Goal: Task Accomplishment & Management: Manage account settings

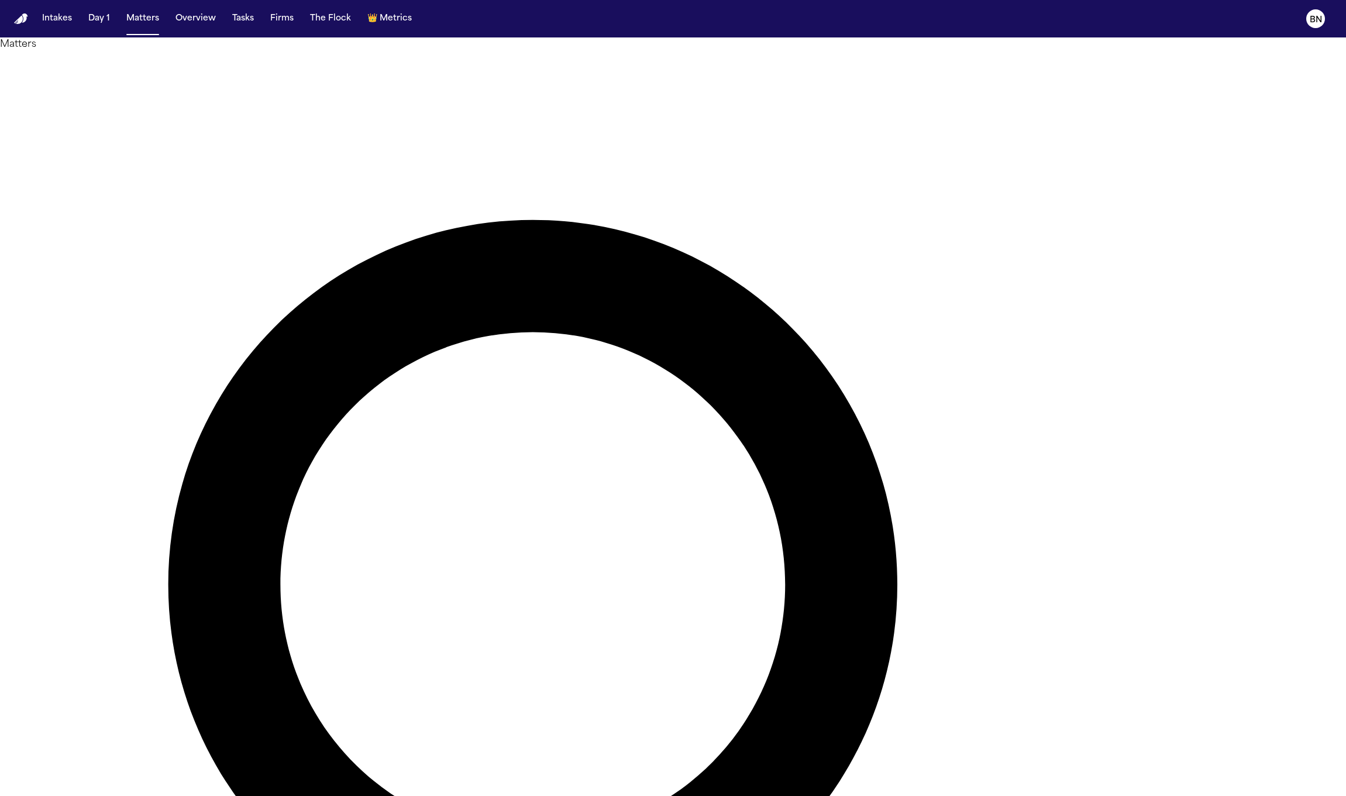
type input "****"
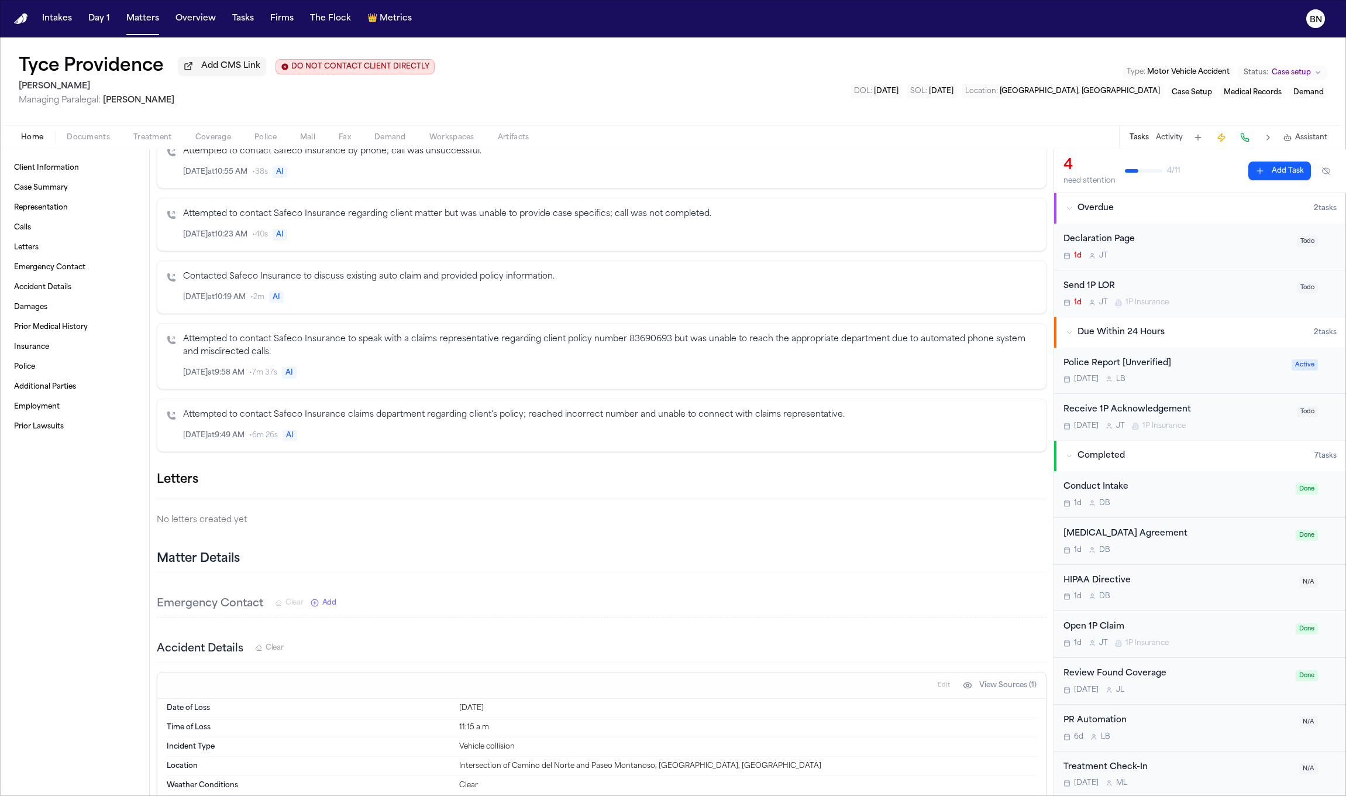
scroll to position [525, 0]
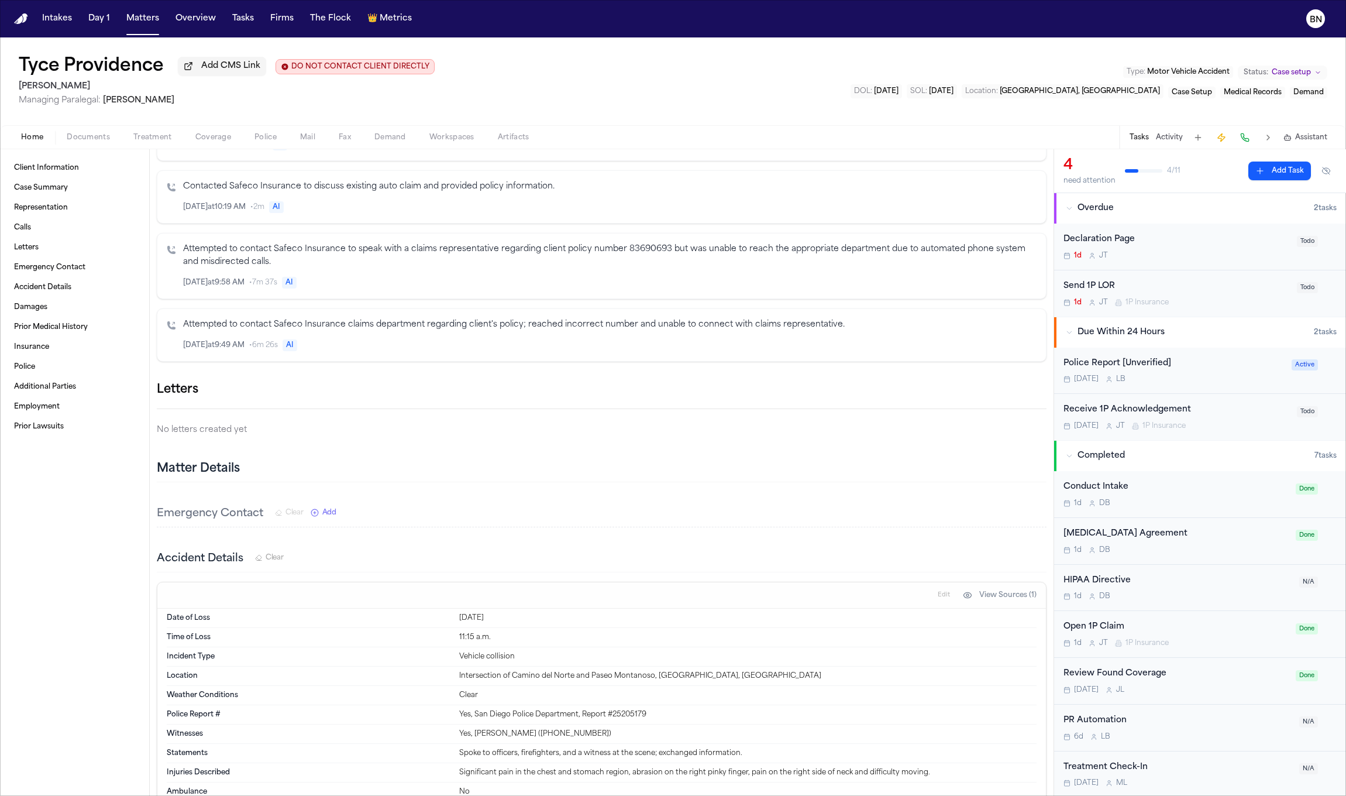
click at [1046, 390] on icon "button" at bounding box center [1046, 390] width 0 height 0
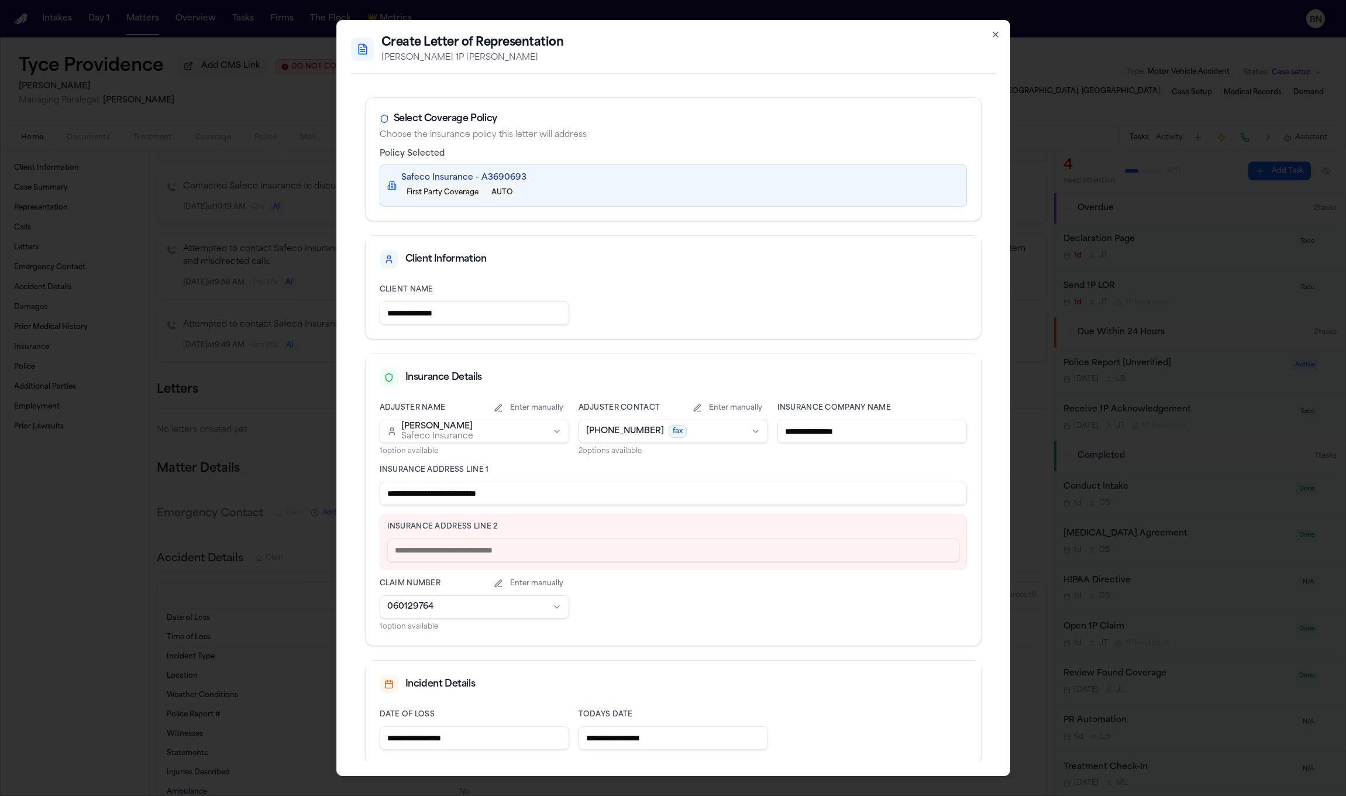
click at [714, 428] on body "Intakes Day 1 Matters Overview Tasks Firms The Flock 👑 Metrics BN Tyce Providen…" at bounding box center [673, 398] width 1346 height 796
click at [714, 385] on body "Intakes Day 1 Matters Overview Tasks Firms The Flock 👑 Metrics BN Tyce Providen…" at bounding box center [673, 398] width 1346 height 796
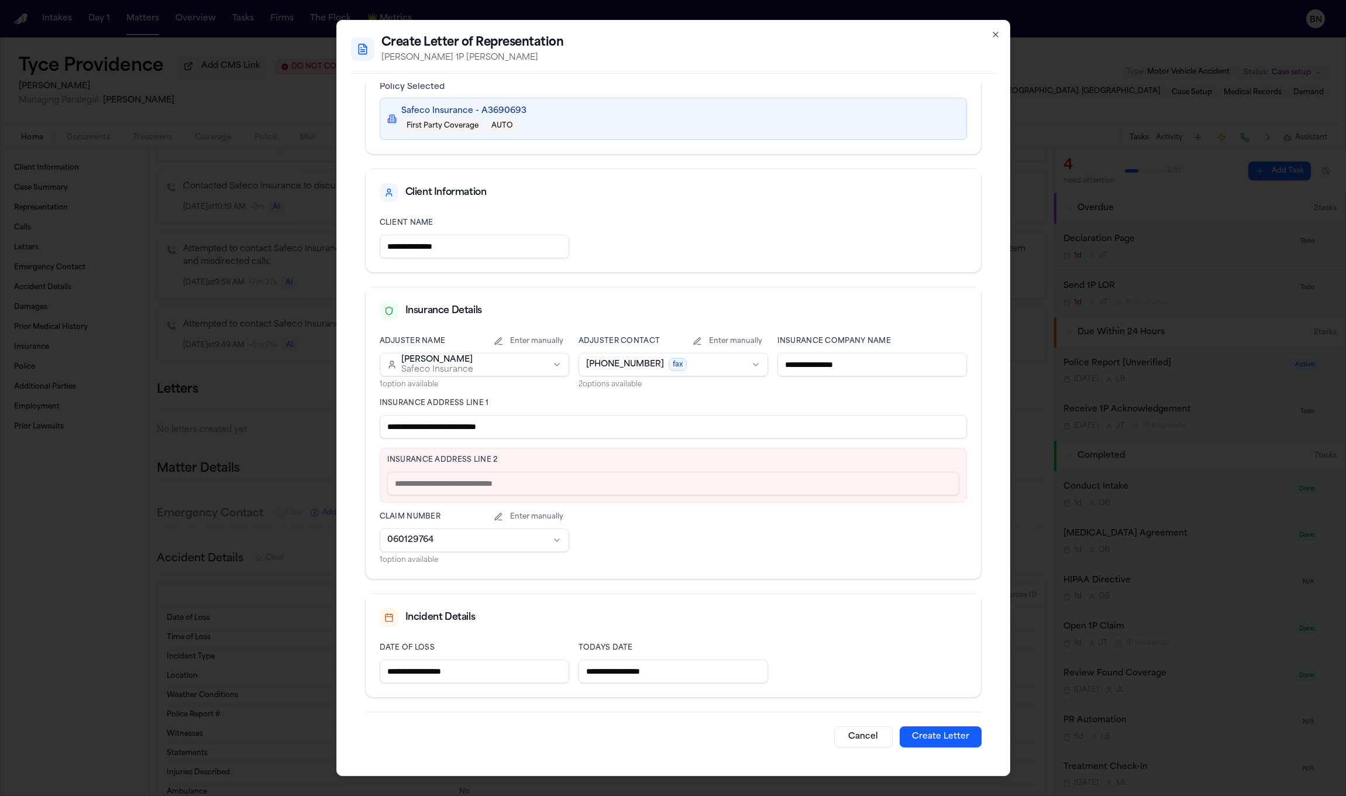
scroll to position [0, 0]
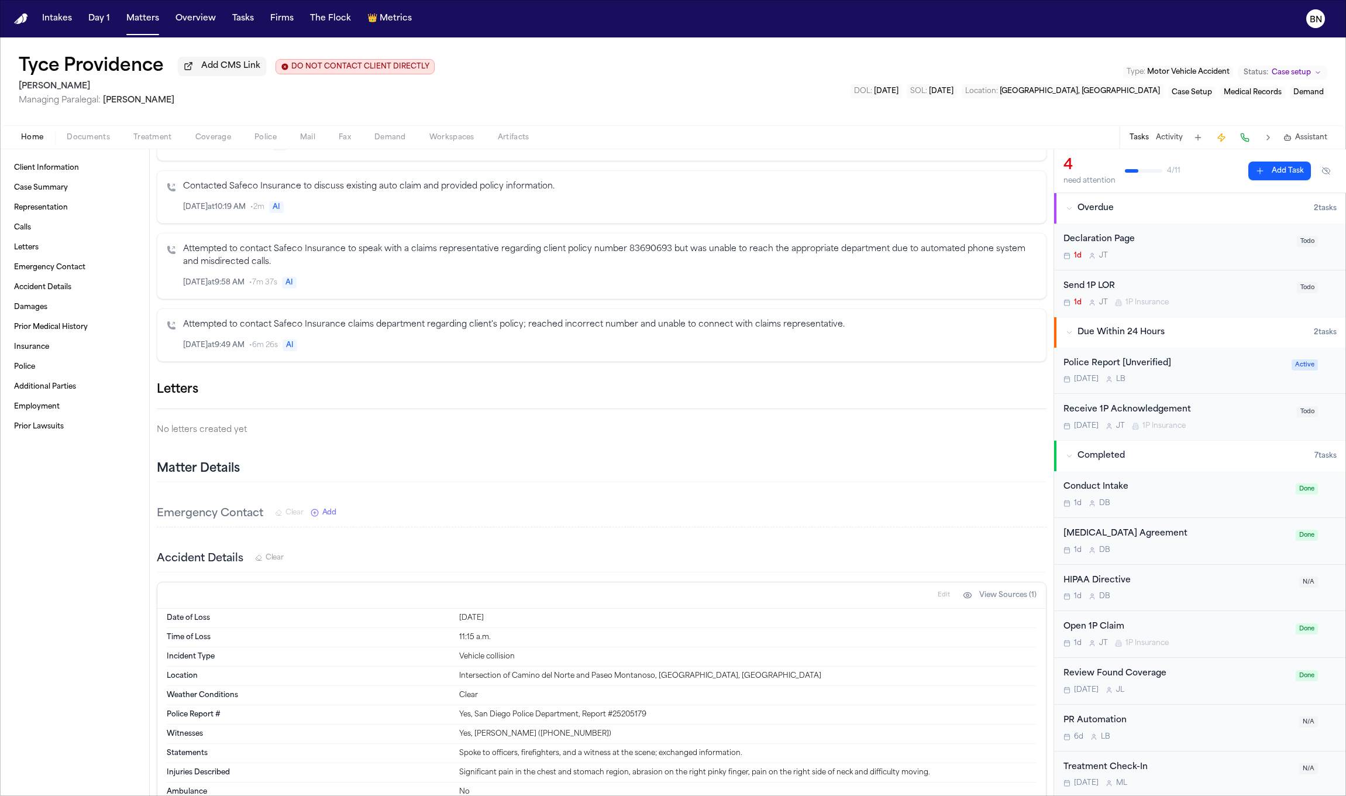
click at [1046, 390] on icon "button" at bounding box center [1046, 390] width 0 height 0
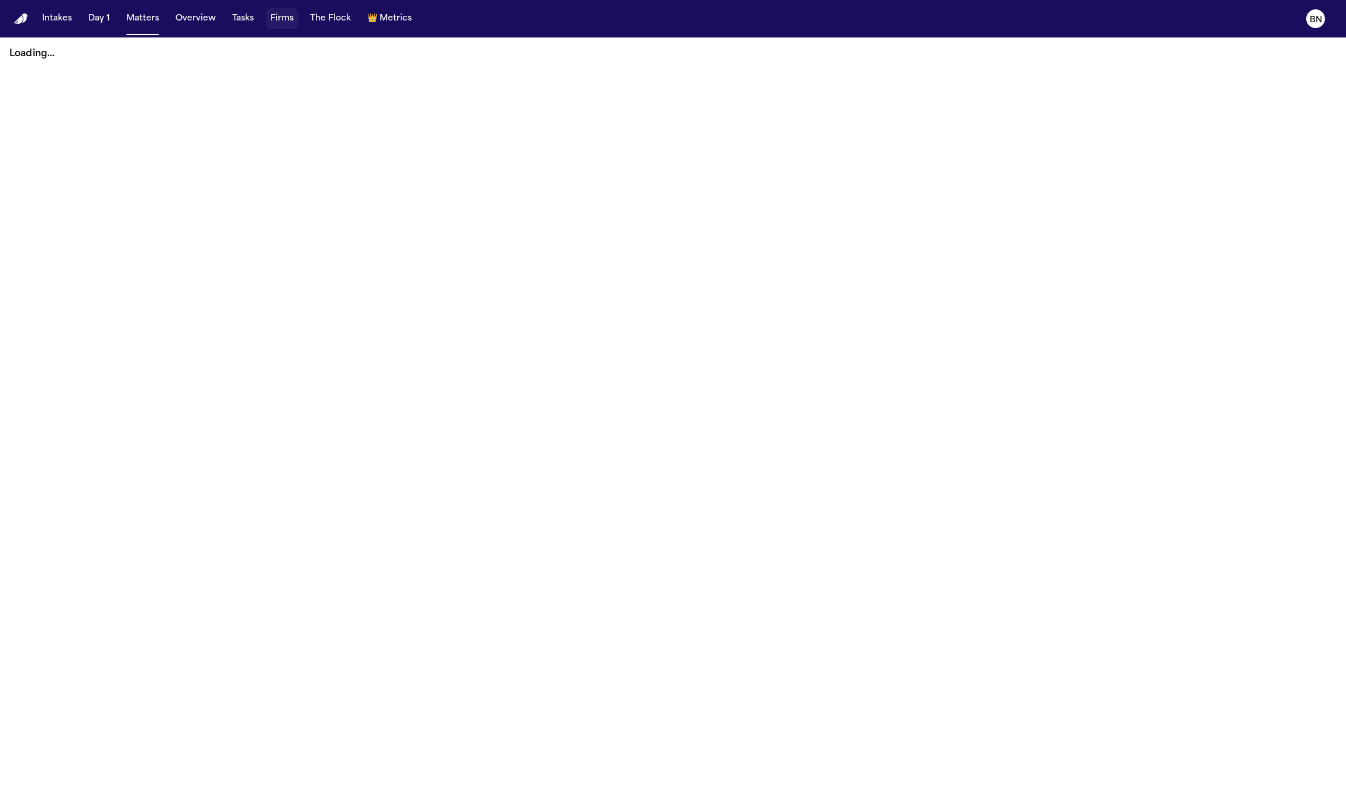
click at [285, 26] on button "Firms" at bounding box center [282, 18] width 33 height 21
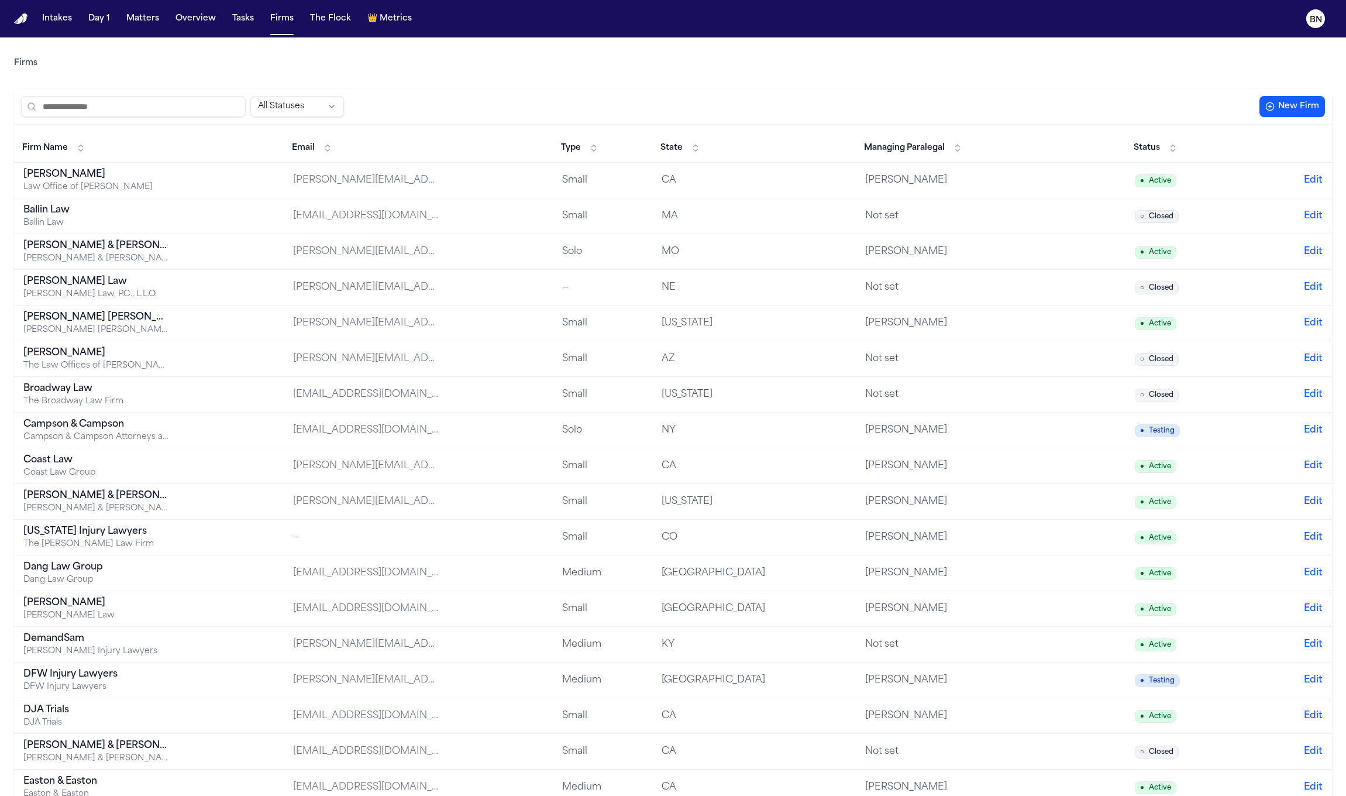
click at [196, 112] on input "search" at bounding box center [133, 106] width 225 height 21
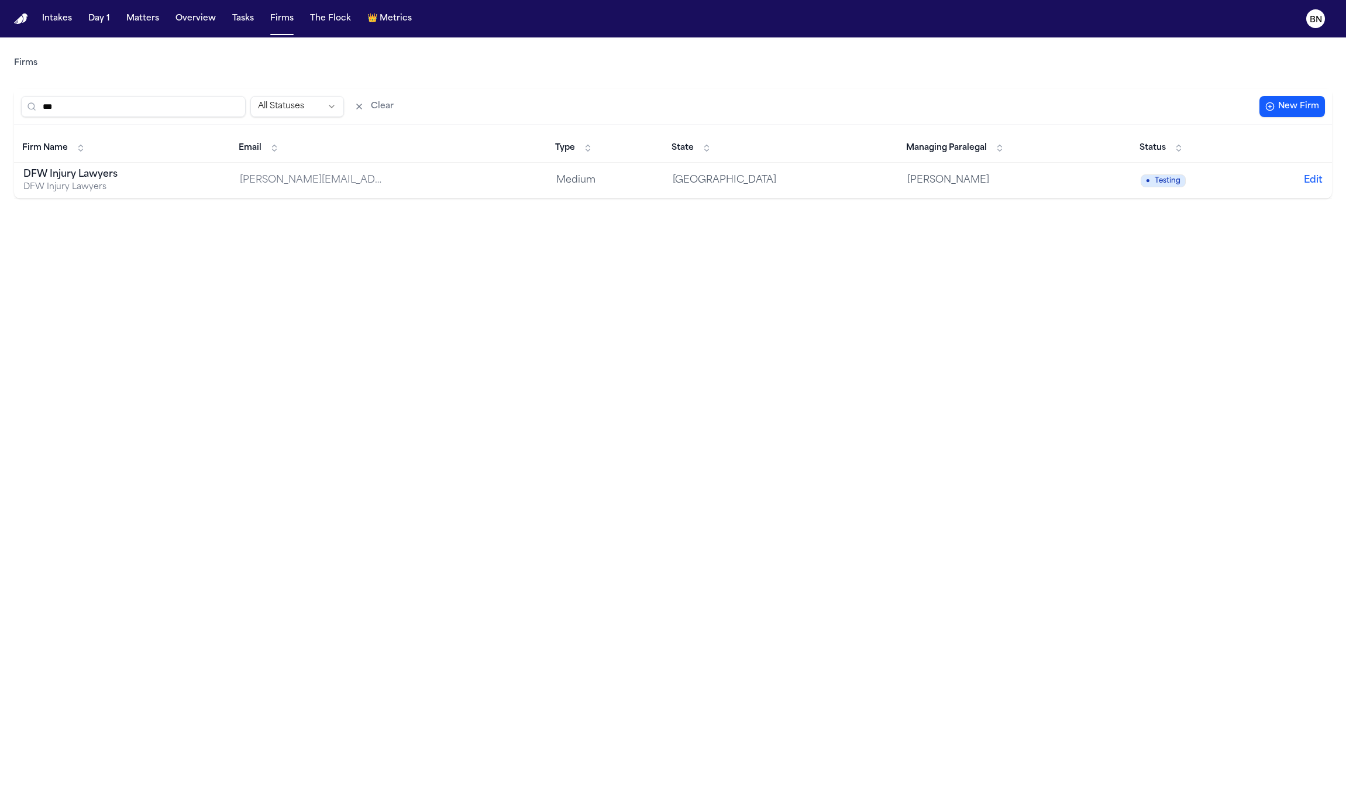
type input "***"
click at [157, 26] on button "Matters" at bounding box center [143, 18] width 42 height 21
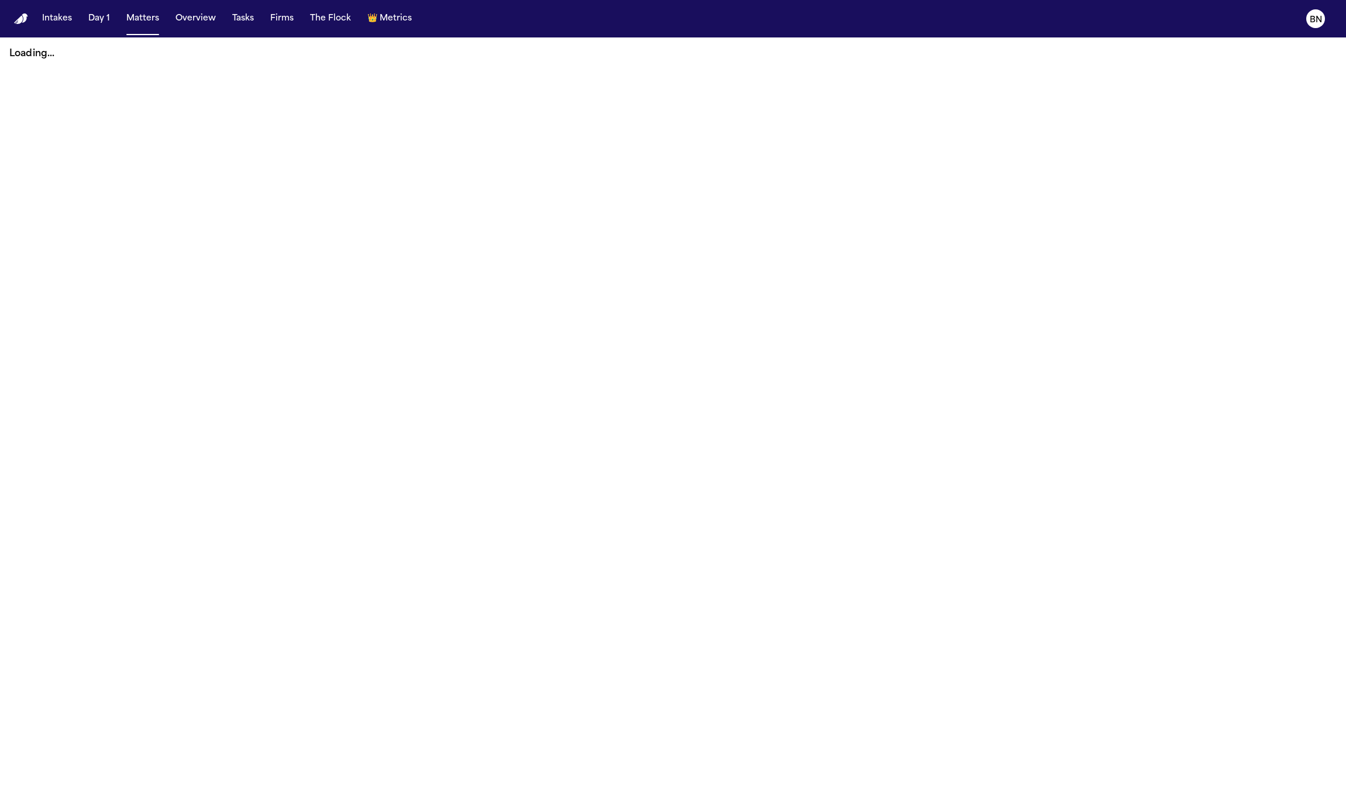
click at [459, 44] on div "Loading..." at bounding box center [673, 53] width 1346 height 33
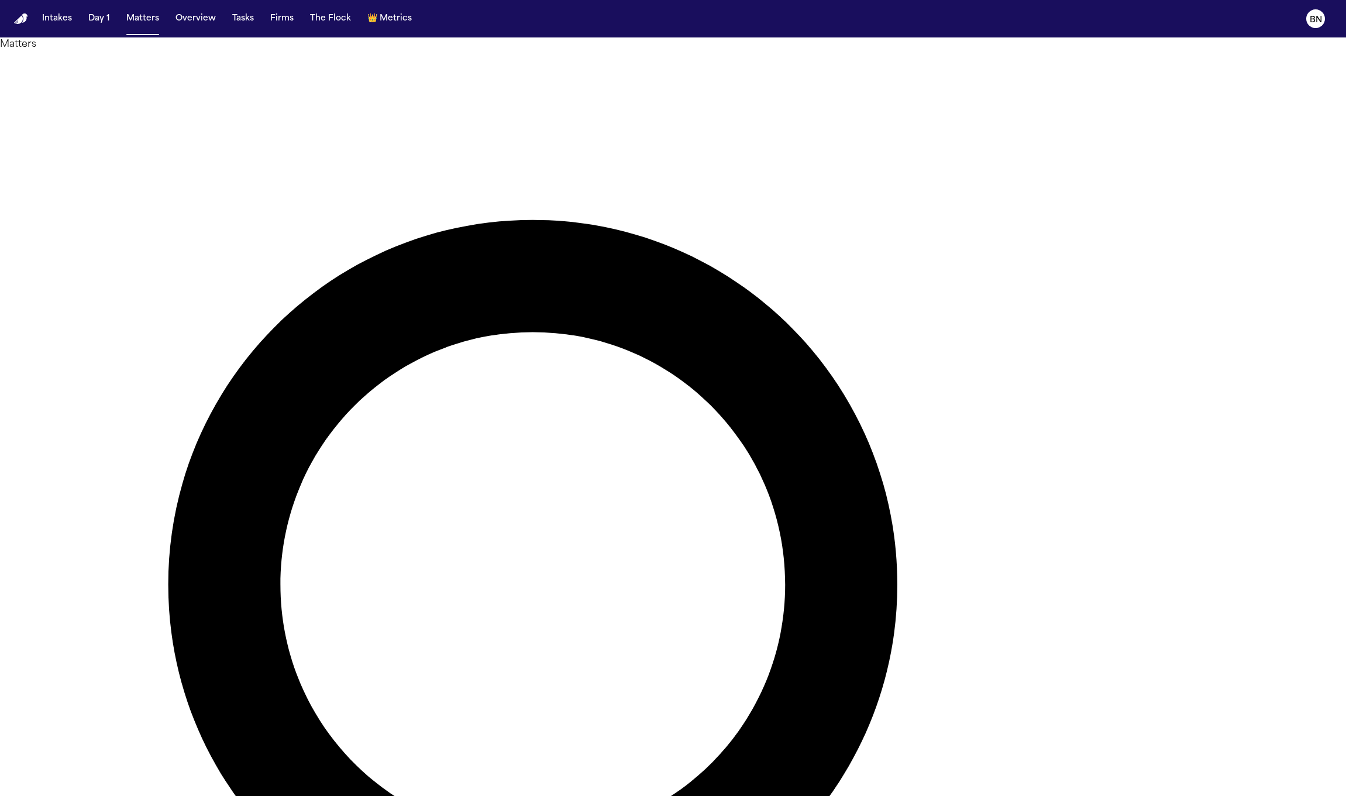
type input "****"
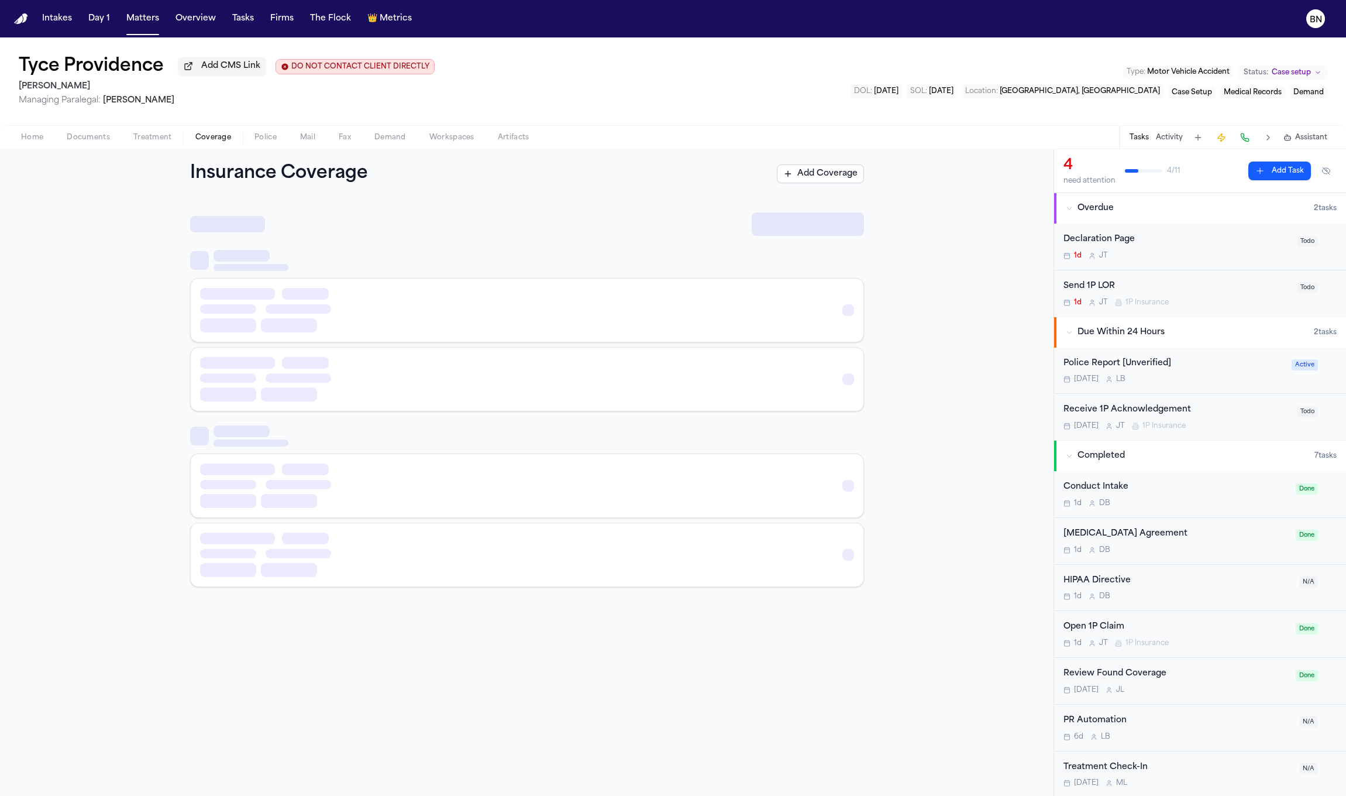
click at [230, 143] on button "Coverage" at bounding box center [213, 137] width 59 height 14
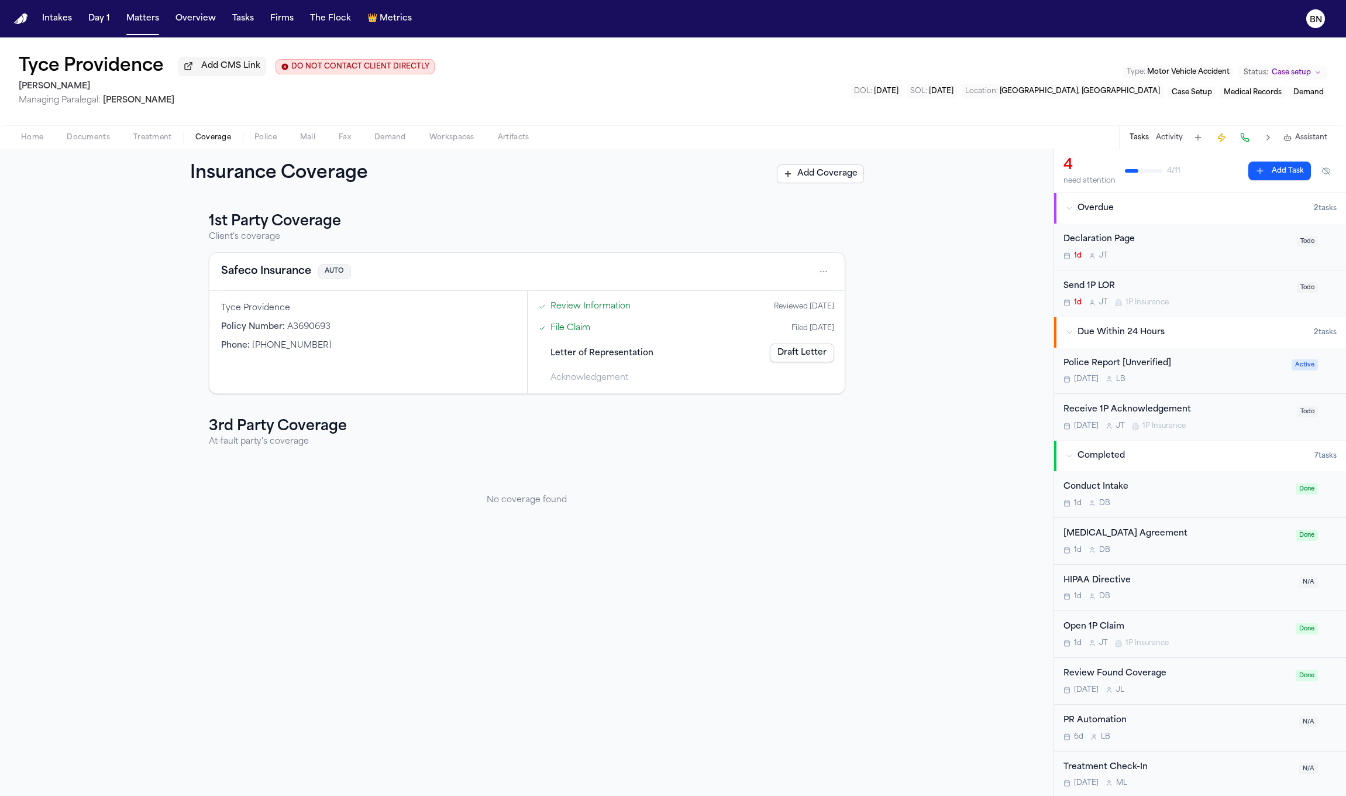
click at [567, 354] on span "Letter of Representation" at bounding box center [601, 353] width 103 height 12
click at [569, 330] on link "File Claim" at bounding box center [570, 328] width 40 height 12
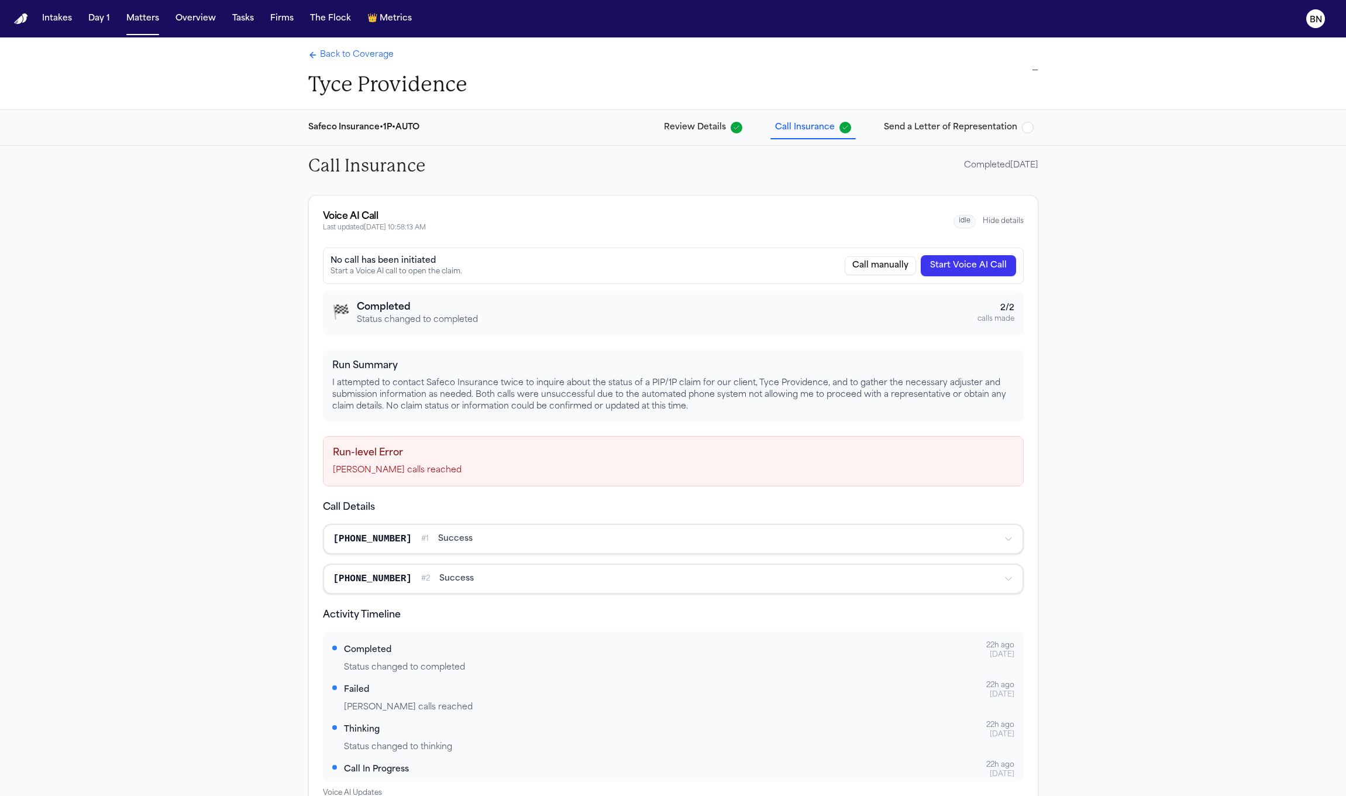
click at [951, 126] on span "Send a Letter of Representation" at bounding box center [950, 128] width 133 height 12
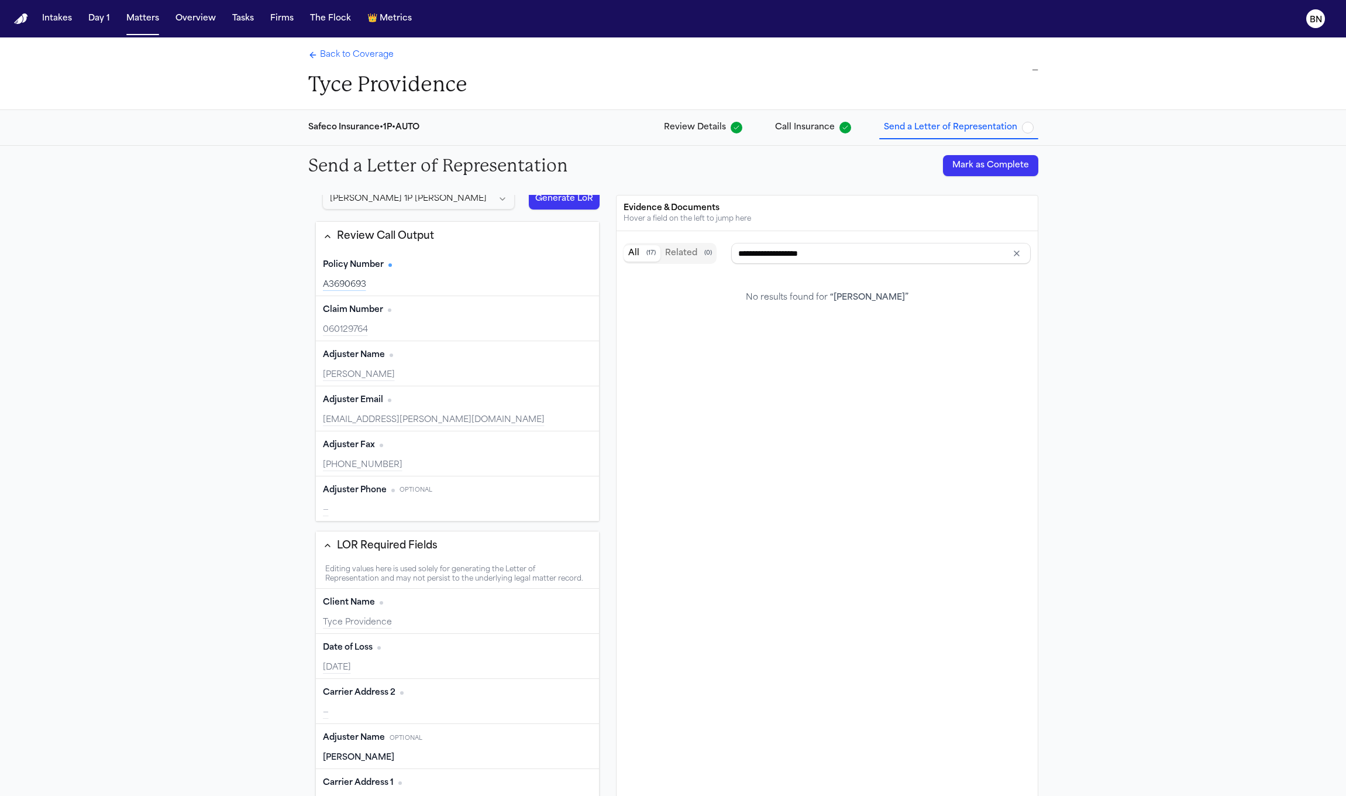
type input "**********"
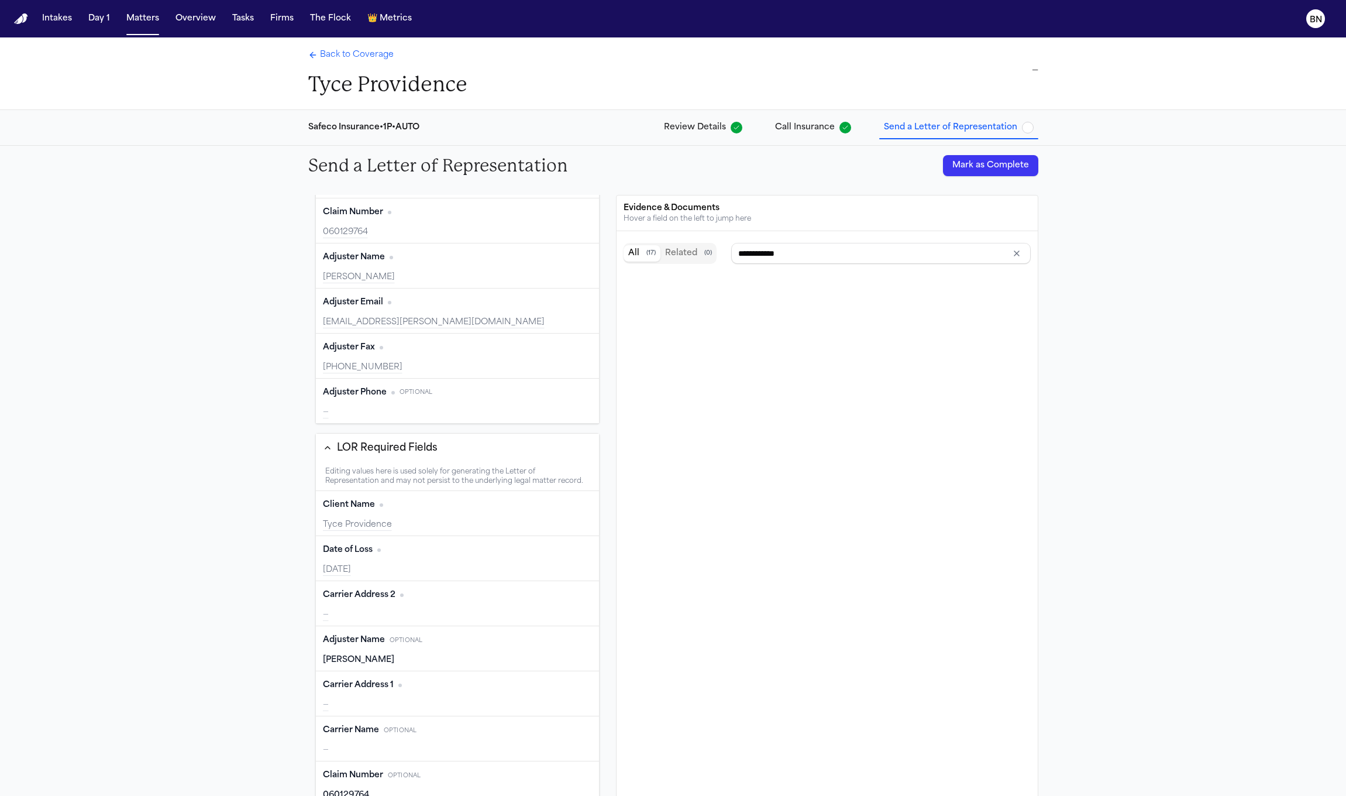
type input "**********"
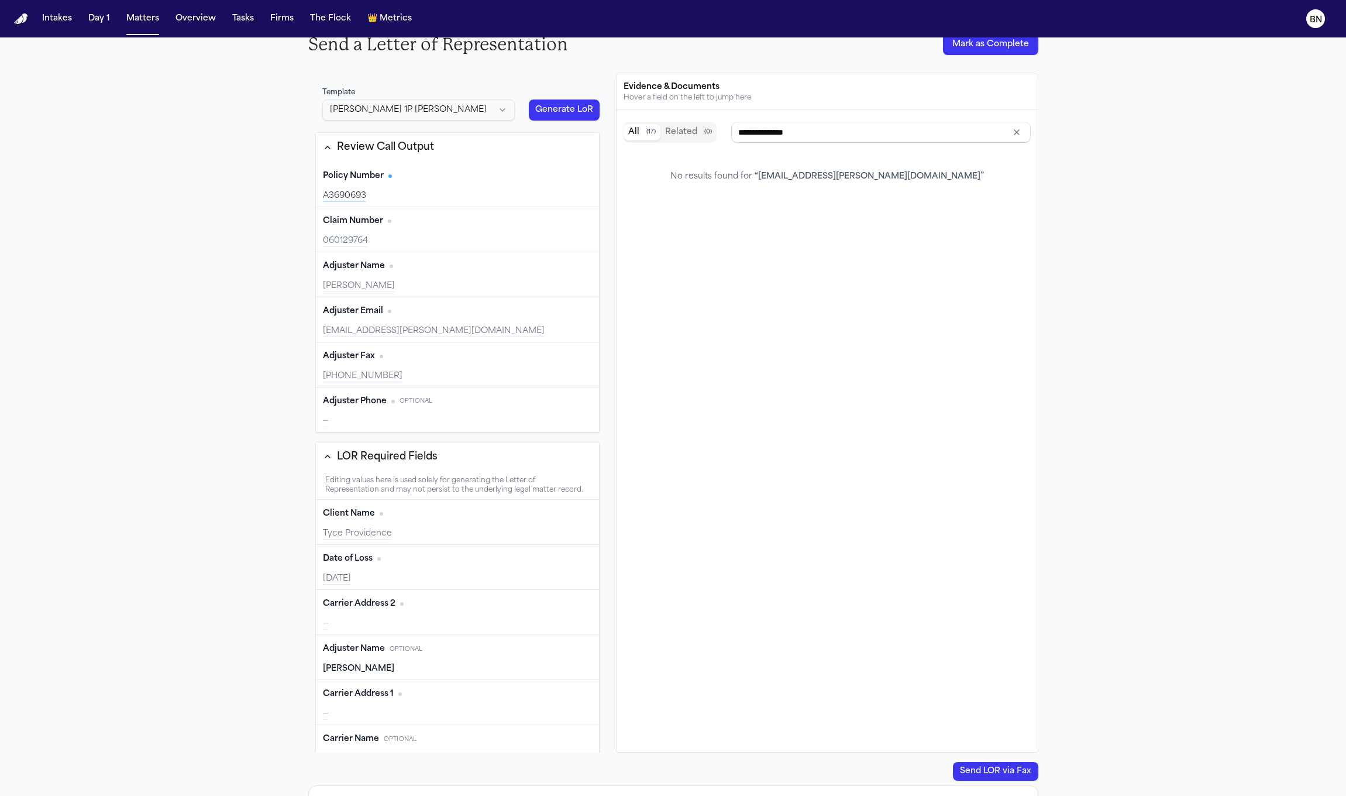
scroll to position [0, 0]
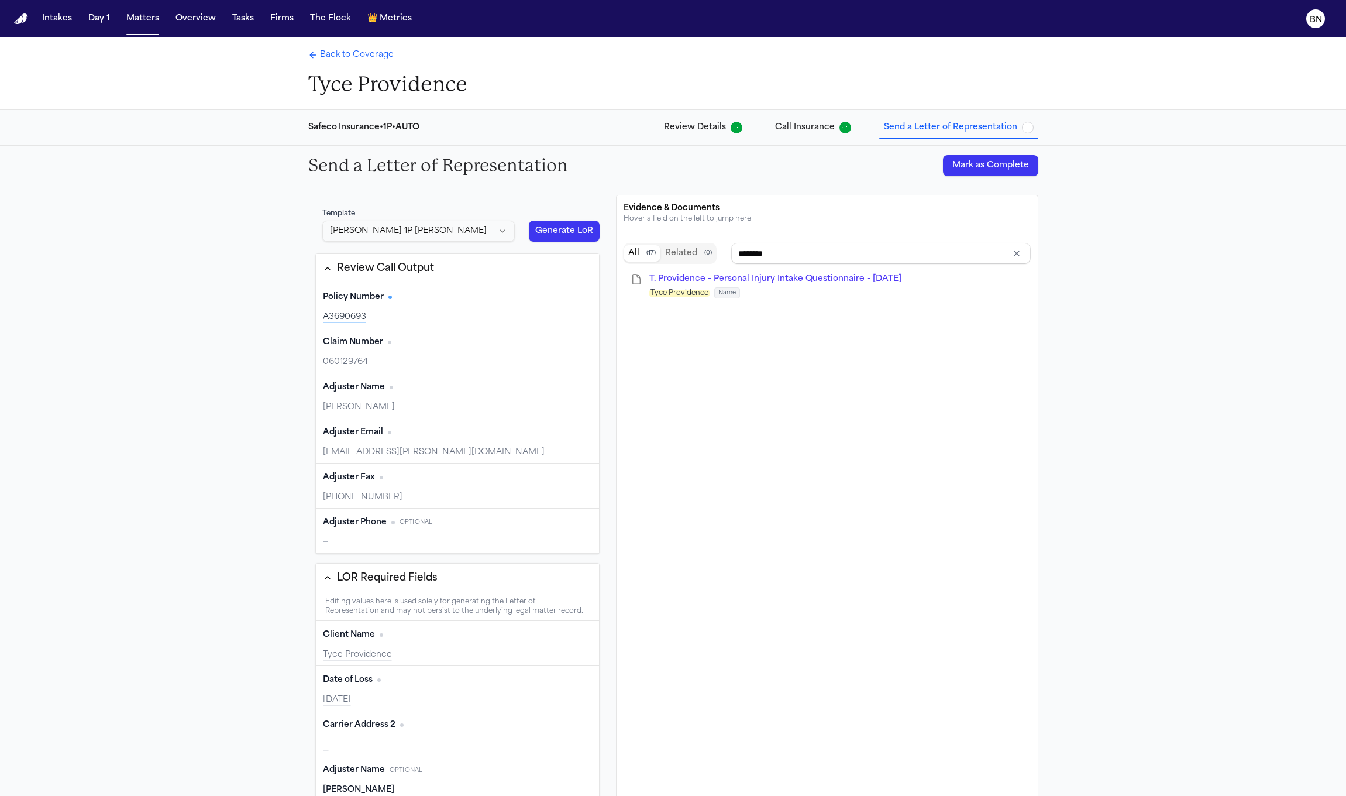
click at [545, 221] on button "Generate LoR" at bounding box center [564, 231] width 71 height 21
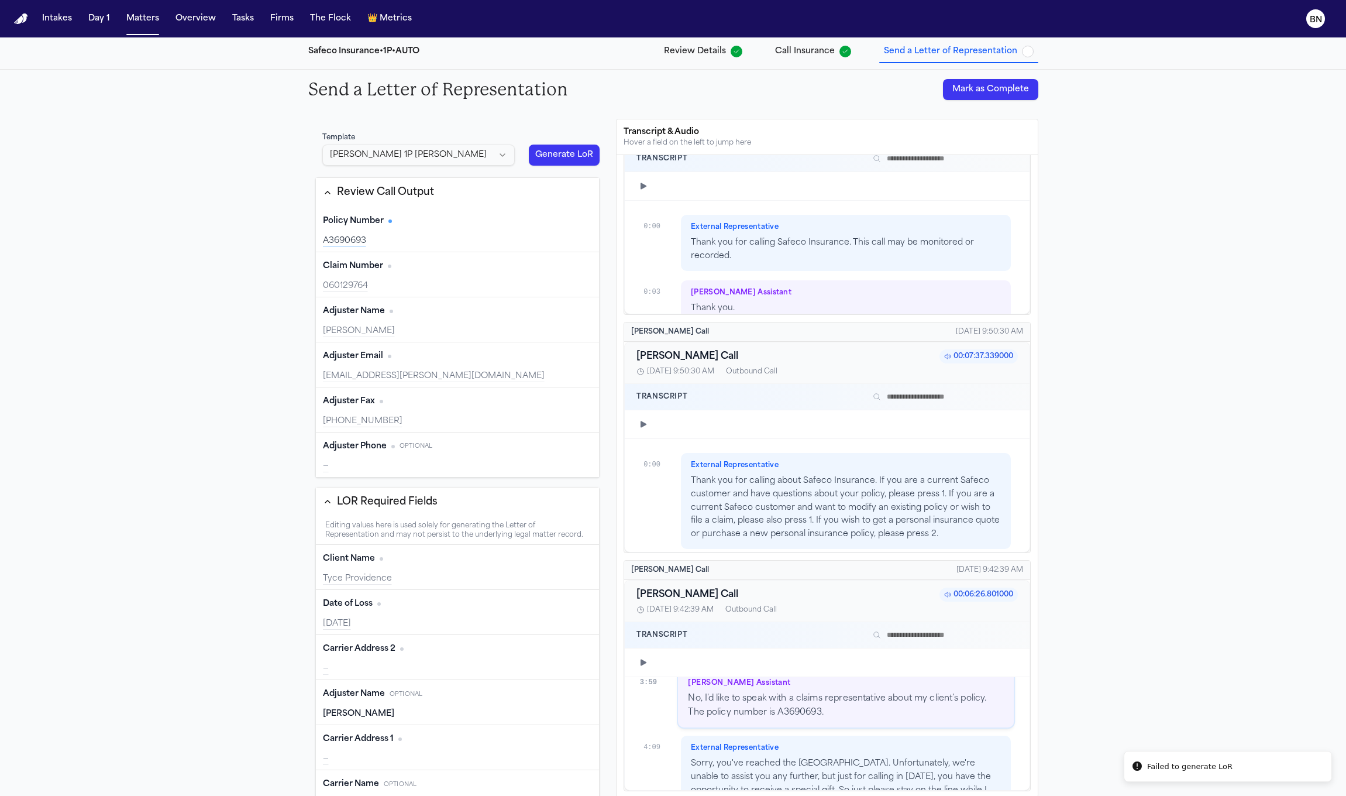
scroll to position [188, 0]
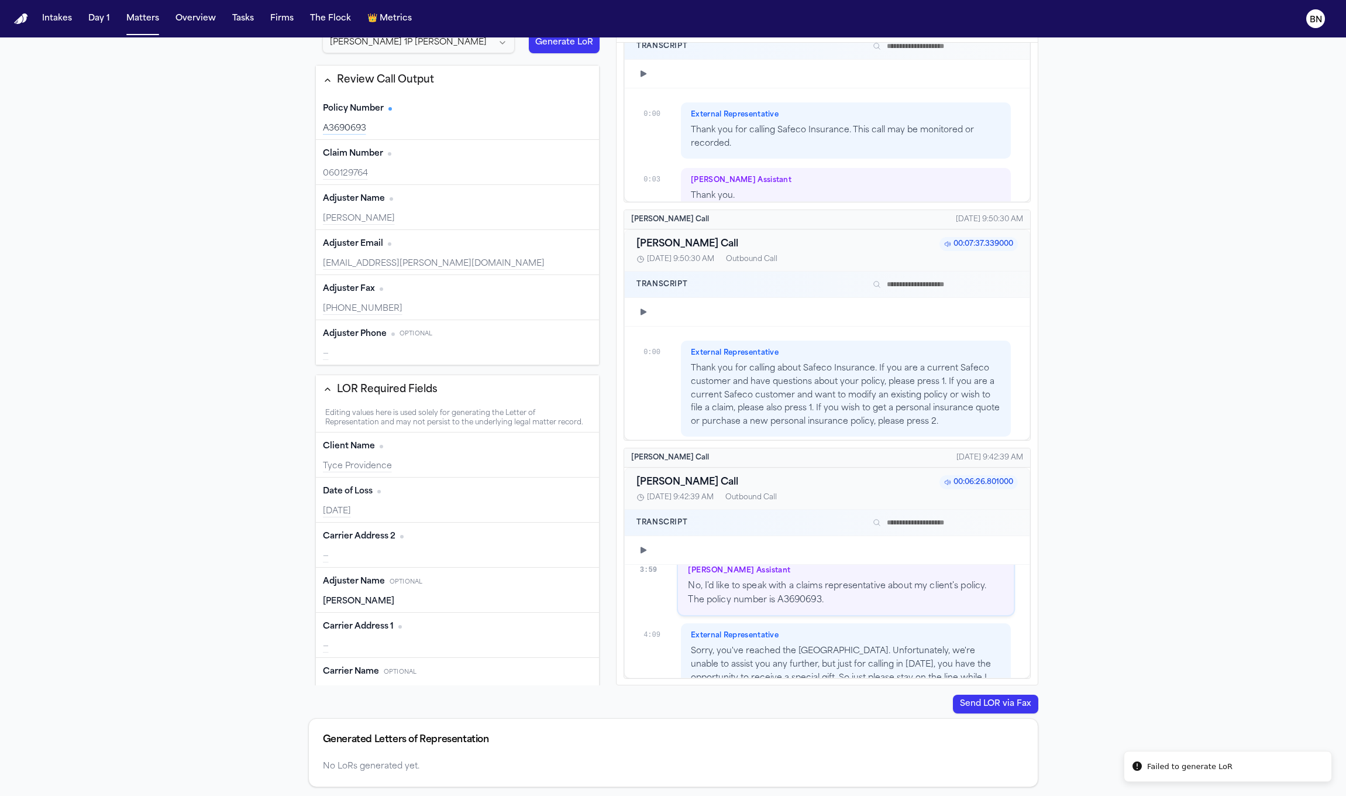
type input "**********"
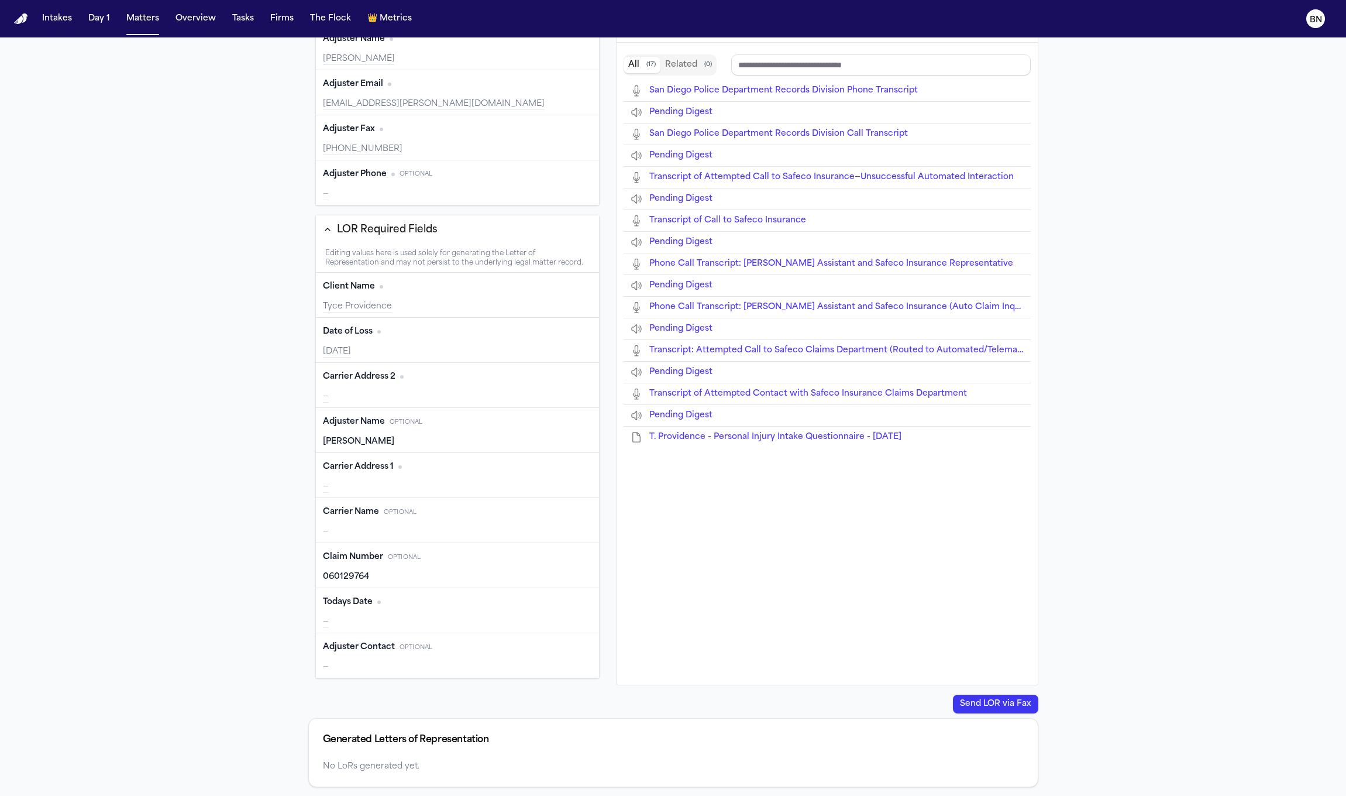
type input "*********"
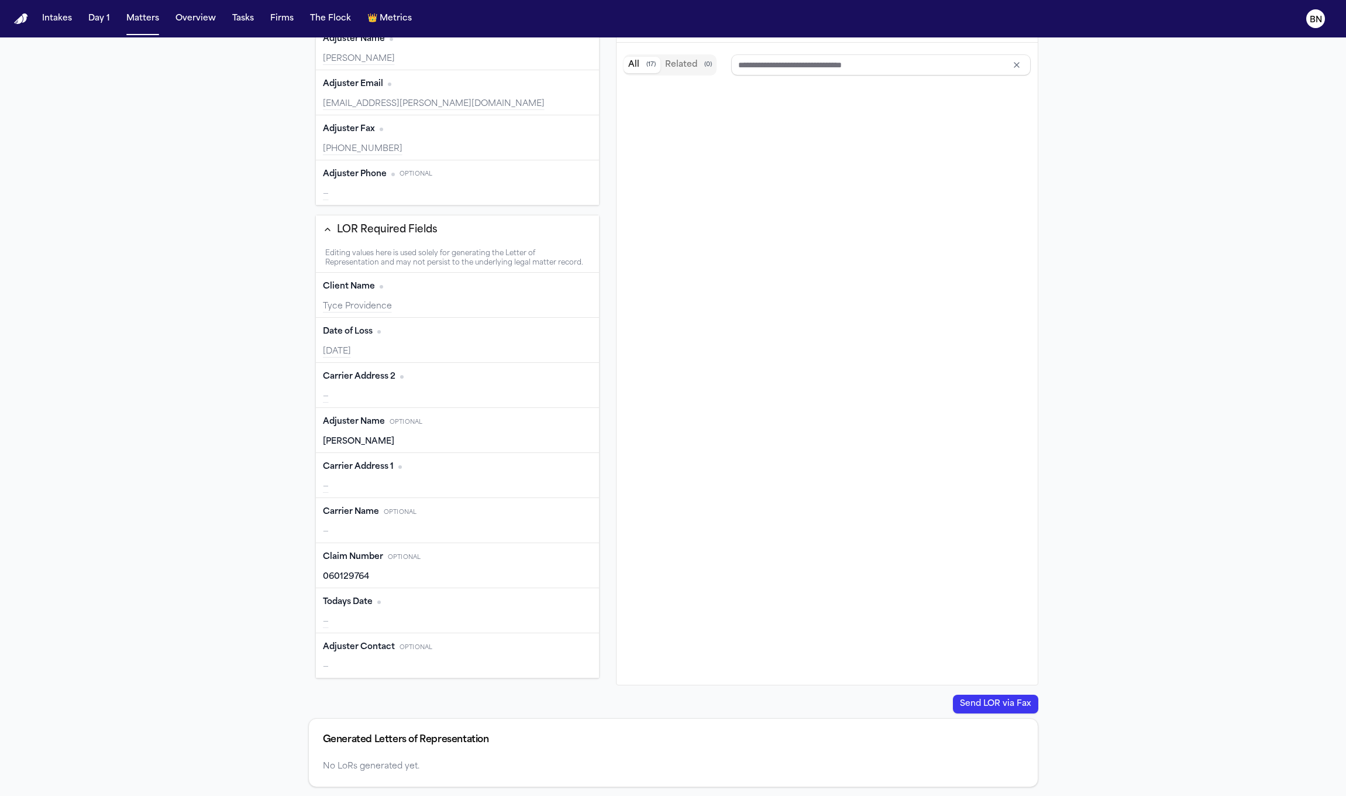
type input "**********"
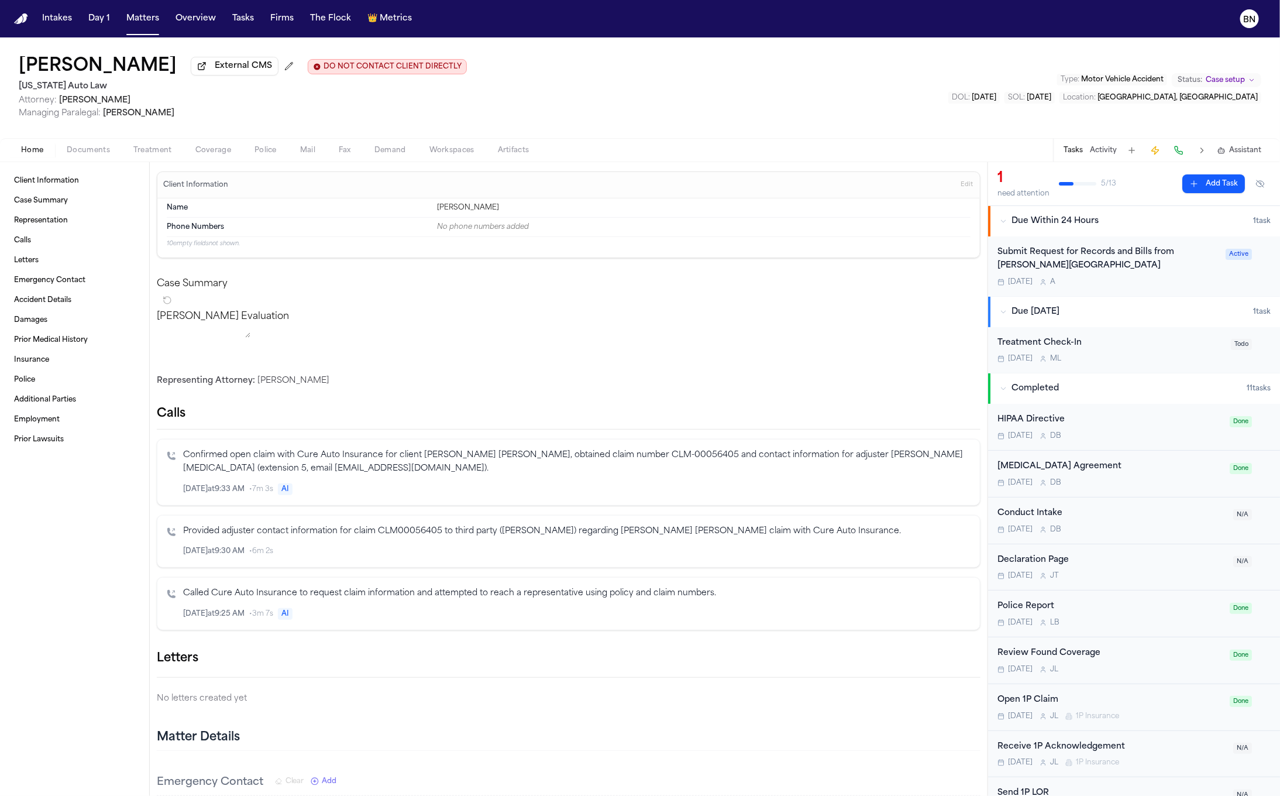
scroll to position [209, 0]
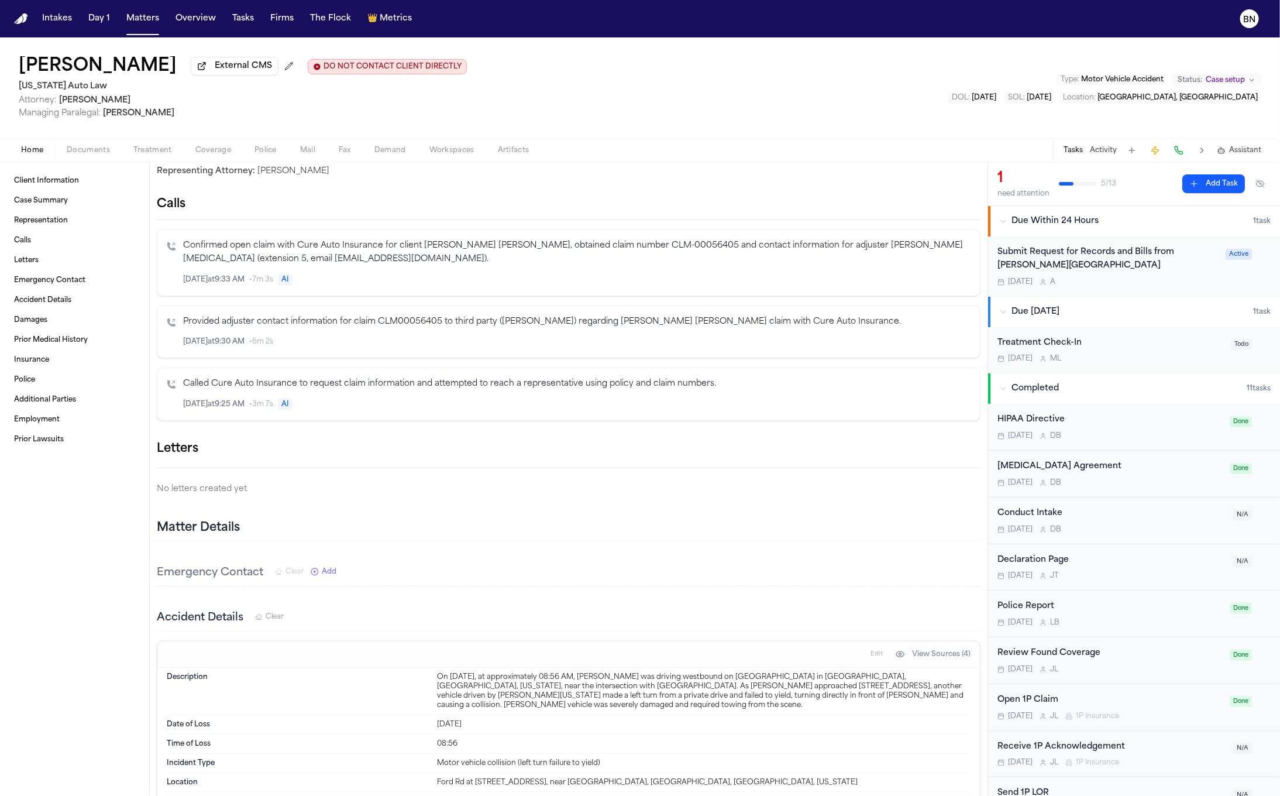
click at [980, 449] on button "button" at bounding box center [980, 449] width 0 height 0
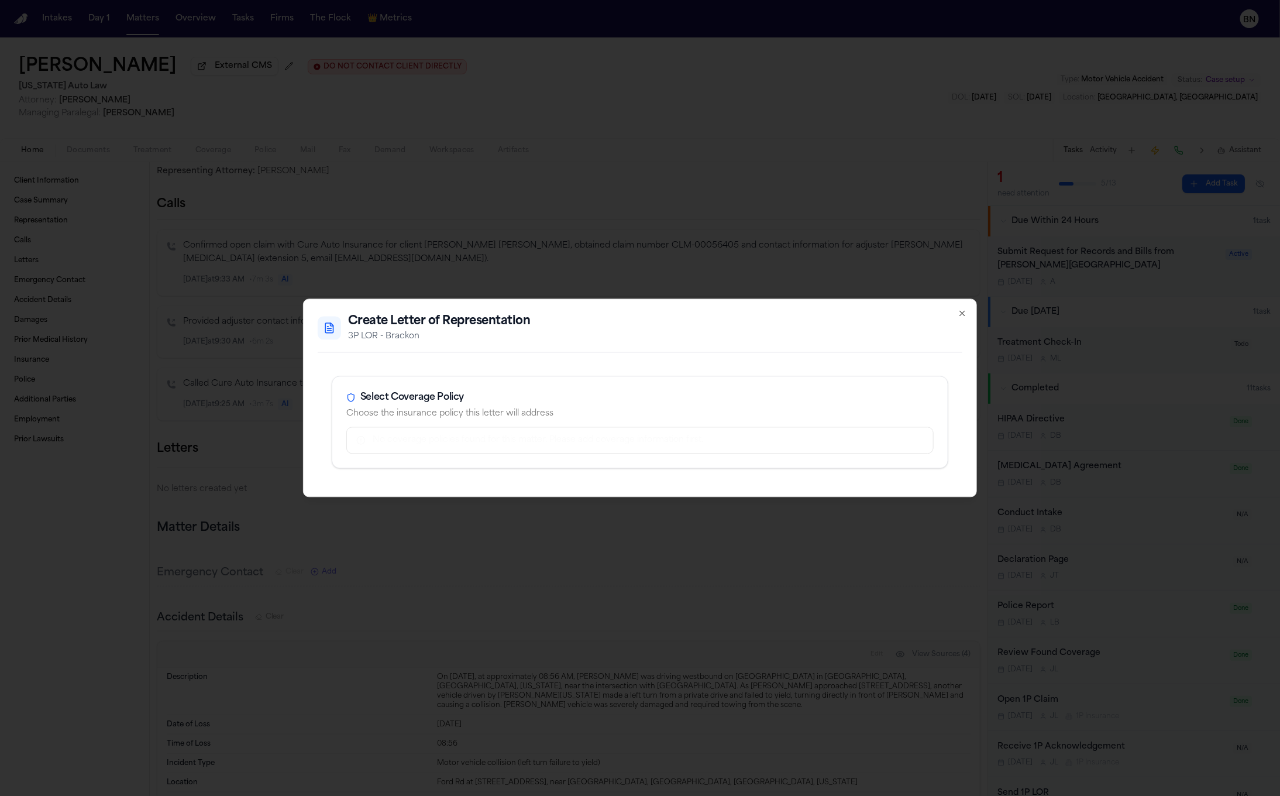
click at [616, 446] on div "No coverage policies found for this matter. Please add coverage information fir…" at bounding box center [648, 441] width 551 height 12
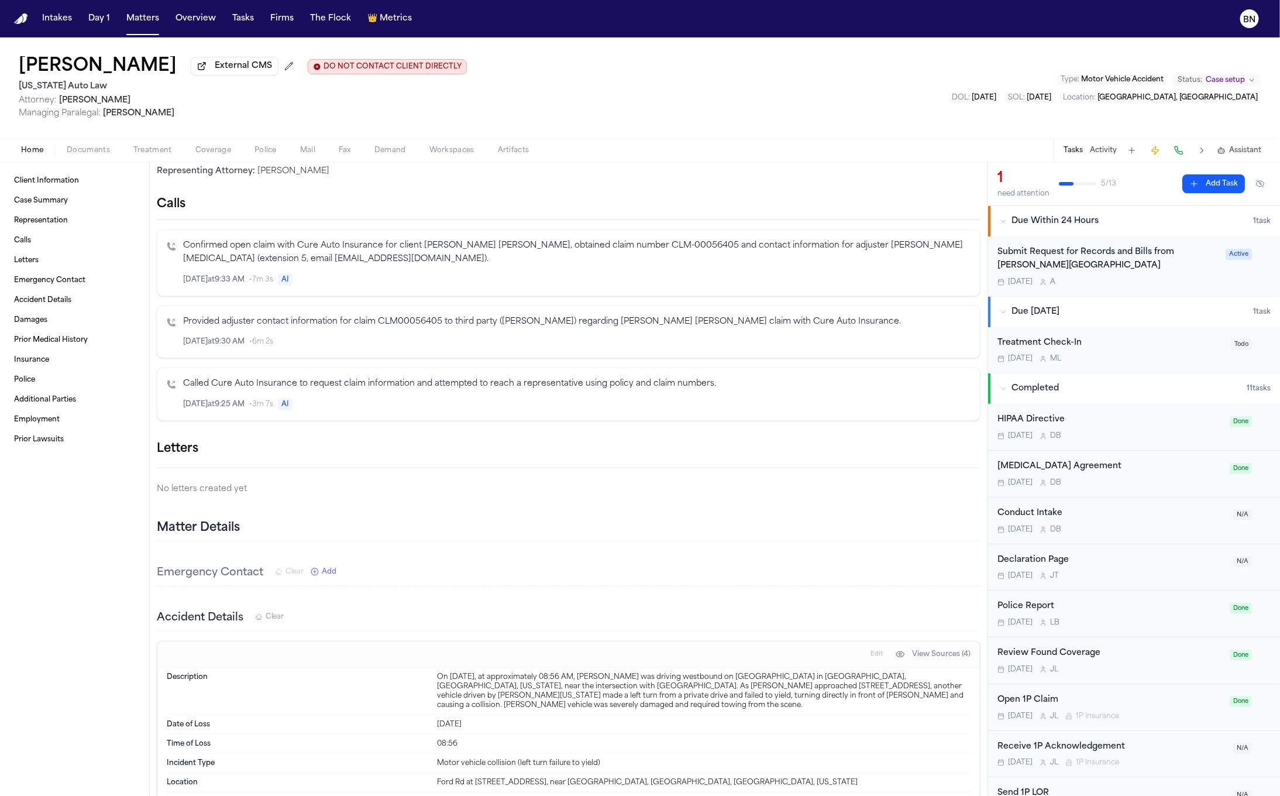
click at [951, 458] on div "Letters" at bounding box center [569, 448] width 824 height 19
click at [980, 449] on button "button" at bounding box center [980, 449] width 0 height 0
click at [875, 795] on li "1P LOR - Brackon" at bounding box center [640, 805] width 1280 height 19
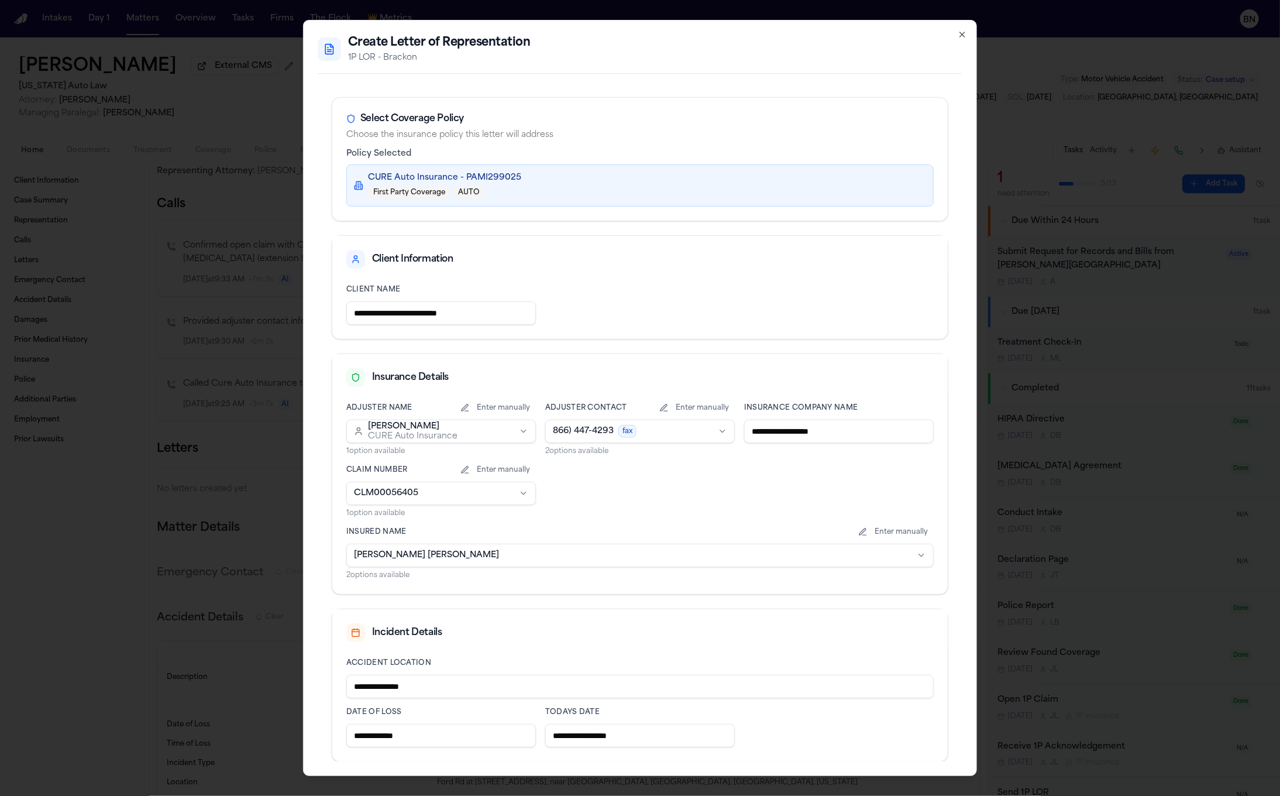
click at [669, 440] on body "Intakes Day 1 Matters Overview Tasks Firms The Flock 👑 Metrics BN Jose Carlos P…" at bounding box center [640, 398] width 1280 height 796
click at [645, 385] on body "Intakes Day 1 Matters Overview Tasks Firms The Flock 👑 Metrics BN Jose Carlos P…" at bounding box center [640, 398] width 1280 height 796
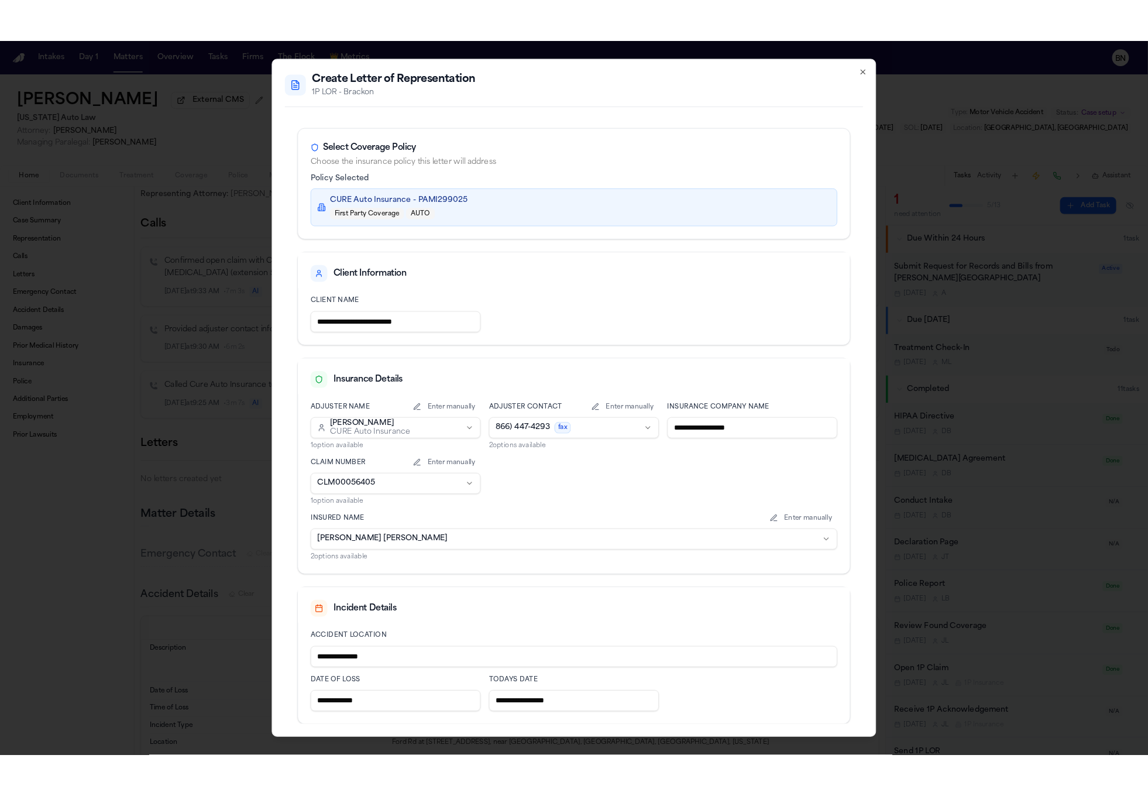
scroll to position [68, 0]
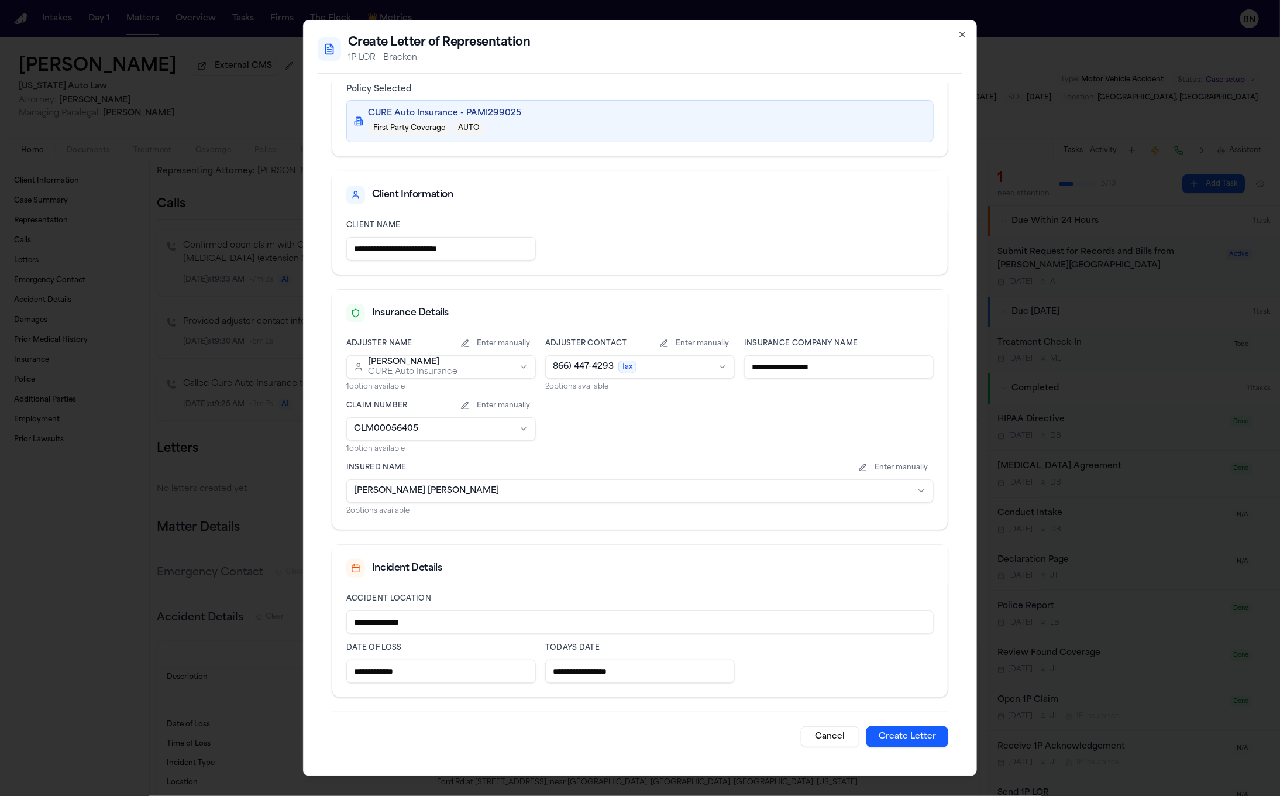
click at [889, 727] on button "Create Letter" at bounding box center [907, 736] width 82 height 21
click at [959, 36] on icon "button" at bounding box center [962, 34] width 9 height 9
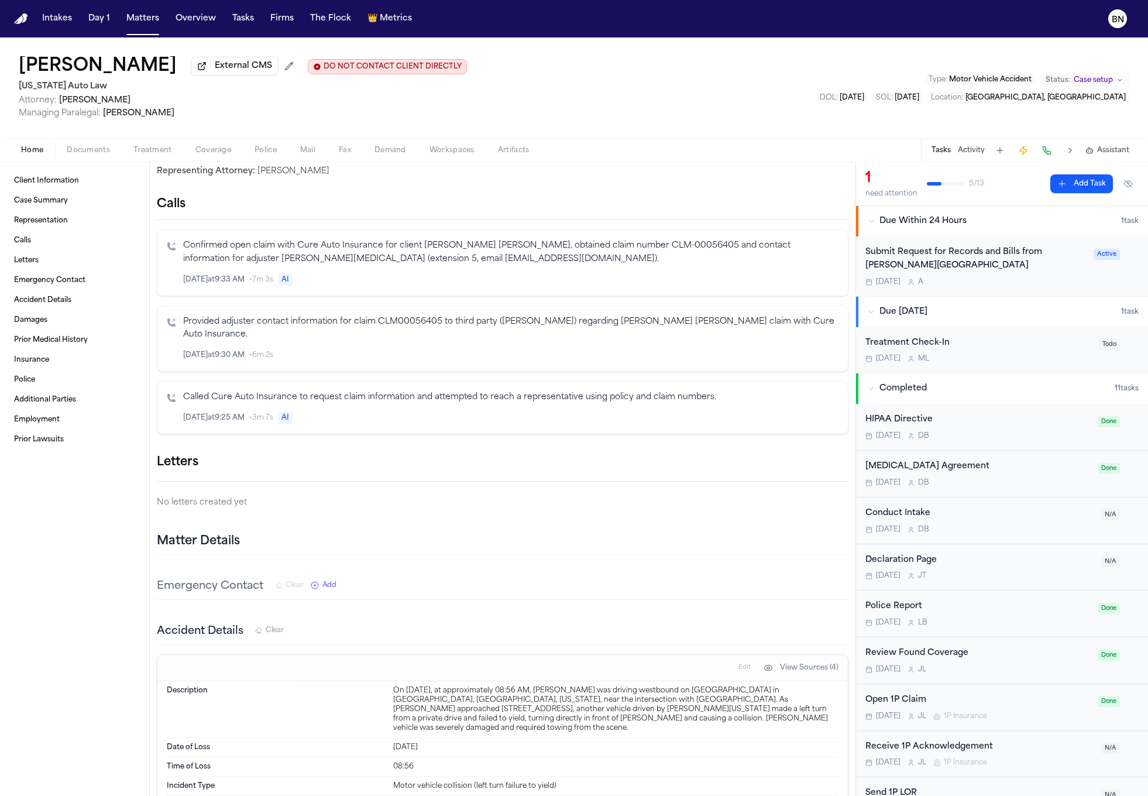
drag, startPoint x: 363, startPoint y: 135, endPoint x: 768, endPoint y: 236, distance: 417.4
click at [360, 128] on div "Jose Carlos Portillo-Medrano External CMS DO NOT CONTACT CLIENT DIRECTLY DO NOT…" at bounding box center [574, 87] width 1148 height 101
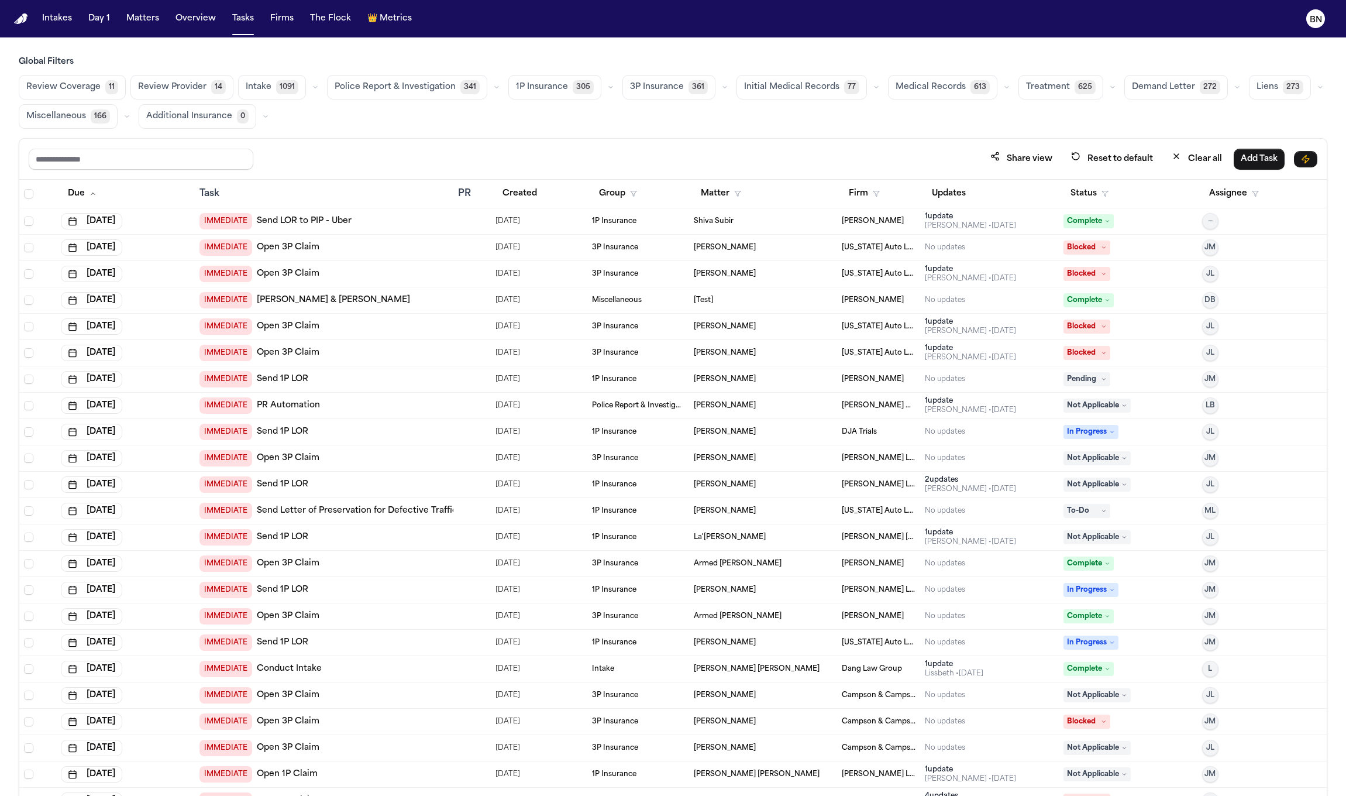
click at [495, 85] on button "button" at bounding box center [497, 87] width 14 height 14
click at [91, 92] on span "Review Coverage" at bounding box center [63, 87] width 74 height 12
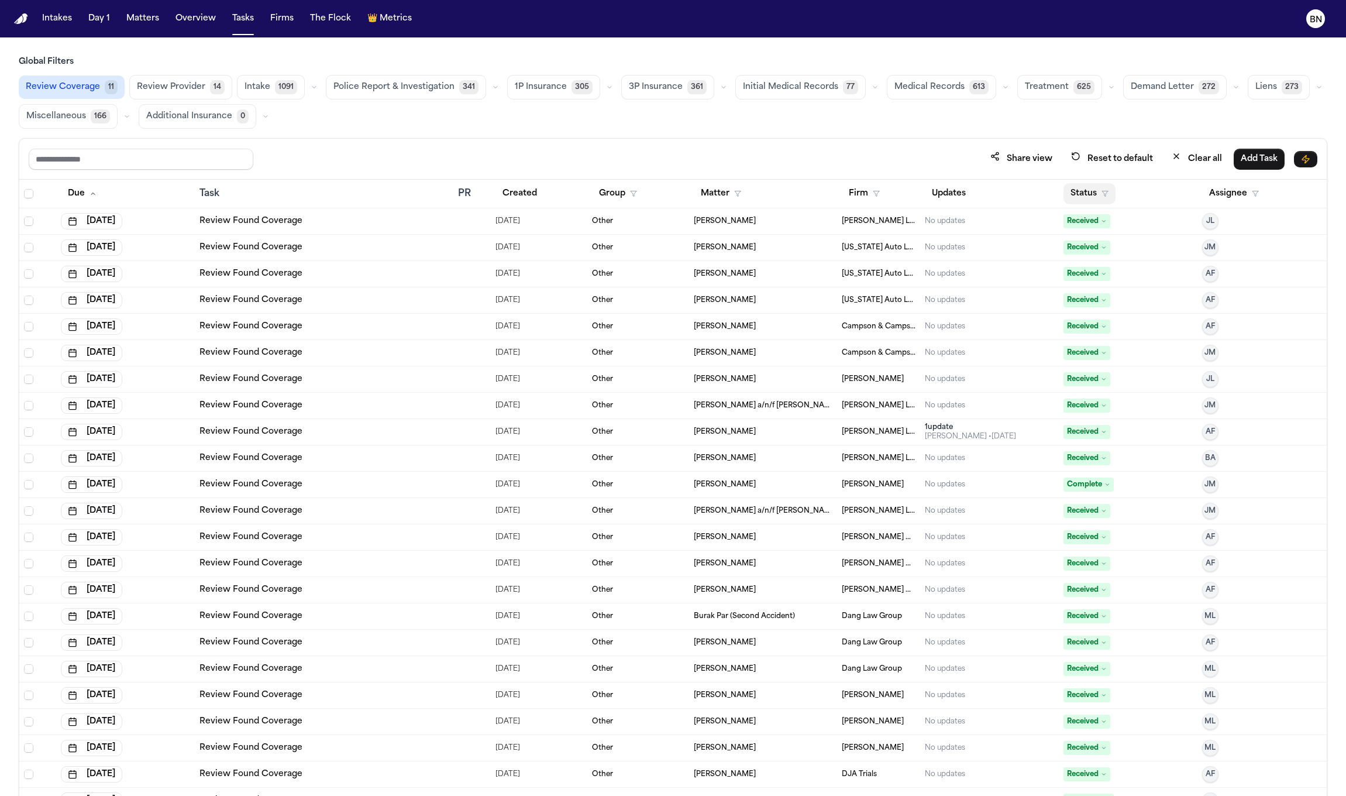
click at [1063, 195] on button "Status" at bounding box center [1089, 193] width 52 height 21
click at [1068, 271] on button "Active" at bounding box center [1076, 268] width 33 height 15
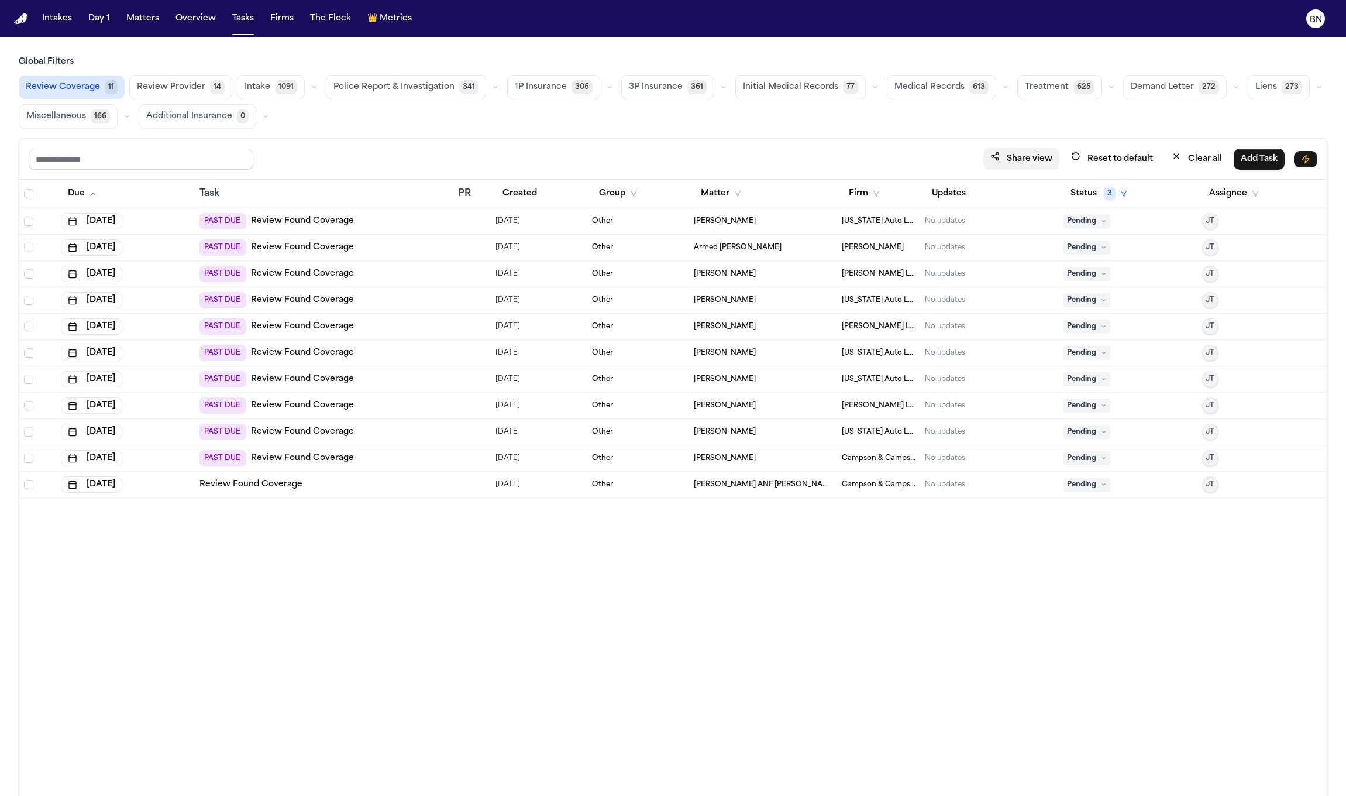
click at [1010, 162] on button "Share view" at bounding box center [1021, 159] width 76 height 22
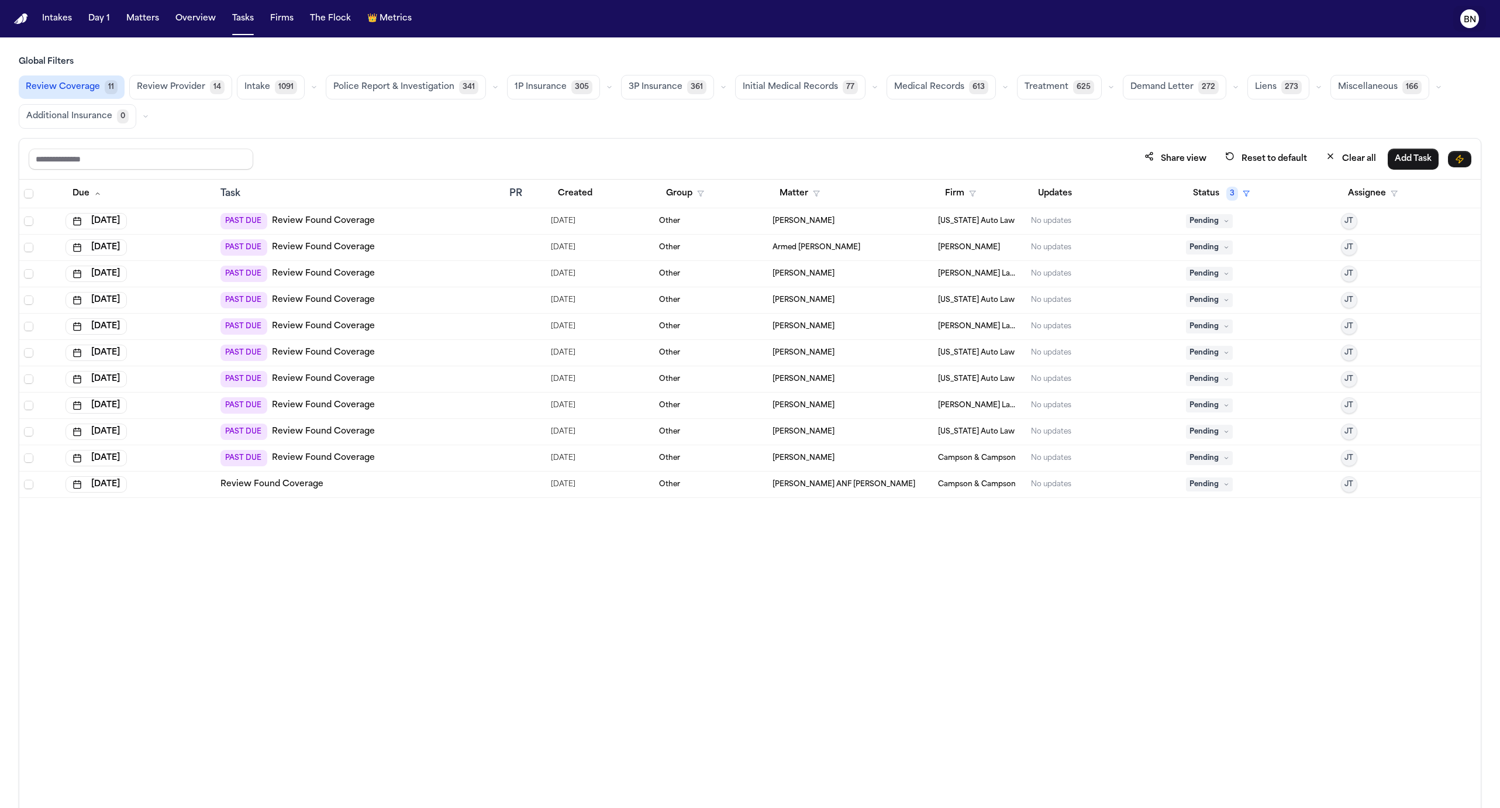
click at [1345, 20] on text "BN" at bounding box center [1470, 20] width 12 height 8
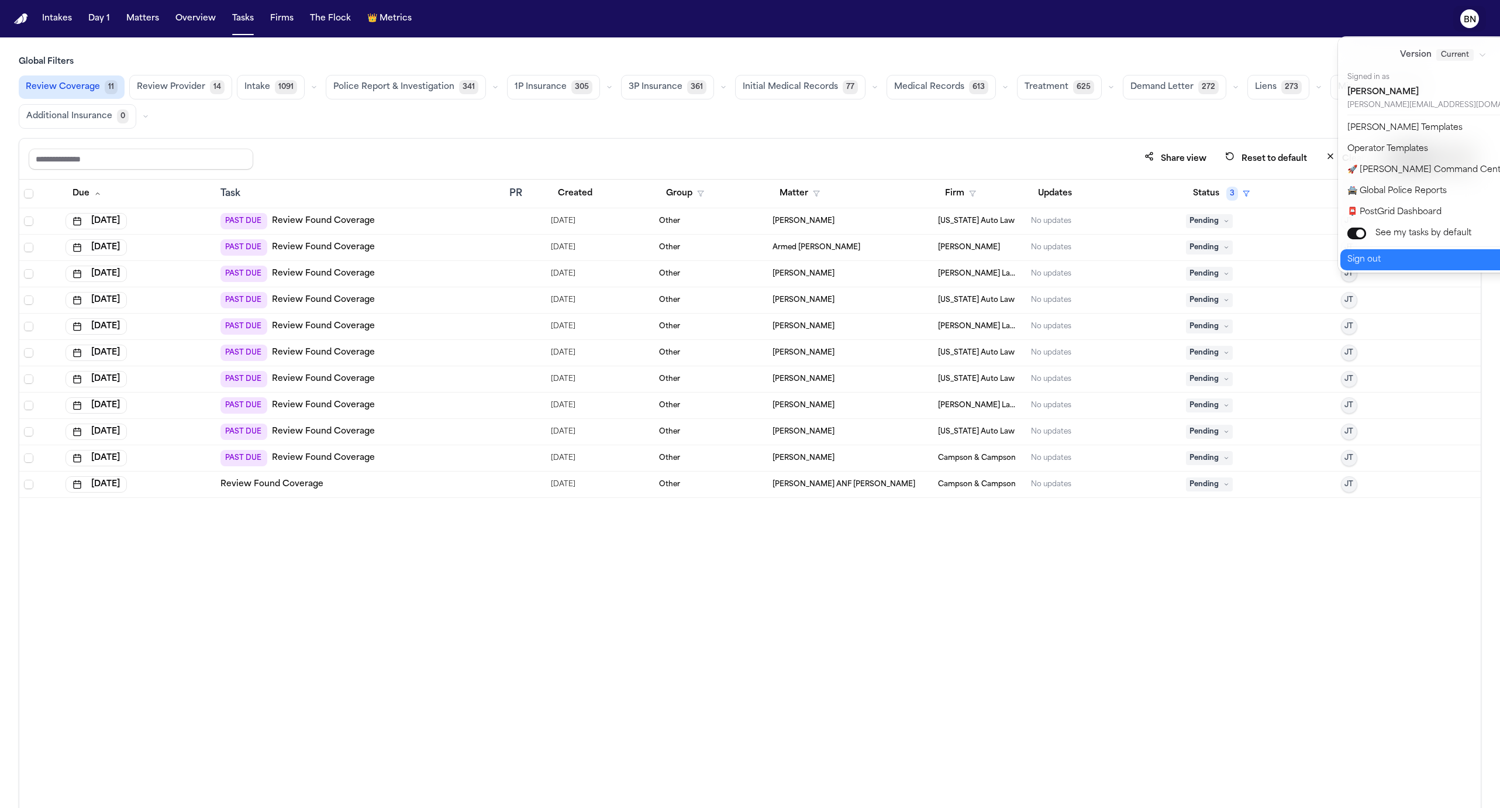
click at [1345, 264] on button "Sign out" at bounding box center [1451, 259] width 220 height 21
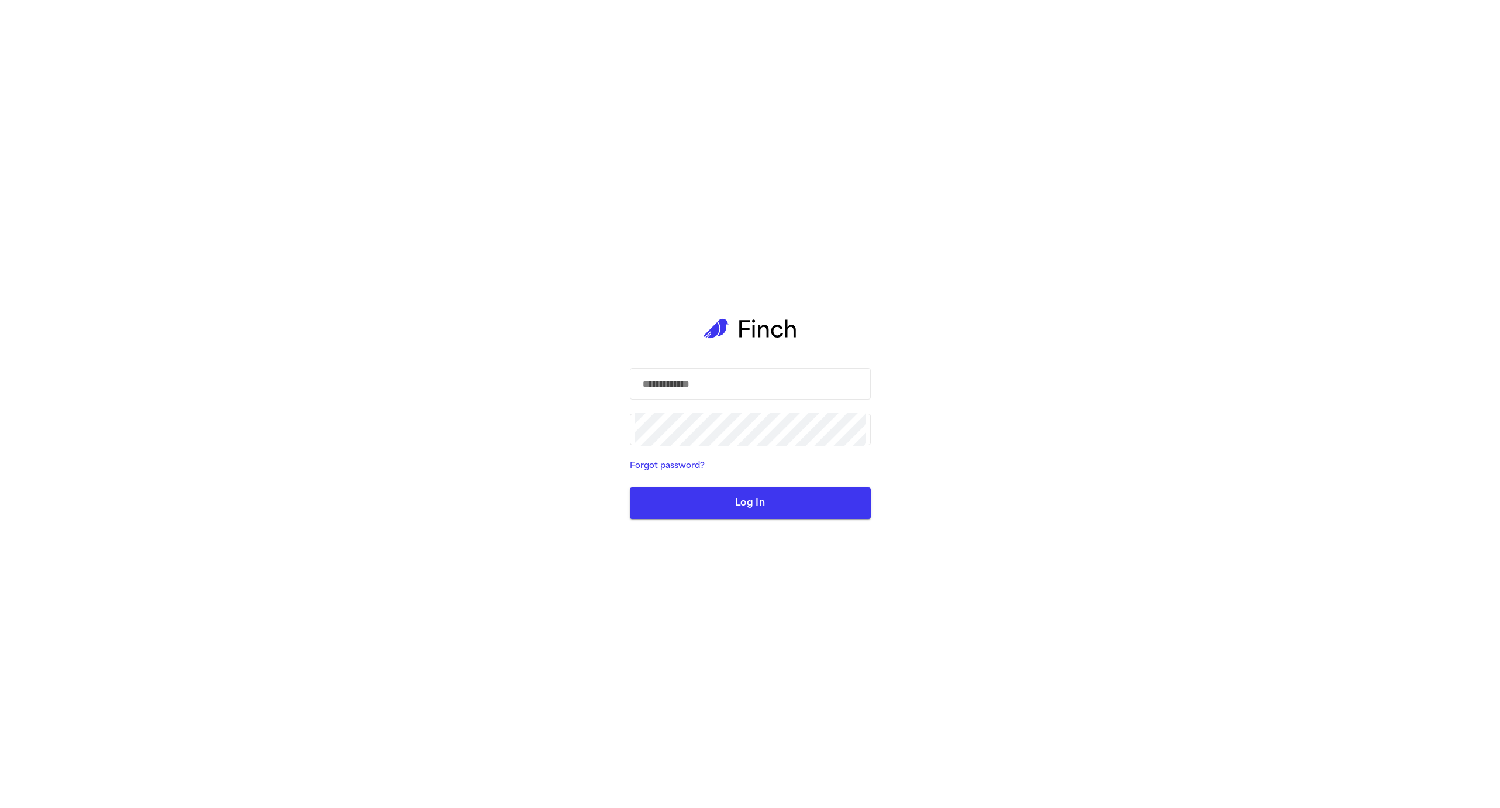
click at [731, 332] on icon at bounding box center [751, 328] width 94 height 79
click at [714, 391] on input "text" at bounding box center [751, 383] width 232 height 33
type input "**********"
click at [720, 507] on button "Log In" at bounding box center [750, 503] width 241 height 32
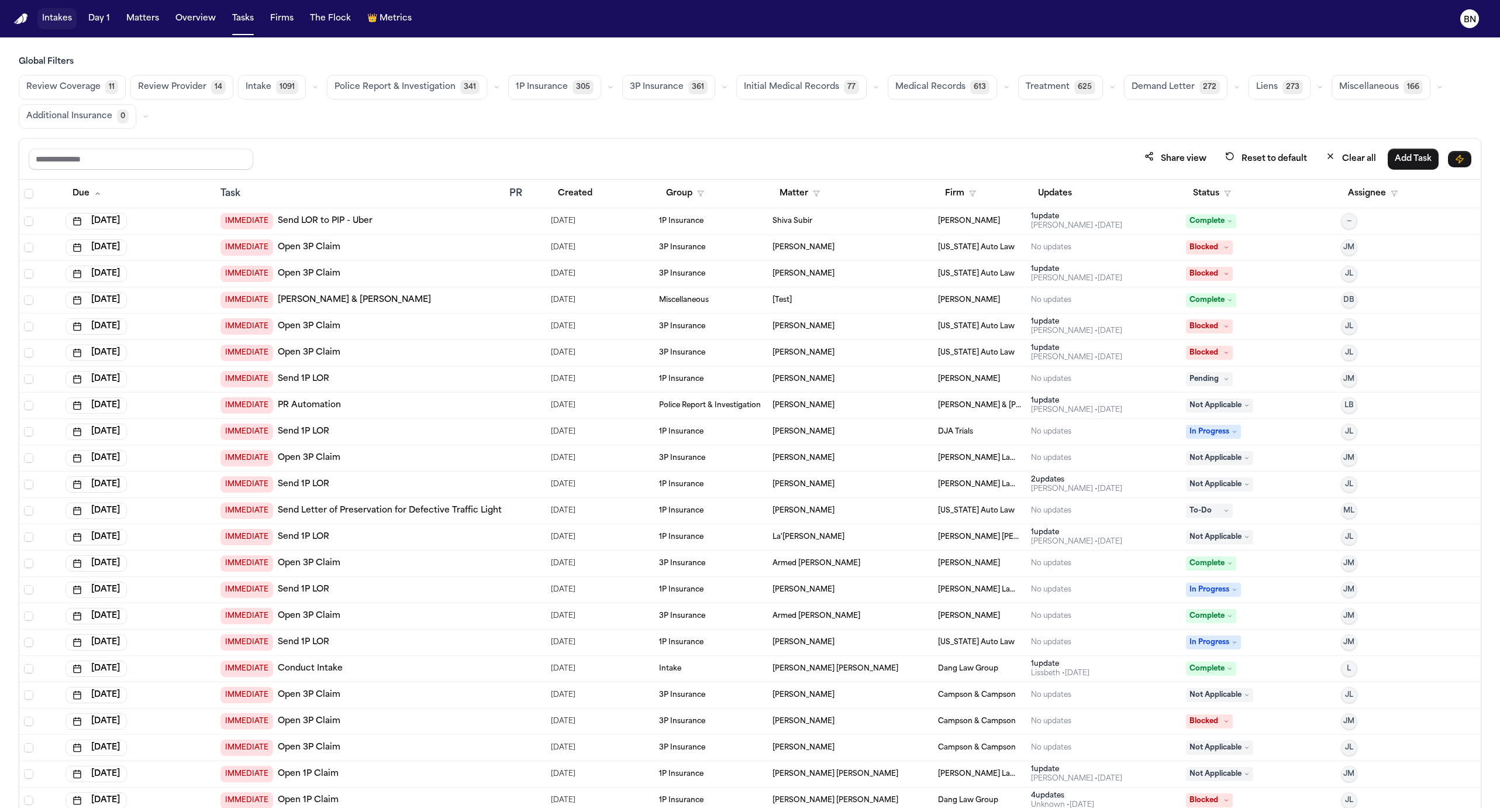
click at [61, 15] on button "Intakes" at bounding box center [56, 18] width 39 height 21
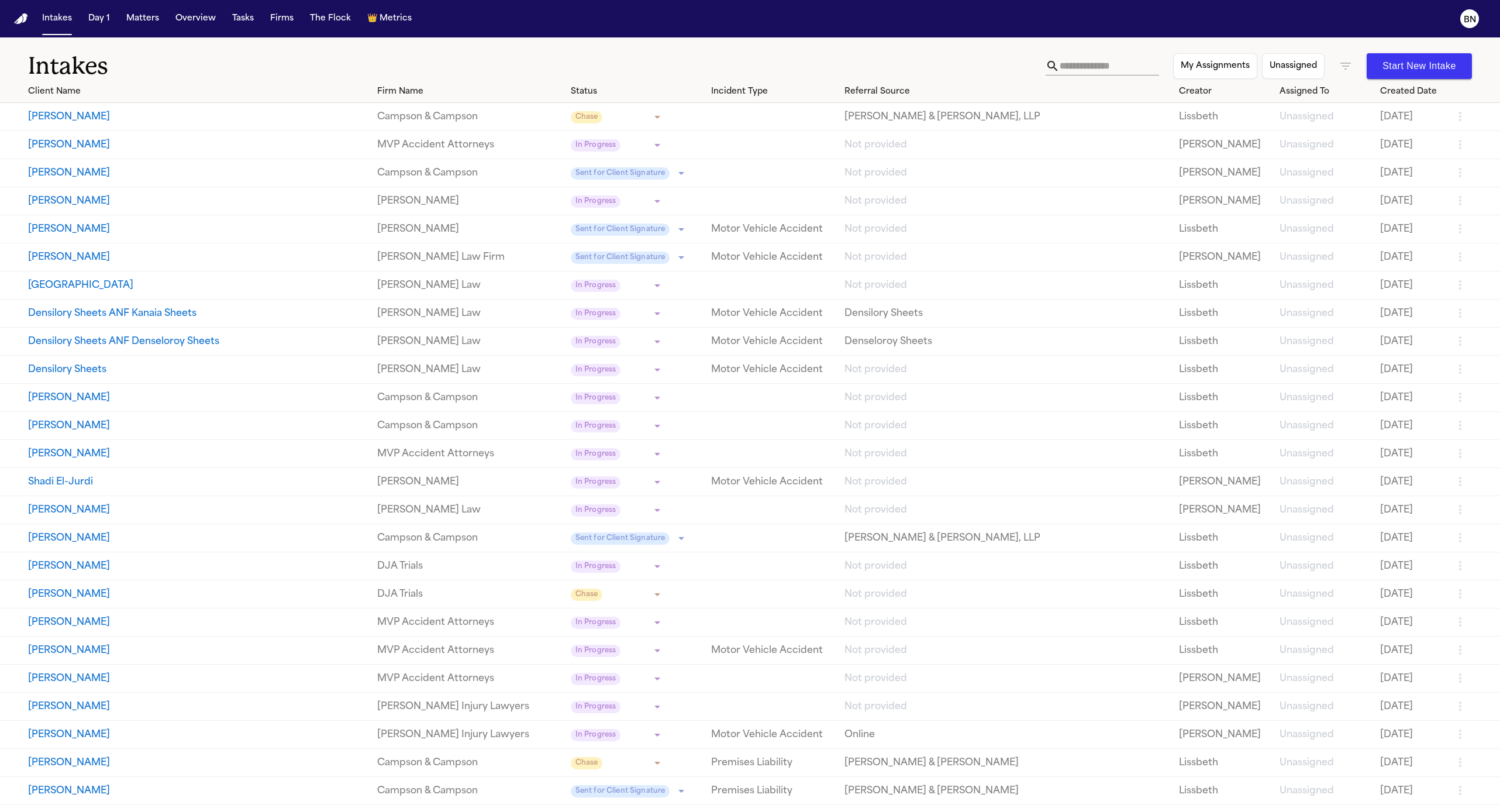
click at [562, 114] on body "**********" at bounding box center [750, 404] width 1500 height 808
click at [543, 67] on div at bounding box center [750, 404] width 1500 height 808
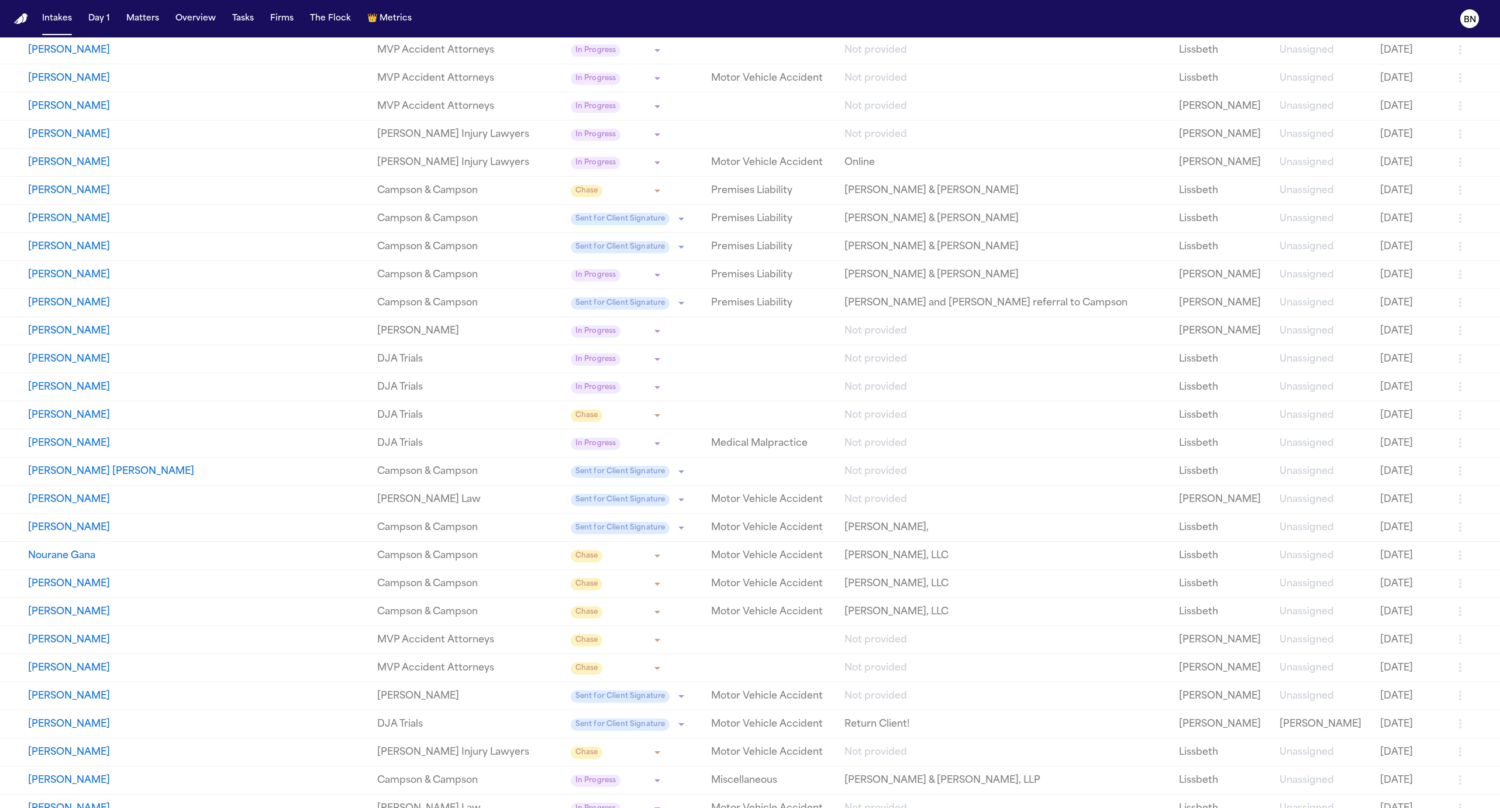
scroll to position [620, 0]
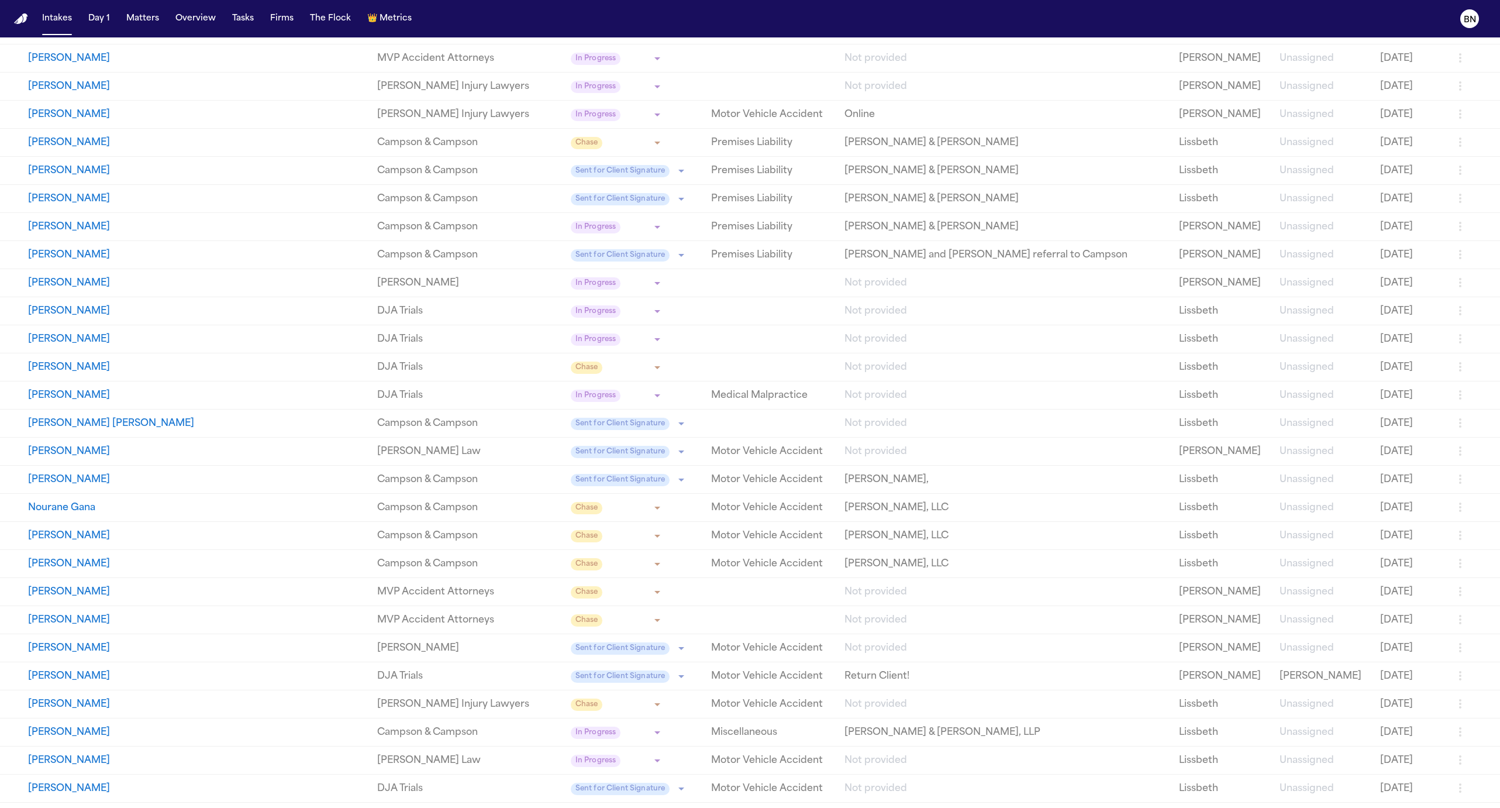
click at [377, 422] on link "Campson & Campson" at bounding box center [469, 423] width 184 height 14
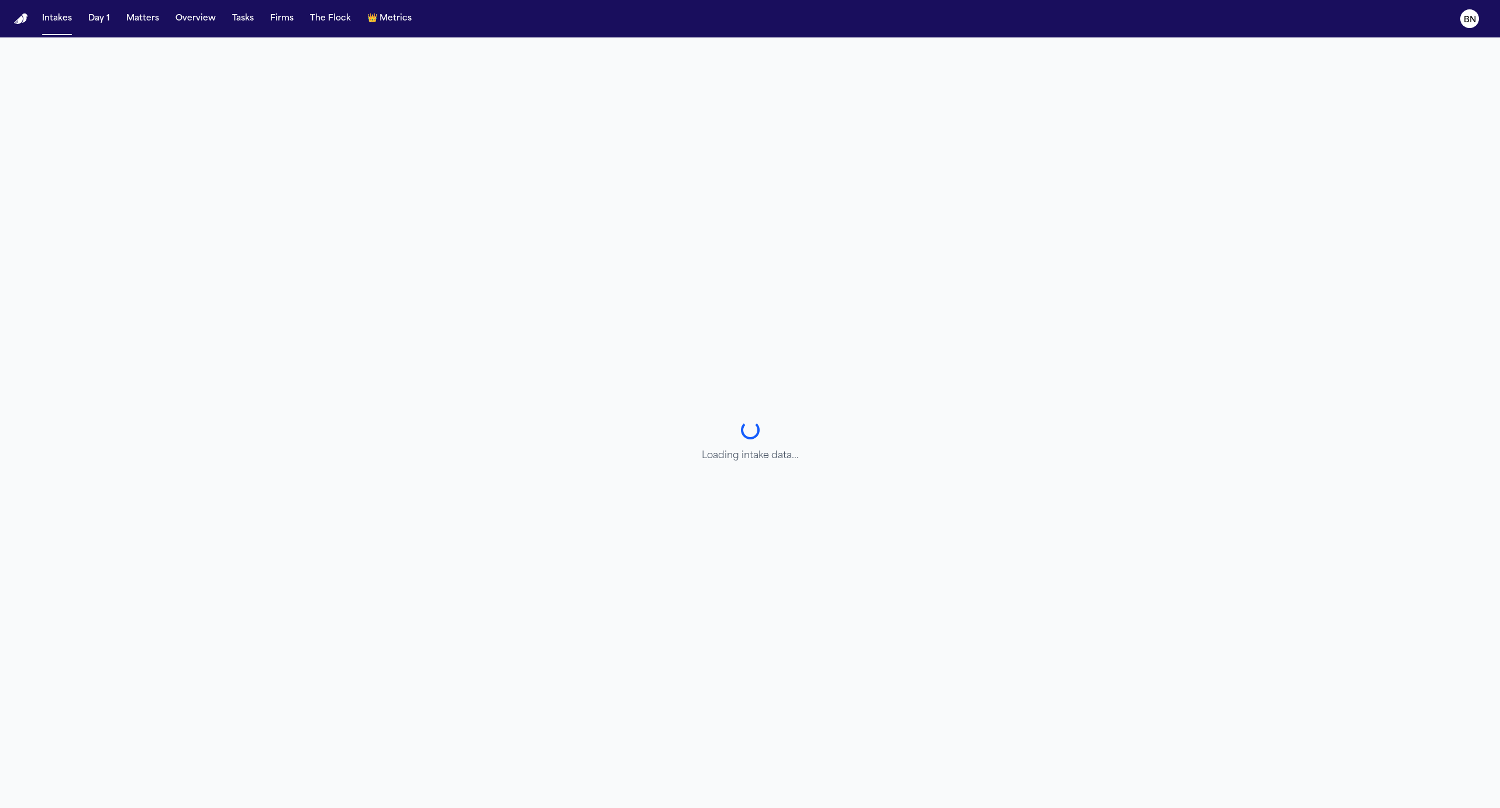
select select "**********"
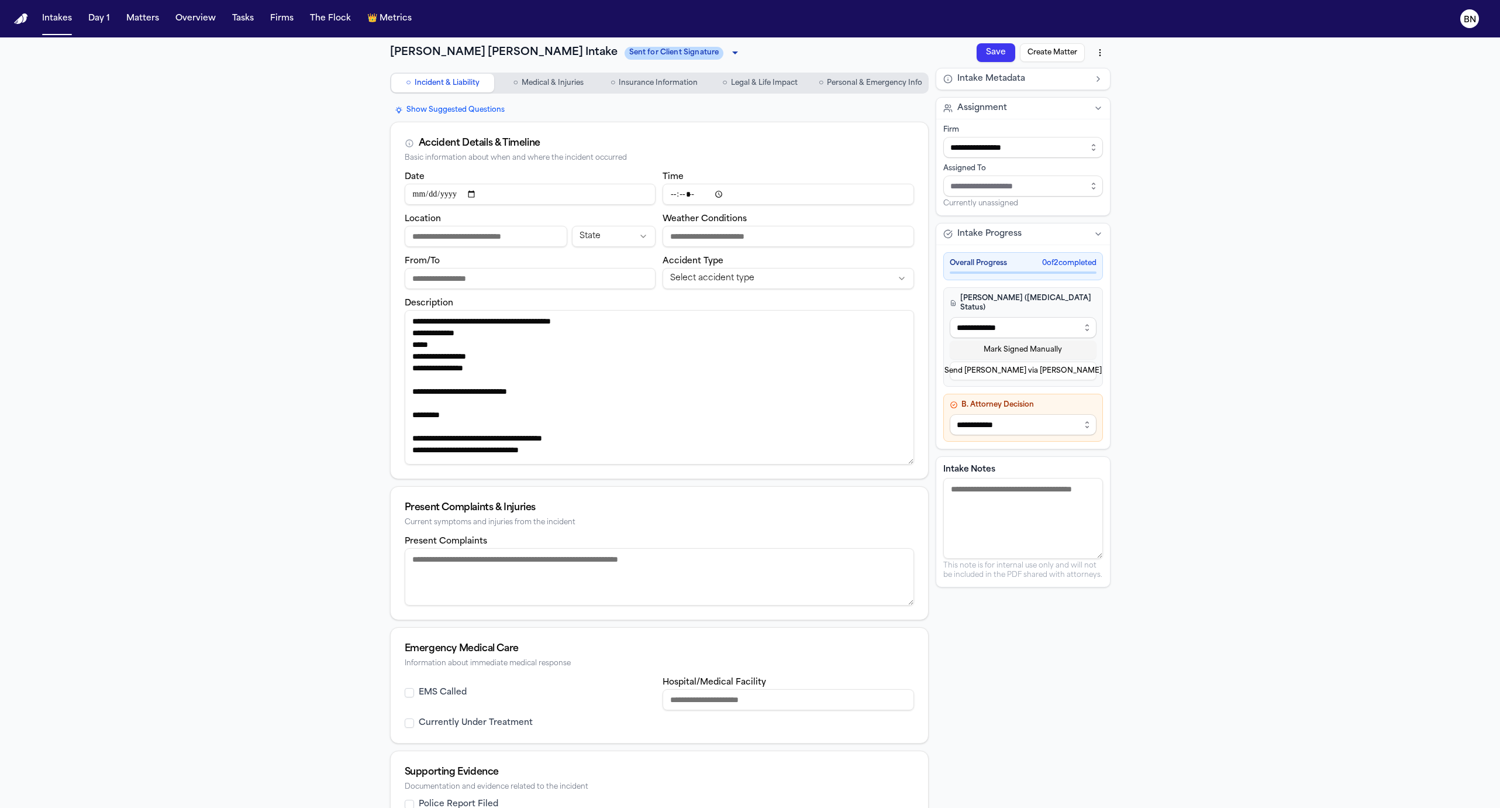
drag, startPoint x: 906, startPoint y: 363, endPoint x: 906, endPoint y: 466, distance: 103.0
click at [906, 464] on textarea "Description" at bounding box center [659, 387] width 509 height 154
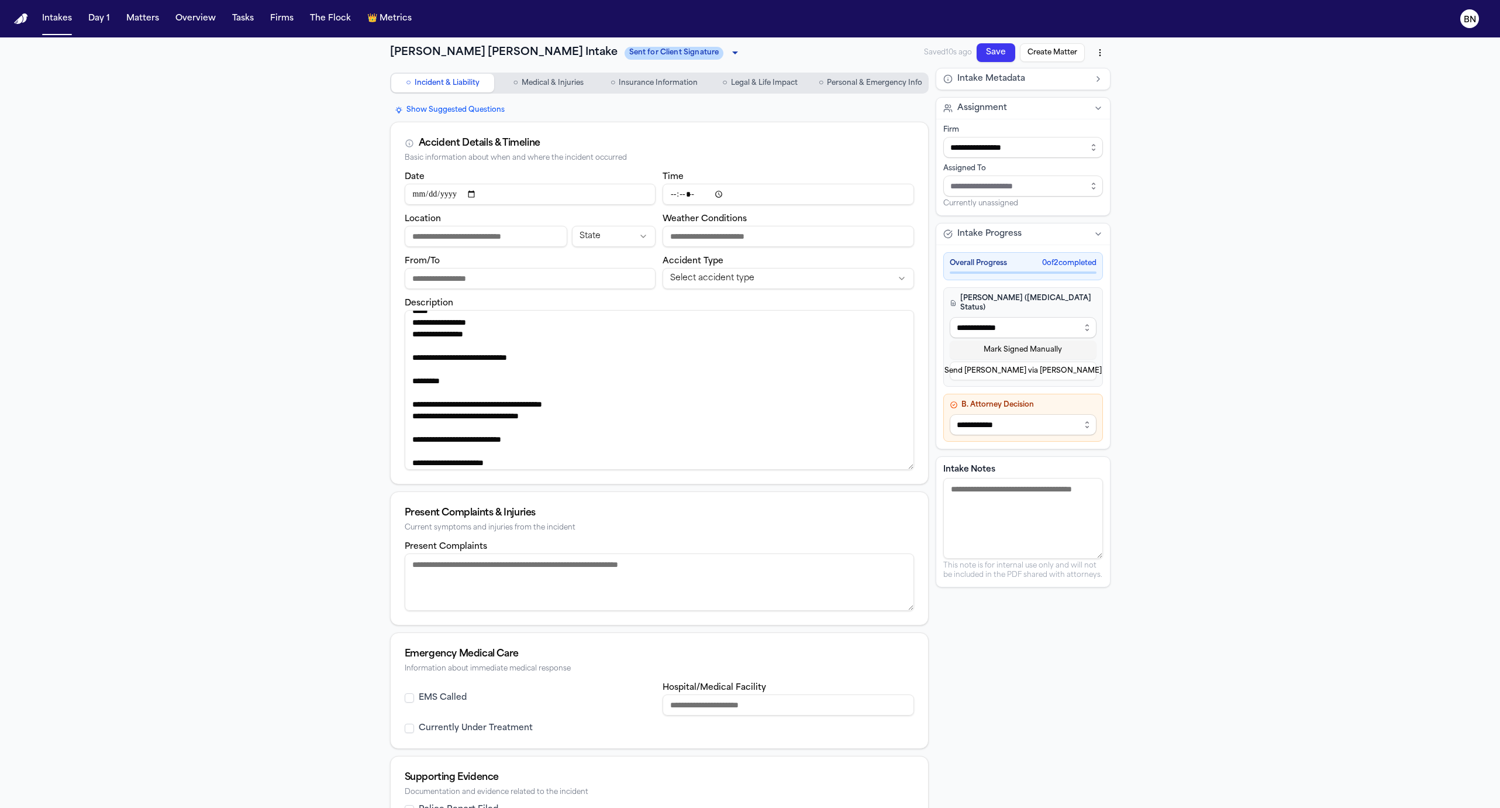
click at [542, 88] on button "○ Medical & Injuries" at bounding box center [549, 83] width 104 height 19
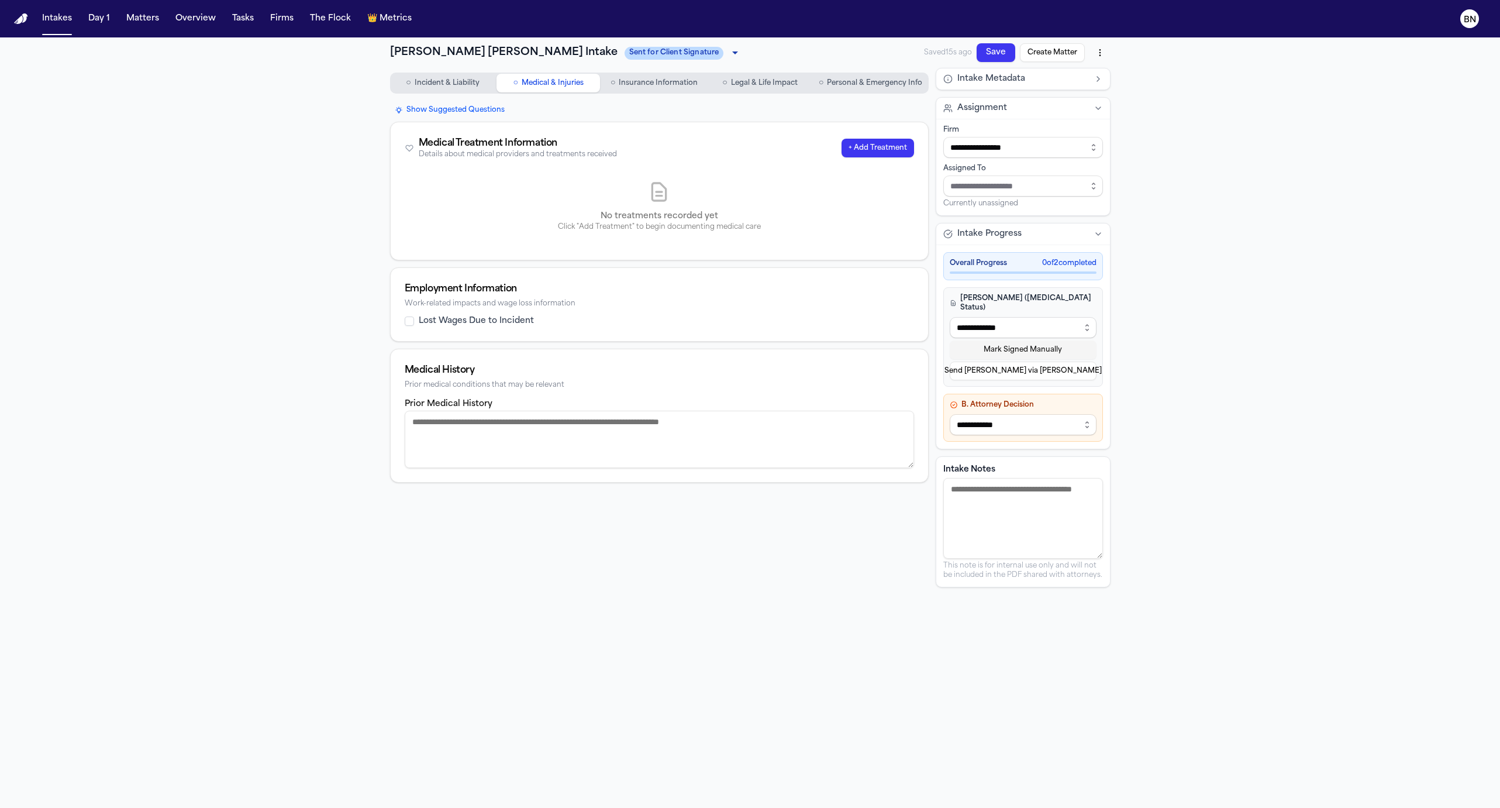
click at [625, 91] on button "○ Insurance Information" at bounding box center [655, 83] width 104 height 19
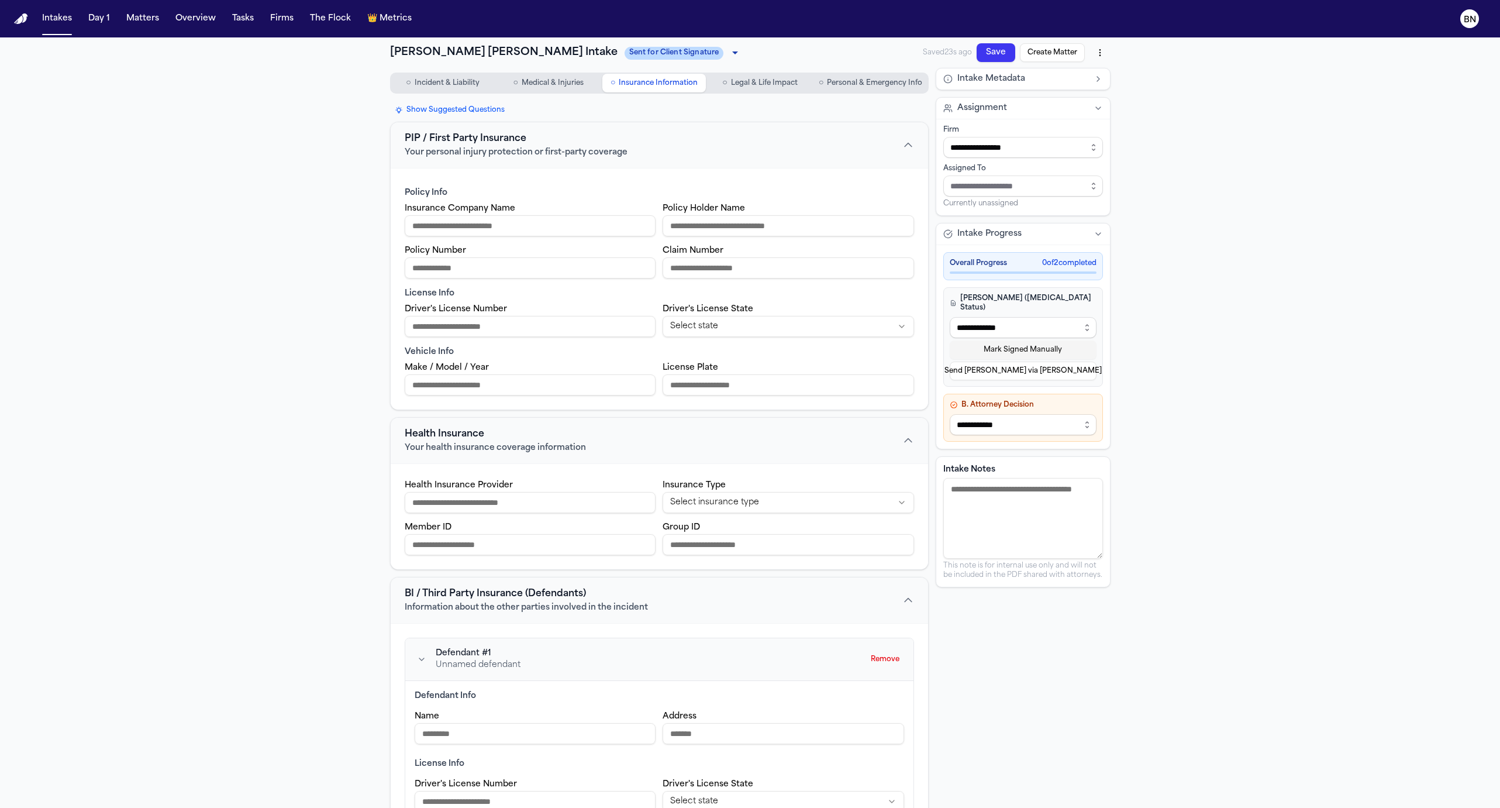
click at [752, 79] on span "Legal & Life Impact" at bounding box center [764, 82] width 67 height 9
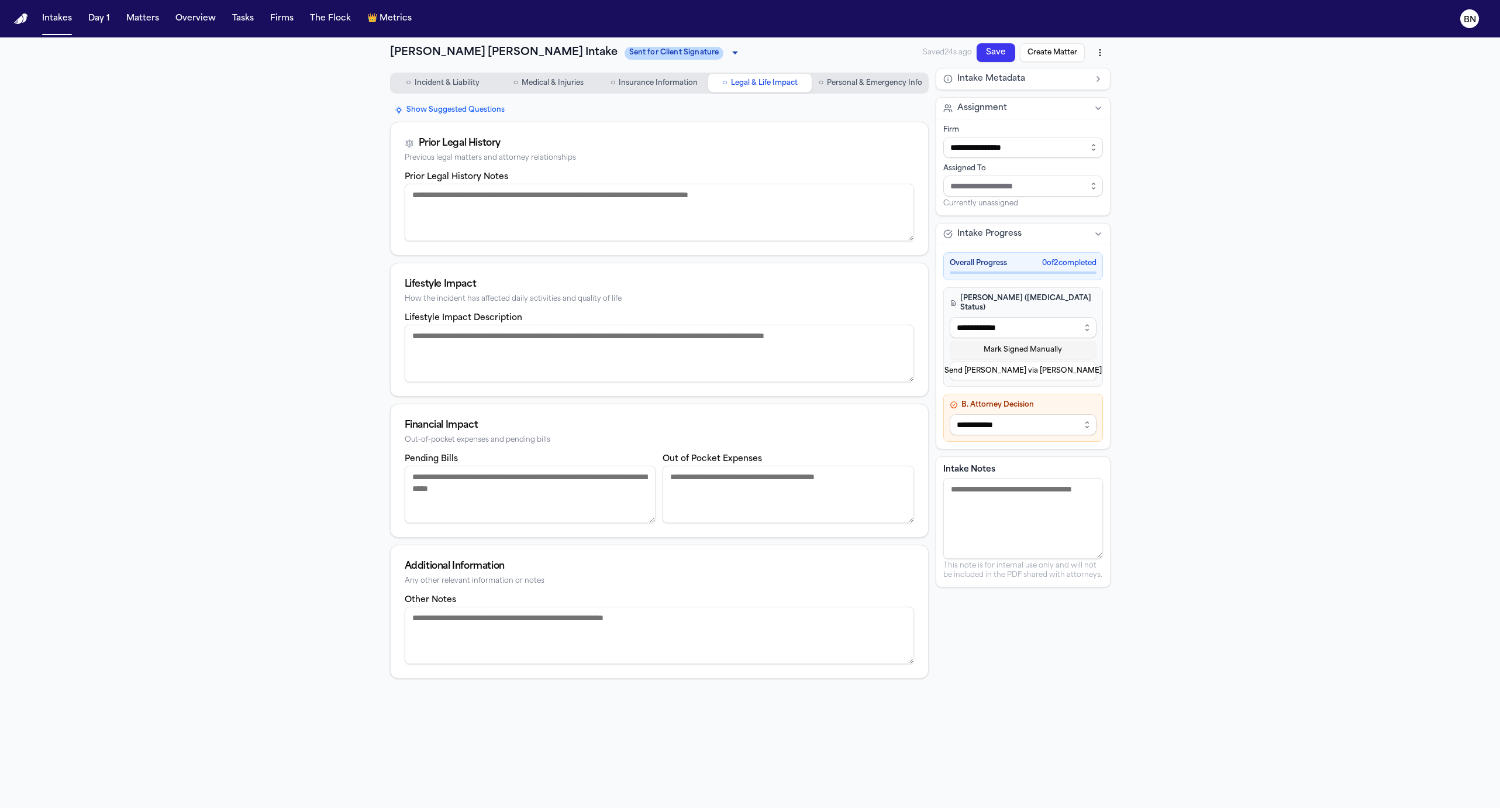
click at [829, 78] on span "Personal & Emergency Info" at bounding box center [874, 82] width 95 height 9
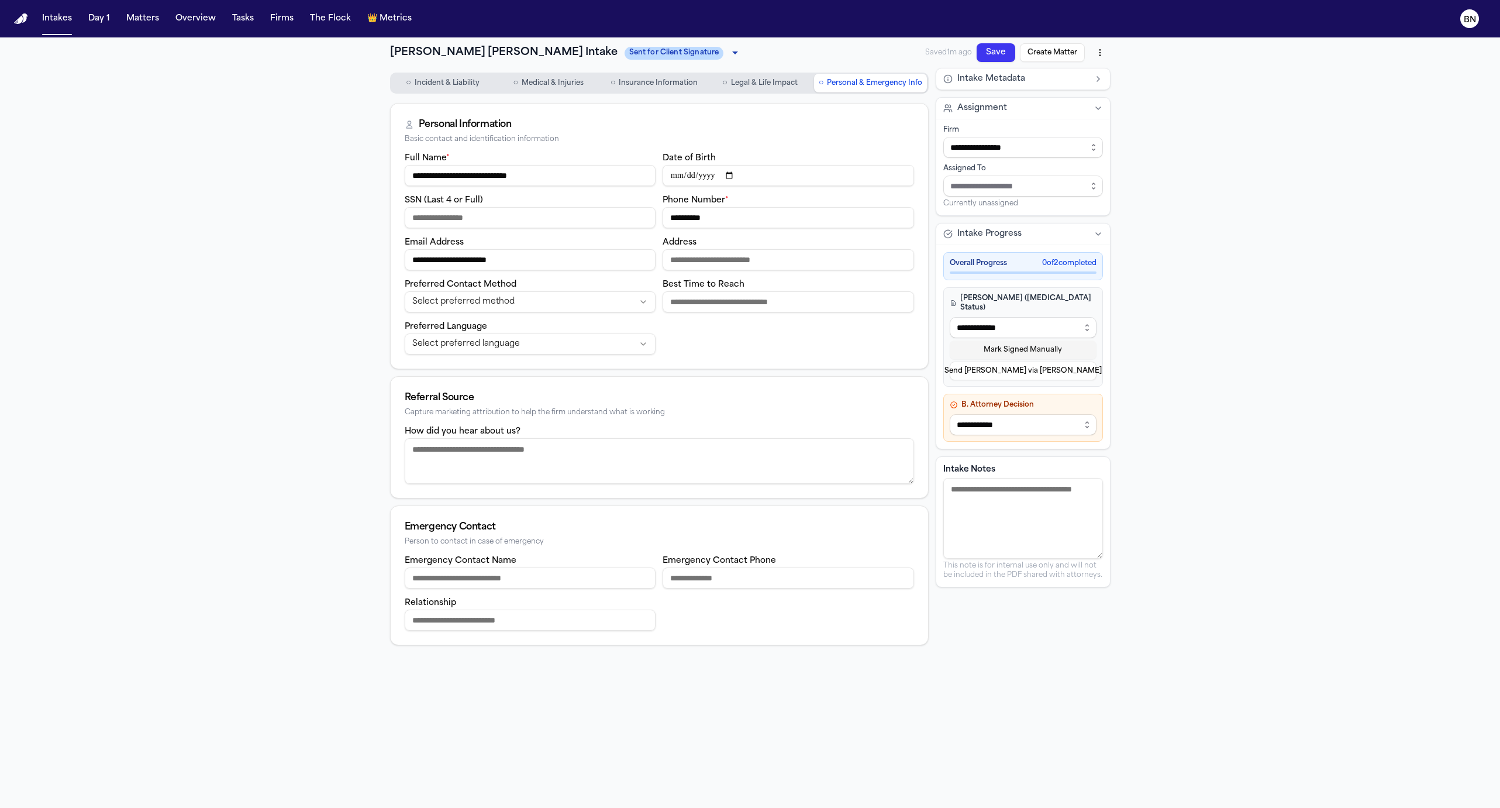
click at [1097, 51] on html "**********" at bounding box center [750, 404] width 1500 height 808
click at [1131, 65] on html "**********" at bounding box center [750, 404] width 1500 height 808
click at [135, 22] on button "Matters" at bounding box center [143, 18] width 42 height 21
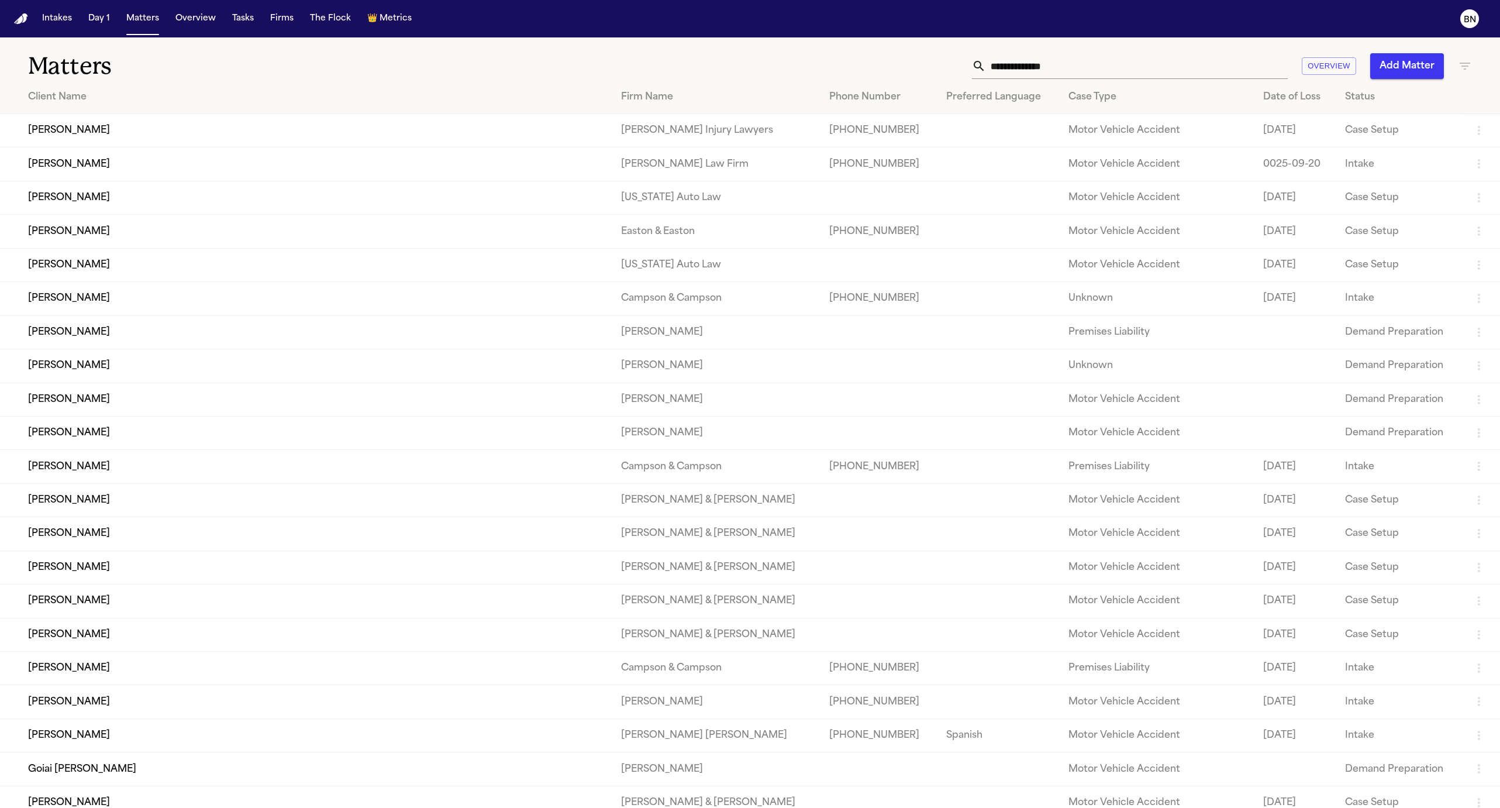
click at [1151, 66] on input "text" at bounding box center [1137, 66] width 302 height 26
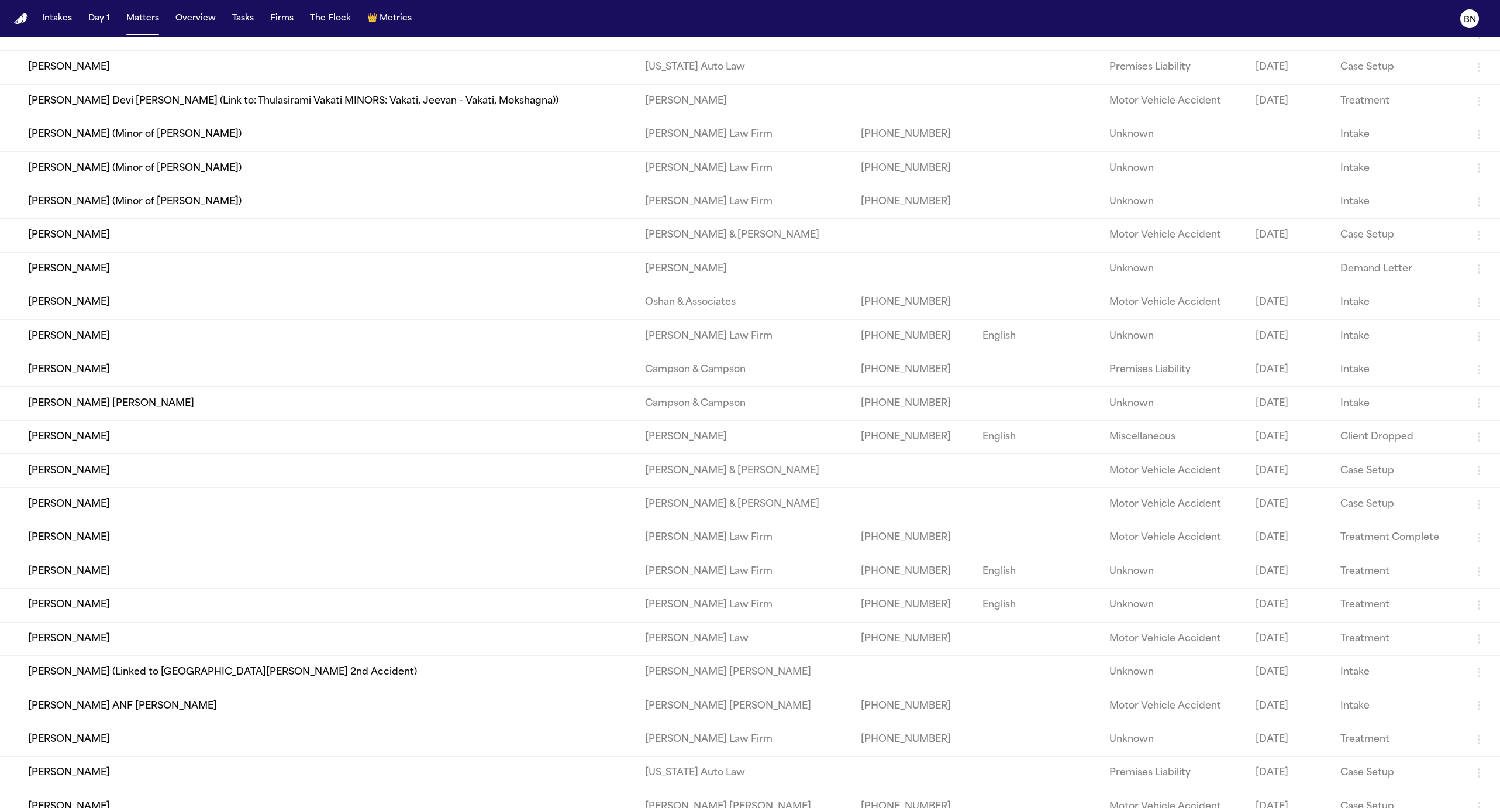
scroll to position [301, 0]
type input "****"
click at [455, 552] on td "John Clark" at bounding box center [318, 535] width 636 height 33
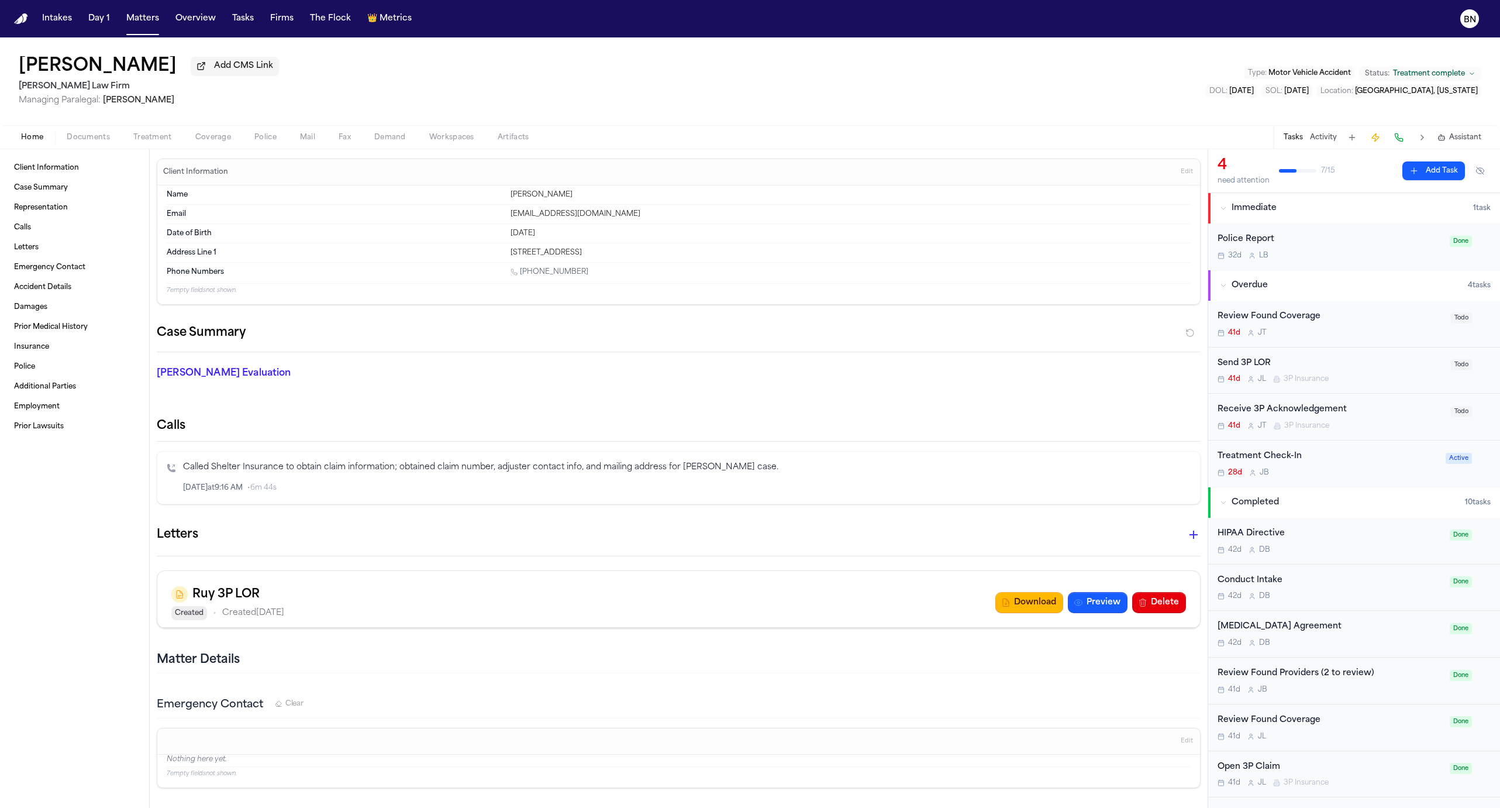
drag, startPoint x: 166, startPoint y: 108, endPoint x: 105, endPoint y: 109, distance: 60.8
click at [105, 106] on span "Managing Paralegal: Jessica Barrett" at bounding box center [149, 101] width 260 height 12
click at [198, 112] on div "John Clark Add CMS Link Ruy Mireles Law Firm Managing Paralegal: Jessica Barret…" at bounding box center [750, 81] width 1500 height 88
drag, startPoint x: 113, startPoint y: 89, endPoint x: 19, endPoint y: 93, distance: 94.2
click at [19, 93] on h2 "Ruy Mireles Law Firm" at bounding box center [149, 87] width 260 height 14
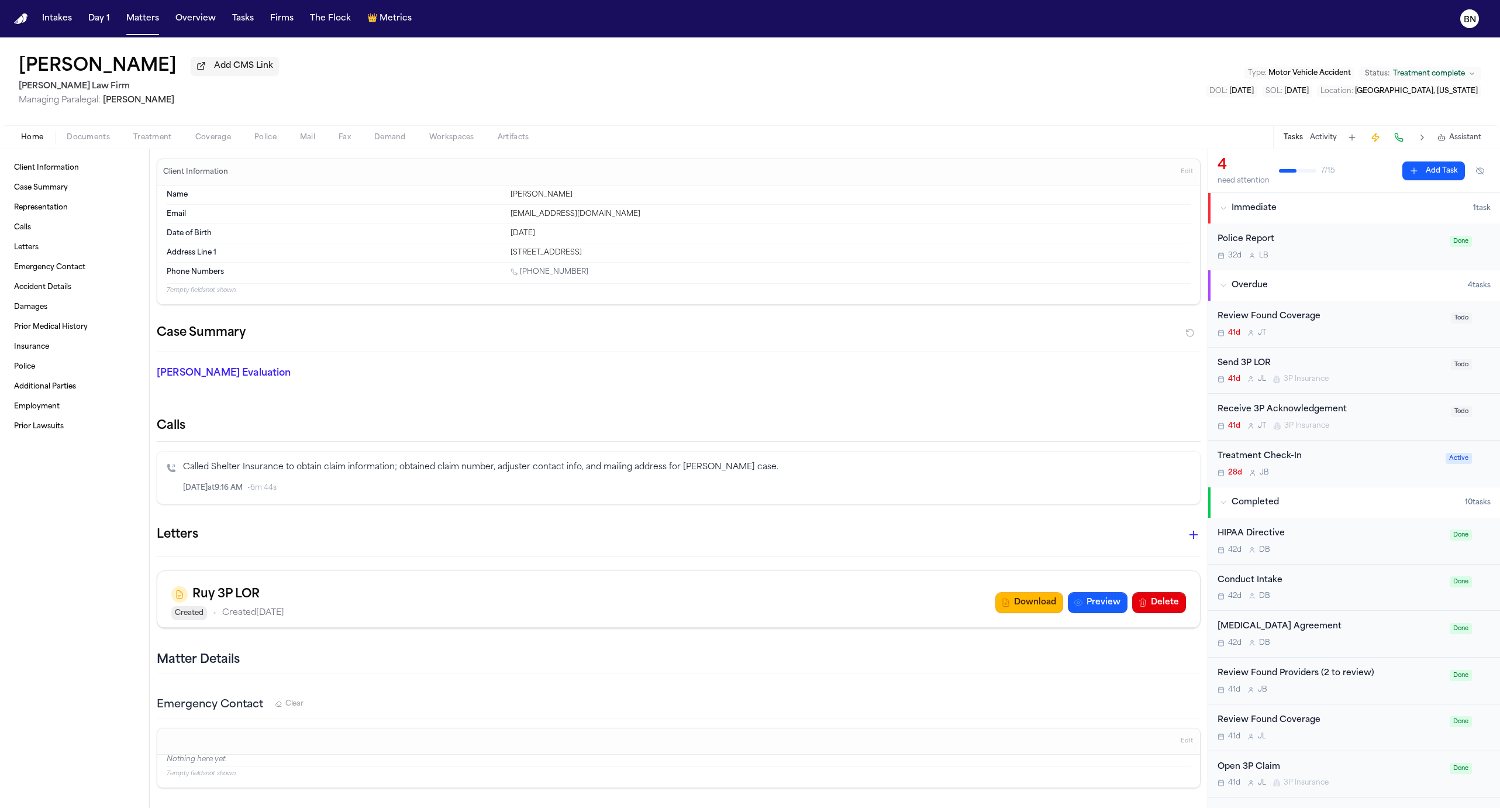
click at [235, 121] on div "John Clark Add CMS Link Ruy Mireles Law Firm Managing Paralegal: Jessica Barret…" at bounding box center [750, 81] width 1500 height 88
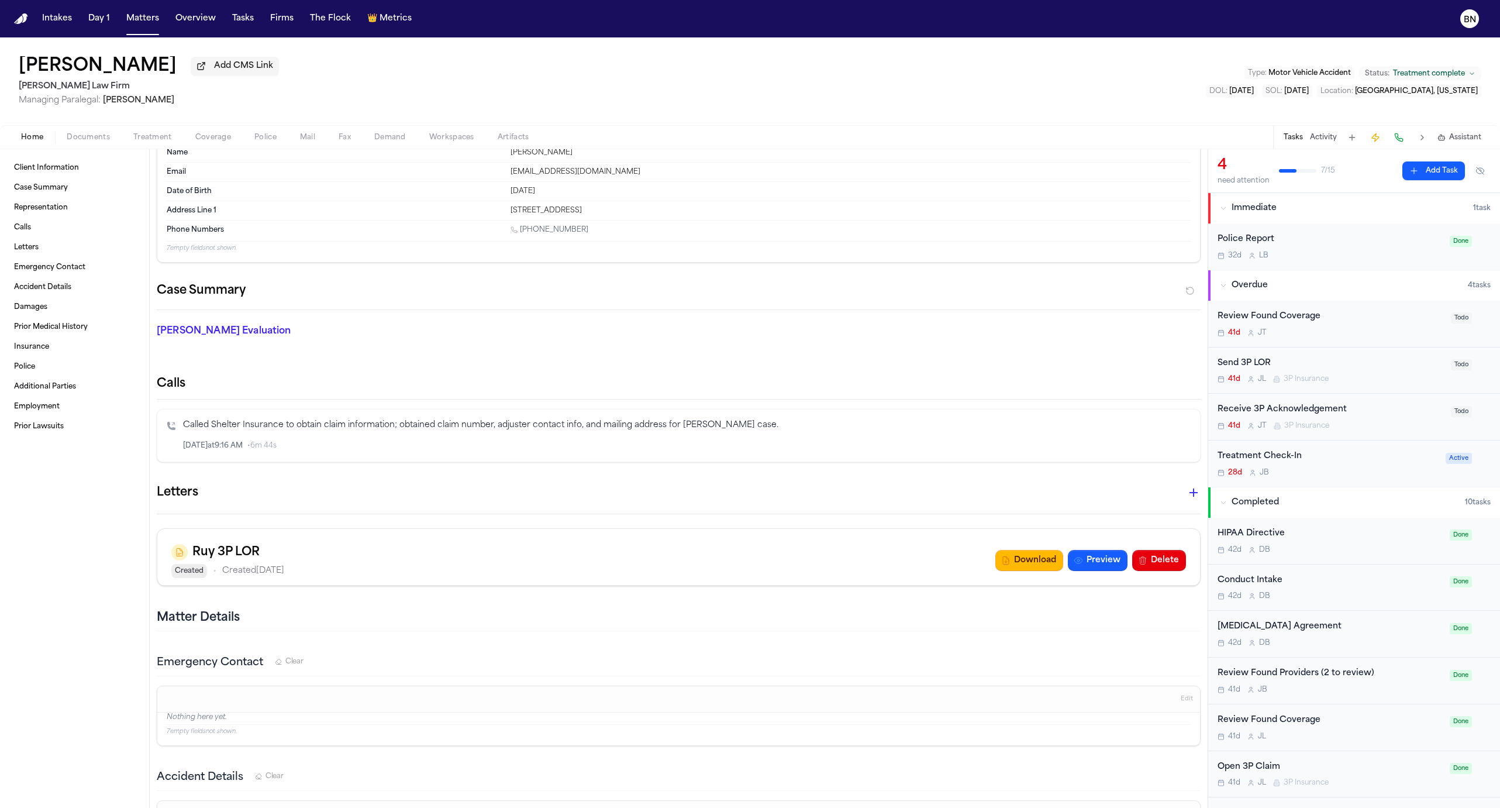
click at [1138, 442] on icon "Inspect" at bounding box center [1142, 446] width 8 height 8
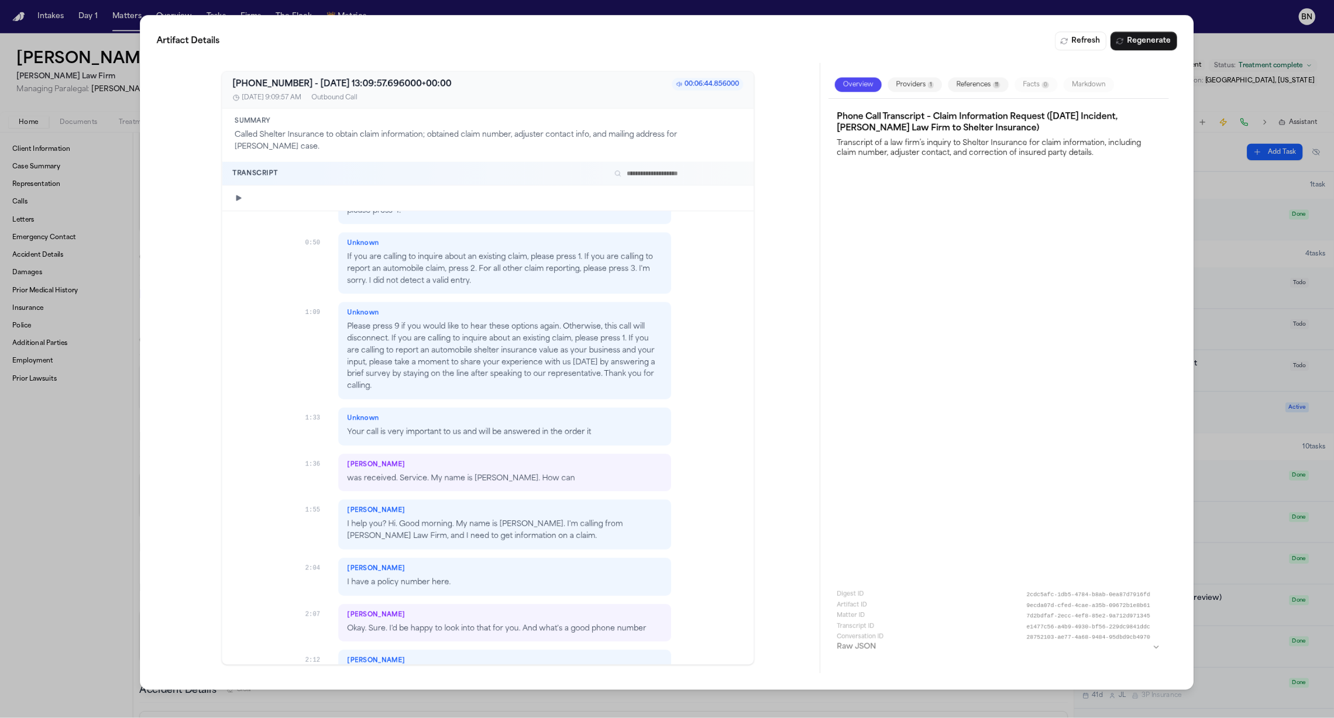
scroll to position [220, 0]
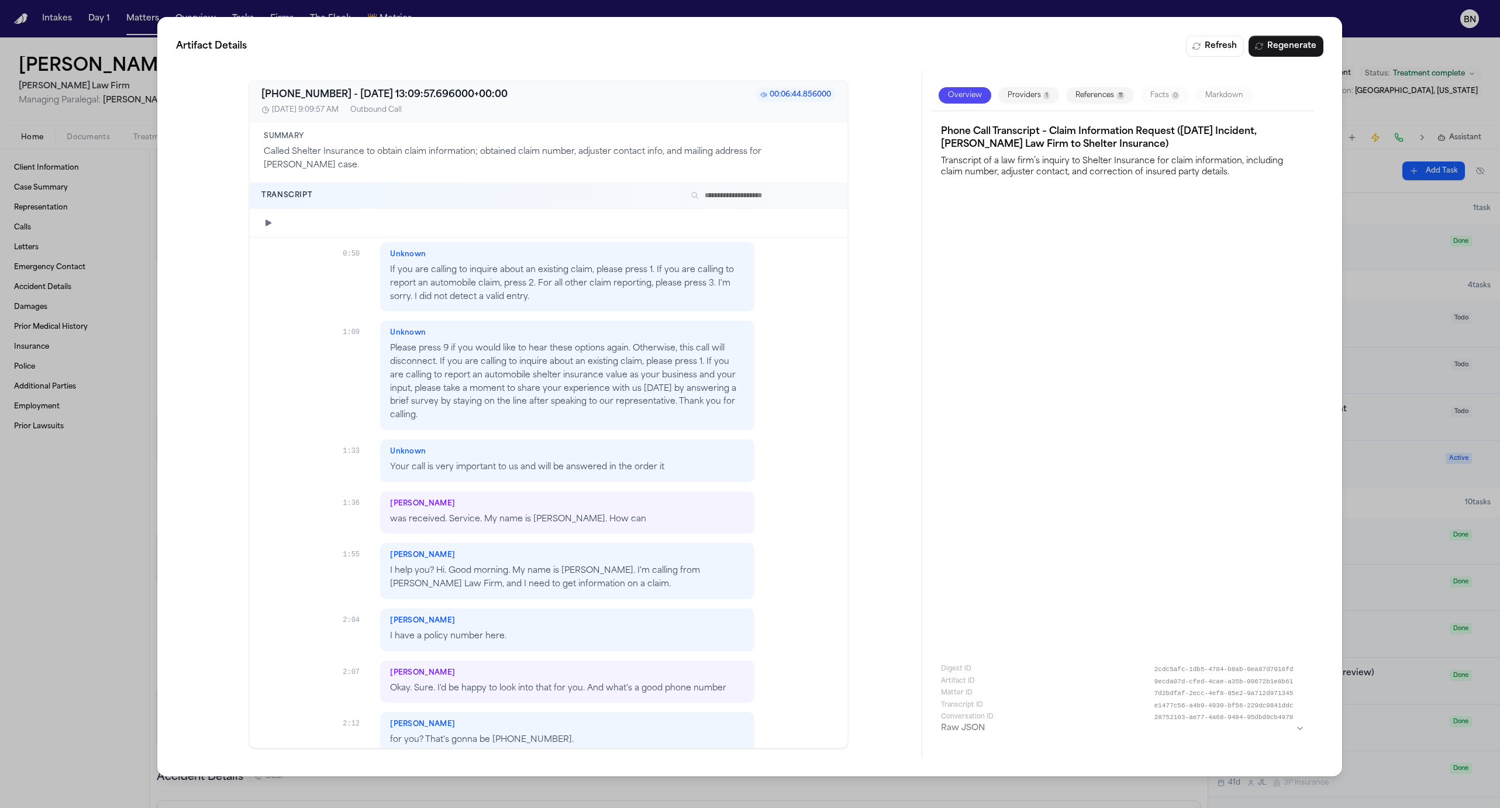
click at [78, 500] on div "Artifact Details Refresh Regenerate +18007435837 - 2025-09-04 13:09:57.696000+0…" at bounding box center [750, 404] width 1500 height 808
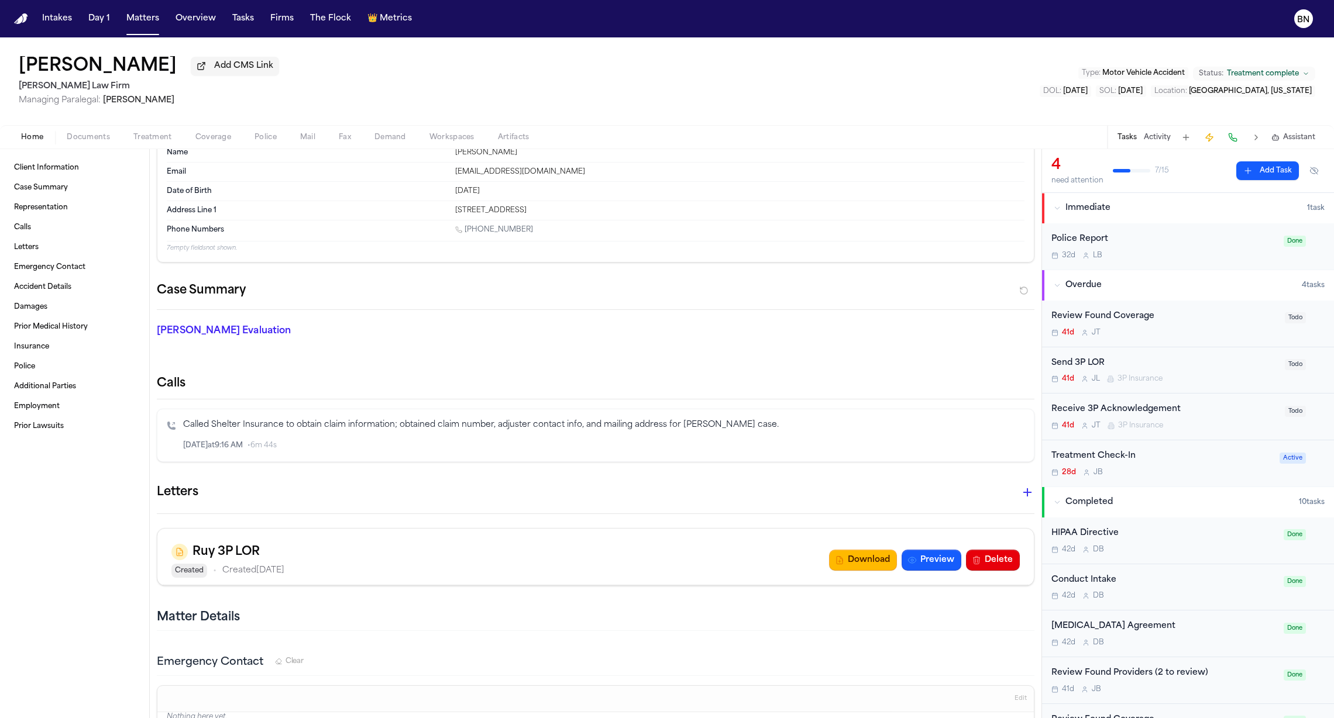
scroll to position [26, 0]
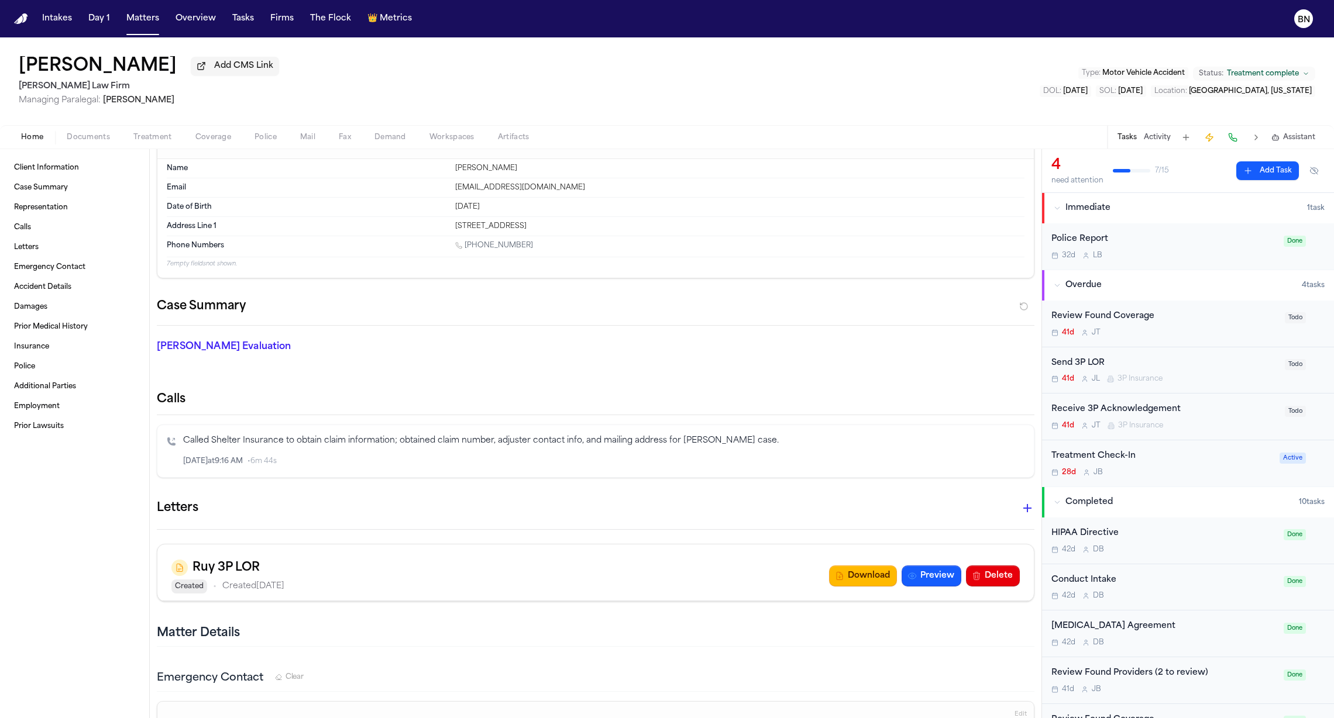
click at [1006, 498] on div "Letters" at bounding box center [595, 508] width 877 height 23
click at [1020, 509] on icon "button" at bounding box center [1027, 508] width 14 height 14
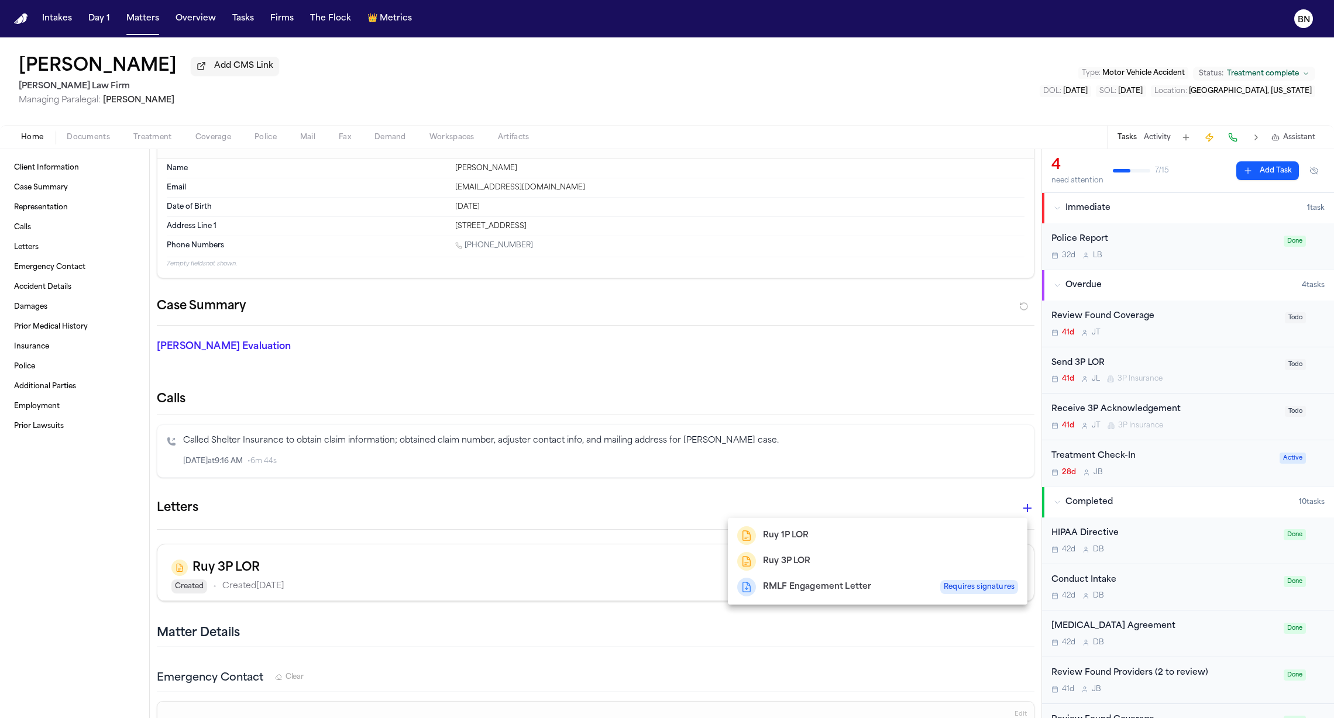
click at [617, 526] on div at bounding box center [667, 359] width 1334 height 718
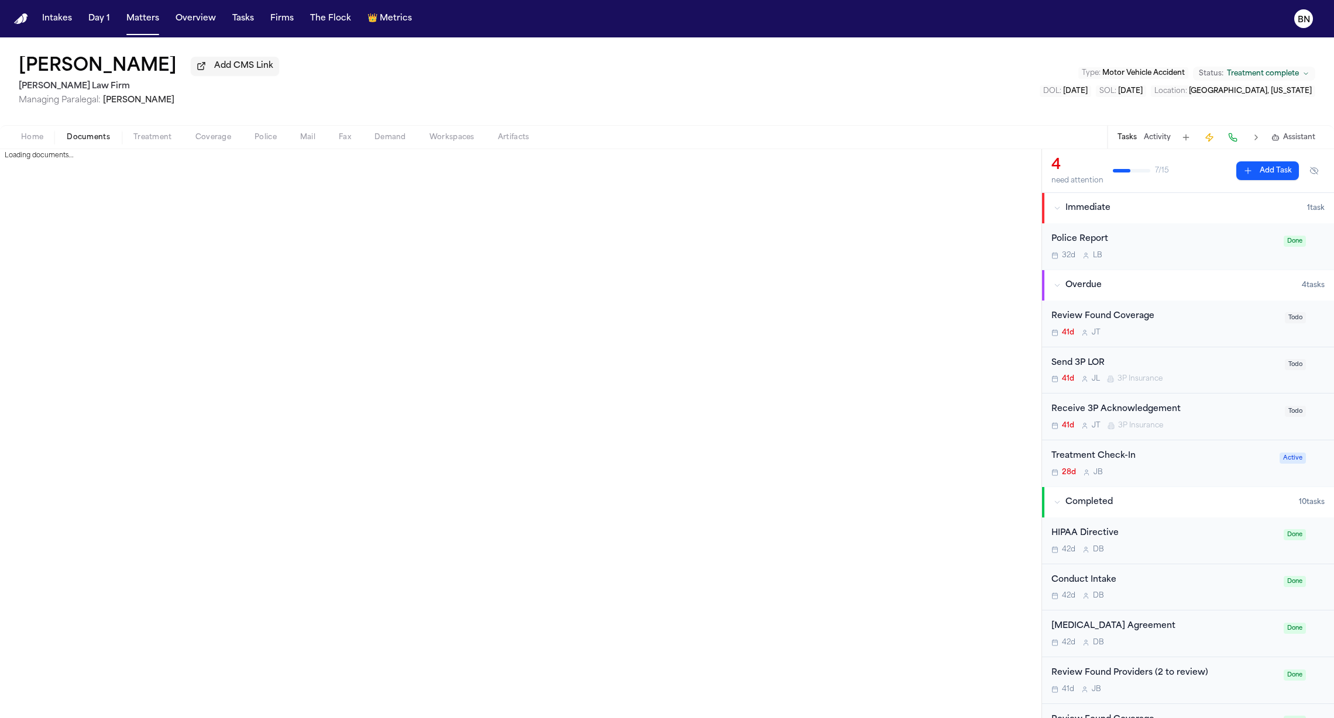
click at [75, 140] on span "Documents" at bounding box center [88, 137] width 43 height 9
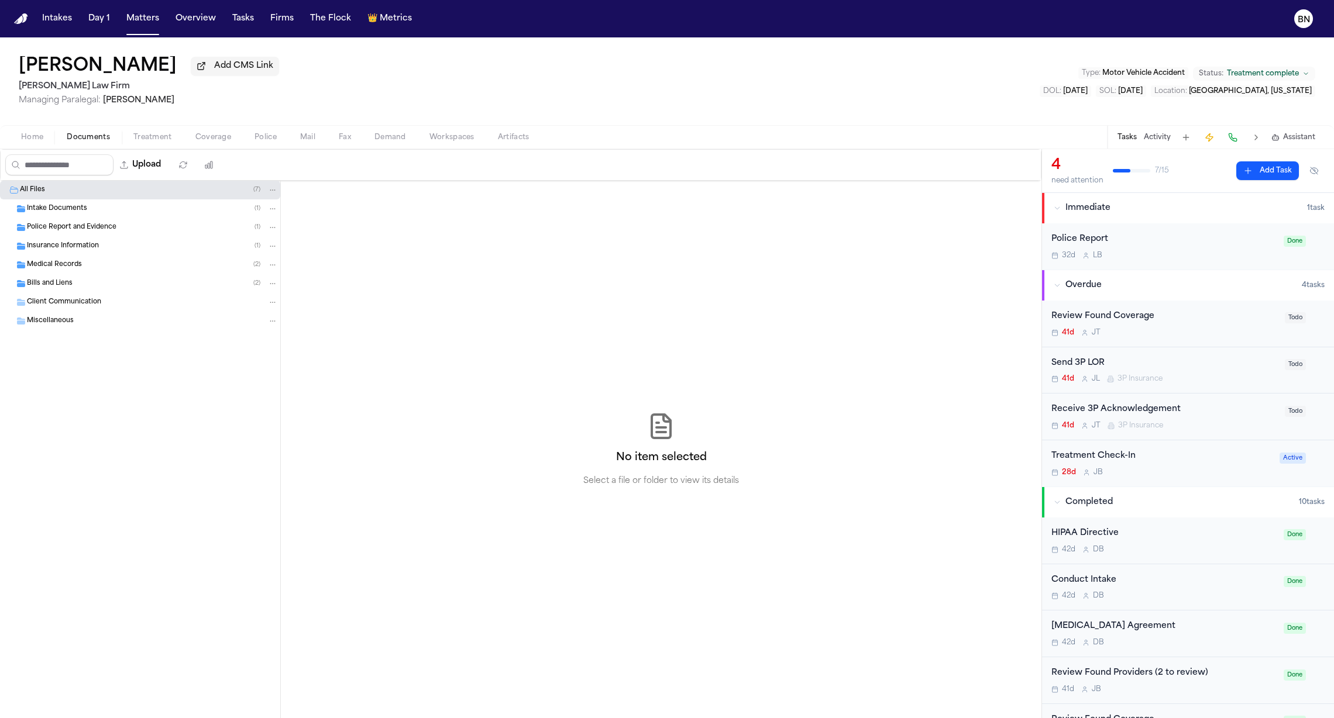
click at [69, 214] on span "Intake Documents" at bounding box center [57, 209] width 60 height 10
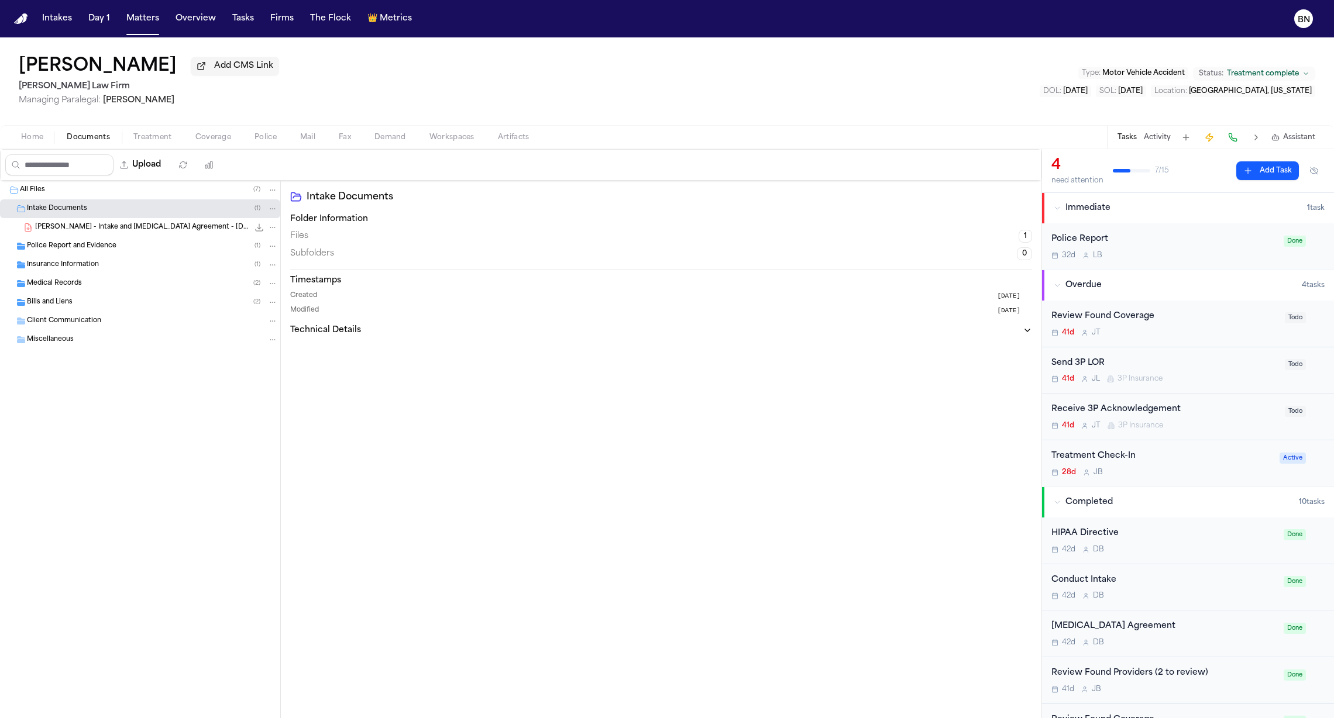
click at [91, 236] on div "J. Clark - Intake and Retainer Agreement - 7.18.25 1.8 MB • PDF" at bounding box center [140, 227] width 280 height 19
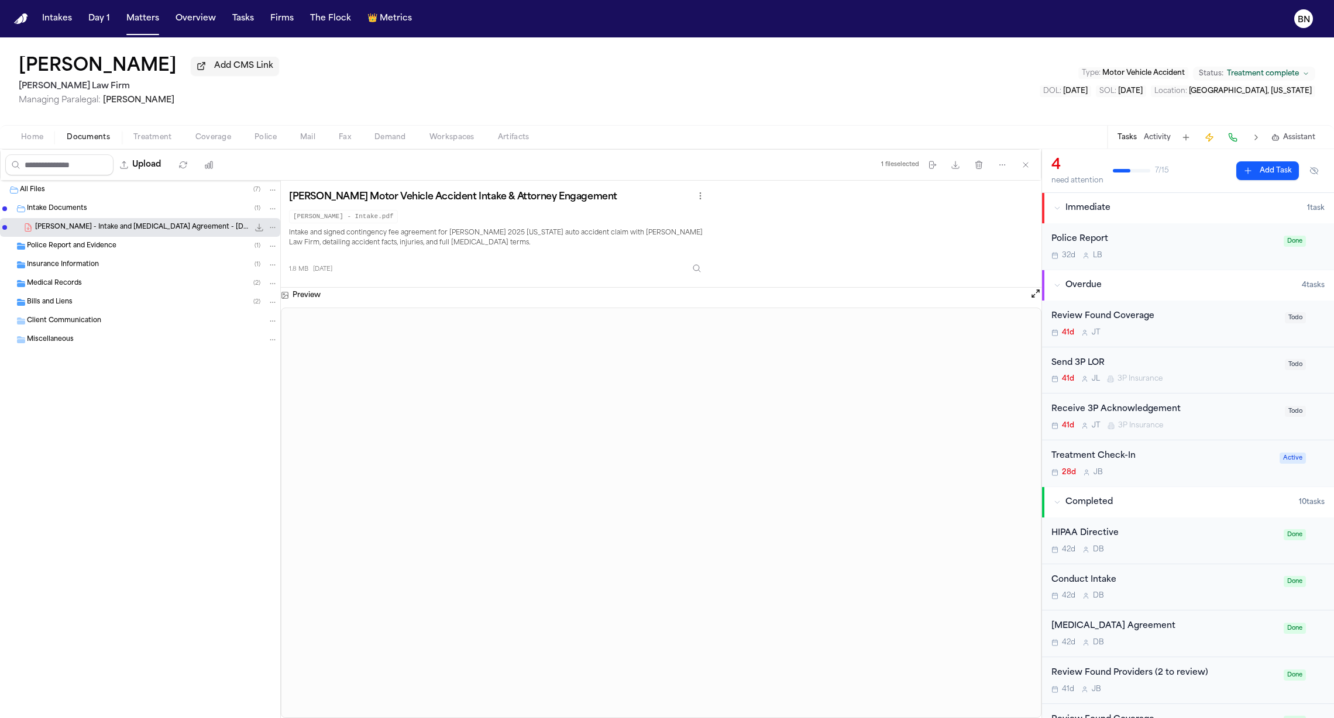
click at [129, 249] on div "Police Report and Evidence ( 1 )" at bounding box center [152, 246] width 251 height 11
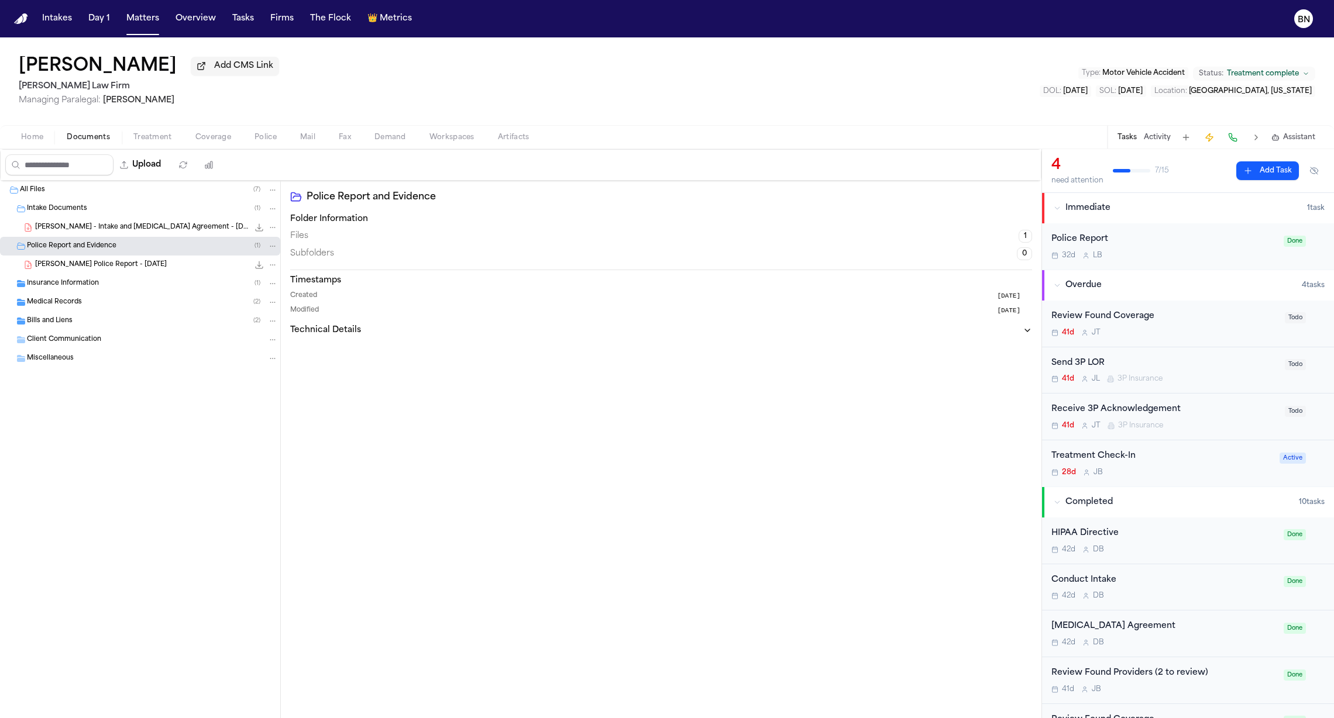
click at [130, 263] on span "J. Clark - Terrell Police Report - 7.18.25" at bounding box center [101, 265] width 132 height 10
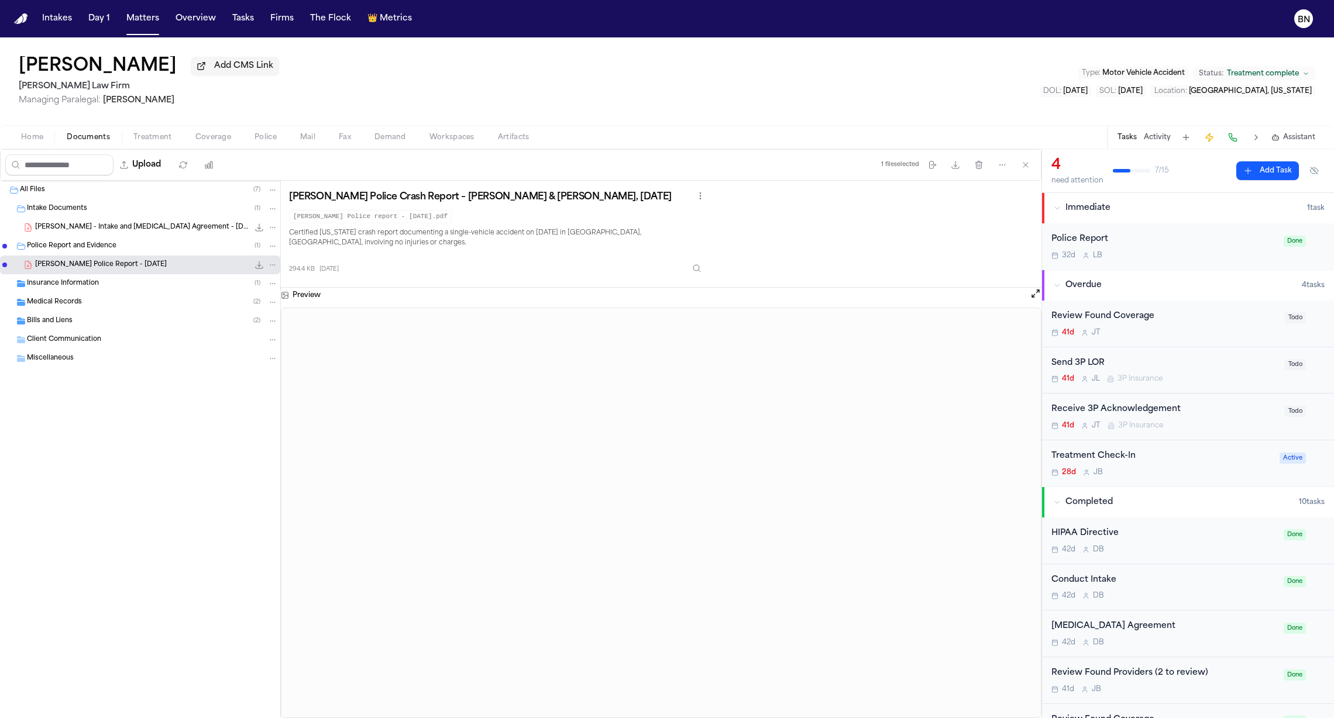
click at [161, 289] on div "Insurance Information ( 1 )" at bounding box center [152, 283] width 251 height 11
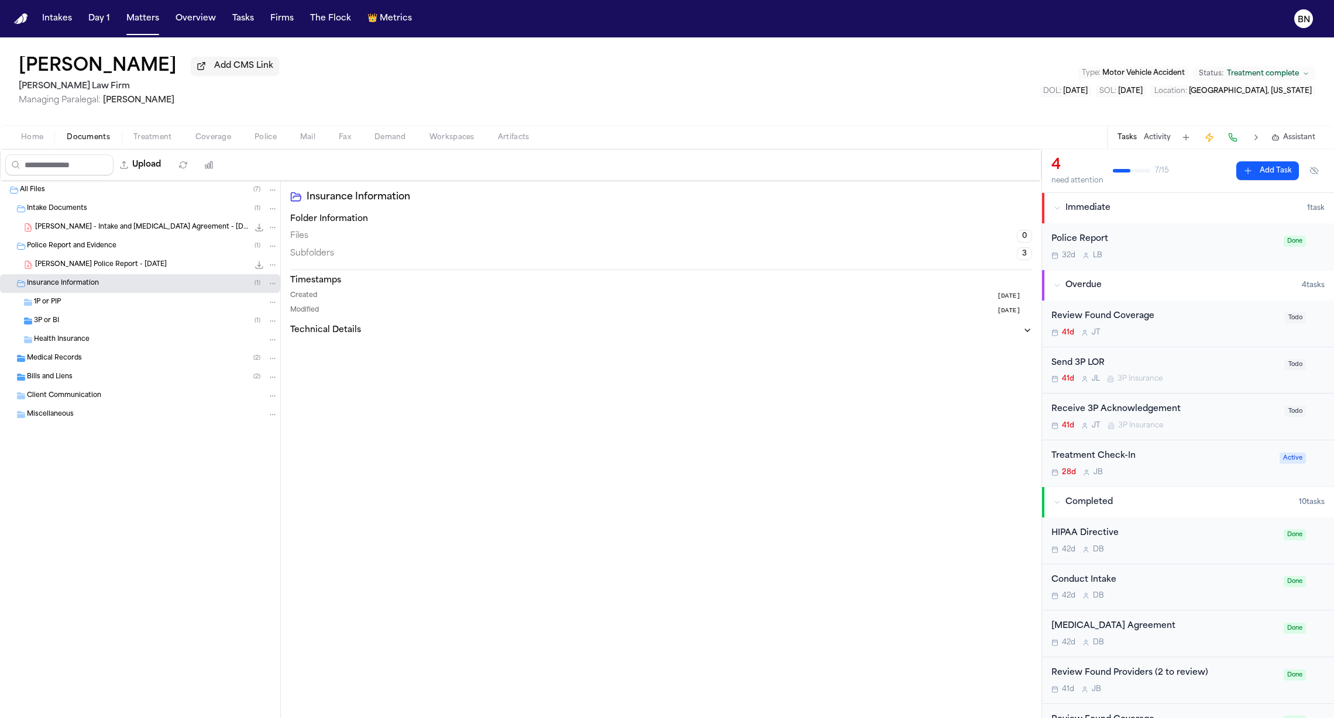
click at [159, 267] on div "J. Clark - Terrell Police Report - 7.18.25 294.4 KB • PDF" at bounding box center [156, 265] width 243 height 12
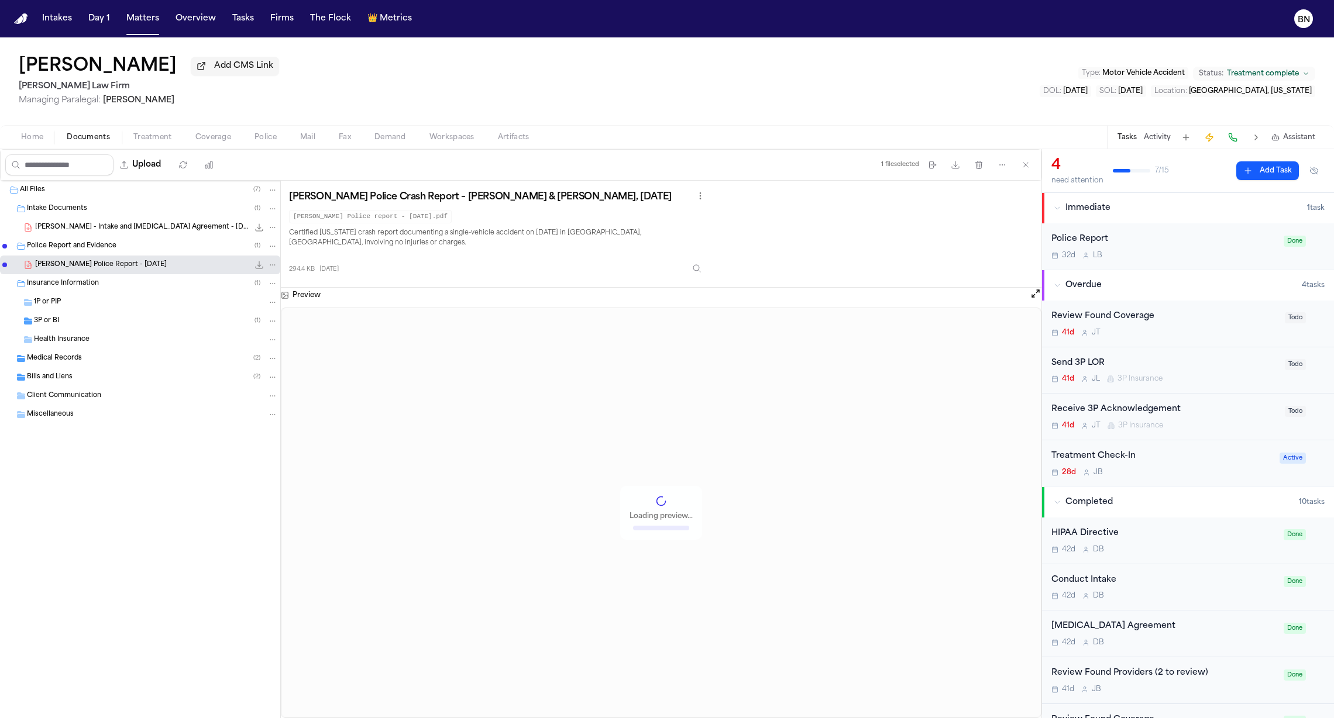
click at [400, 214] on code "J. Clark - Terrell Police report - 7.18.2025.pdf" at bounding box center [370, 216] width 163 height 13
click at [87, 318] on div "3P or BI ( 1 )" at bounding box center [156, 321] width 244 height 11
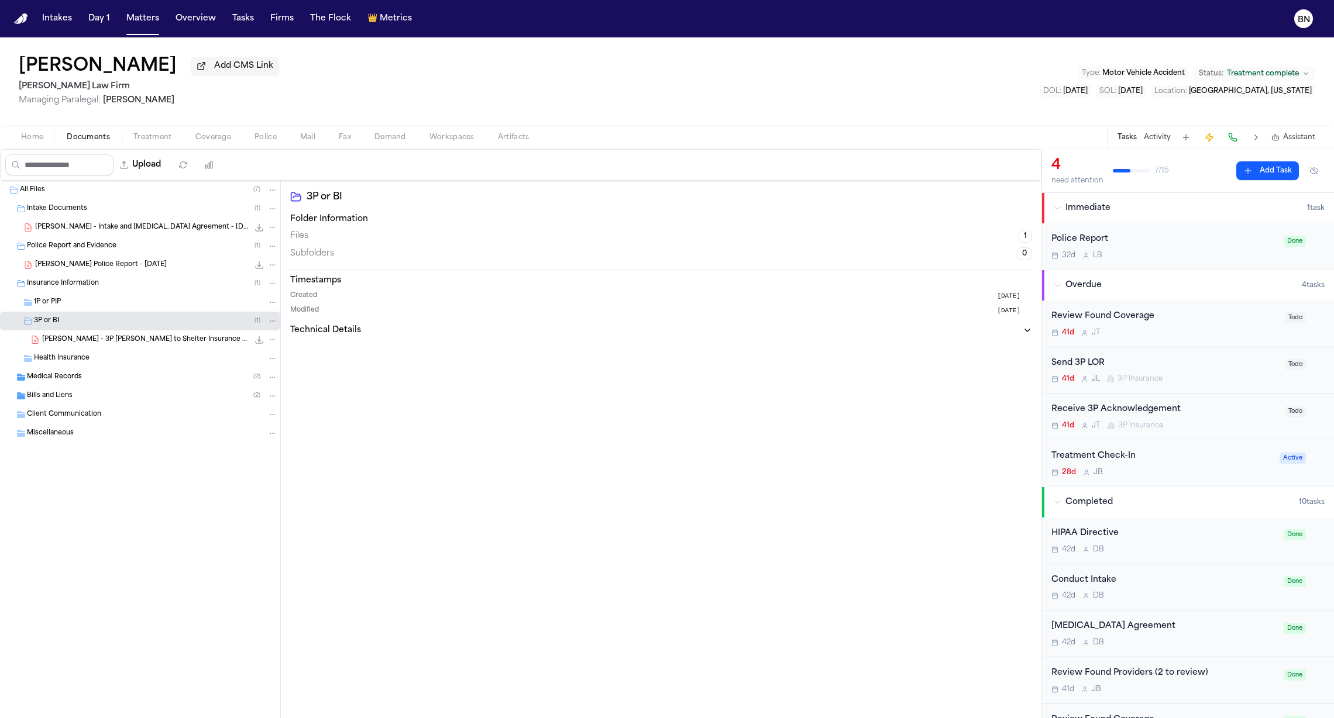
click at [94, 340] on span "J. Clark - 3P LOR to Shelter Insurance - 9.4.25" at bounding box center [145, 340] width 206 height 10
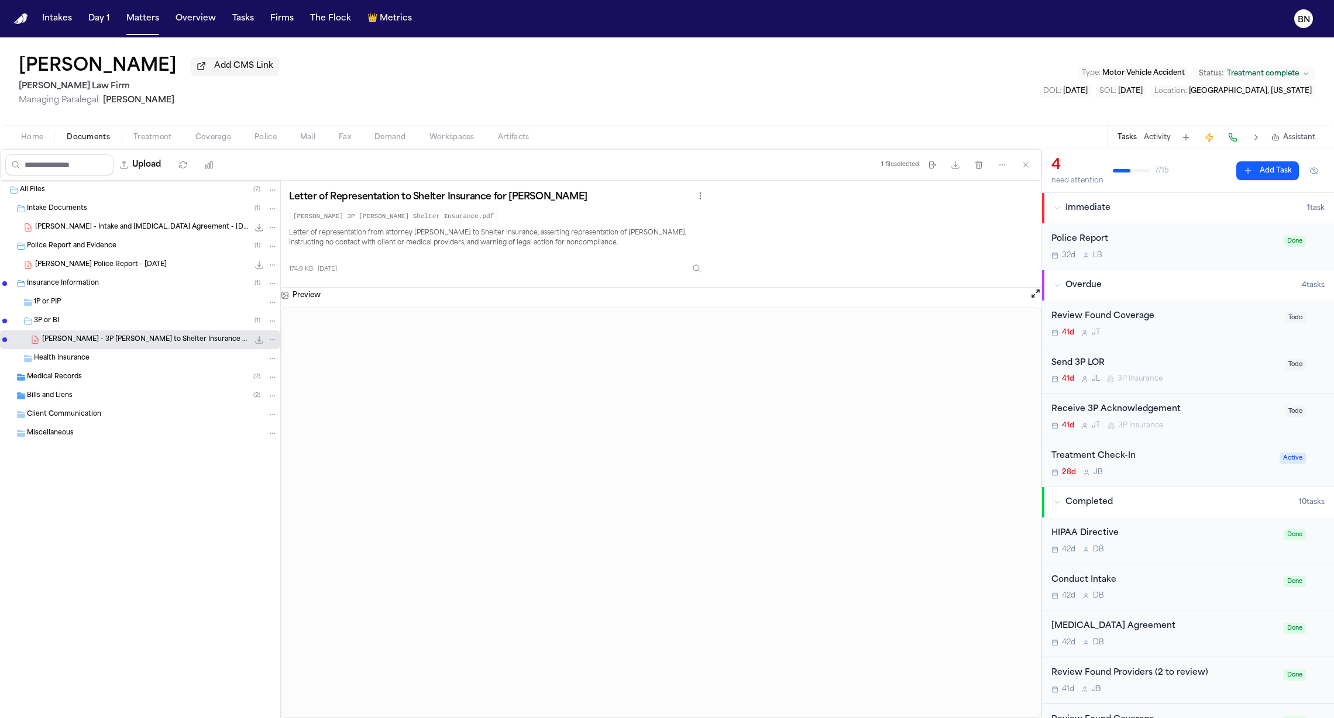
click at [77, 392] on div "Bills and Liens ( 2 )" at bounding box center [152, 396] width 251 height 11
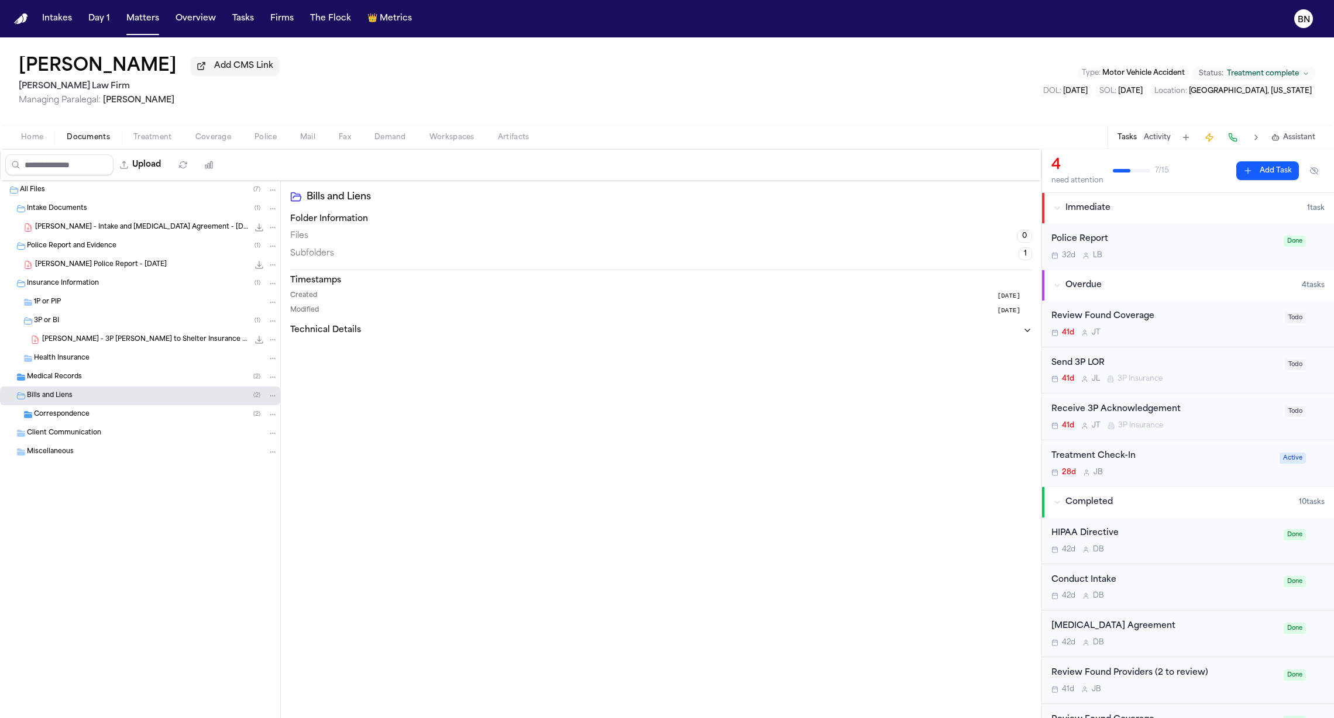
click at [85, 380] on div "Medical Records ( 2 )" at bounding box center [152, 377] width 251 height 11
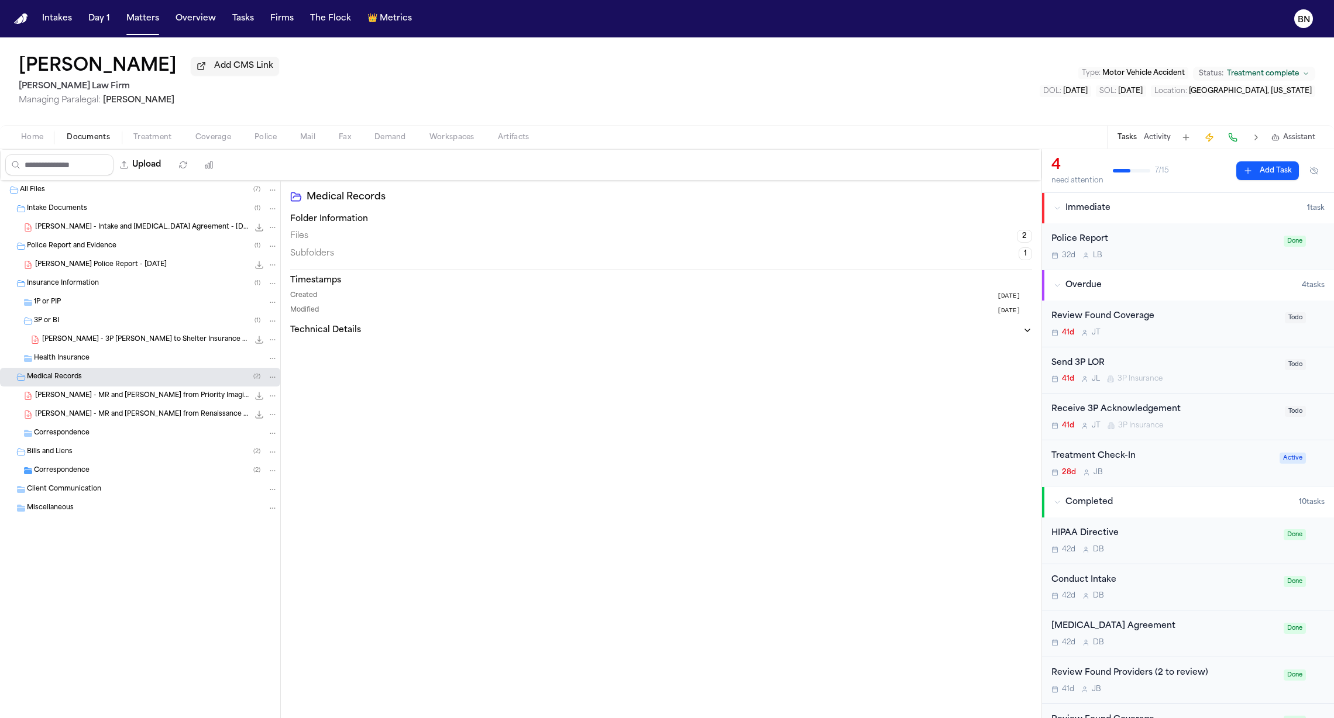
click at [108, 402] on div "J. Clark - MR and Bill from Priority Imaging - 8.21.25 1.8 MB • PDF" at bounding box center [156, 396] width 243 height 12
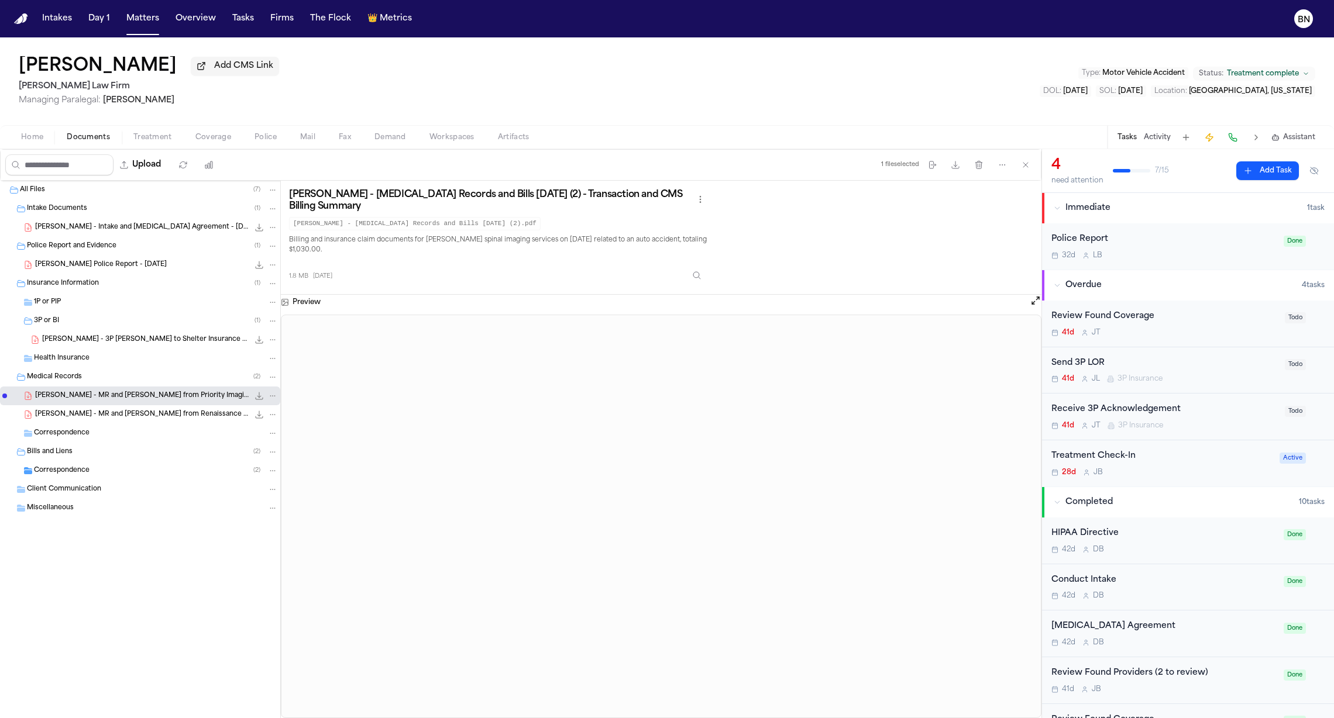
click at [84, 467] on div "Correspondence ( 2 )" at bounding box center [156, 471] width 244 height 11
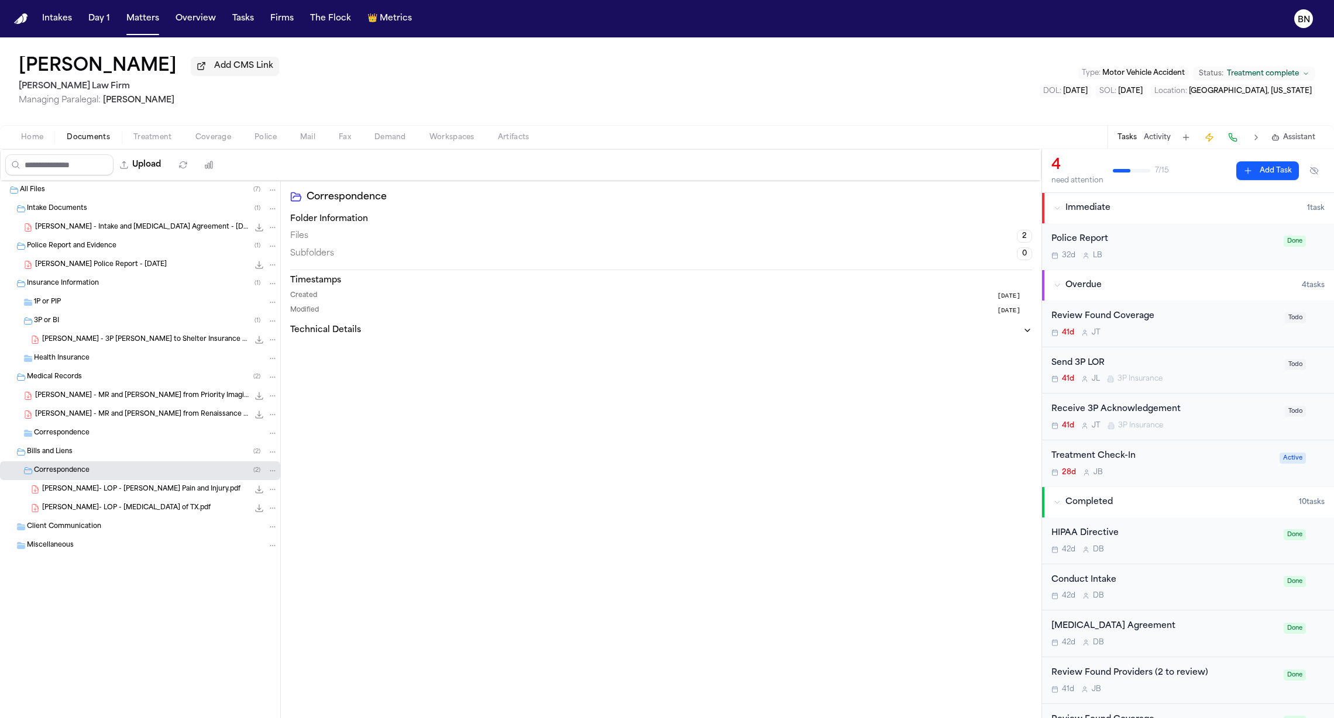
click at [84, 493] on span "J. Clark- LOP - Davis Pain and Injury.pdf" at bounding box center [141, 490] width 198 height 10
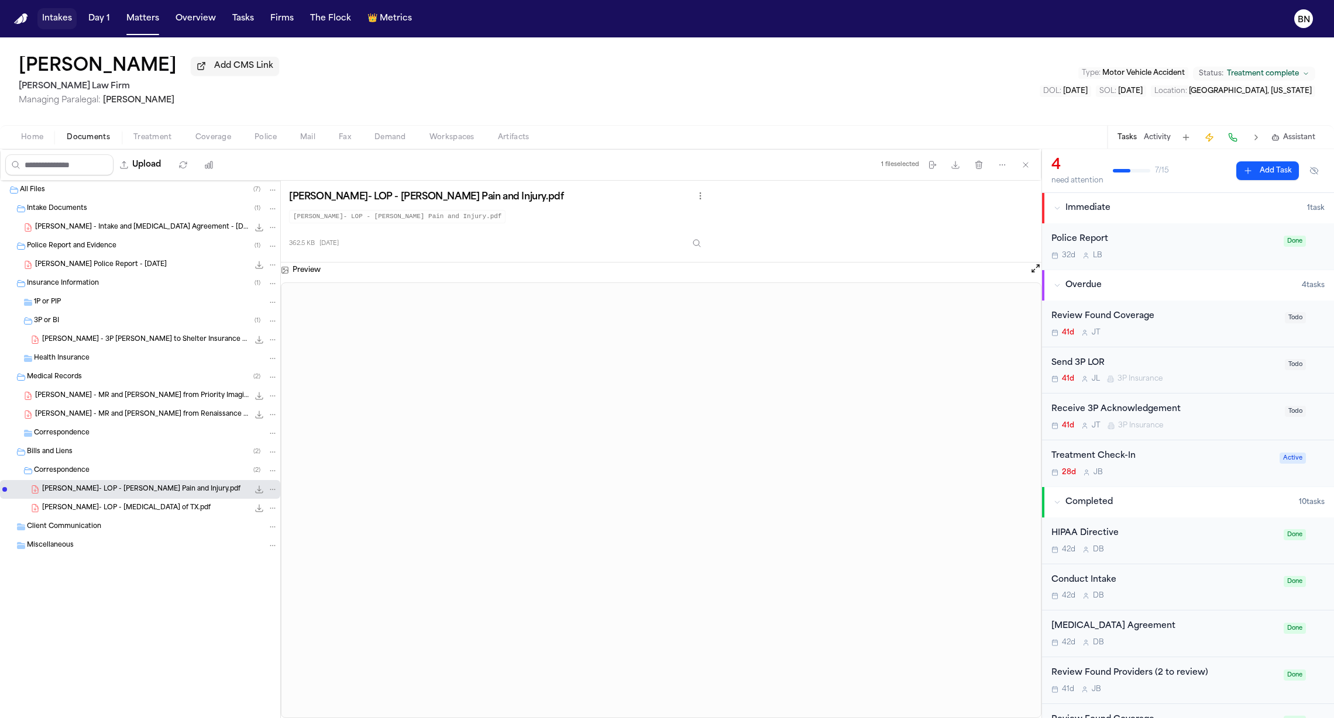
click at [57, 21] on button "Intakes" at bounding box center [56, 18] width 39 height 21
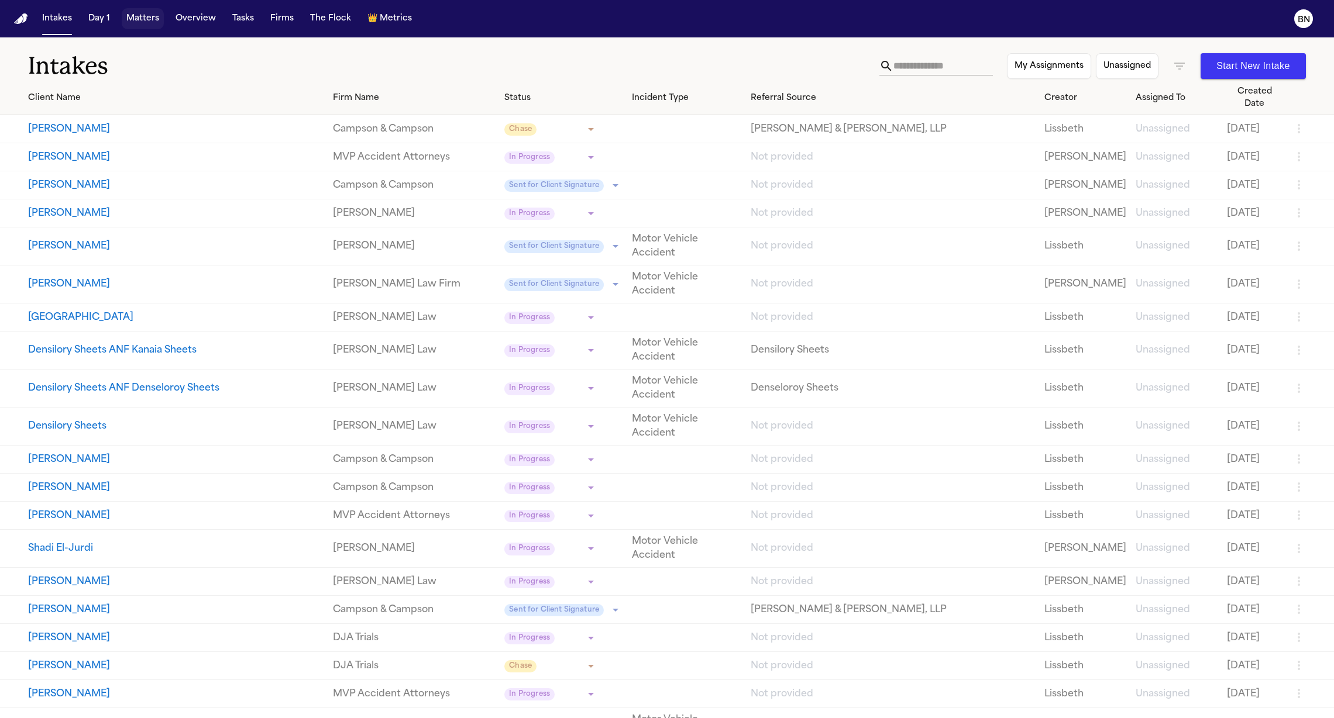
click at [139, 20] on button "Matters" at bounding box center [143, 18] width 42 height 21
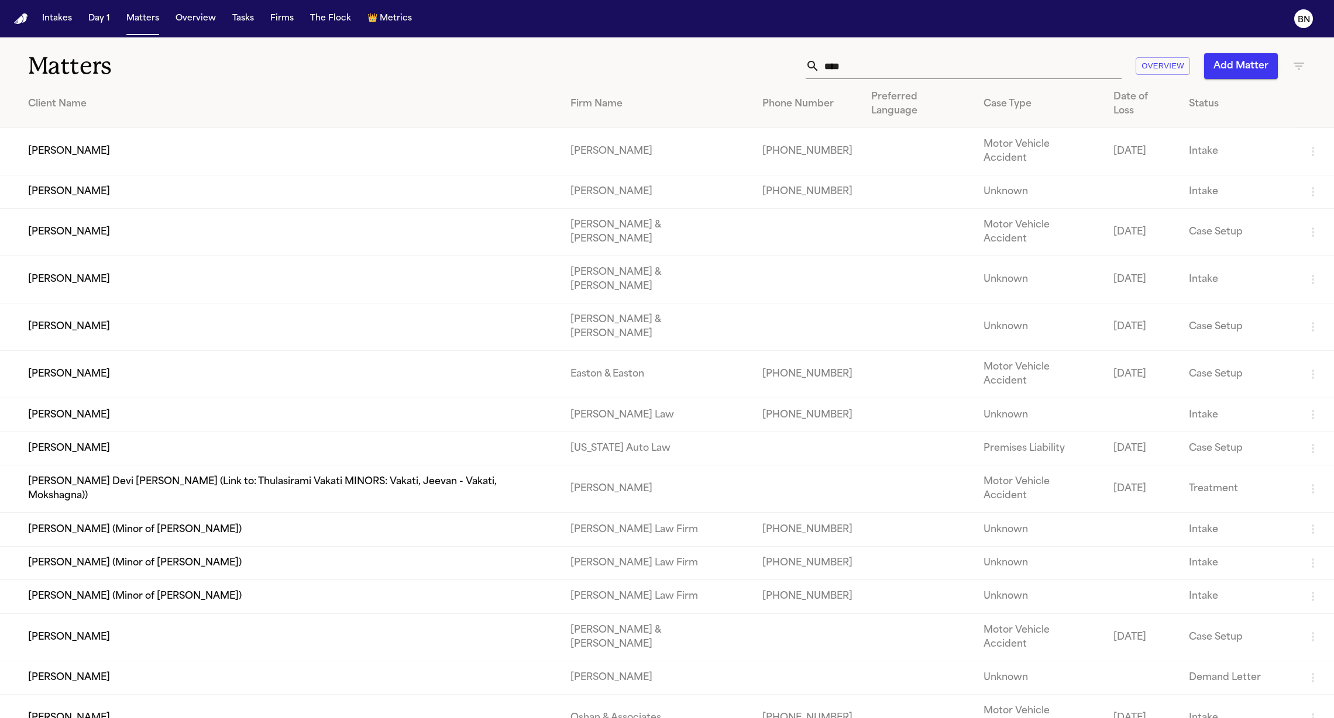
click at [267, 175] on td "[PERSON_NAME]" at bounding box center [280, 191] width 561 height 33
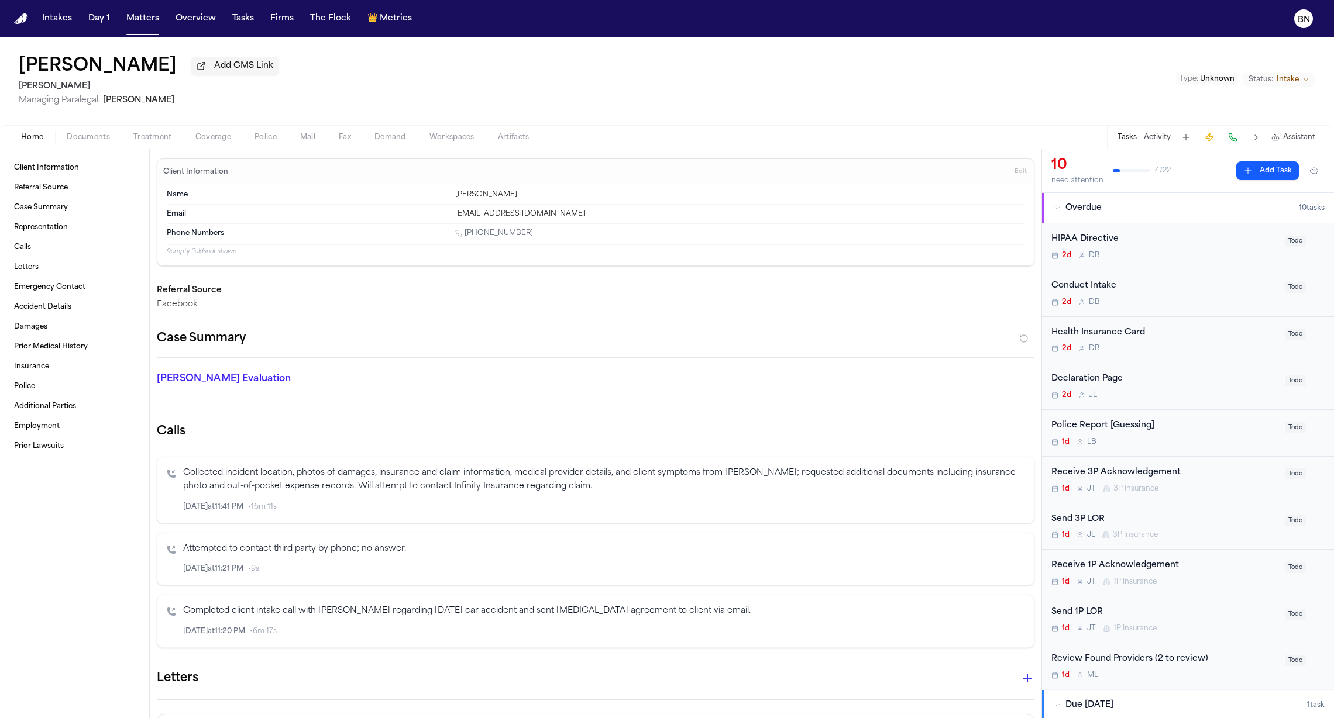
click at [136, 142] on span "Treatment" at bounding box center [152, 137] width 39 height 9
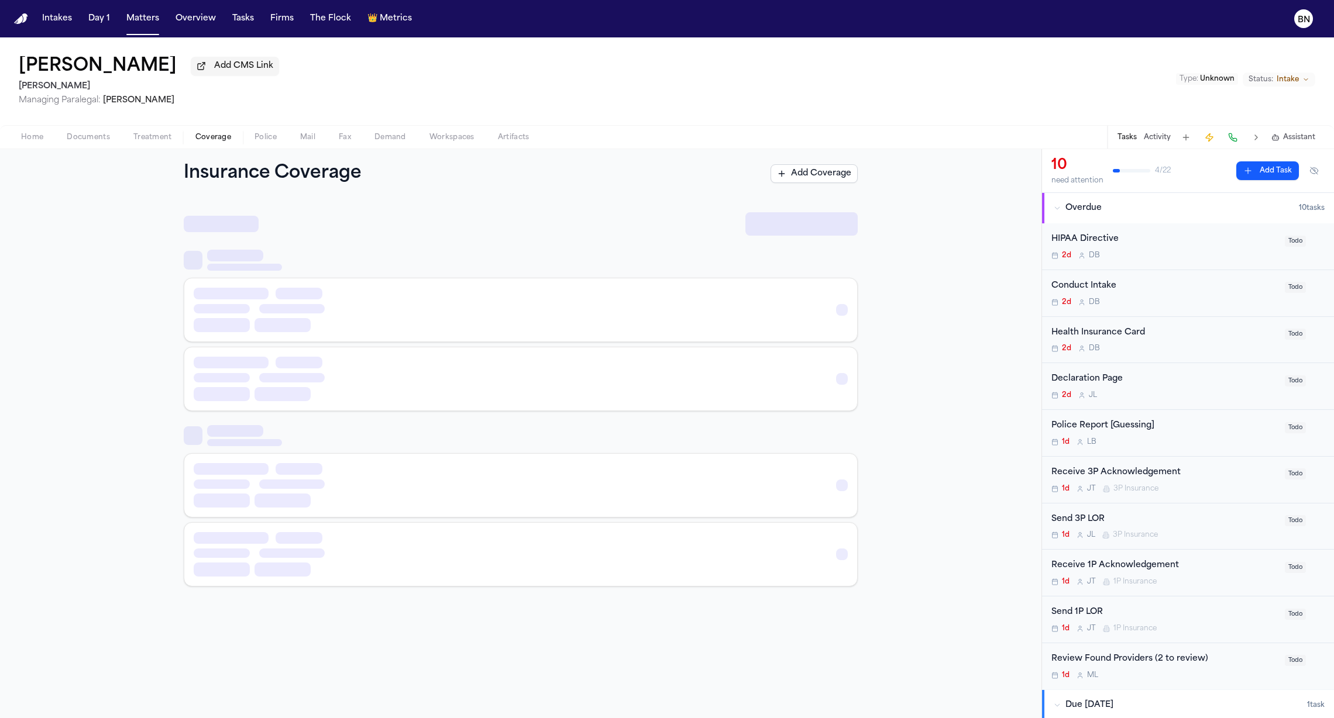
click at [213, 140] on span "Coverage" at bounding box center [213, 137] width 36 height 9
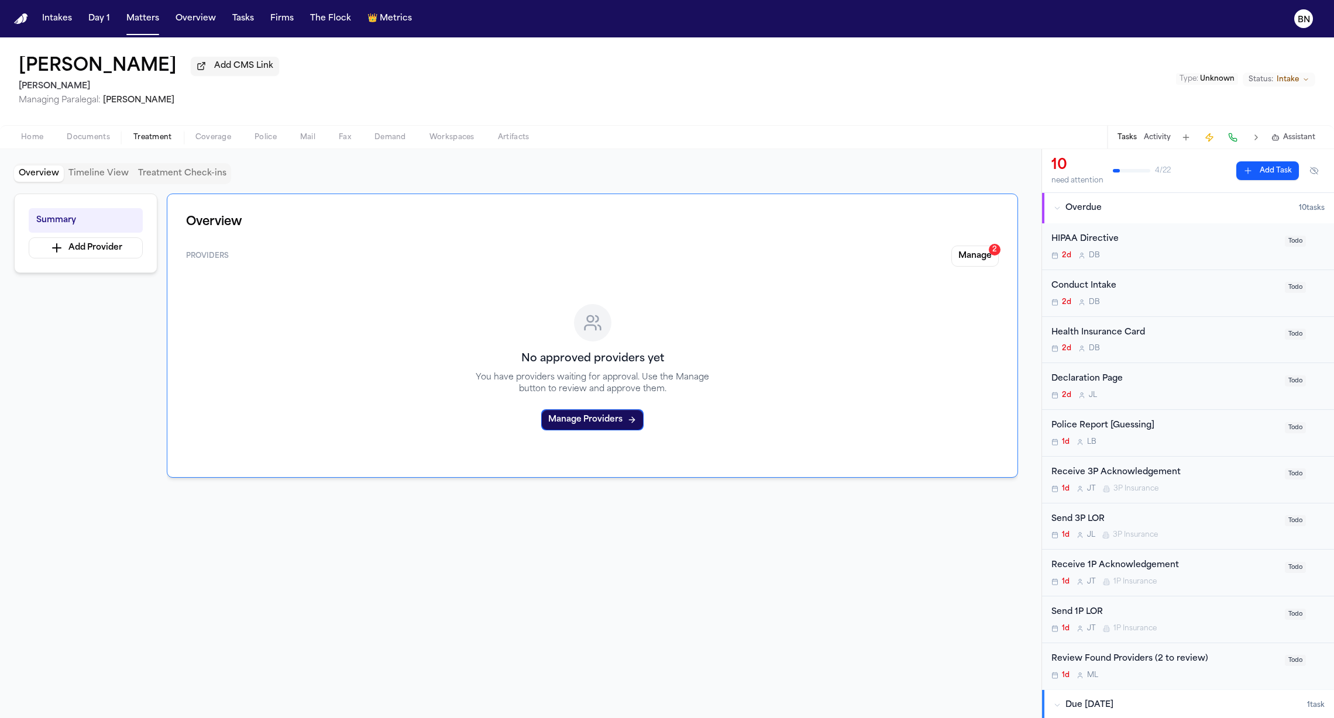
click at [160, 141] on span "Treatment" at bounding box center [152, 137] width 39 height 9
click at [978, 256] on button "Manage 2" at bounding box center [974, 256] width 47 height 21
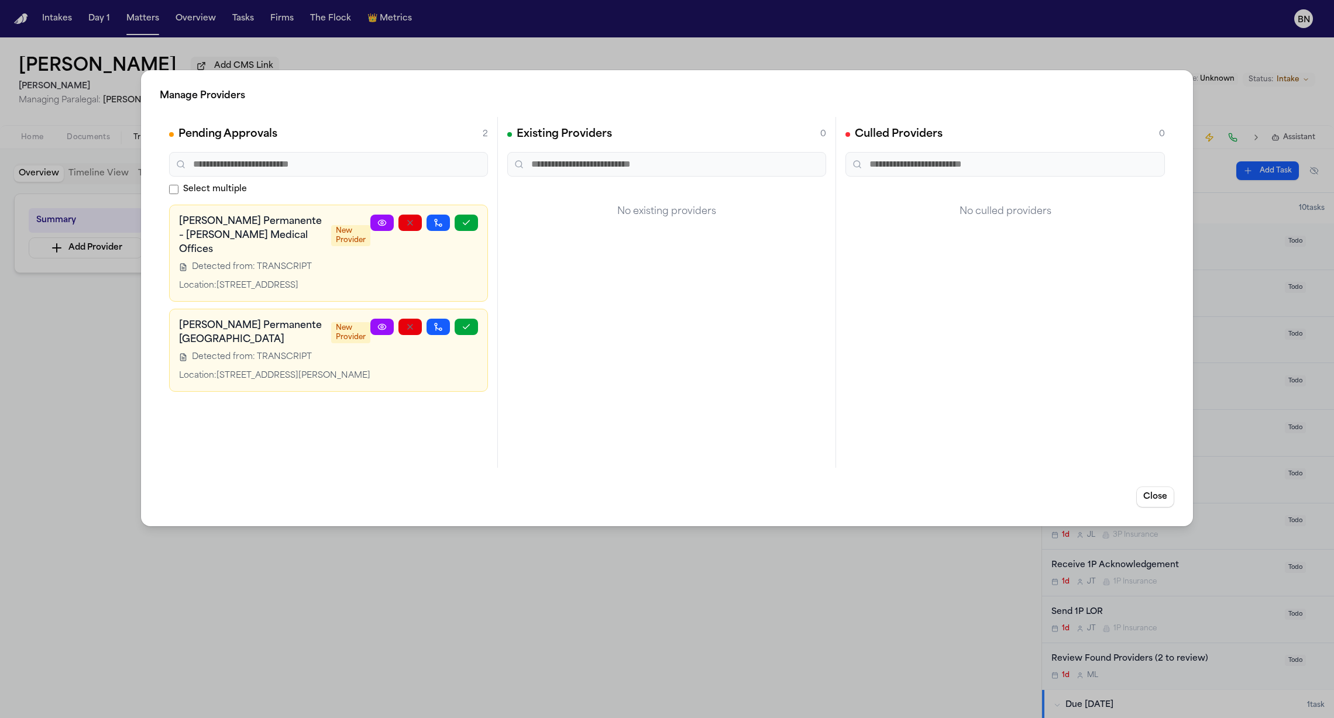
click at [501, 581] on div "Manage Providers Pending Approvals 2 Select multiple Kaiser Permanente – Watts …" at bounding box center [667, 359] width 1334 height 718
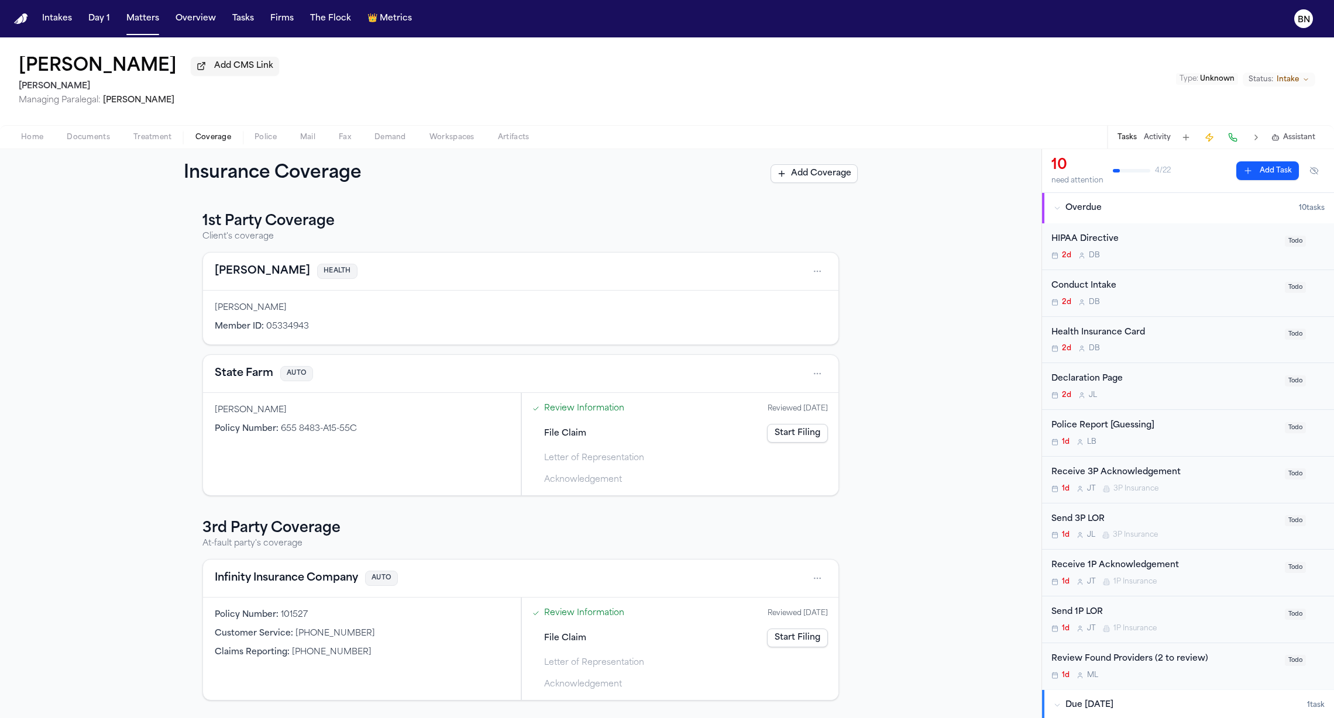
click at [203, 140] on span "Coverage" at bounding box center [213, 137] width 36 height 9
click at [242, 373] on button "State Farm" at bounding box center [244, 374] width 58 height 16
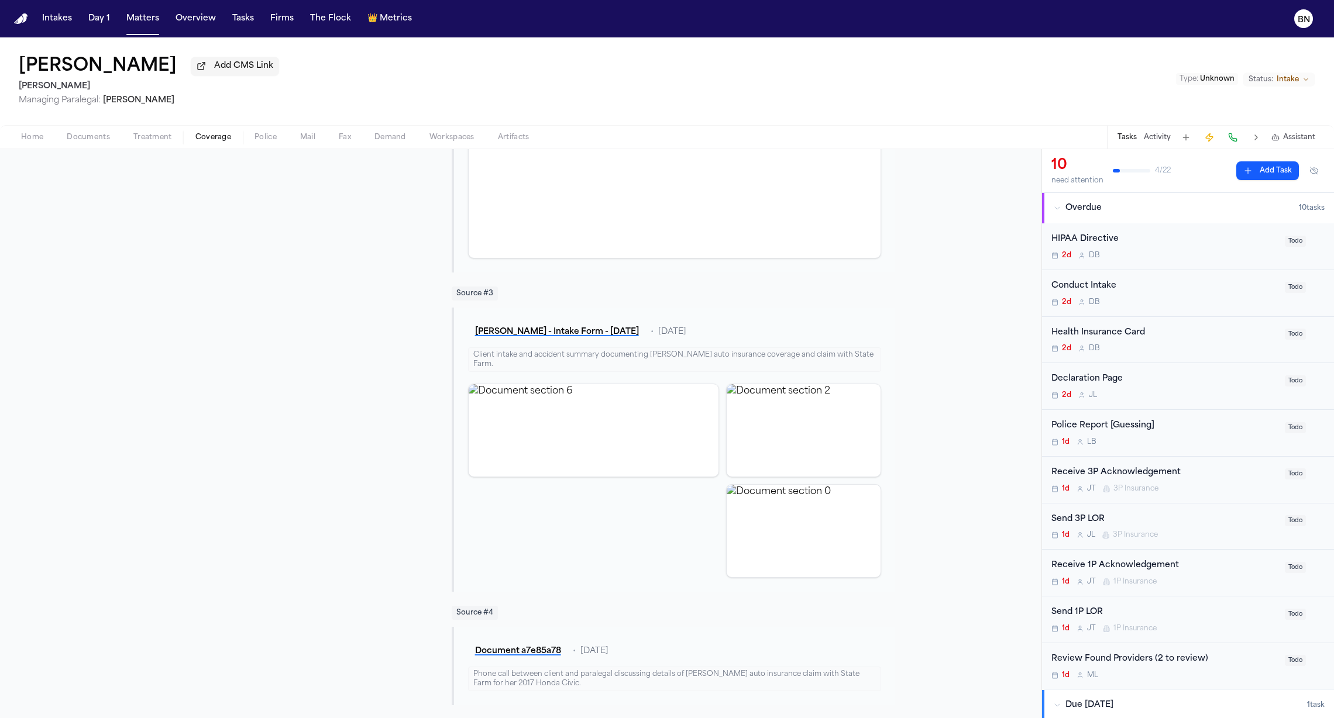
scroll to position [265, 0]
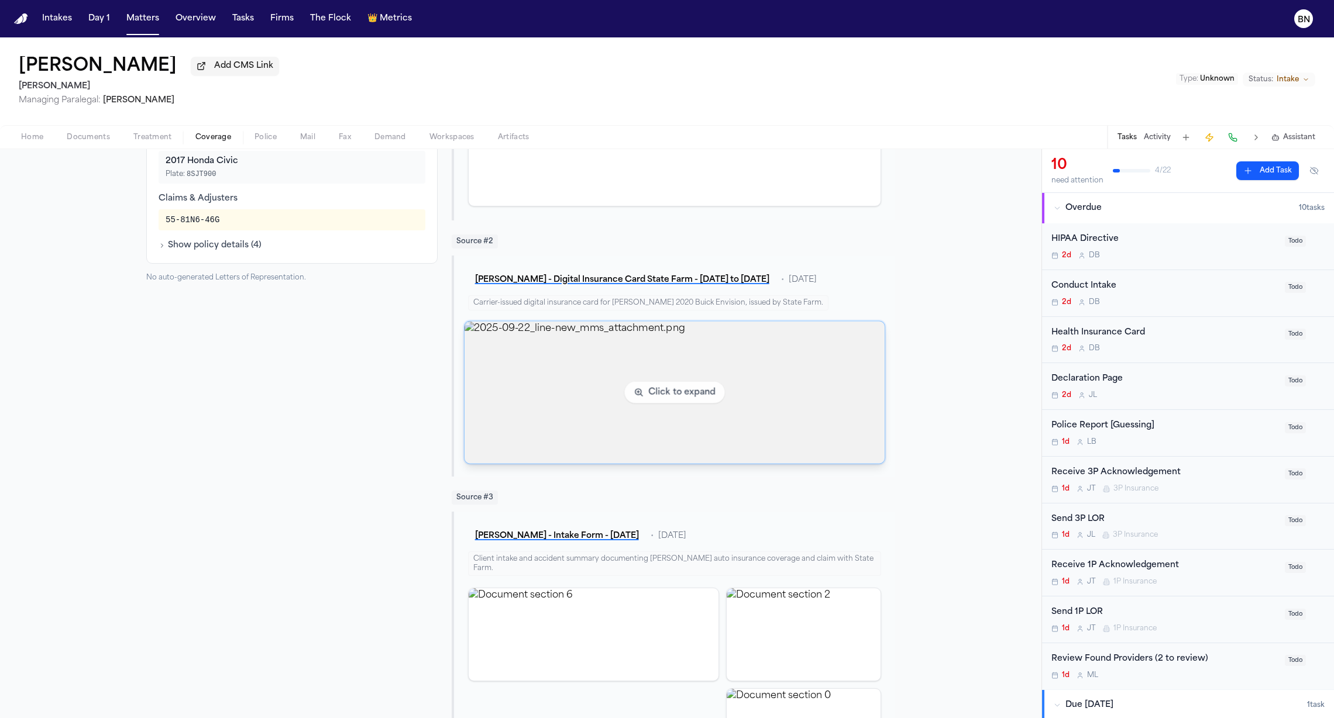
click at [611, 361] on img "View image 2025-09-22_line-new_mms_attachment.png" at bounding box center [674, 393] width 420 height 142
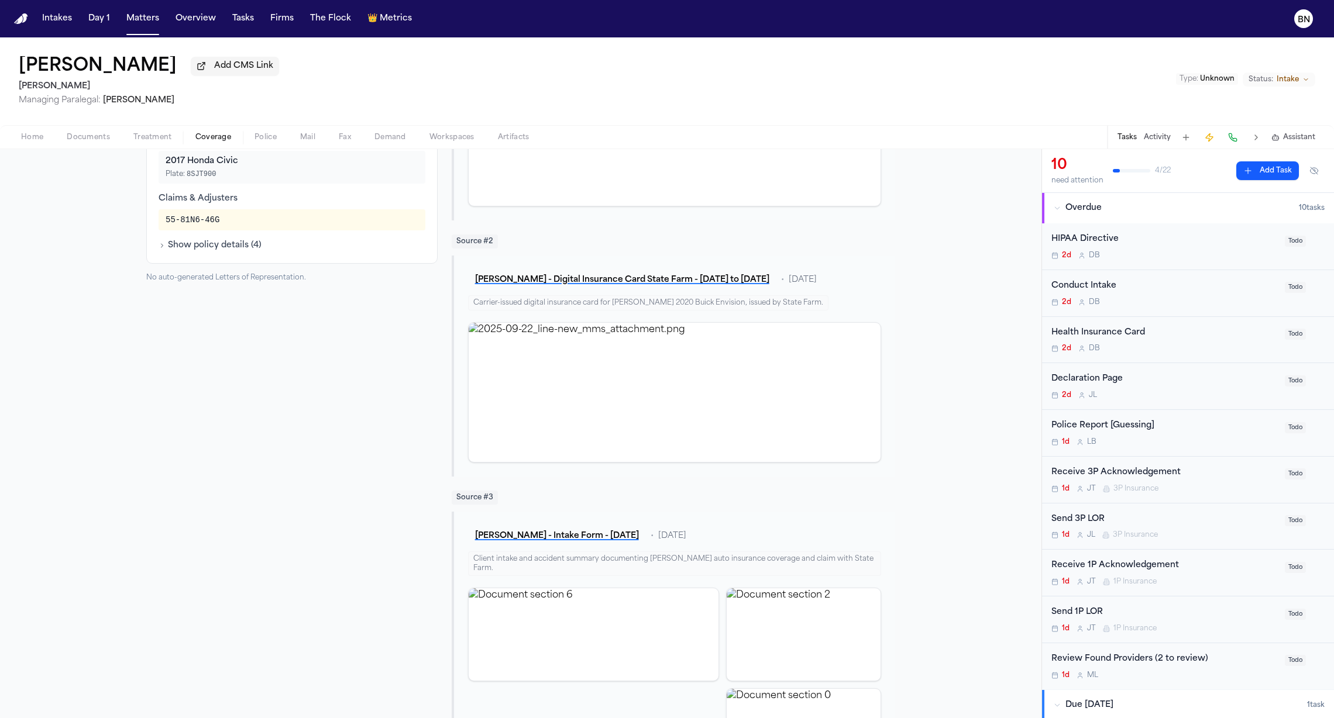
scroll to position [0, 0]
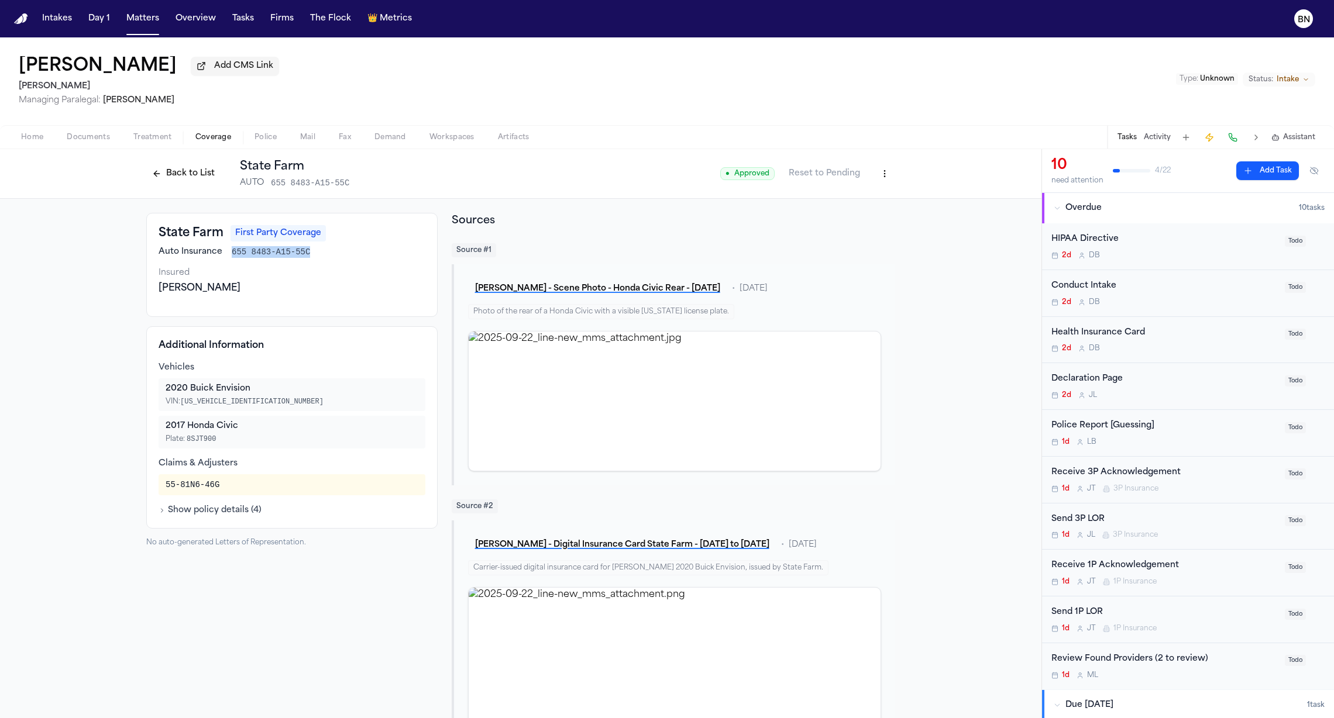
drag, startPoint x: 221, startPoint y: 254, endPoint x: 313, endPoint y: 257, distance: 92.5
click at [313, 257] on div "Auto Insurance 655 8483-A15-55C" at bounding box center [292, 252] width 267 height 12
click at [292, 315] on div "State Farm First Party Coverage Auto Insurance 655 8483-A15-55C Insured Melissa…" at bounding box center [291, 265] width 291 height 104
click at [198, 174] on button "Back to List" at bounding box center [183, 173] width 74 height 19
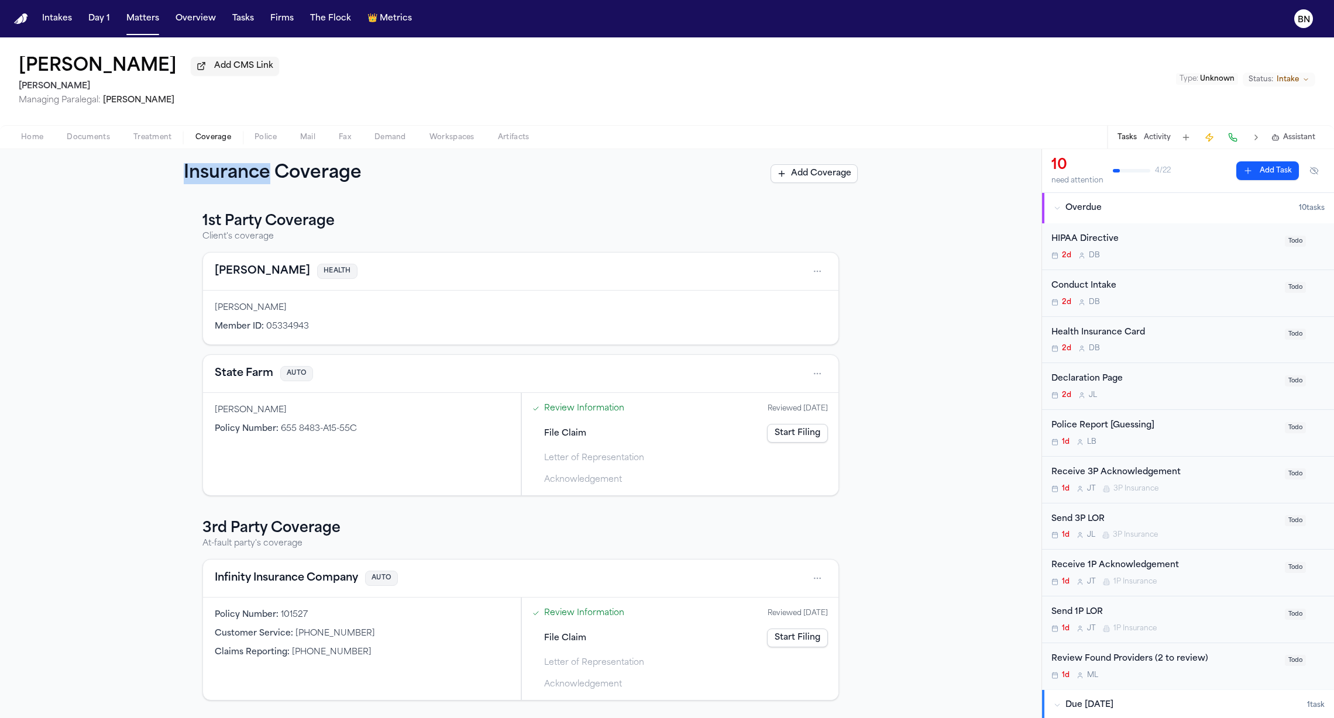
click at [198, 174] on h1 "Insurance Coverage" at bounding box center [286, 173] width 204 height 21
click at [355, 230] on h3 "1st Party Coverage" at bounding box center [520, 221] width 636 height 19
click at [257, 382] on button "State Farm" at bounding box center [244, 374] width 58 height 16
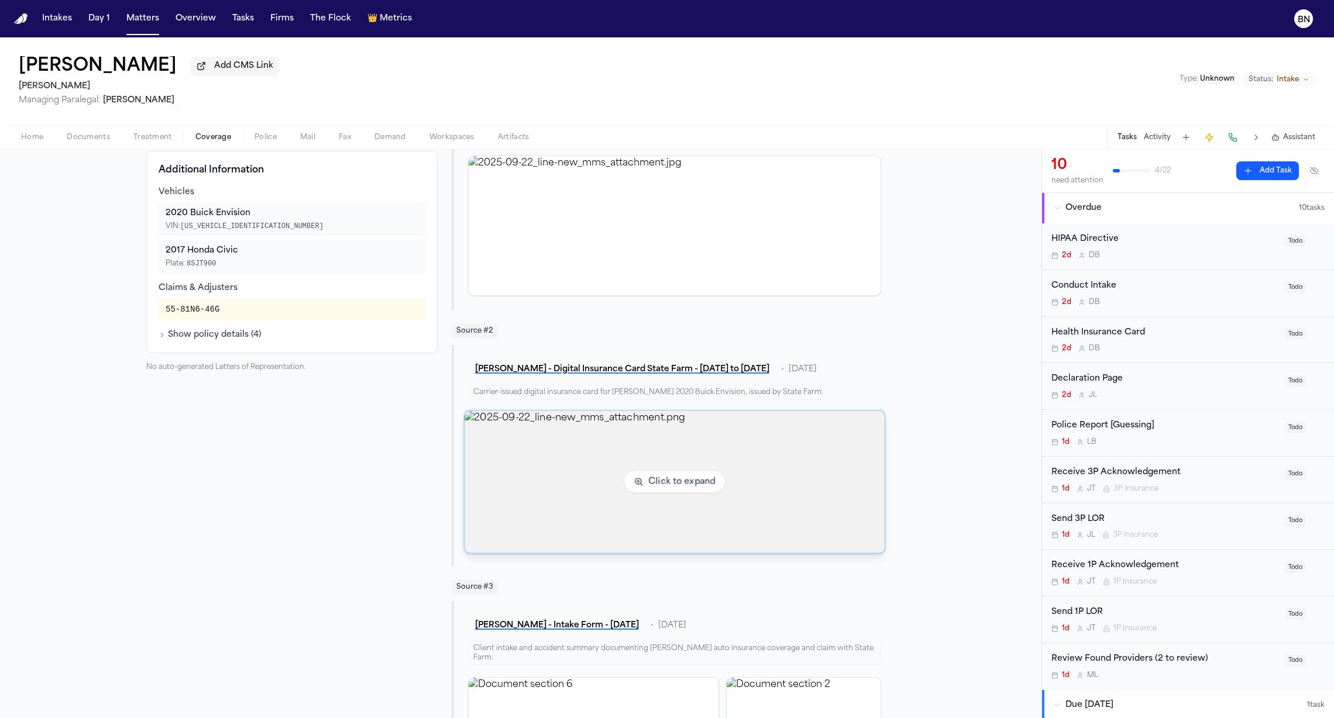
scroll to position [209, 0]
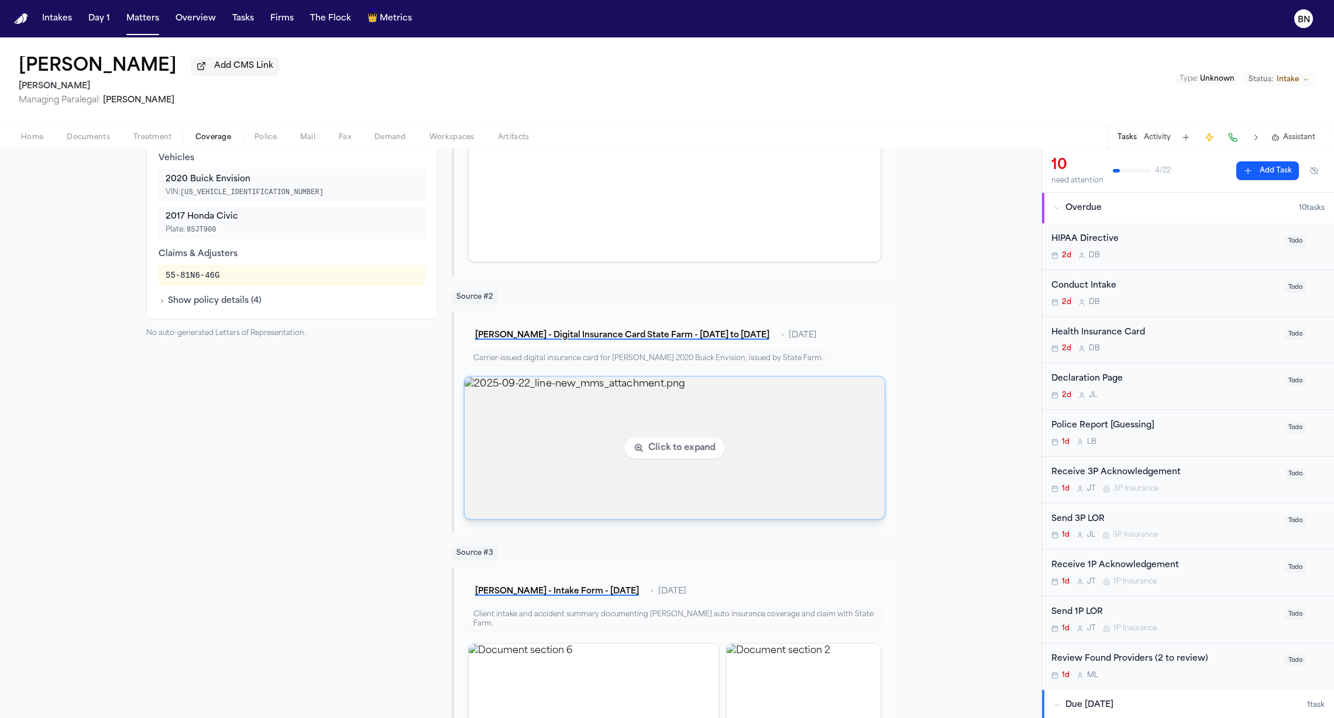
click at [498, 460] on img "View image 2025-09-22_line-new_mms_attachment.png" at bounding box center [674, 448] width 420 height 142
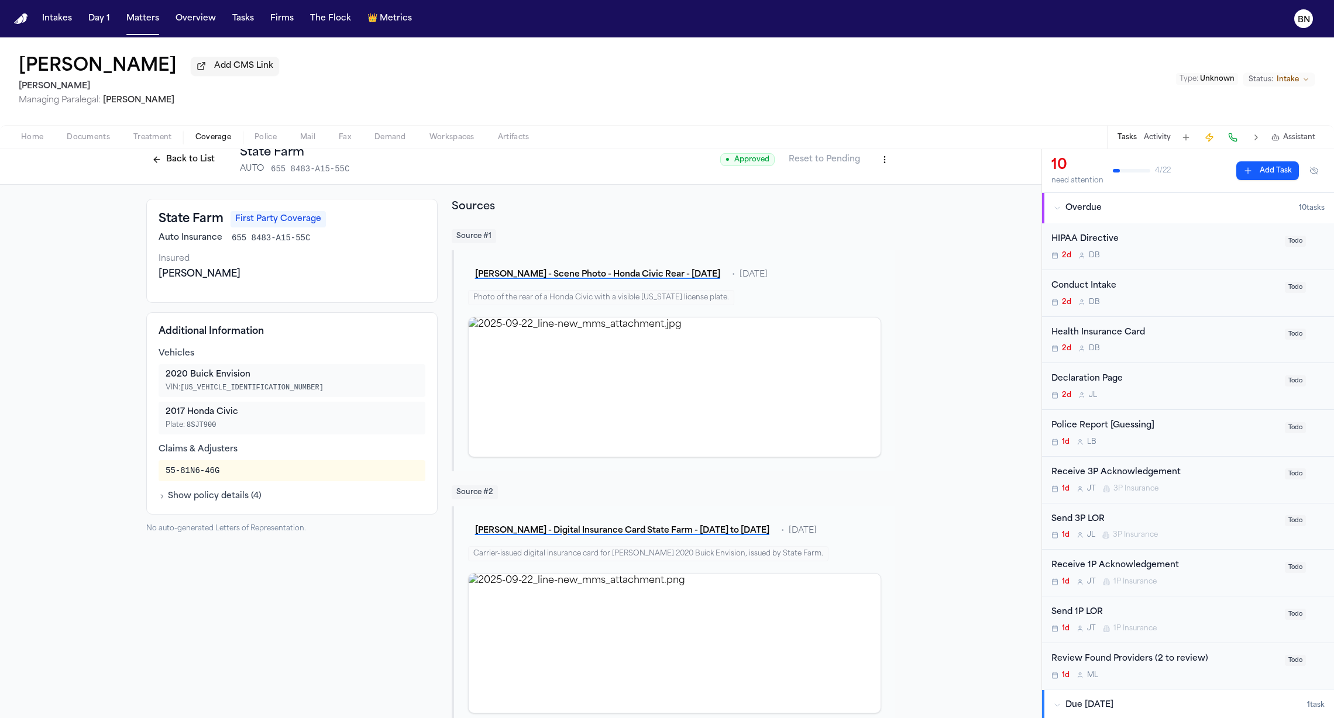
scroll to position [0, 0]
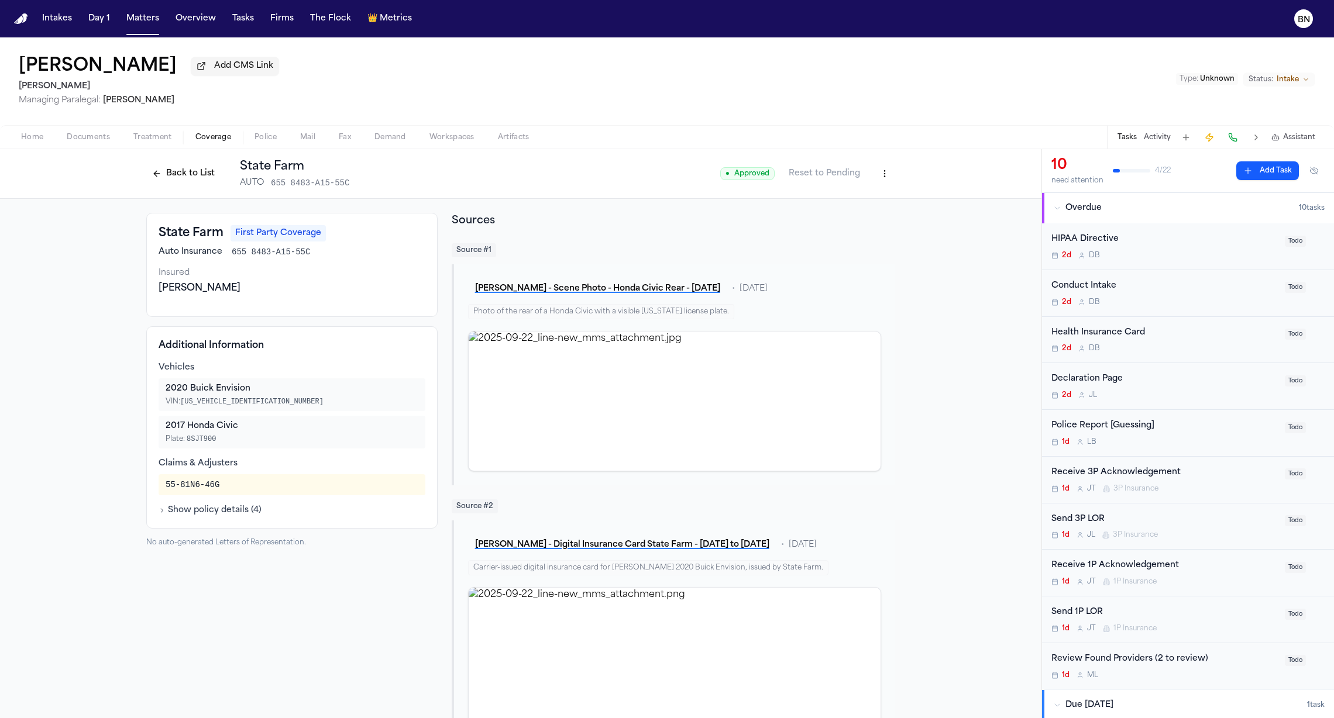
click at [189, 178] on button "Back to List" at bounding box center [183, 173] width 74 height 19
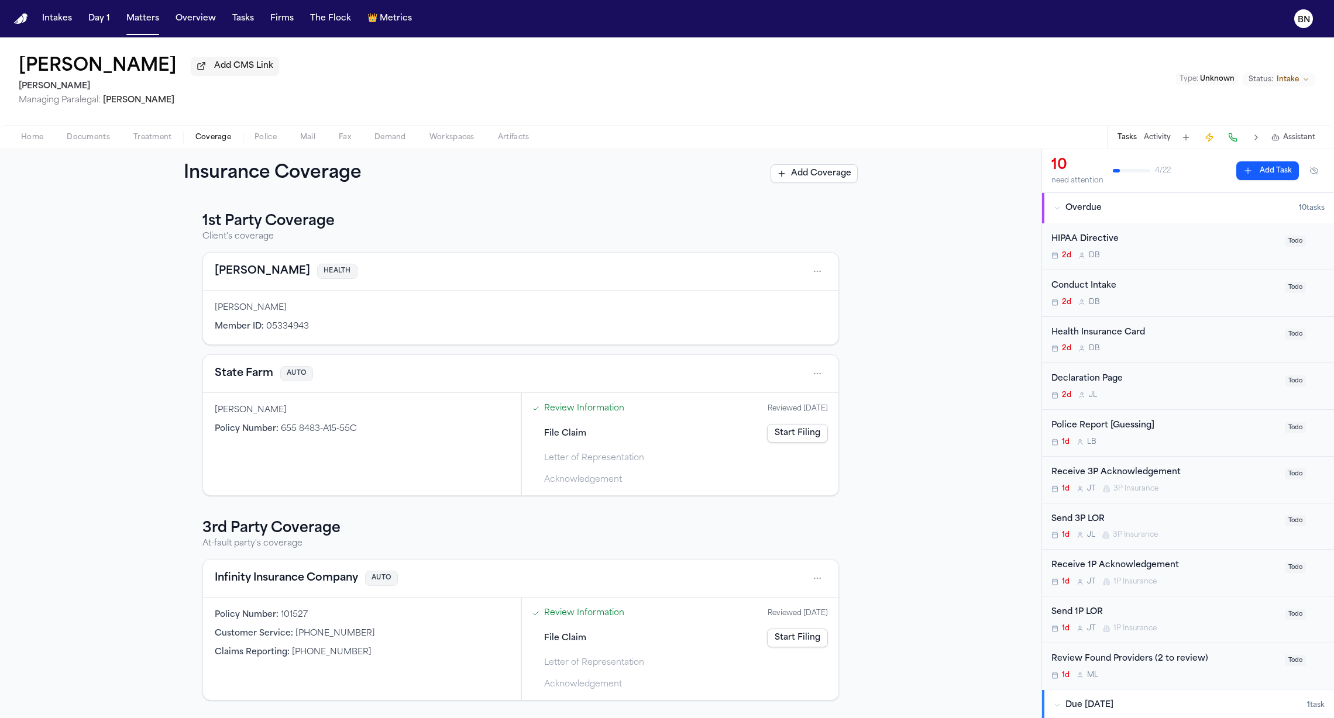
click at [606, 414] on link "Review Information" at bounding box center [584, 408] width 80 height 12
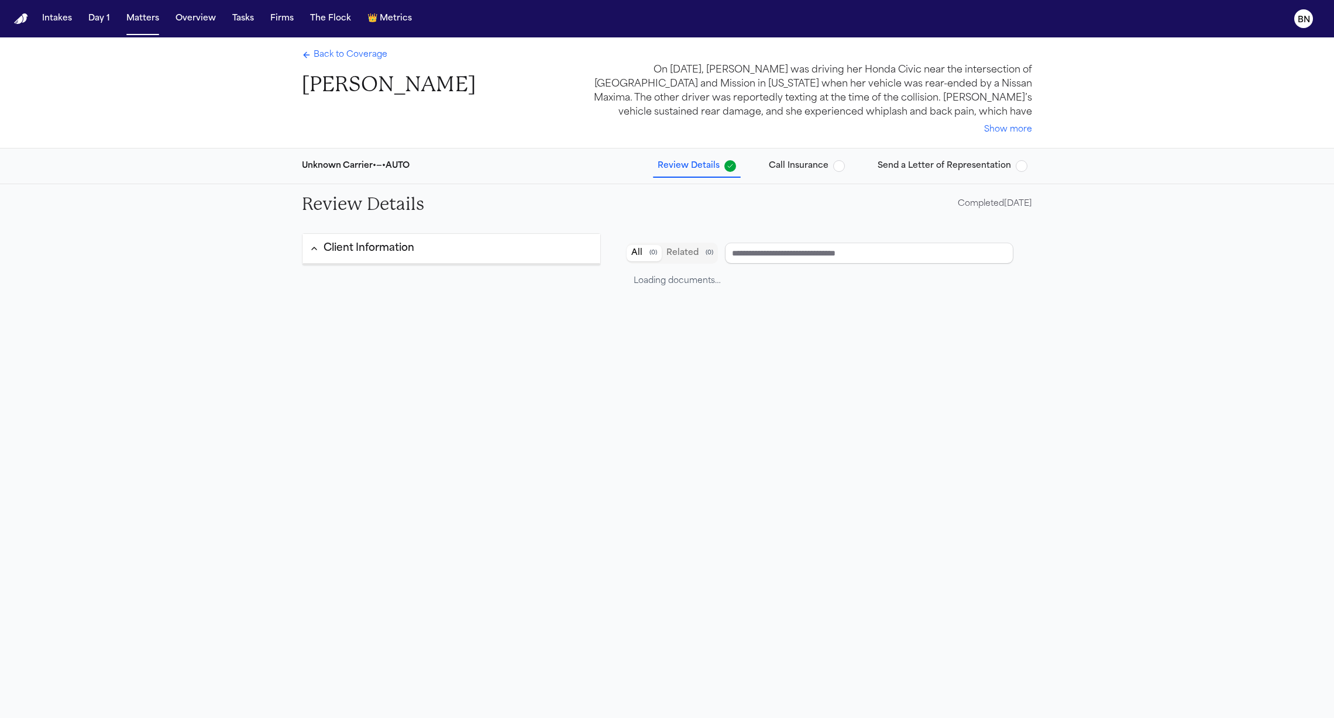
type input "**********"
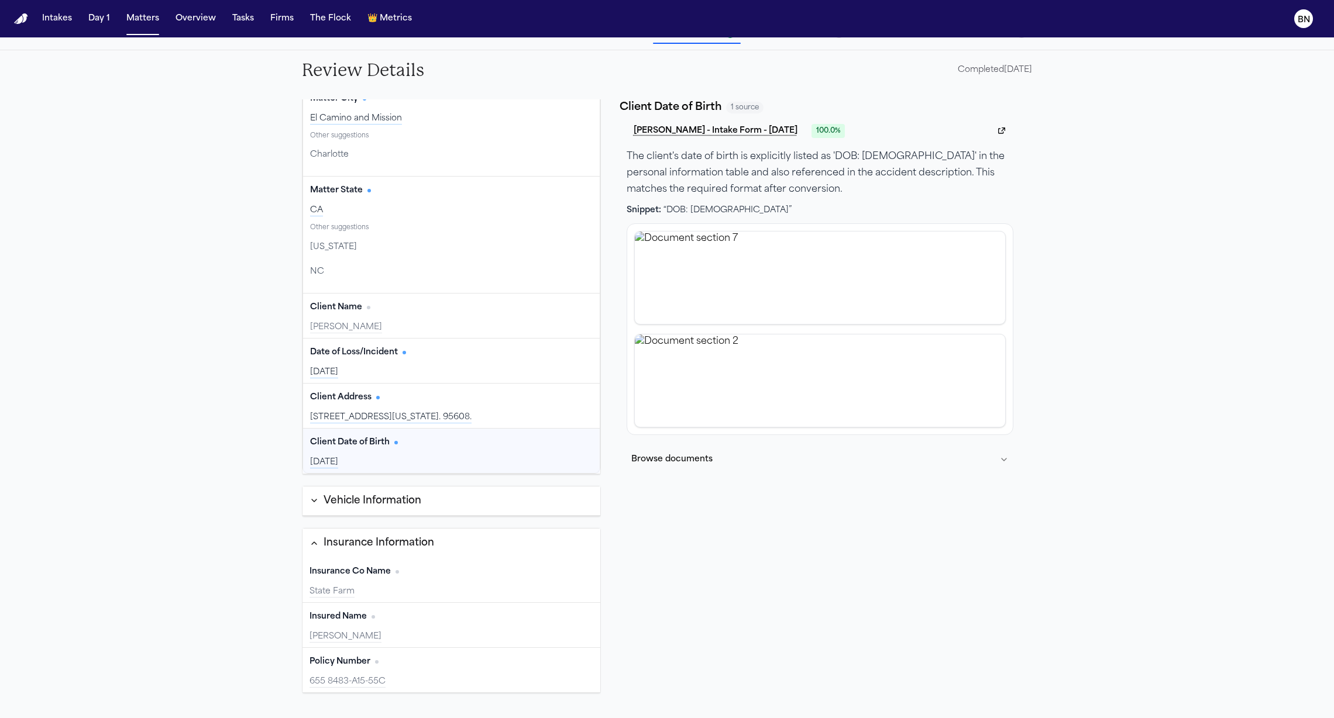
scroll to position [142, 0]
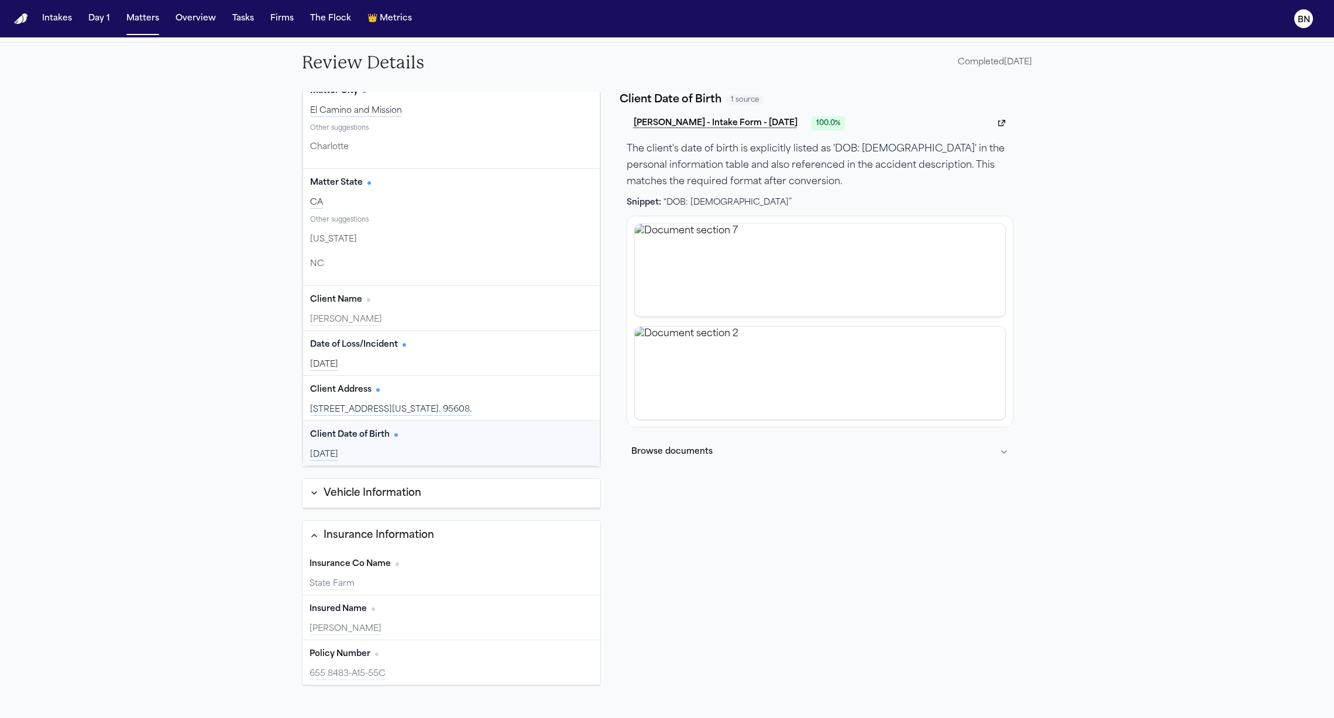
click at [395, 494] on div "Vehicle Information" at bounding box center [372, 493] width 98 height 15
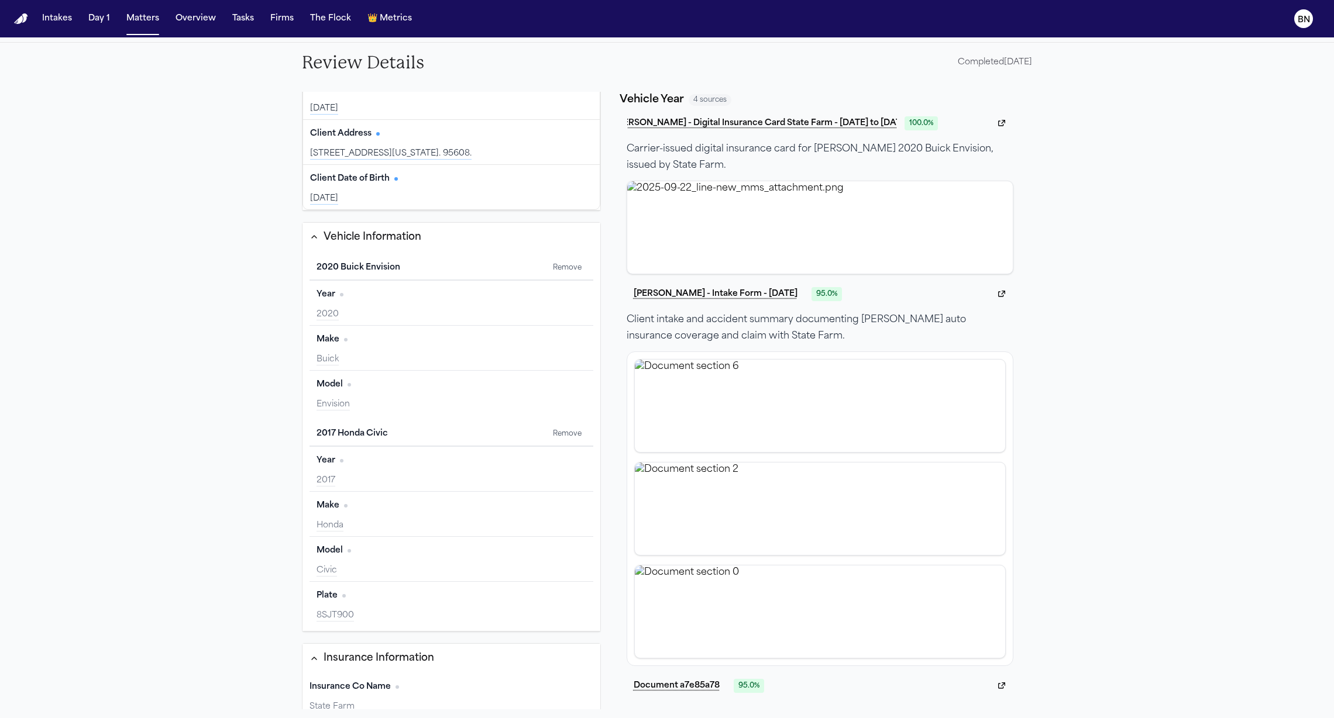
scroll to position [356, 0]
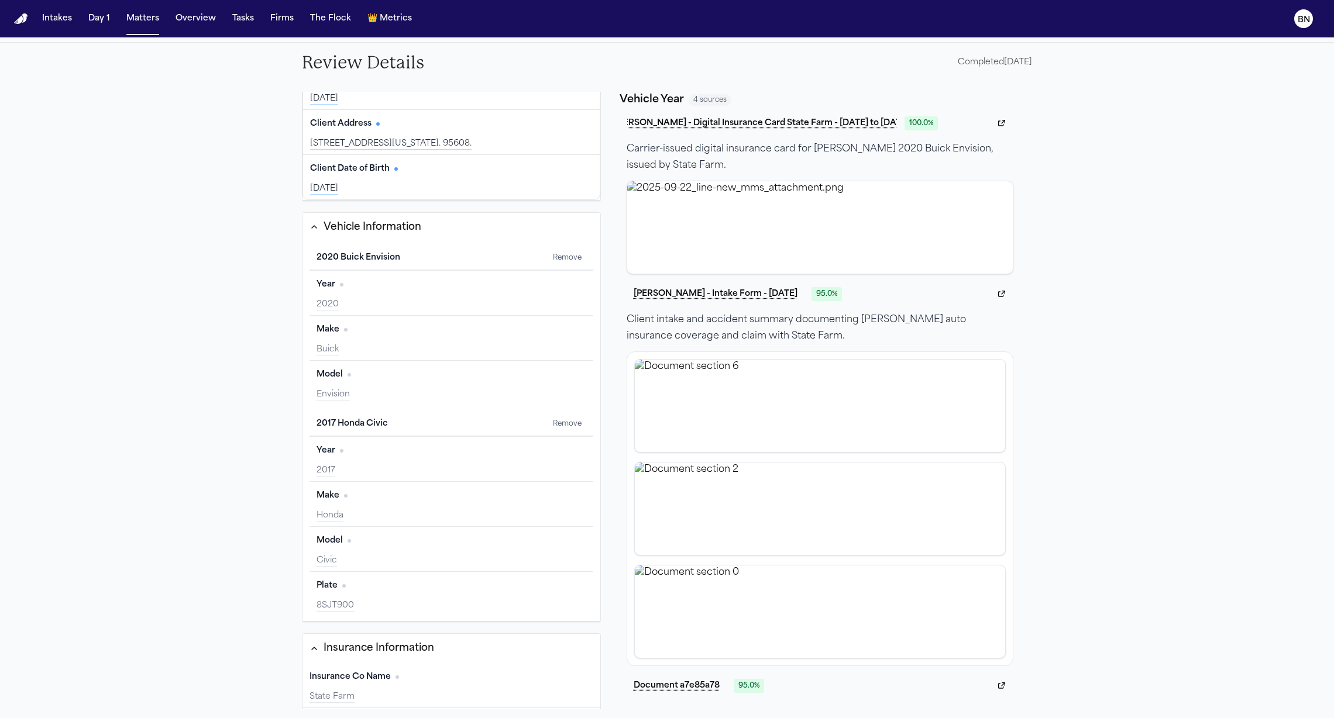
click at [462, 300] on div "2020" at bounding box center [451, 305] width 270 height 12
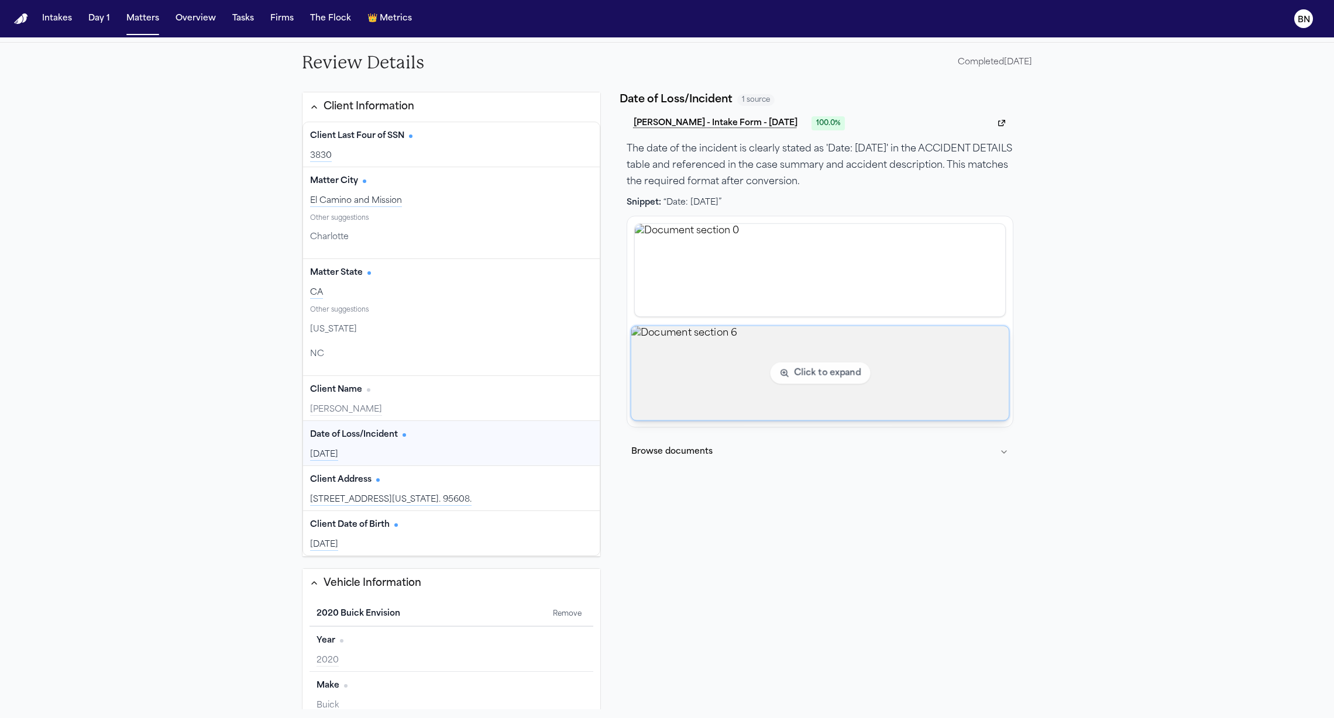
scroll to position [0, 0]
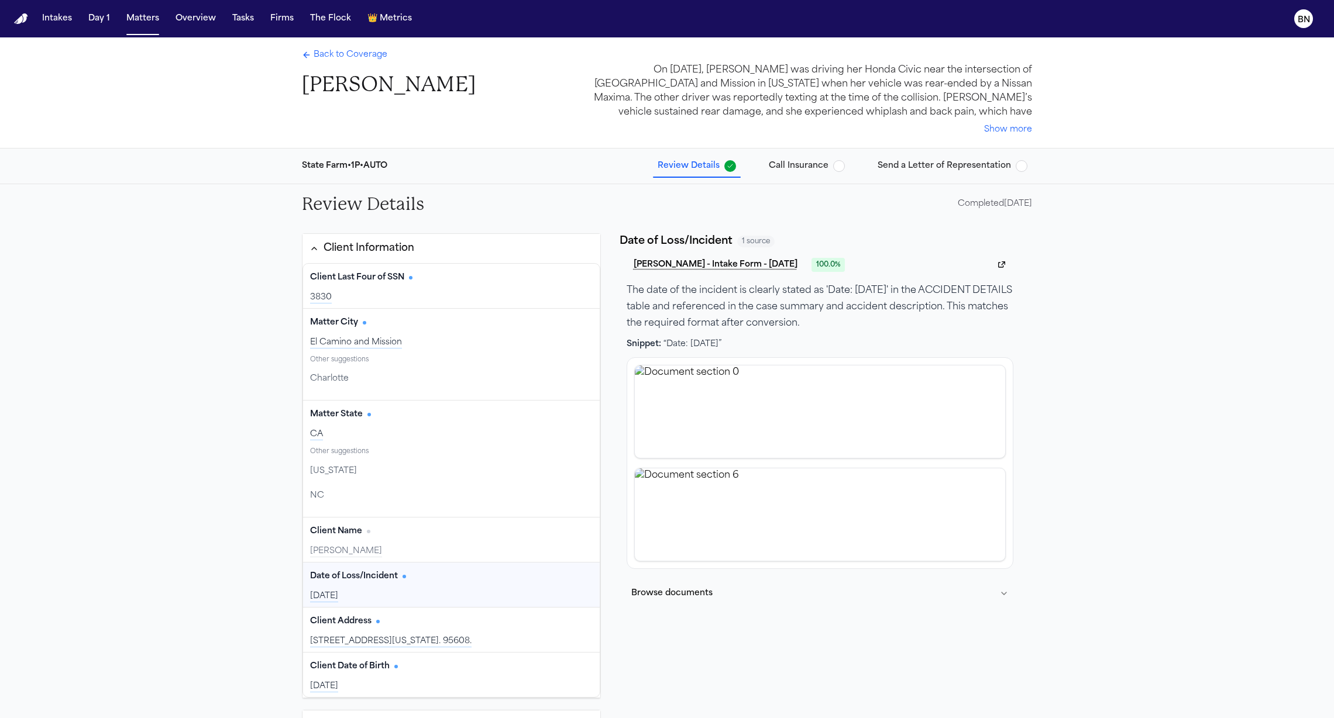
click at [983, 198] on div "Completed 09/22/2025" at bounding box center [995, 204] width 74 height 12
click at [916, 209] on div "Review Details Completed 09/22/2025" at bounding box center [666, 204] width 749 height 40
click at [815, 163] on span "Call Insurance" at bounding box center [799, 166] width 60 height 12
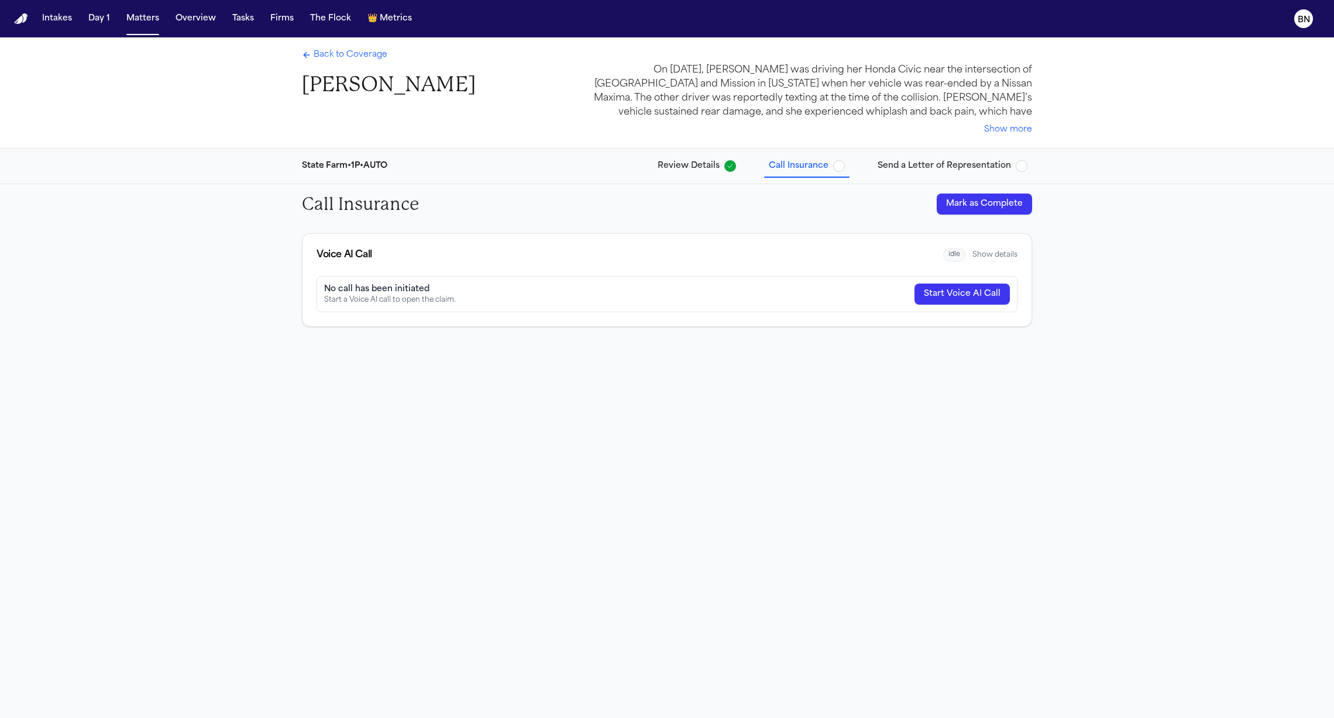
click at [713, 171] on span "Review Details" at bounding box center [688, 166] width 62 height 12
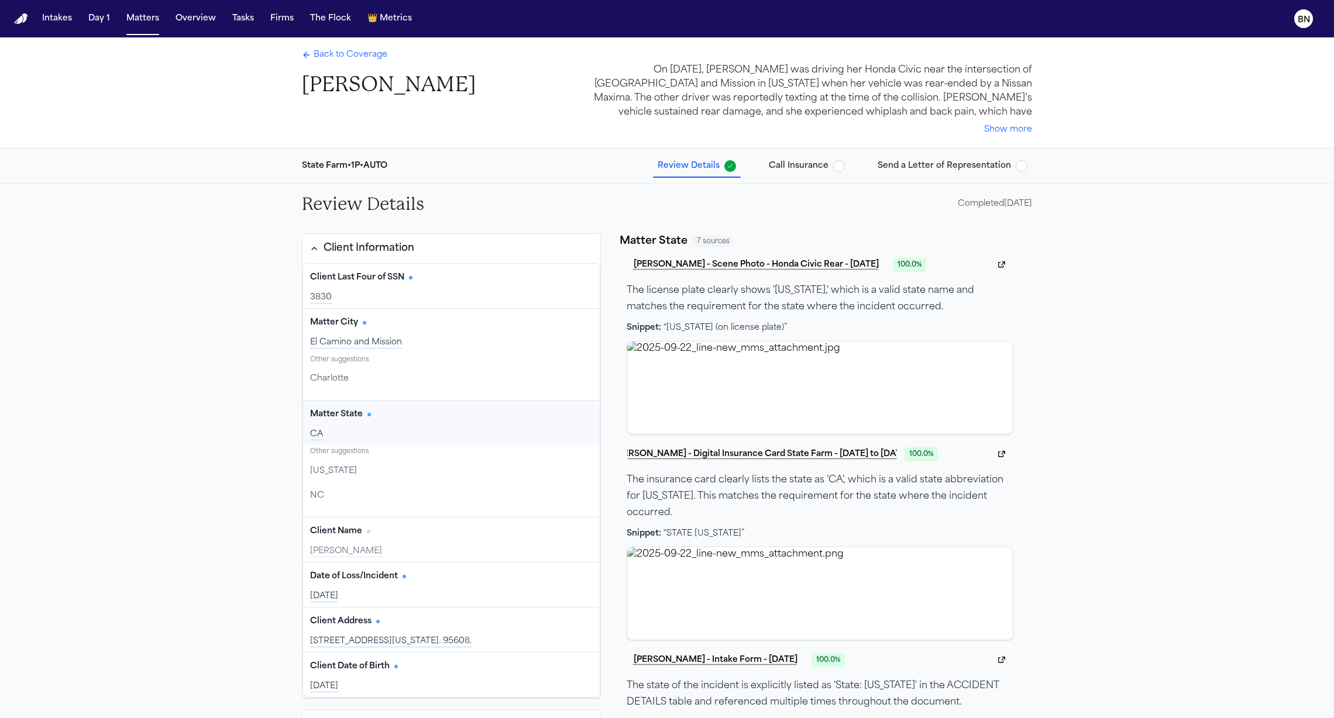
click at [817, 169] on span "Call Insurance" at bounding box center [799, 166] width 60 height 12
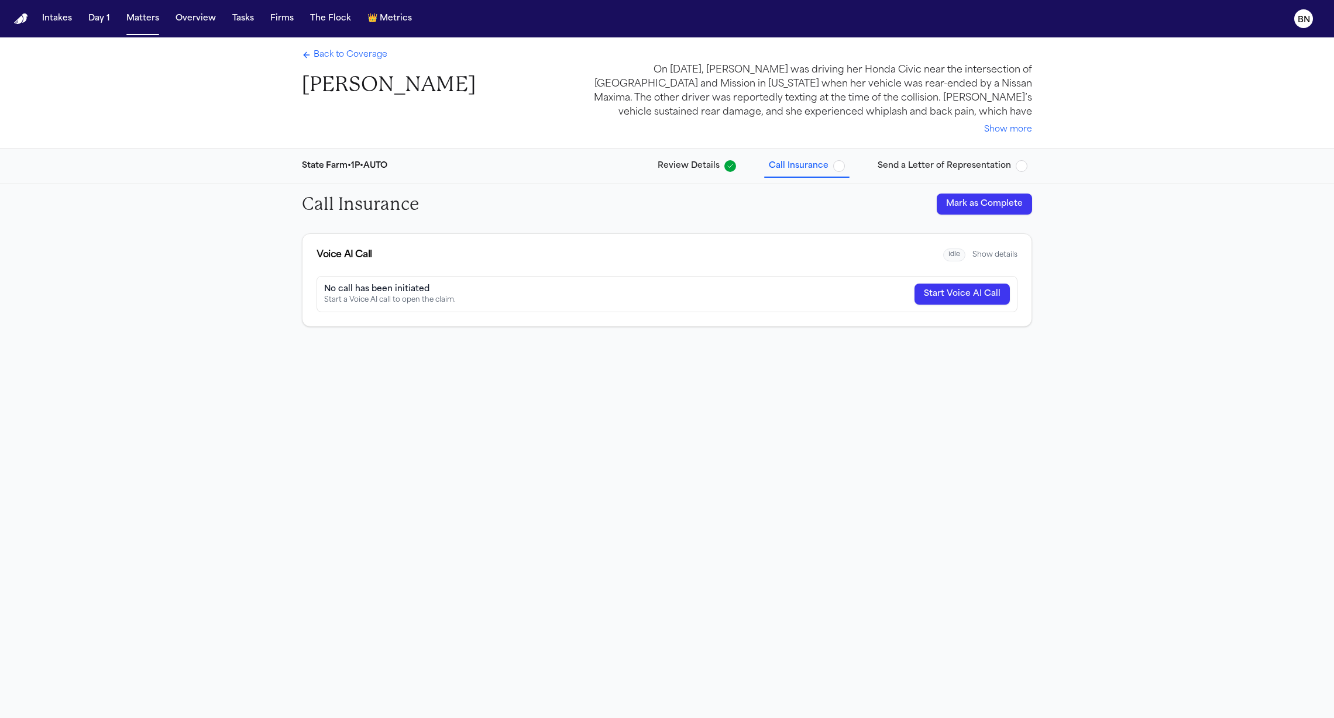
click at [937, 167] on span "Send a Letter of Representation" at bounding box center [943, 166] width 133 height 12
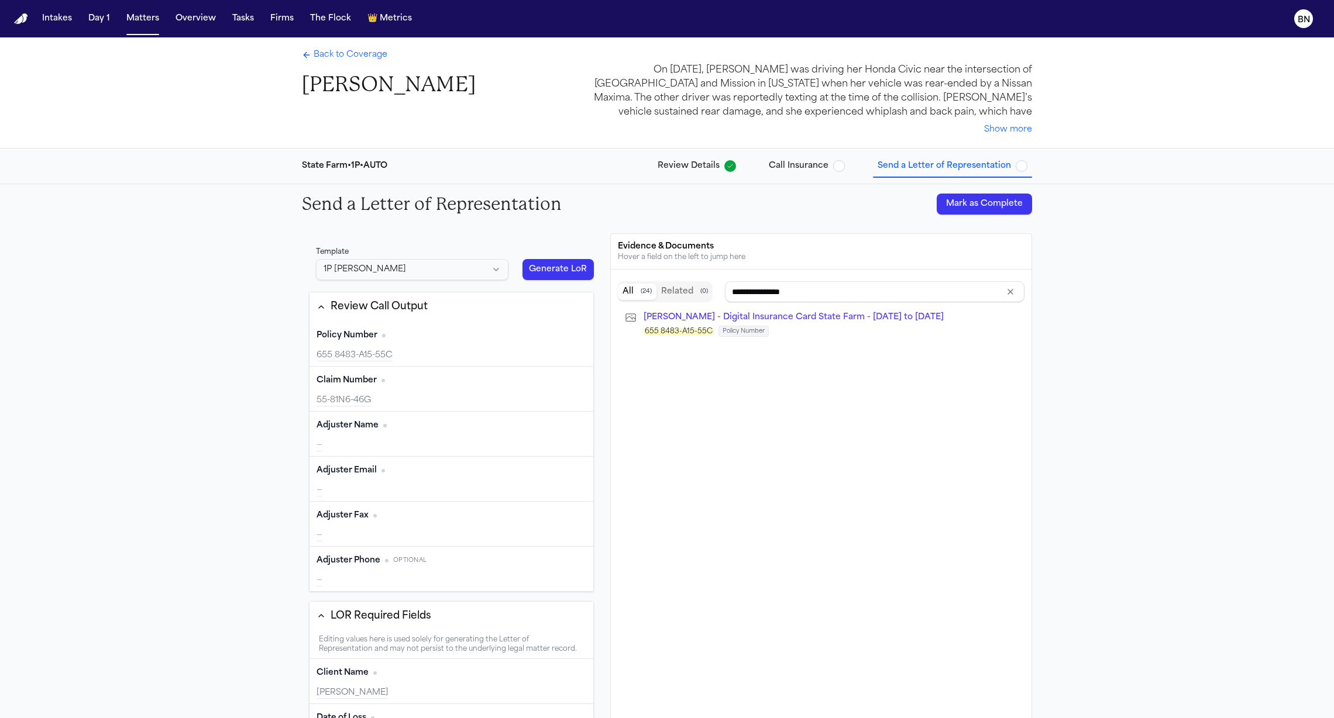
type input "**********"
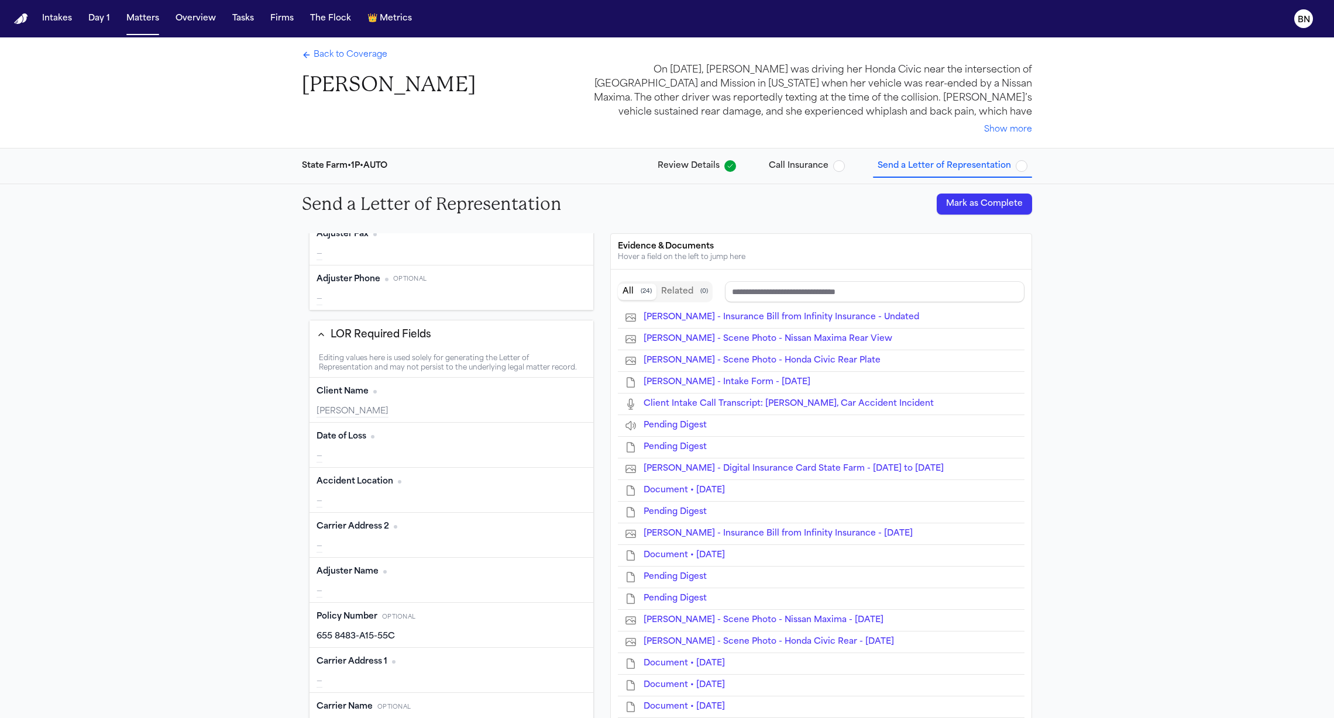
scroll to position [332, 0]
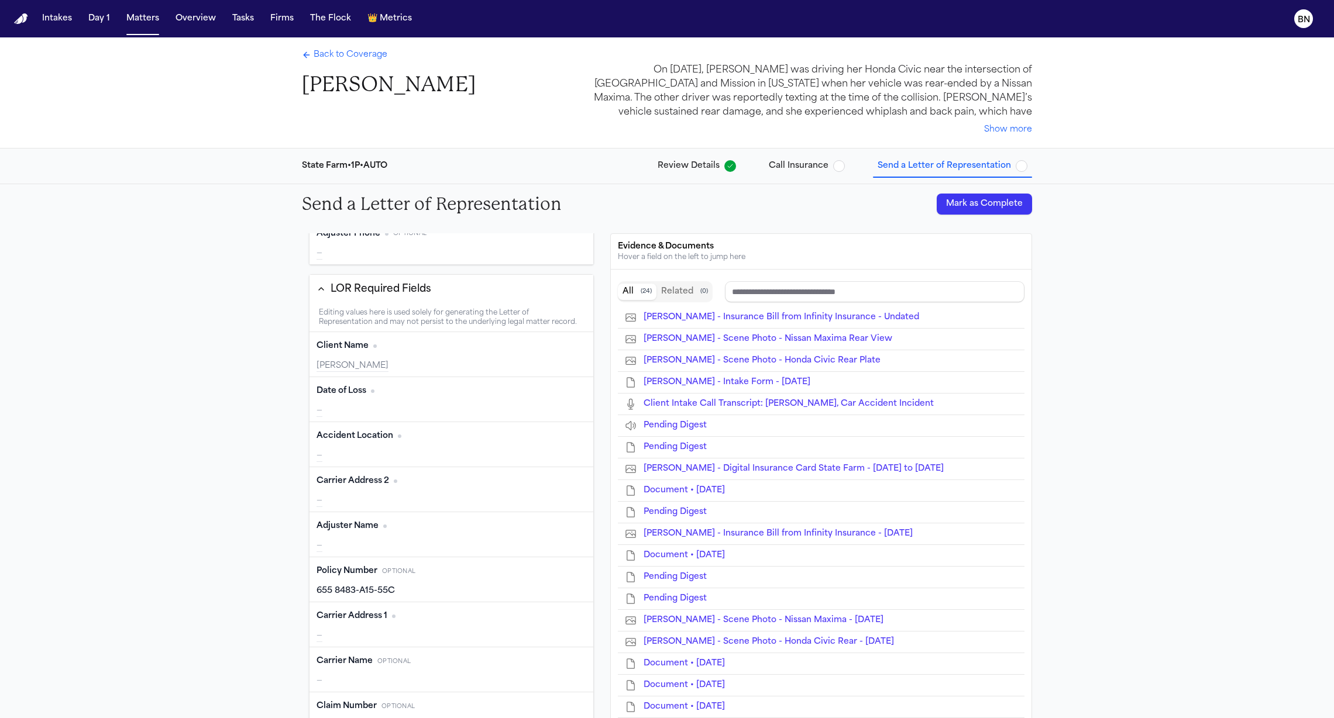
type input "**********"
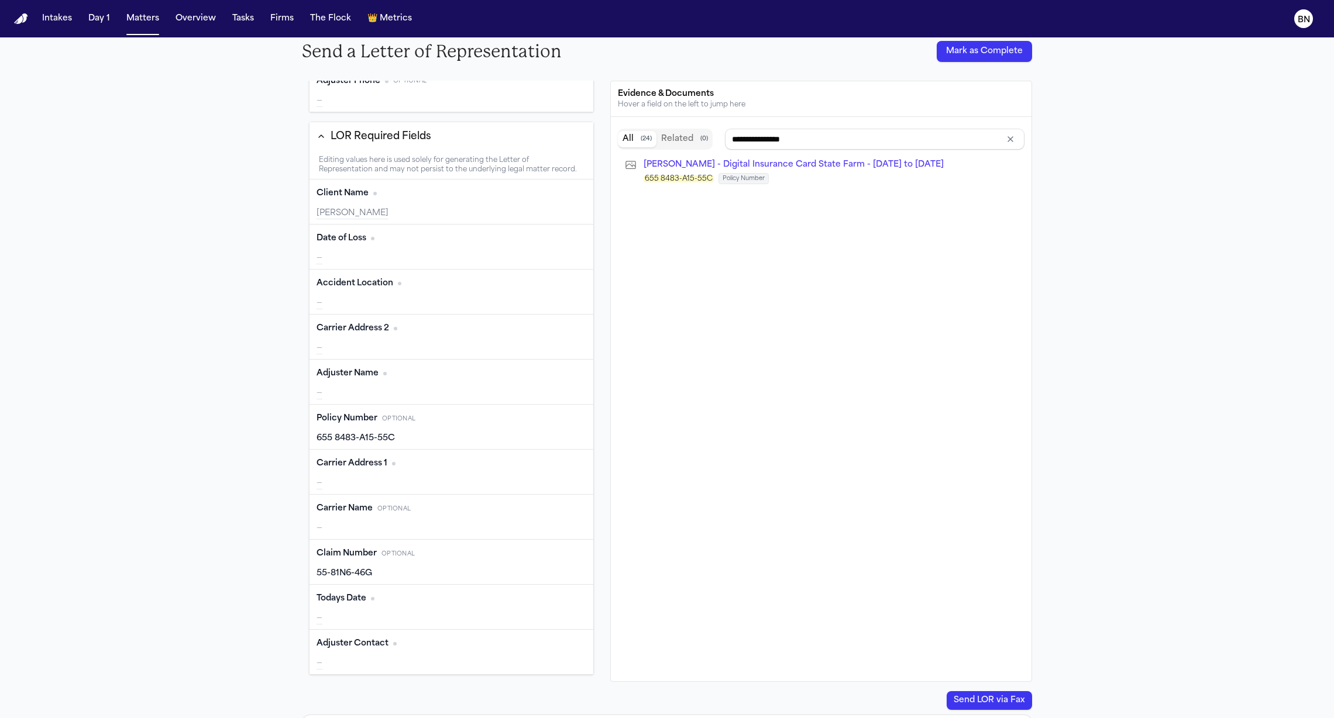
type input "**********"
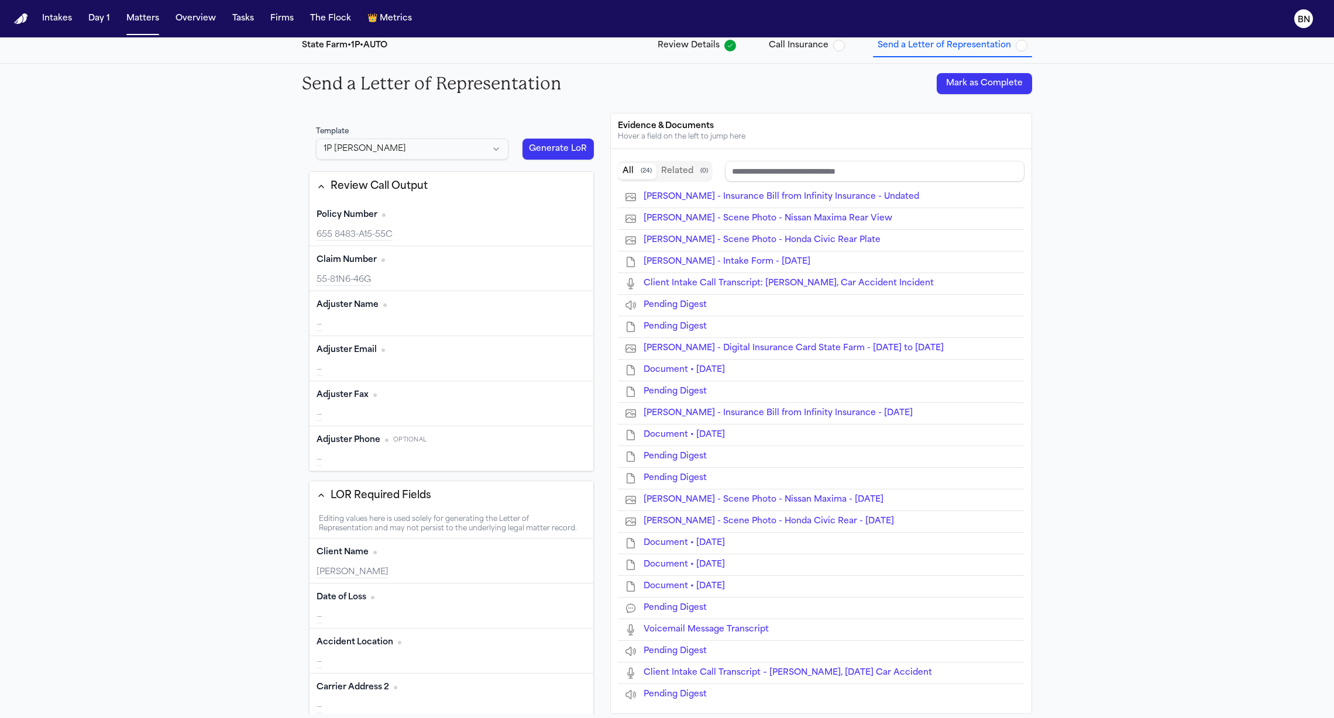
scroll to position [0, 0]
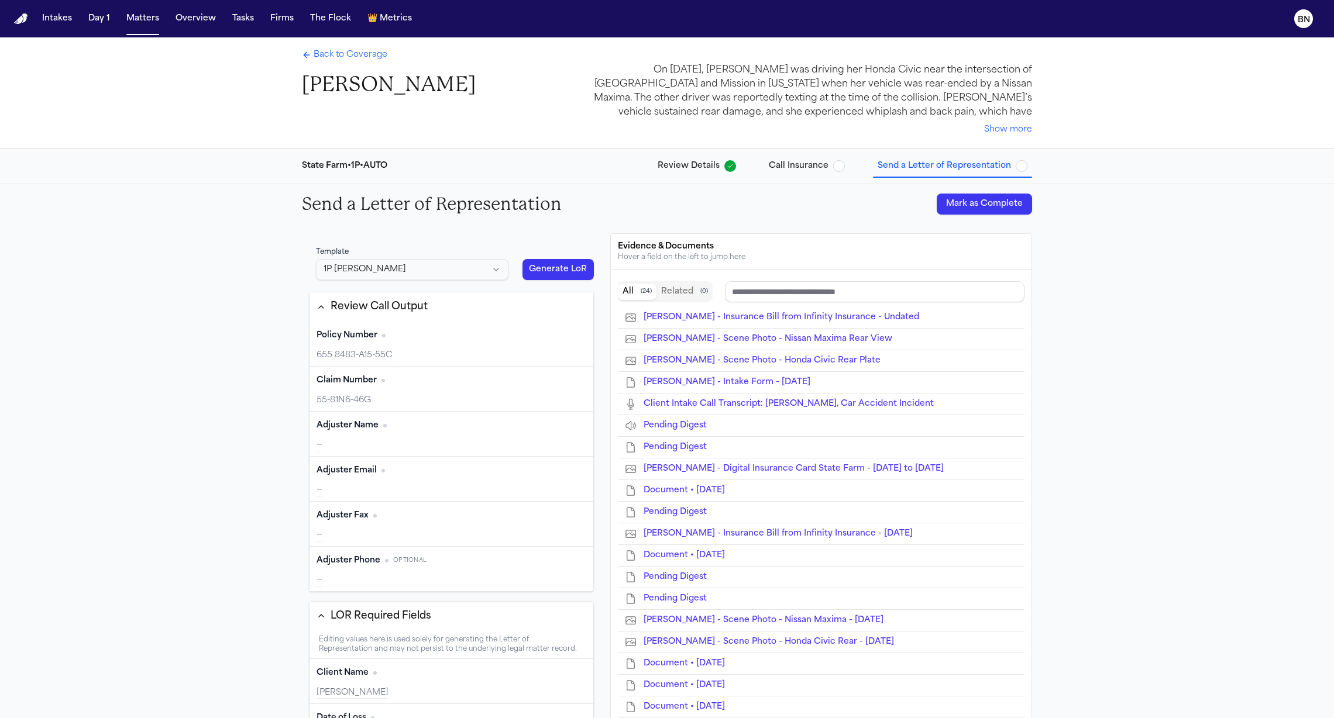
click at [364, 53] on span "Back to Coverage" at bounding box center [351, 55] width 74 height 12
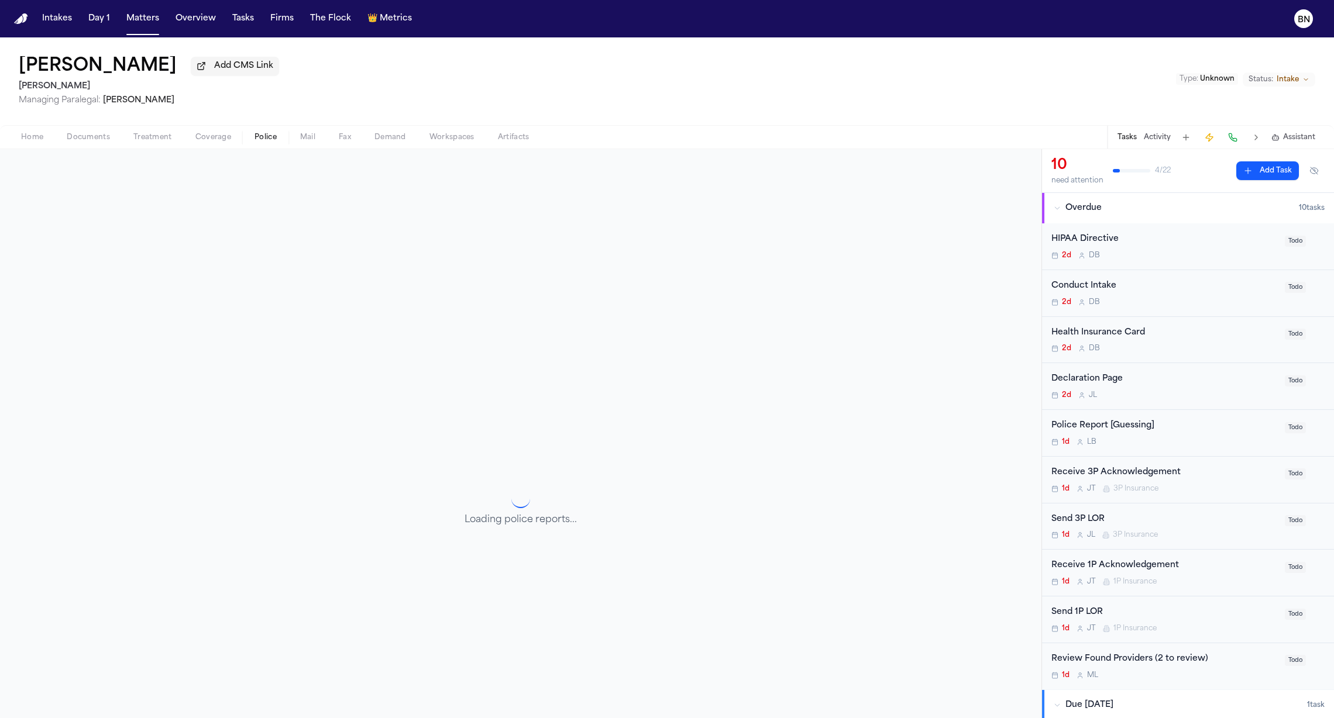
click at [260, 142] on span "Police" at bounding box center [265, 137] width 22 height 9
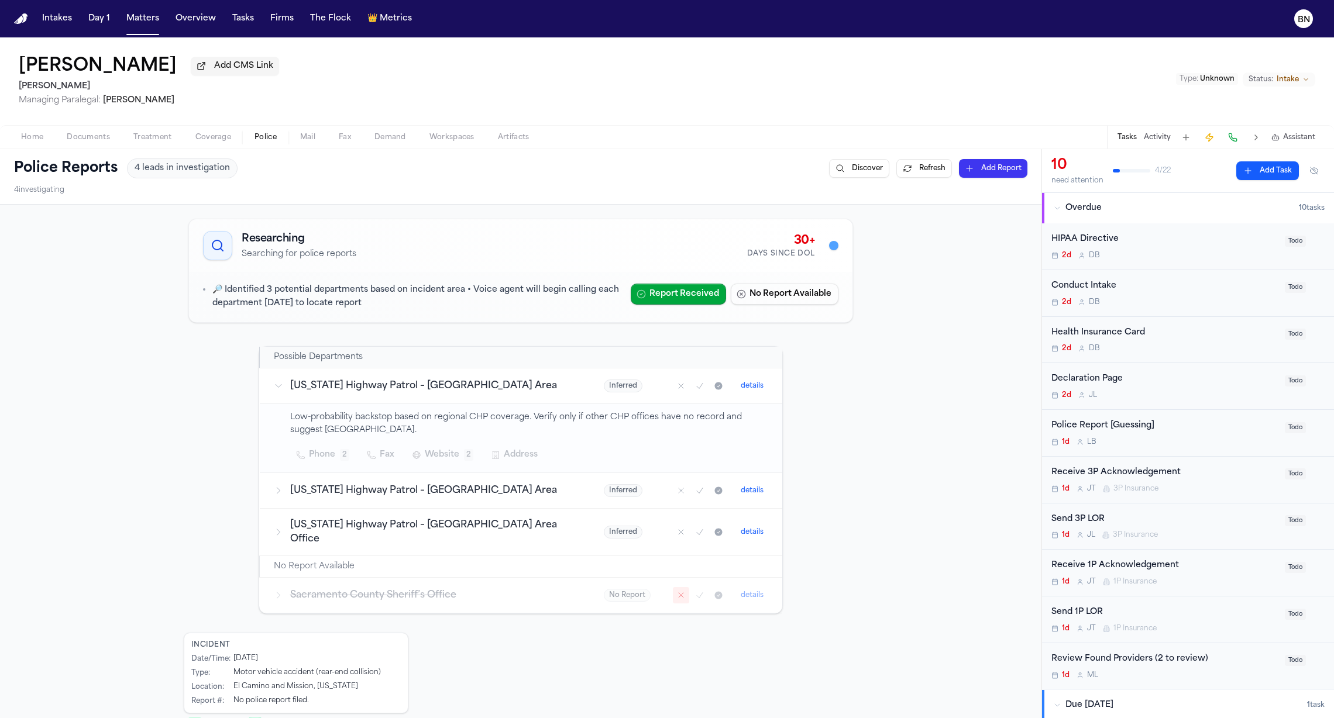
click at [501, 590] on h3 "Sacramento County Sheriff’s Office" at bounding box center [432, 595] width 285 height 14
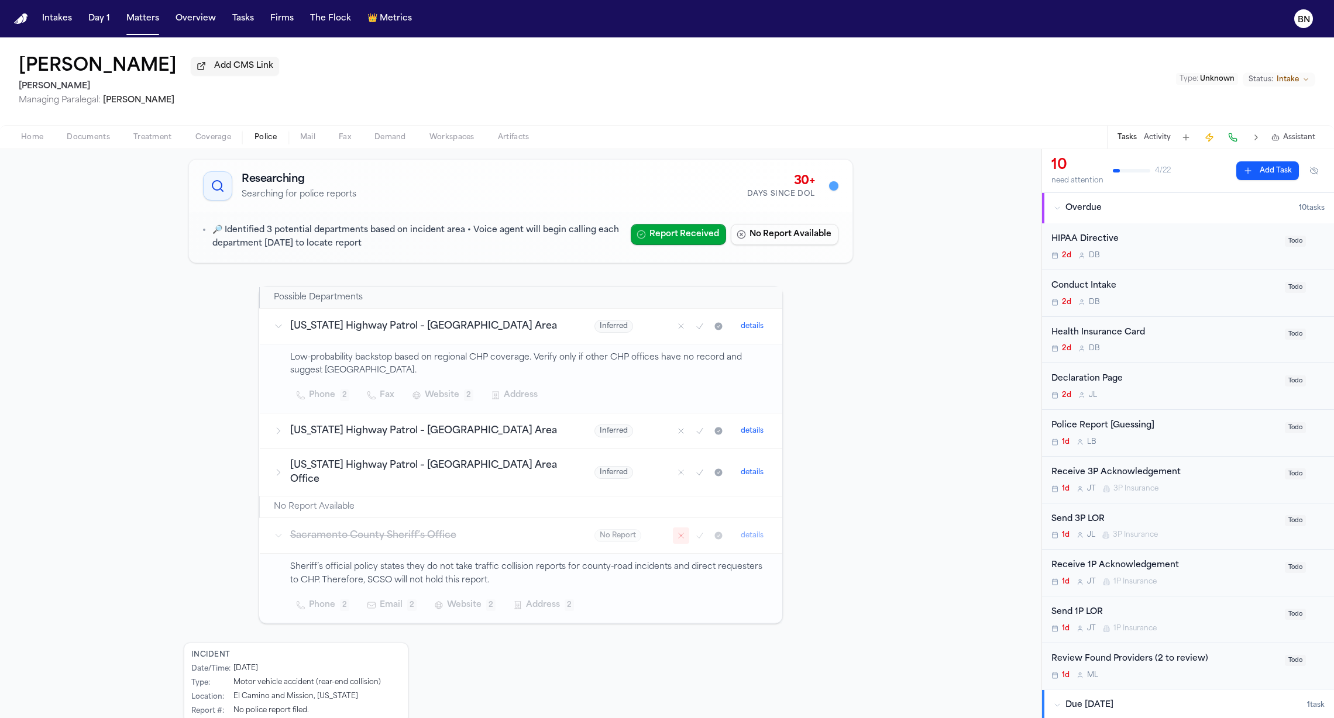
scroll to position [63, 0]
click at [494, 562] on p "Sheriff’s official policy states they do not take traffic collision reports for…" at bounding box center [529, 570] width 478 height 27
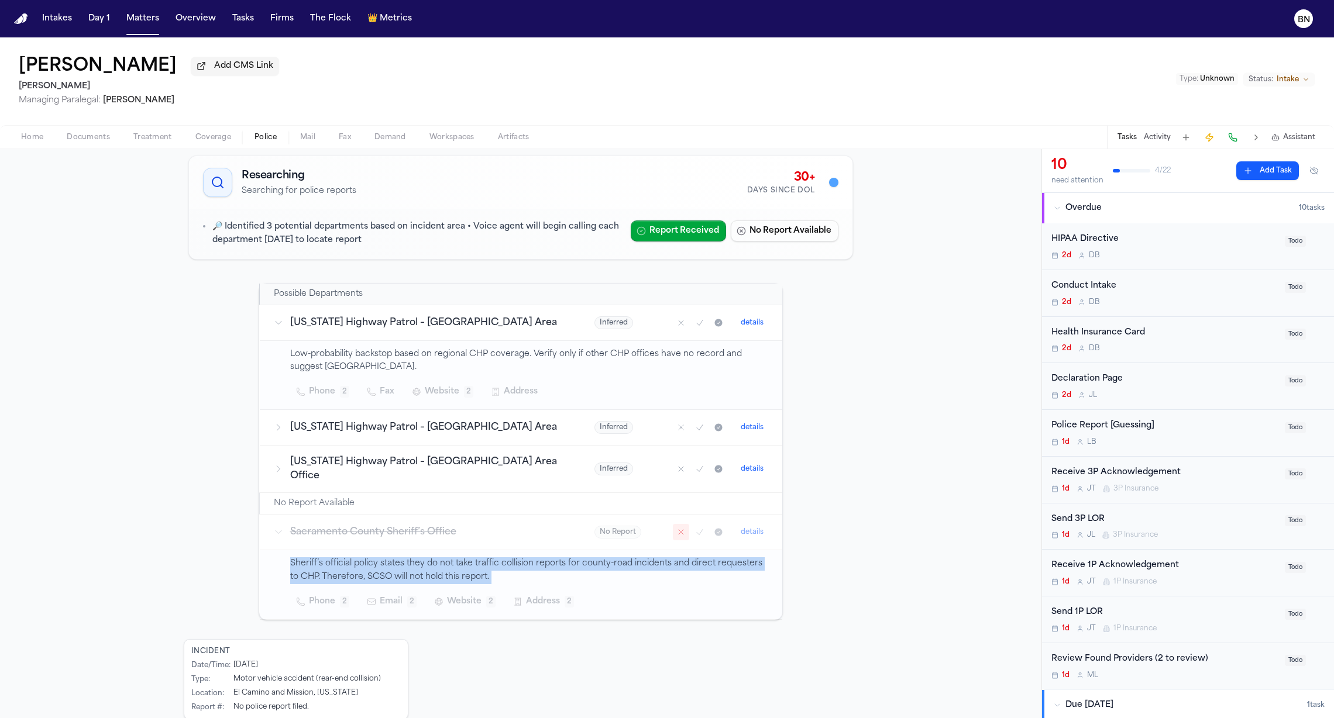
click at [494, 562] on p "Sheriff’s official policy states they do not take traffic collision reports for…" at bounding box center [529, 570] width 478 height 27
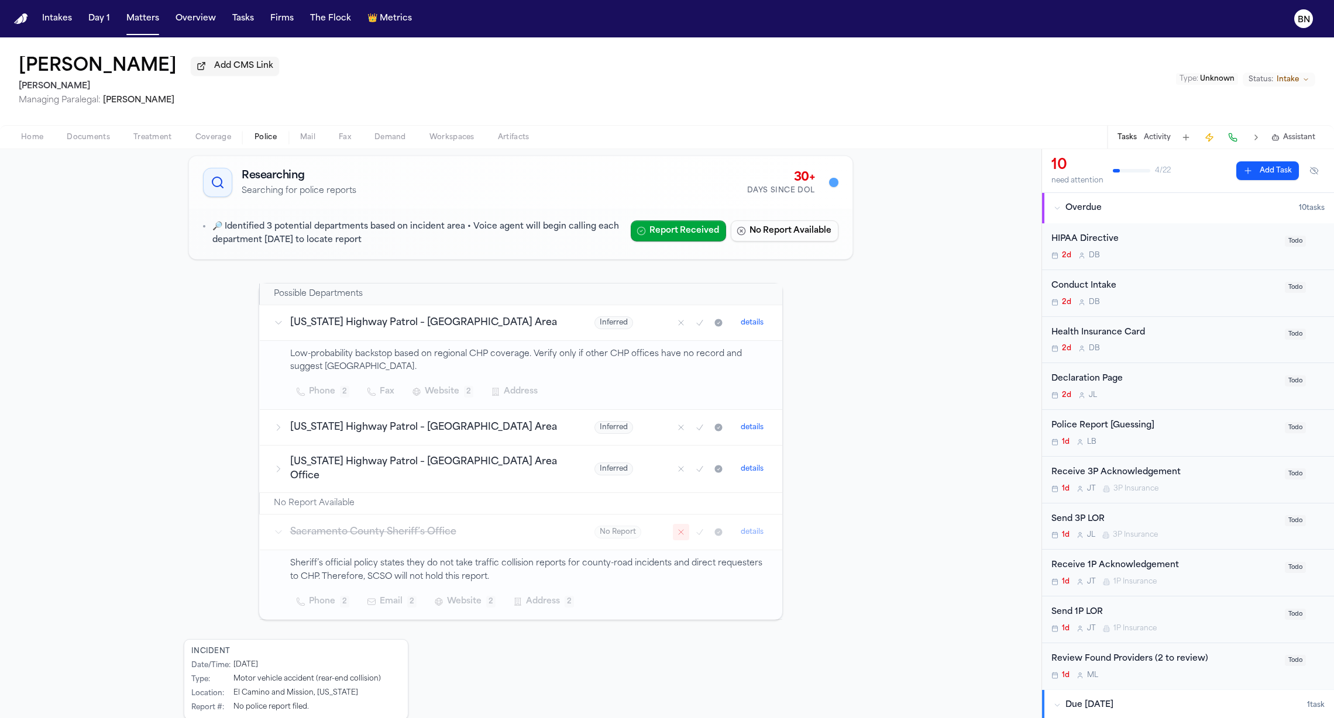
click at [504, 535] on h3 "Sacramento County Sheriff’s Office" at bounding box center [428, 532] width 277 height 14
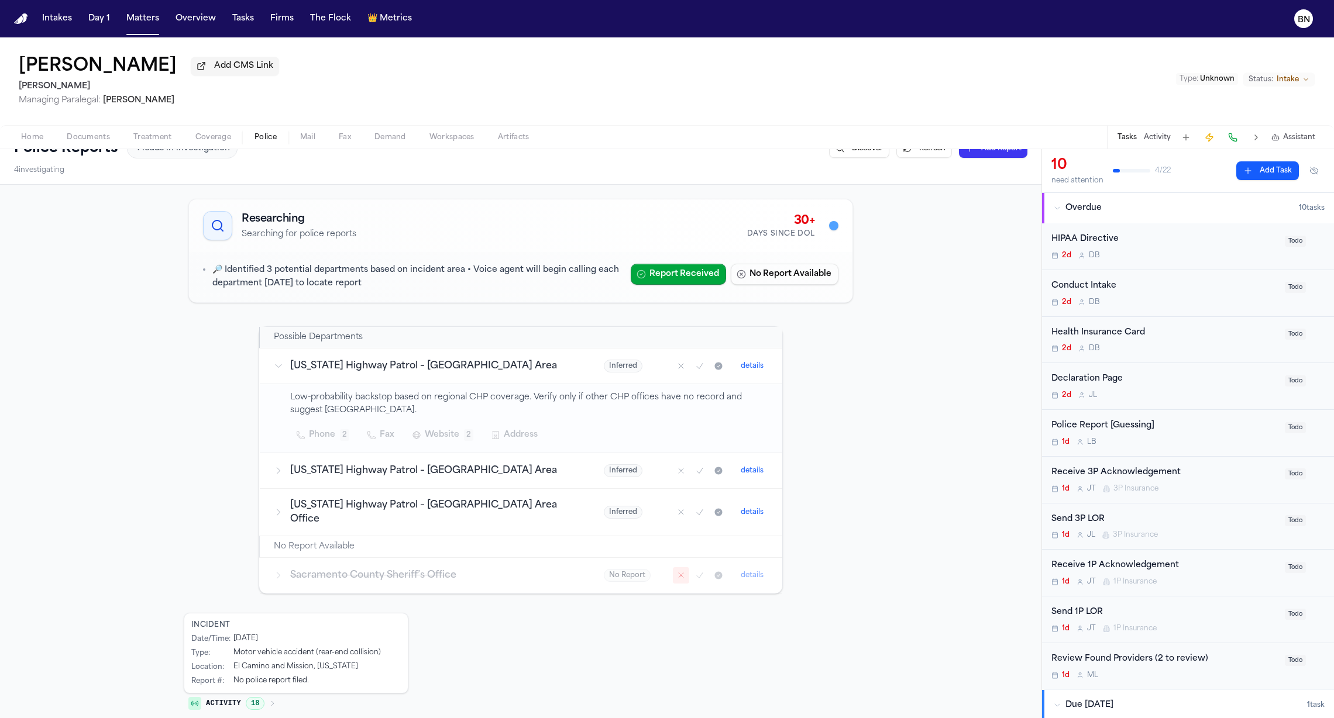
scroll to position [23, 0]
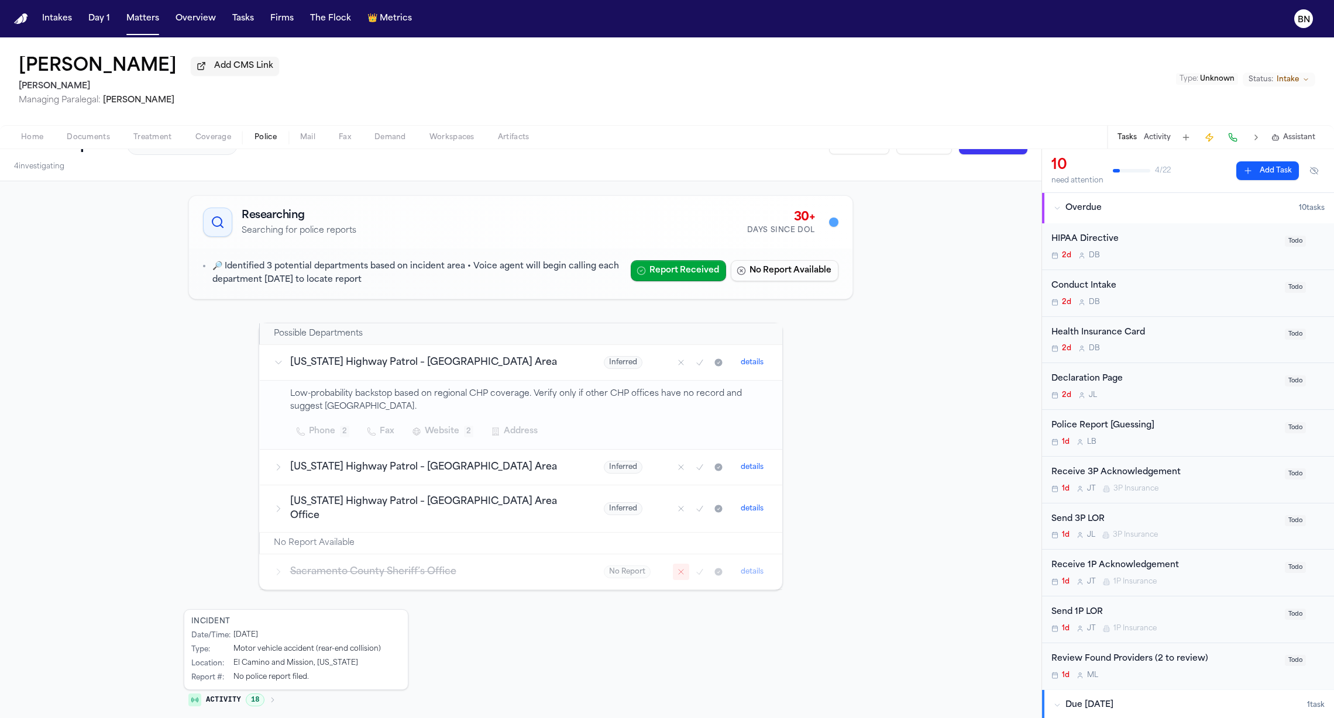
click at [304, 147] on div "Home Documents Treatment Coverage Police Mail Fax Demand Workspaces Artifacts T…" at bounding box center [667, 136] width 1334 height 23
click at [305, 142] on span "Mail" at bounding box center [307, 137] width 15 height 9
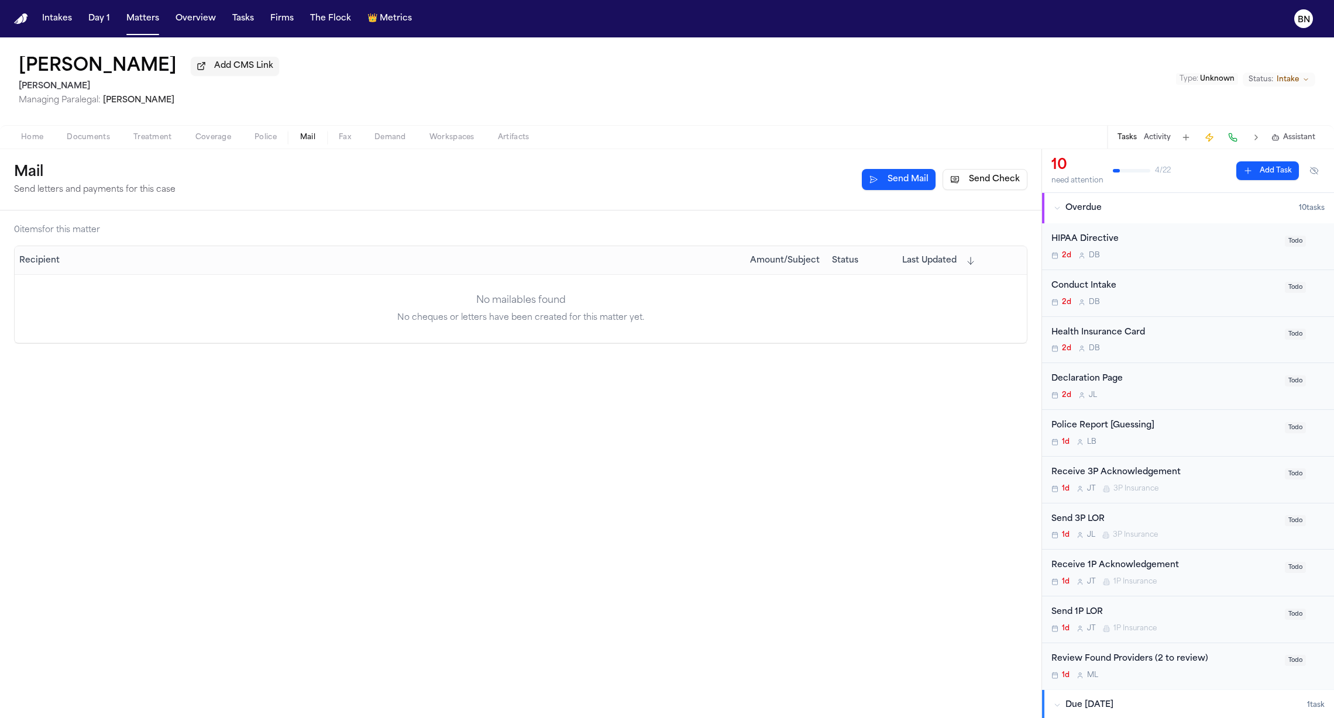
click at [989, 176] on button "Send Check" at bounding box center [984, 179] width 85 height 21
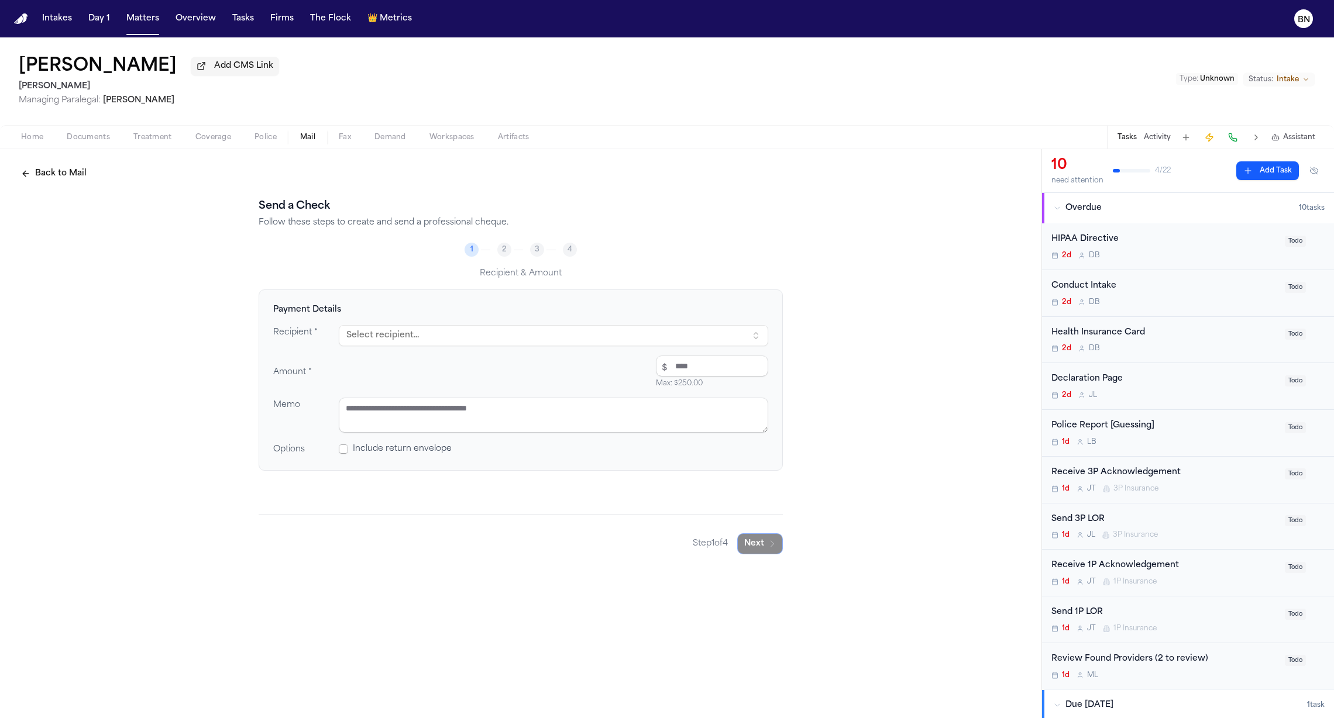
click at [344, 453] on span at bounding box center [343, 449] width 9 height 9
click at [343, 452] on span at bounding box center [343, 449] width 9 height 9
click at [77, 175] on button "Back to Mail" at bounding box center [54, 173] width 80 height 21
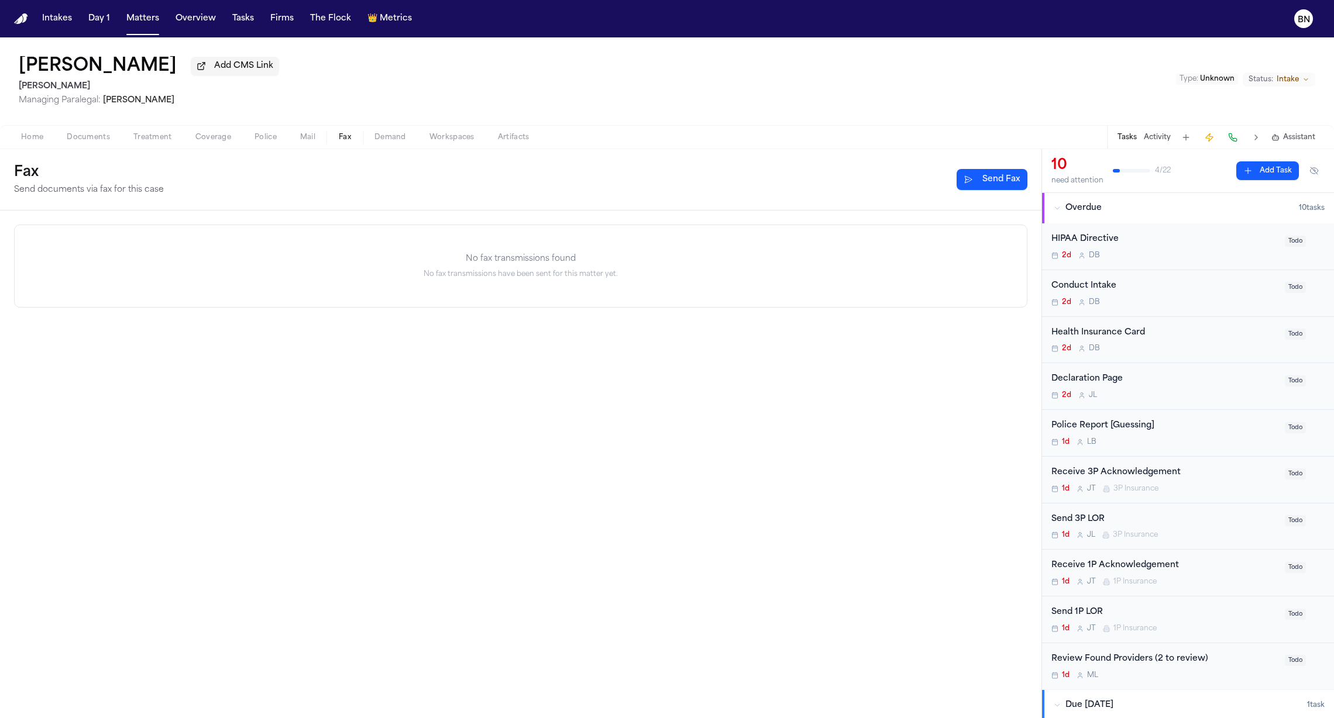
click at [343, 140] on span "Fax" at bounding box center [345, 137] width 12 height 9
click at [198, 24] on button "Overview" at bounding box center [196, 18] width 50 height 21
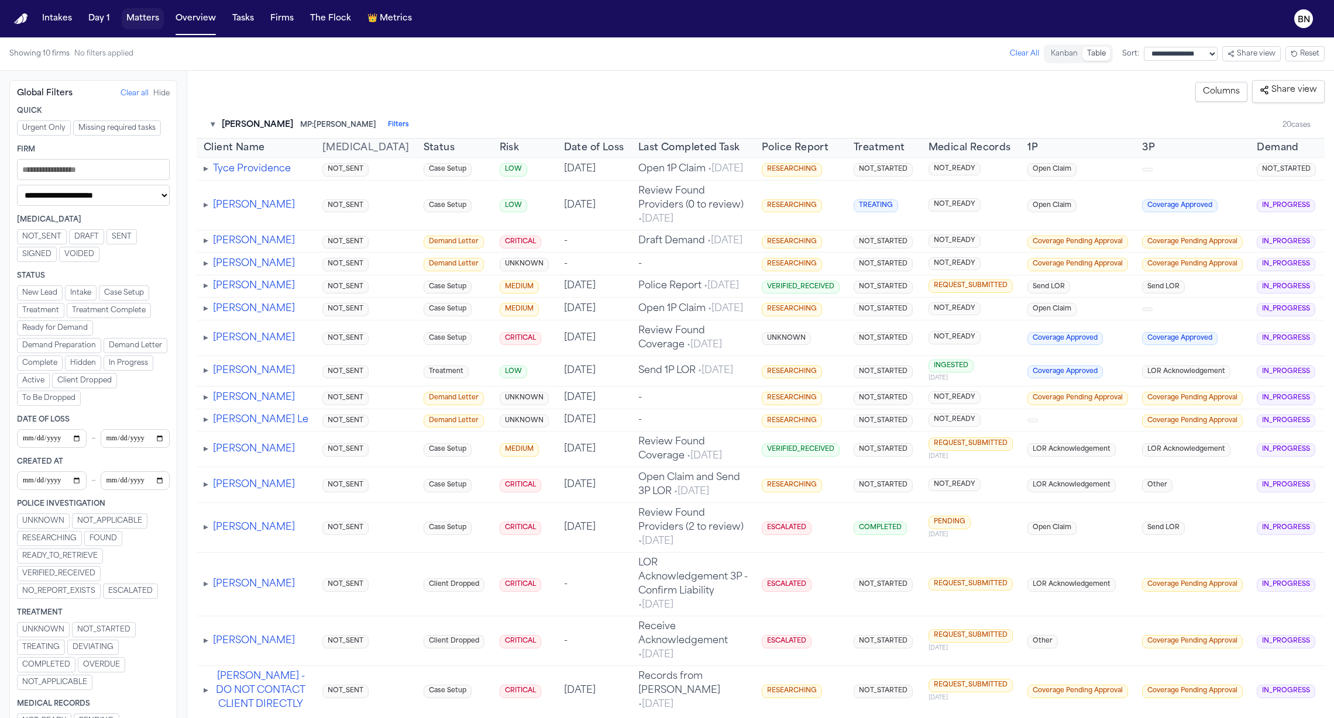
click at [142, 26] on button "Matters" at bounding box center [143, 18] width 42 height 21
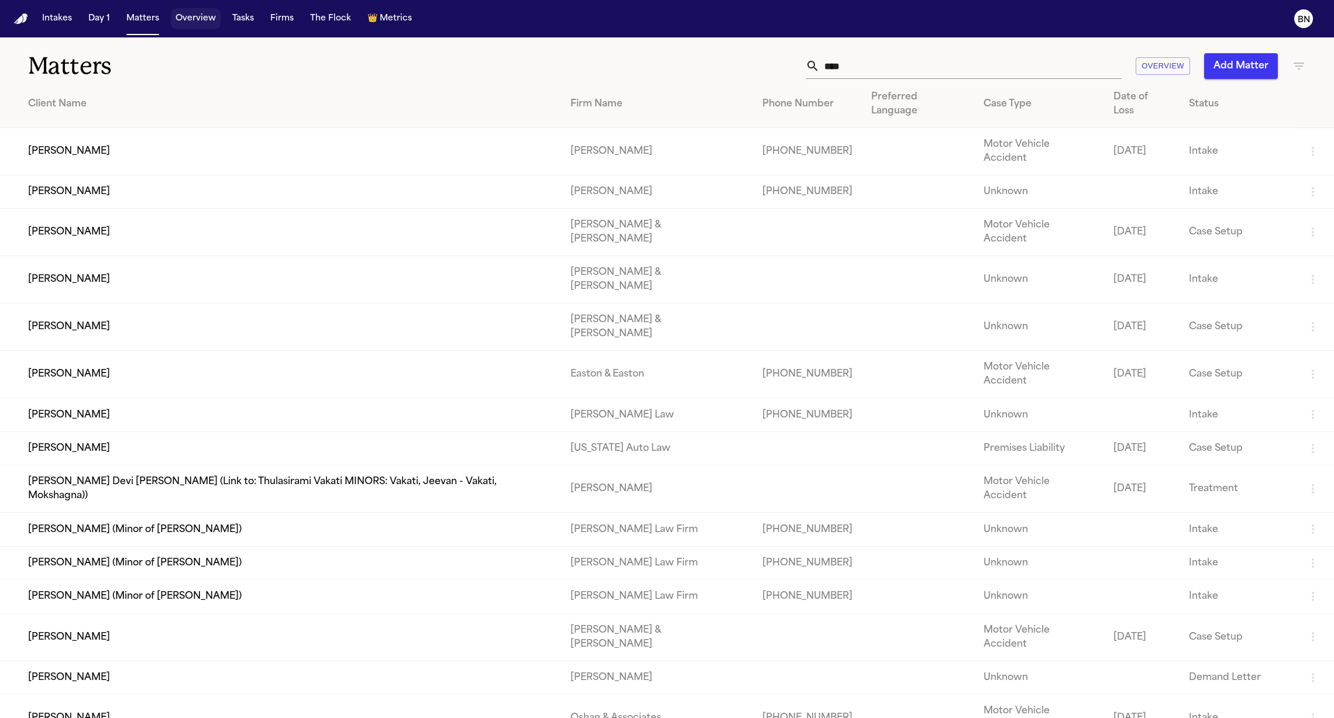
click at [199, 21] on button "Overview" at bounding box center [196, 18] width 50 height 21
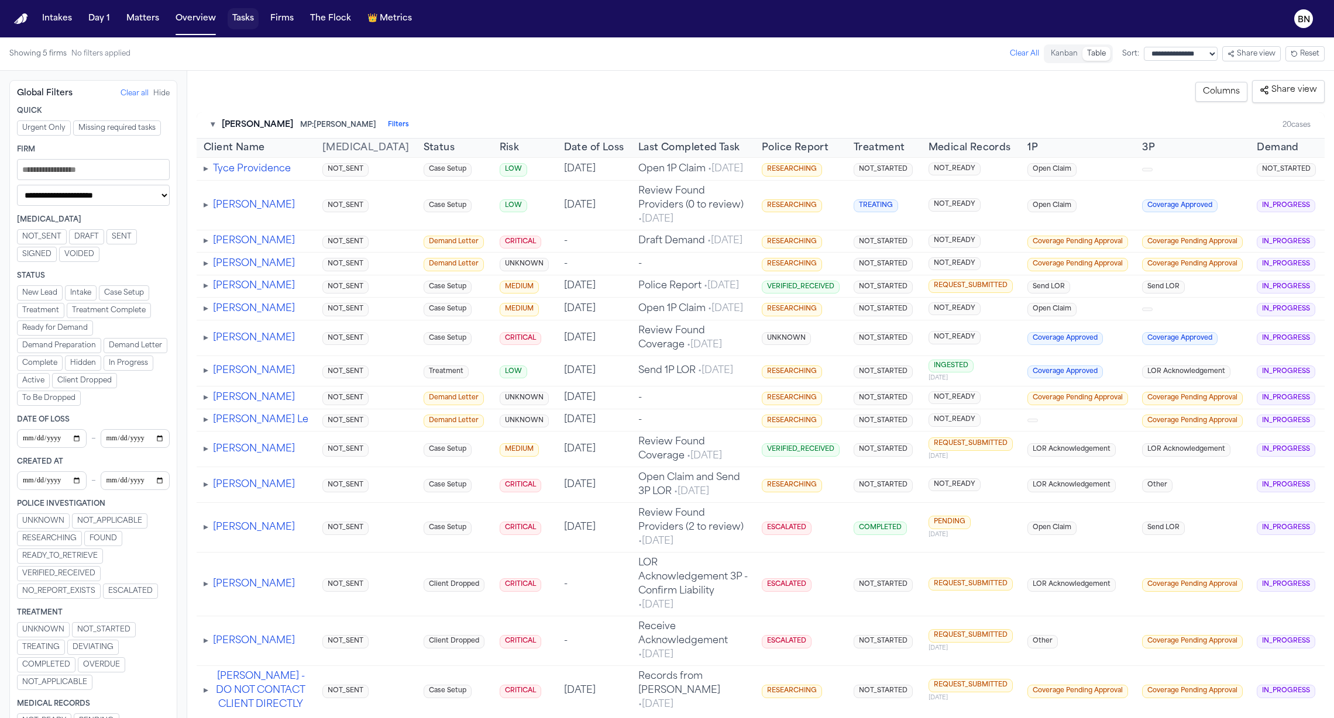
click at [240, 20] on button "Tasks" at bounding box center [243, 18] width 31 height 21
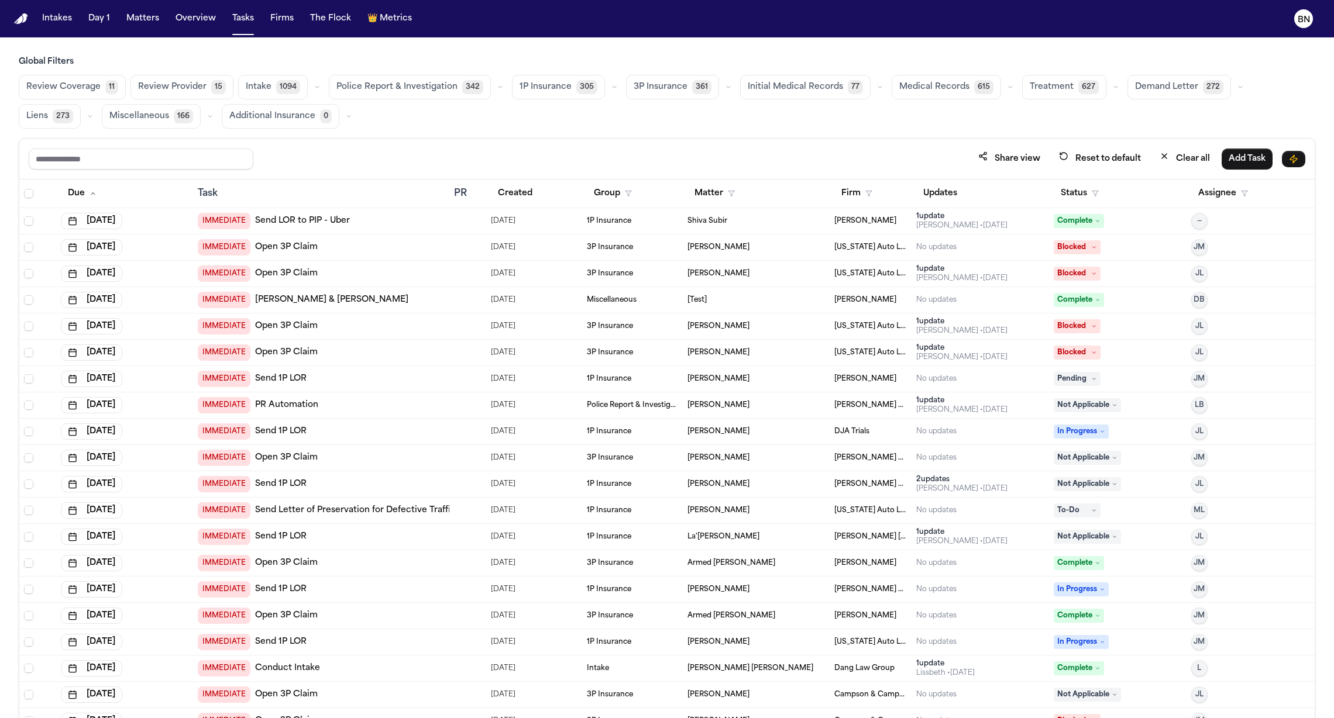
click at [90, 91] on span "Review Coverage" at bounding box center [63, 87] width 74 height 12
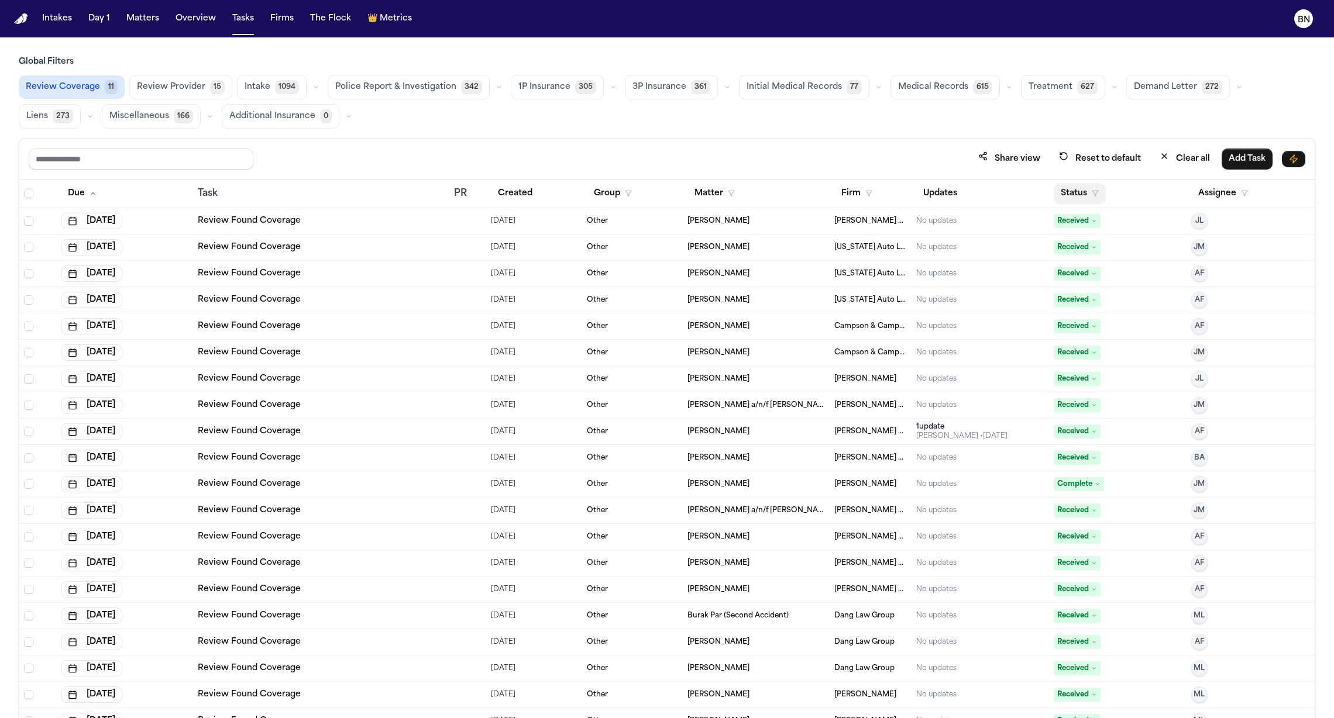
click at [1080, 194] on button "Status" at bounding box center [1079, 193] width 52 height 21
click at [1070, 264] on button "Active" at bounding box center [1067, 263] width 33 height 15
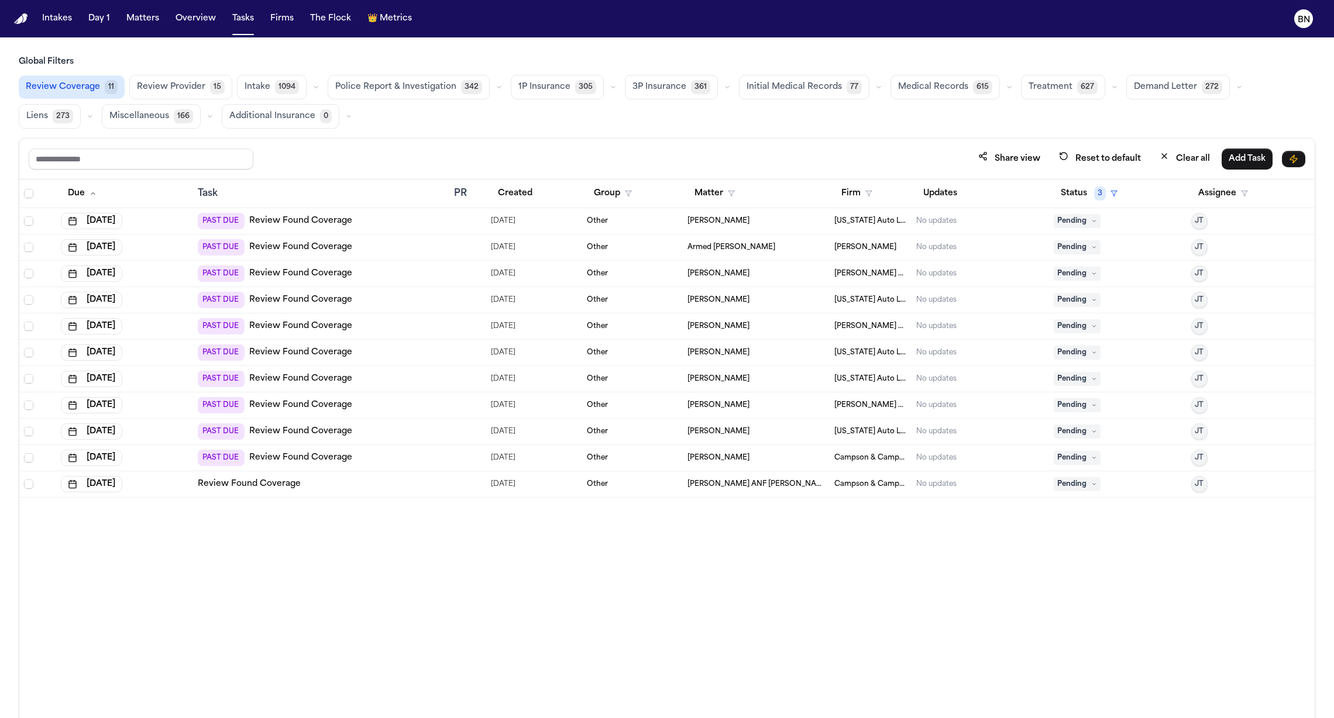
click at [311, 223] on link "Review Found Coverage" at bounding box center [300, 221] width 103 height 12
click at [390, 223] on div "PAST DUE Review Found Coverage" at bounding box center [321, 221] width 247 height 16
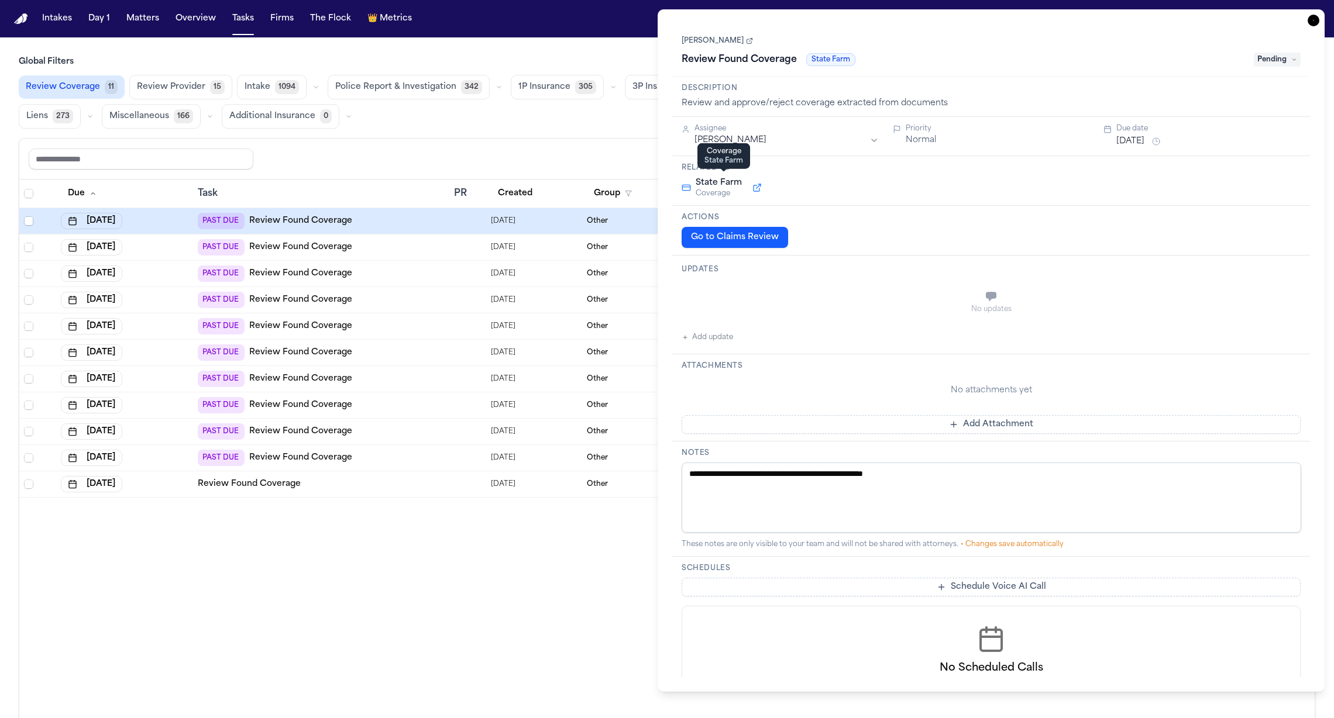
click at [754, 187] on button at bounding box center [756, 188] width 21 height 14
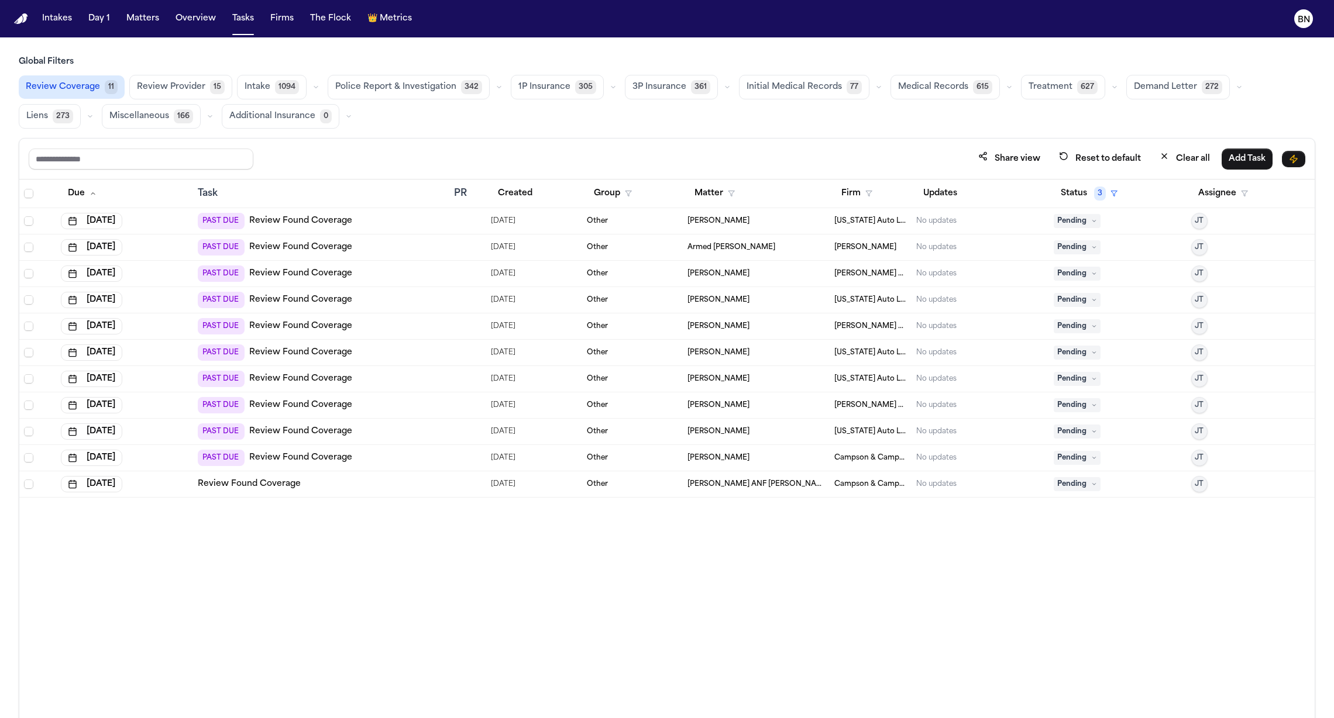
click at [602, 140] on div "Share view Reset to default Clear all Add Task" at bounding box center [666, 159] width 1295 height 41
click at [610, 85] on icon "button" at bounding box center [613, 87] width 7 height 7
click at [731, 140] on div "Share view Reset to default Clear all Add Task" at bounding box center [666, 159] width 1295 height 41
click at [1204, 192] on button "Assignee" at bounding box center [1223, 193] width 64 height 21
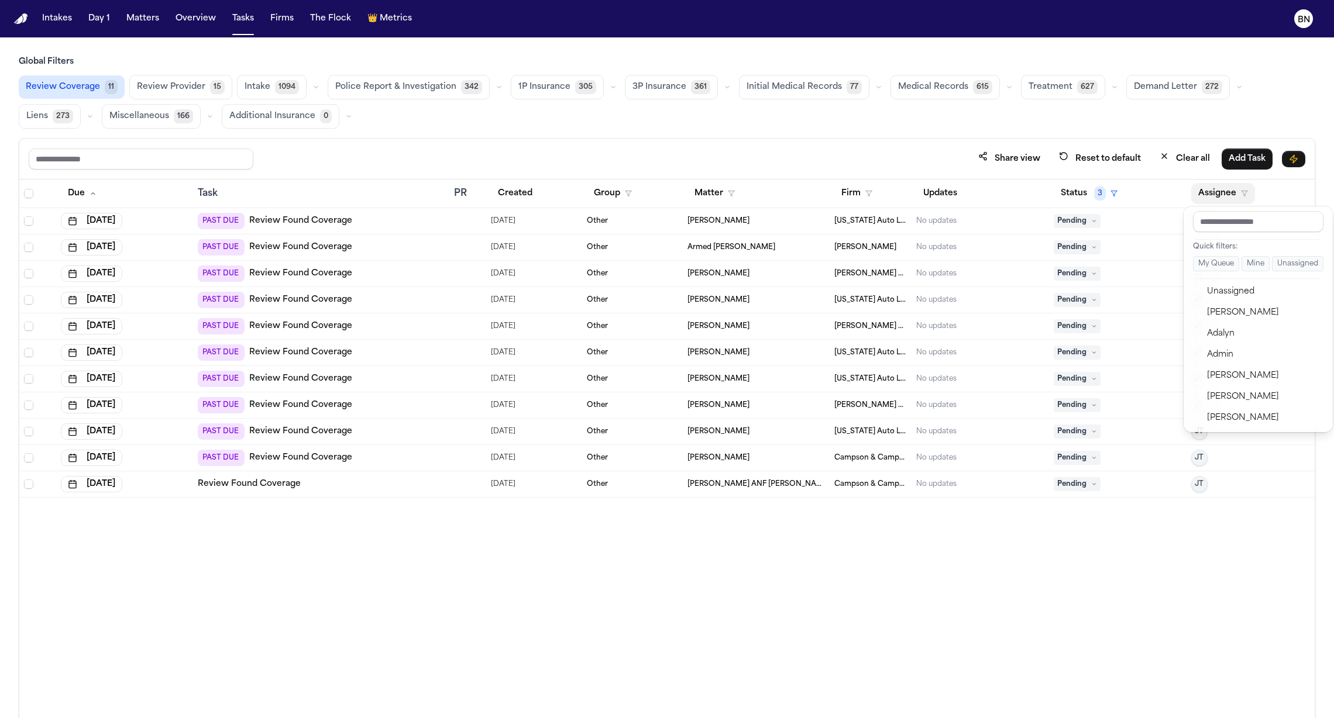
click at [1106, 196] on table "Due Task PR Created Group Matter Firm Updates Status 3 Assignee Jun 19, 2025 PA…" at bounding box center [666, 339] width 1295 height 318
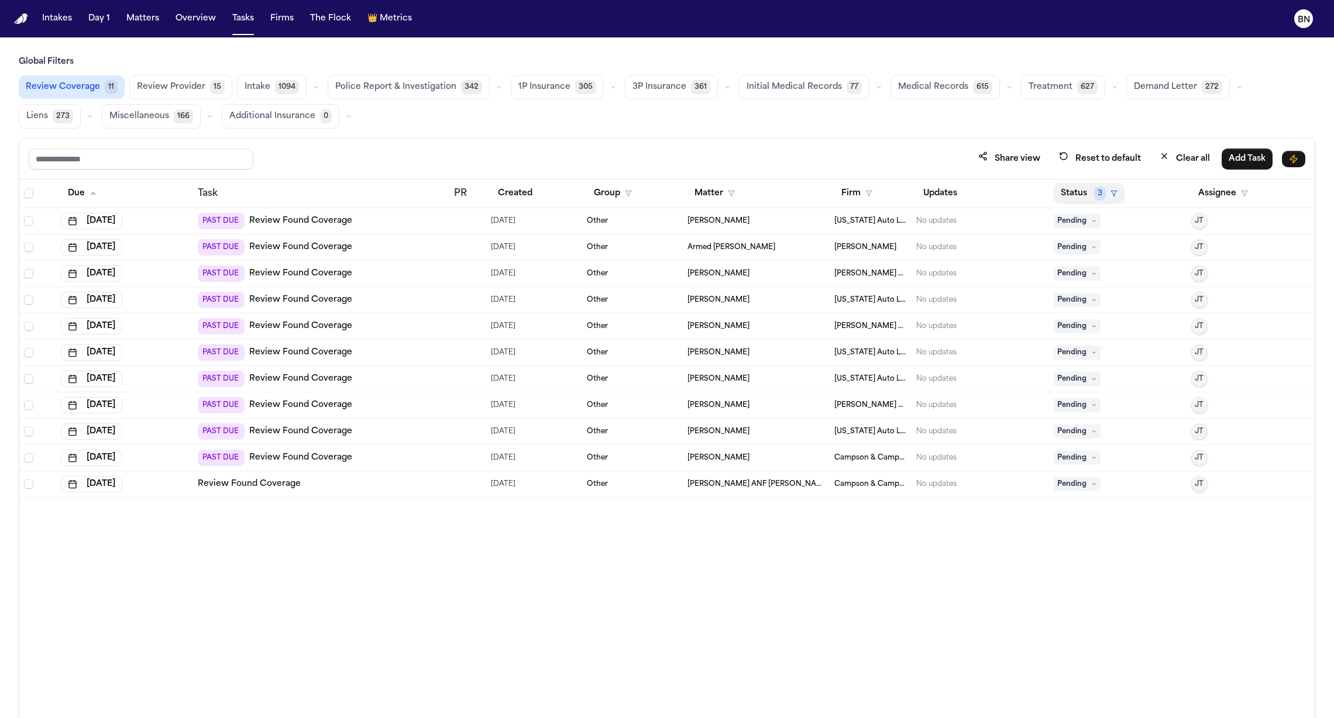
click at [1113, 196] on button "Status 3" at bounding box center [1088, 193] width 71 height 21
click at [963, 129] on div "Global Filters Review Coverage 11 Review Provider 15 Intake 1094 Police Report …" at bounding box center [667, 413] width 1296 height 714
click at [958, 74] on div "Global Filters Review Coverage 11 Review Provider 15 Intake 1094 Police Report …" at bounding box center [667, 92] width 1296 height 73
click at [951, 95] on button "Medical Records 615" at bounding box center [944, 87] width 109 height 25
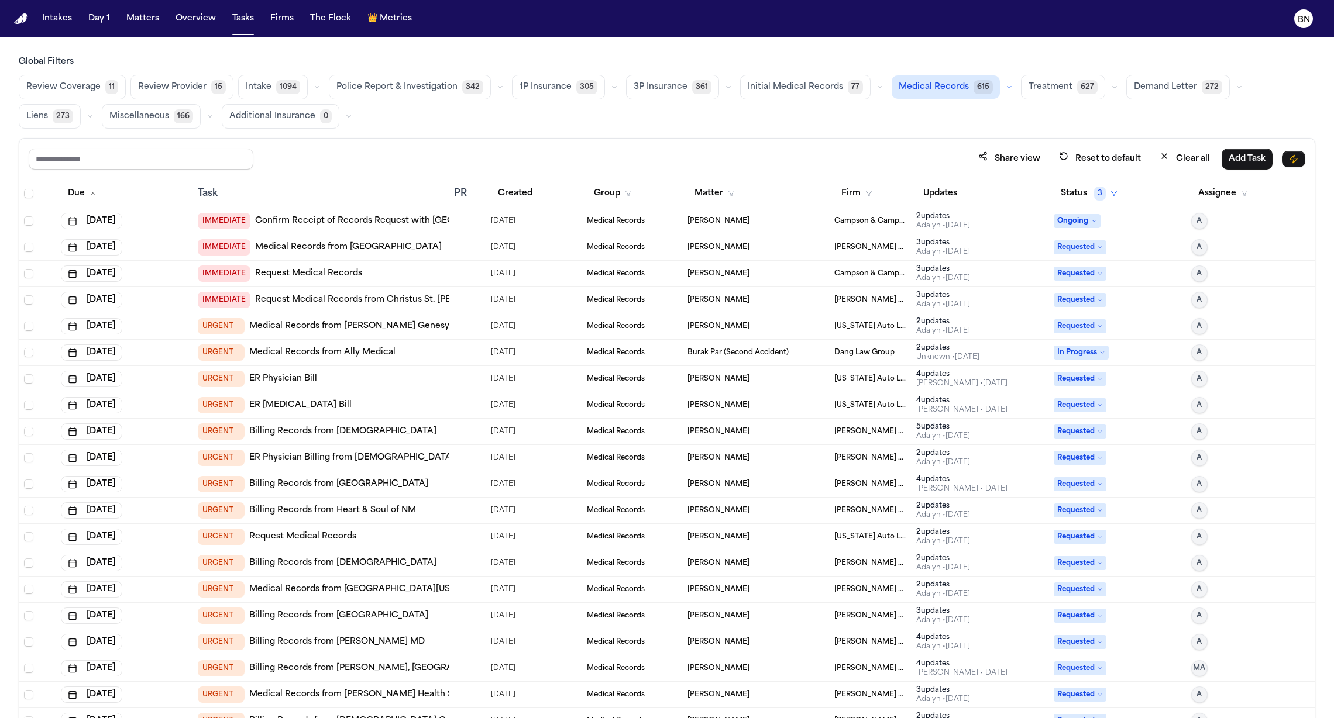
click at [810, 94] on button "Initial Medical Records 77" at bounding box center [805, 87] width 130 height 25
click at [676, 83] on button "3P Insurance 361" at bounding box center [672, 87] width 93 height 25
click at [720, 84] on button "button" at bounding box center [727, 87] width 14 height 14
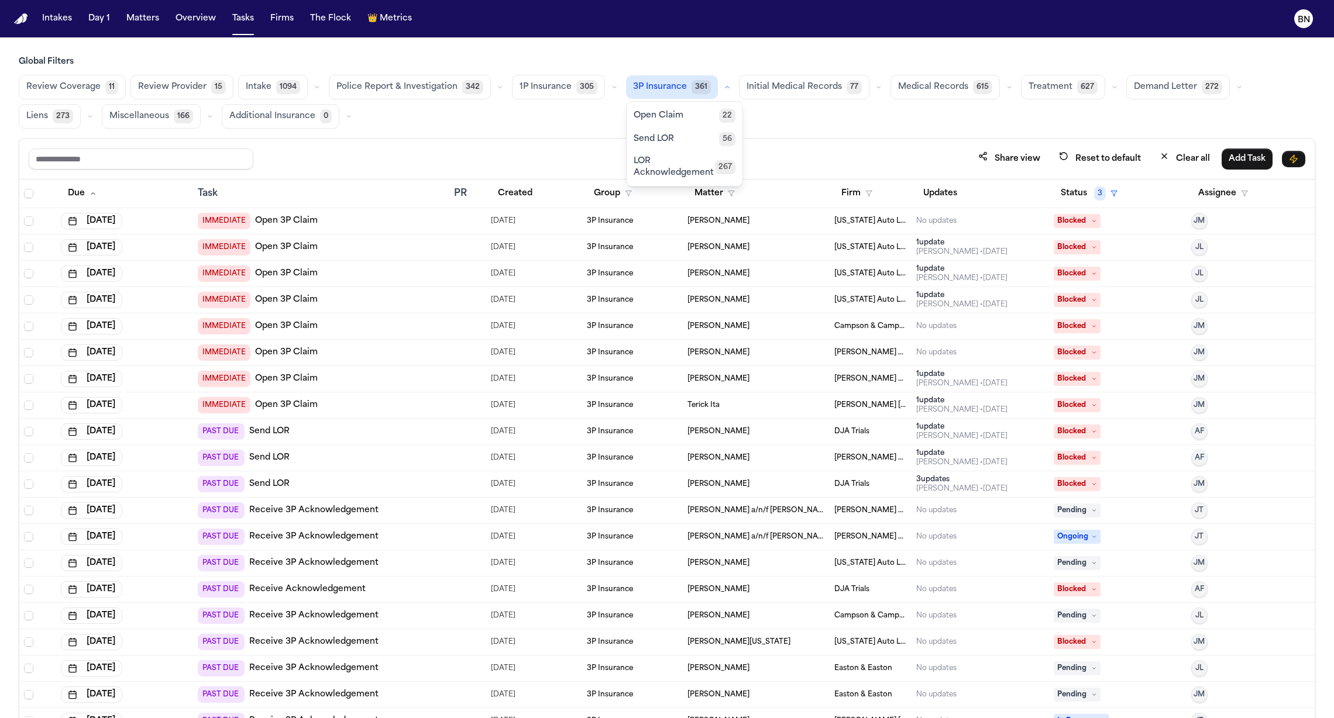
click at [690, 119] on button "Open Claim 22" at bounding box center [684, 115] width 116 height 23
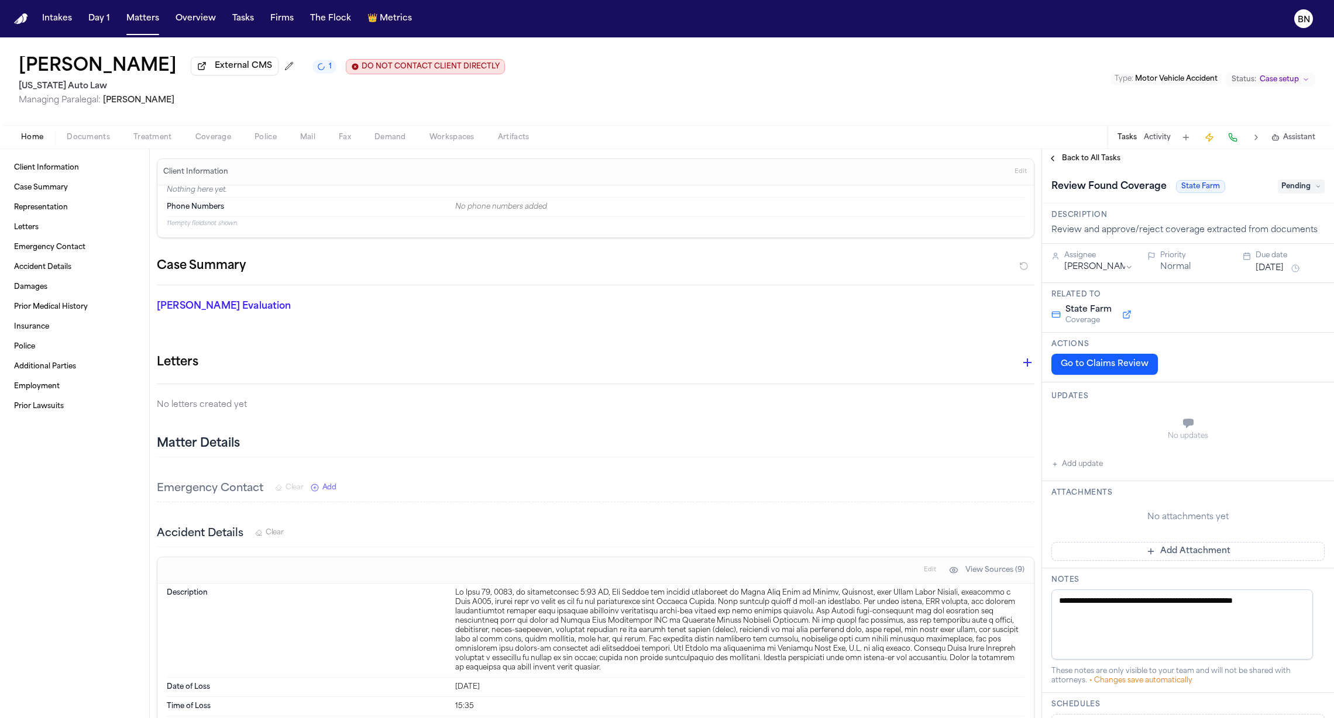
click at [216, 141] on span "Coverage" at bounding box center [213, 137] width 36 height 9
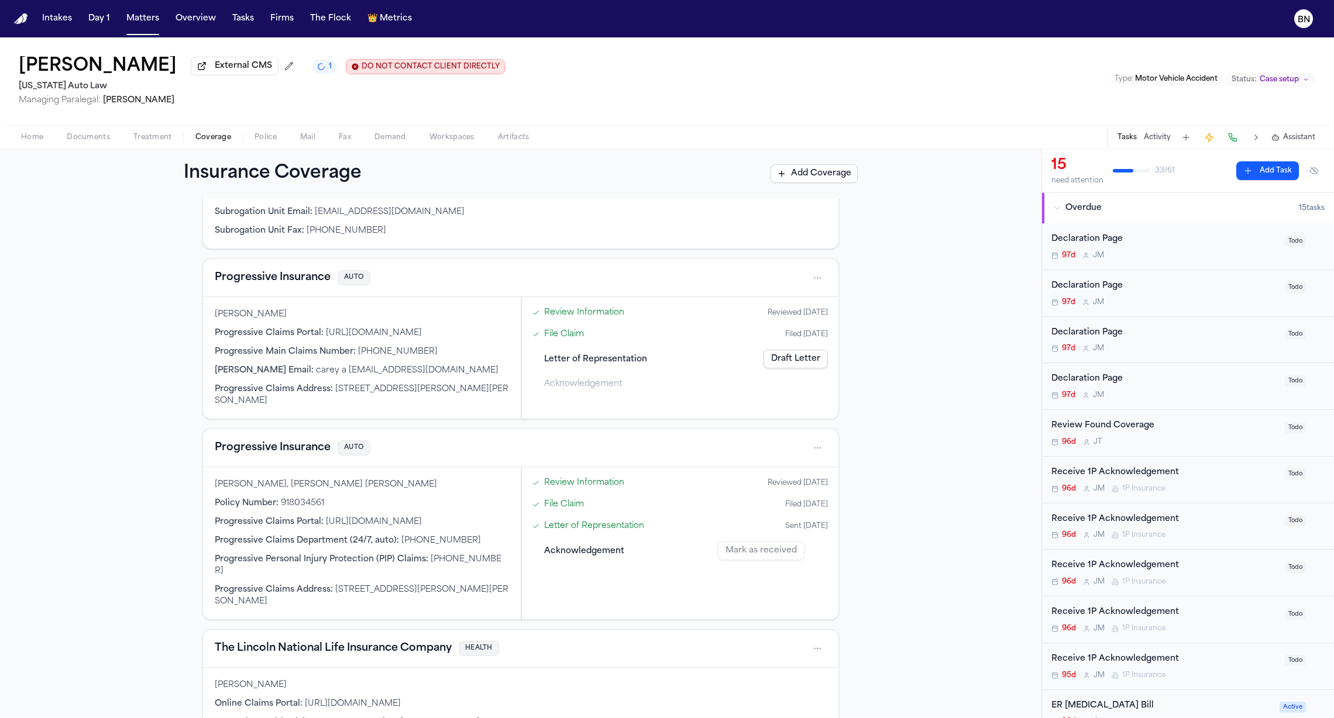
scroll to position [171, 0]
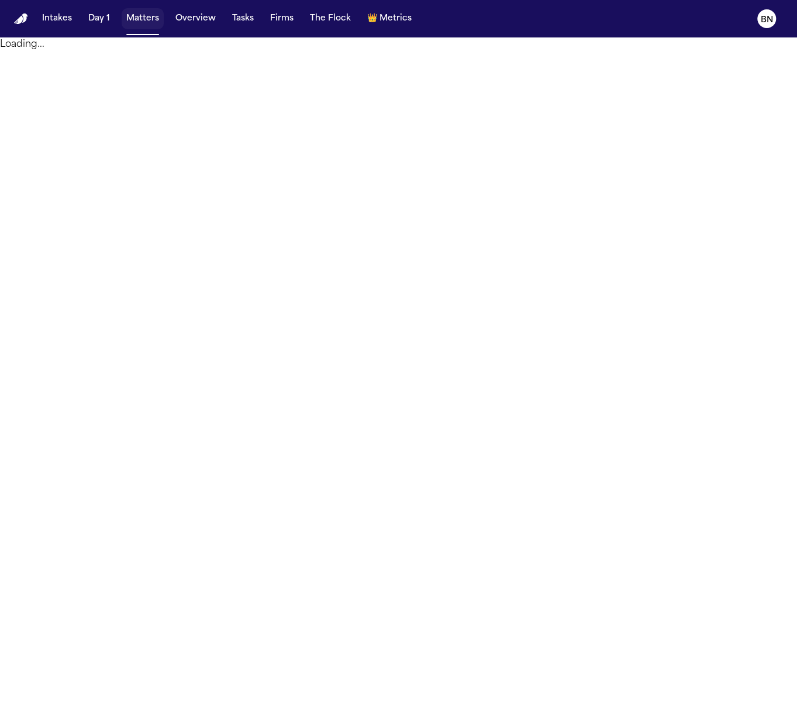
click at [147, 13] on button "Matters" at bounding box center [143, 18] width 42 height 21
click at [150, 13] on button "Matters" at bounding box center [143, 18] width 42 height 21
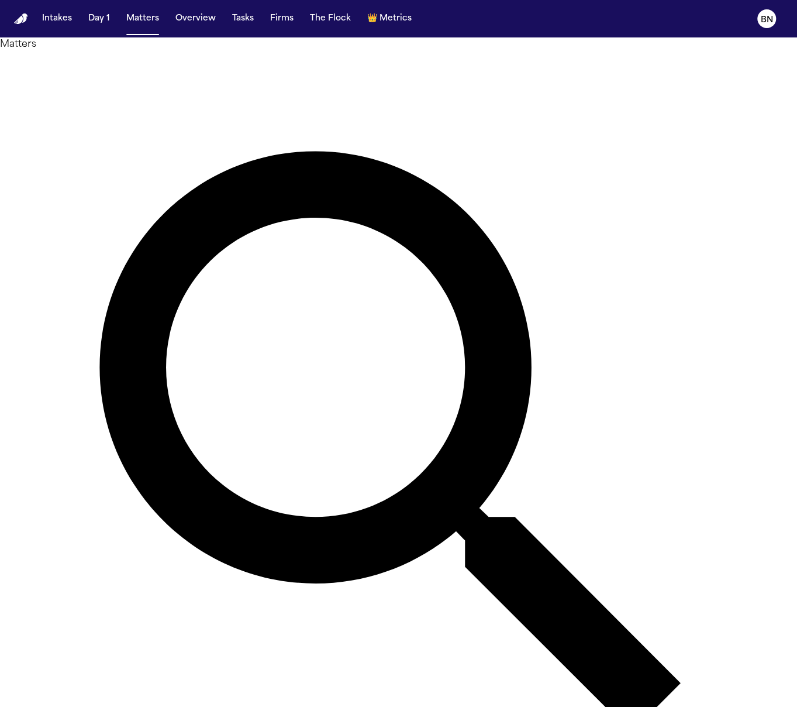
type input "******"
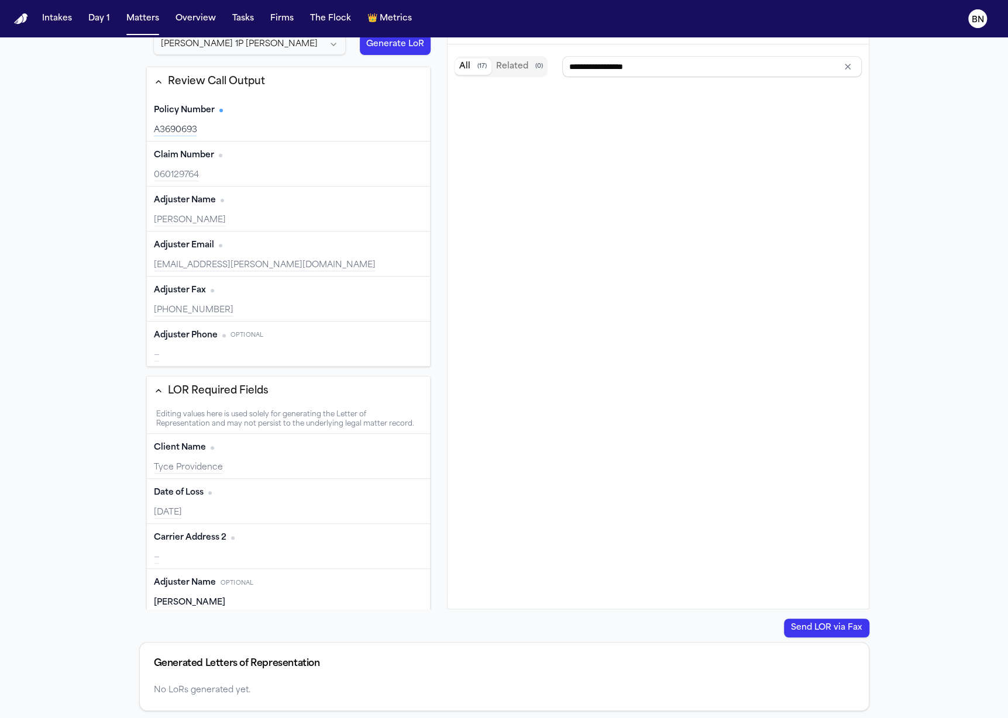
scroll to position [157, 0]
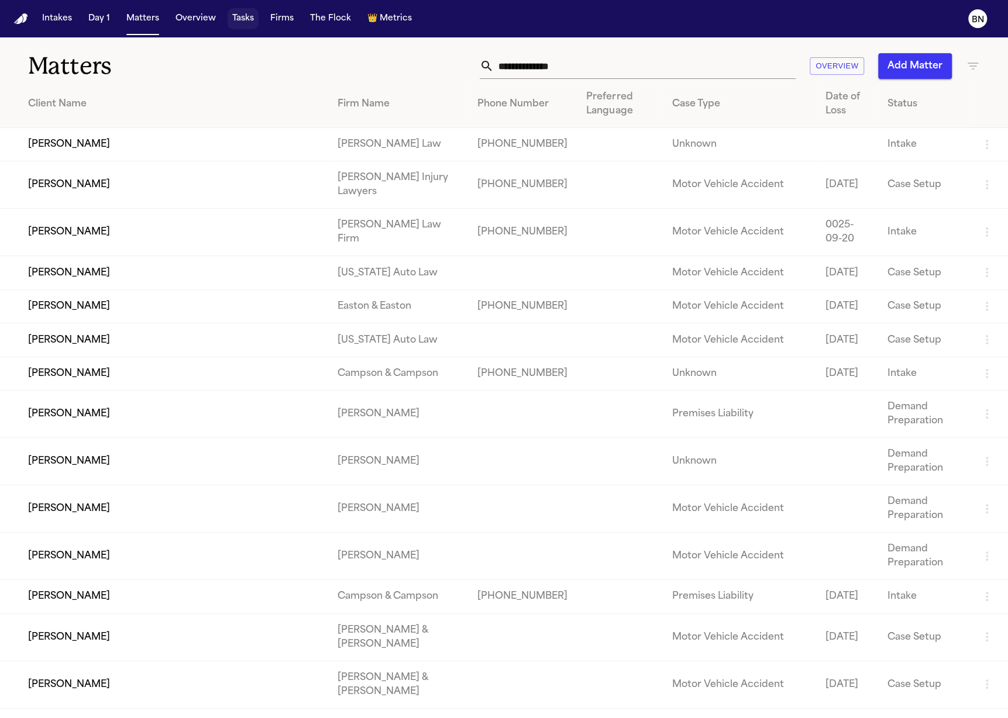
click at [245, 22] on button "Tasks" at bounding box center [243, 18] width 31 height 21
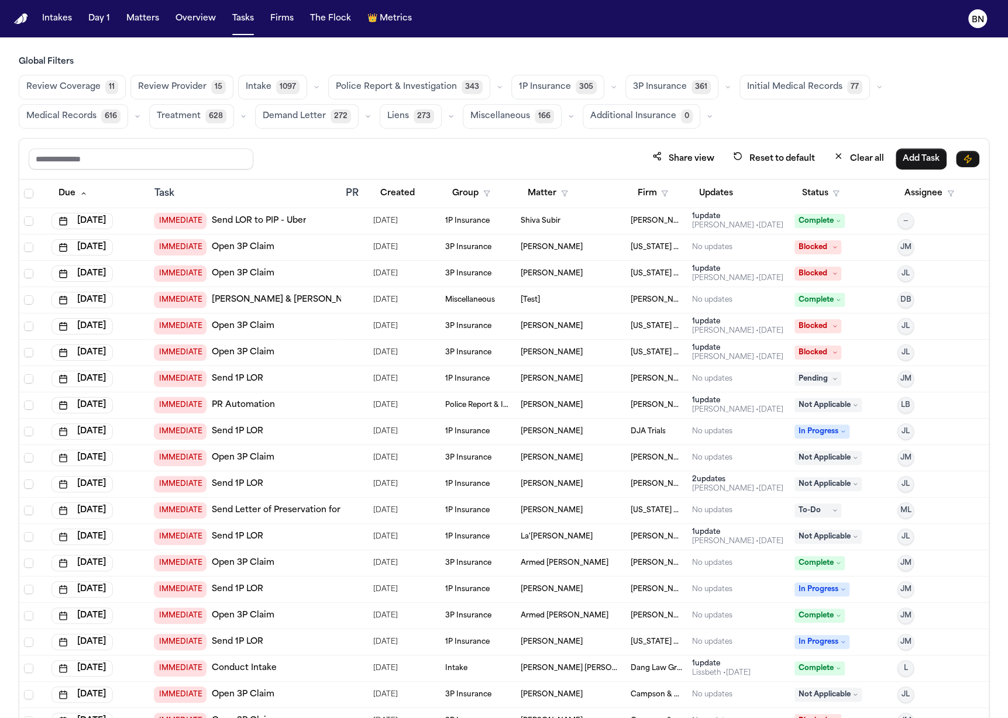
click at [496, 89] on icon "button" at bounding box center [499, 87] width 7 height 7
click at [610, 85] on icon "button" at bounding box center [613, 87] width 7 height 7
click at [584, 176] on span "LOR Acknowledgement" at bounding box center [559, 167] width 81 height 23
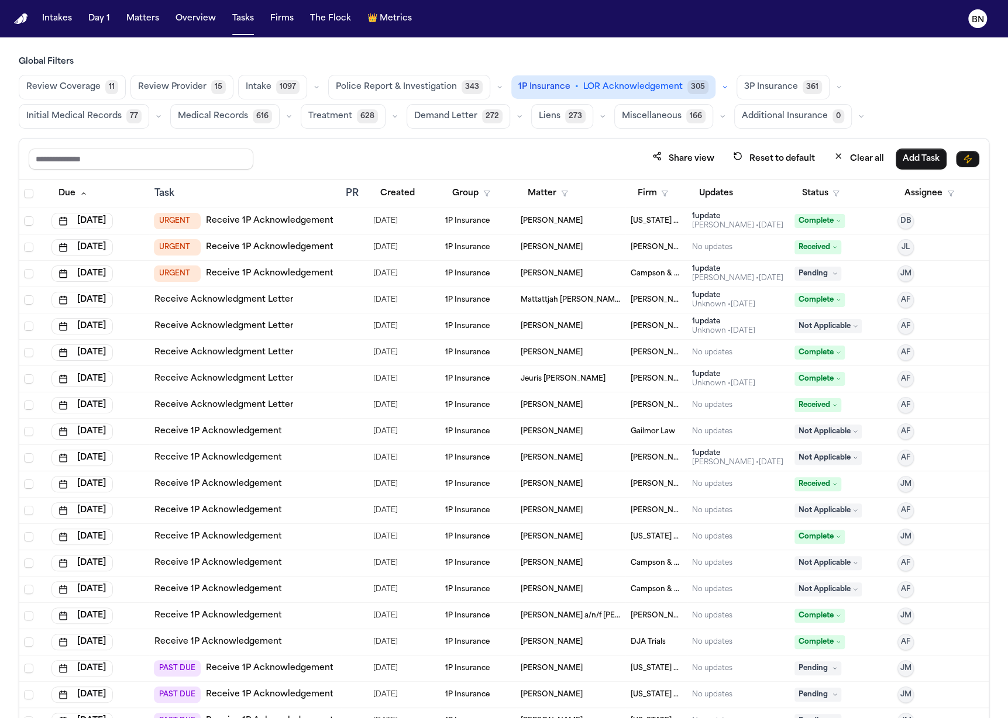
click at [824, 197] on button "Status" at bounding box center [820, 193] width 52 height 21
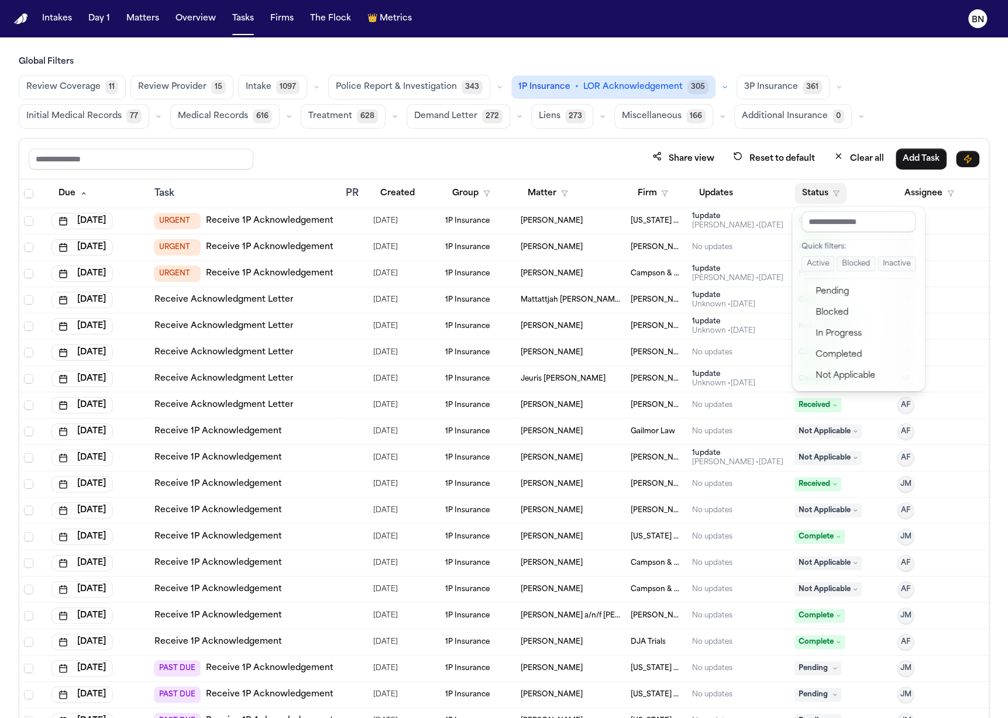
click at [827, 263] on button "Active" at bounding box center [817, 263] width 33 height 15
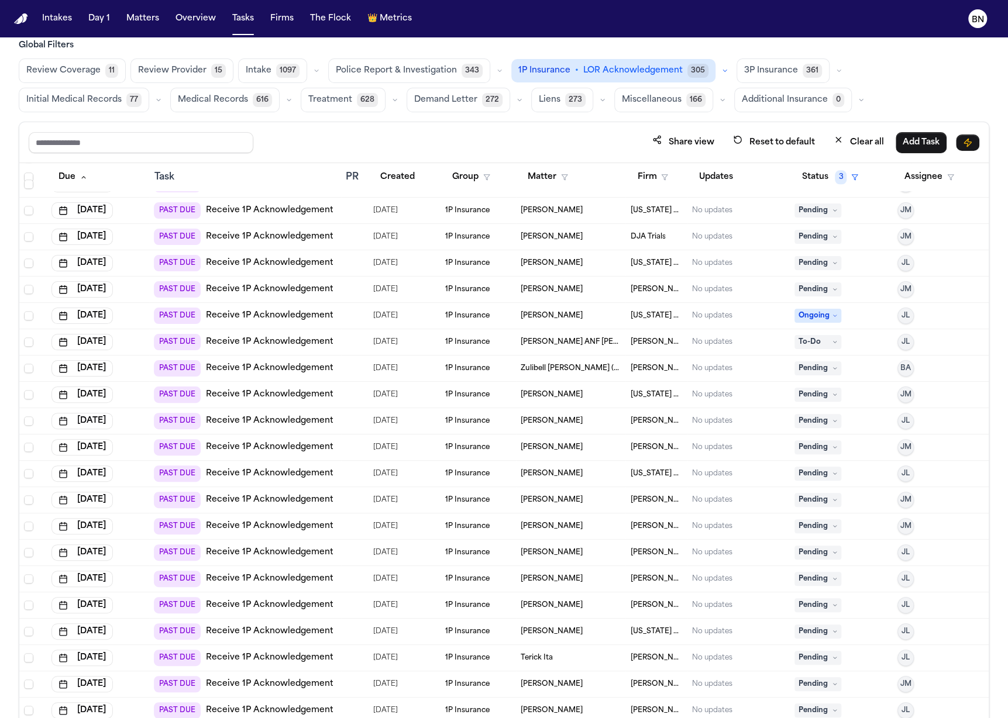
scroll to position [3886, 0]
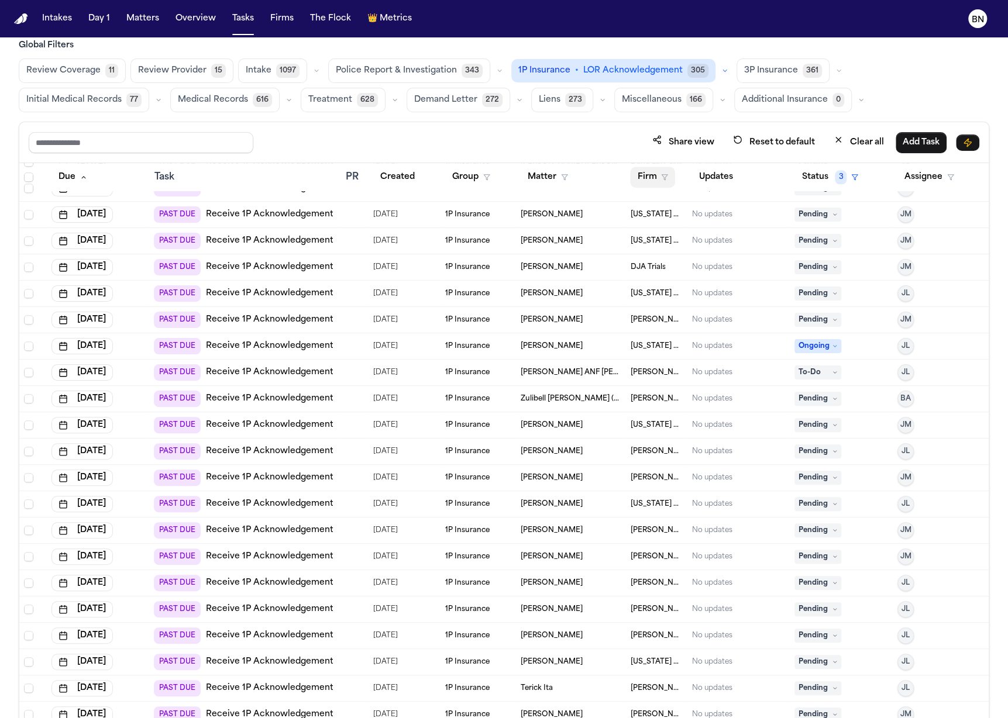
click at [644, 180] on button "Firm" at bounding box center [652, 177] width 45 height 21
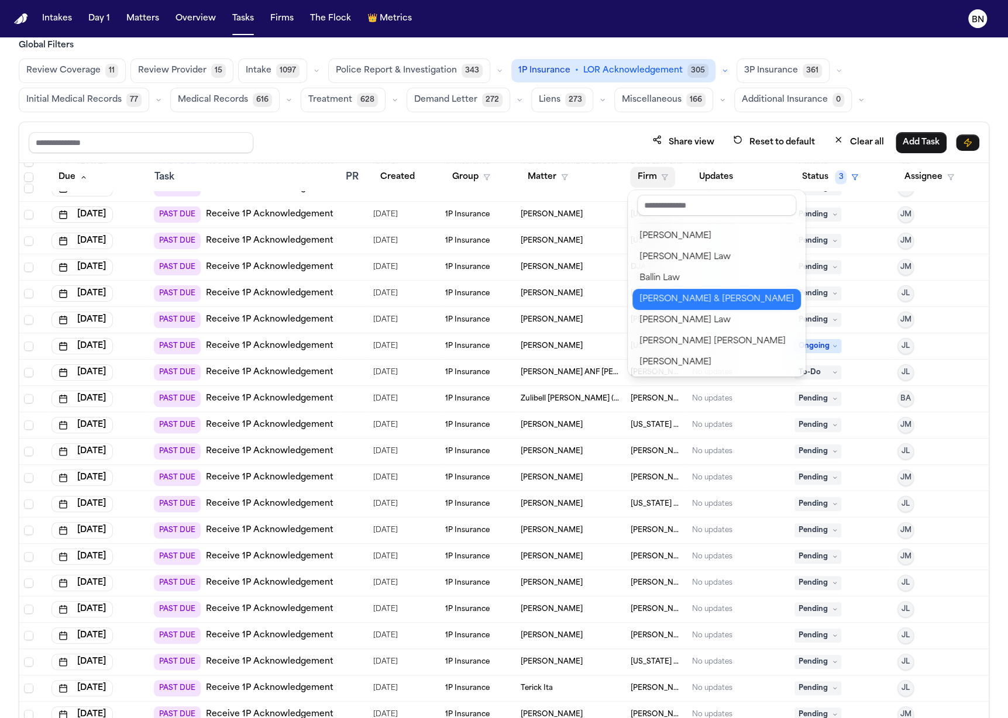
click at [681, 297] on div "Beck & Beck" at bounding box center [716, 299] width 154 height 14
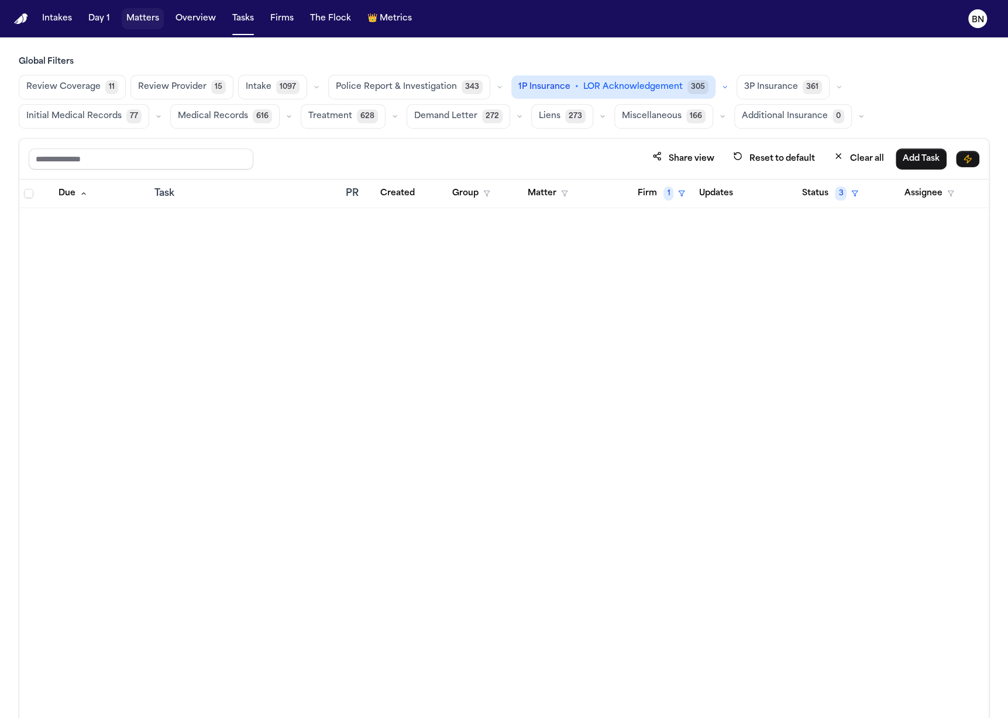
click at [149, 23] on button "Matters" at bounding box center [143, 18] width 42 height 21
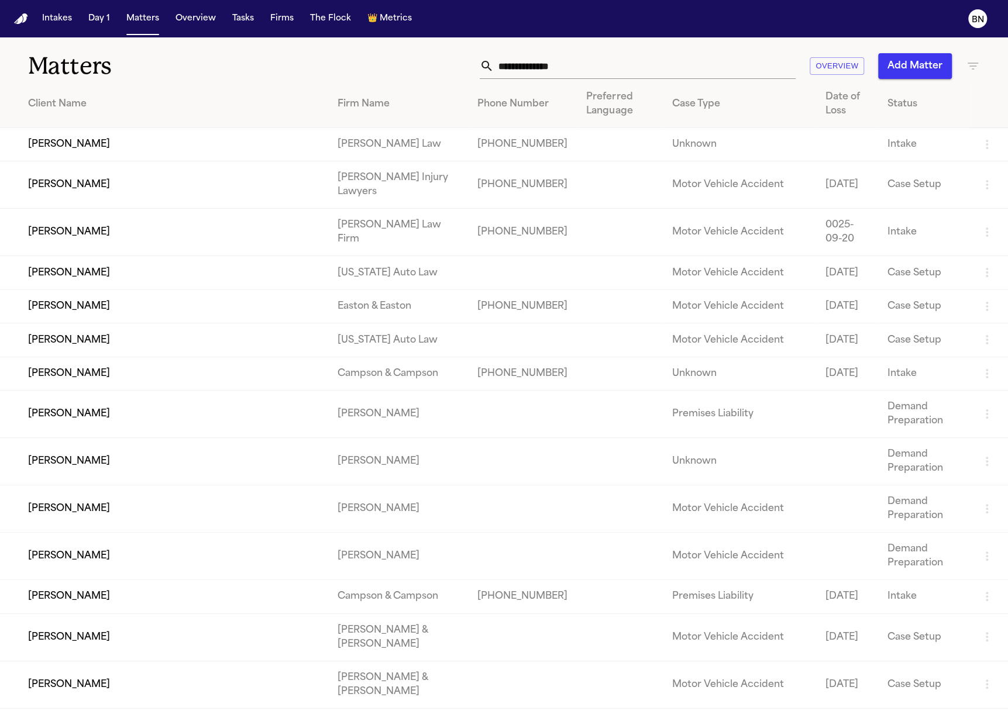
click at [678, 68] on input "text" at bounding box center [645, 66] width 302 height 26
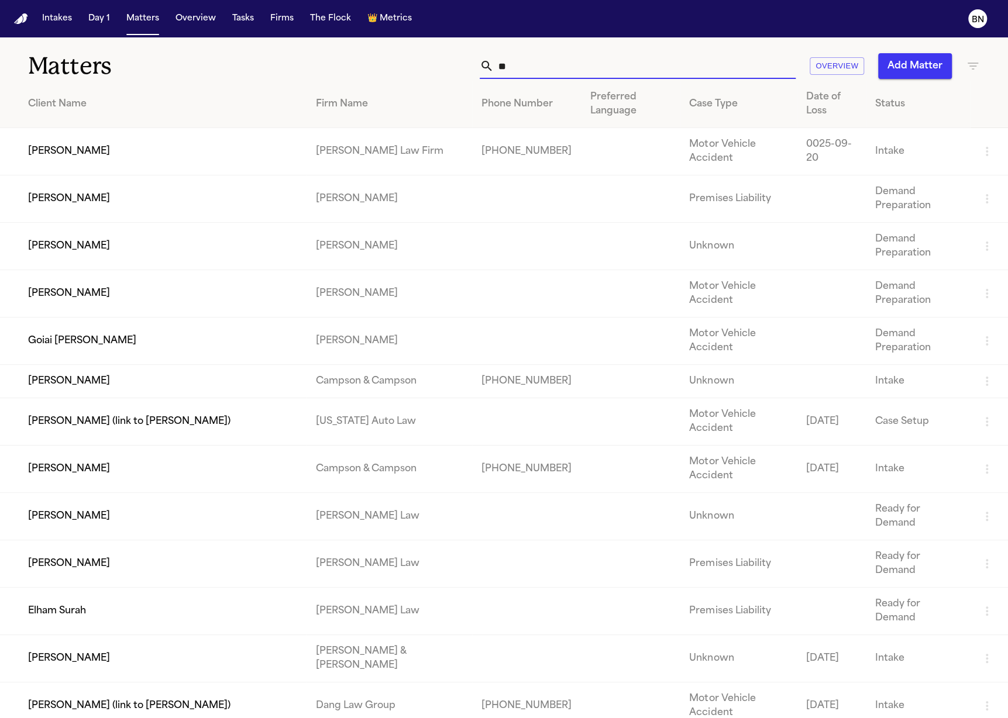
type input "*"
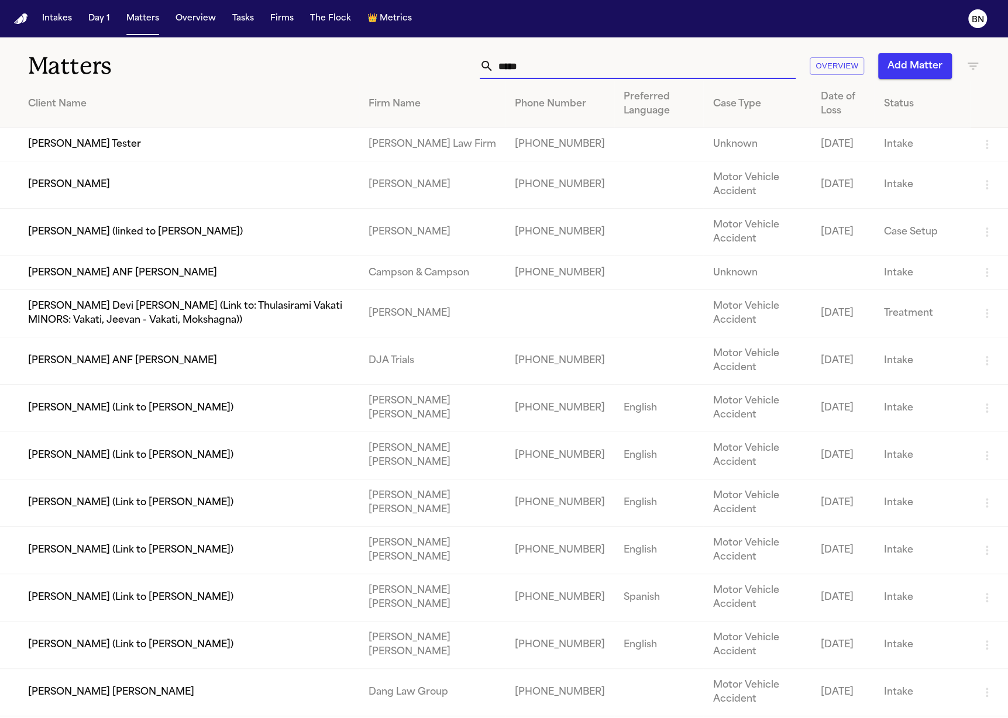
type input "******"
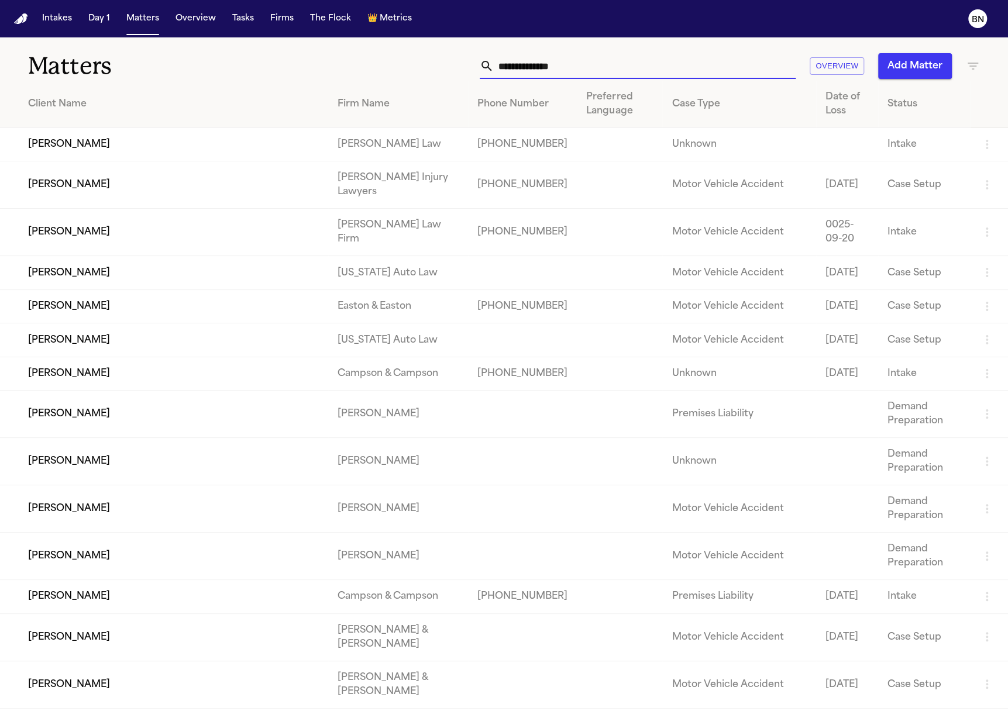
click at [543, 64] on input "text" at bounding box center [645, 66] width 302 height 26
type input "*"
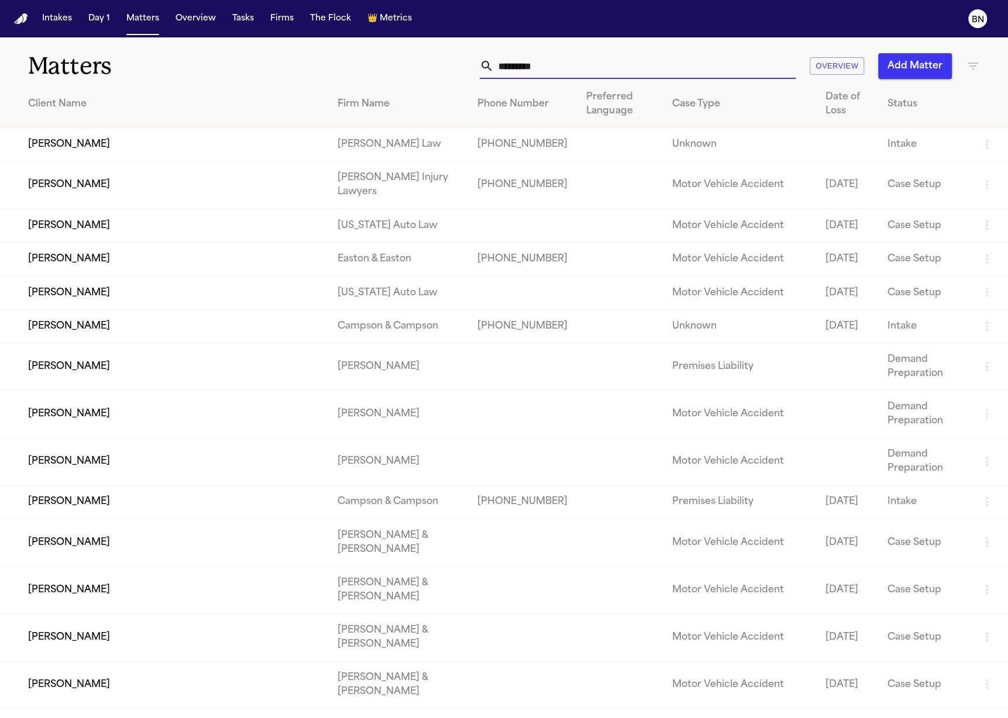
type input "**********"
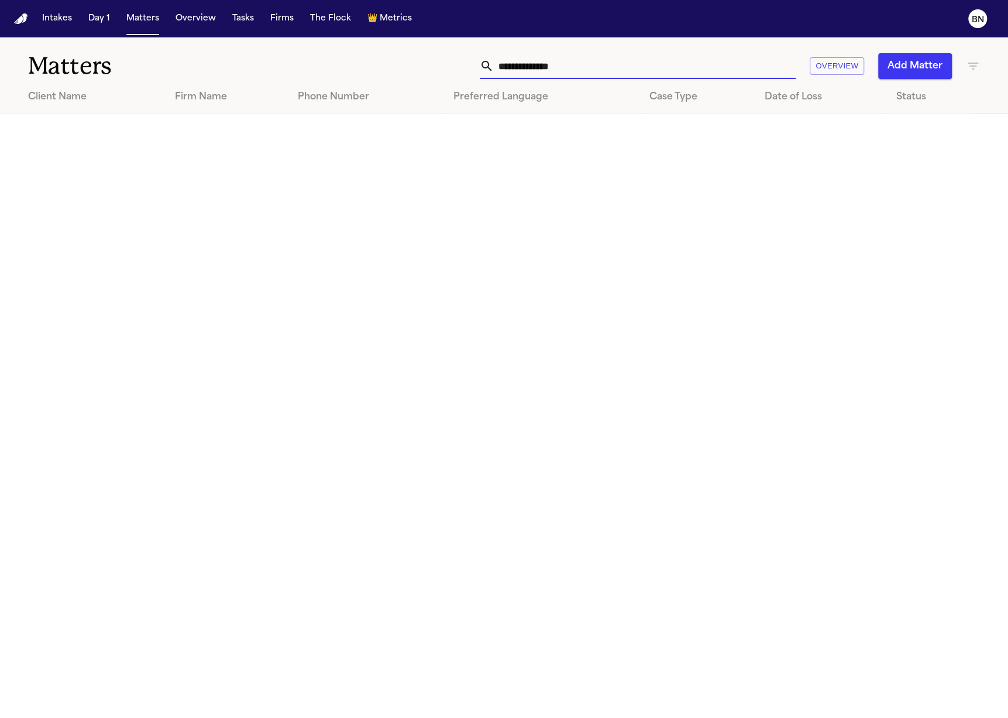
click at [560, 66] on input "text" at bounding box center [645, 66] width 302 height 26
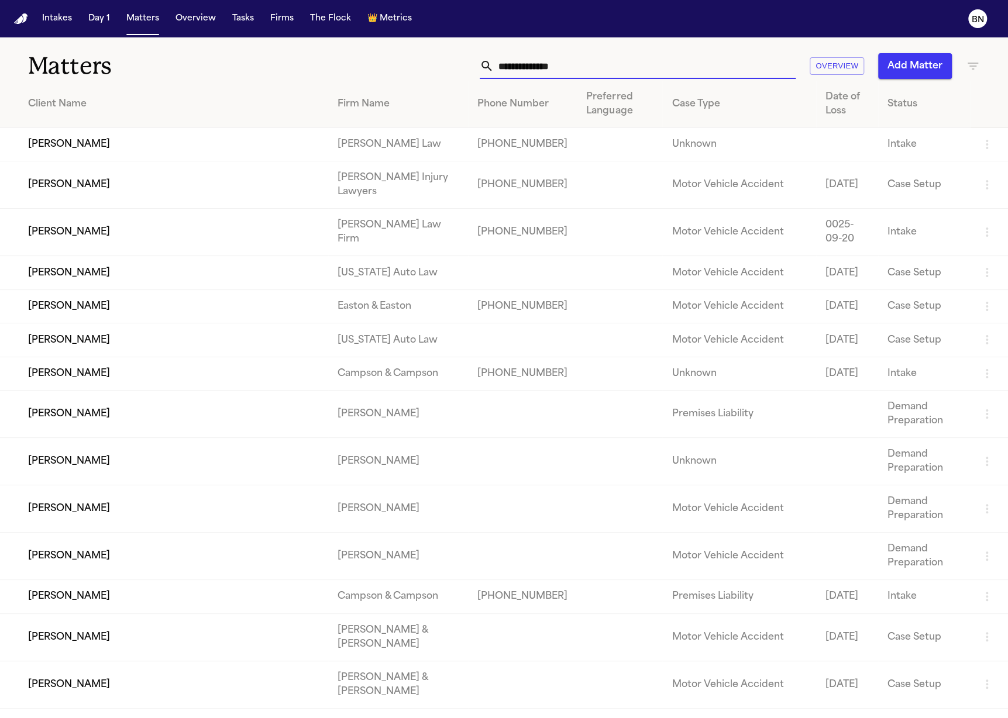
click at [560, 66] on input "text" at bounding box center [645, 66] width 302 height 26
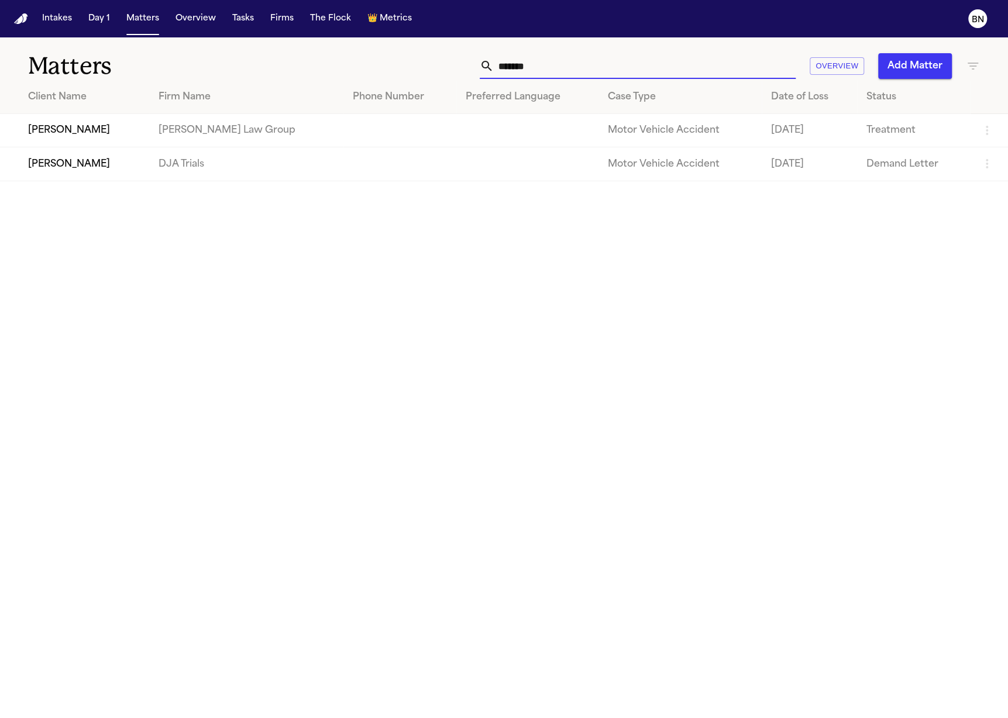
type input "*******"
click at [149, 126] on td "[PERSON_NAME]" at bounding box center [74, 130] width 149 height 33
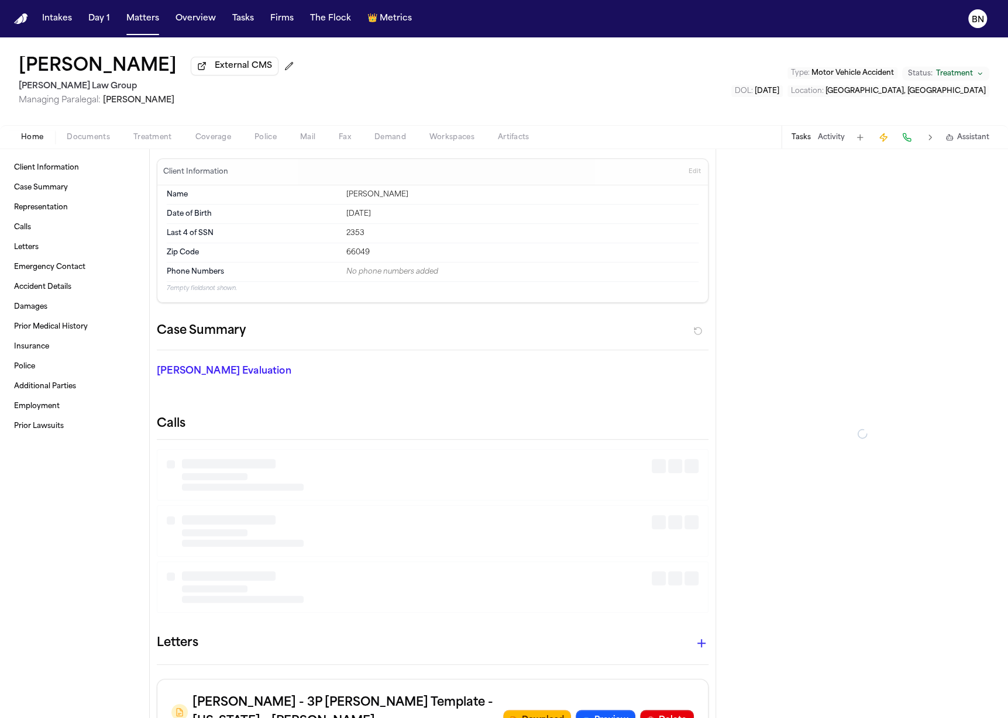
click at [110, 142] on button "Documents" at bounding box center [88, 137] width 67 height 14
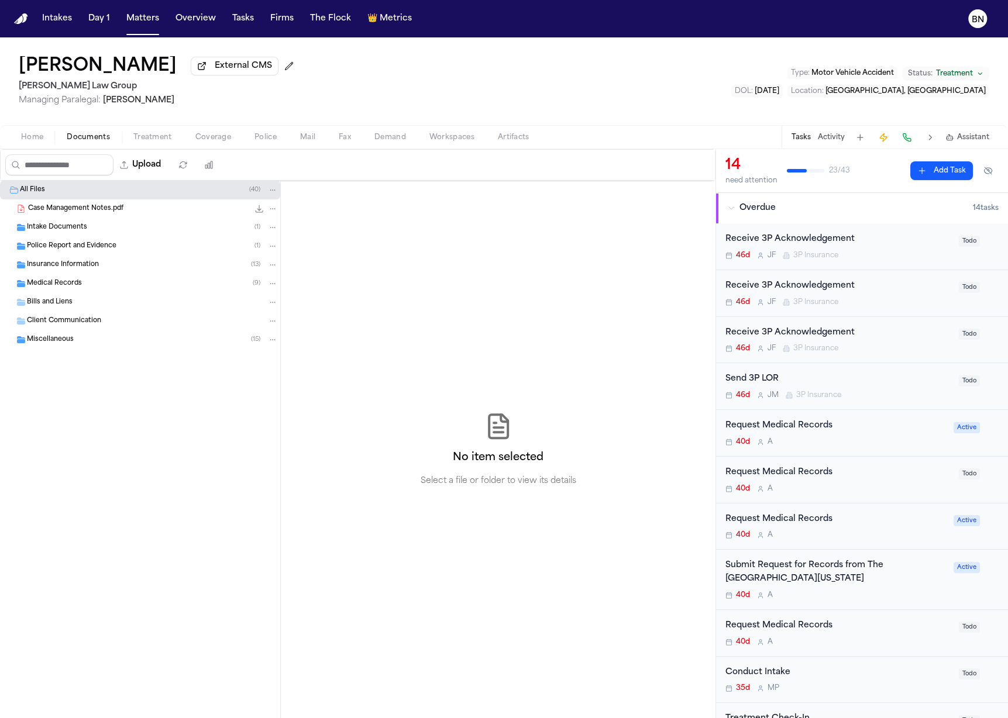
click at [159, 264] on div "Insurance Information ( 13 )" at bounding box center [152, 265] width 251 height 11
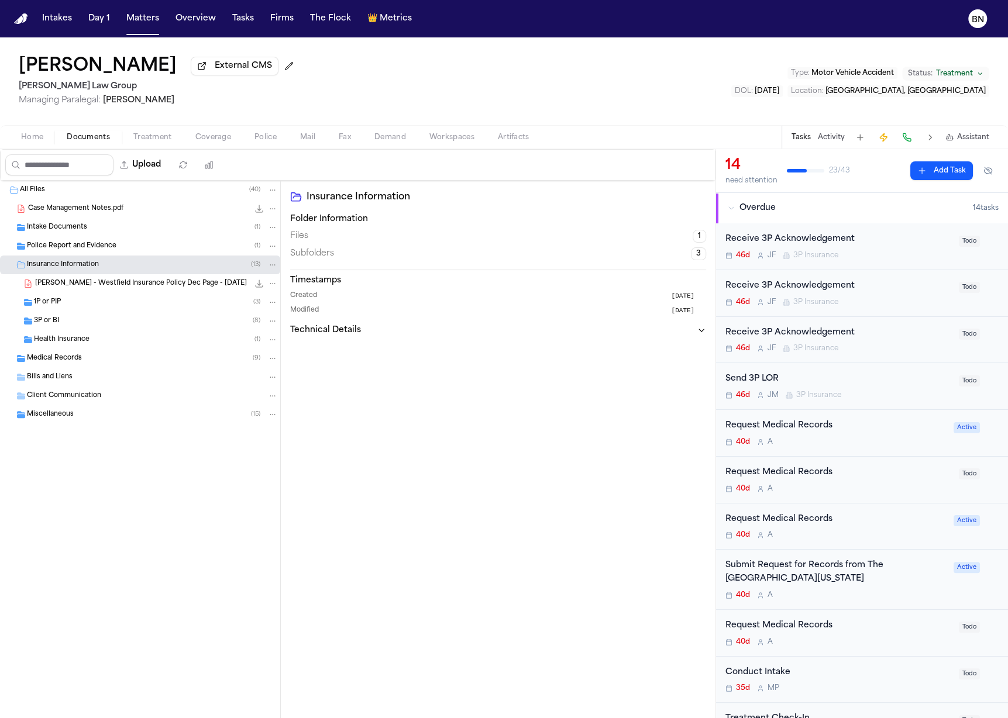
click at [148, 324] on div "3P or BI ( 8 )" at bounding box center [156, 321] width 244 height 11
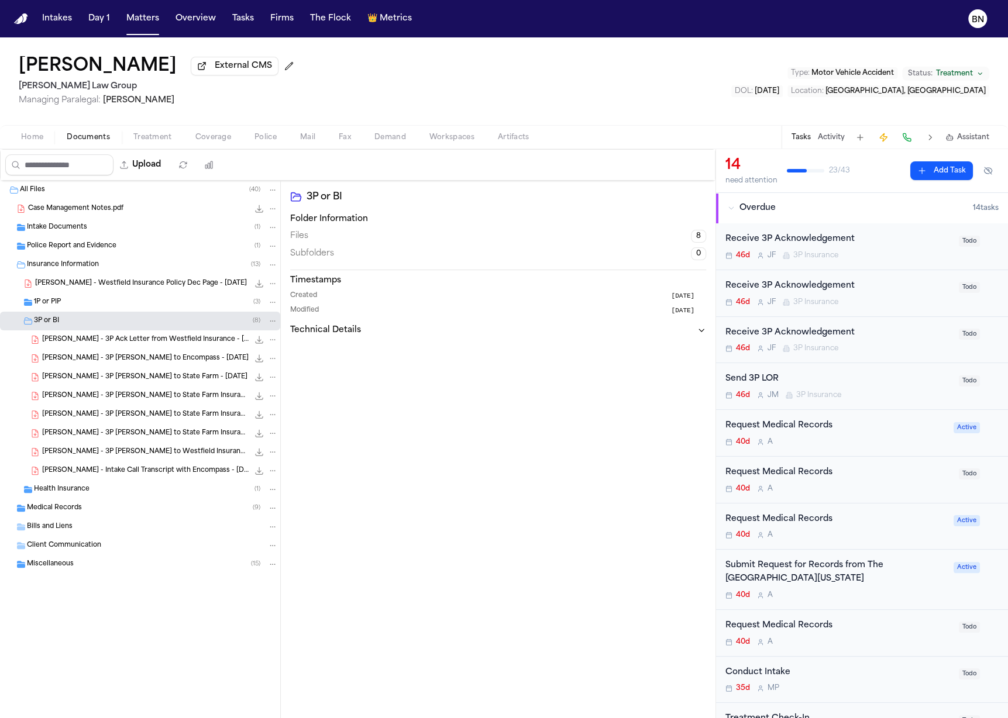
click at [152, 367] on div "S. Yang - 3P LOR to Encompass - 9.9.25 316.6 KB • PDF" at bounding box center [140, 358] width 280 height 19
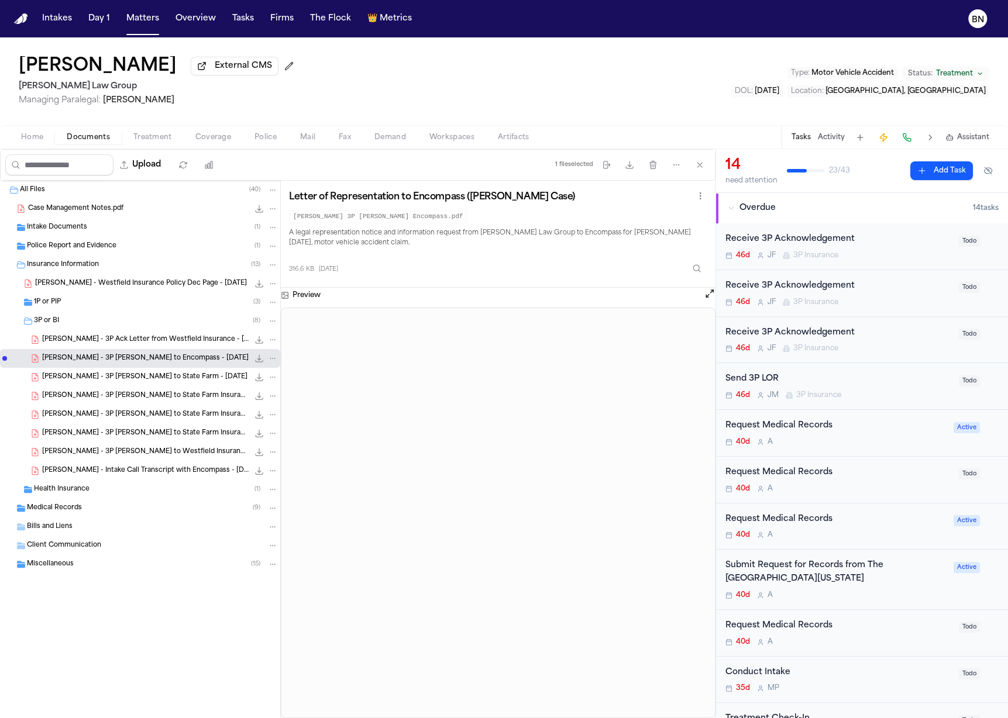
click at [150, 380] on span "S. Yang - 3P LOR to State Farm - 7.29.25" at bounding box center [144, 378] width 205 height 10
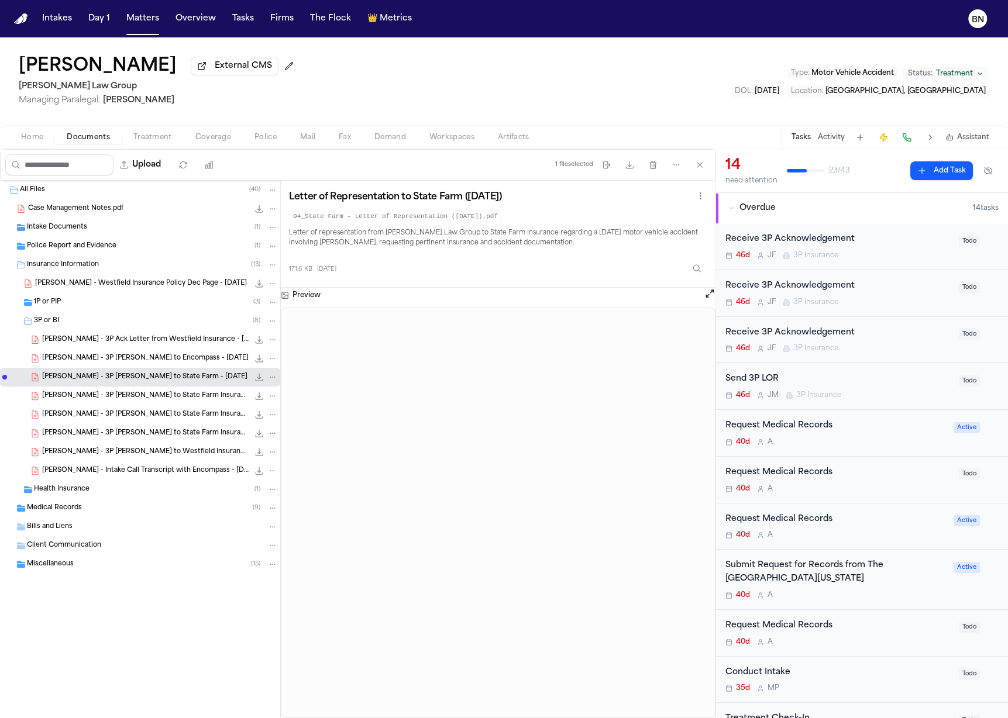
click at [704, 295] on button "Open preview" at bounding box center [710, 294] width 12 height 12
click at [164, 362] on span "S. Yang - 3P LOR to Encompass - 9.9.25" at bounding box center [145, 359] width 206 height 10
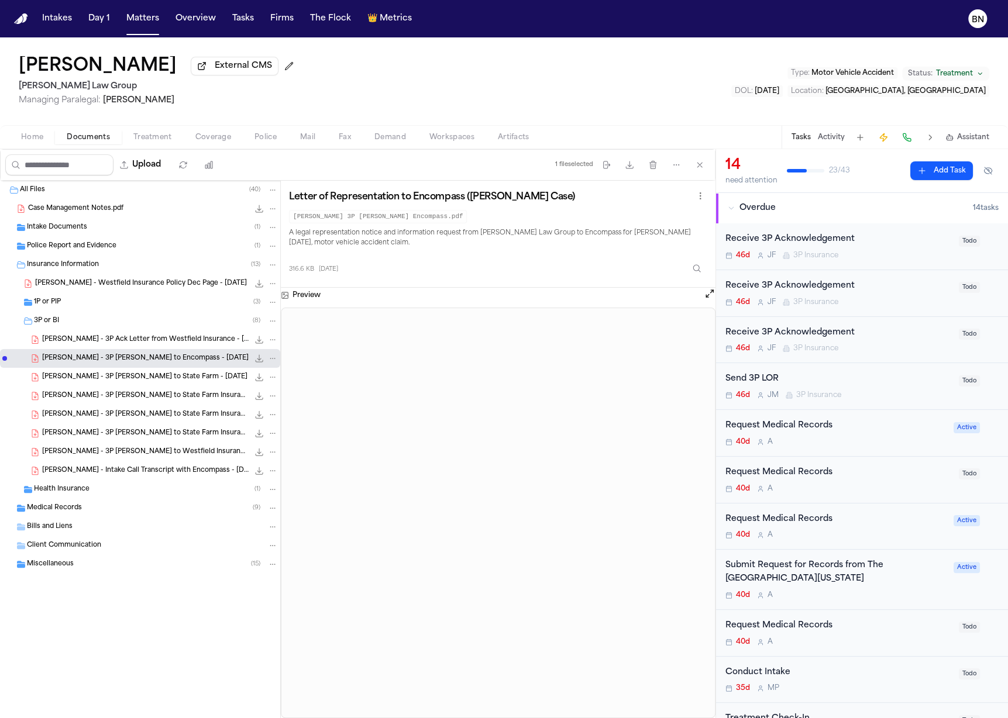
click at [164, 395] on span "S. Yang - 3P LOR to State Farm Insurance - 9.22.25" at bounding box center [145, 396] width 206 height 10
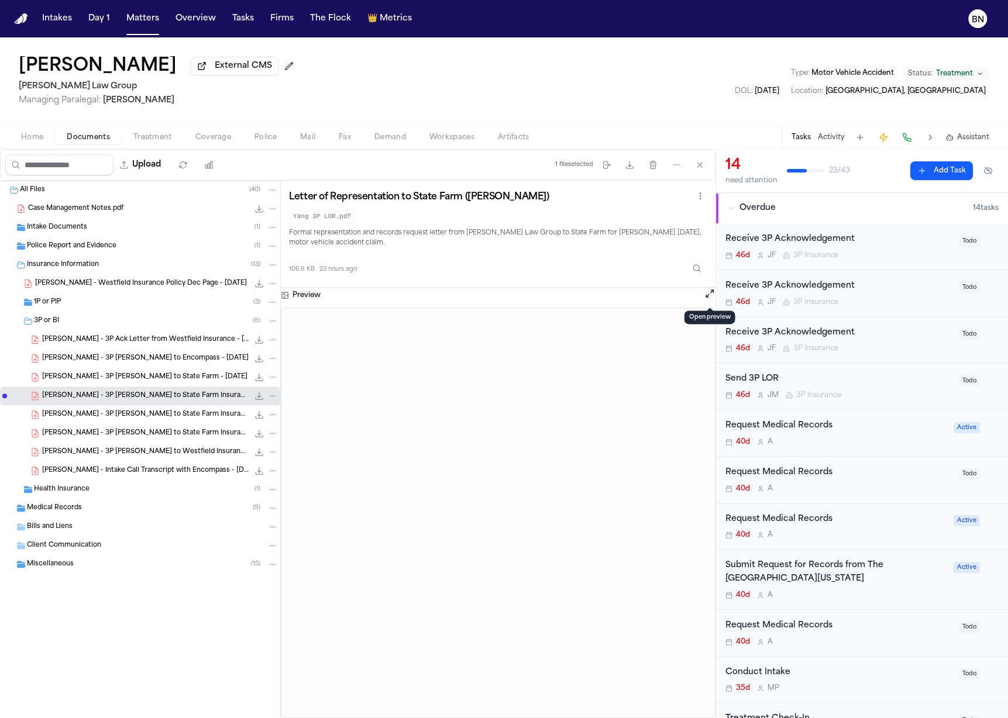
click at [710, 297] on button "Open preview" at bounding box center [710, 294] width 12 height 12
click at [163, 416] on span "S. Yang - 3P LOR to State Farm Insurance - 9.22.25" at bounding box center [145, 415] width 206 height 10
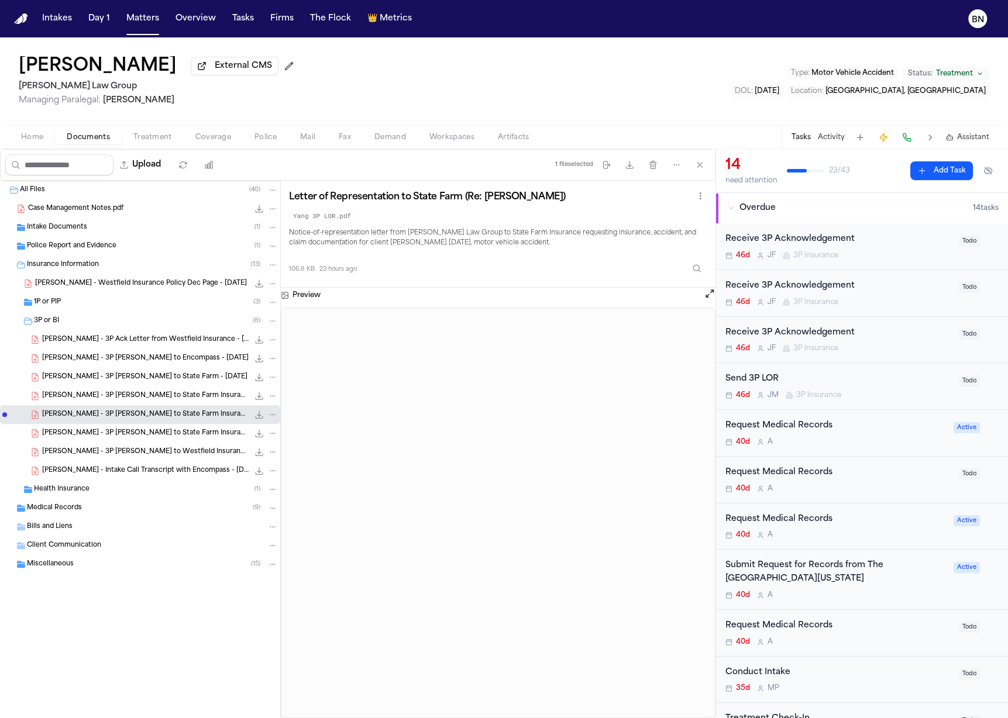
click at [149, 452] on span "S. Yang - 3P LOR to Westfield Insurance - 7.29.25" at bounding box center [145, 452] width 206 height 10
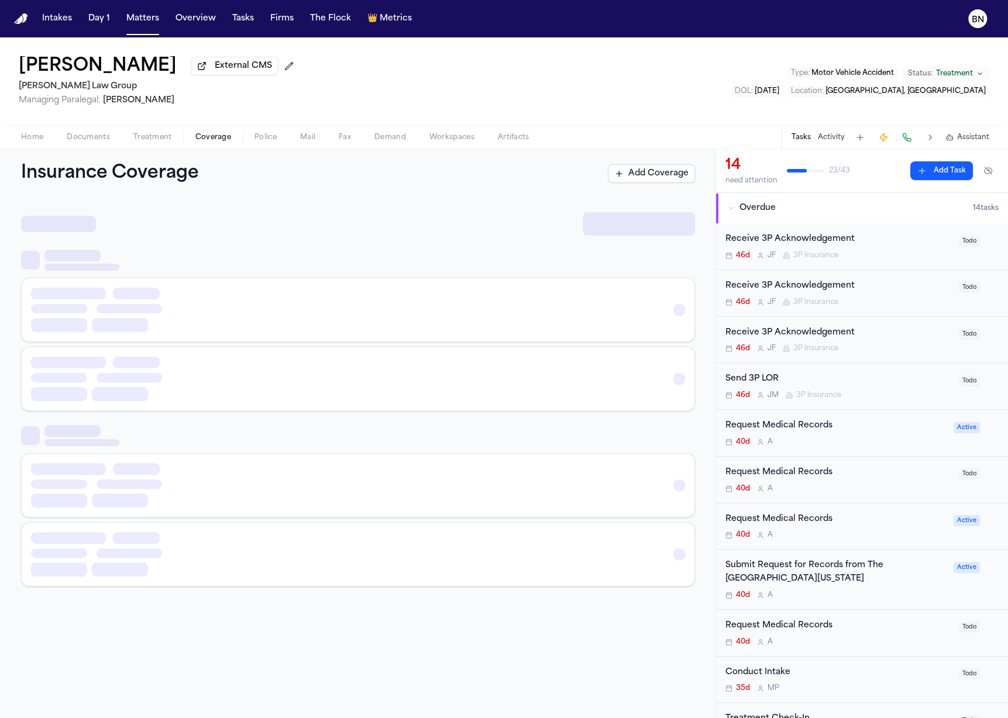
click at [215, 139] on span "Coverage" at bounding box center [213, 137] width 36 height 9
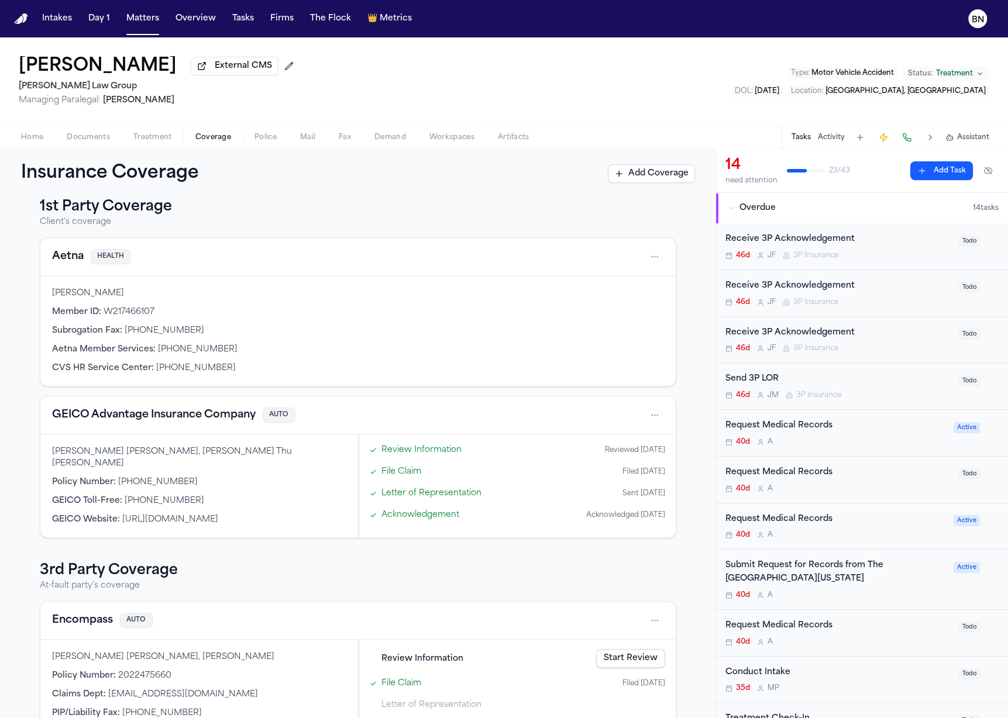
scroll to position [10, 0]
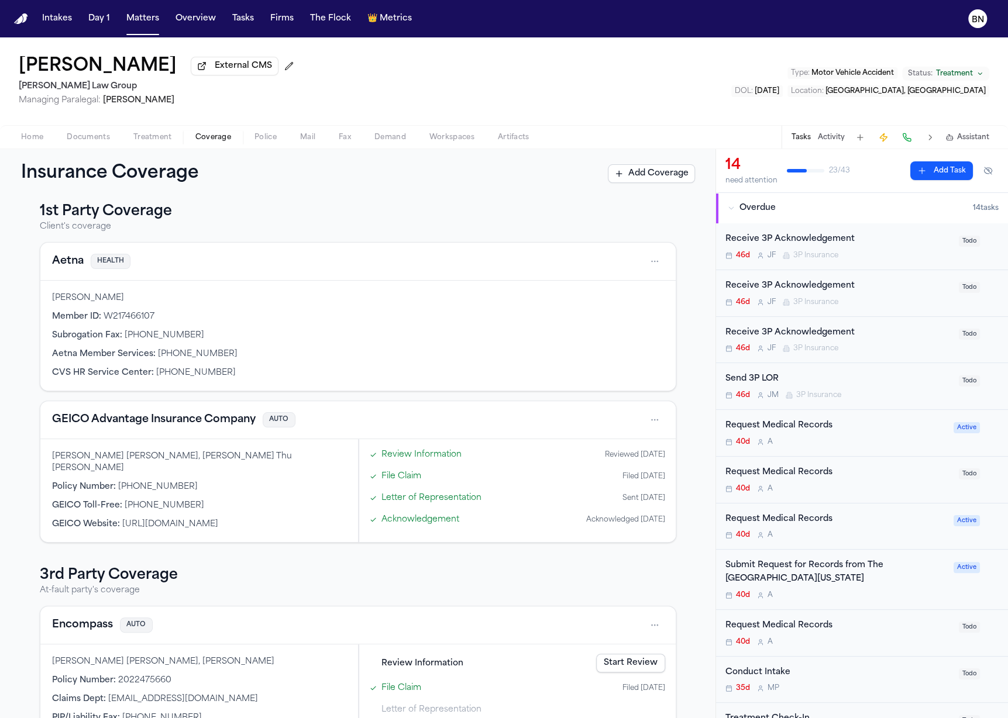
click at [167, 417] on button "GEICO Advantage Insurance Company" at bounding box center [154, 420] width 204 height 16
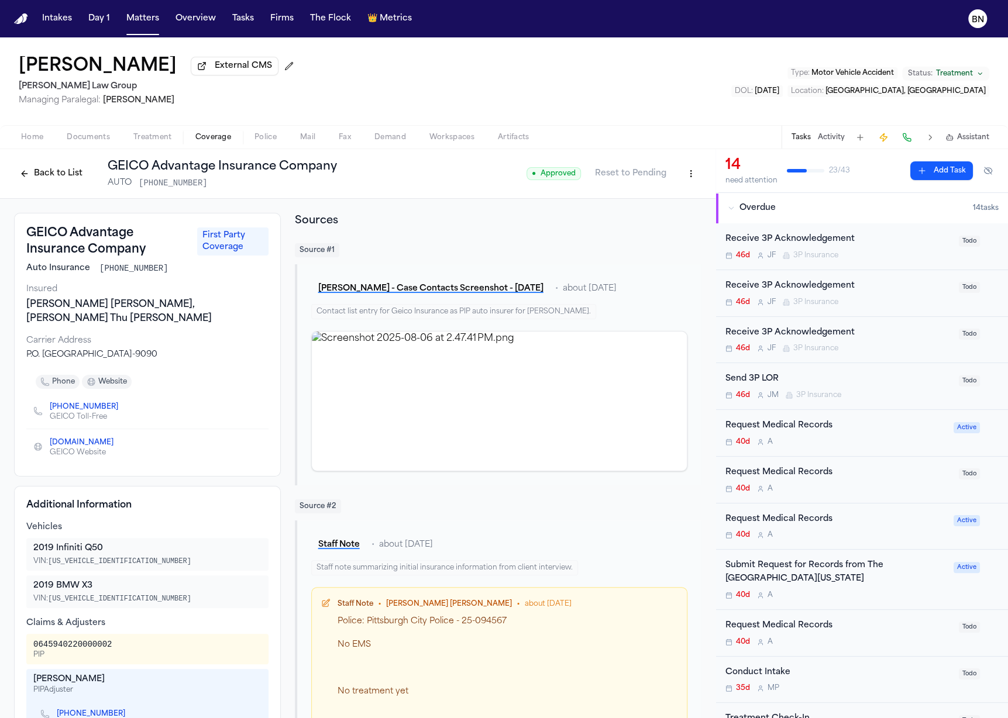
click at [77, 183] on button "Back to List" at bounding box center [51, 173] width 74 height 19
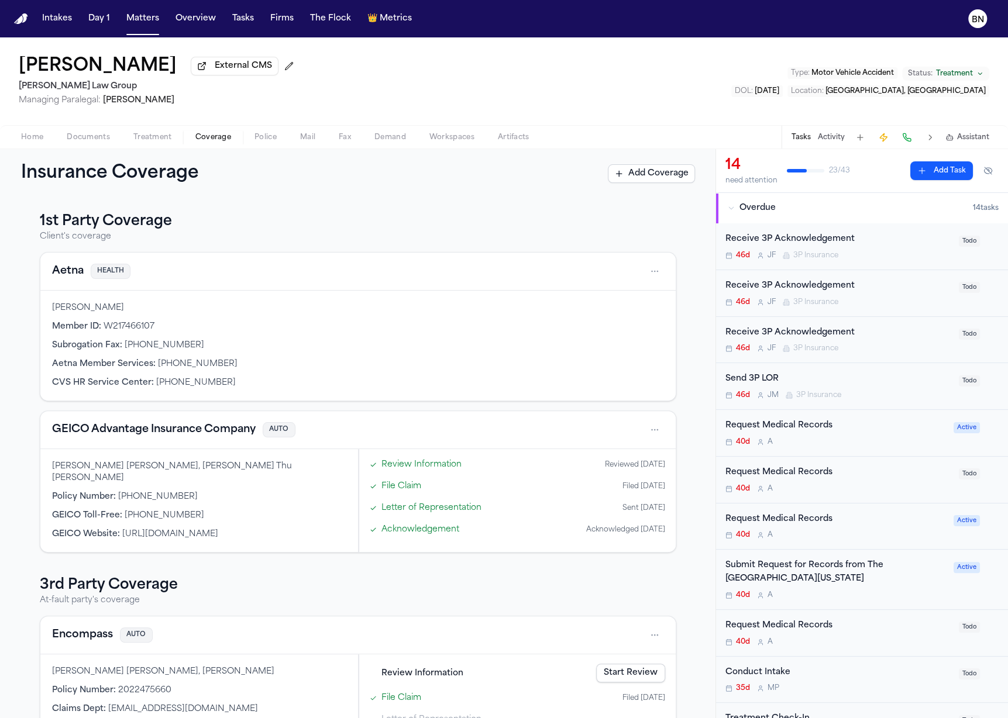
click at [173, 493] on span "4569-62-86-80" at bounding box center [158, 497] width 80 height 9
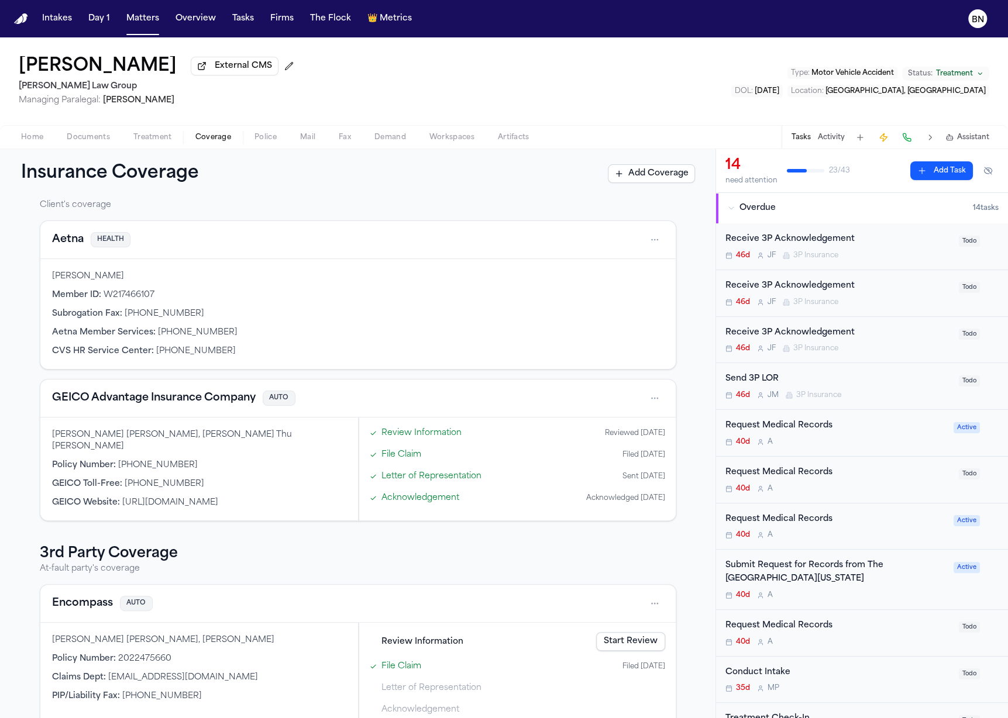
scroll to position [31, 0]
click at [178, 484] on div "Shawn Peter Yang, Dalena Thu Nhi Yang Policy Number : 4569-62-86-80 GEICO Toll-…" at bounding box center [199, 469] width 318 height 103
click at [178, 499] on span "https://geico.com" at bounding box center [170, 503] width 96 height 9
click at [181, 480] on span "+1 (800) 841-3000" at bounding box center [165, 484] width 80 height 9
click at [182, 438] on div "Shawn Peter Yang, Dalena Thu Nhi Yang" at bounding box center [199, 441] width 294 height 23
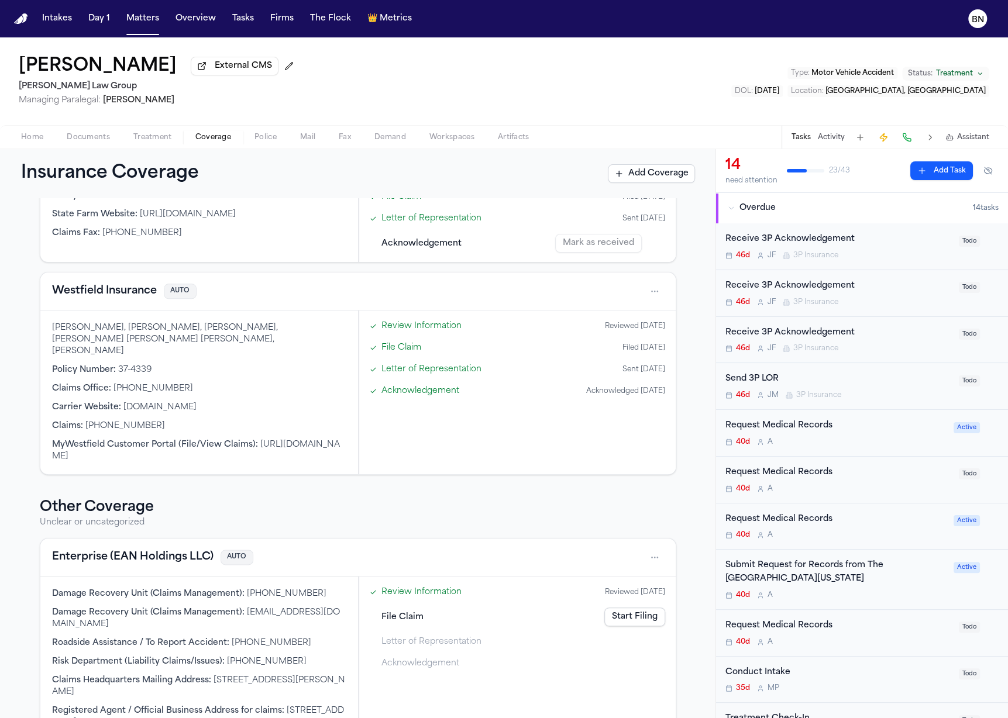
scroll to position [801, 0]
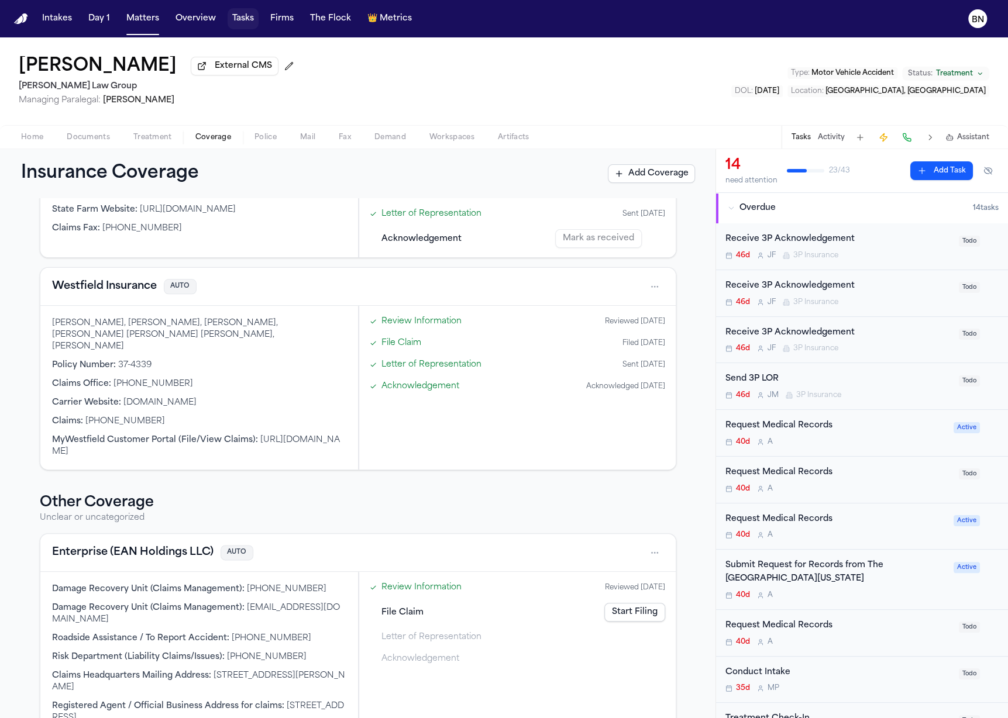
click at [240, 25] on button "Tasks" at bounding box center [243, 18] width 31 height 21
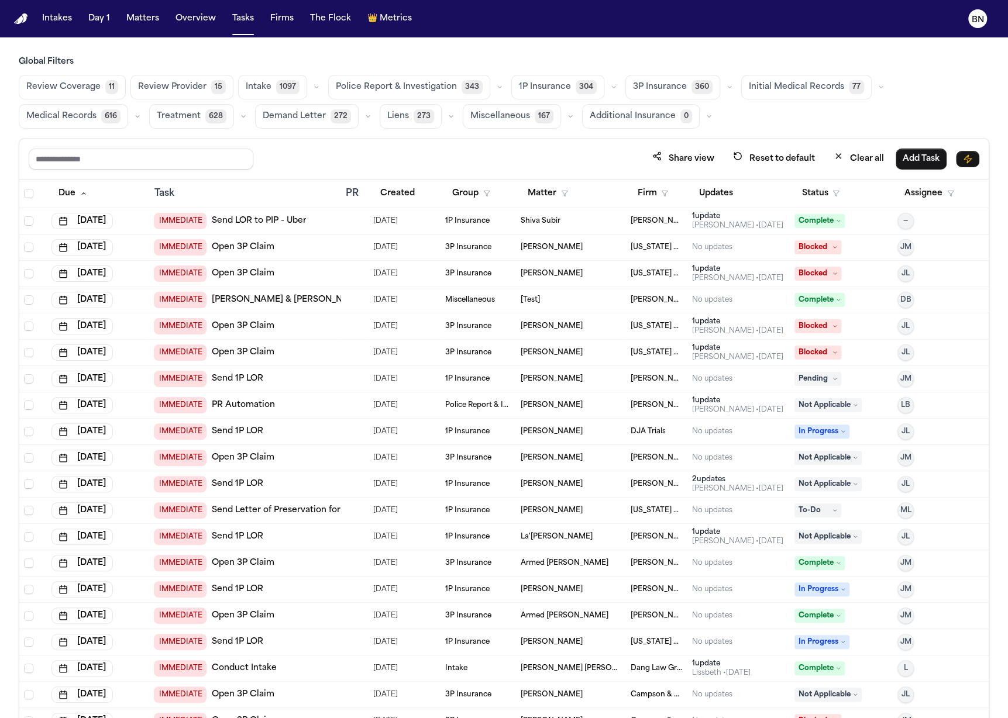
click at [433, 91] on span "Police Report & Investigation" at bounding box center [396, 87] width 121 height 12
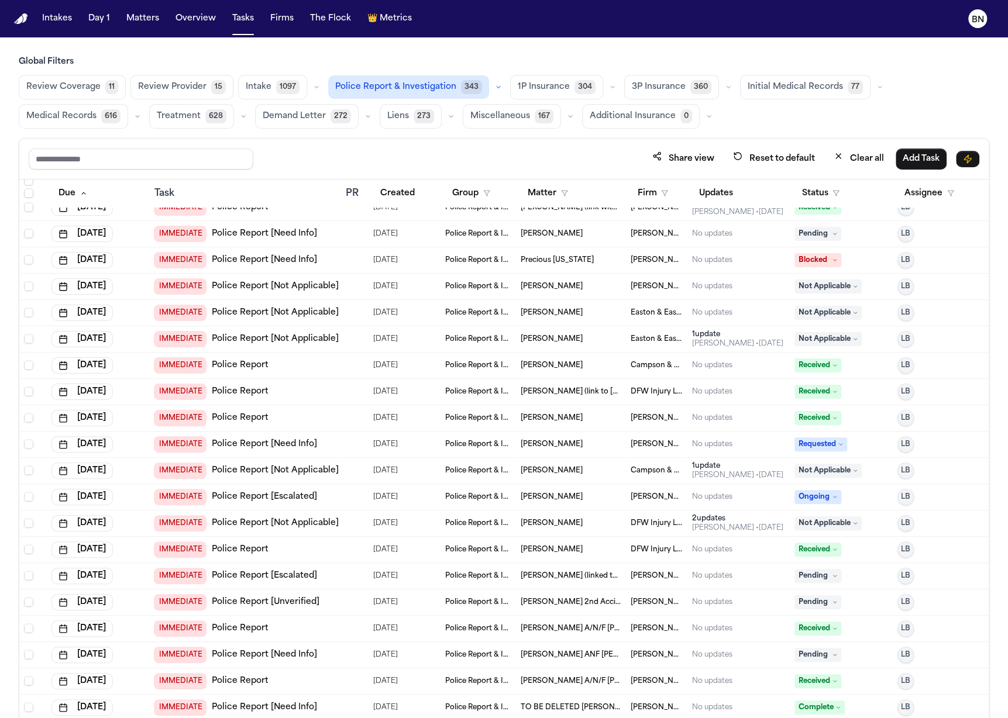
scroll to position [1212, 0]
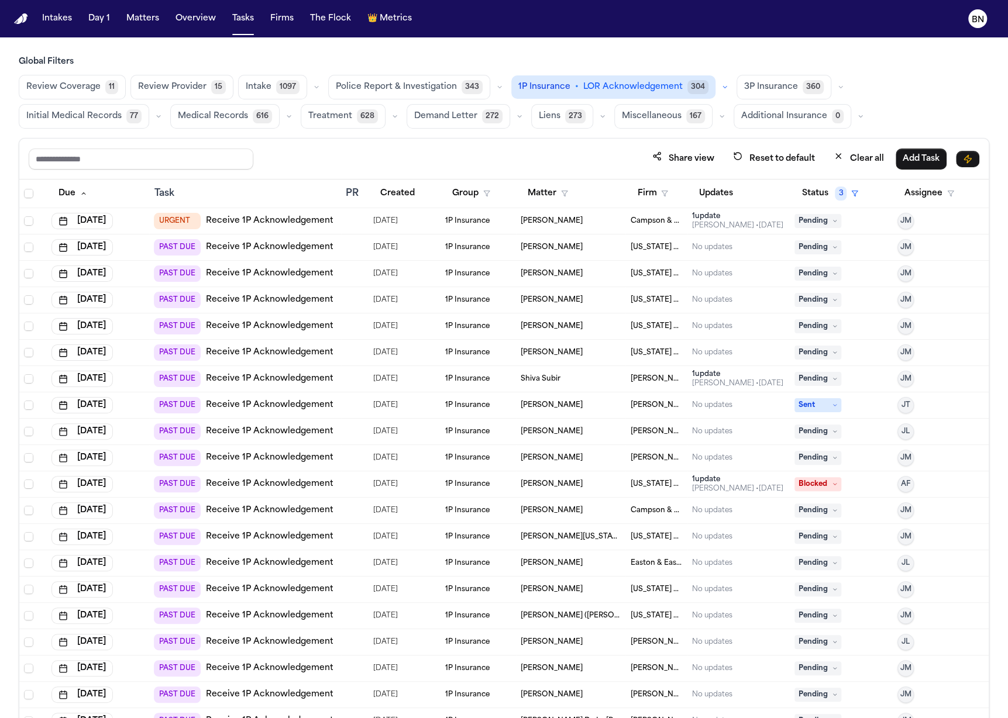
click at [367, 142] on div "Share view Reset to default Clear all Add Task" at bounding box center [503, 159] width 969 height 41
click at [496, 86] on icon "button" at bounding box center [499, 87] width 7 height 7
click at [402, 136] on span "Police Report Escalation" at bounding box center [387, 140] width 102 height 12
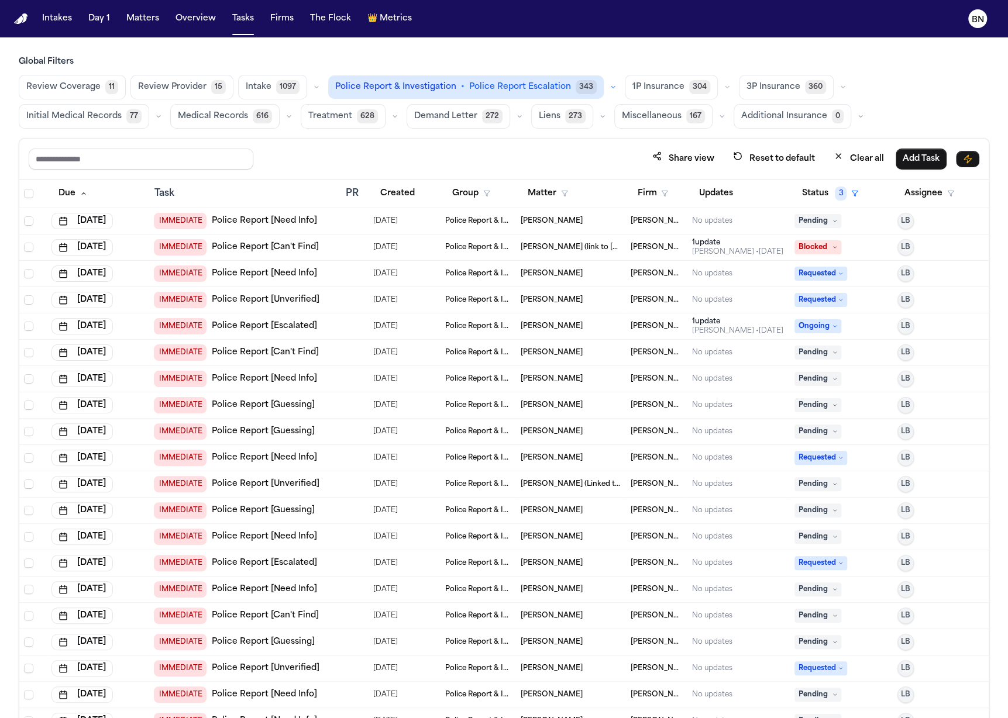
click at [352, 140] on div "Share view Reset to default Clear all Add Task" at bounding box center [503, 159] width 969 height 41
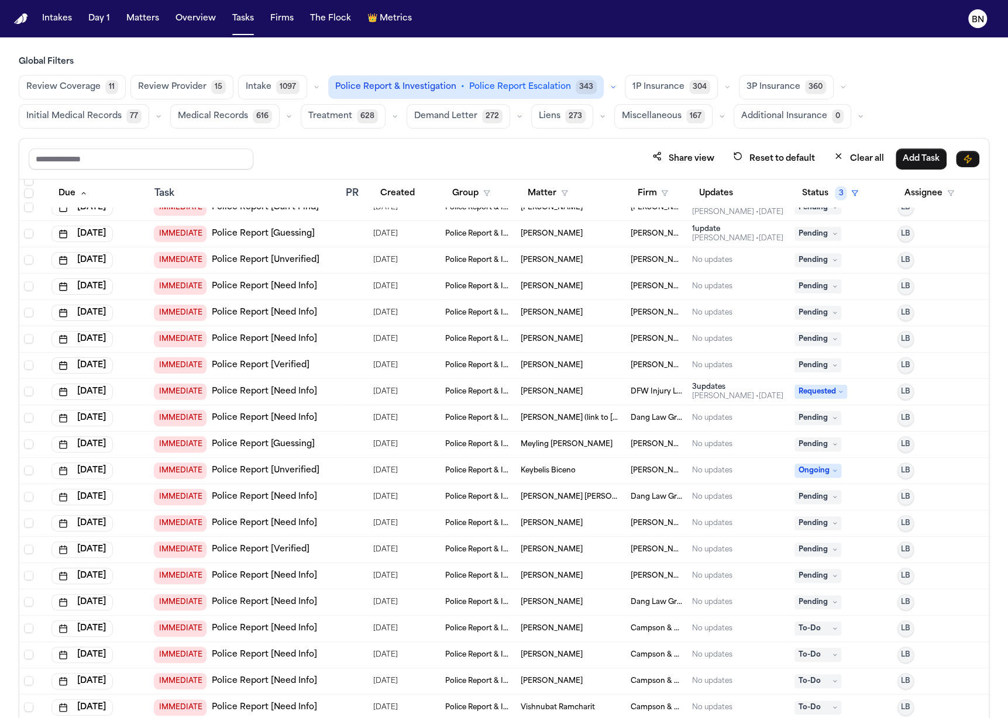
scroll to position [1809, 0]
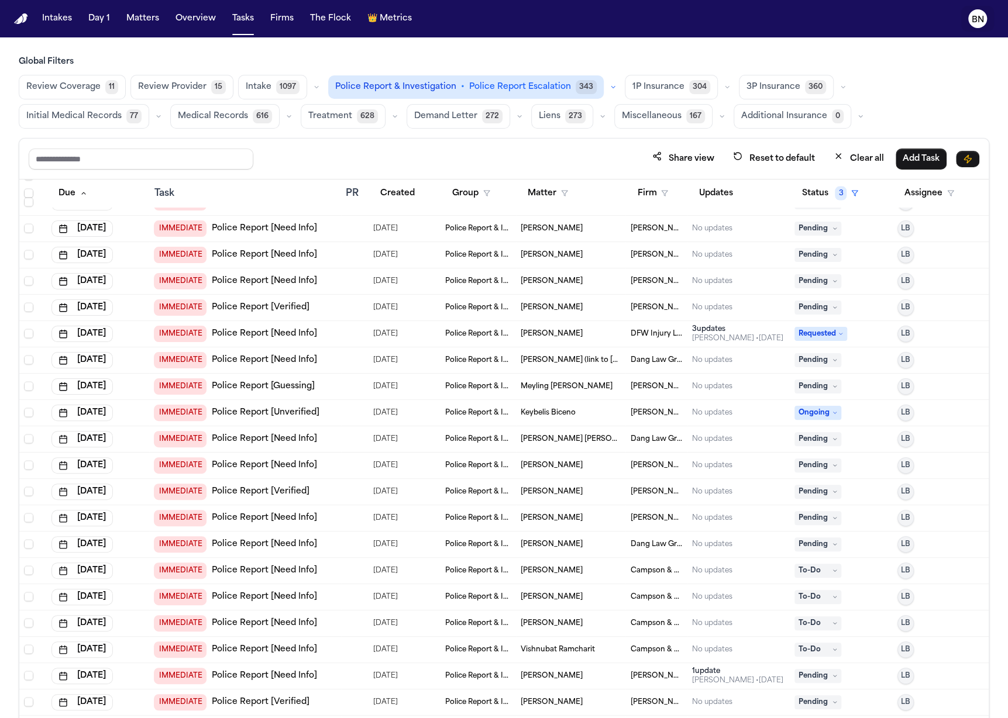
click at [981, 16] on text "BN" at bounding box center [978, 20] width 12 height 8
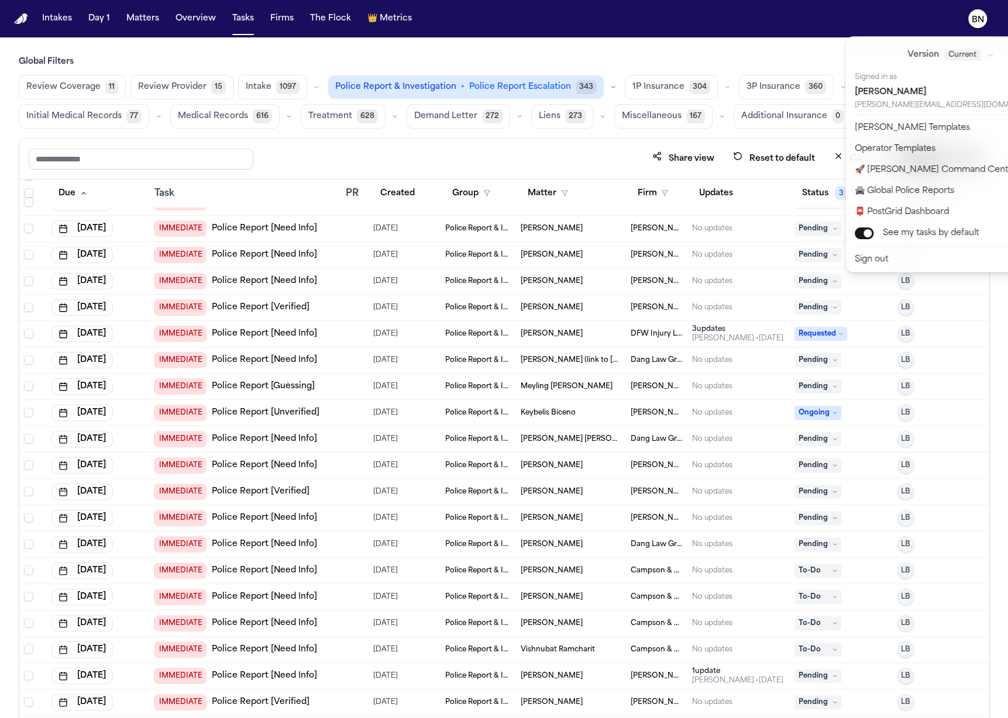
click at [591, 140] on div "Intakes Day 1 Matters Overview Tasks Firms The Flock 👑 Metrics BN Global Filter…" at bounding box center [504, 359] width 1008 height 718
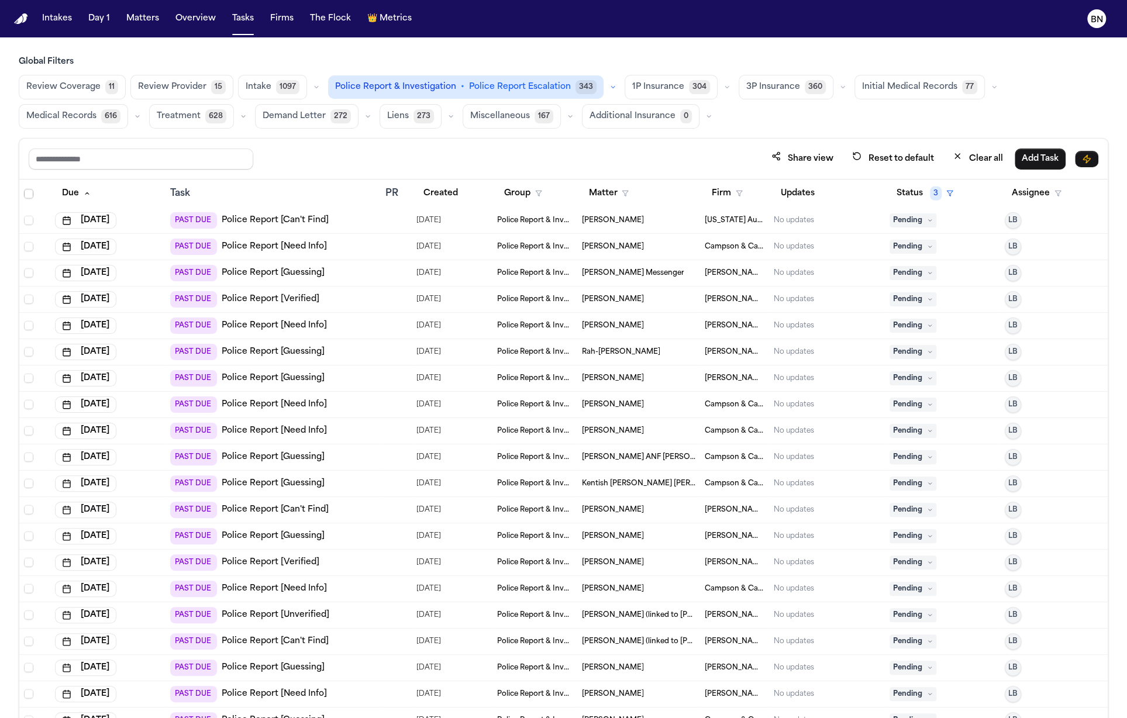
scroll to position [5964, 0]
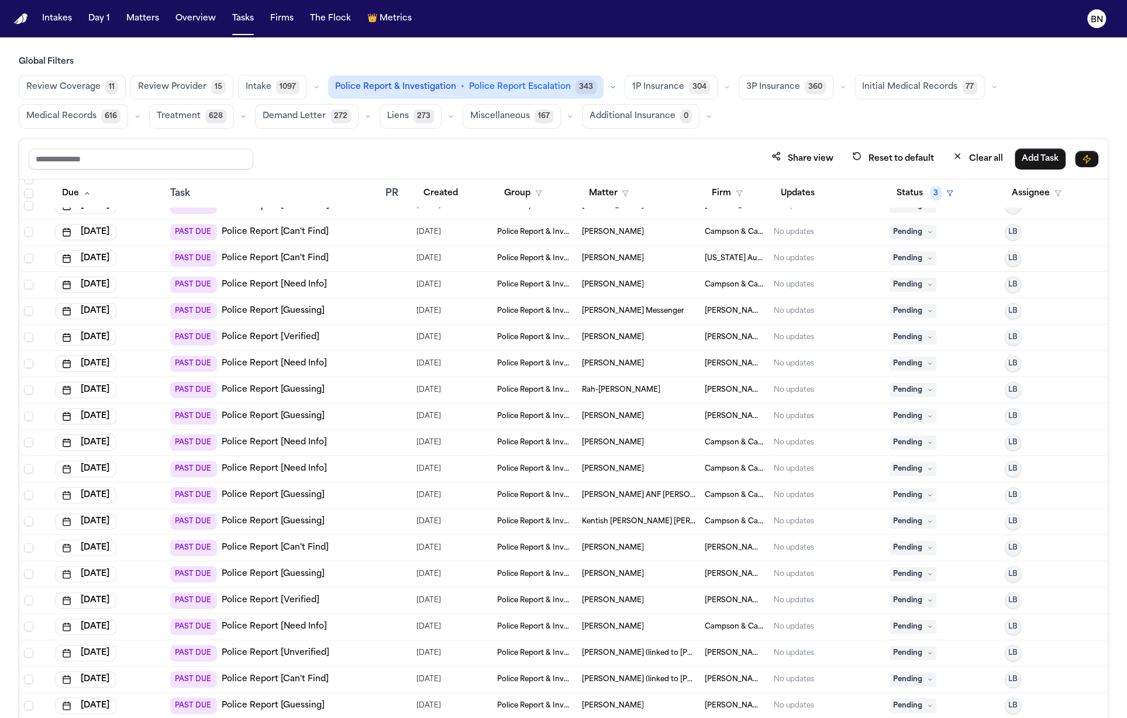
click at [631, 309] on span "[PERSON_NAME] Messenger" at bounding box center [632, 311] width 102 height 9
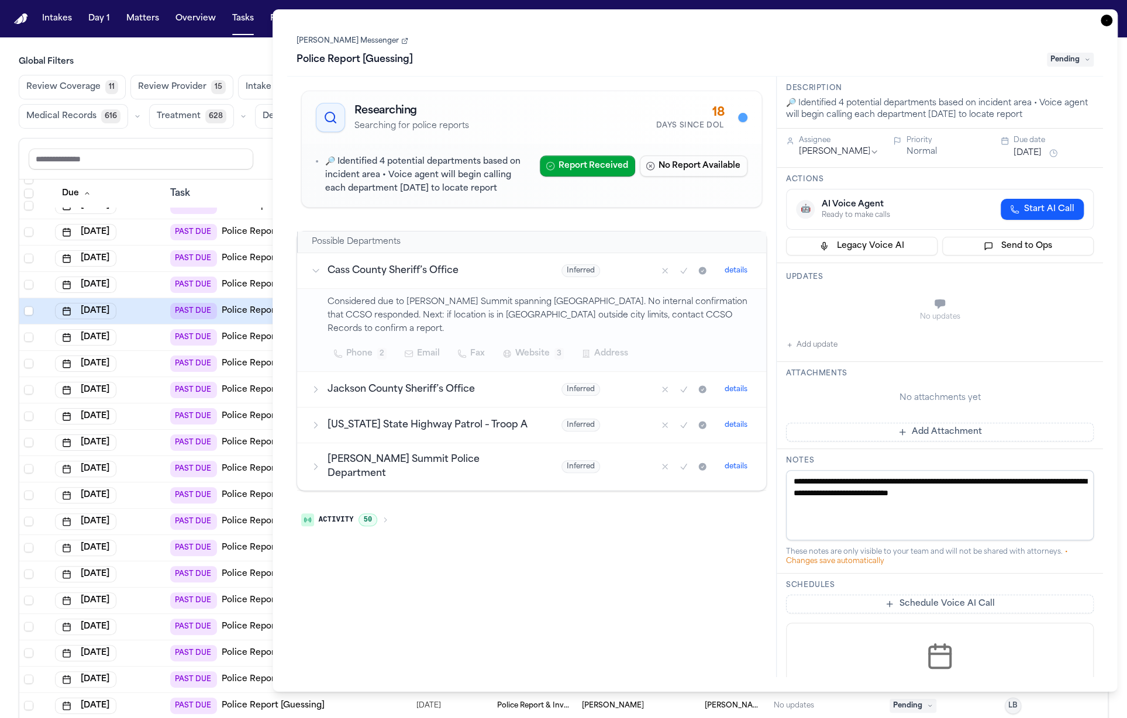
click at [356, 40] on link "[PERSON_NAME] Messenger" at bounding box center [353, 40] width 112 height 9
click at [259, 44] on main "Global Filters Review Coverage 11 Review Provider 15 Intake 1100 Police Report …" at bounding box center [563, 377] width 1127 height 681
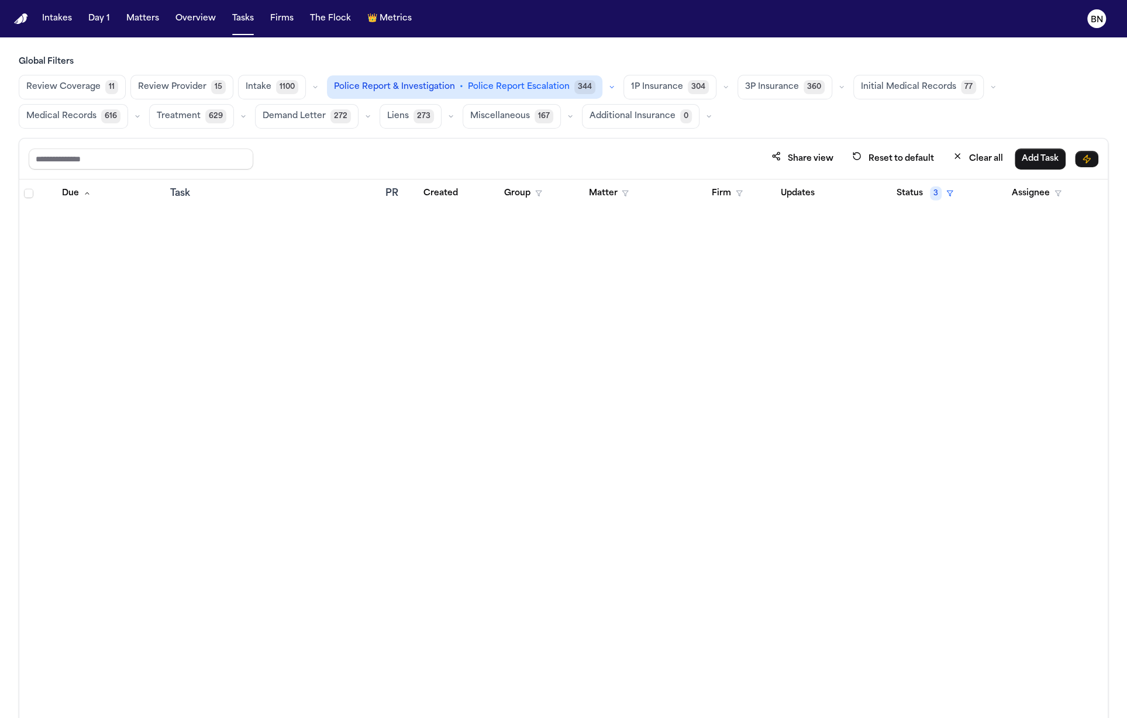
scroll to position [1669, 0]
click at [331, 142] on div "Share view Reset to default Clear all Add Task" at bounding box center [563, 159] width 1089 height 41
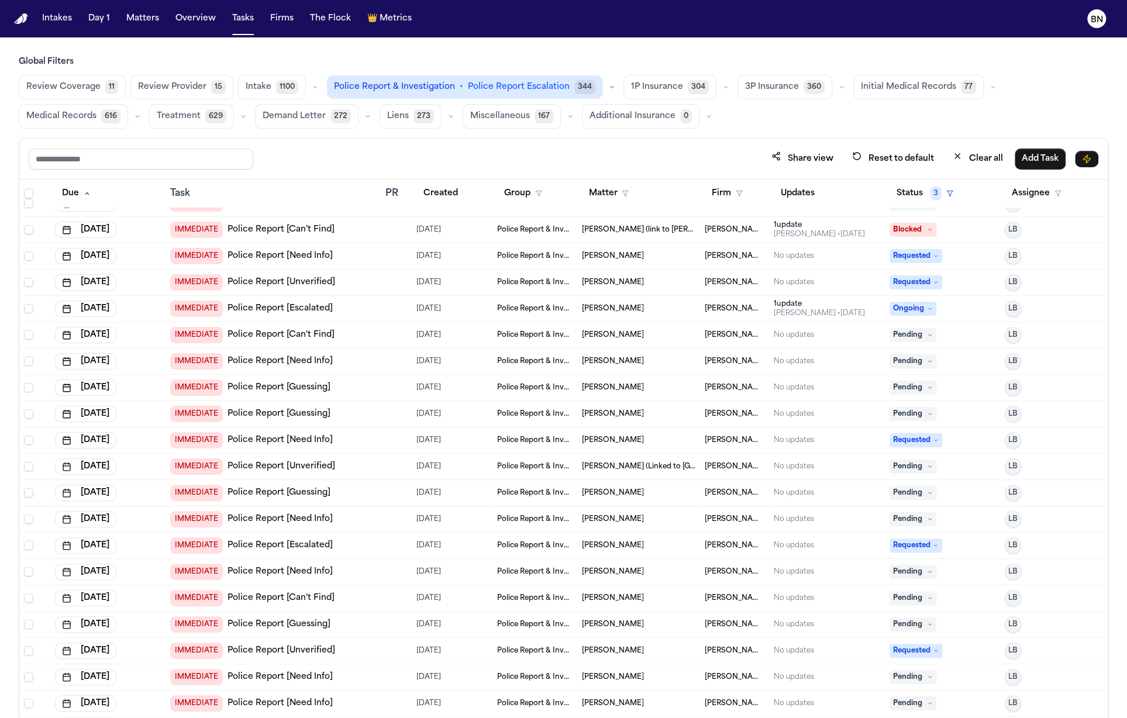
scroll to position [0, 0]
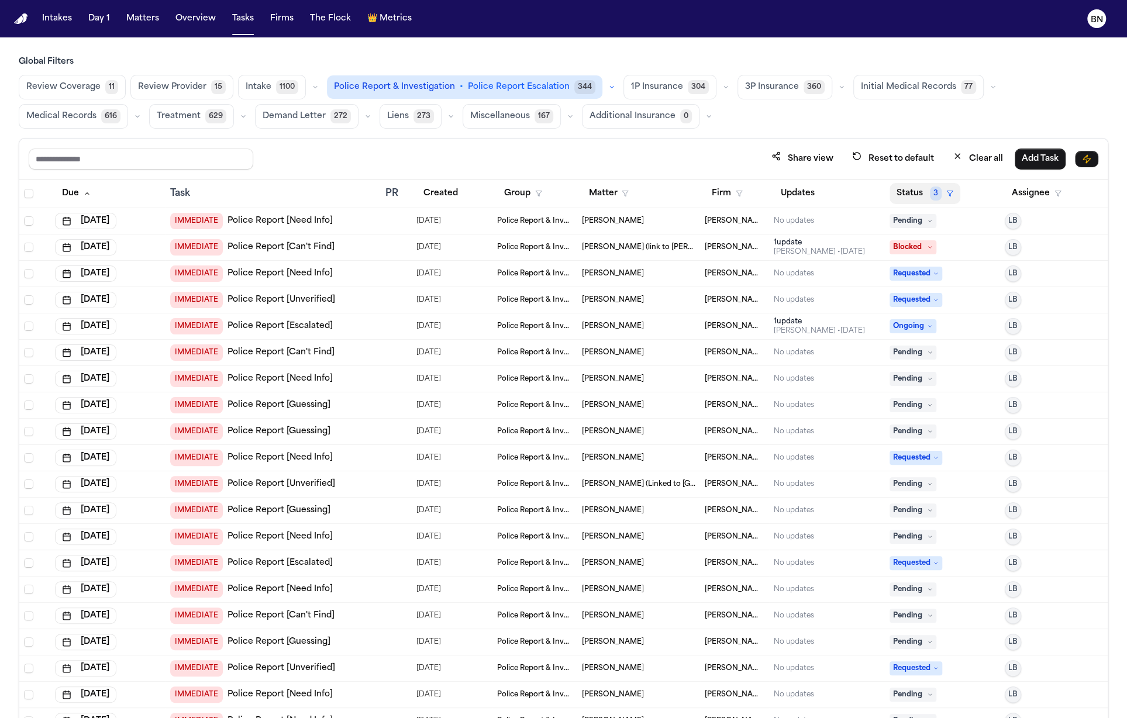
click at [911, 183] on button "Status 3" at bounding box center [925, 193] width 71 height 21
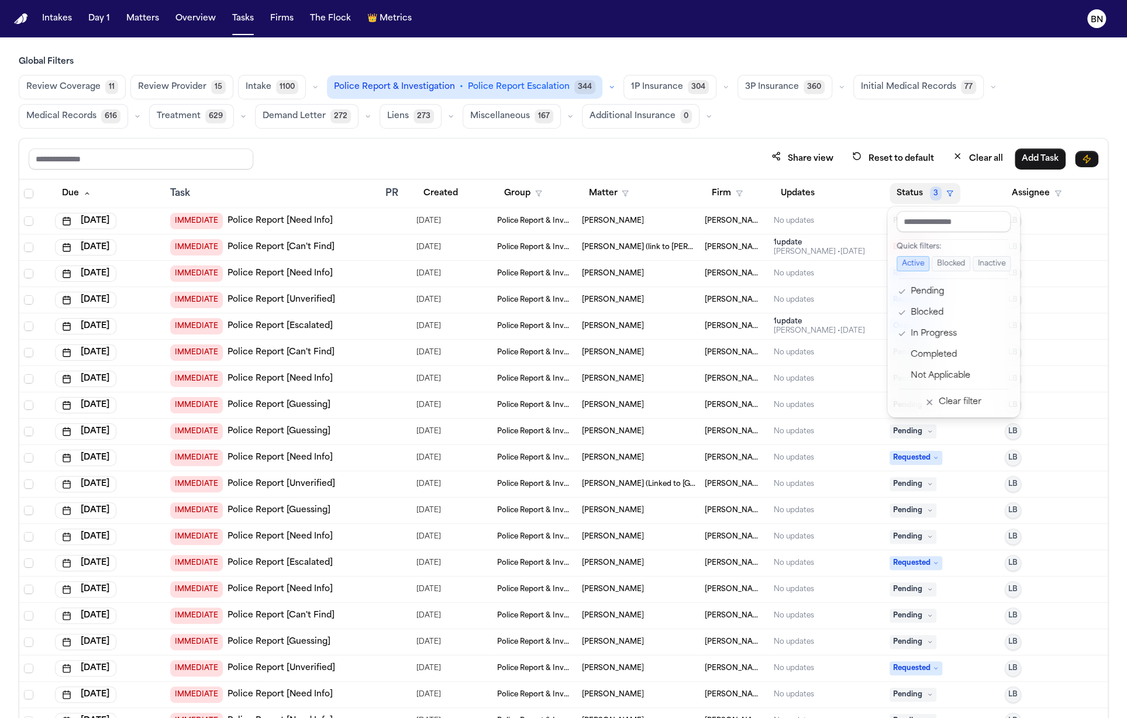
click at [557, 142] on div "Share view Reset to default Clear all Add Task Due Task PR Created Group Matter…" at bounding box center [564, 454] width 1090 height 632
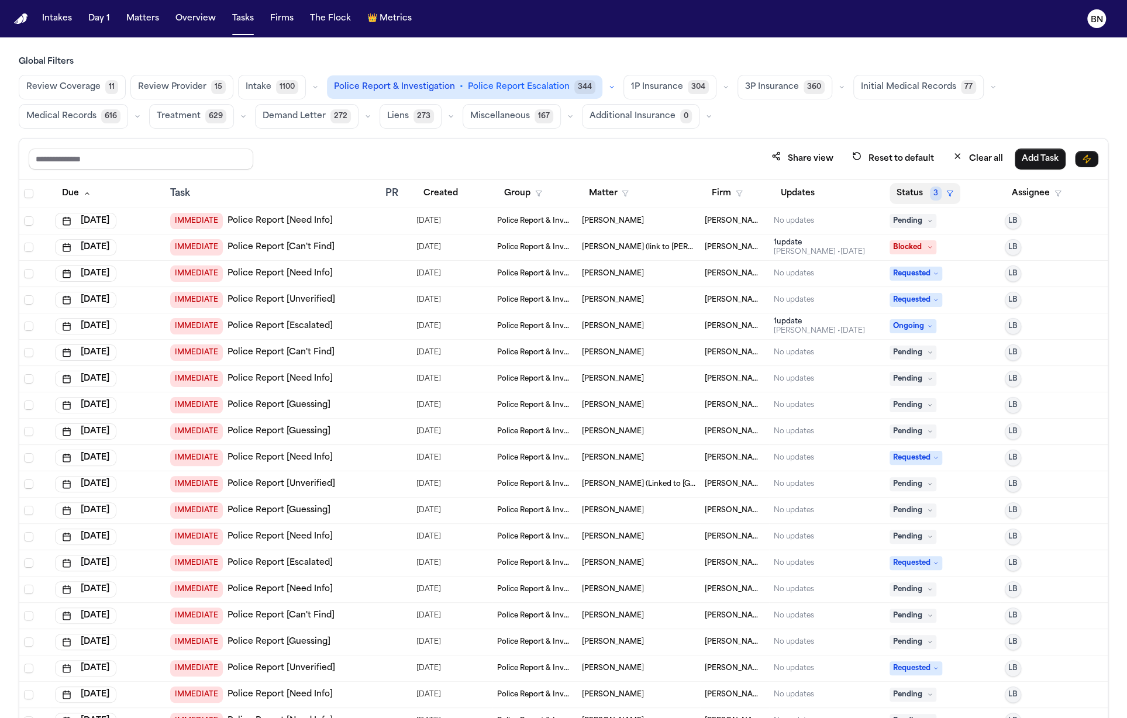
click at [912, 197] on button "Status 3" at bounding box center [925, 193] width 71 height 21
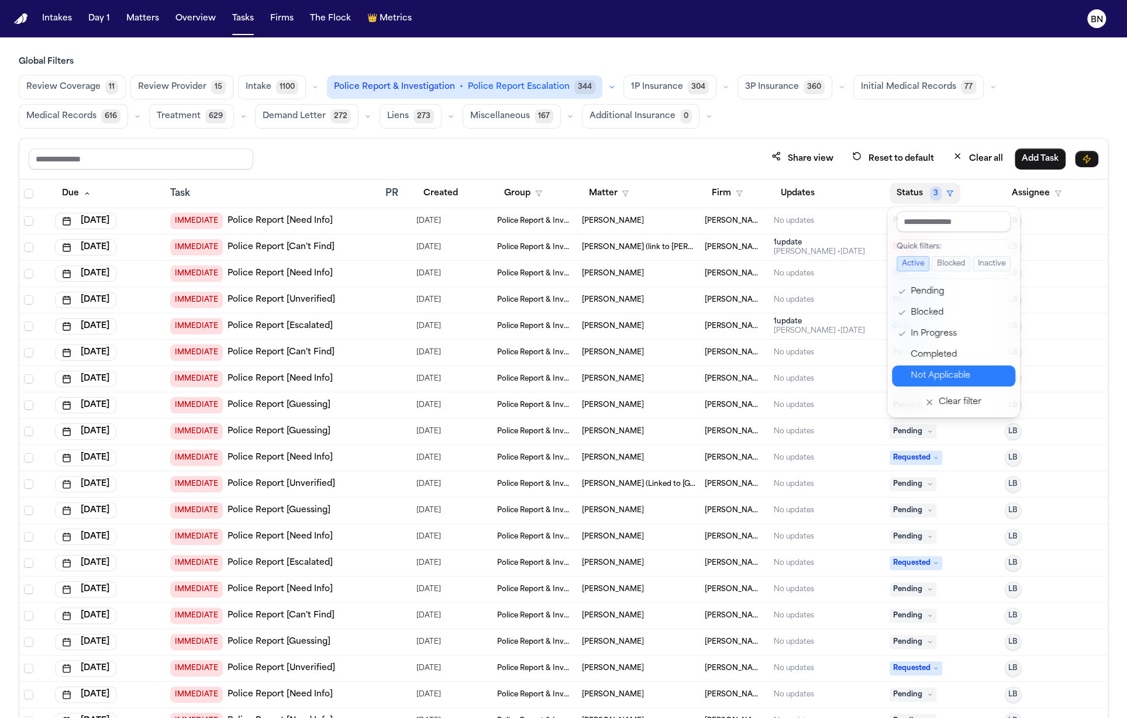
click at [946, 372] on div "Not Applicable" at bounding box center [960, 376] width 98 height 14
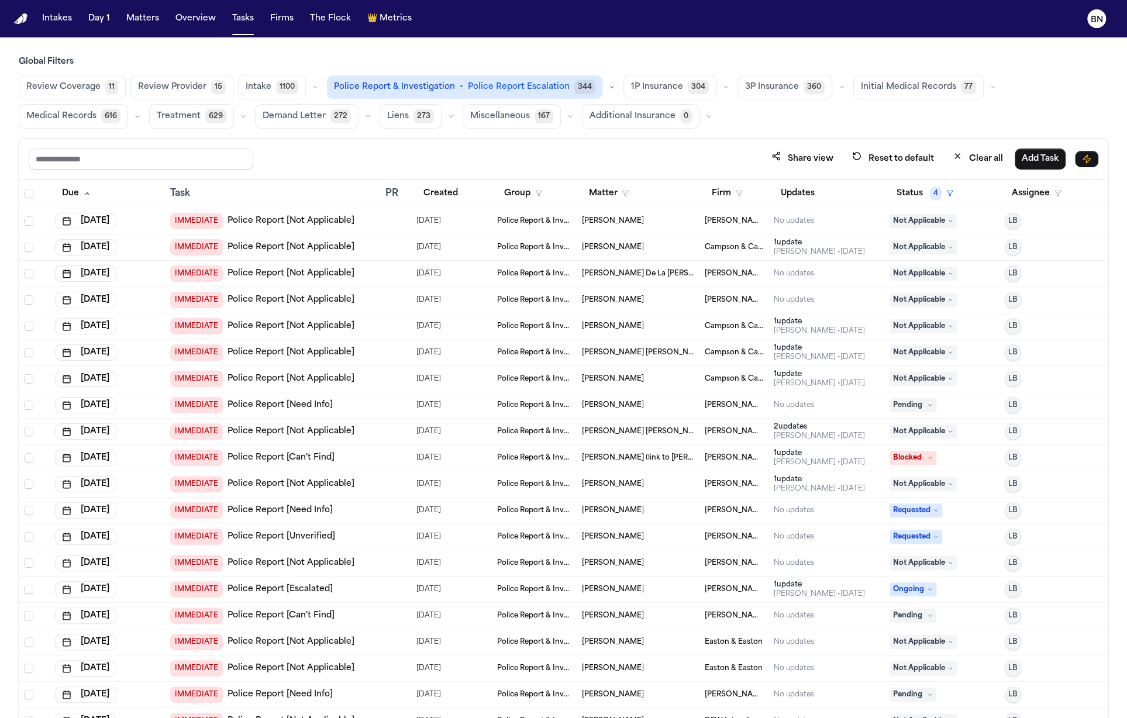
click at [343, 219] on link "Police Report [Not Applicable]" at bounding box center [291, 221] width 127 height 12
click at [372, 142] on div "Share view Reset to default Clear all Add Task" at bounding box center [563, 159] width 1089 height 41
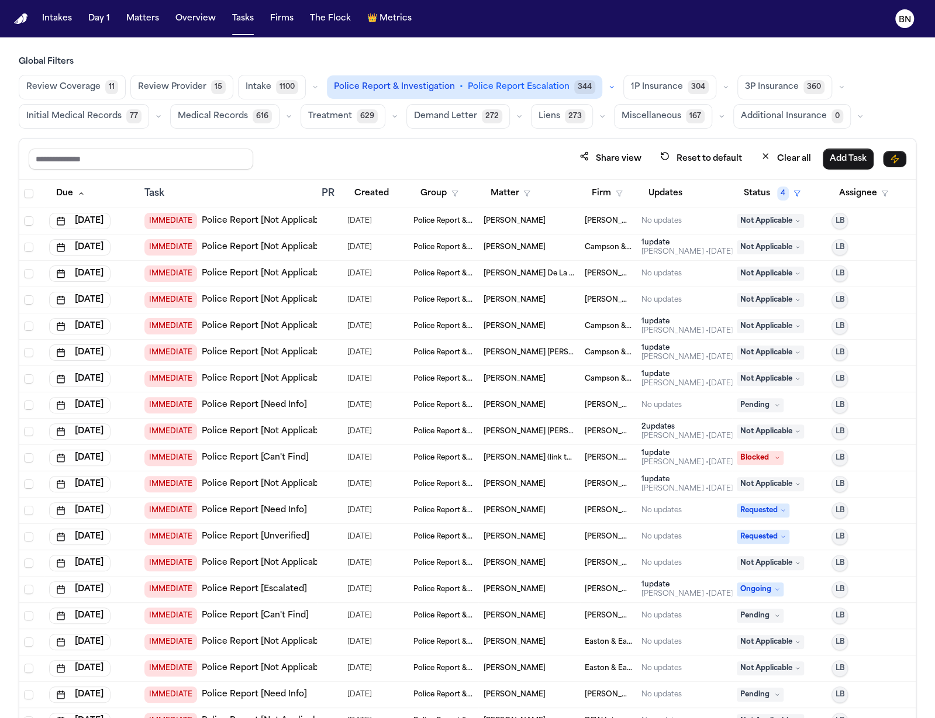
click at [407, 143] on div "Share view Reset to default Clear all Add Task" at bounding box center [467, 159] width 897 height 41
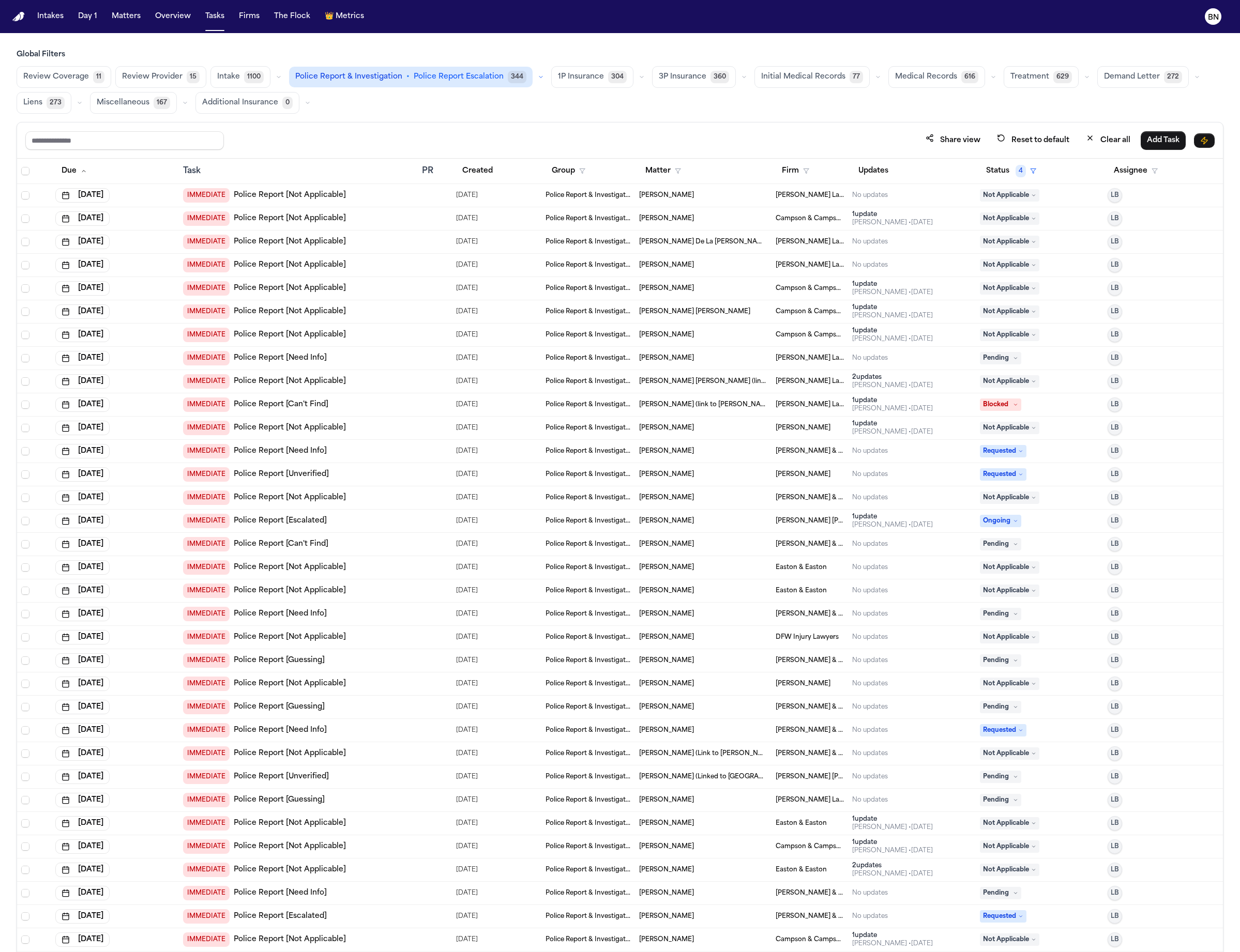
click at [455, 127] on div "Share view Reset to default Clear all Add Task" at bounding box center [620, 141] width 1206 height 36
click at [638, 78] on icon "button" at bounding box center [641, 77] width 6 height 6
click at [558, 102] on span "Open Claim" at bounding box center [580, 103] width 44 height 11
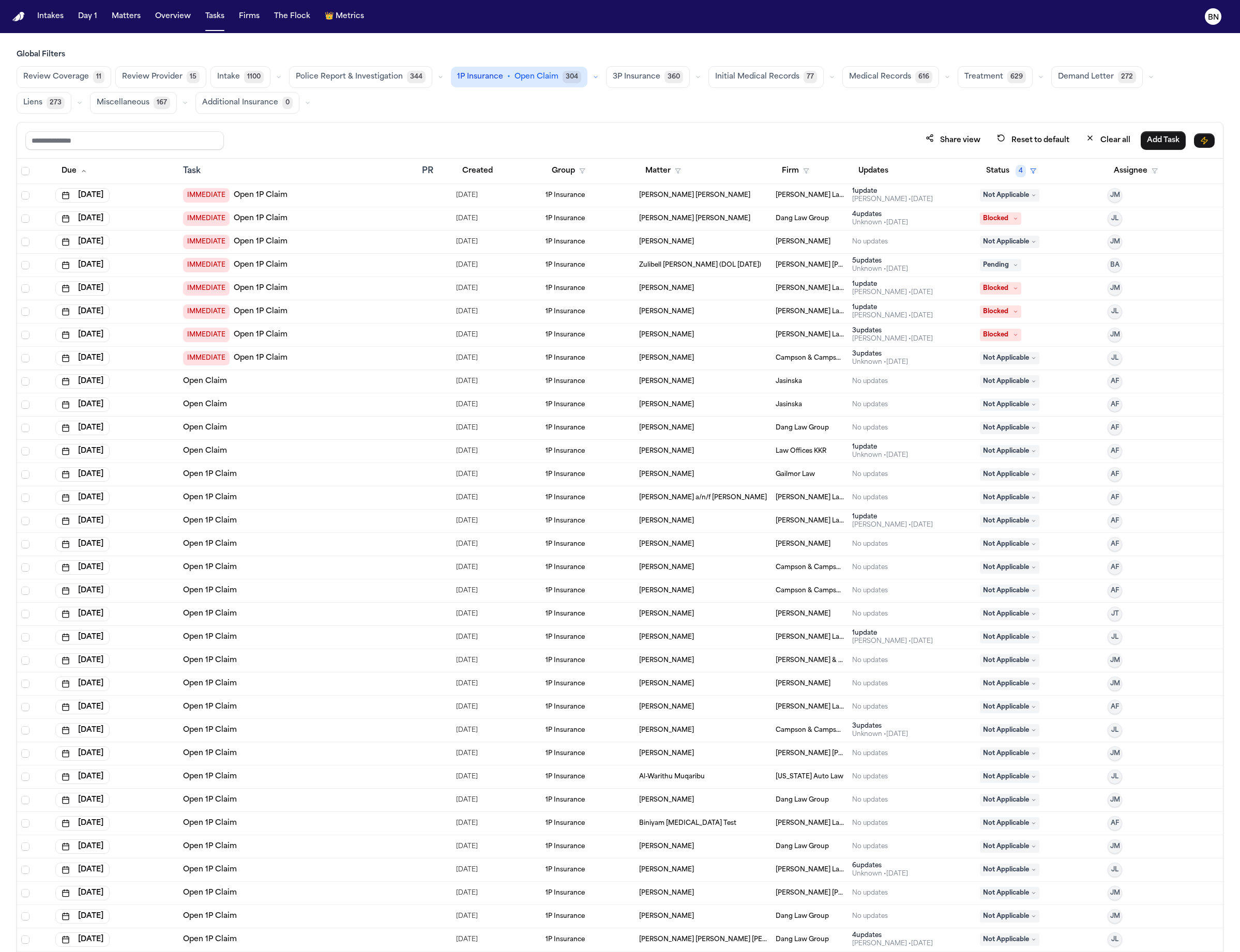
click at [592, 74] on icon "button" at bounding box center [595, 77] width 6 height 6
click at [479, 120] on span "Send LOR" at bounding box center [475, 123] width 35 height 11
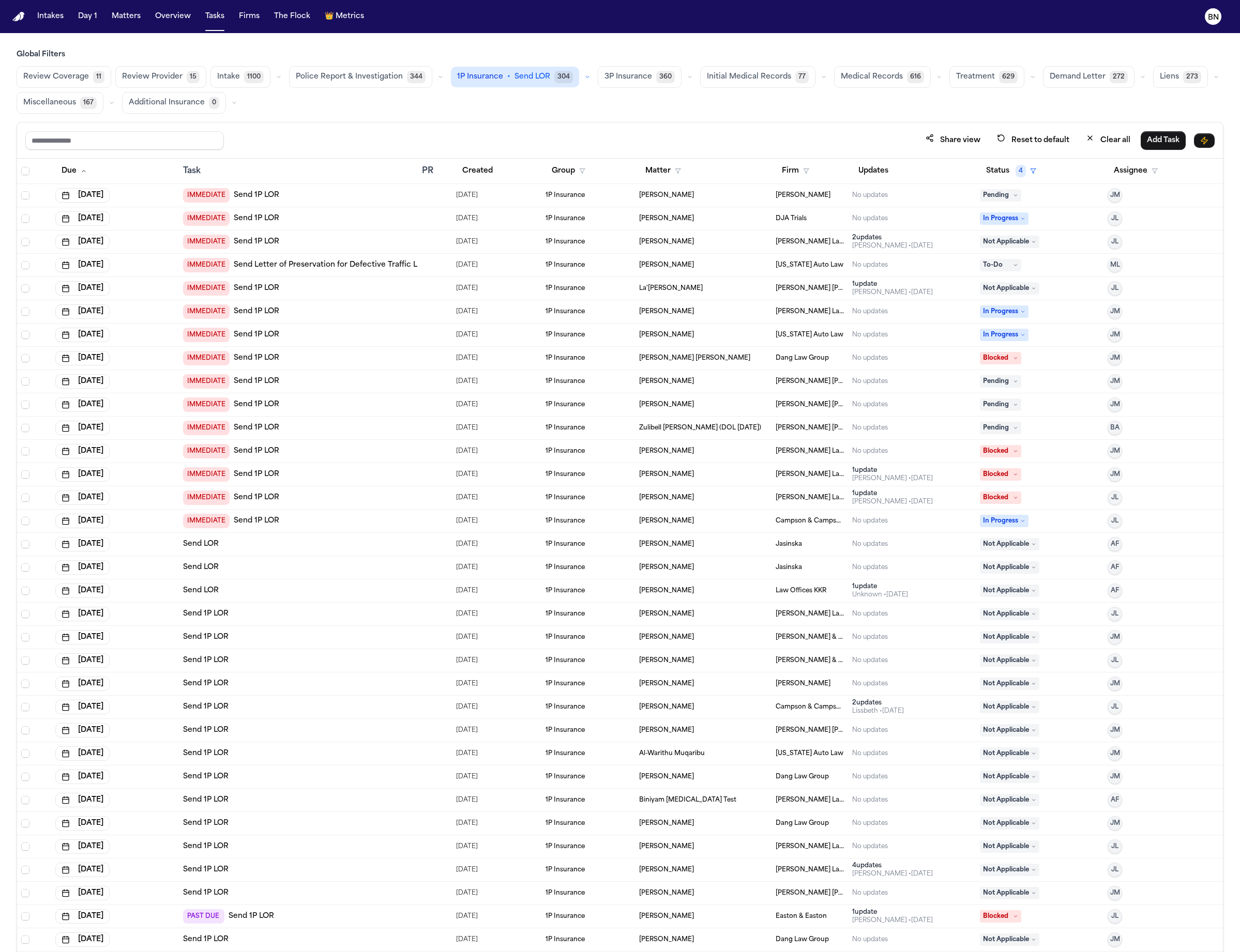
click at [501, 129] on div "Share view Reset to default Clear all Add Task" at bounding box center [620, 141] width 1206 height 36
click at [658, 287] on span "La'Tia Newbins" at bounding box center [671, 288] width 64 height 8
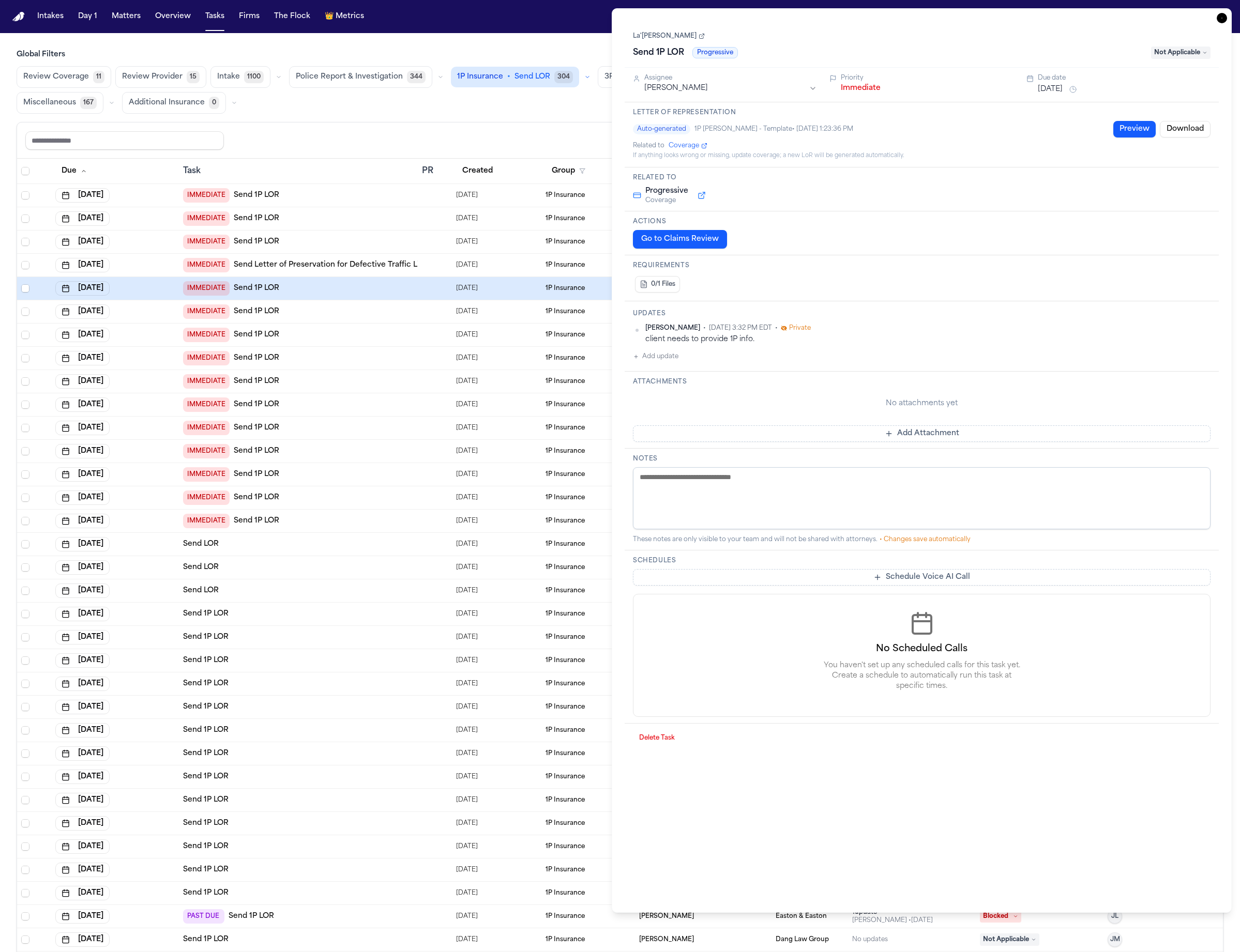
click at [669, 38] on link "La'Tia Newbins" at bounding box center [668, 35] width 72 height 8
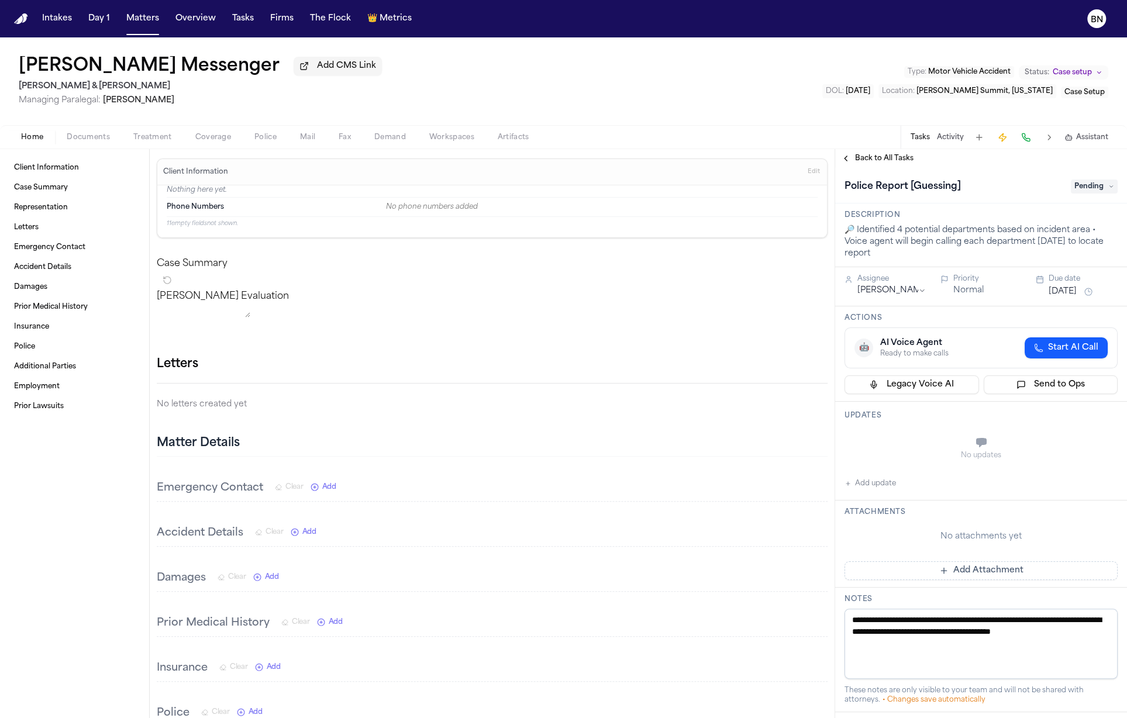
click at [1021, 138] on button at bounding box center [1026, 137] width 16 height 16
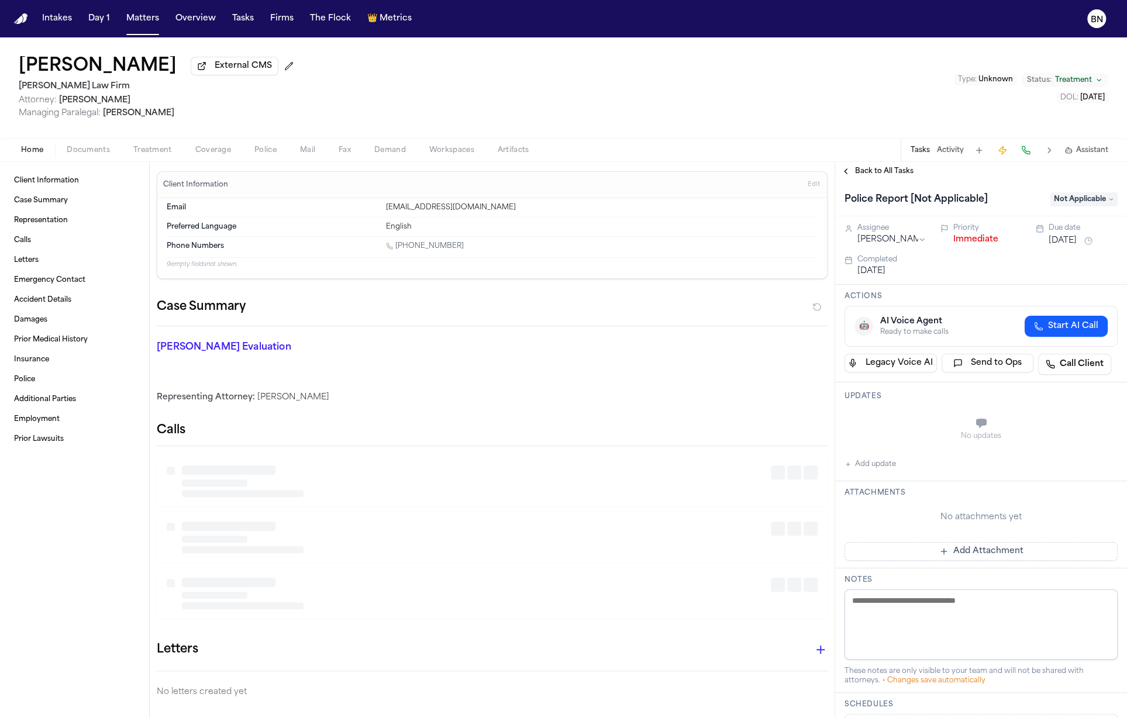
click at [886, 168] on span "Back to All Tasks" at bounding box center [884, 171] width 58 height 9
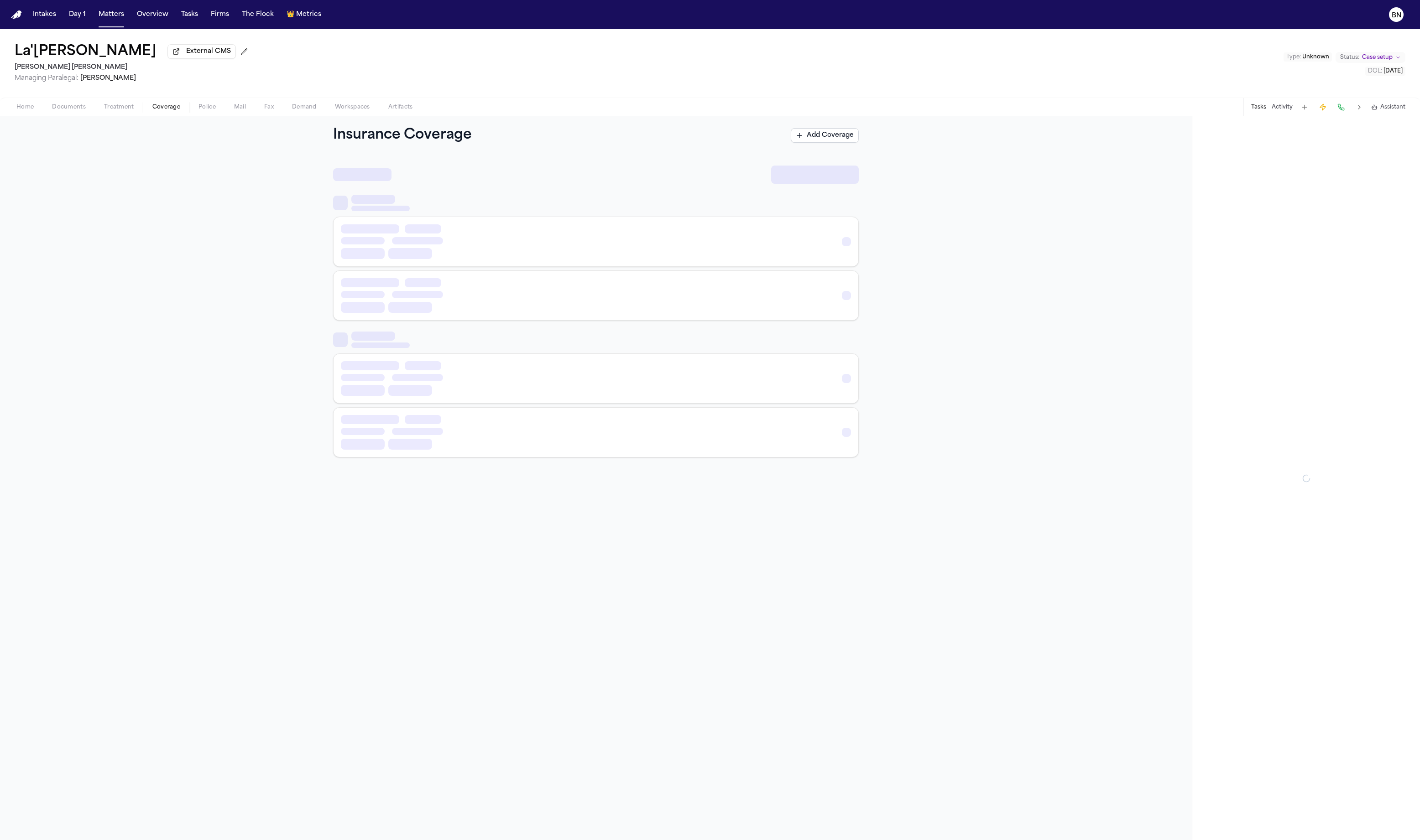
click at [154, 108] on span "Coverage" at bounding box center [166, 107] width 28 height 7
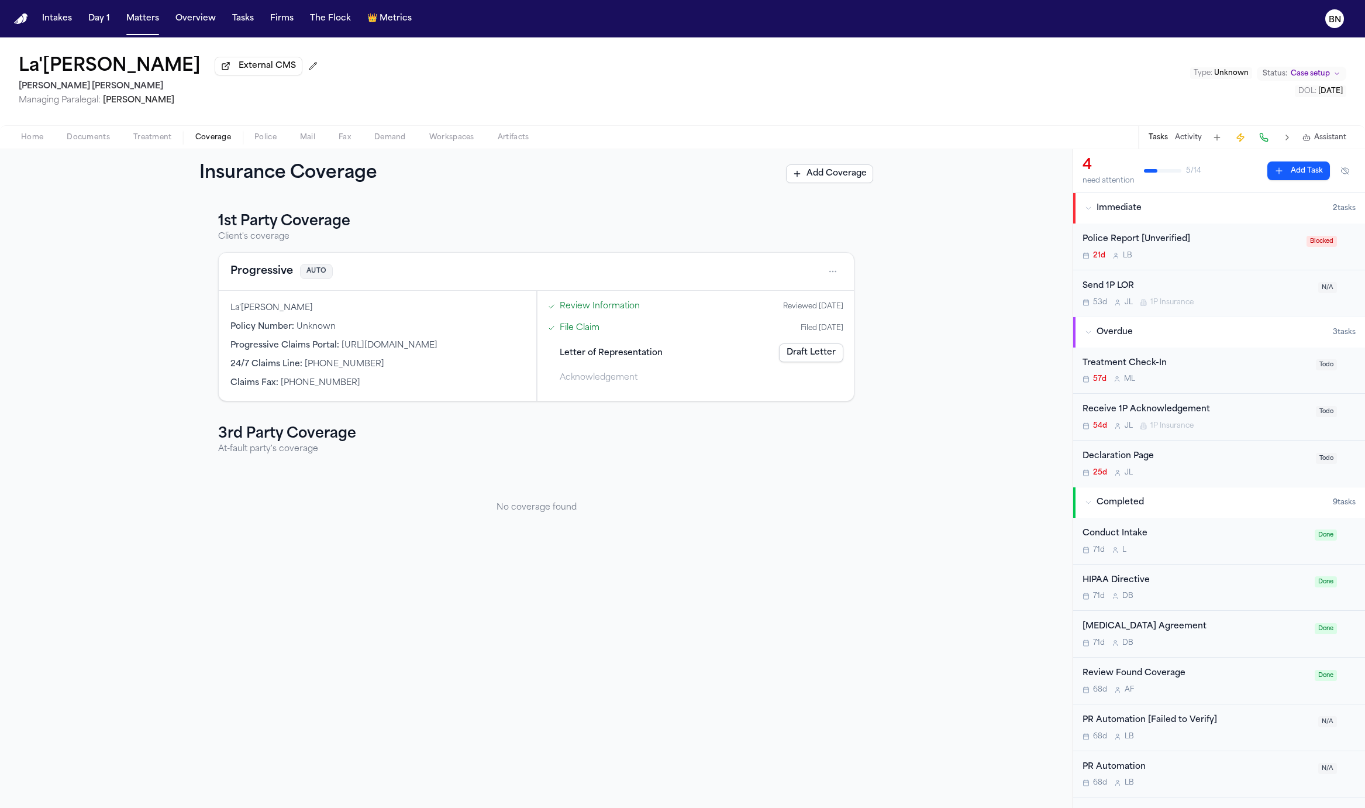
click at [264, 273] on button "Progressive" at bounding box center [261, 271] width 63 height 16
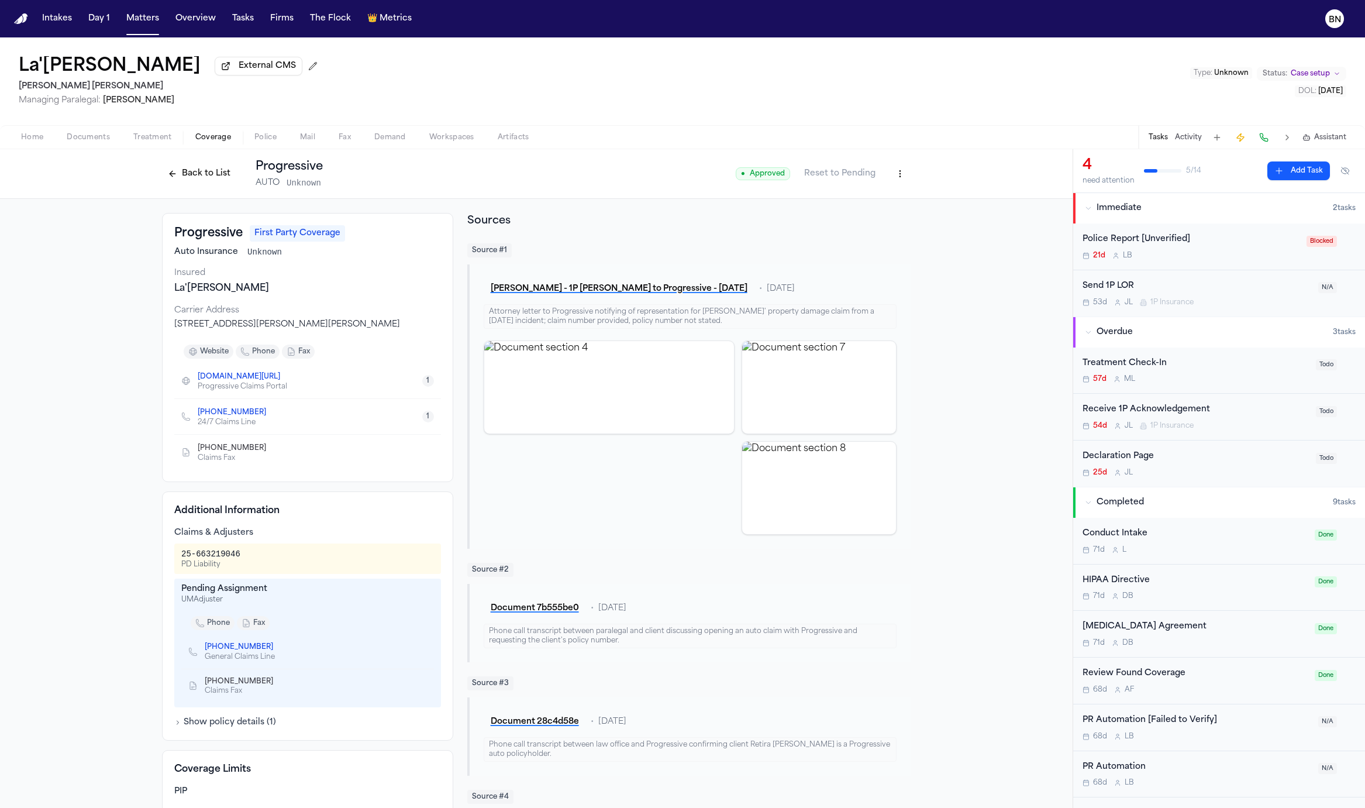
click at [210, 175] on button "Back to List" at bounding box center [199, 173] width 74 height 19
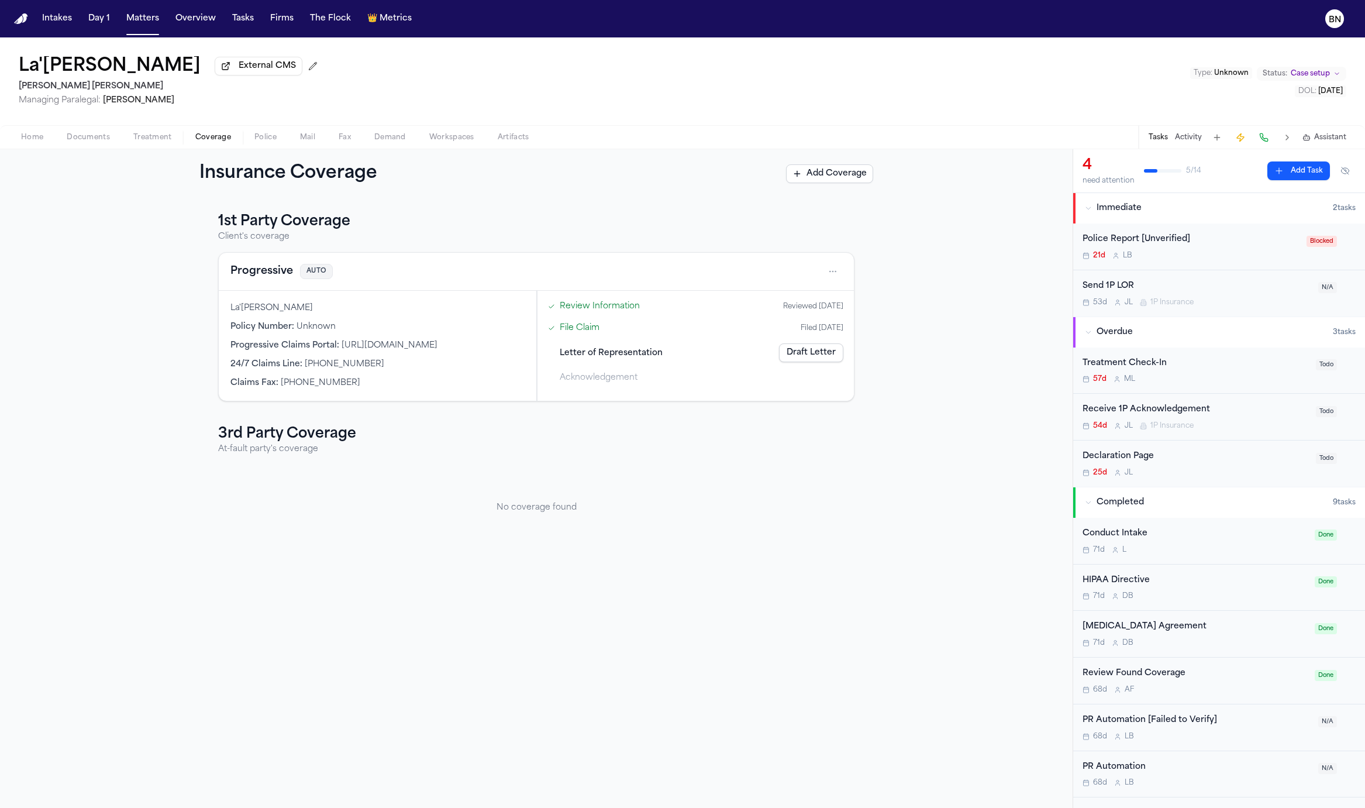
click at [270, 280] on button "Progressive" at bounding box center [261, 271] width 63 height 16
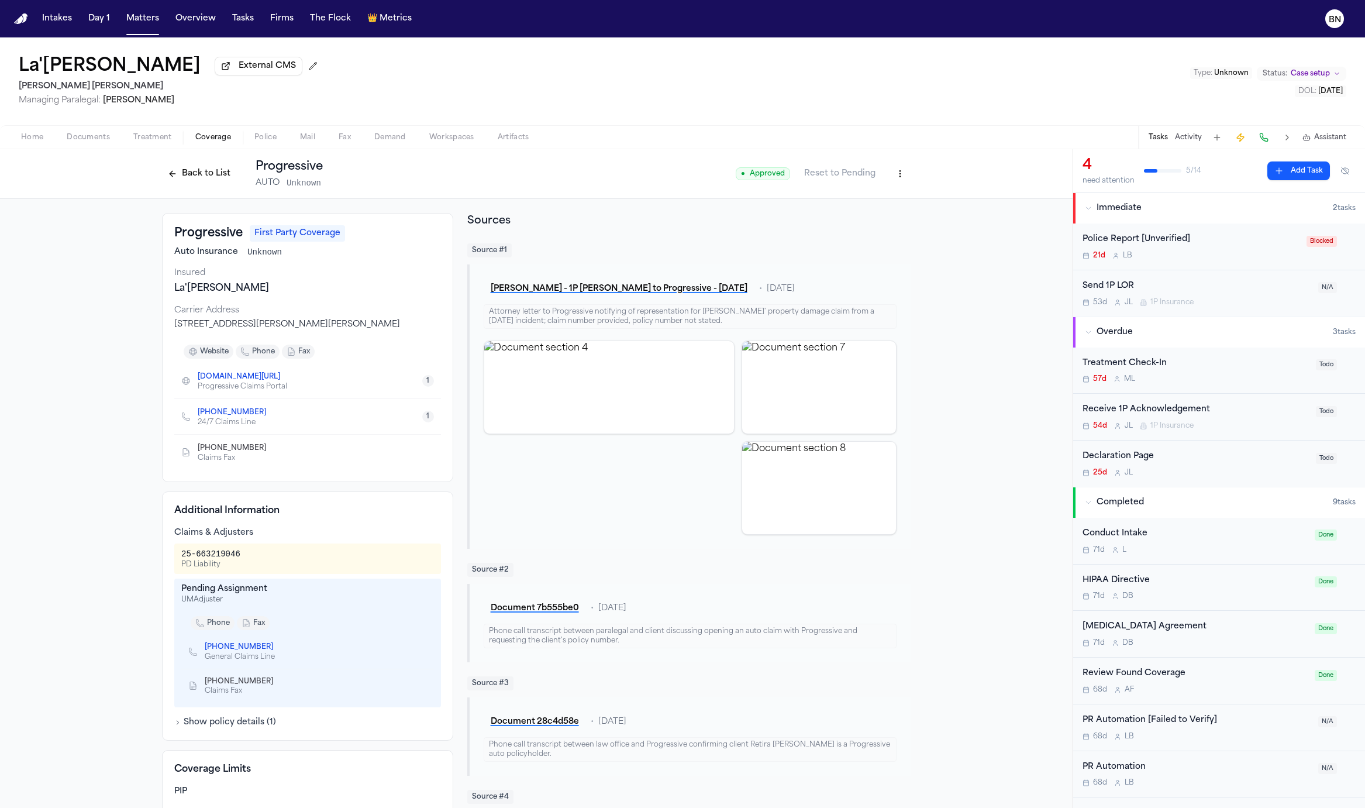
click at [199, 178] on button "Back to List" at bounding box center [199, 173] width 74 height 19
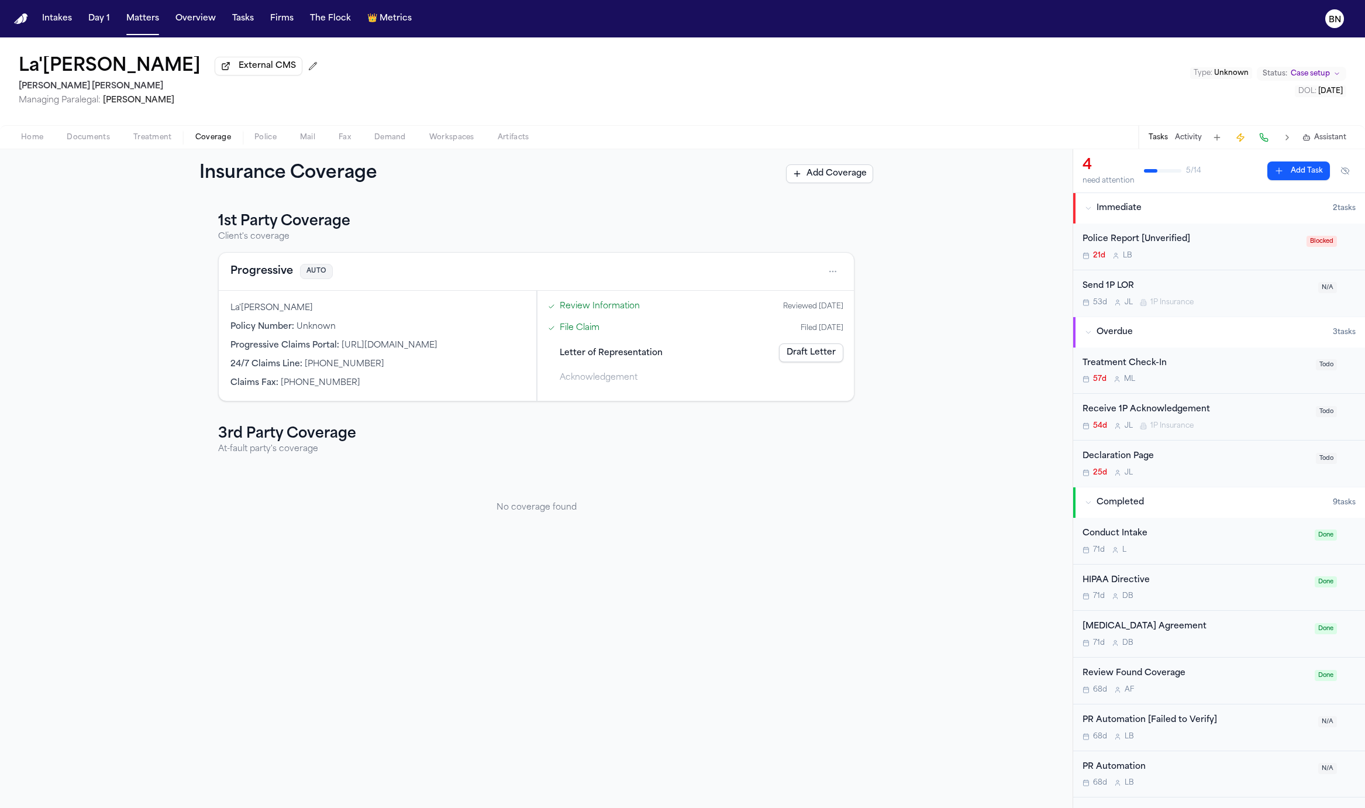
click at [621, 308] on link "Review Information" at bounding box center [600, 306] width 80 height 12
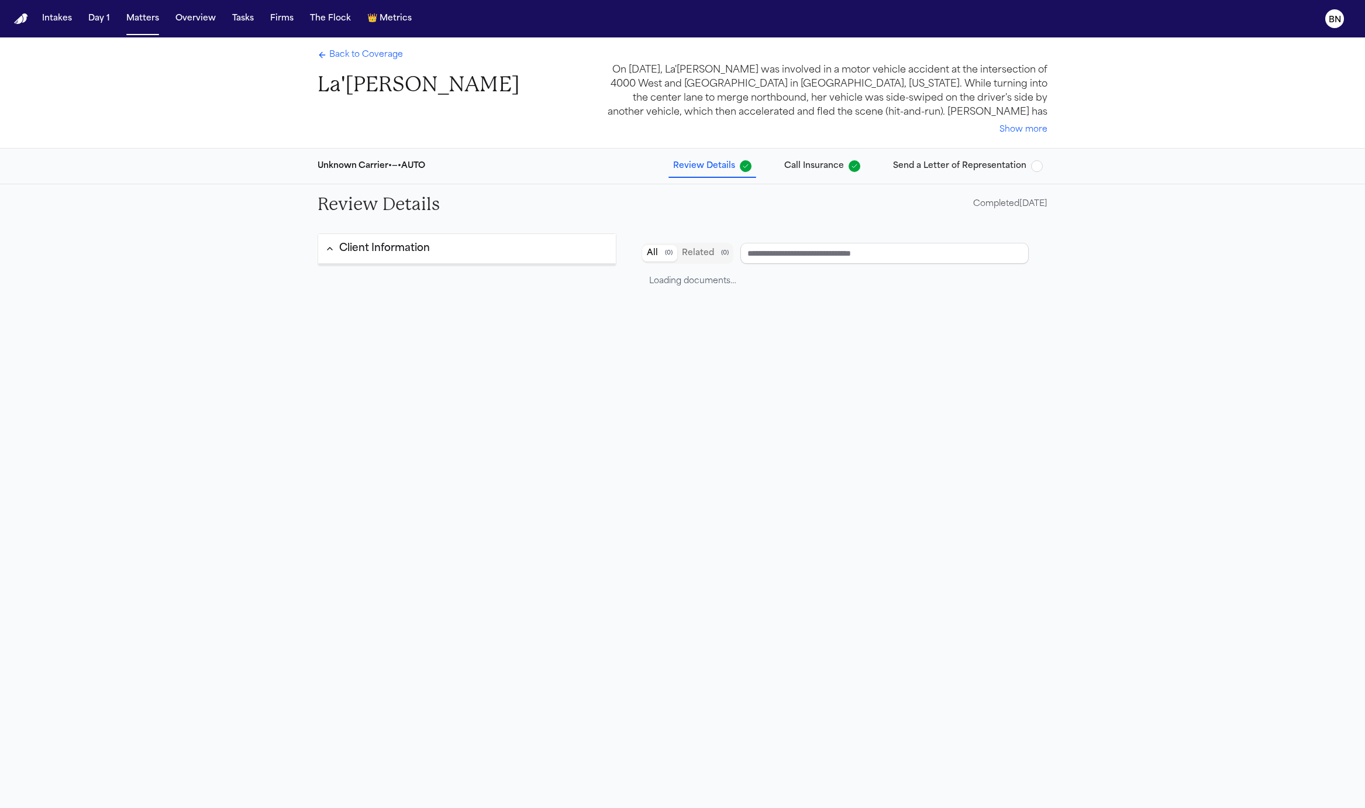
type input "**********"
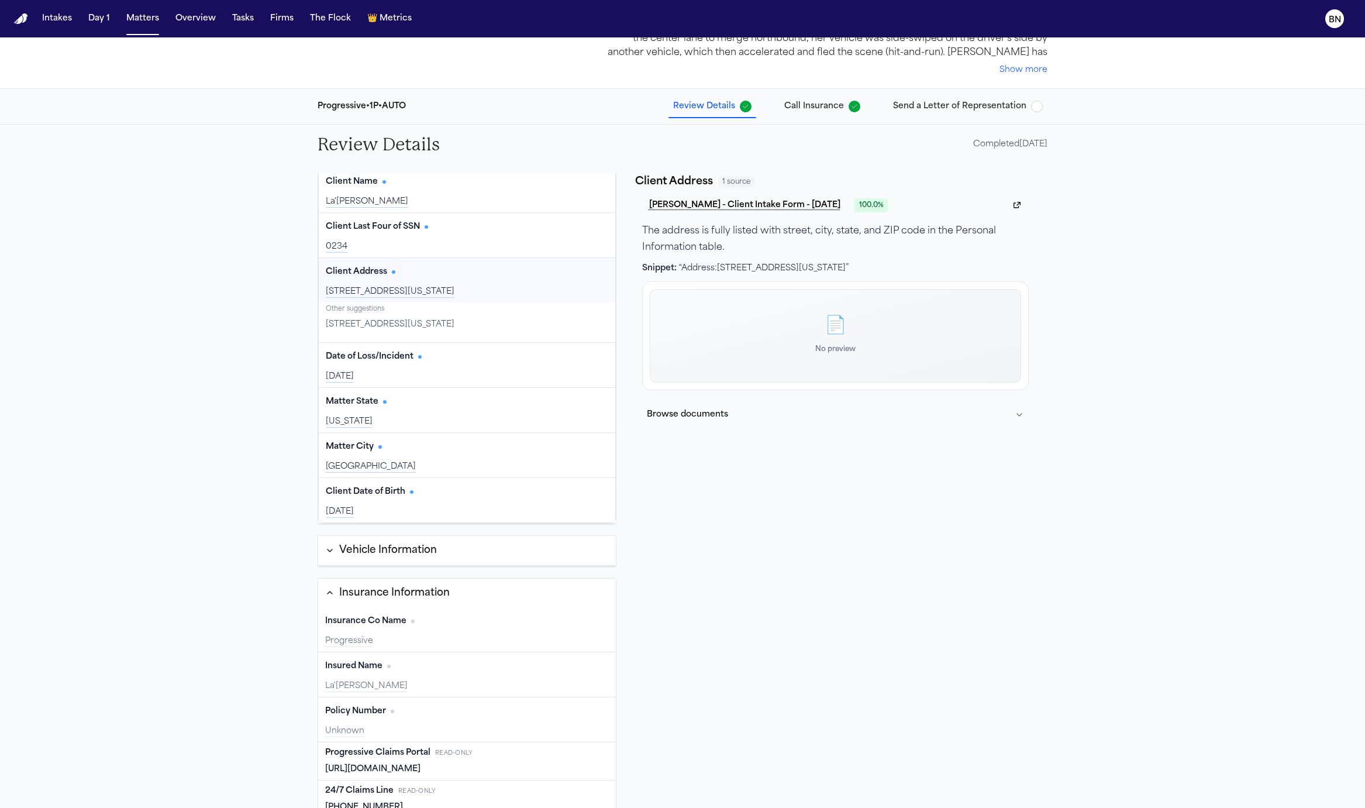
scroll to position [142, 0]
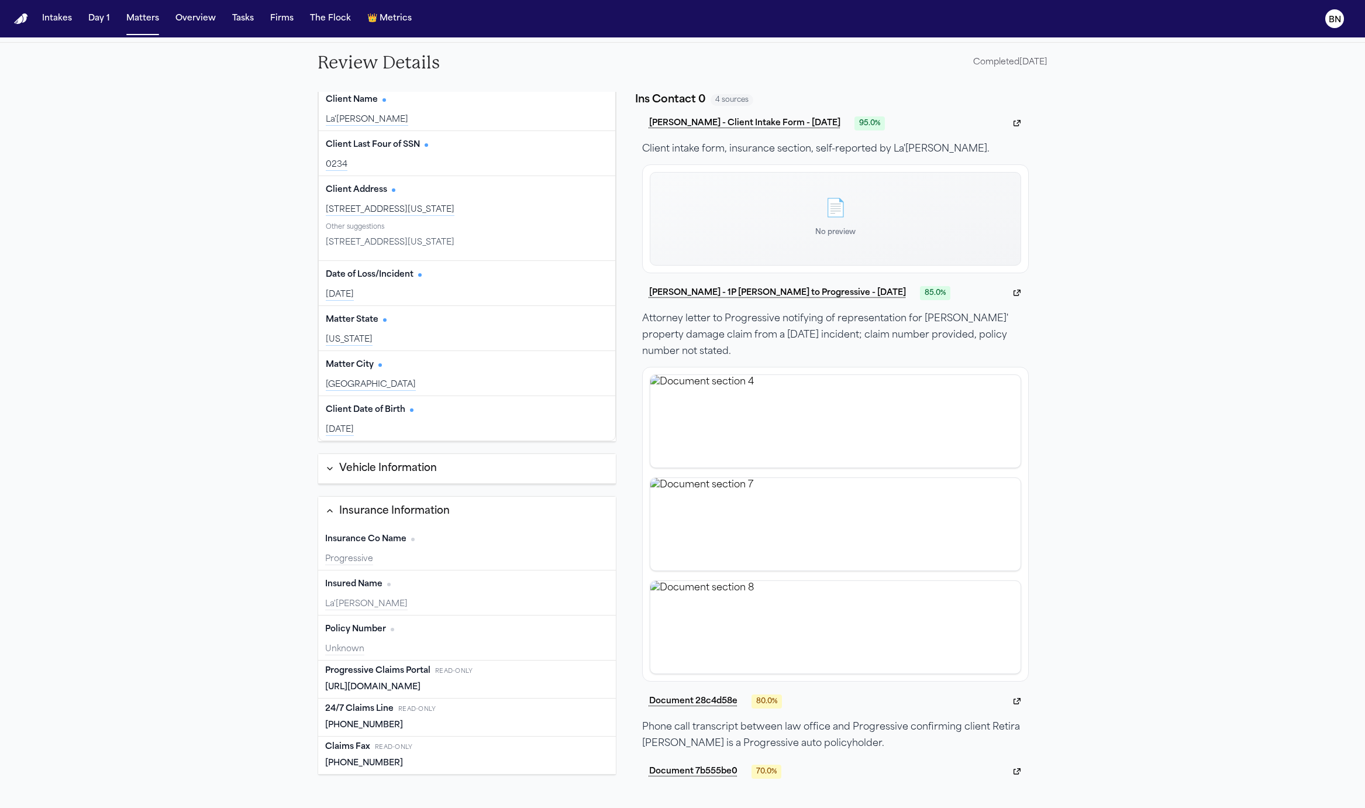
click at [493, 682] on div "[URL][DOMAIN_NAME]" at bounding box center [467, 687] width 284 height 12
click at [470, 707] on div "24/7 Claims Line Read-only" at bounding box center [467, 709] width 284 height 12
click at [422, 707] on span "Read-only" at bounding box center [416, 709] width 37 height 9
click at [433, 719] on div "[PHONE_NUMBER]" at bounding box center [467, 725] width 284 height 12
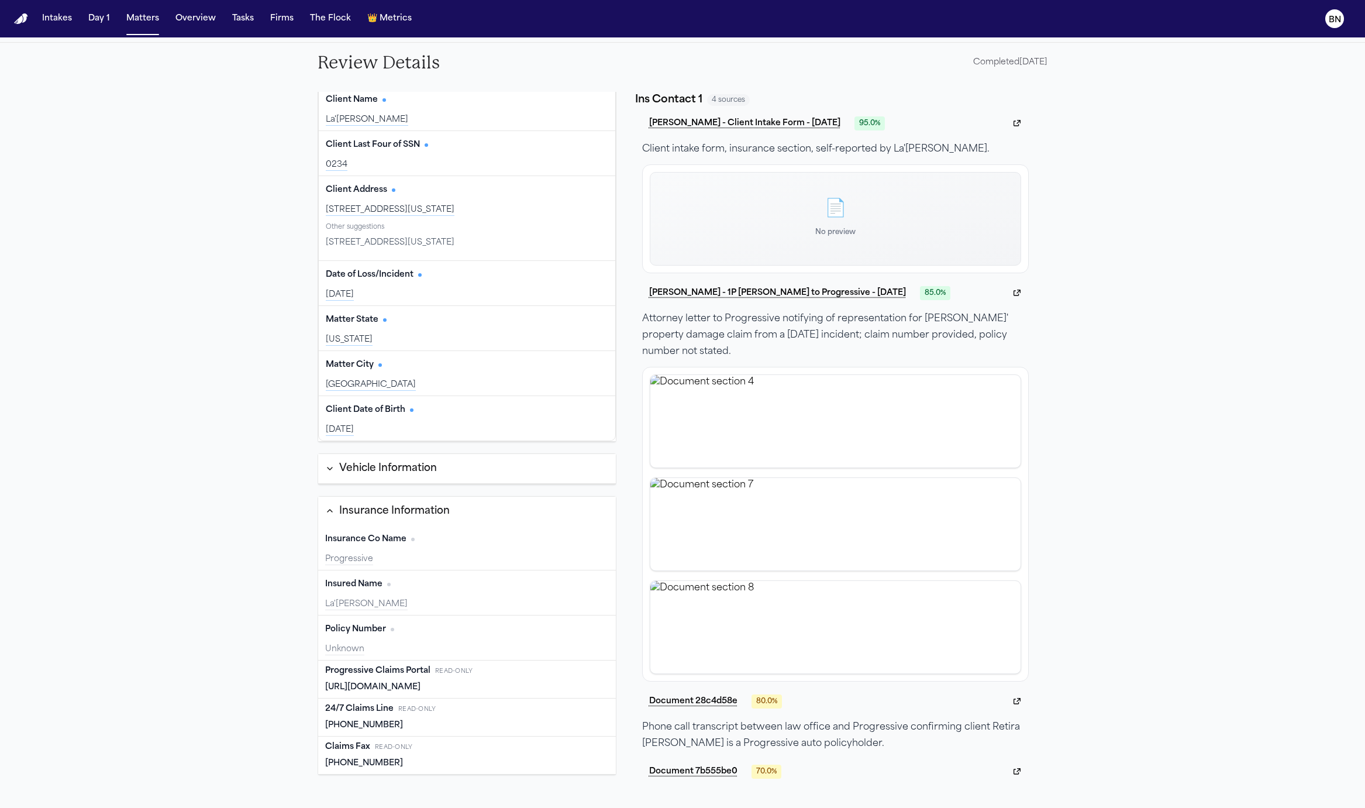
click at [433, 719] on div "[PHONE_NUMBER]" at bounding box center [467, 725] width 284 height 12
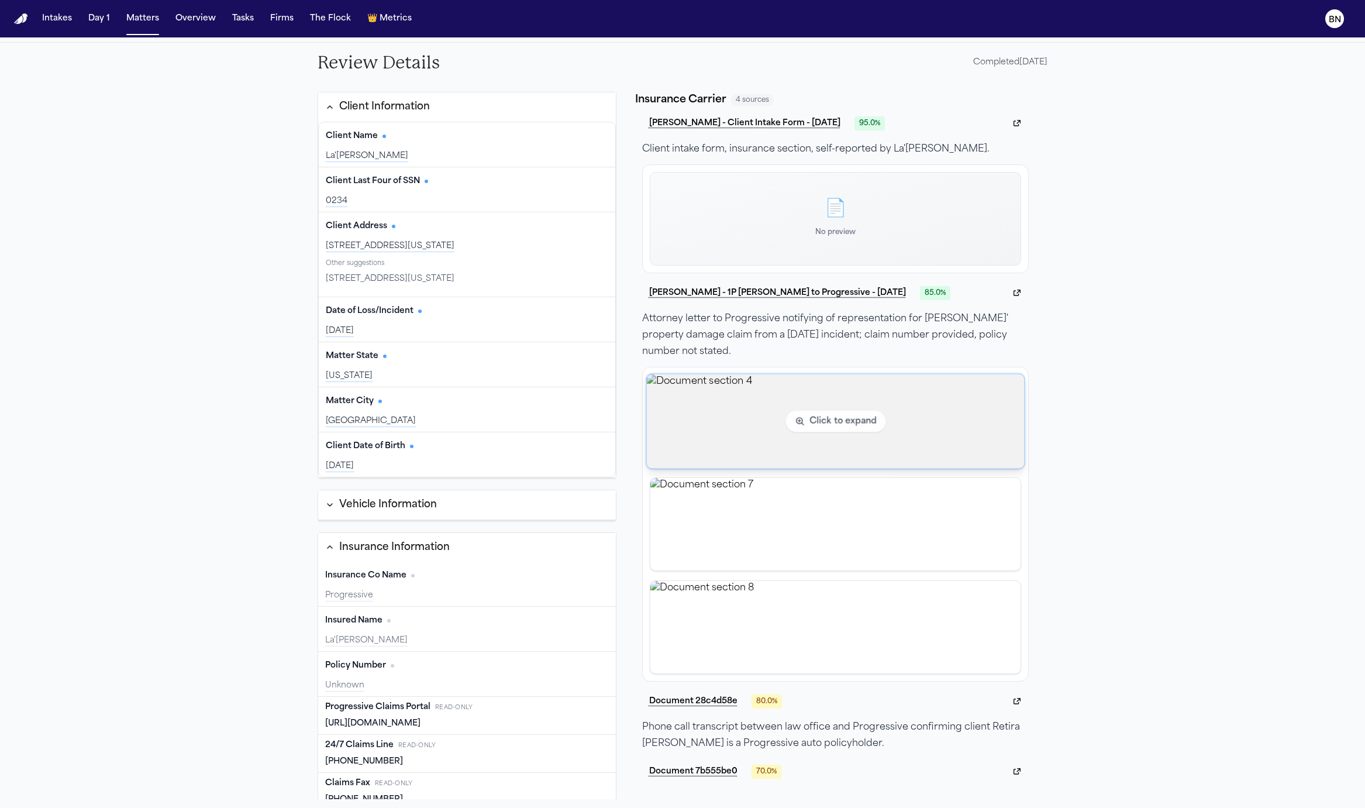
scroll to position [0, 0]
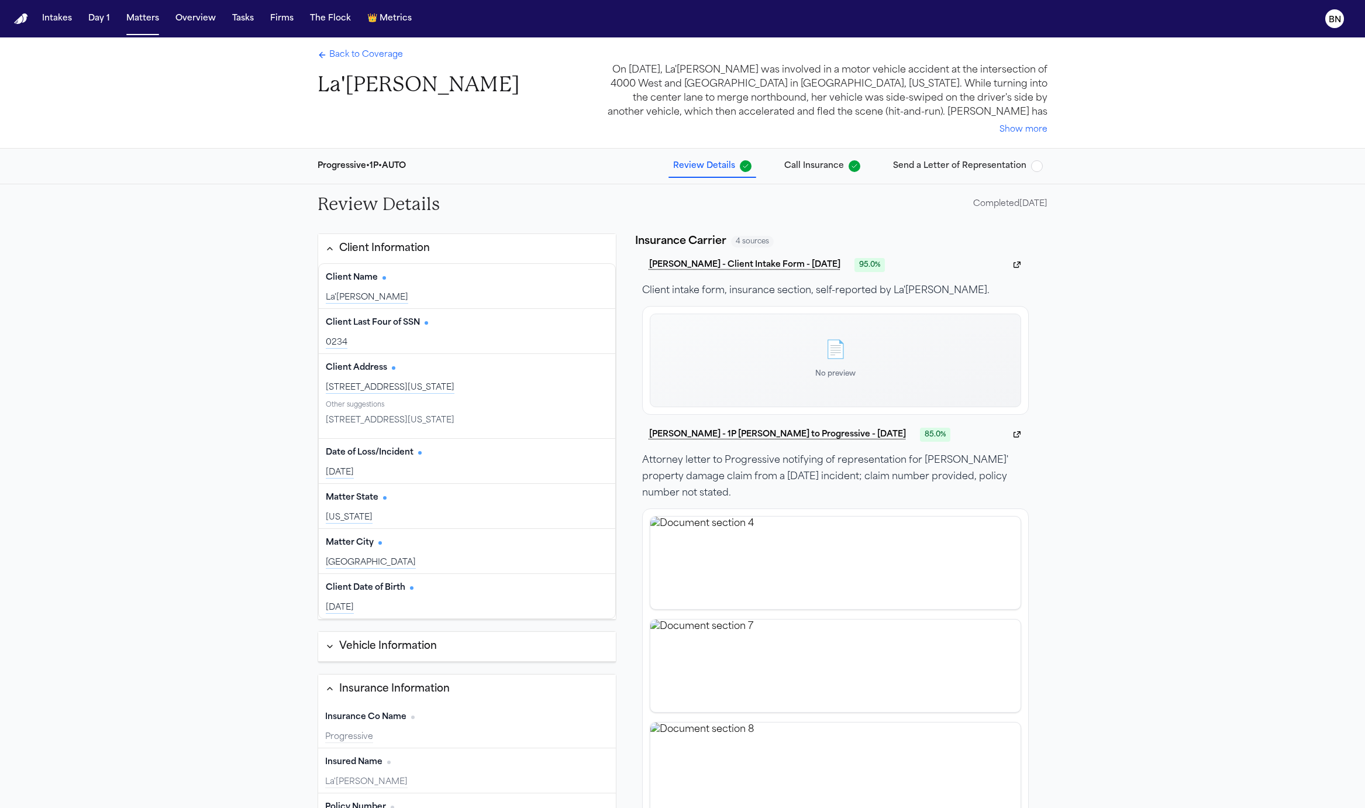
click at [618, 187] on div "Review Details Completed [DATE]" at bounding box center [682, 204] width 749 height 40
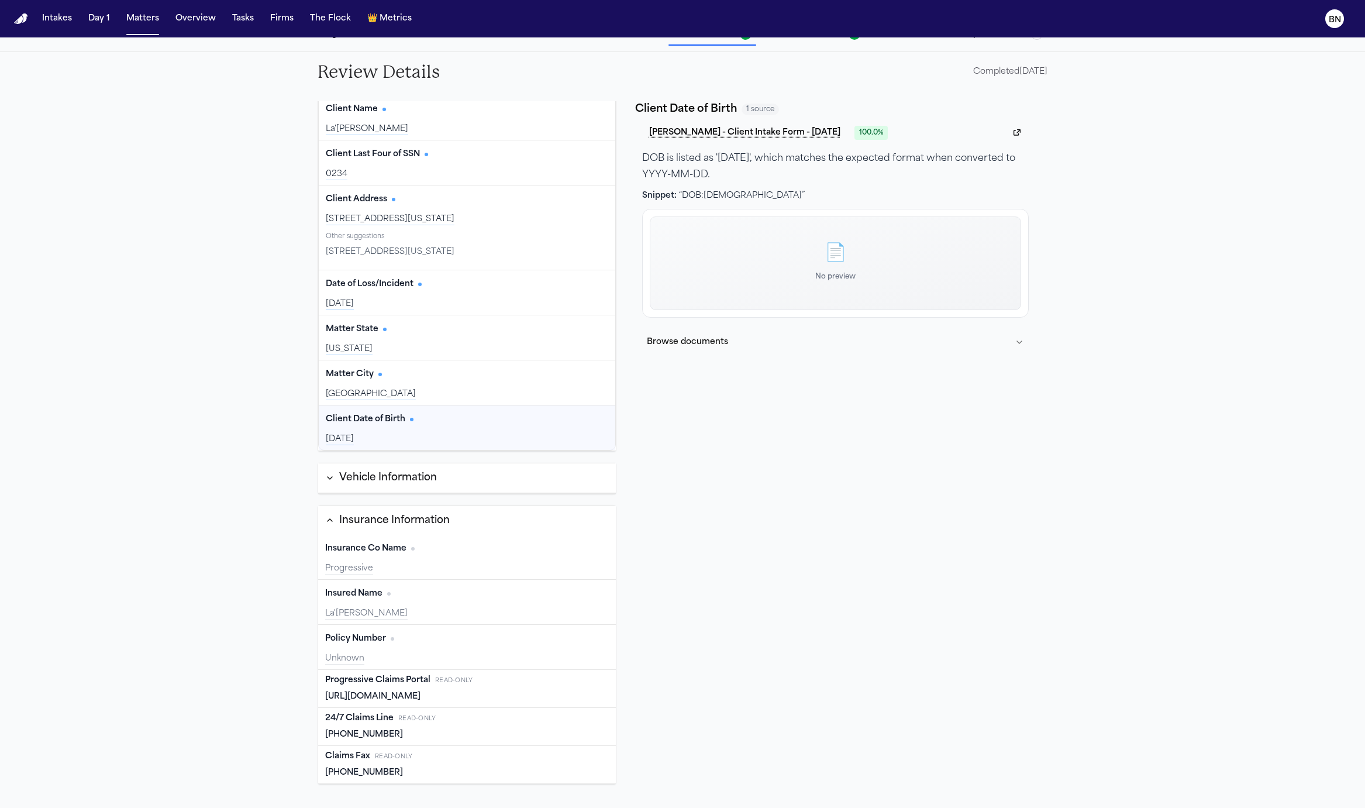
scroll to position [142, 0]
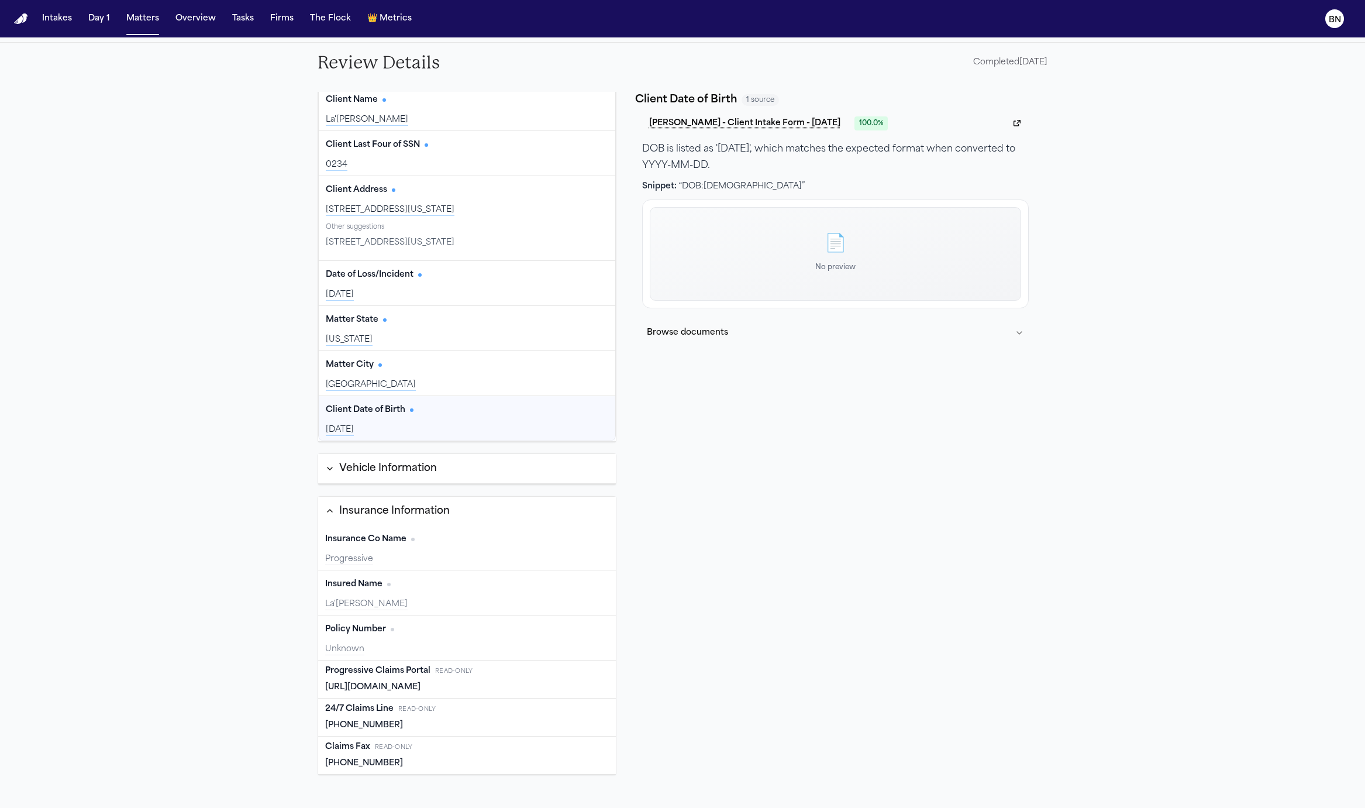
click at [497, 466] on button "Vehicle Information" at bounding box center [467, 469] width 298 height 30
click at [495, 463] on button "Vehicle Information" at bounding box center [467, 459] width 298 height 29
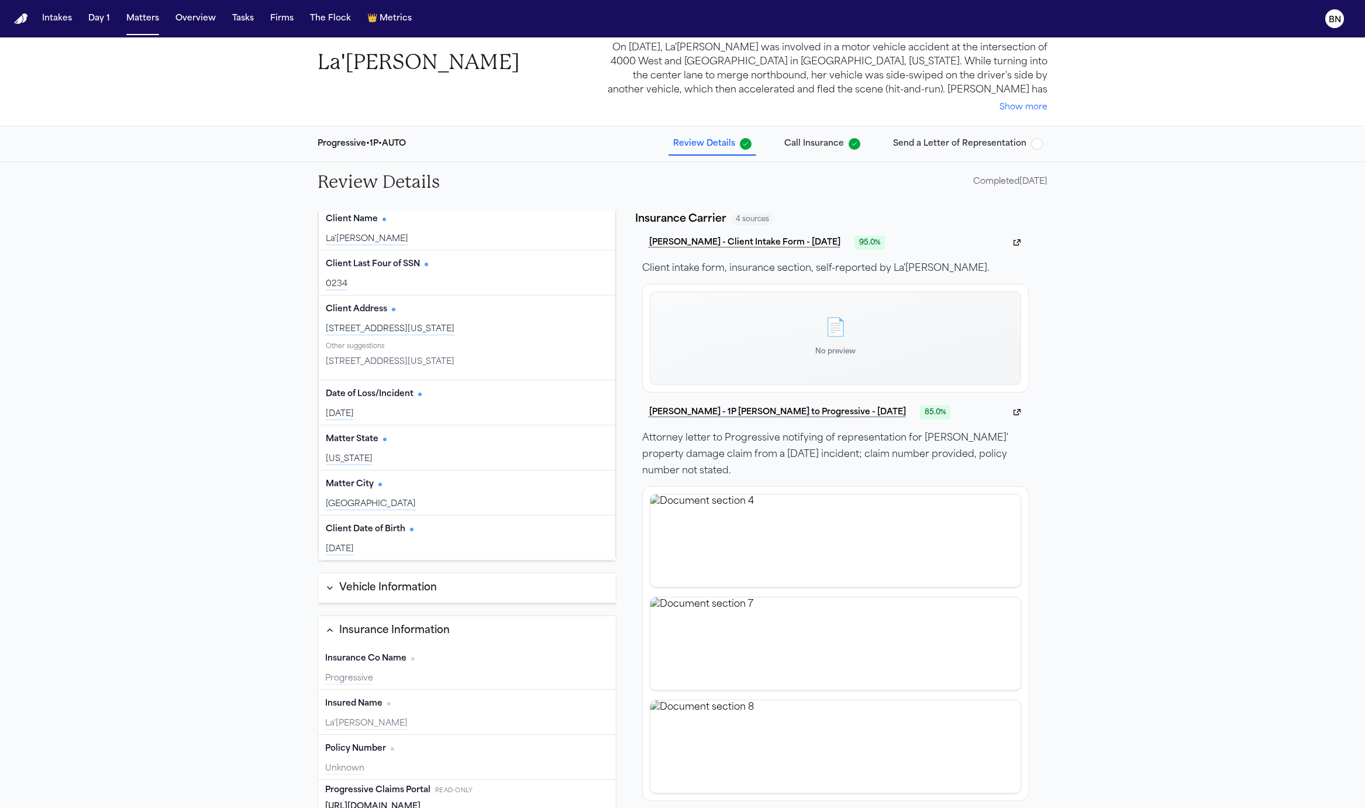
scroll to position [0, 0]
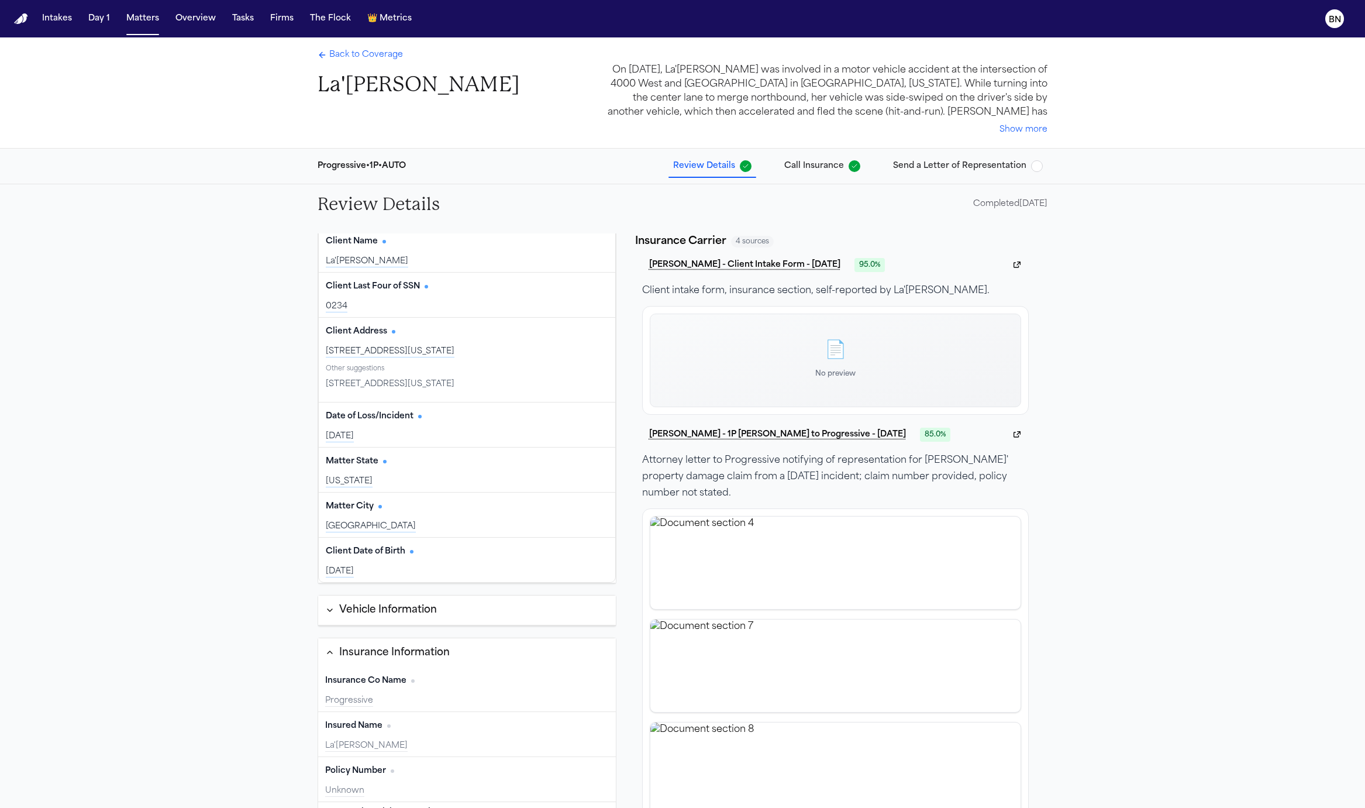
click at [836, 171] on span "Call Insurance" at bounding box center [814, 166] width 60 height 12
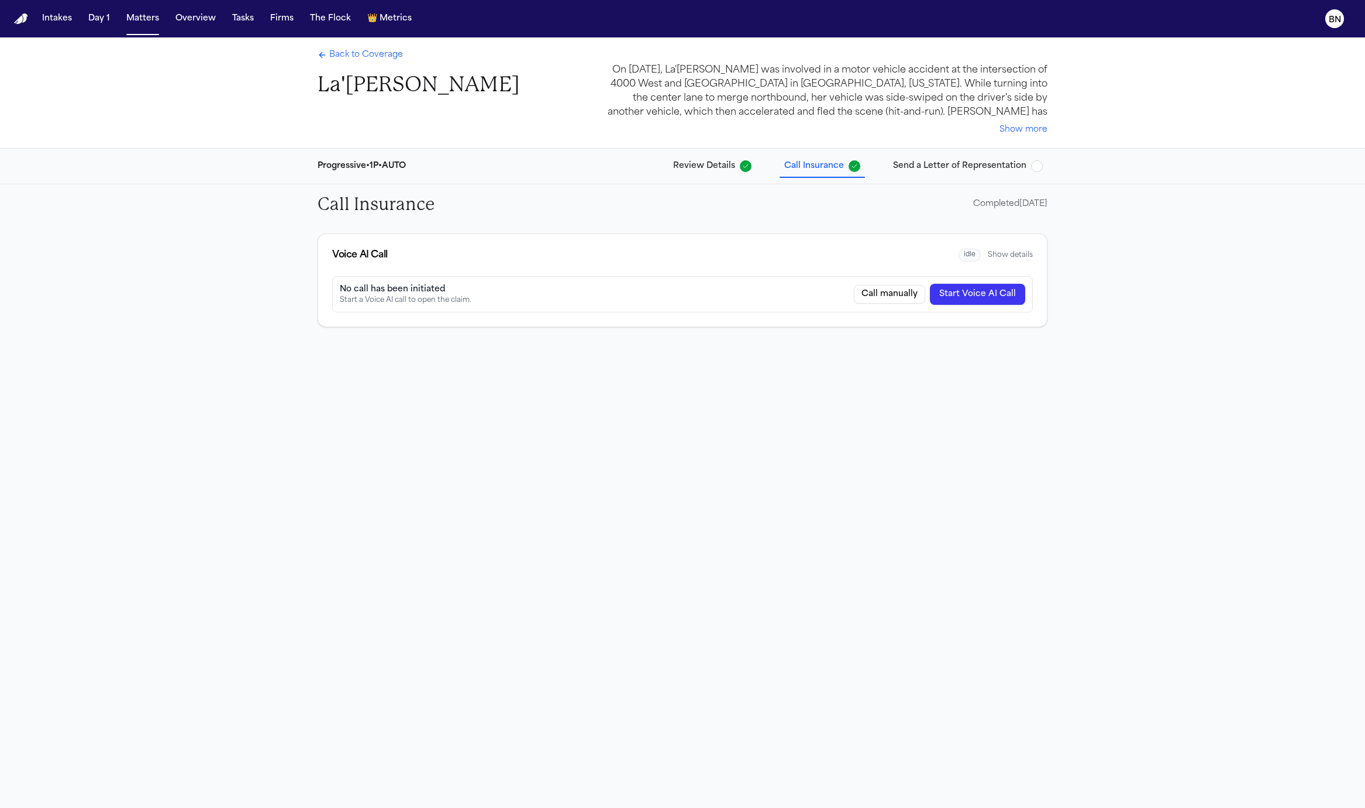
click at [908, 170] on span "Send a Letter of Representation" at bounding box center [959, 166] width 133 height 12
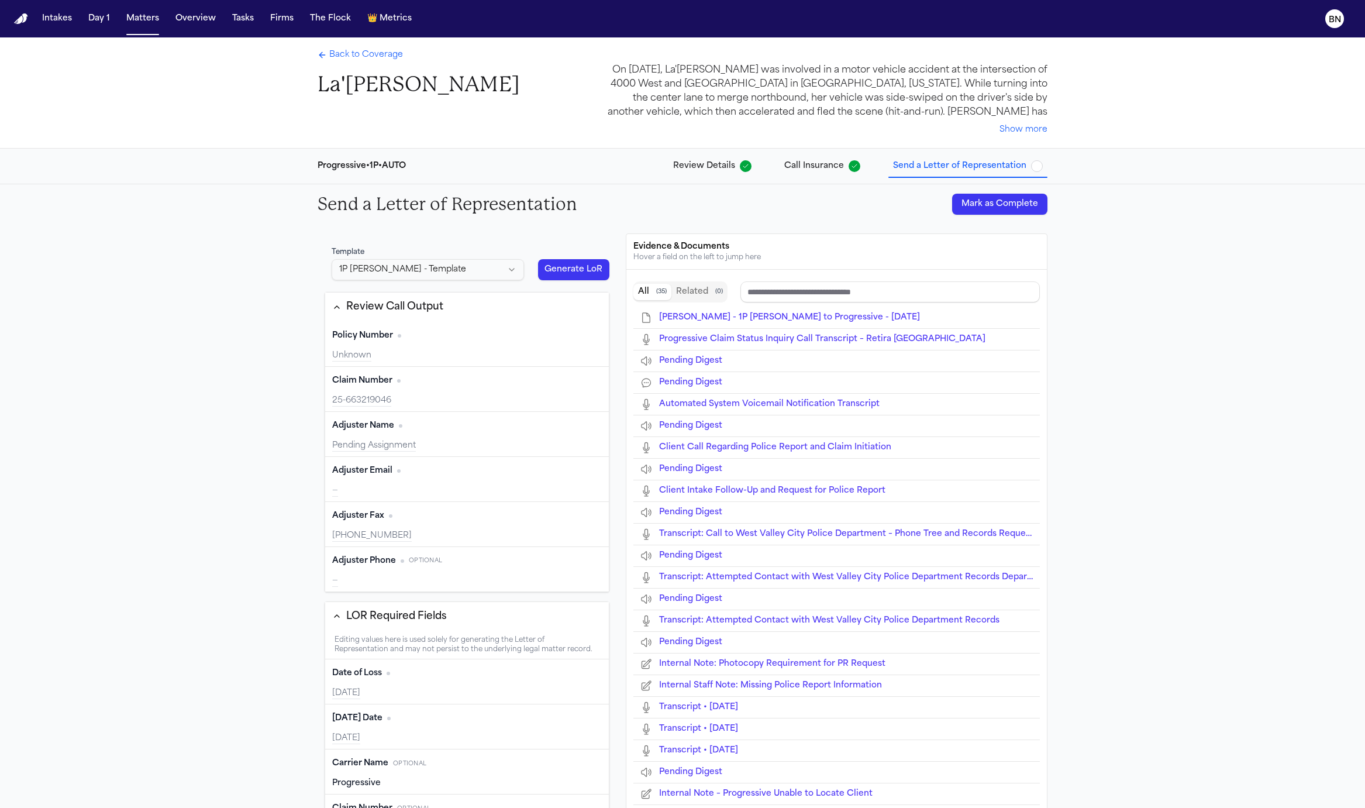
type input "**********"
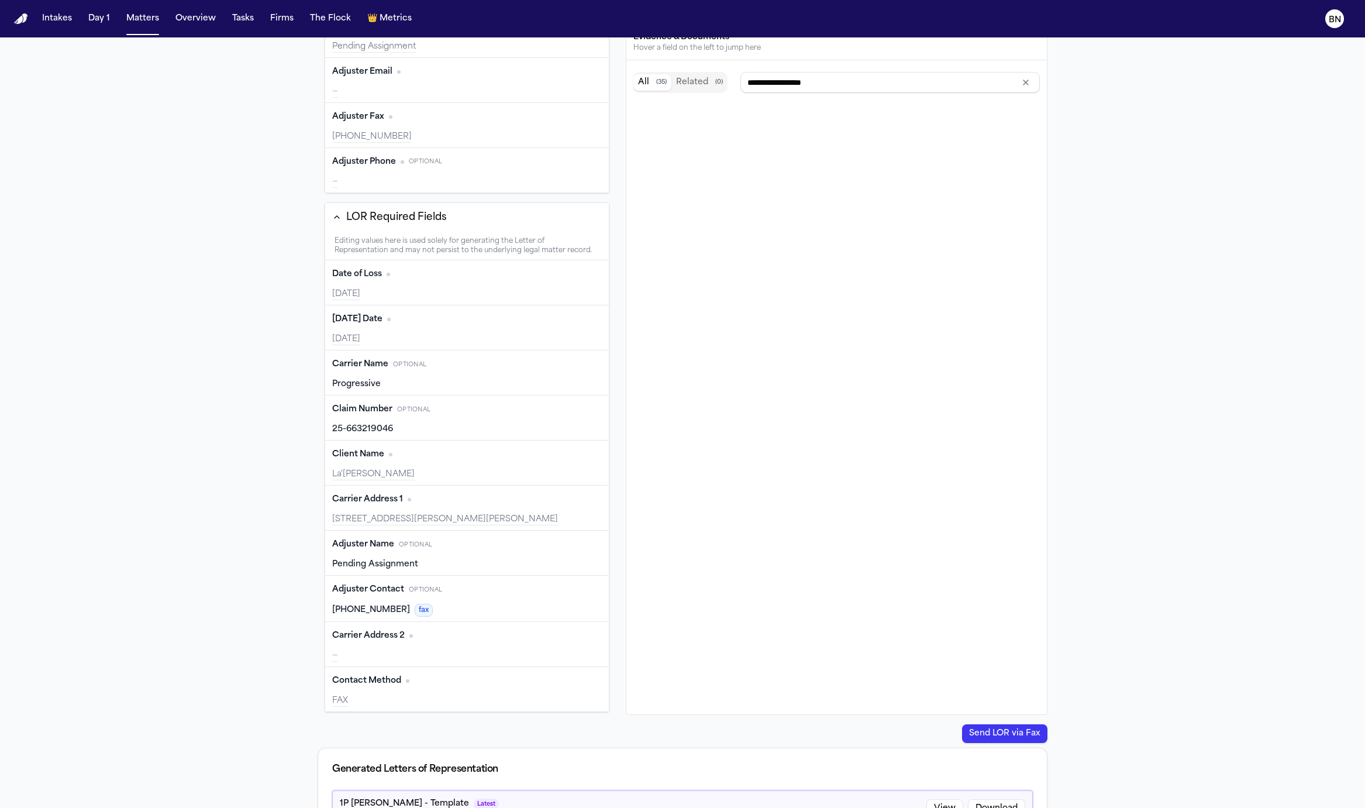
scroll to position [230, 0]
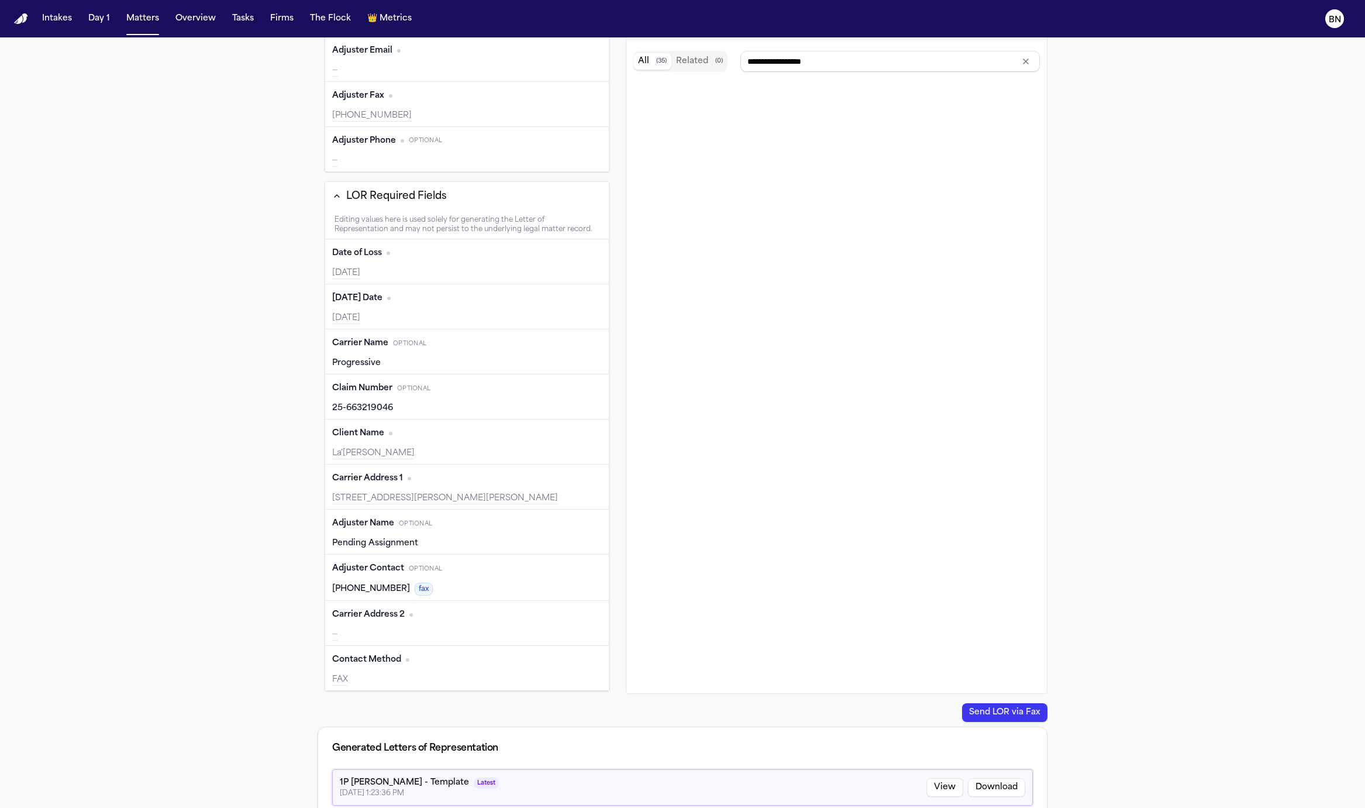
type input "**********"
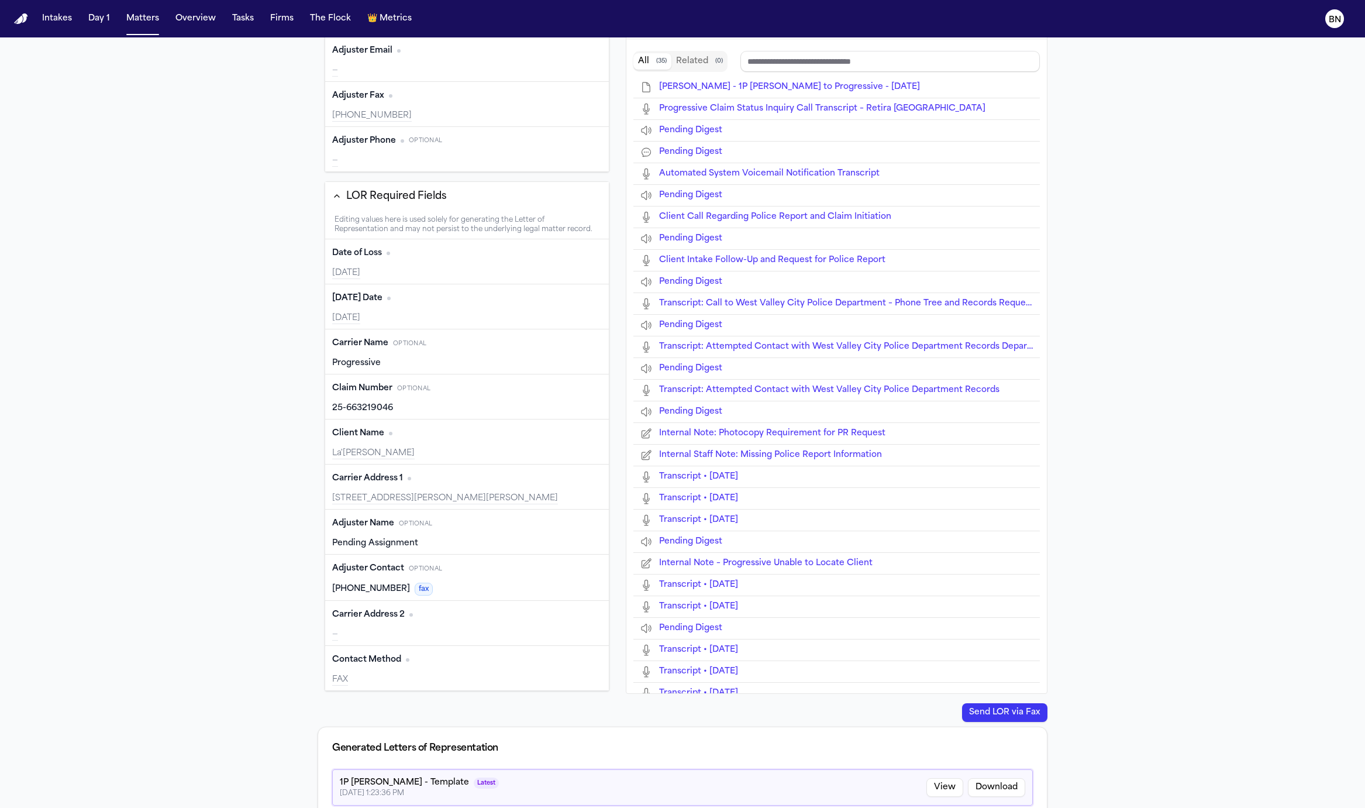
click at [499, 583] on div "[PHONE_NUMBER] fax" at bounding box center [467, 589] width 270 height 13
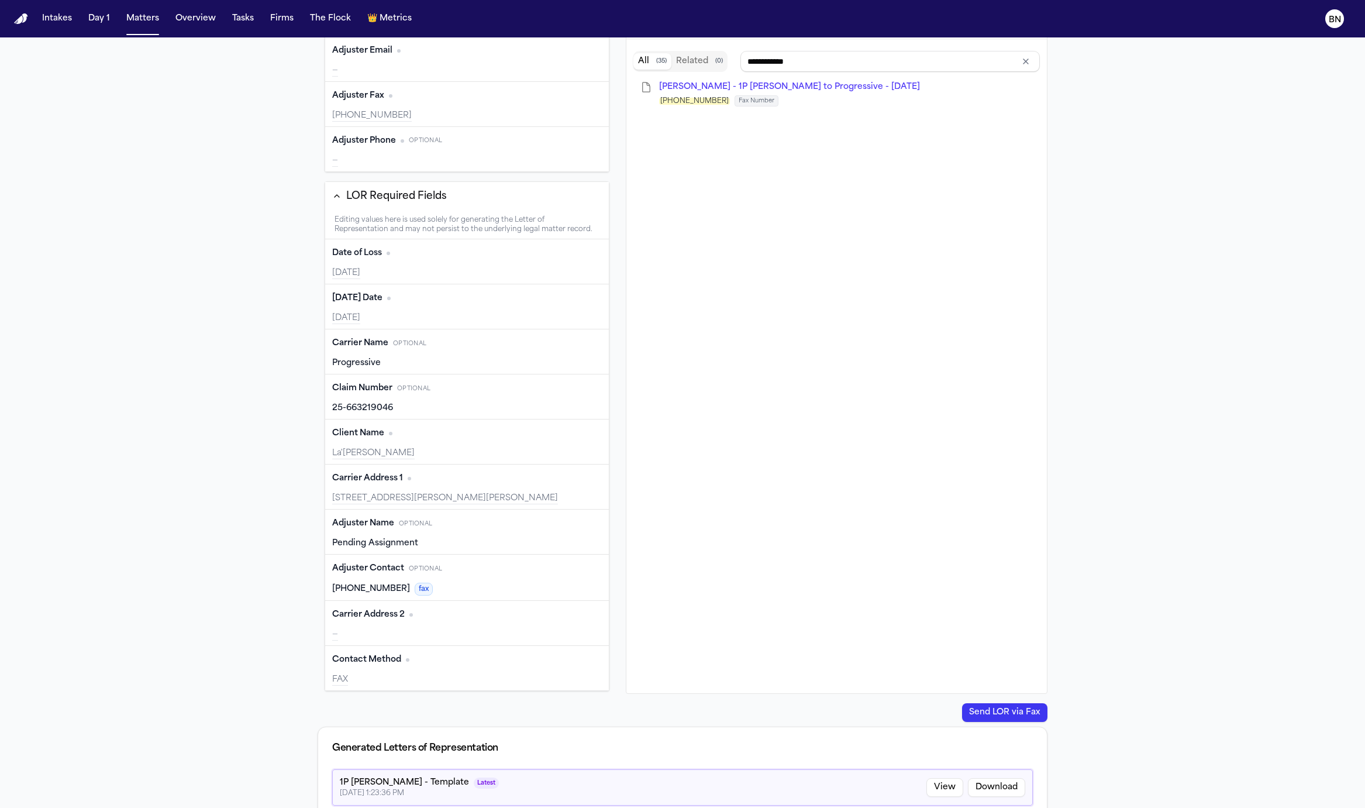
click at [575, 563] on button "Edit" at bounding box center [587, 568] width 29 height 19
click at [457, 585] on html "Intakes Day 1 Matters Overview Tasks Firms The Flock 👑 Metrics BN Back to Cover…" at bounding box center [682, 404] width 1365 height 808
click at [229, 563] on html "Intakes Day 1 Matters Overview Tasks Firms The Flock 👑 Metrics BN Back to Cover…" at bounding box center [682, 404] width 1365 height 808
click at [529, 587] on button "Cancel" at bounding box center [538, 593] width 39 height 19
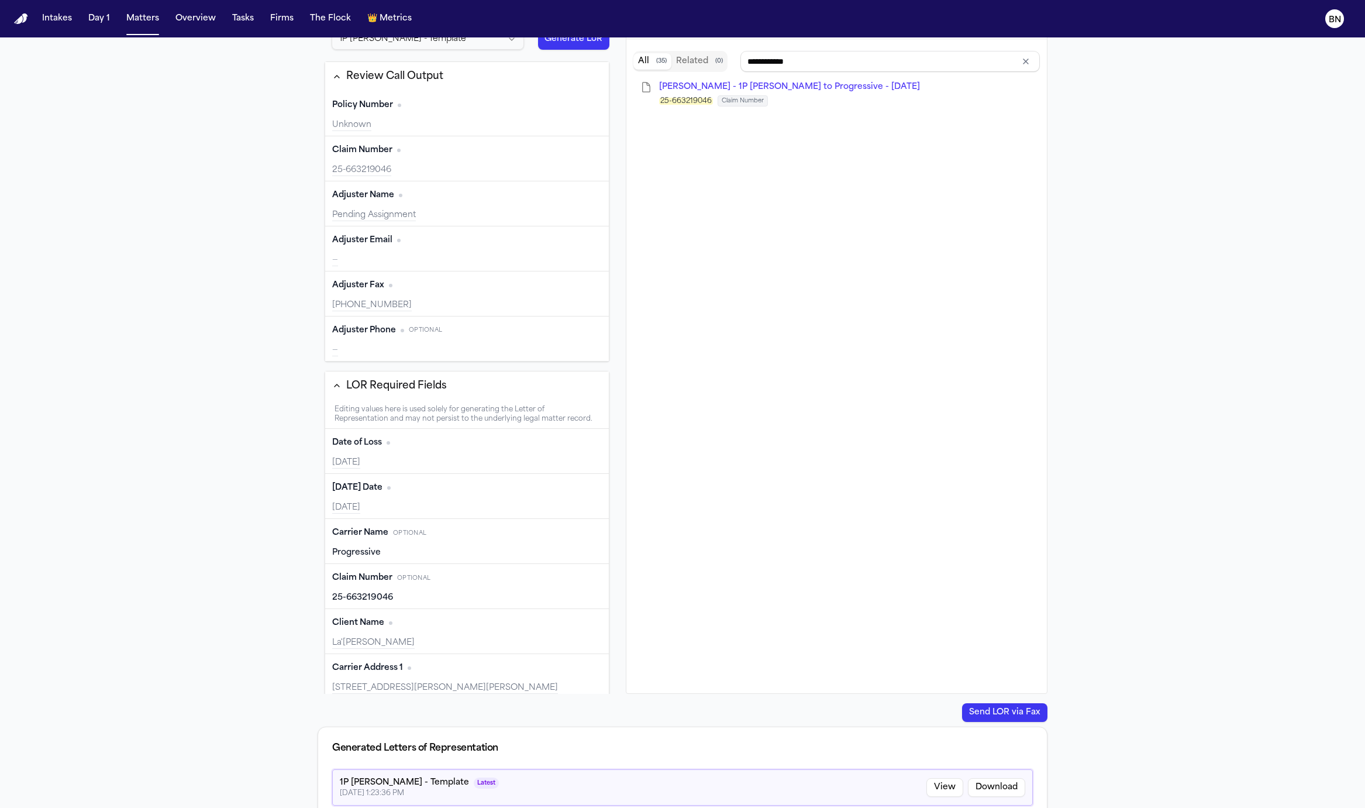
scroll to position [0, 0]
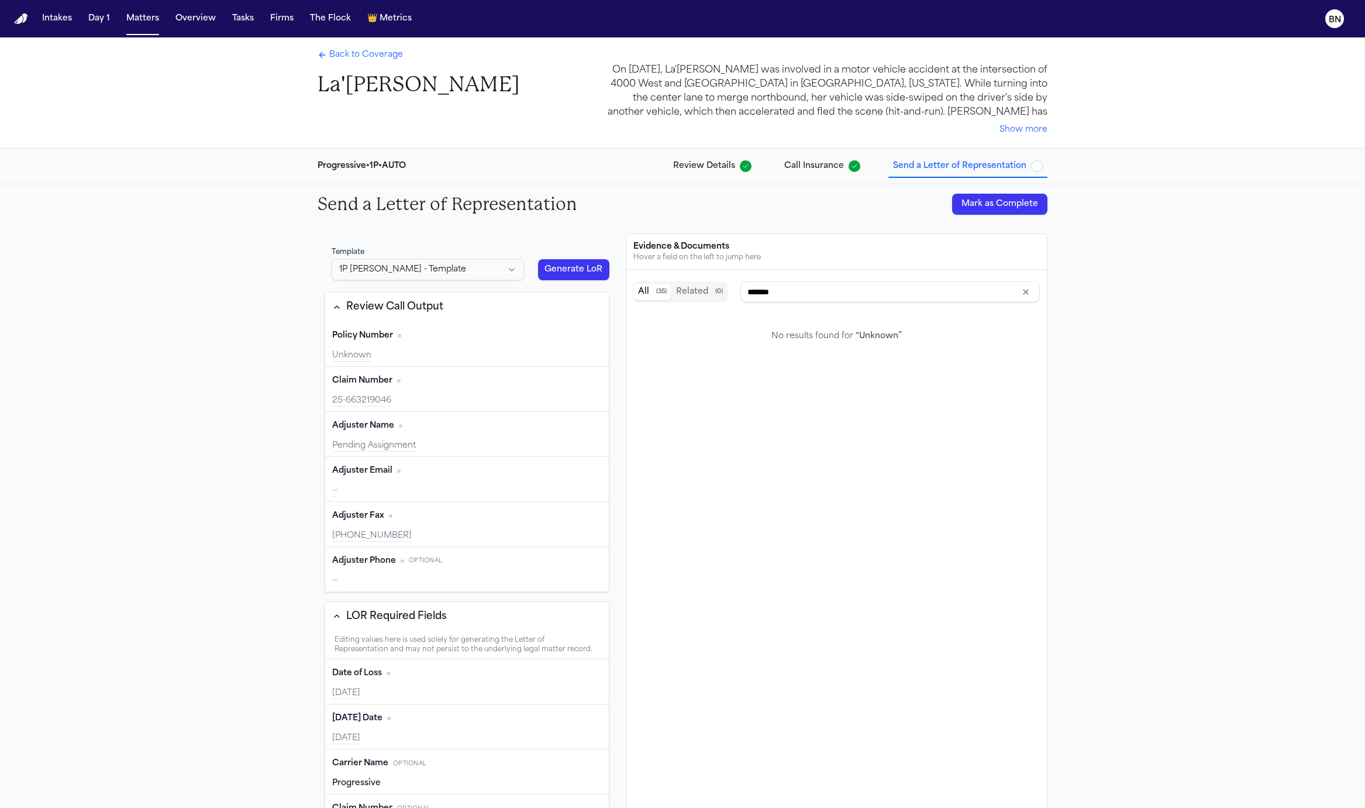
click at [622, 241] on div "Template 1P [PERSON_NAME] - Template Generate LoR Review Call Output Policy Num…" at bounding box center [683, 578] width 730 height 691
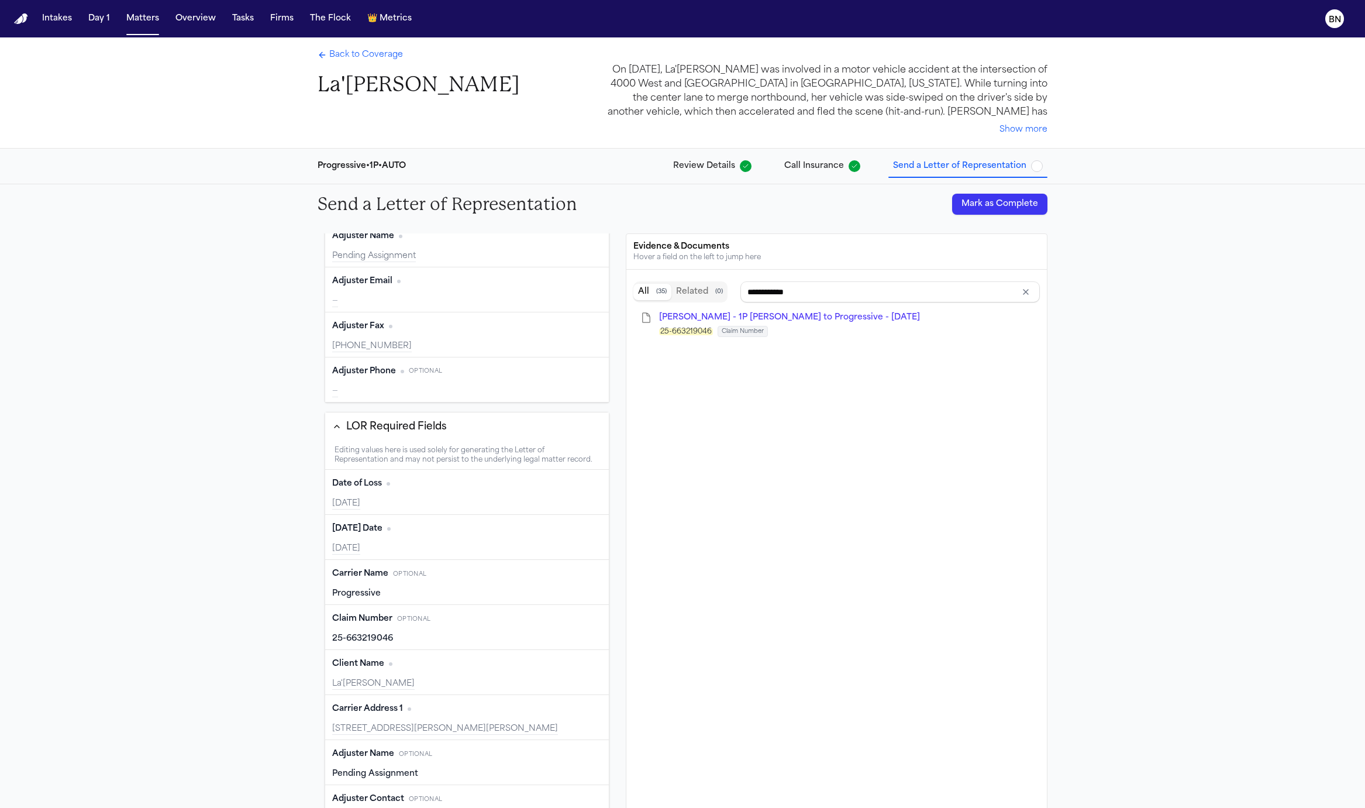
scroll to position [251, 0]
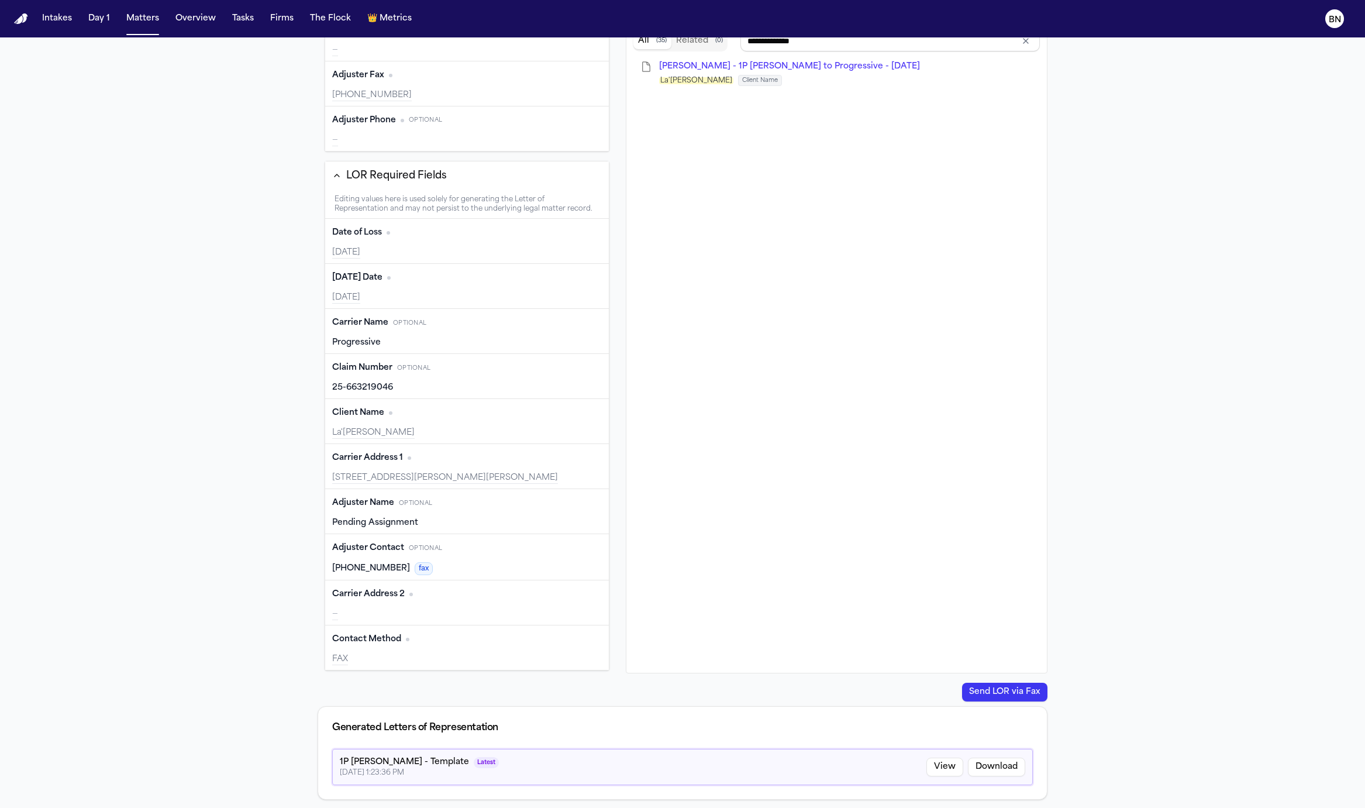
type input "**********"
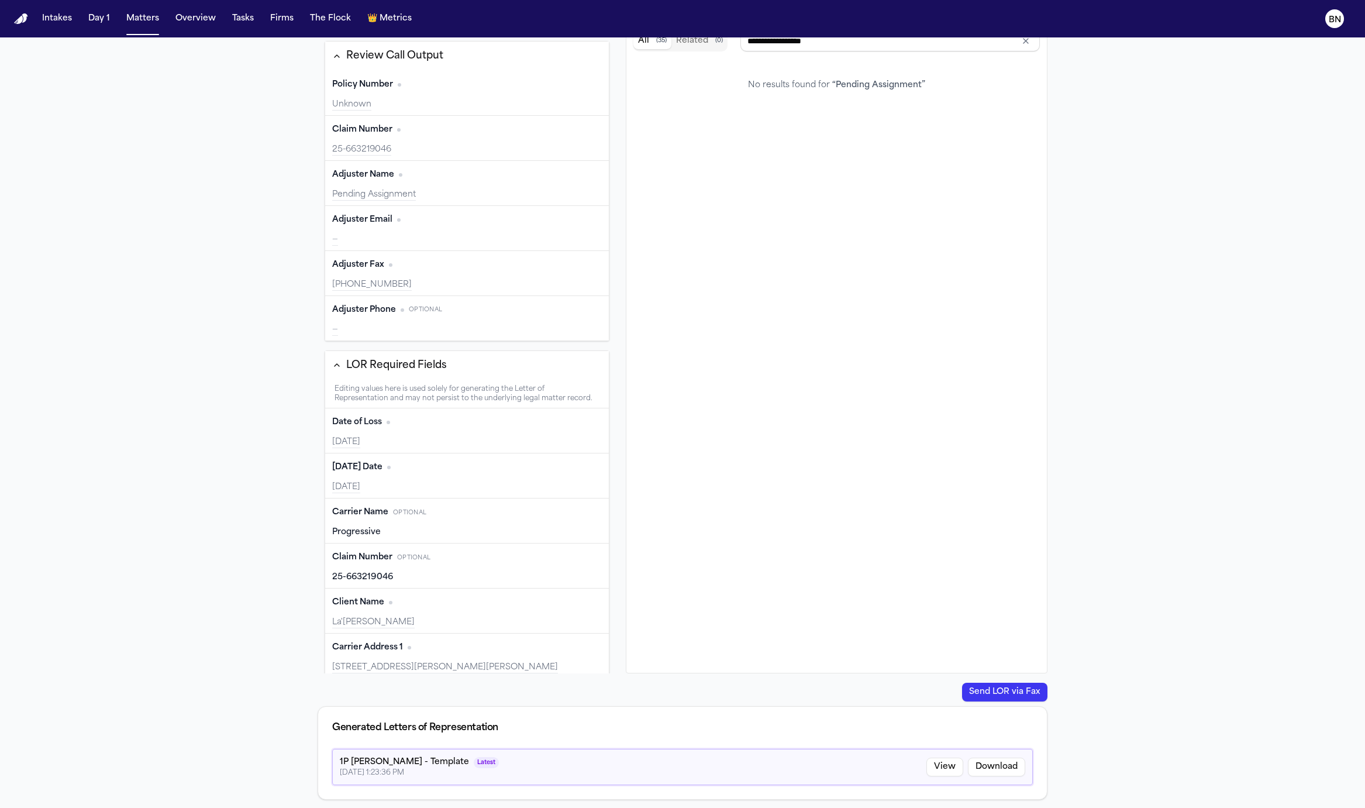
scroll to position [0, 0]
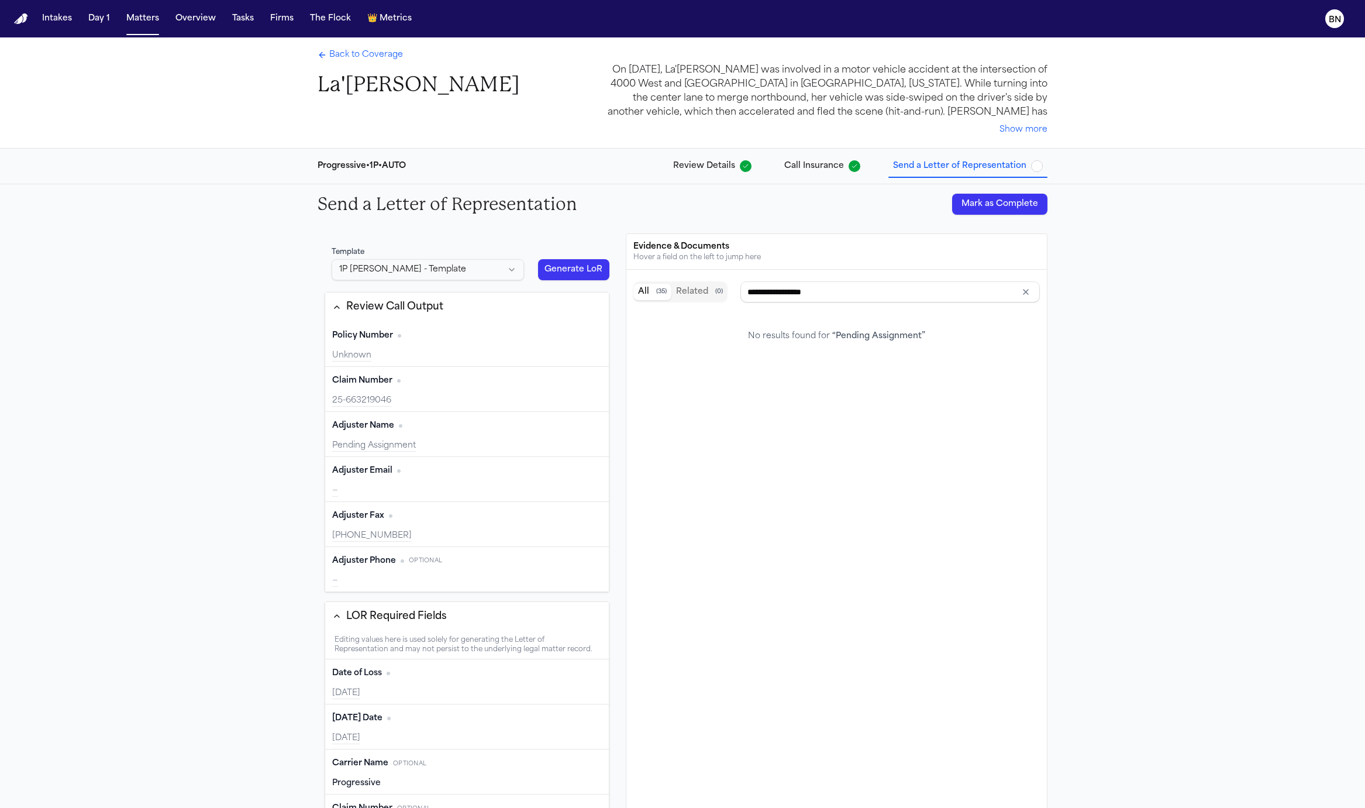
click at [732, 168] on span "Review Details" at bounding box center [704, 166] width 62 height 12
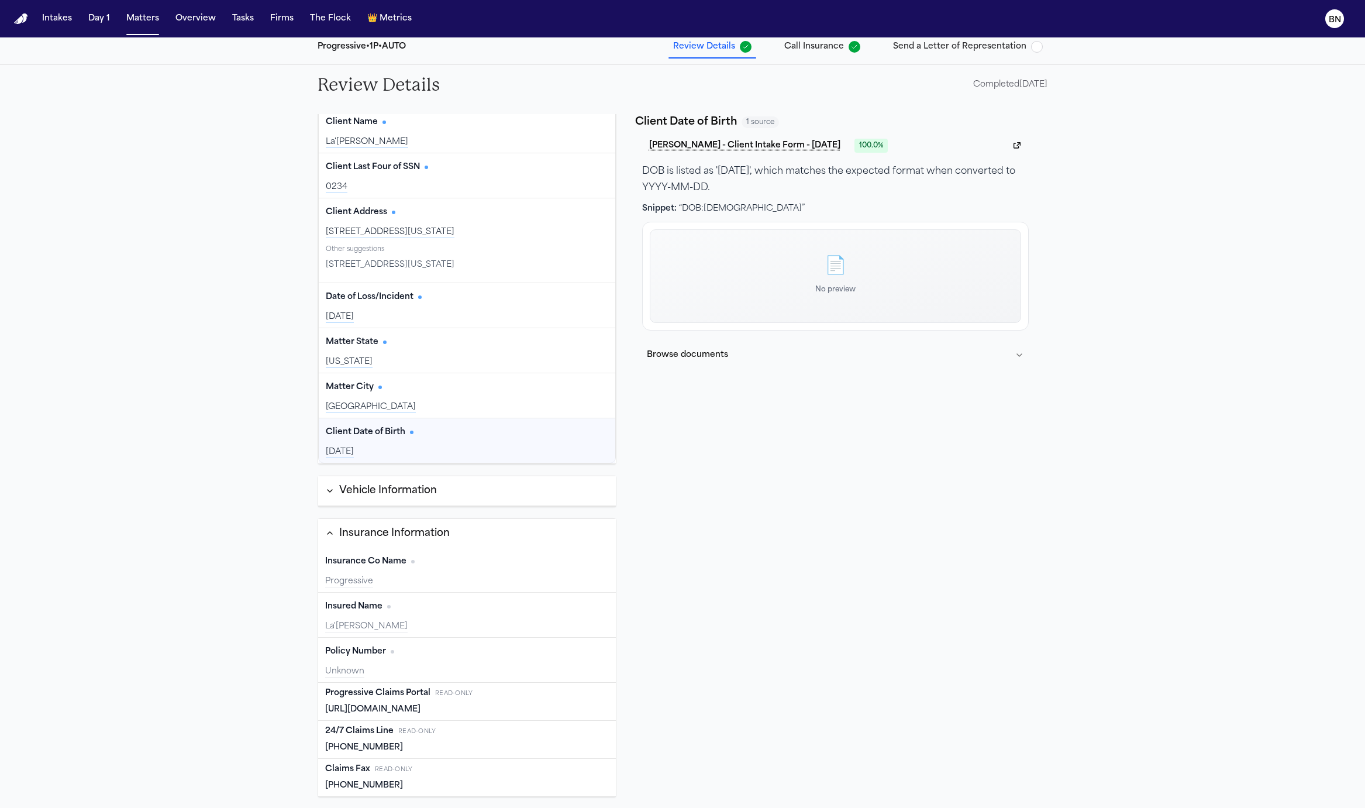
scroll to position [123, 0]
click at [470, 443] on div "[DATE]" at bounding box center [467, 449] width 283 height 12
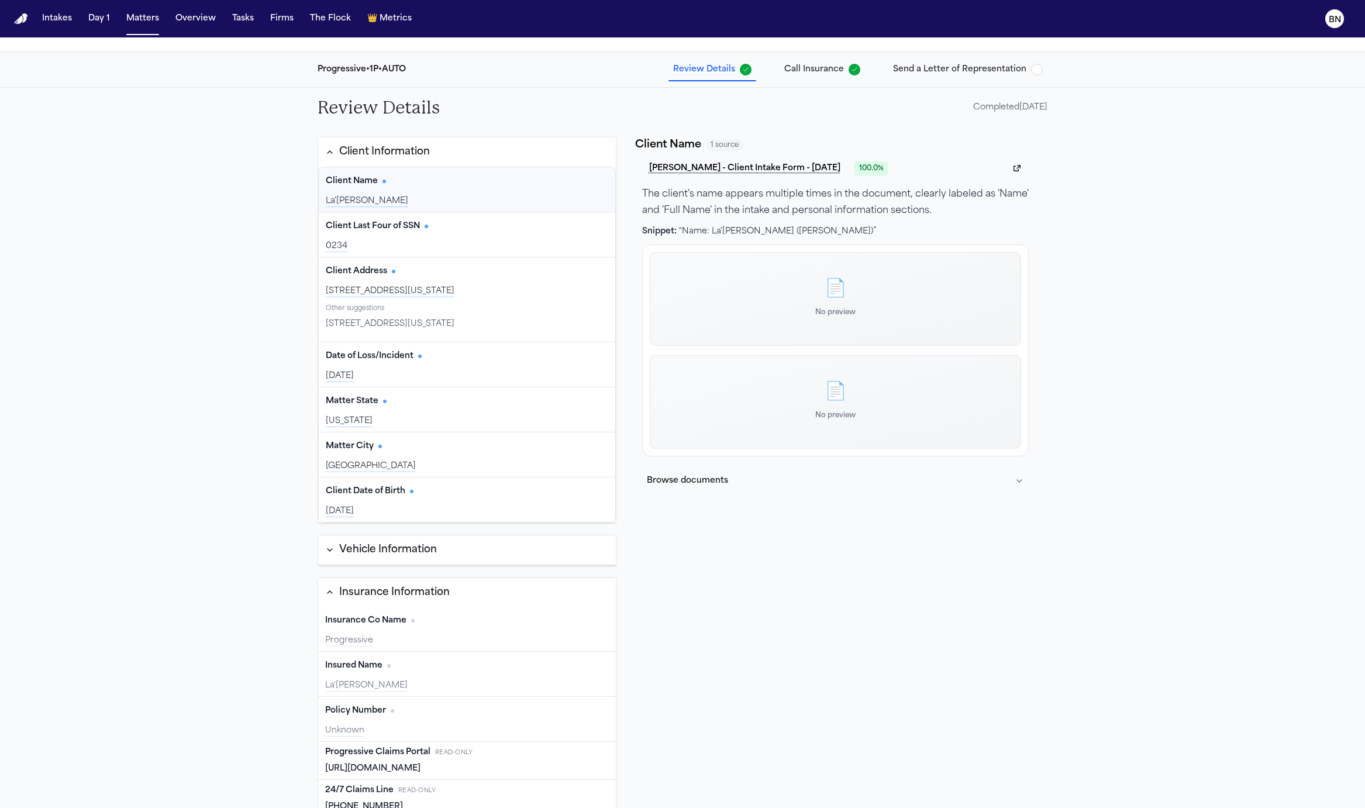
scroll to position [36, 0]
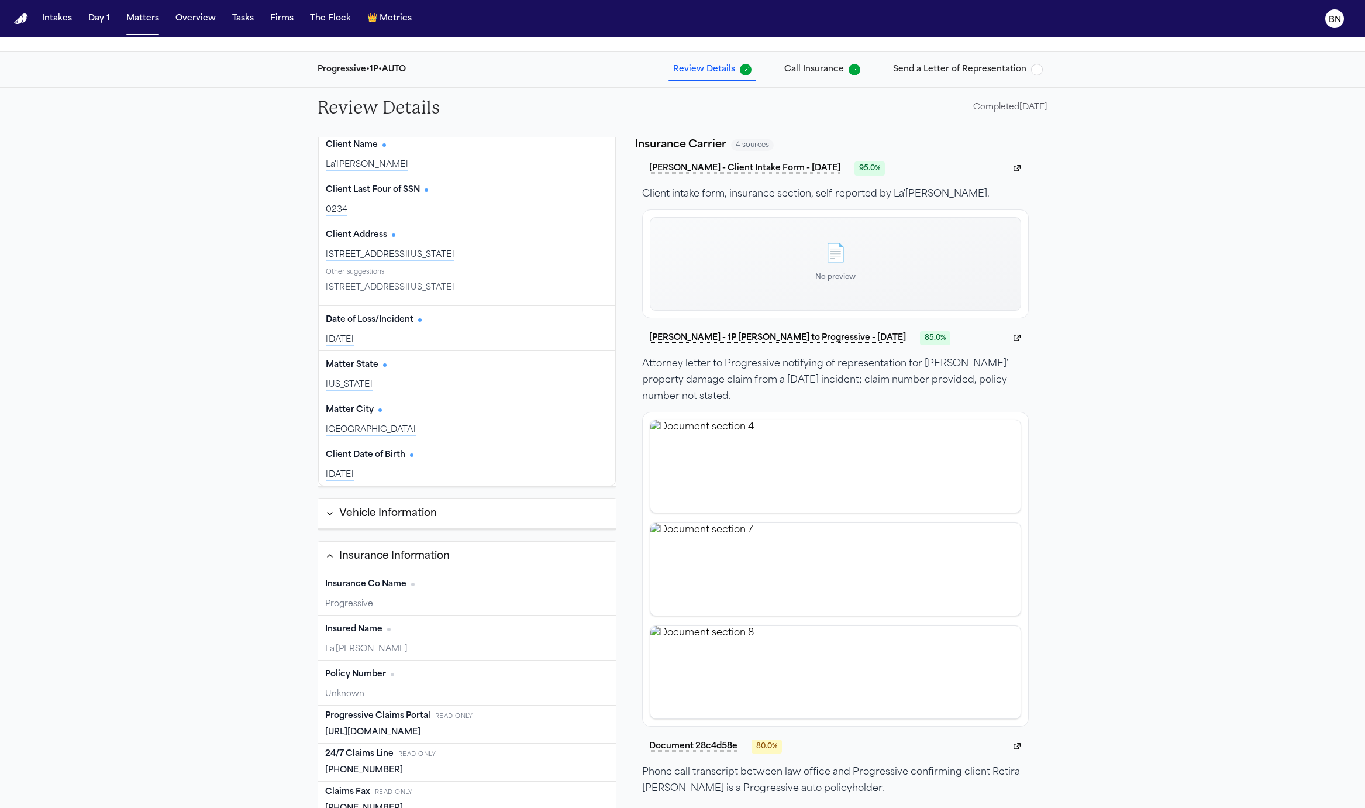
click at [440, 585] on div "Insurance Co Name Edit" at bounding box center [467, 584] width 284 height 19
click at [439, 652] on div "Insured Name Edit La'[PERSON_NAME]" at bounding box center [467, 637] width 298 height 45
click at [439, 689] on div "Unknown" at bounding box center [467, 694] width 284 height 12
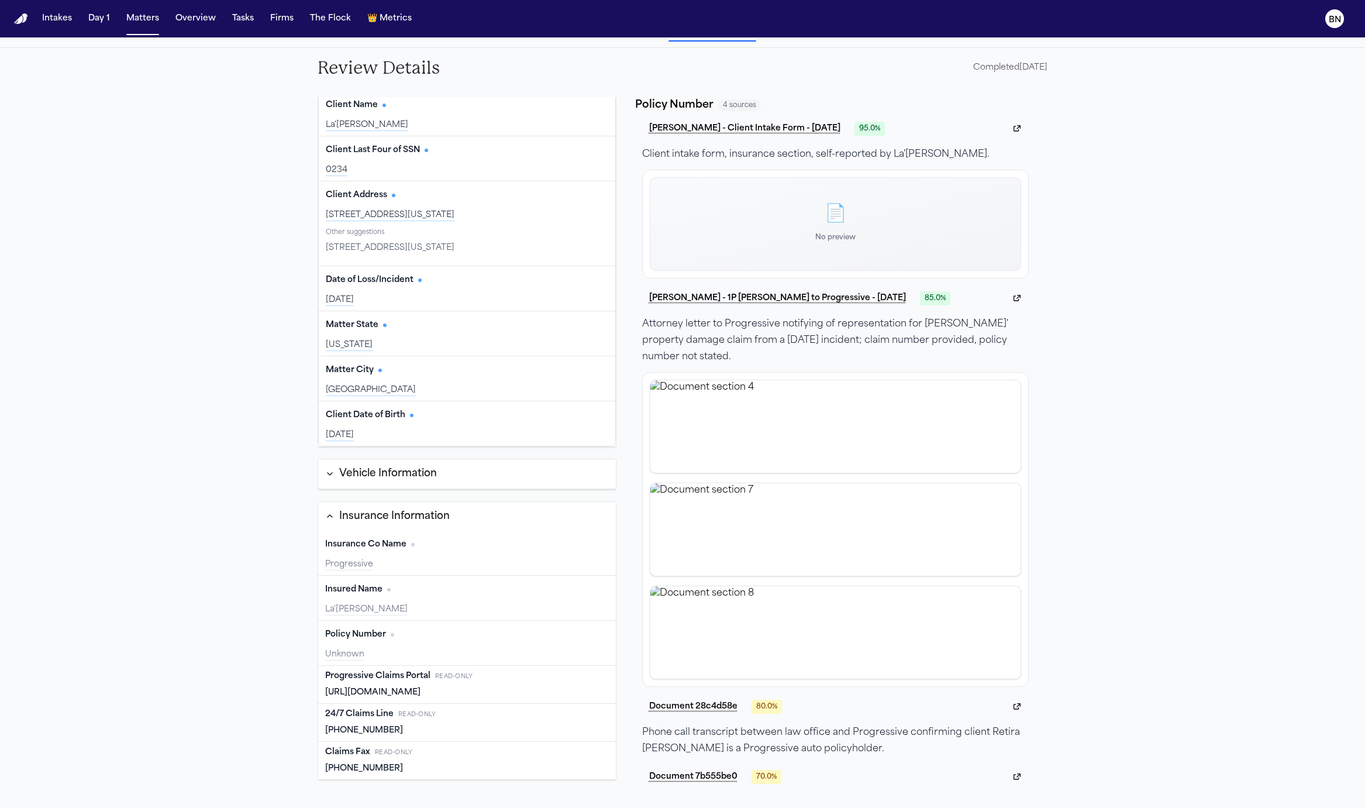
scroll to position [142, 0]
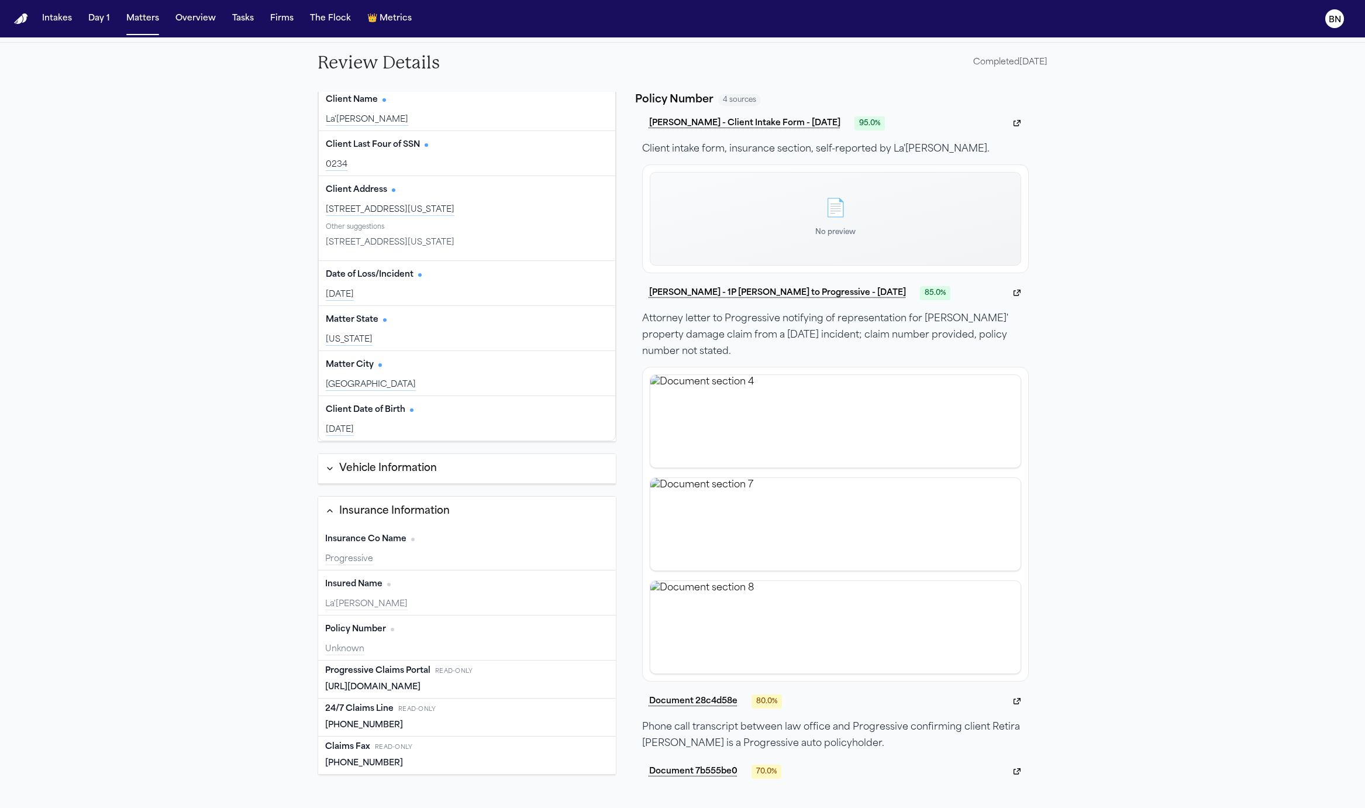
click at [456, 632] on div "Policy Number Edit" at bounding box center [467, 629] width 284 height 19
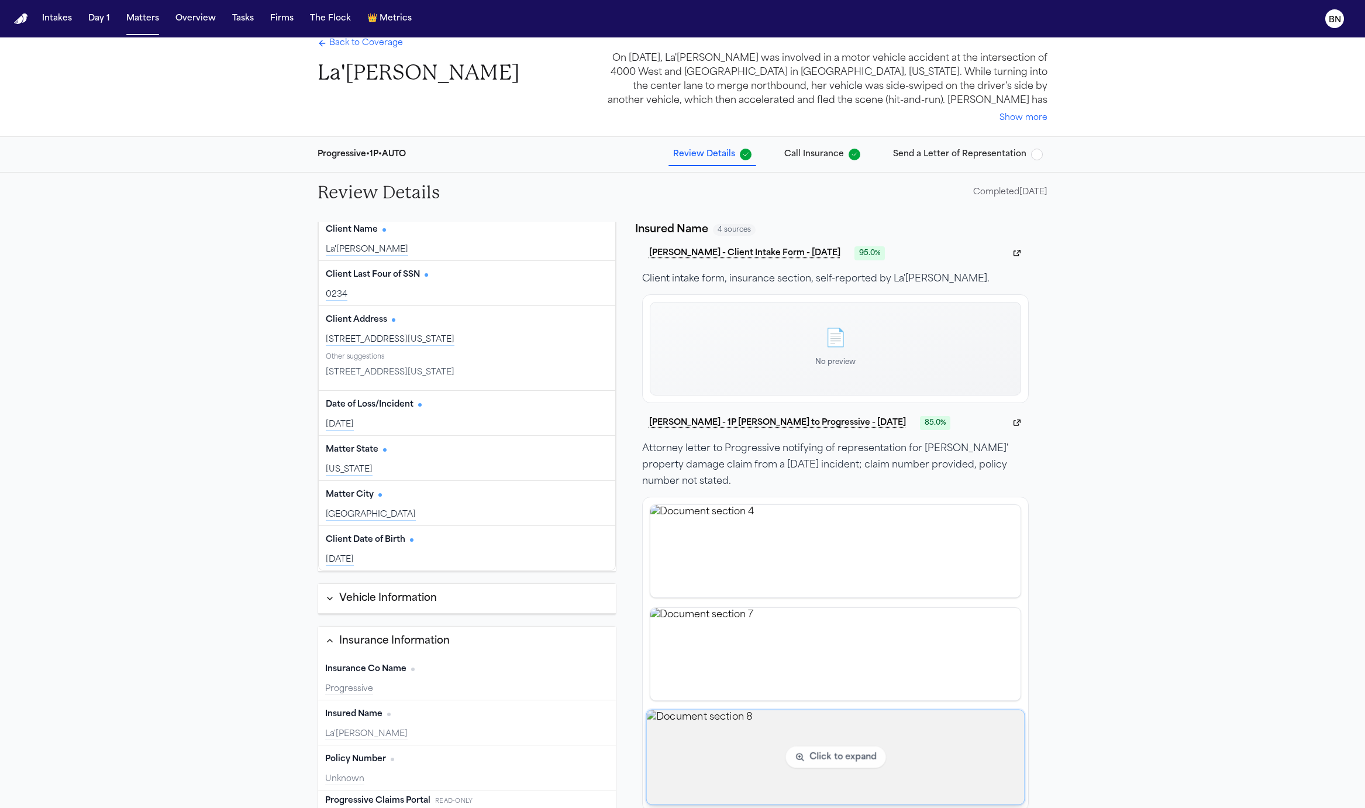
scroll to position [12, 0]
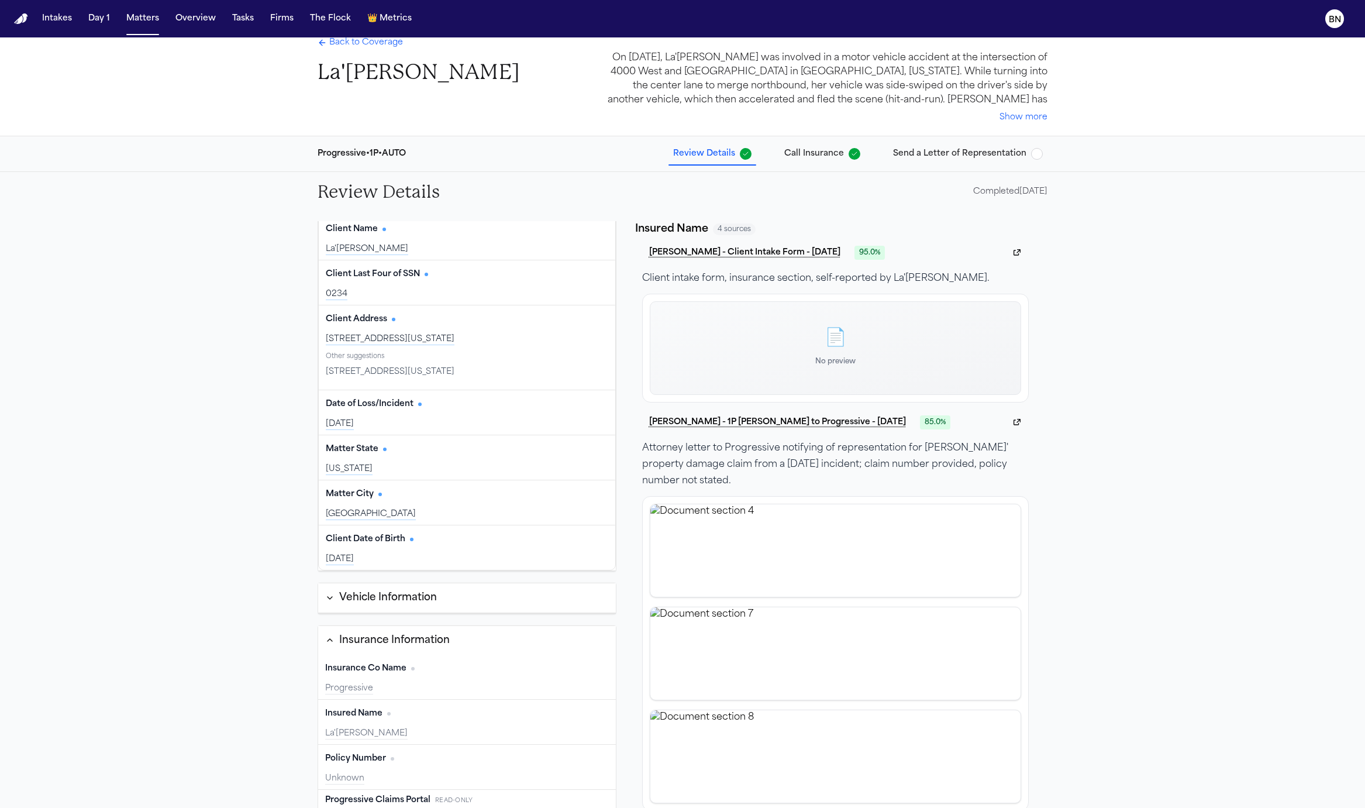
click at [800, 155] on span "Call Insurance" at bounding box center [814, 154] width 60 height 12
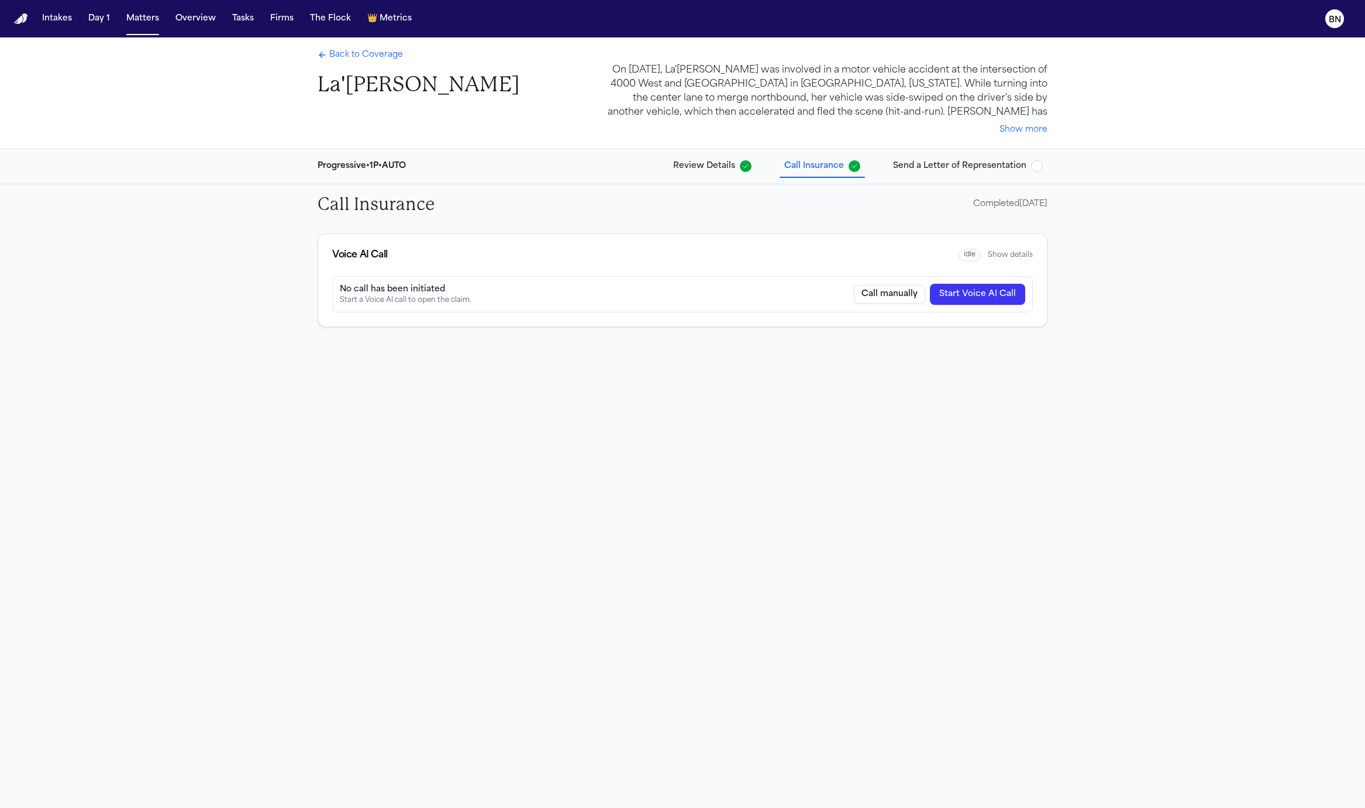
click at [1011, 254] on button "Show details" at bounding box center [1010, 254] width 45 height 9
click at [1011, 254] on button "Hide details" at bounding box center [1012, 254] width 41 height 9
click at [1014, 255] on button "Show details" at bounding box center [1010, 254] width 45 height 9
click at [986, 173] on button "Send a Letter of Representation" at bounding box center [968, 166] width 159 height 21
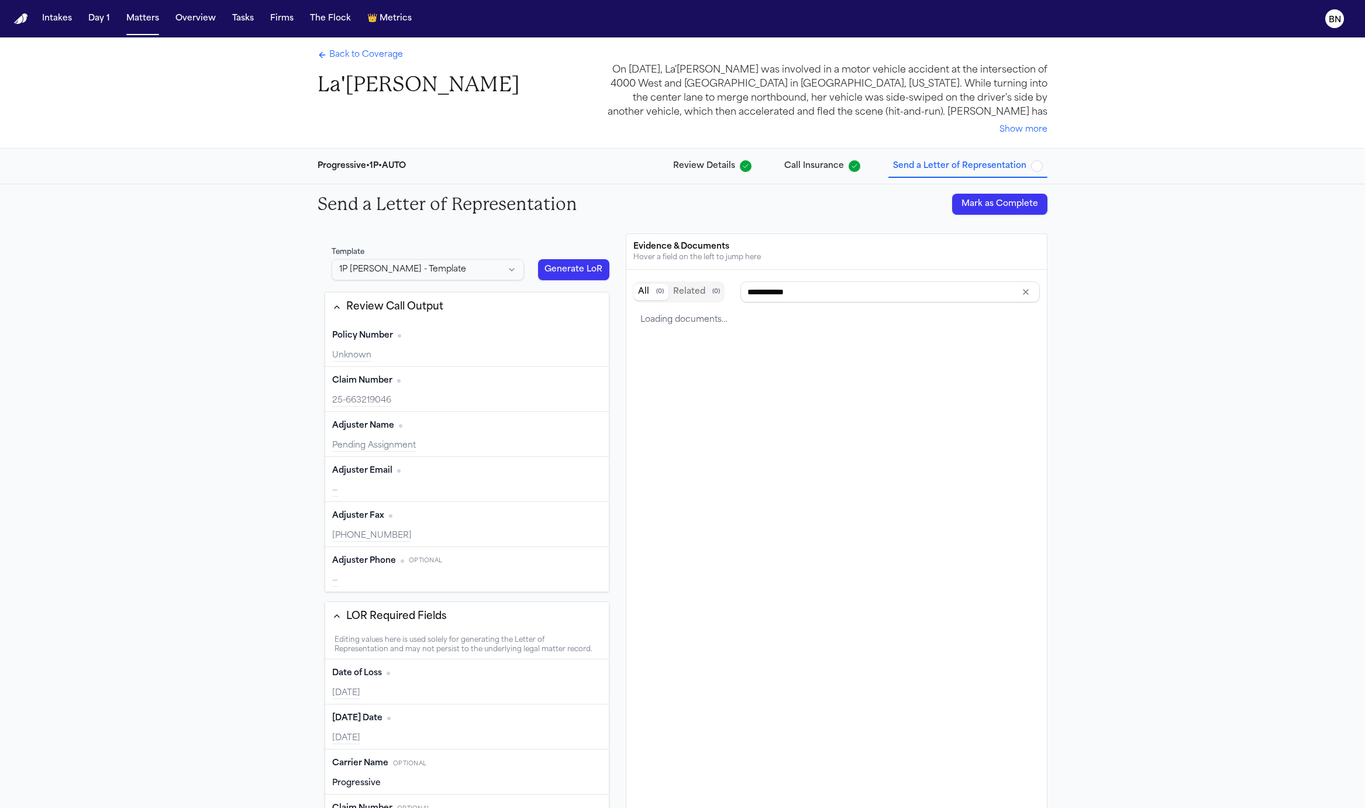
scroll to position [9, 0]
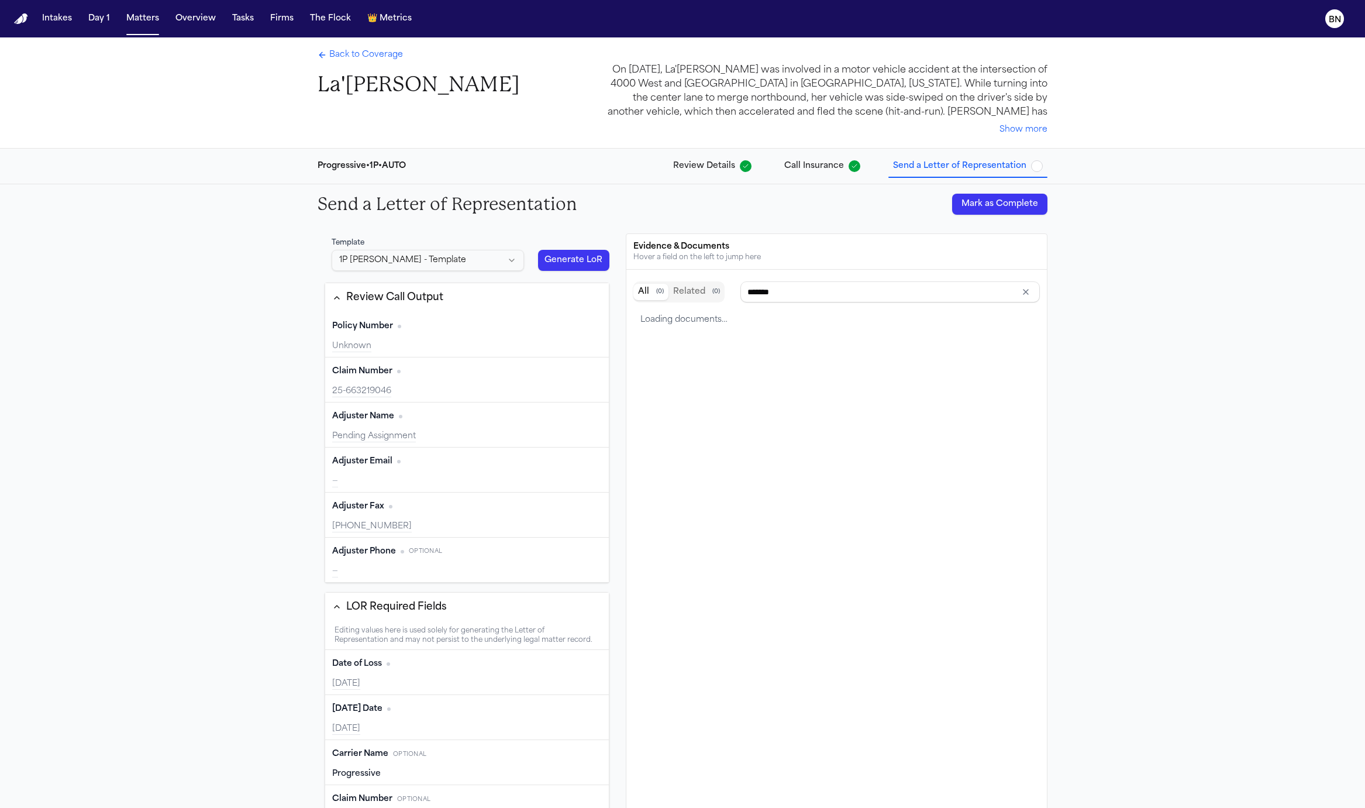
click at [500, 255] on html "Intakes Day 1 Matters Overview Tasks Firms The Flock 👑 Metrics BN Back to Cover…" at bounding box center [682, 404] width 1365 height 808
click at [513, 230] on html "Intakes Day 1 Matters Overview Tasks Firms The Flock 👑 Metrics BN Back to Cover…" at bounding box center [682, 404] width 1365 height 808
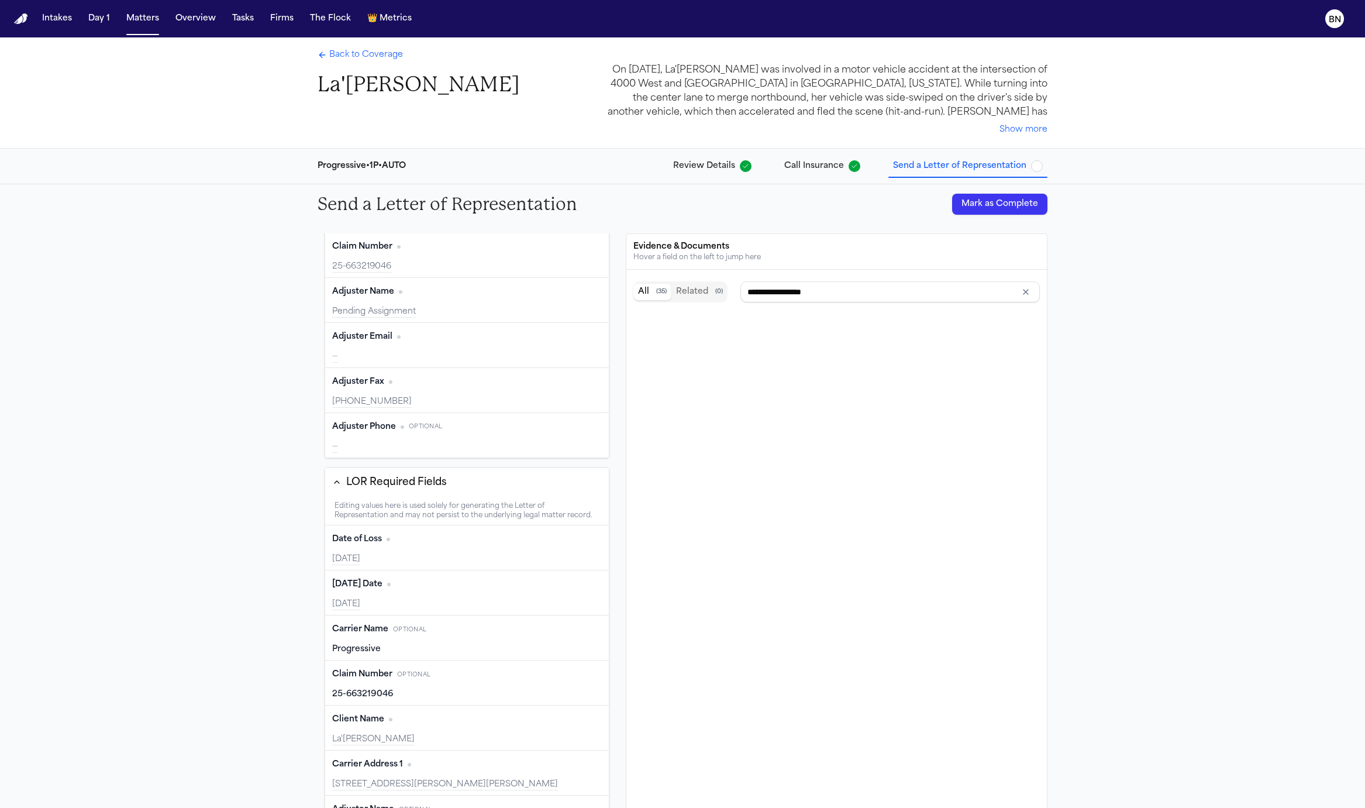
type input "**********"
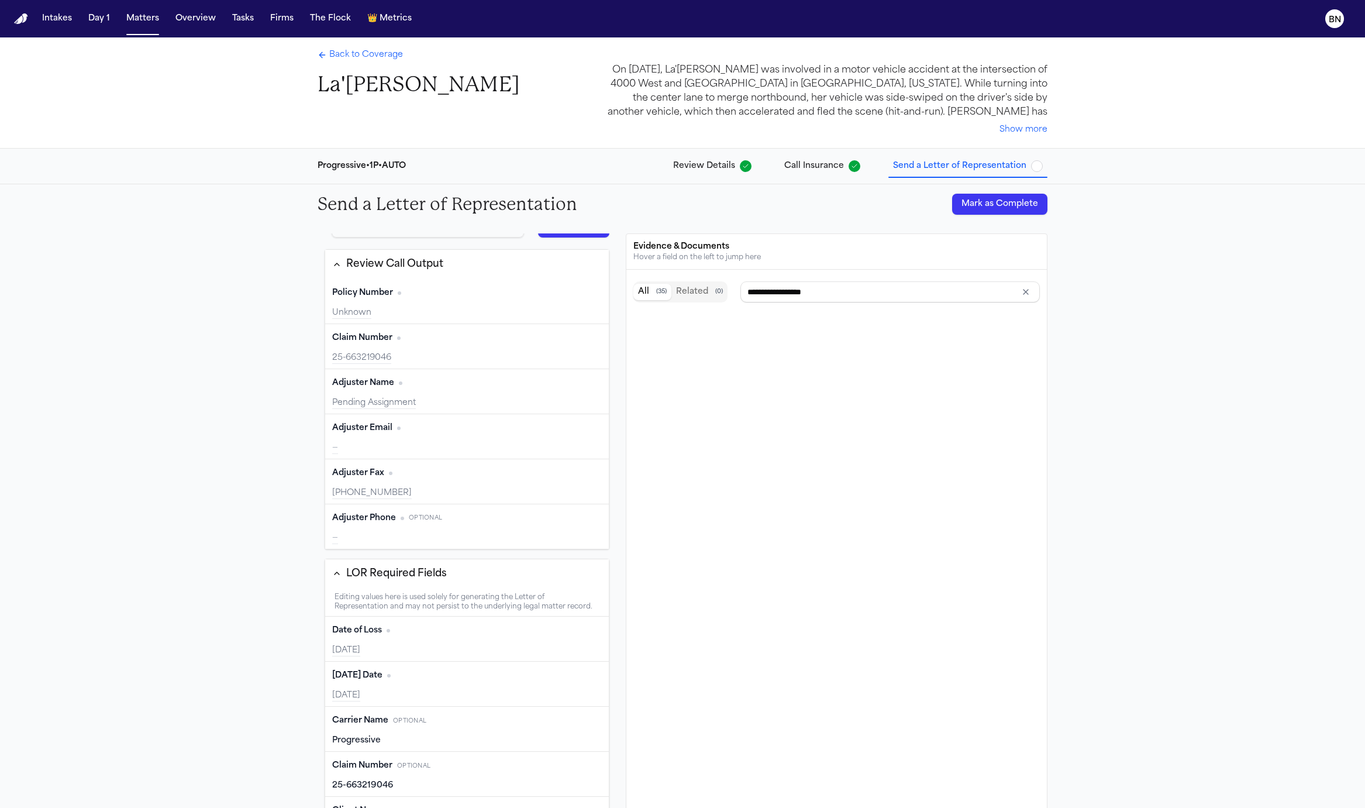
scroll to position [0, 0]
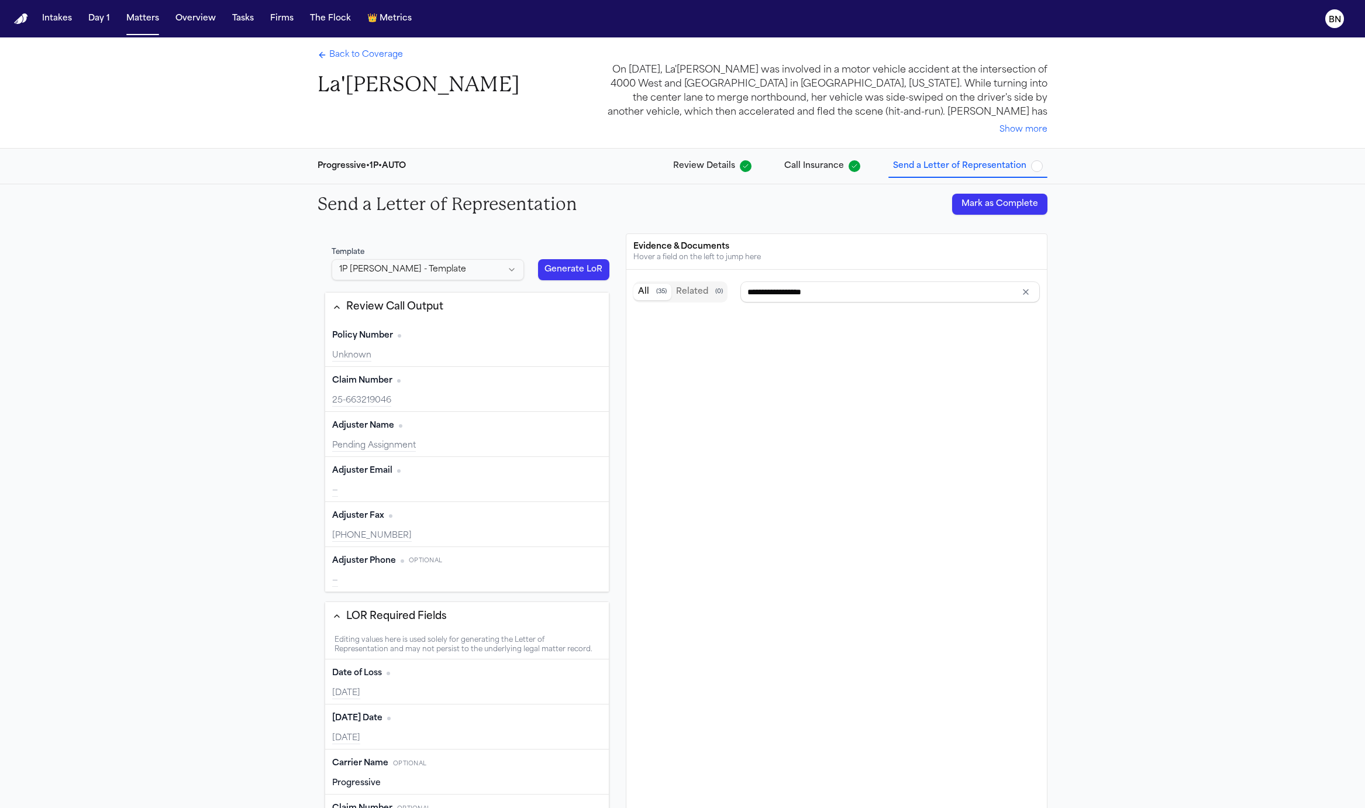
type input "**********"
click at [331, 54] on span "Back to Coverage" at bounding box center [366, 55] width 74 height 12
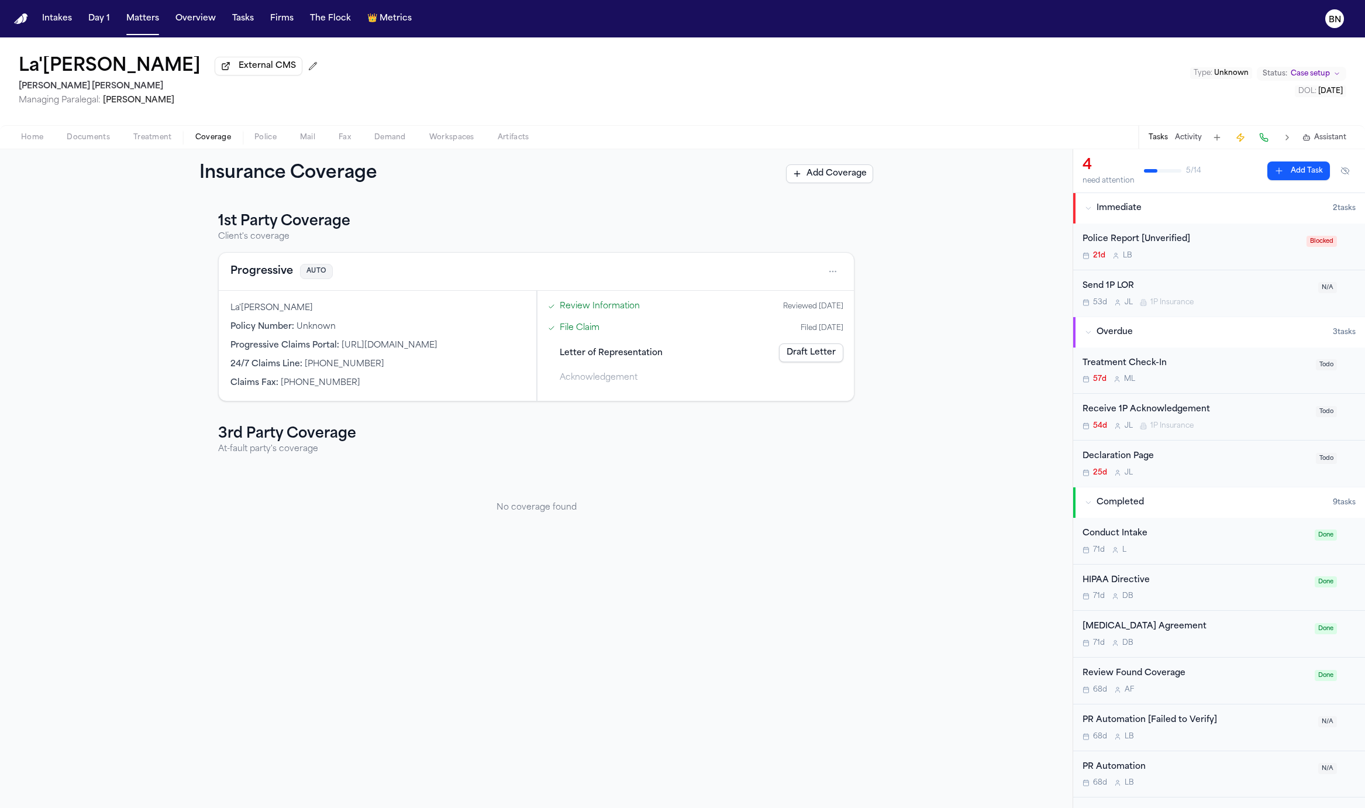
click at [335, 470] on div "No coverage found" at bounding box center [536, 507] width 636 height 87
click at [135, 22] on button "Matters" at bounding box center [143, 18] width 42 height 21
click at [133, 24] on button "Matters" at bounding box center [143, 18] width 42 height 21
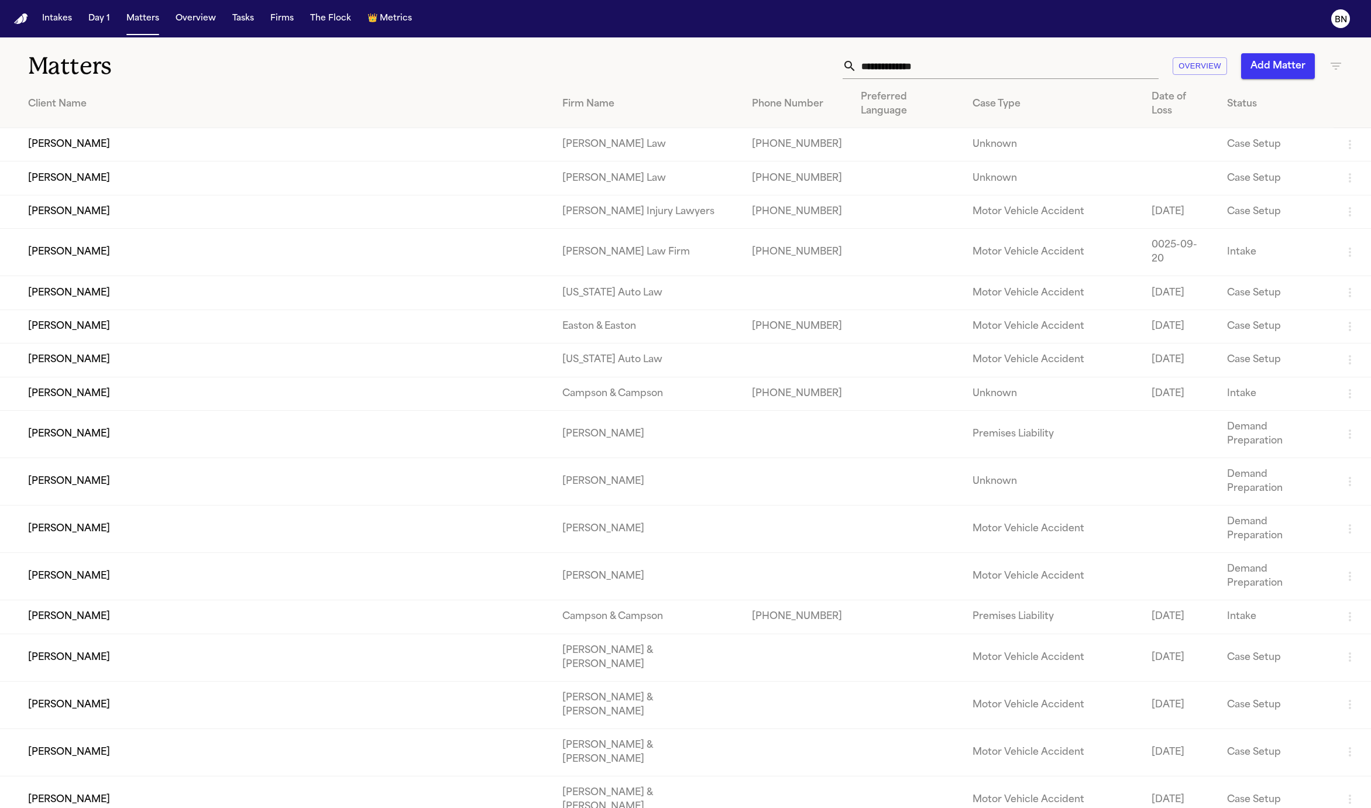
click at [249, 31] on nav "Intakes Day 1 Matters Overview Tasks Firms The Flock 👑 Metrics BN" at bounding box center [685, 18] width 1371 height 37
click at [248, 27] on button "Tasks" at bounding box center [243, 18] width 31 height 21
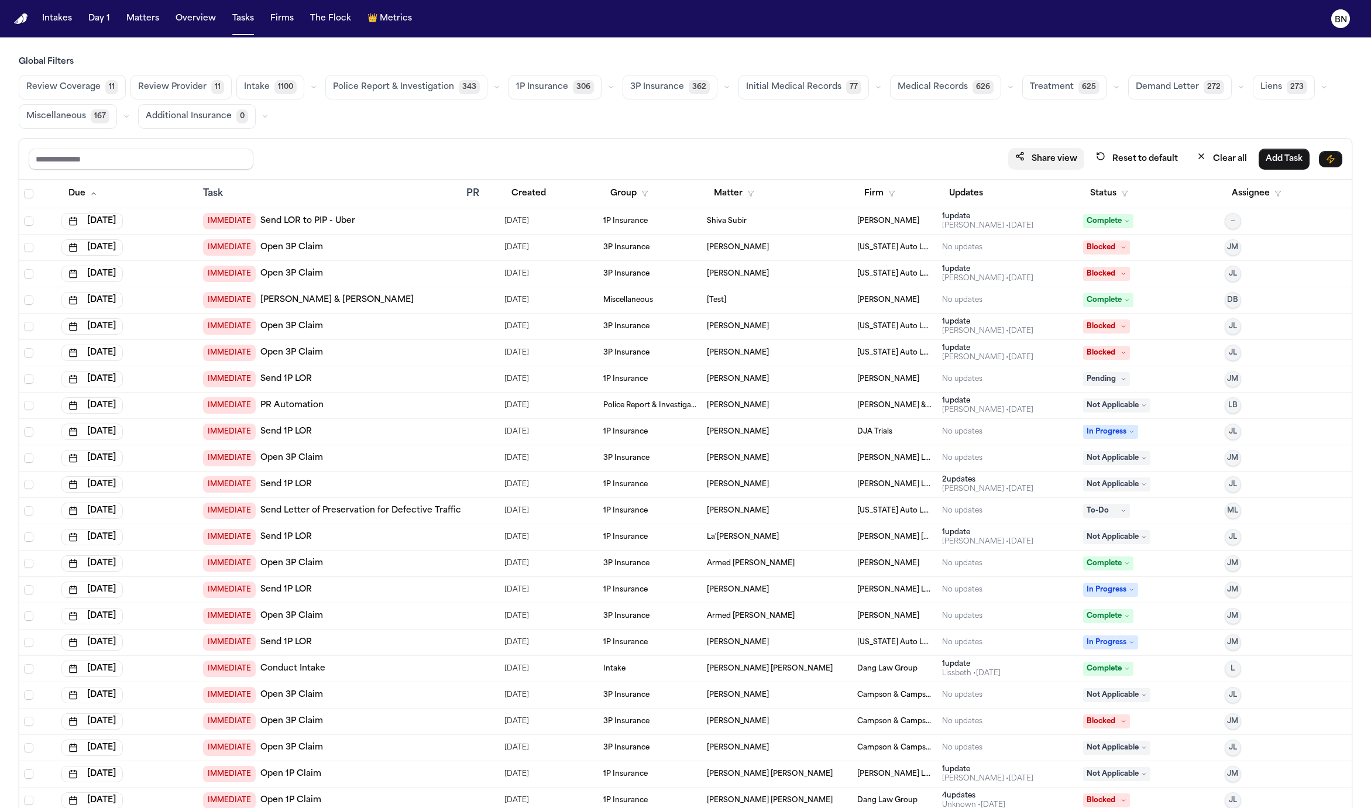
click at [1045, 162] on button "Share view" at bounding box center [1046, 159] width 76 height 22
click at [556, 84] on span "1P Insurance" at bounding box center [542, 87] width 52 height 12
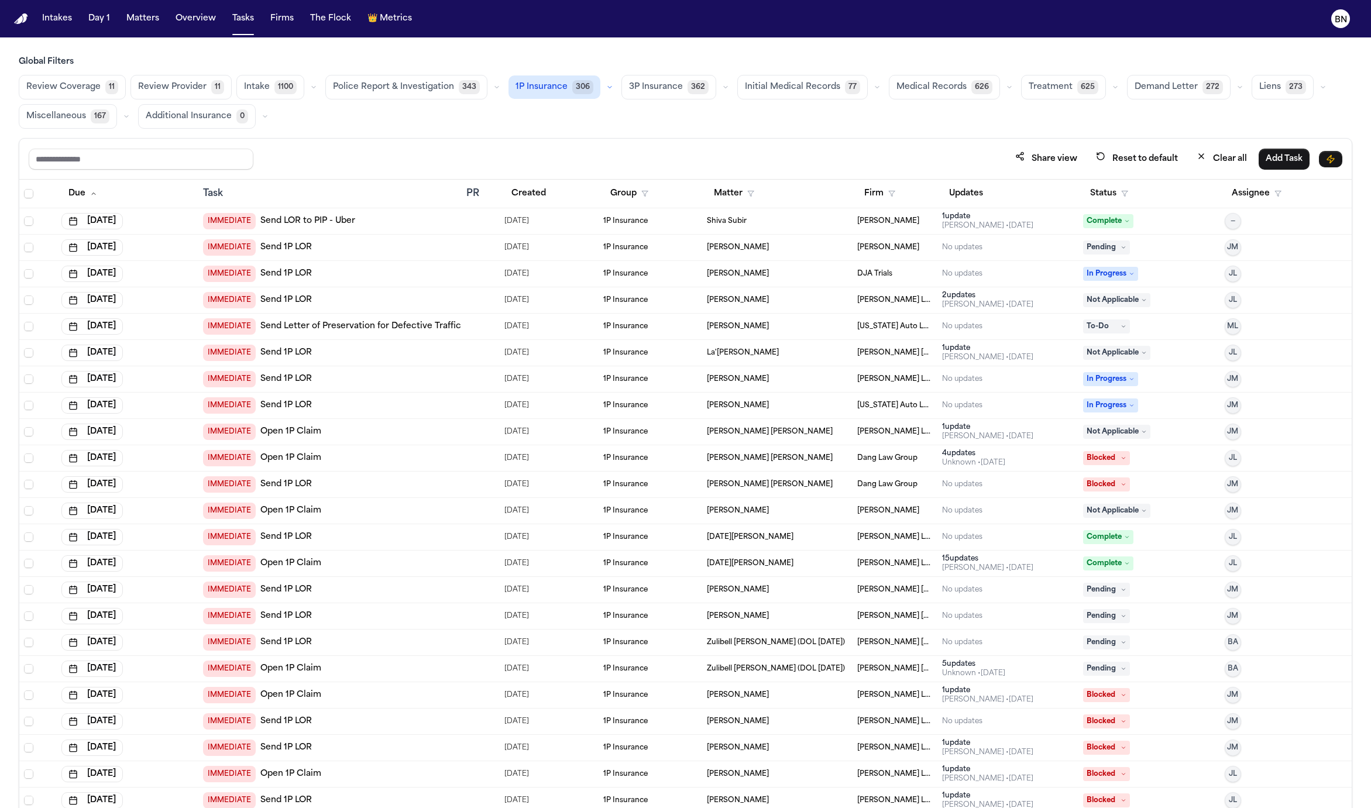
click at [606, 87] on icon "button" at bounding box center [609, 87] width 7 height 7
click at [562, 117] on button "Open Claim 19" at bounding box center [567, 115] width 116 height 23
click at [1111, 199] on button "Status" at bounding box center [1109, 193] width 52 height 21
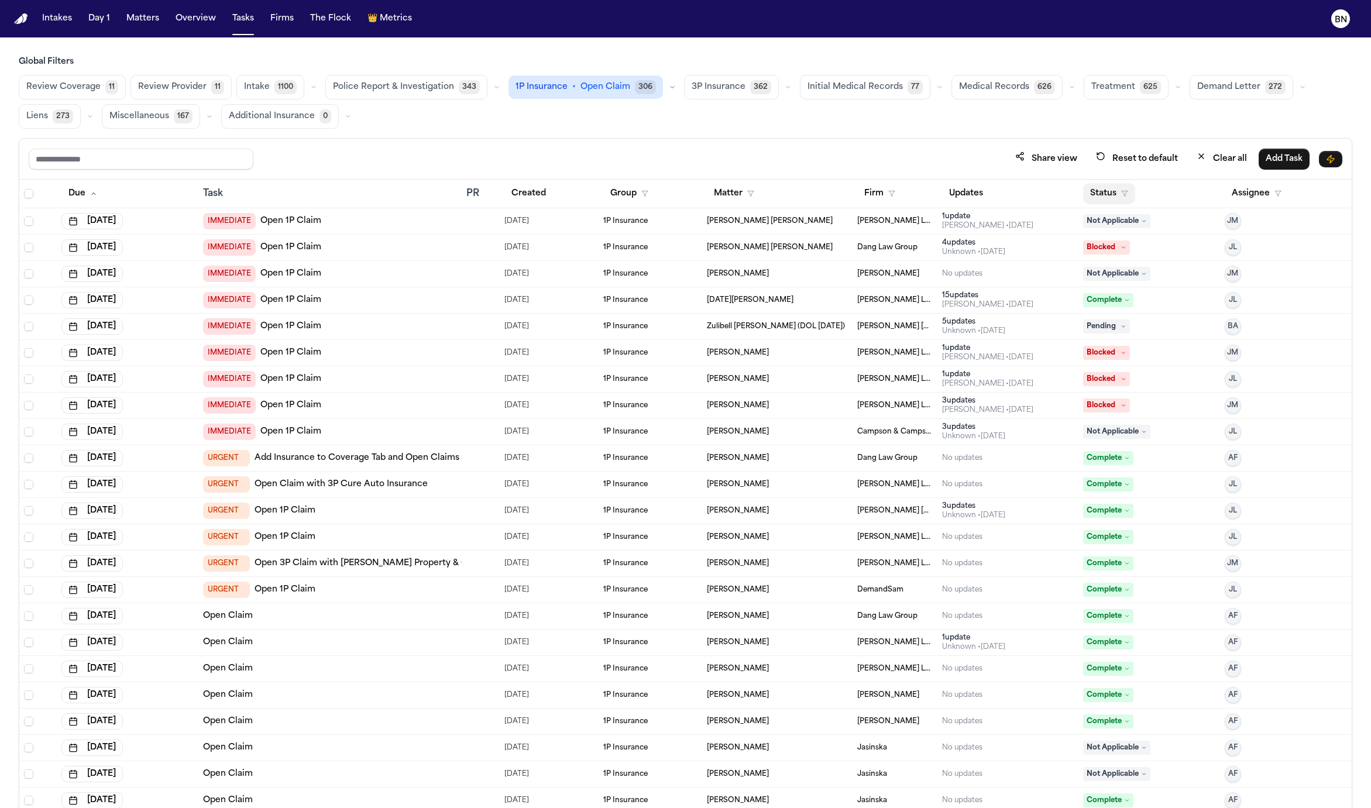
click at [1101, 194] on button "Status" at bounding box center [1109, 193] width 52 height 21
click at [1108, 268] on button "Active" at bounding box center [1106, 263] width 33 height 15
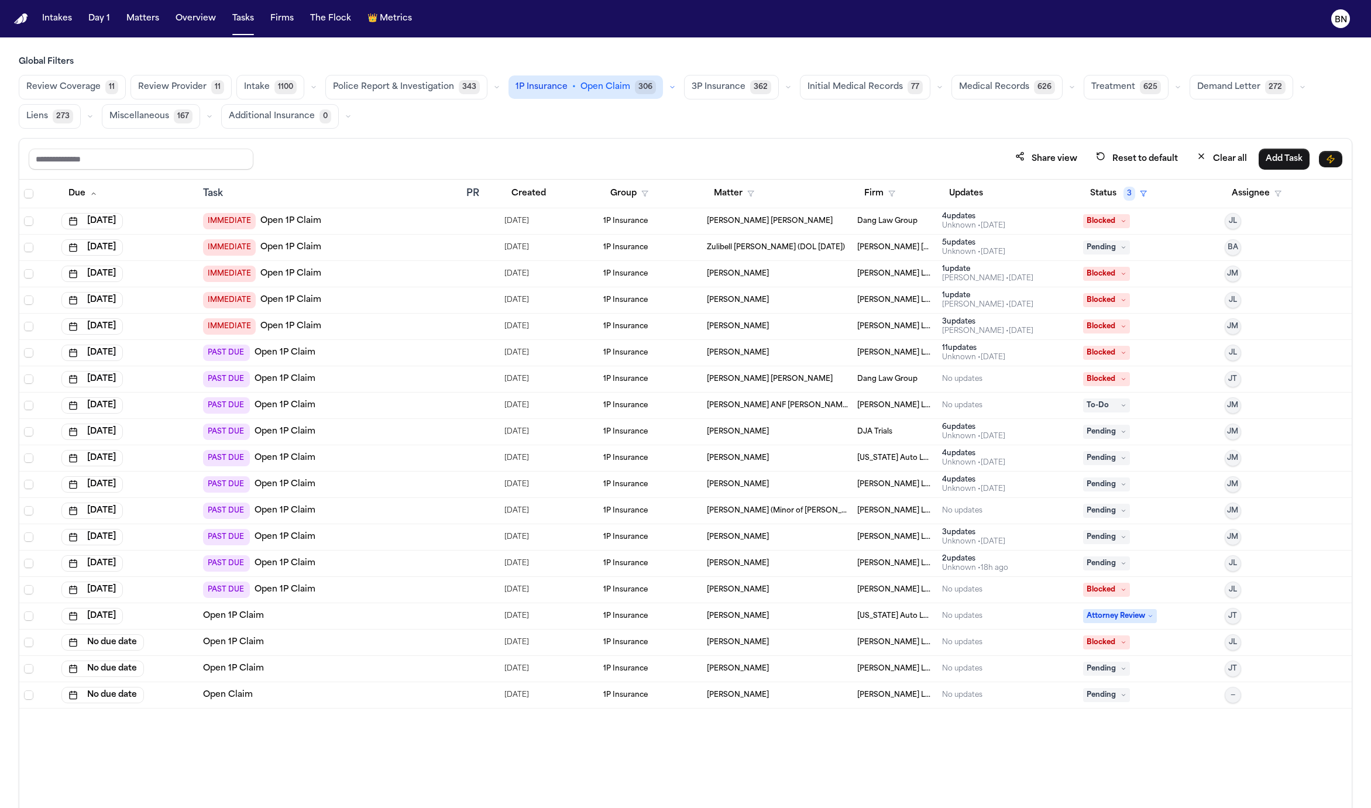
click at [896, 141] on div "Share view Reset to default Clear all Add Task" at bounding box center [685, 159] width 1332 height 41
click at [1028, 154] on button "Share view" at bounding box center [1046, 159] width 76 height 22
click at [1065, 150] on button "Share view" at bounding box center [1046, 159] width 76 height 22
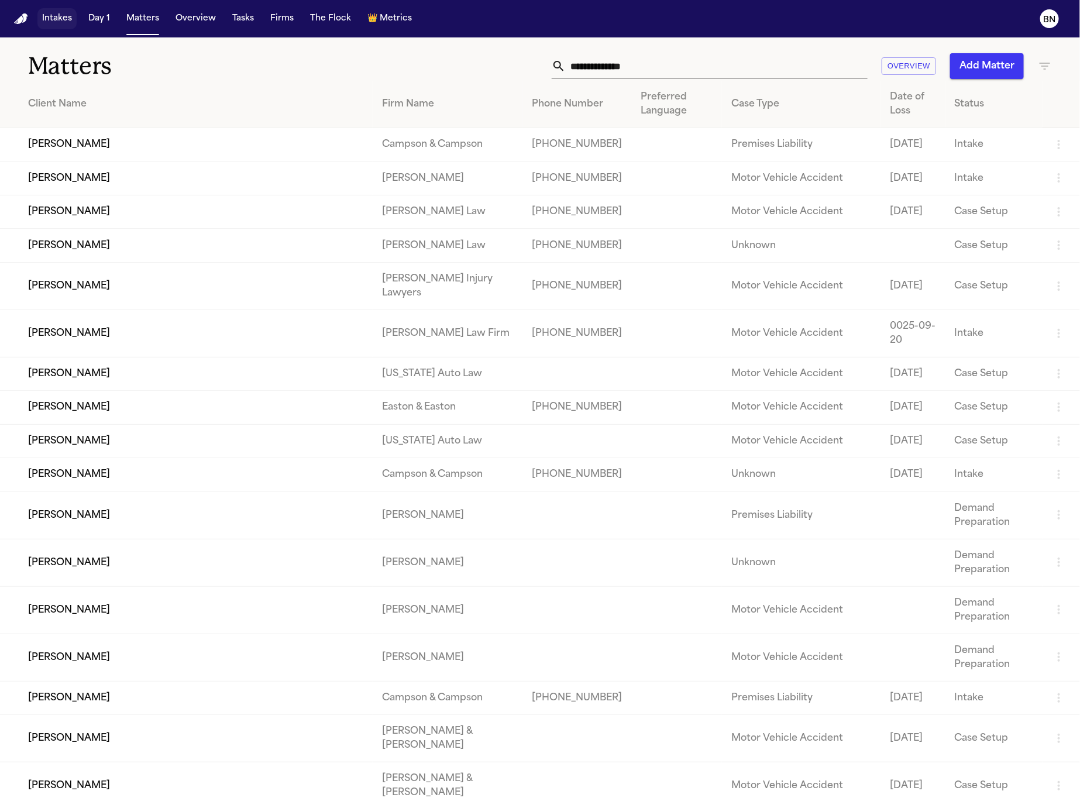
click at [47, 16] on button "Intakes" at bounding box center [56, 18] width 39 height 21
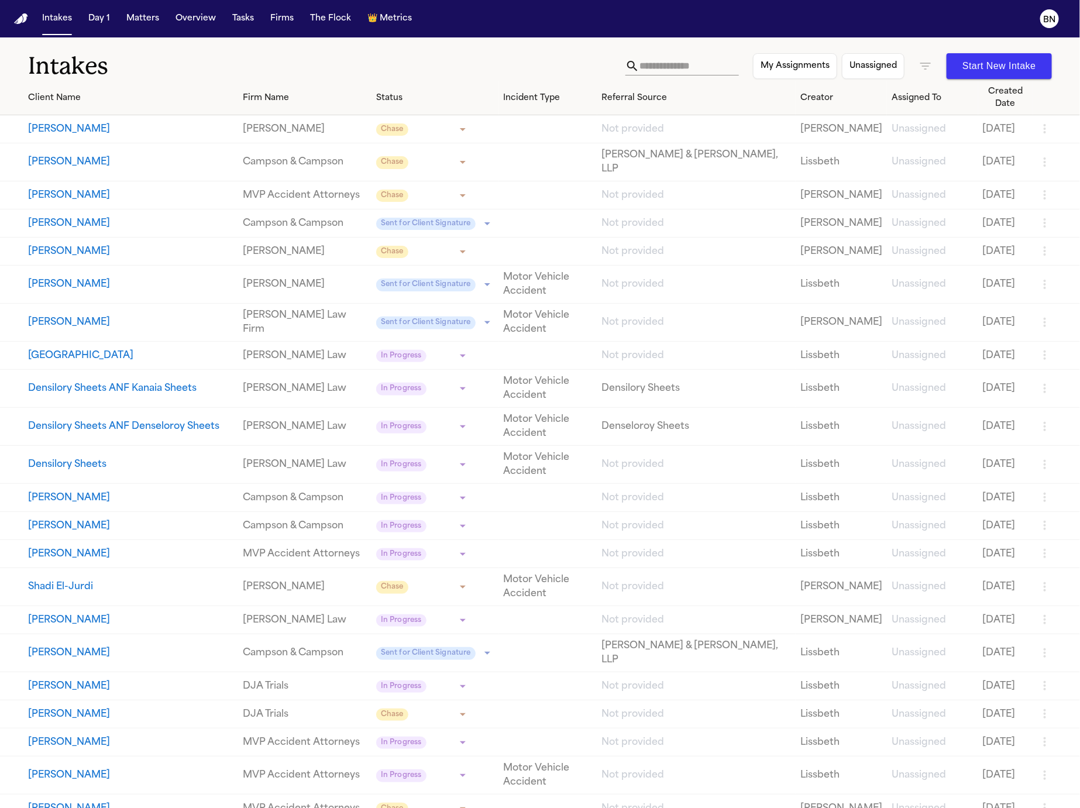
click at [925, 64] on icon "button" at bounding box center [925, 66] width 14 height 14
click at [515, 807] on div at bounding box center [540, 808] width 1080 height 0
click at [928, 67] on icon "button" at bounding box center [925, 66] width 14 height 14
click at [504, 807] on div at bounding box center [540, 808] width 1080 height 0
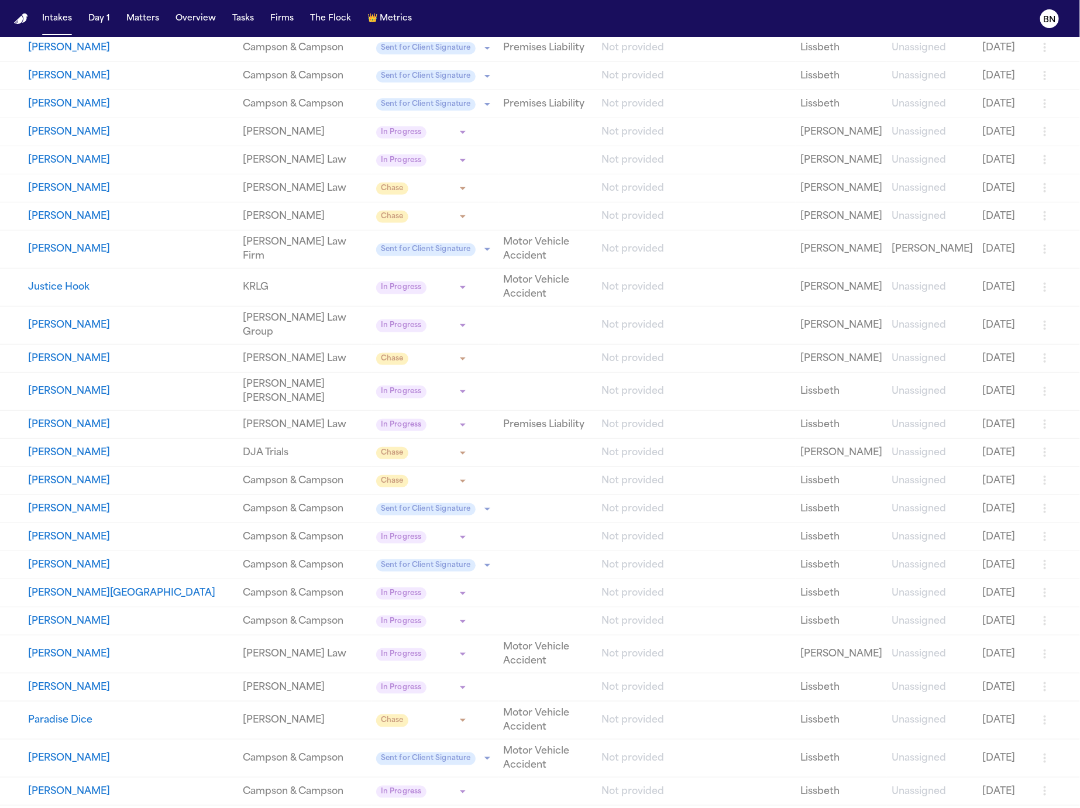
scroll to position [2842, 0]
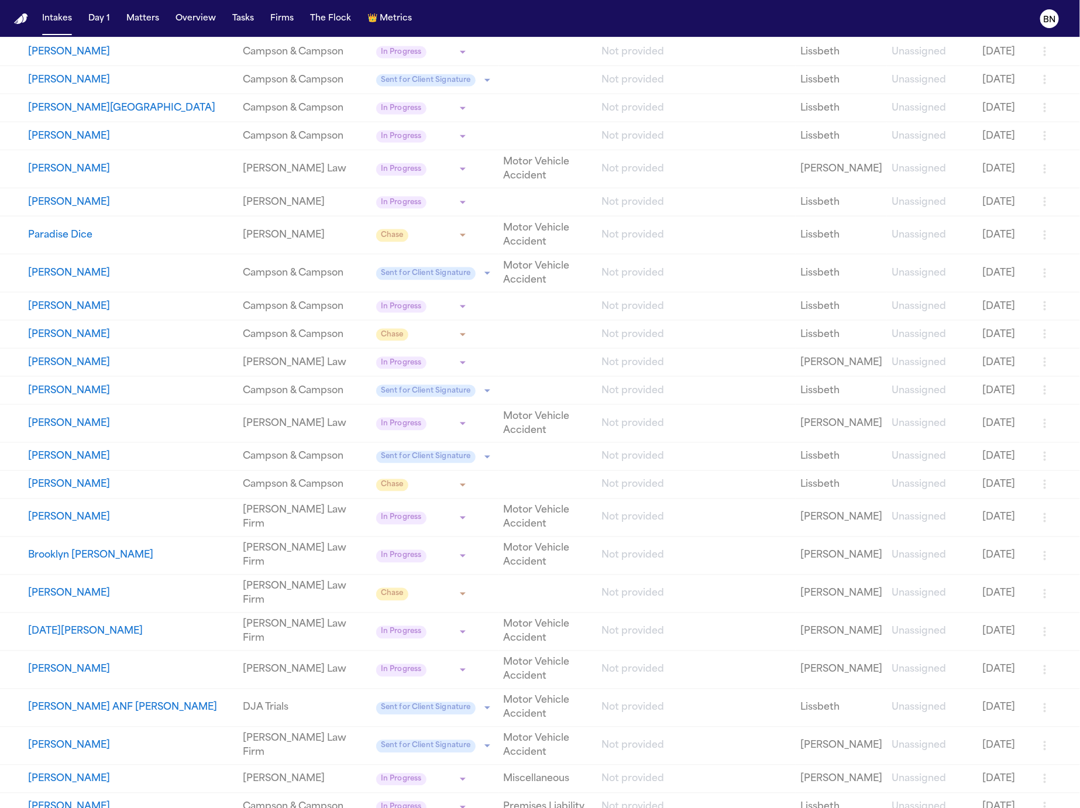
click at [160, 87] on button "Charles Heath" at bounding box center [130, 80] width 205 height 14
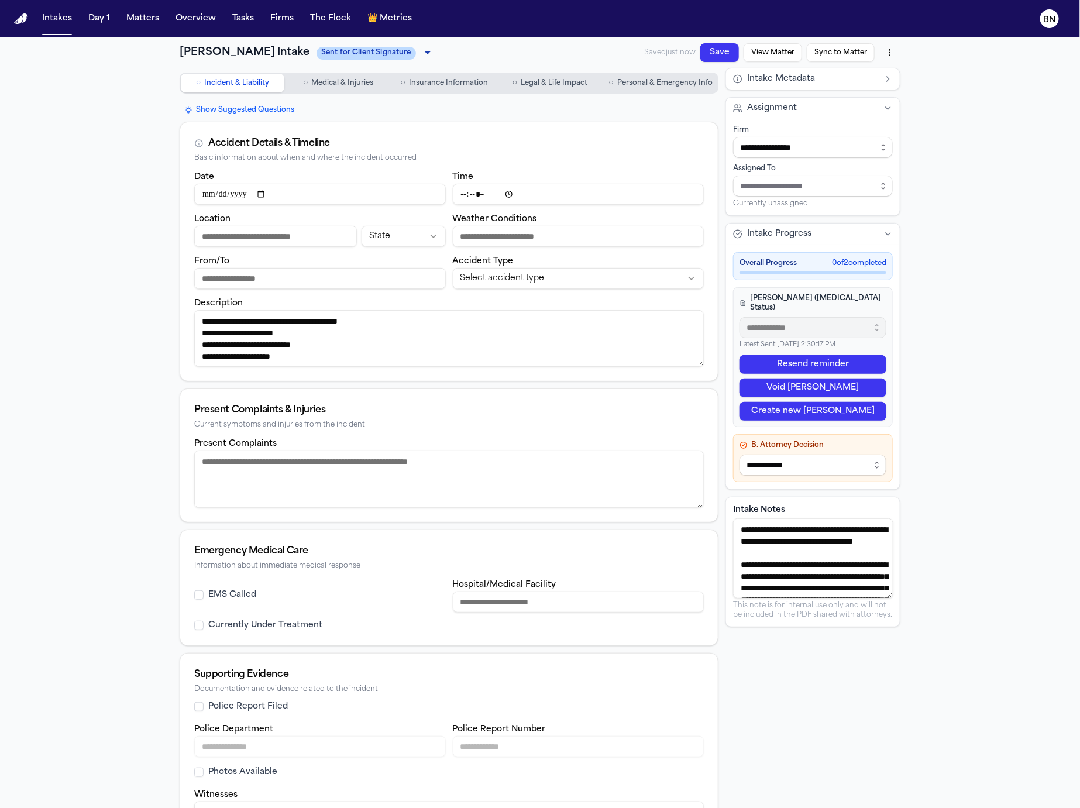
click at [364, 90] on button "○ Medical & Injuries" at bounding box center [339, 83] width 104 height 19
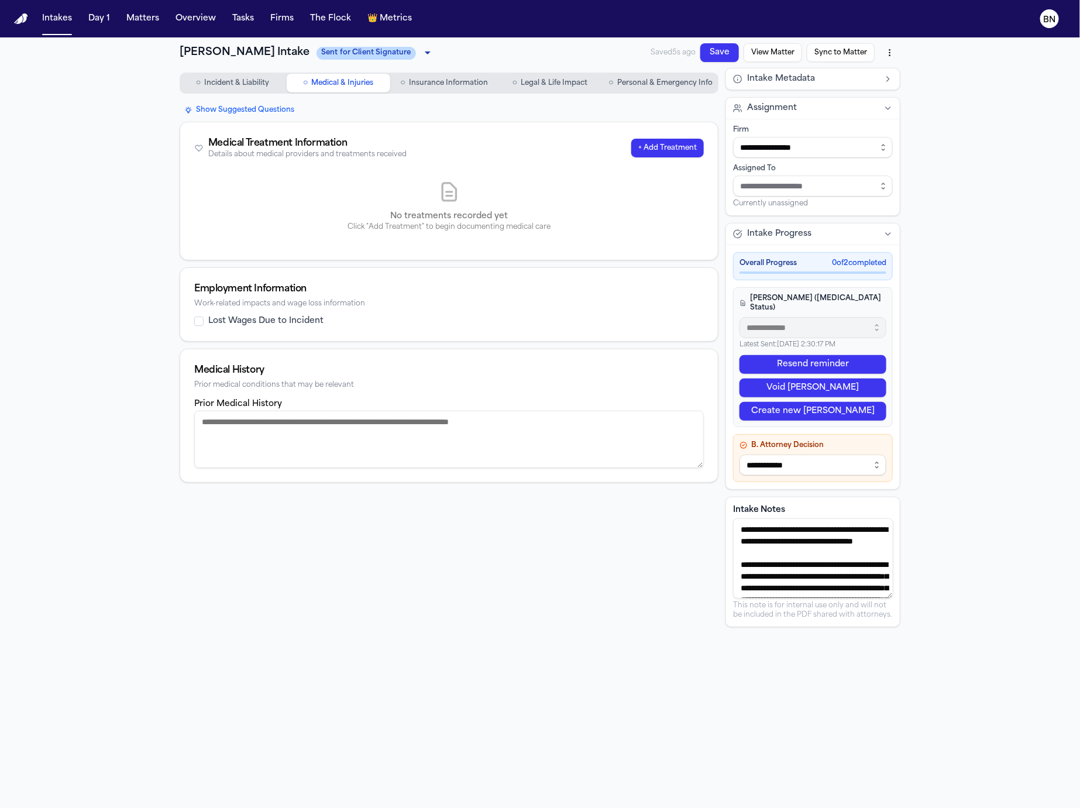
click at [443, 85] on span "Insurance Information" at bounding box center [448, 82] width 79 height 9
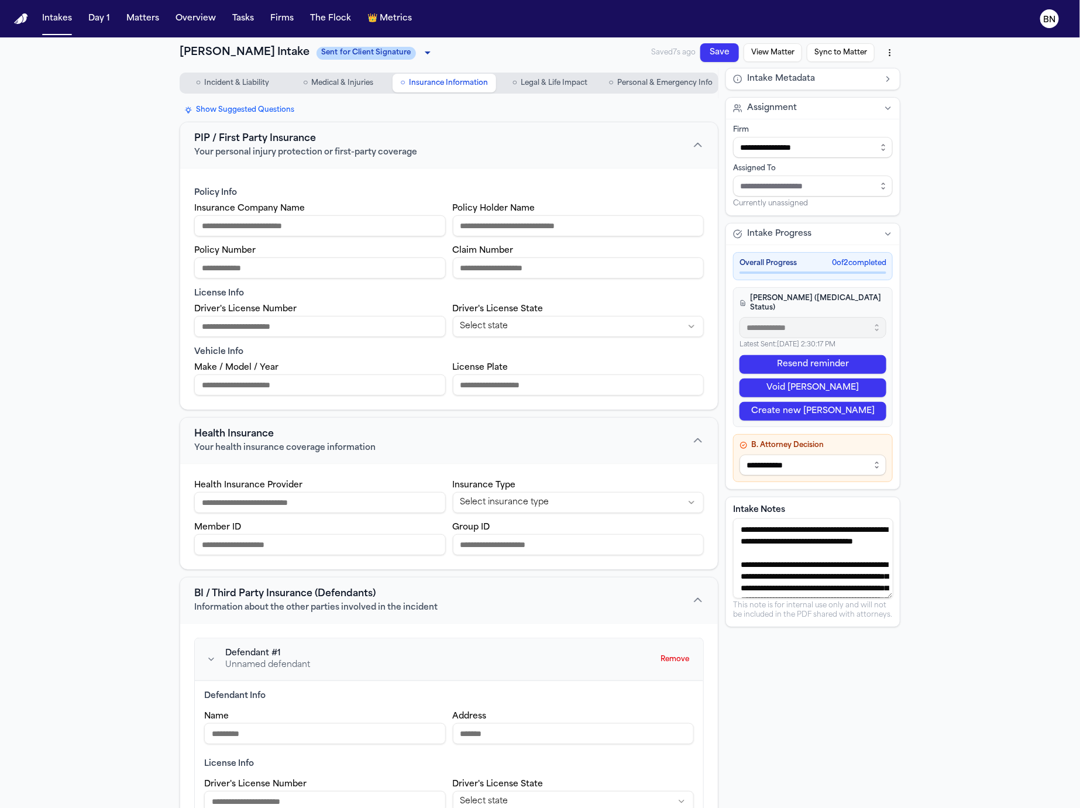
click at [552, 83] on span "Legal & Life Impact" at bounding box center [554, 82] width 67 height 9
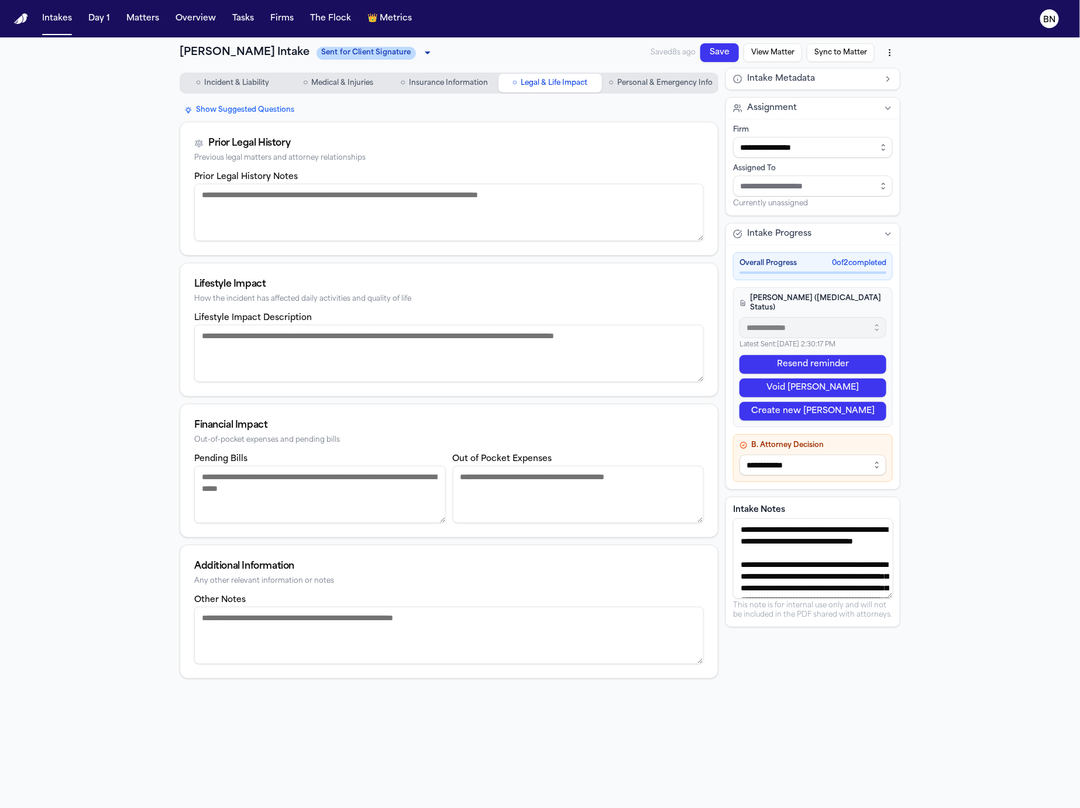
click at [453, 86] on span "Insurance Information" at bounding box center [448, 82] width 79 height 9
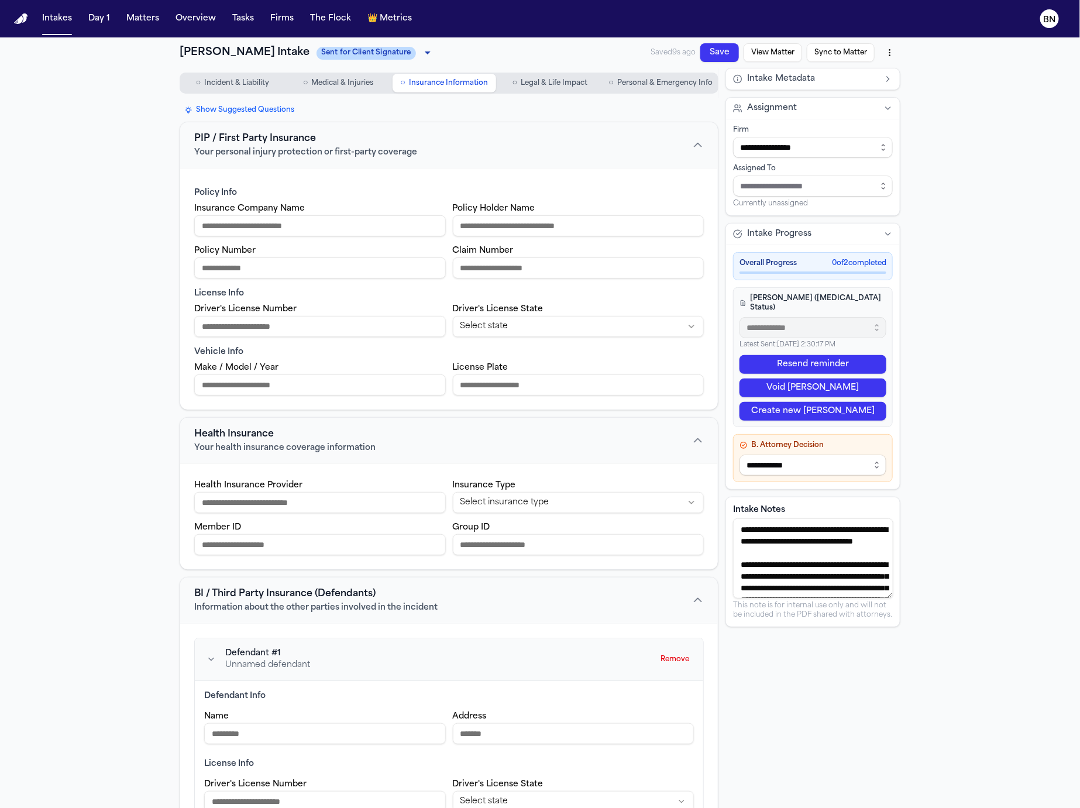
click at [641, 84] on span "Personal & Emergency Info" at bounding box center [664, 82] width 95 height 9
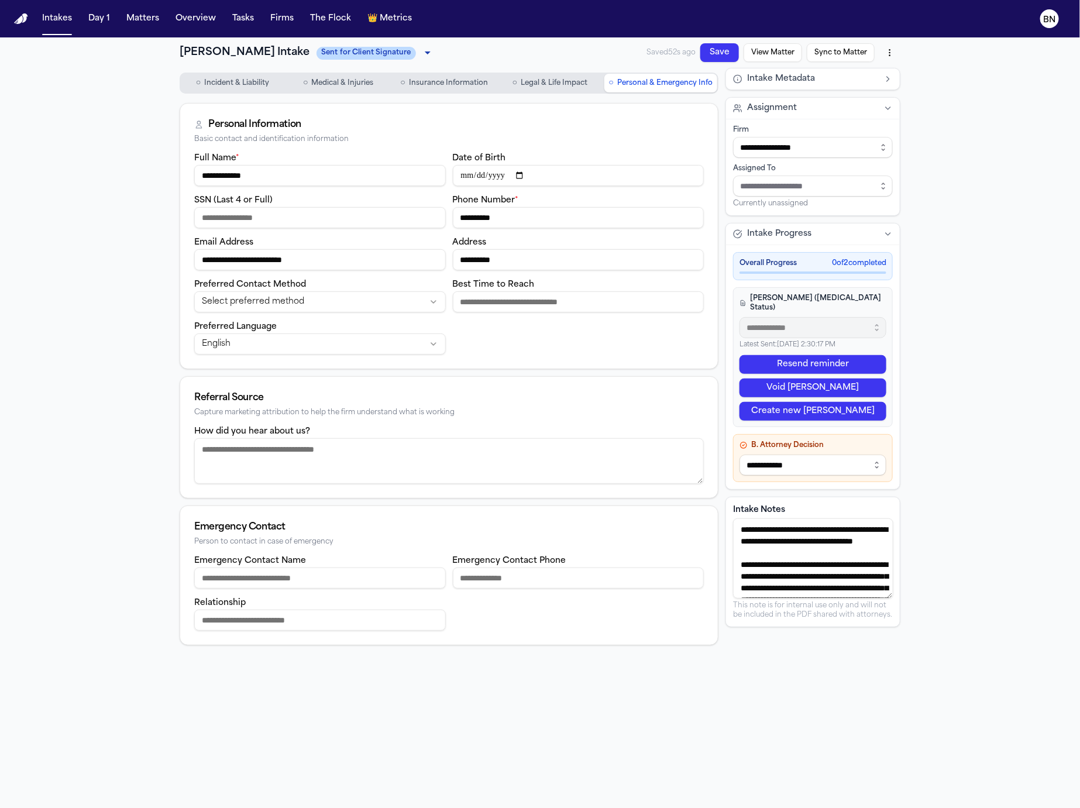
click at [886, 53] on html "**********" at bounding box center [540, 404] width 1080 height 808
click at [941, 147] on html "**********" at bounding box center [540, 404] width 1080 height 808
click at [55, 20] on button "Intakes" at bounding box center [56, 18] width 39 height 21
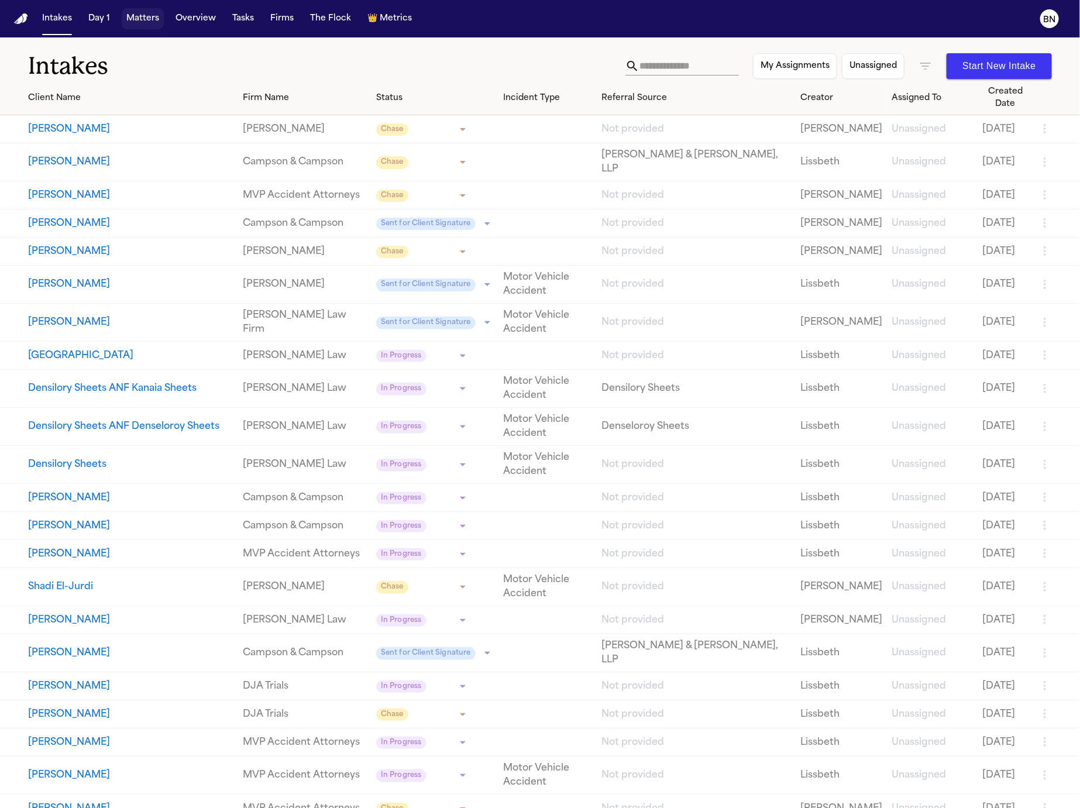
click at [138, 21] on button "Matters" at bounding box center [143, 18] width 42 height 21
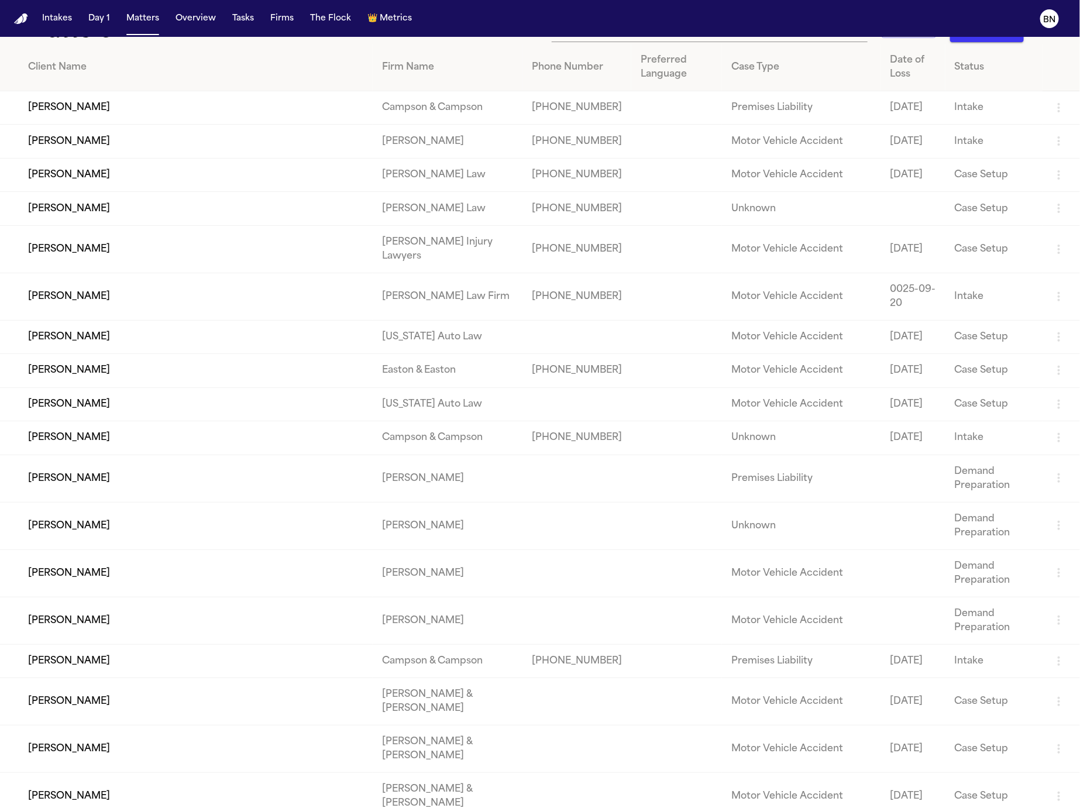
scroll to position [6, 0]
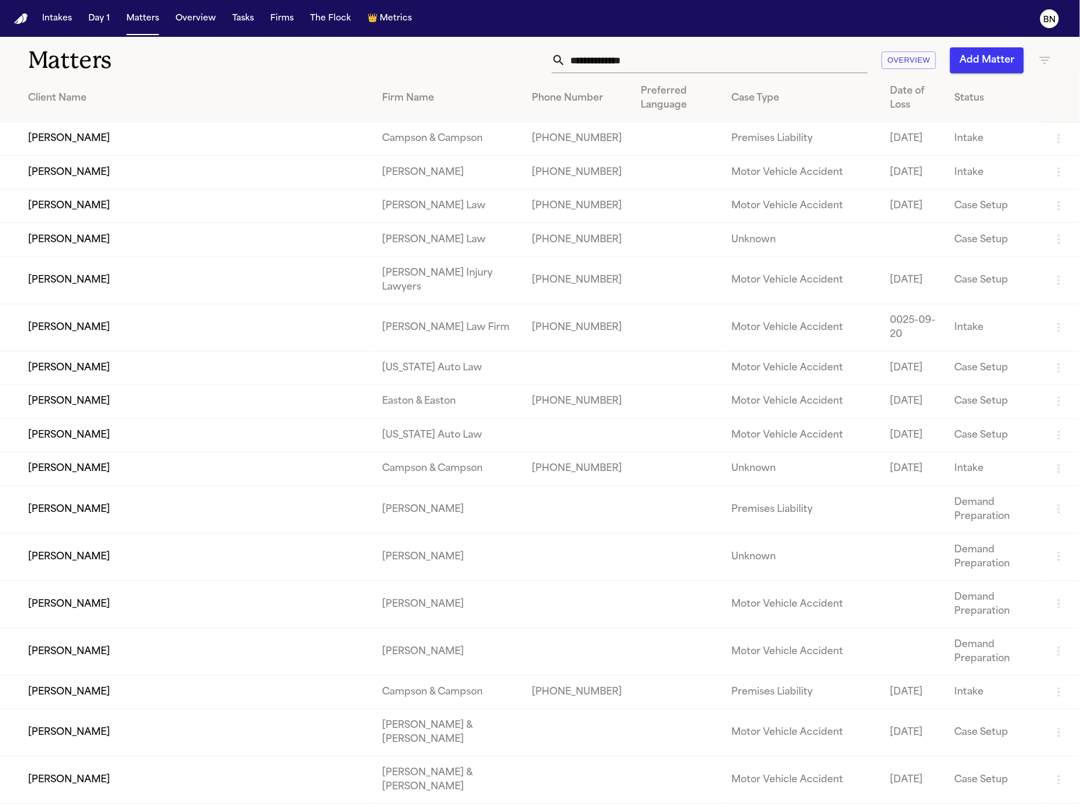
click at [716, 56] on input "text" at bounding box center [717, 60] width 302 height 26
click at [1046, 57] on icon "button" at bounding box center [1045, 60] width 14 height 14
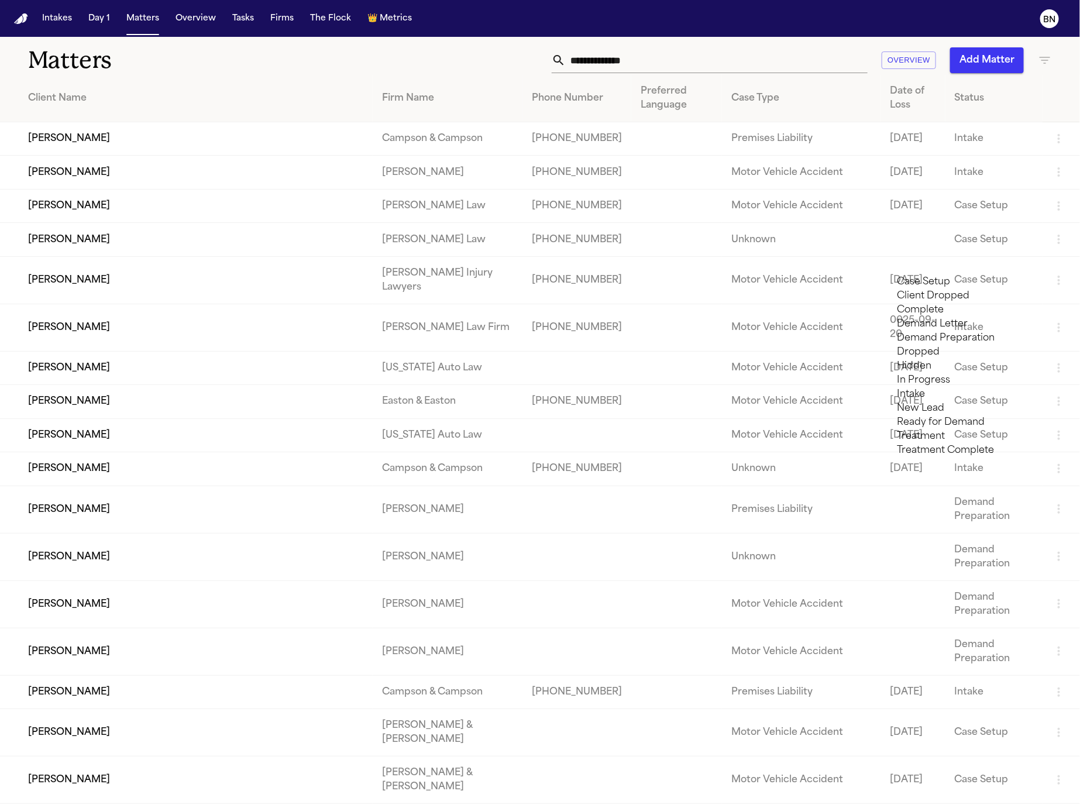
click at [827, 807] on div at bounding box center [540, 808] width 1080 height 0
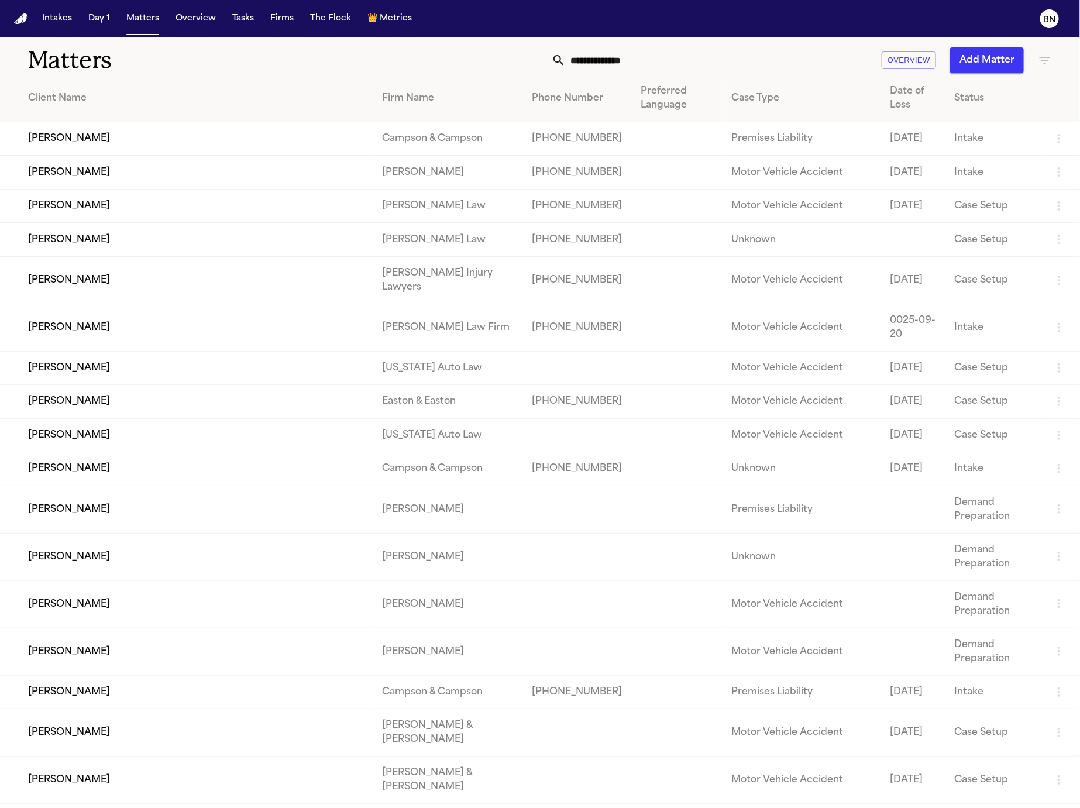
click at [976, 64] on button "Add Matter" at bounding box center [987, 60] width 74 height 26
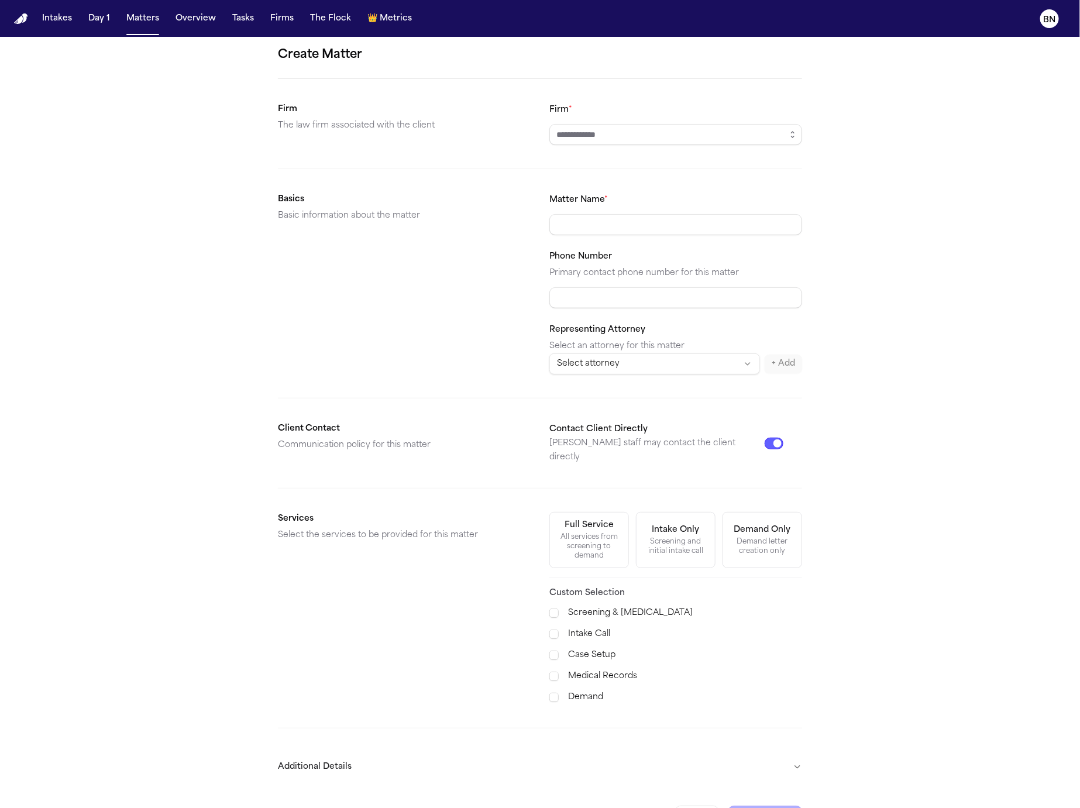
scroll to position [23, 0]
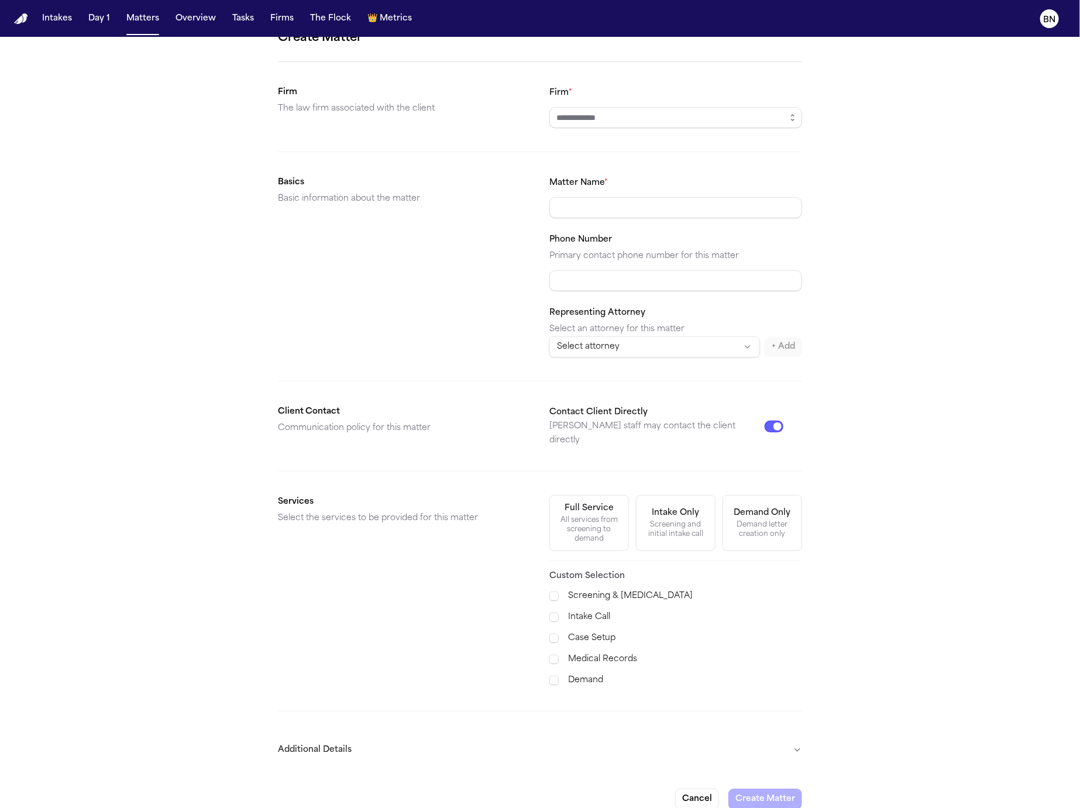
click at [590, 712] on form "Create Matter Firm The law firm associated with the client Firm * Basics Basic …" at bounding box center [540, 419] width 524 height 781
click at [586, 735] on button "Additional Details" at bounding box center [540, 750] width 524 height 30
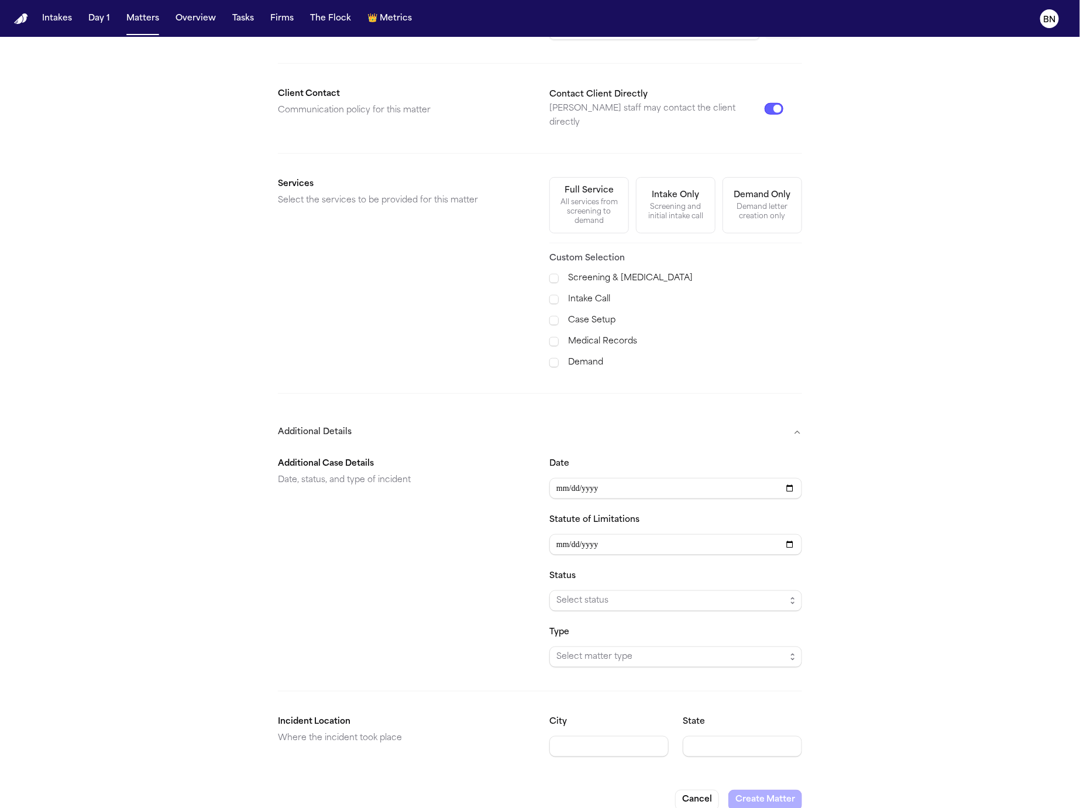
scroll to position [0, 0]
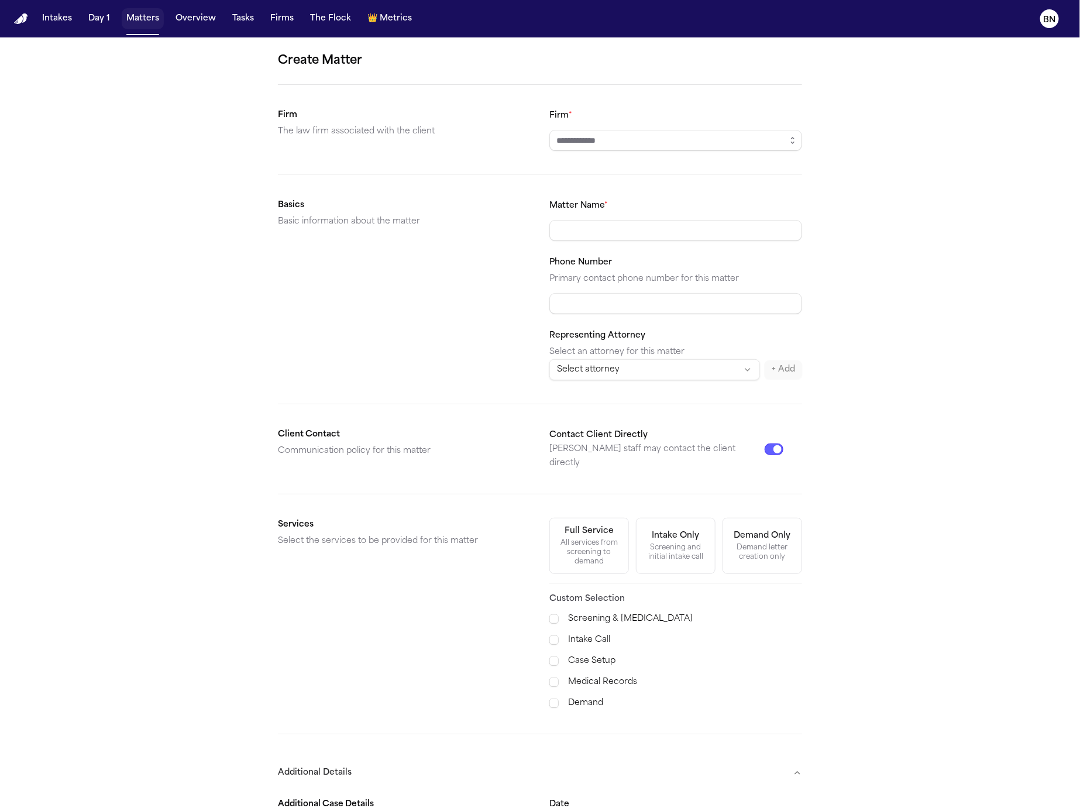
click at [152, 15] on button "Matters" at bounding box center [143, 18] width 42 height 21
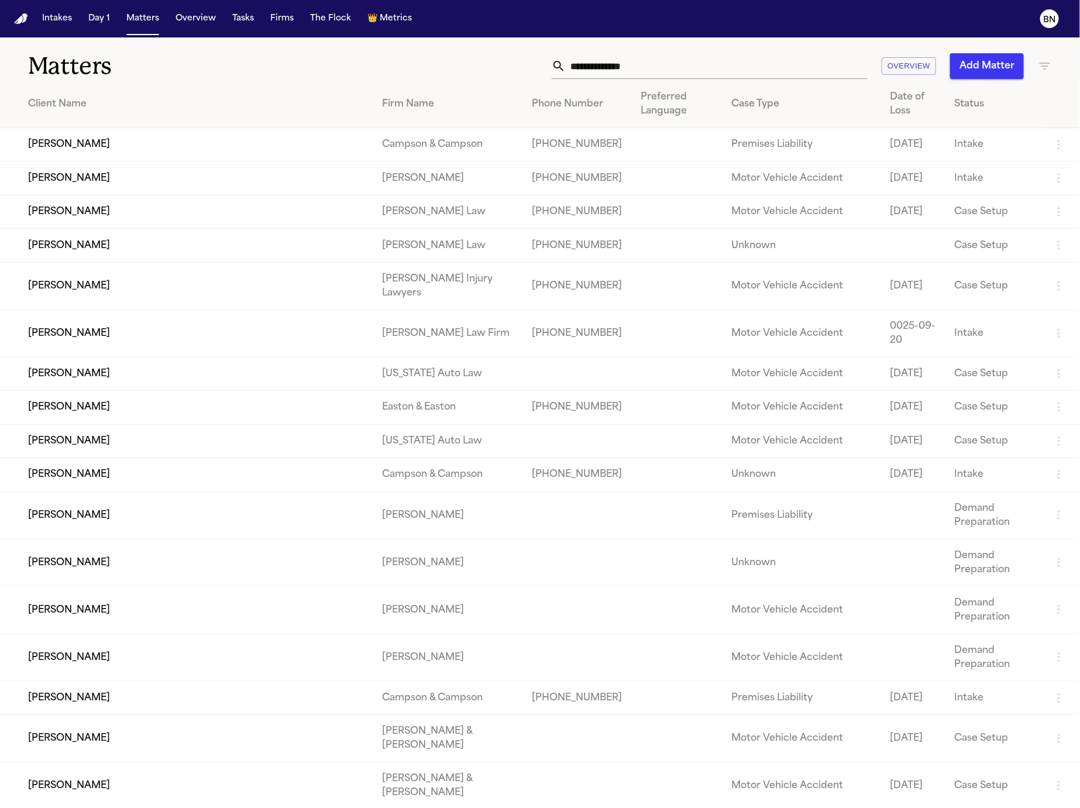
click at [281, 228] on td "[PERSON_NAME]" at bounding box center [186, 211] width 373 height 33
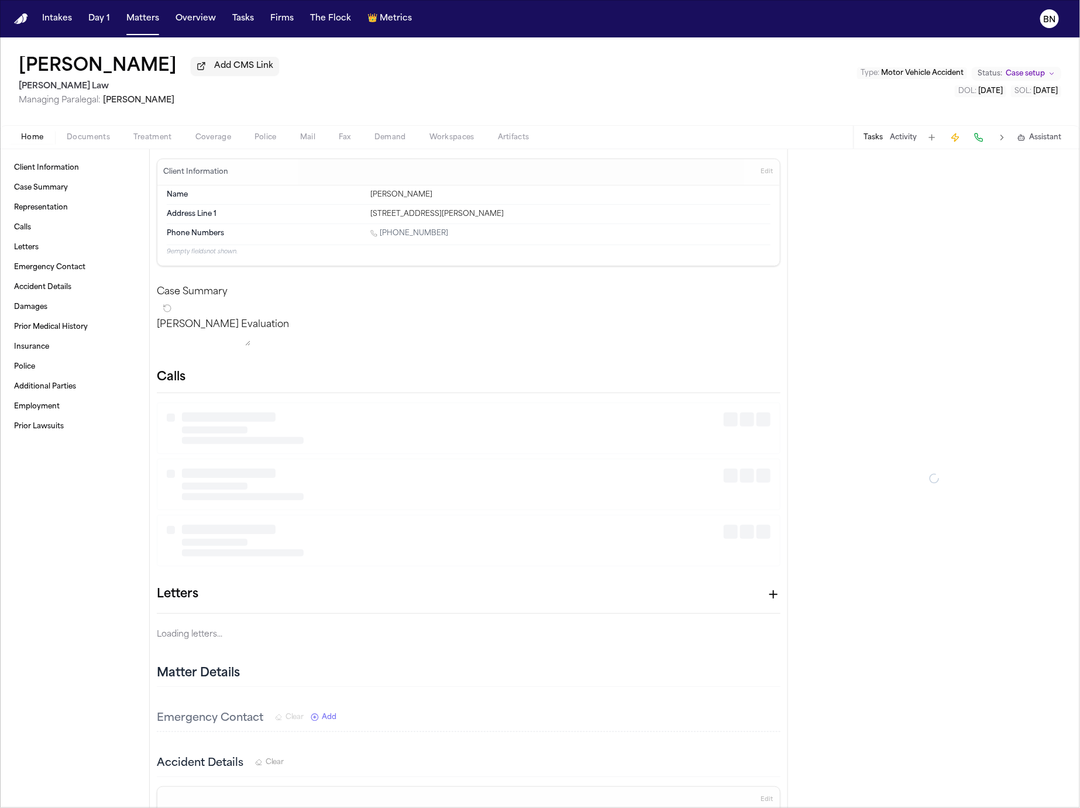
click at [70, 134] on span "Documents" at bounding box center [88, 137] width 43 height 9
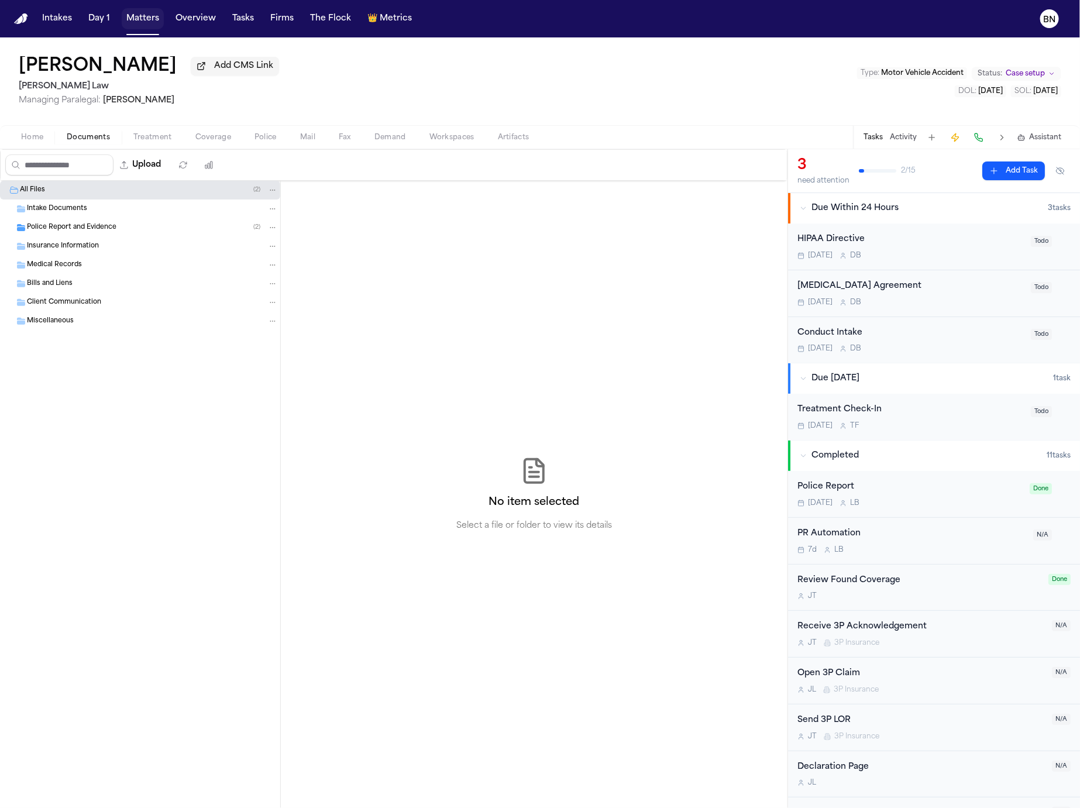
click at [130, 20] on button "Matters" at bounding box center [143, 18] width 42 height 21
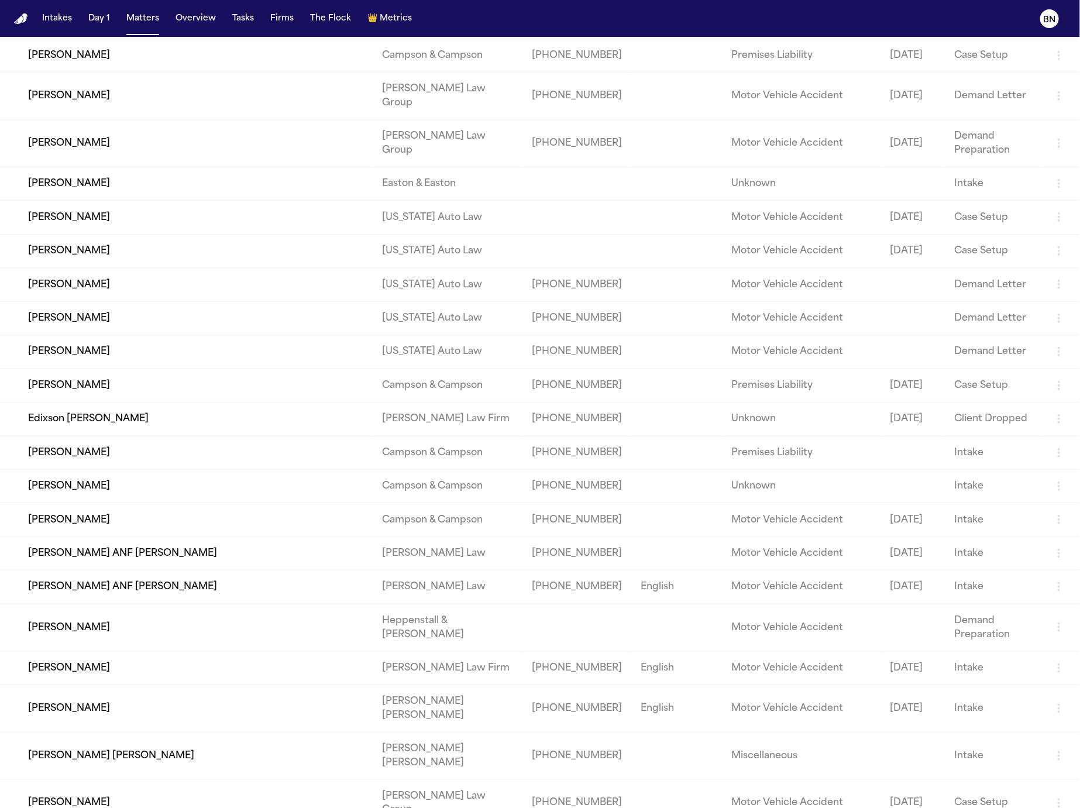
scroll to position [19609, 0]
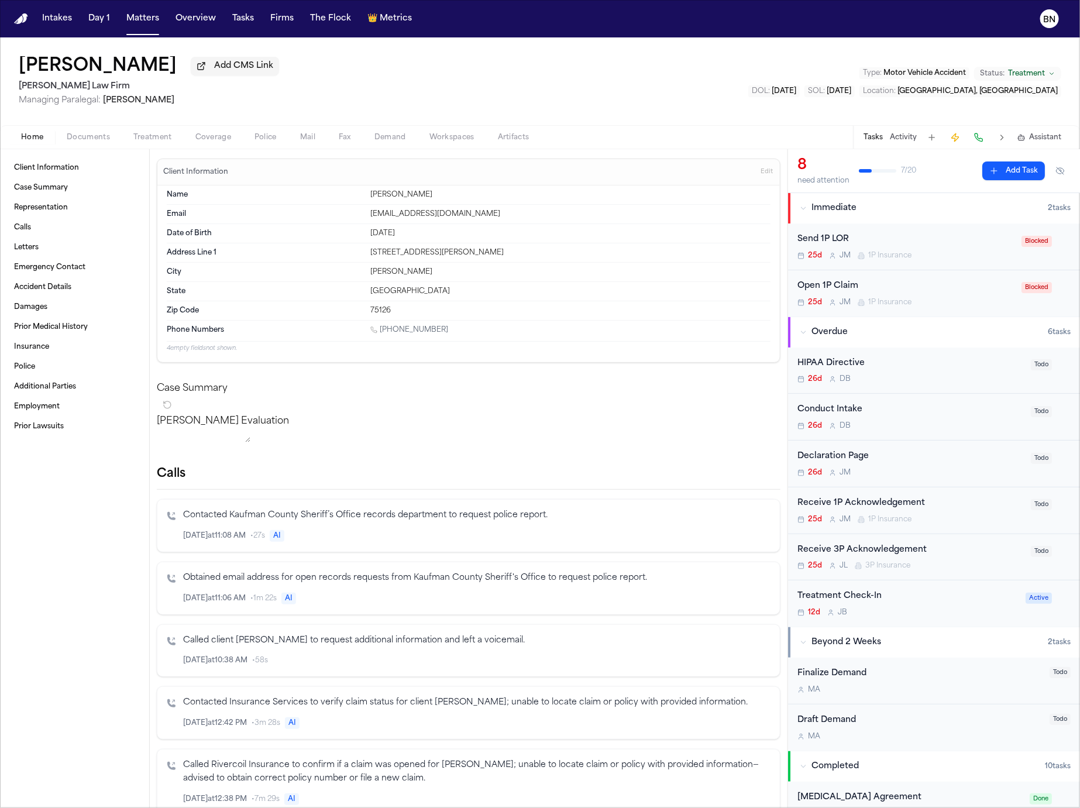
click at [95, 136] on span "Documents" at bounding box center [88, 137] width 43 height 9
click at [36, 135] on span "Home" at bounding box center [32, 137] width 22 height 9
drag, startPoint x: 166, startPoint y: 105, endPoint x: 105, endPoint y: 106, distance: 61.4
click at [105, 106] on span "Managing Paralegal: Jessica Barrett" at bounding box center [149, 101] width 260 height 12
click at [177, 106] on span "Managing Paralegal: Jessica Barrett" at bounding box center [149, 101] width 260 height 12
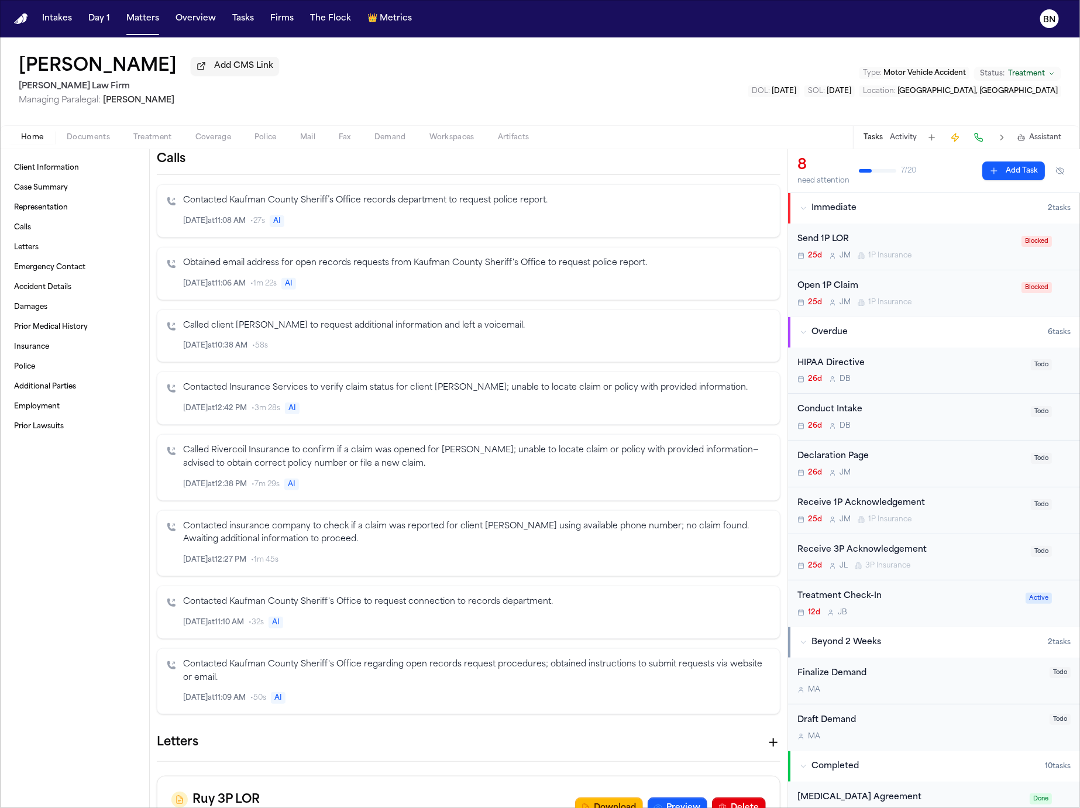
scroll to position [311, 0]
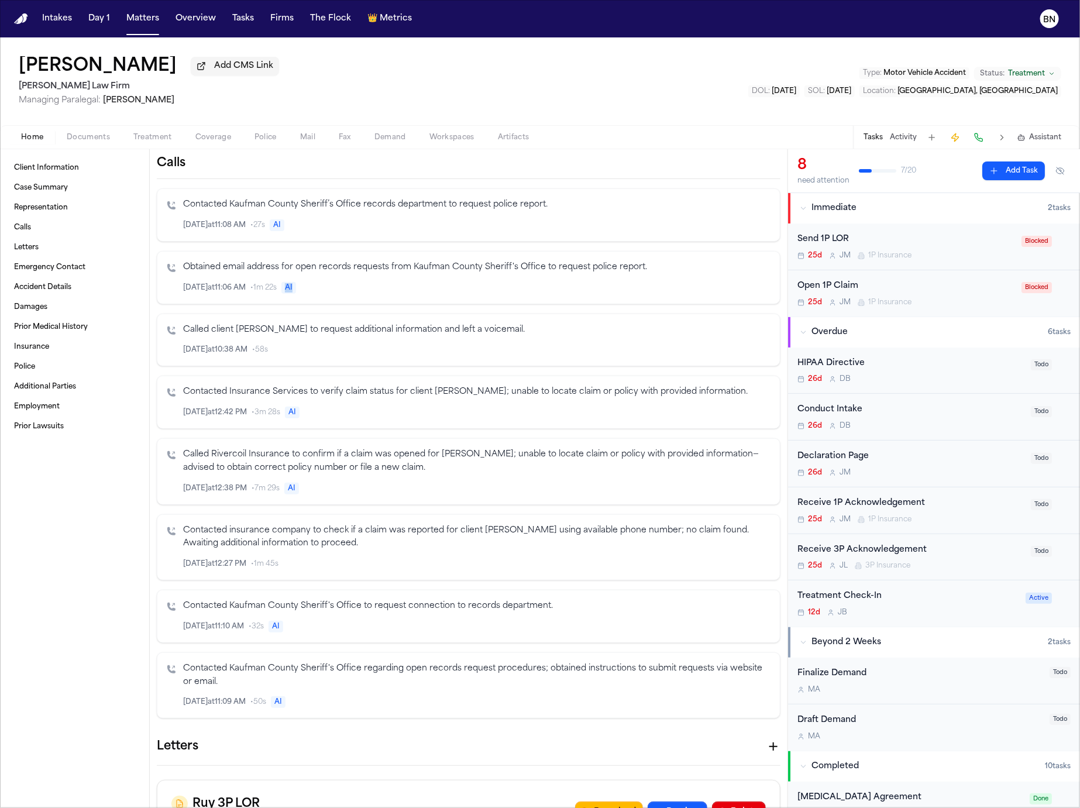
drag, startPoint x: 295, startPoint y: 295, endPoint x: 287, endPoint y: 295, distance: 8.2
click at [287, 294] on span "AI" at bounding box center [288, 288] width 15 height 12
click at [291, 294] on span "AI" at bounding box center [288, 288] width 15 height 12
click at [286, 294] on span "AI" at bounding box center [288, 288] width 15 height 12
click at [294, 294] on span "AI" at bounding box center [288, 288] width 15 height 12
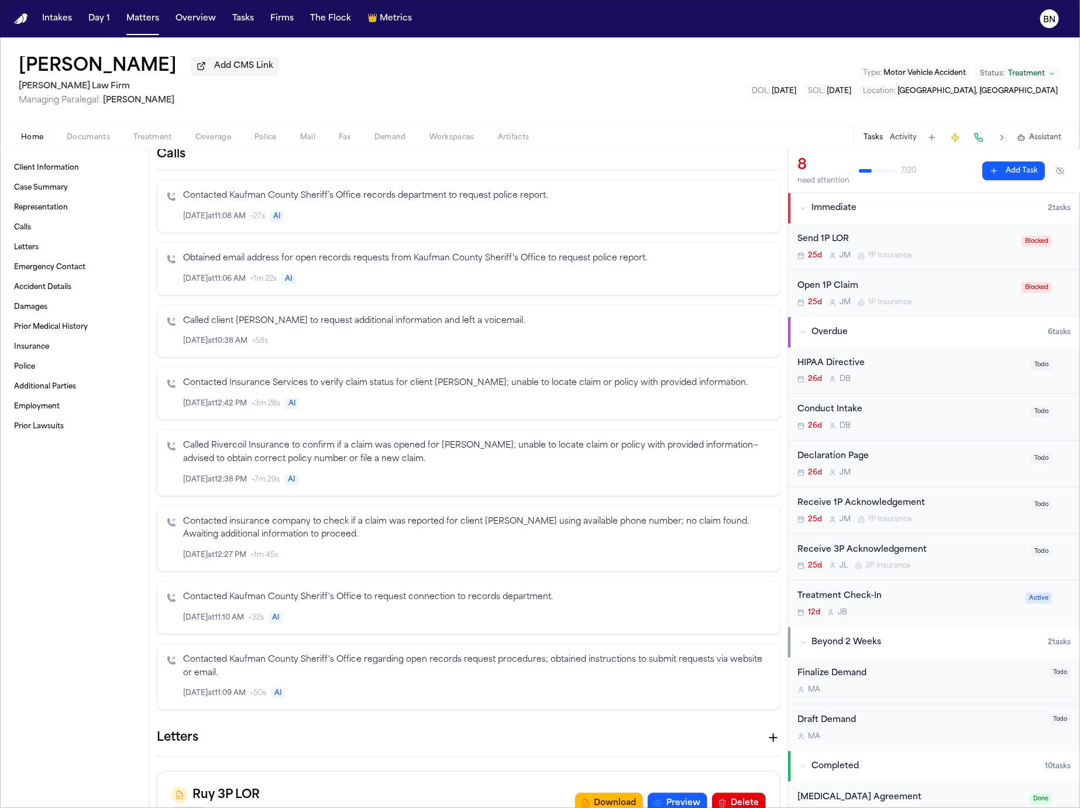
scroll to position [322, 0]
click at [723, 218] on icon "Inspect" at bounding box center [722, 214] width 8 height 8
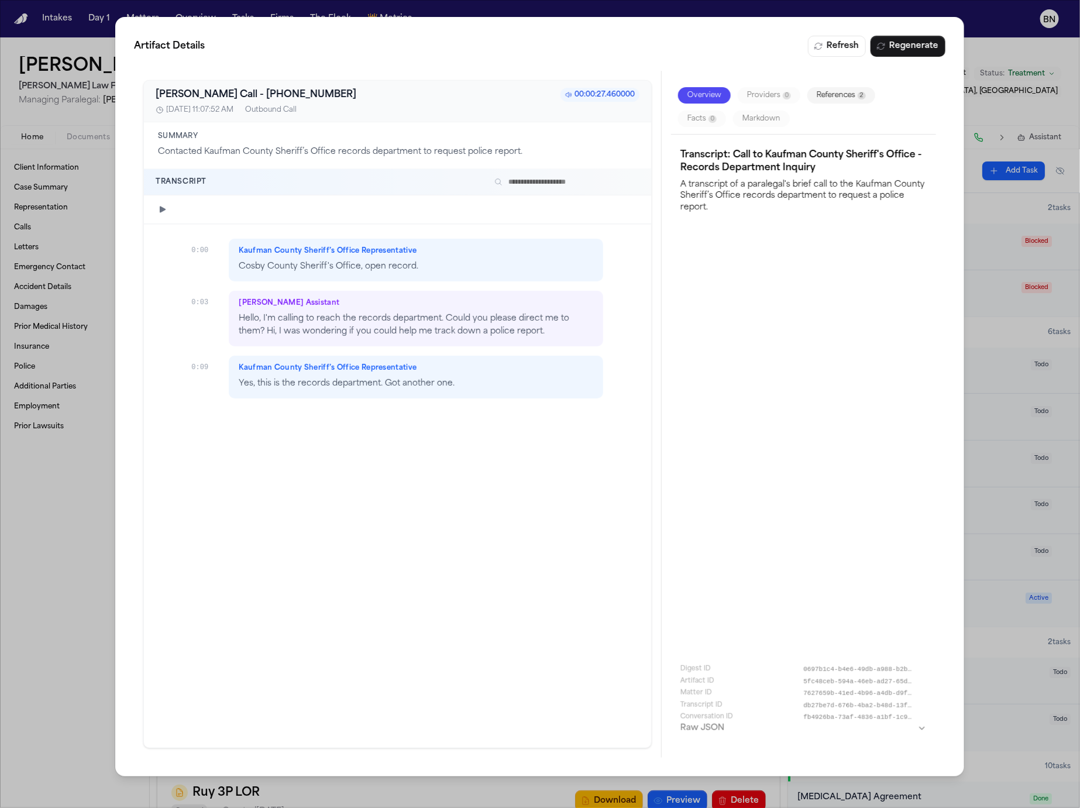
click at [66, 516] on div "Artifact Details Refresh Regenerate Bland AI Call - +19729329754 00:00:27.46000…" at bounding box center [540, 404] width 1080 height 808
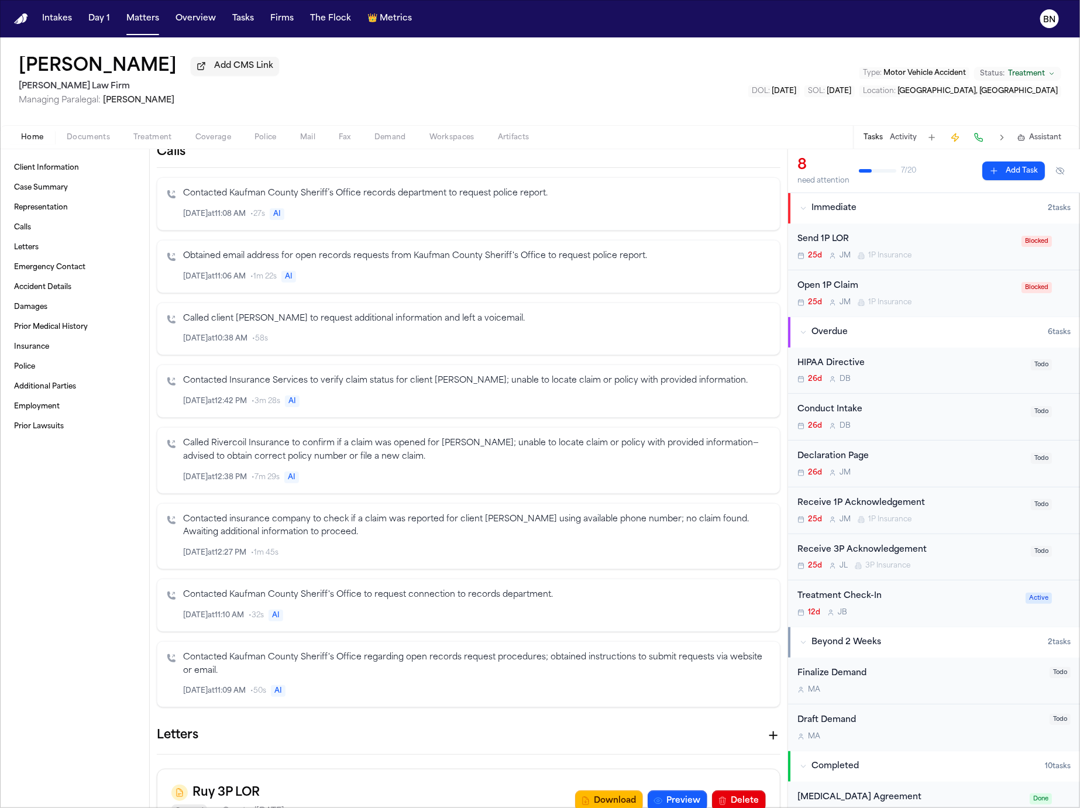
click at [721, 281] on icon "Inspect" at bounding box center [722, 277] width 8 height 8
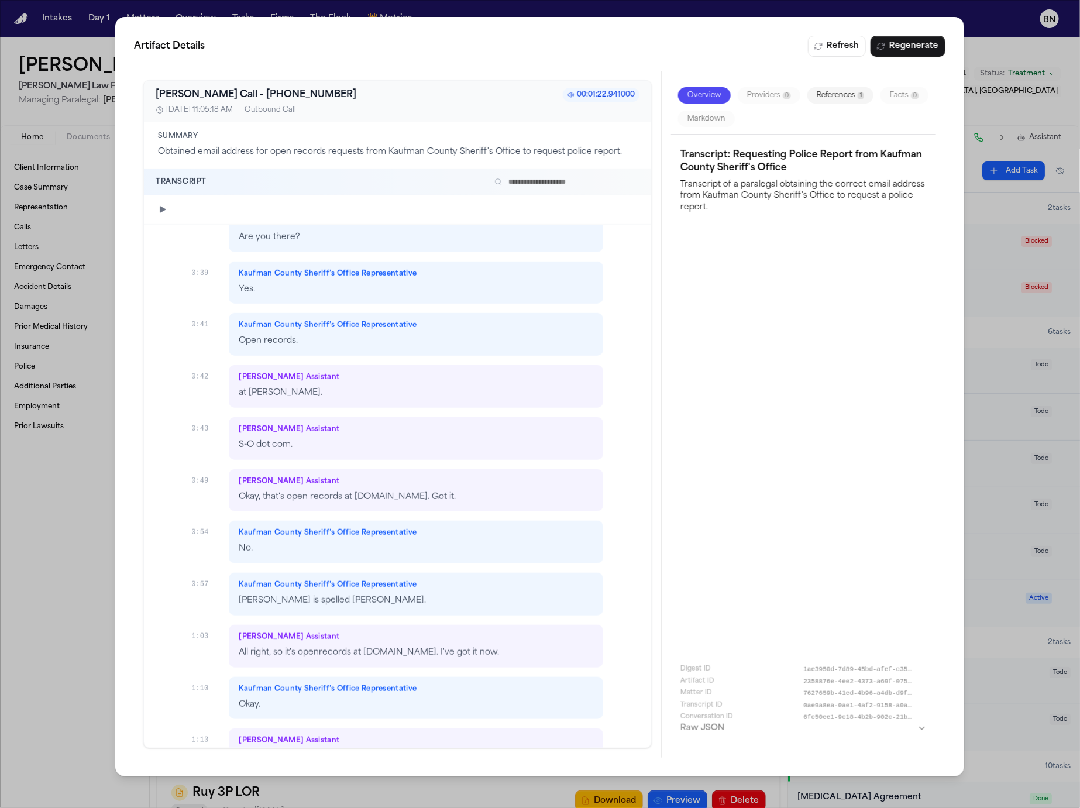
scroll to position [404, 0]
click at [63, 603] on div "Artifact Details Refresh Regenerate Bland AI Call - +19729329754 00:01:22.94100…" at bounding box center [540, 404] width 1080 height 808
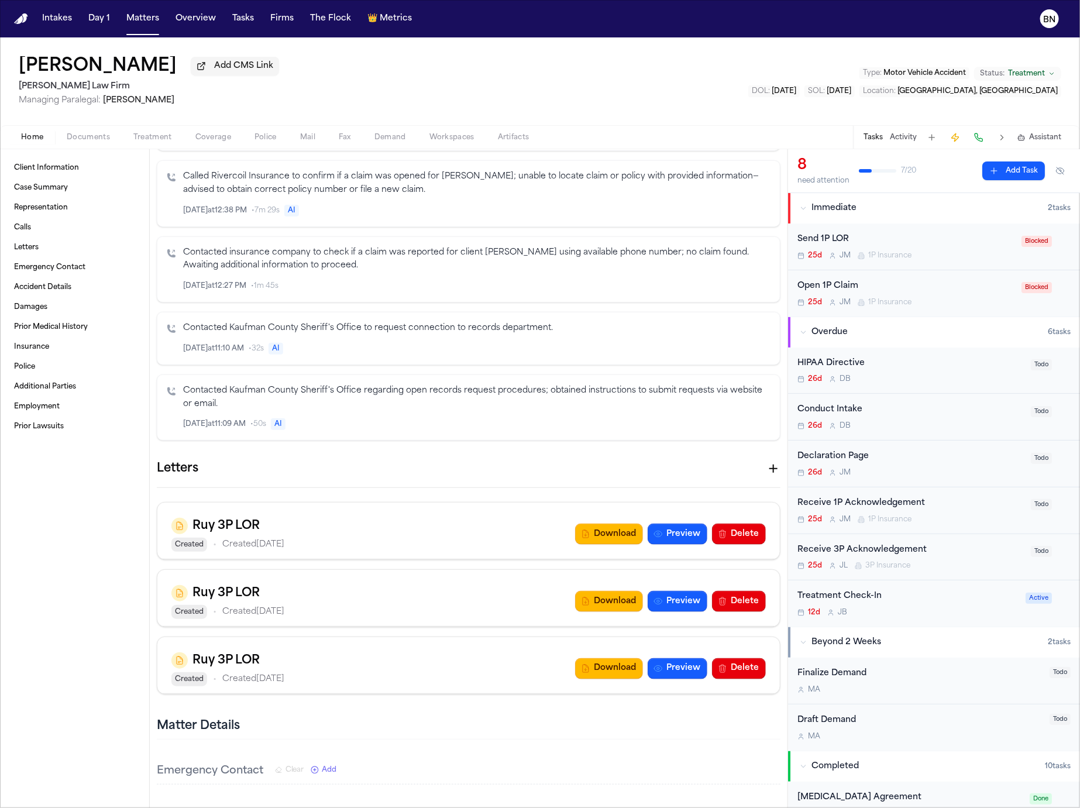
scroll to position [695, 0]
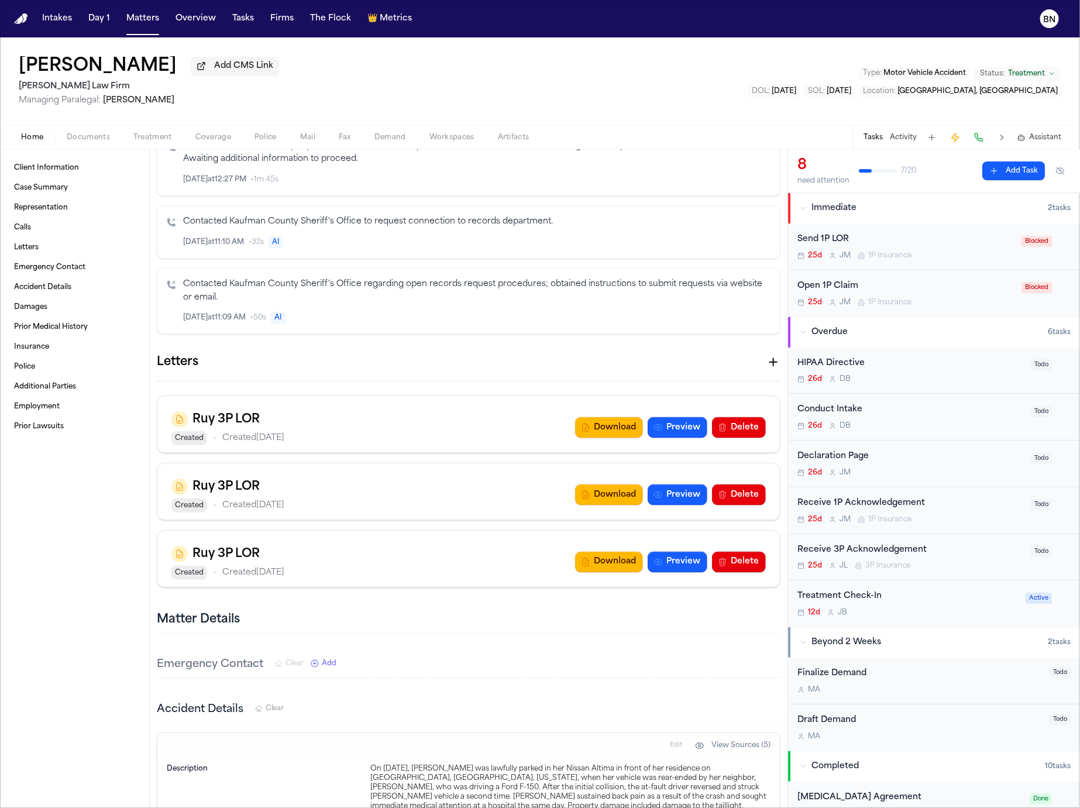
click at [770, 369] on icon "button" at bounding box center [773, 362] width 14 height 14
click at [441, 807] on div at bounding box center [540, 808] width 1080 height 0
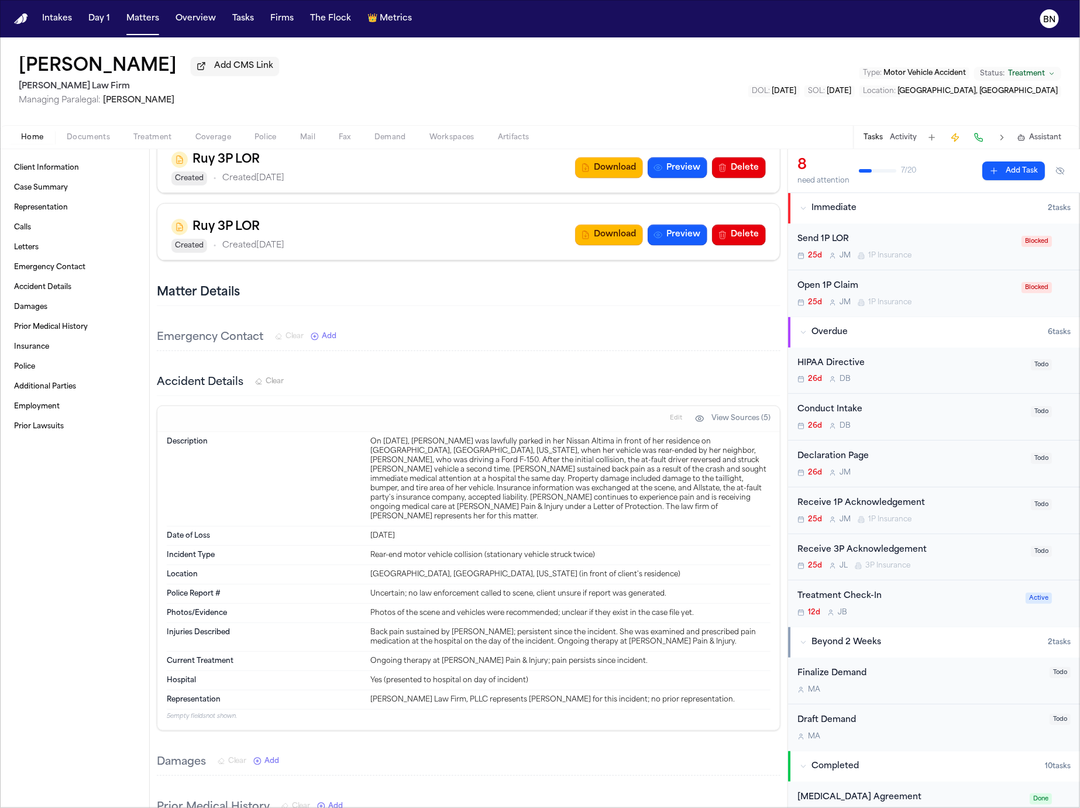
scroll to position [1020, 0]
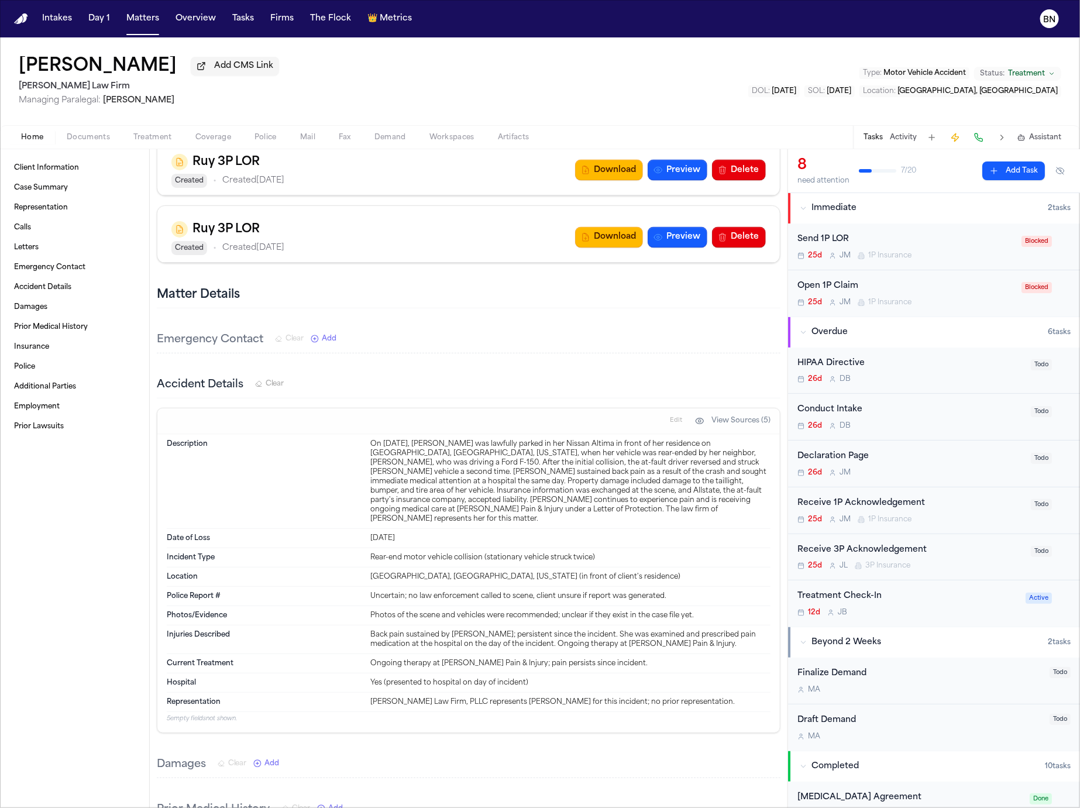
click at [75, 139] on span "Documents" at bounding box center [88, 137] width 43 height 9
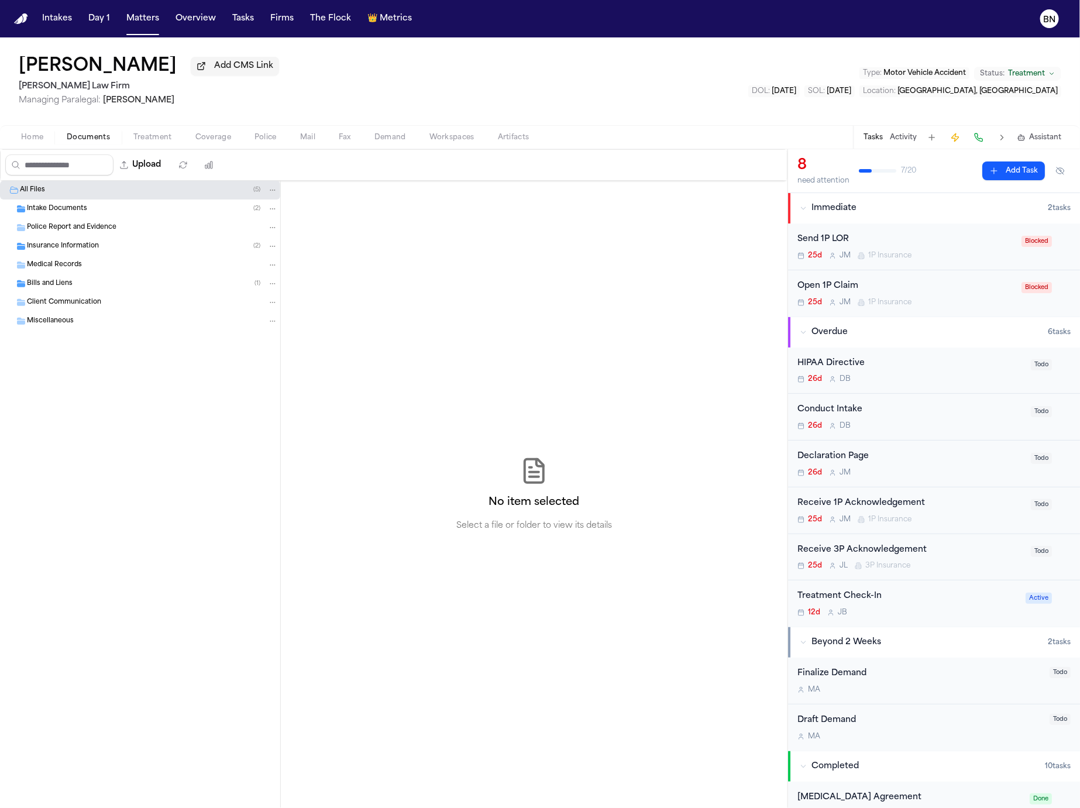
click at [79, 214] on span "Intake Documents" at bounding box center [57, 209] width 60 height 10
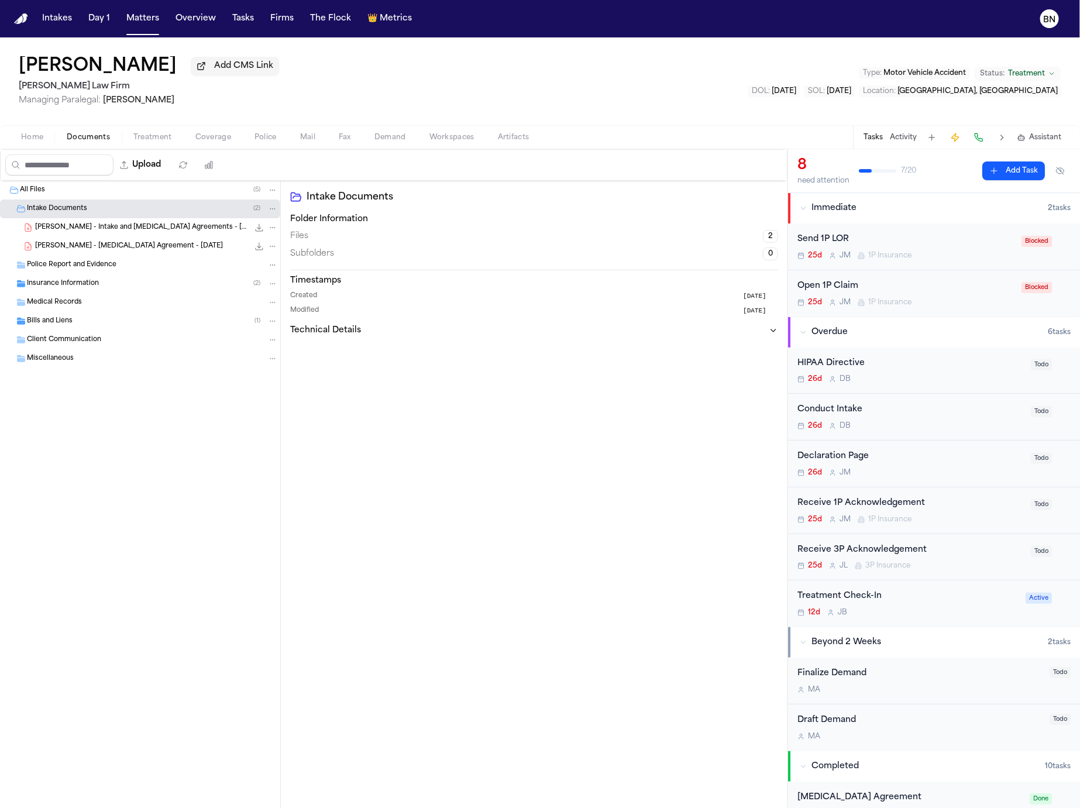
click at [104, 226] on span "V. Turner - Intake and Retainer Agreements - 8.18.25" at bounding box center [142, 228] width 214 height 10
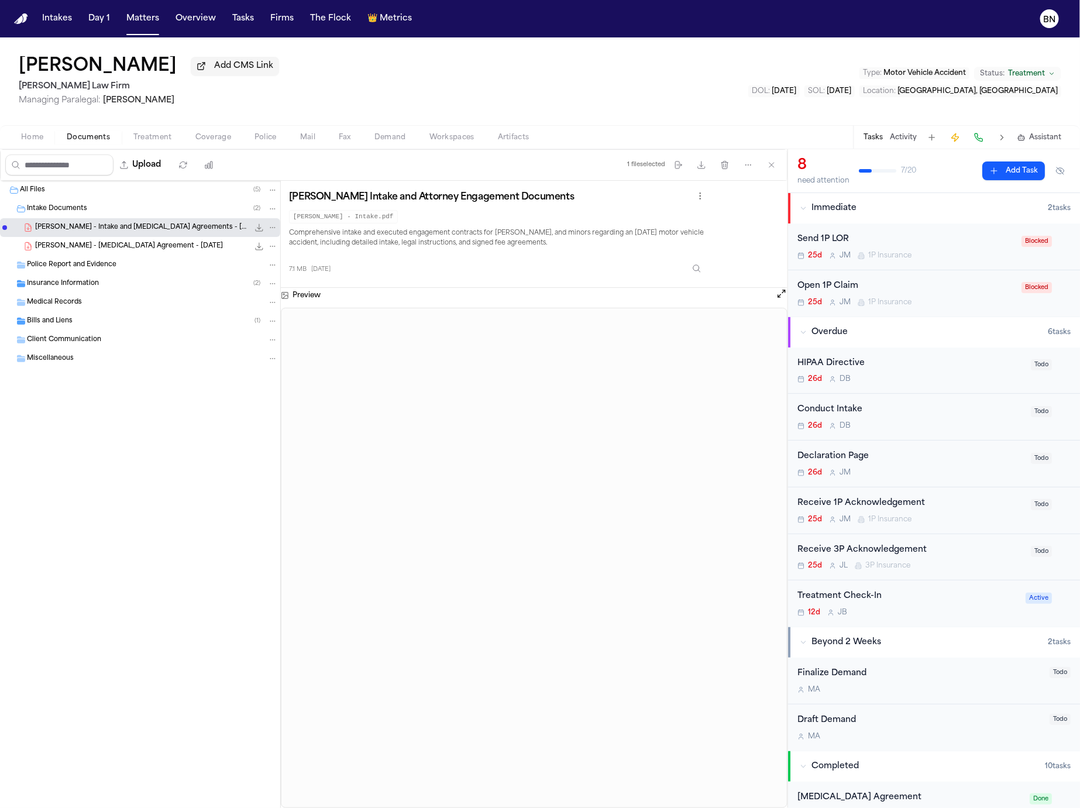
click at [151, 274] on div "Police Report and Evidence" at bounding box center [140, 265] width 280 height 19
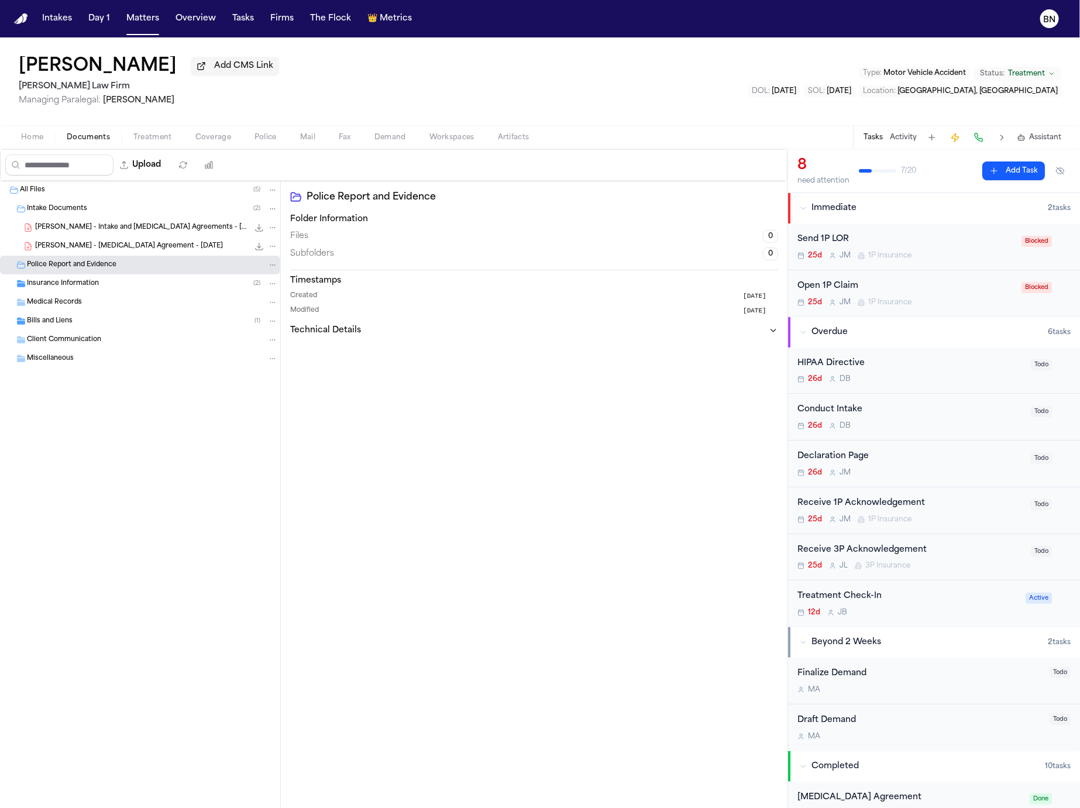
click at [149, 288] on div "Insurance Information ( 2 )" at bounding box center [152, 283] width 251 height 11
click at [142, 313] on div "3P or BI ( 2 )" at bounding box center [140, 321] width 280 height 19
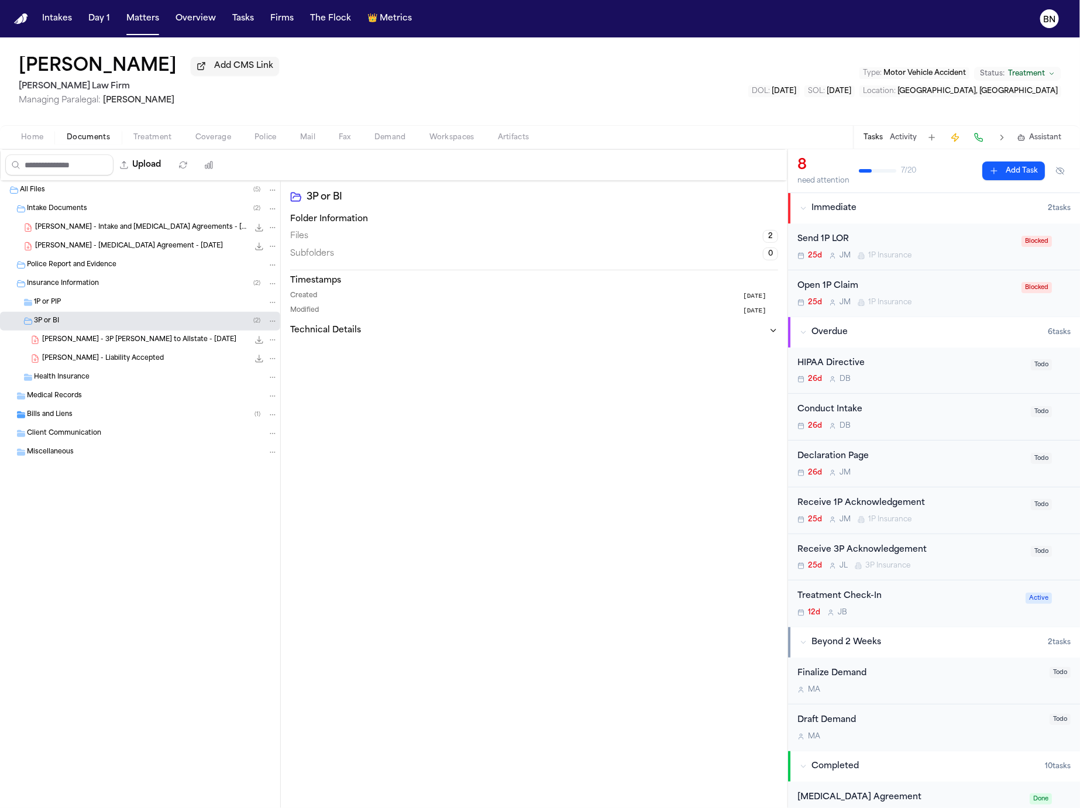
click at [142, 349] on div "V. Turner - 3P LOR to Allstate - 8.28.25 174.9 KB • PDF" at bounding box center [140, 339] width 280 height 19
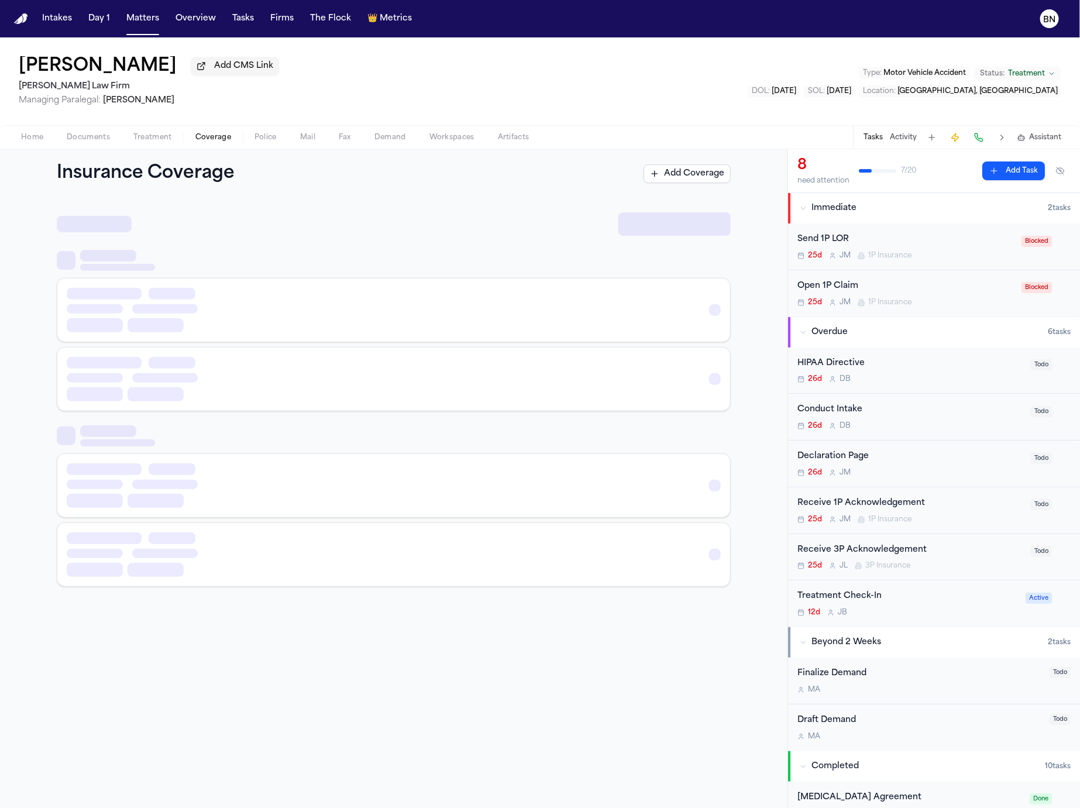
click at [205, 139] on span "Coverage" at bounding box center [213, 137] width 36 height 9
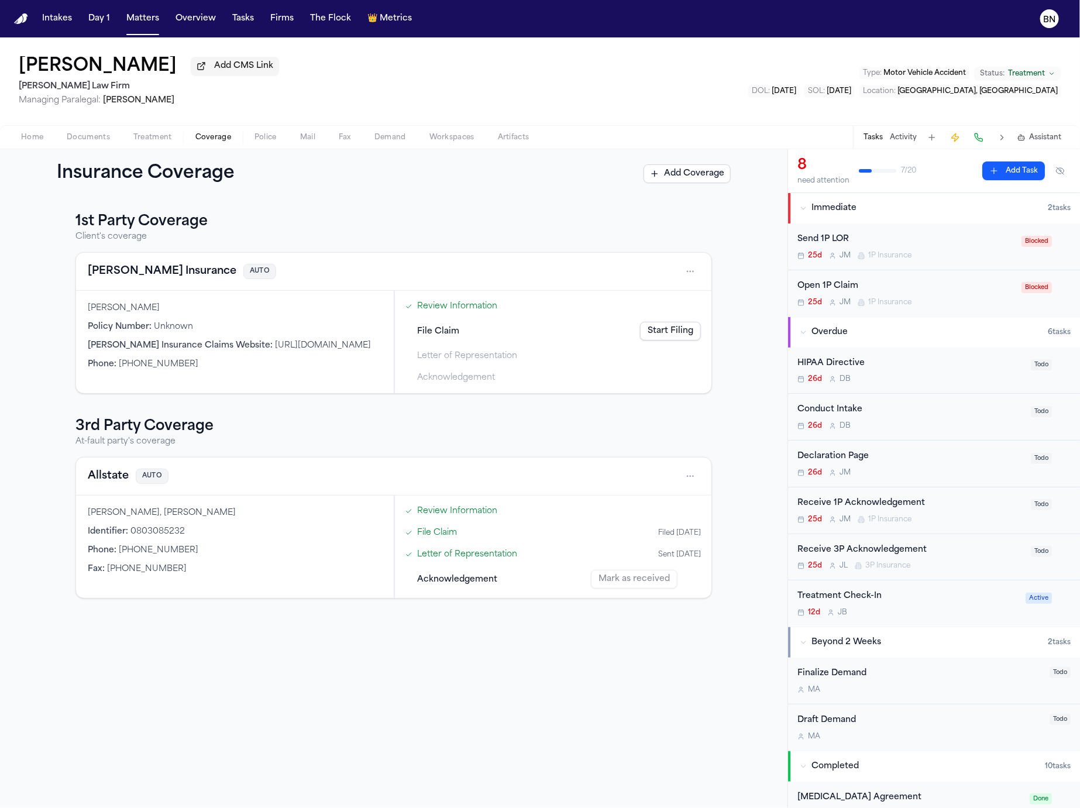
click at [142, 140] on span "Treatment" at bounding box center [152, 137] width 39 height 9
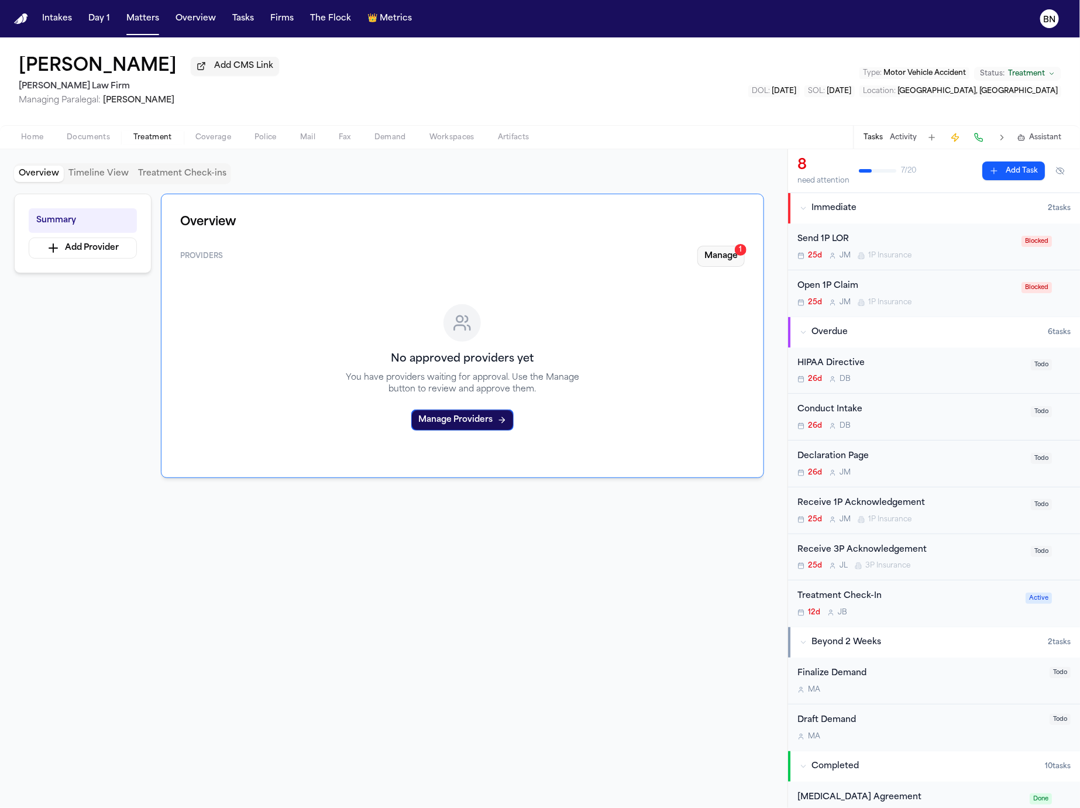
click at [721, 263] on button "Manage 1" at bounding box center [720, 256] width 47 height 21
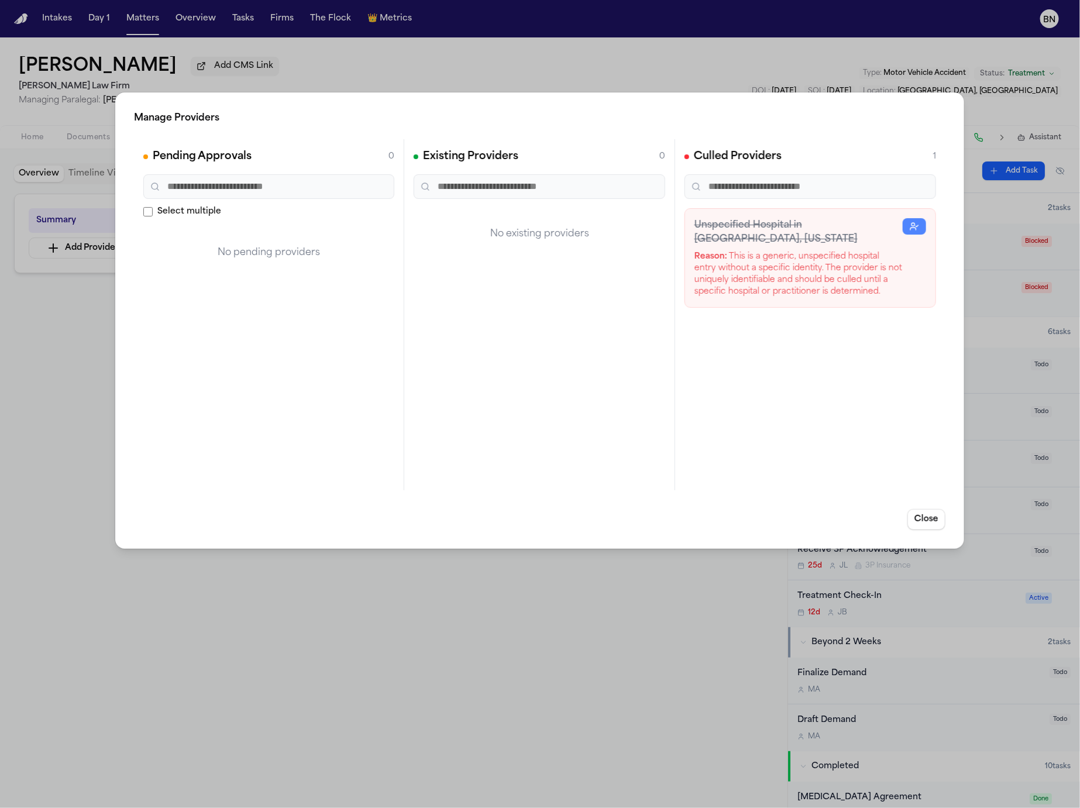
click at [440, 601] on div "Manage Providers Pending Approvals 0 Select multiple No pending providers Exist…" at bounding box center [540, 404] width 1080 height 808
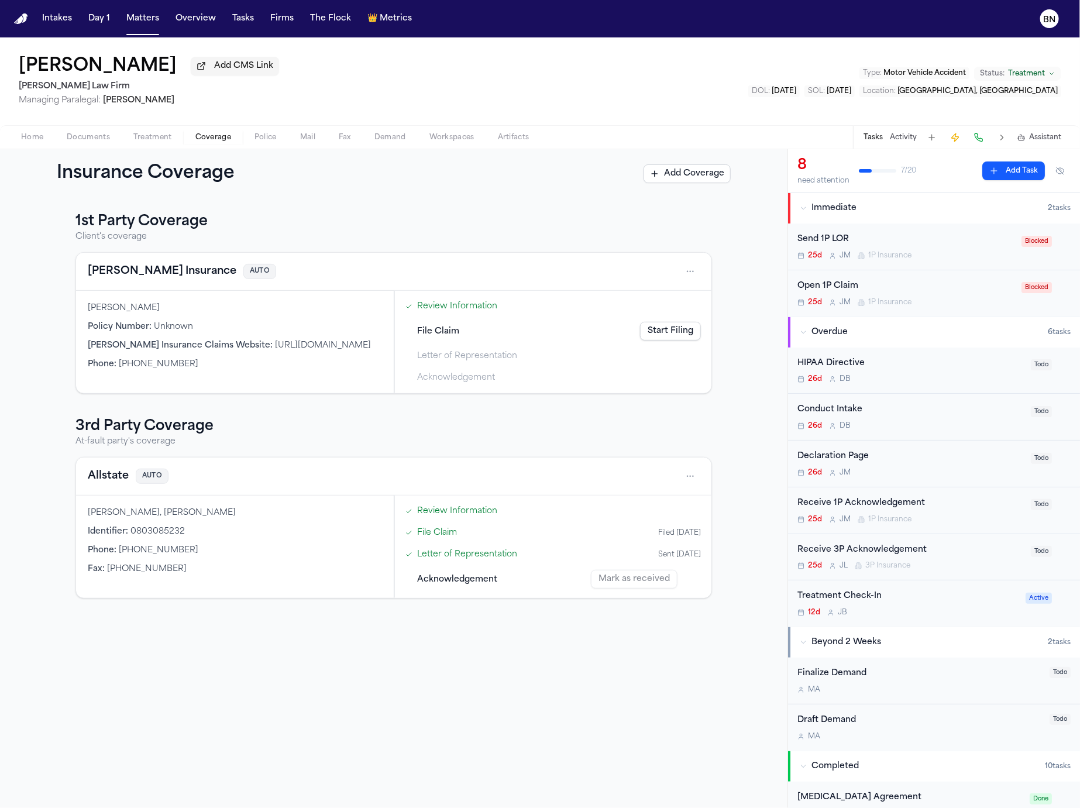
click at [203, 139] on span "Coverage" at bounding box center [213, 137] width 36 height 9
click at [158, 278] on button "Fred Loya Insurance" at bounding box center [162, 271] width 149 height 16
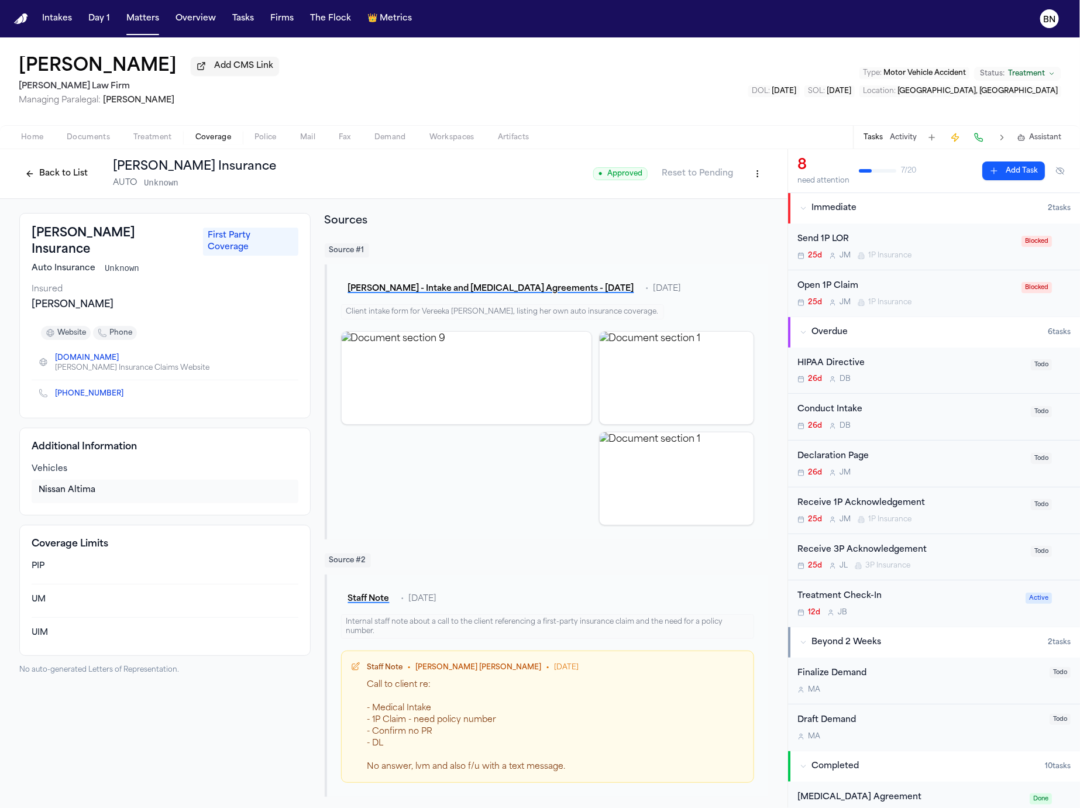
click at [46, 183] on button "Back to List" at bounding box center [56, 173] width 74 height 19
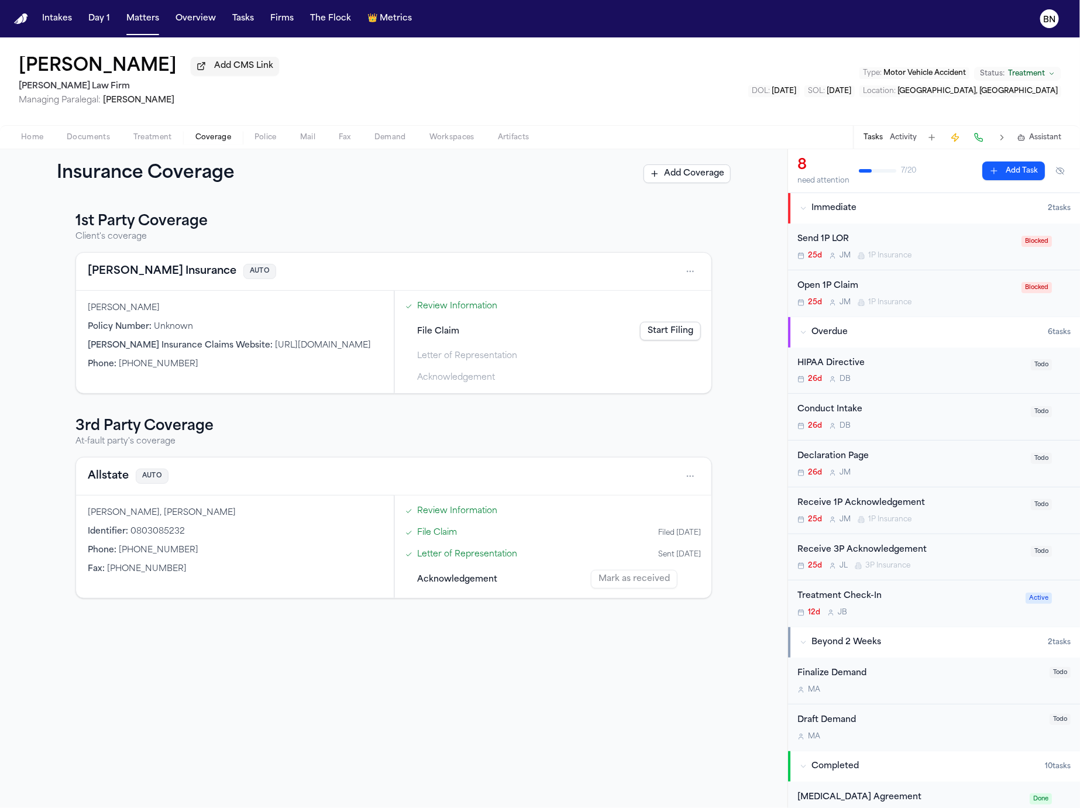
click at [453, 312] on link "Review Information" at bounding box center [457, 306] width 80 height 12
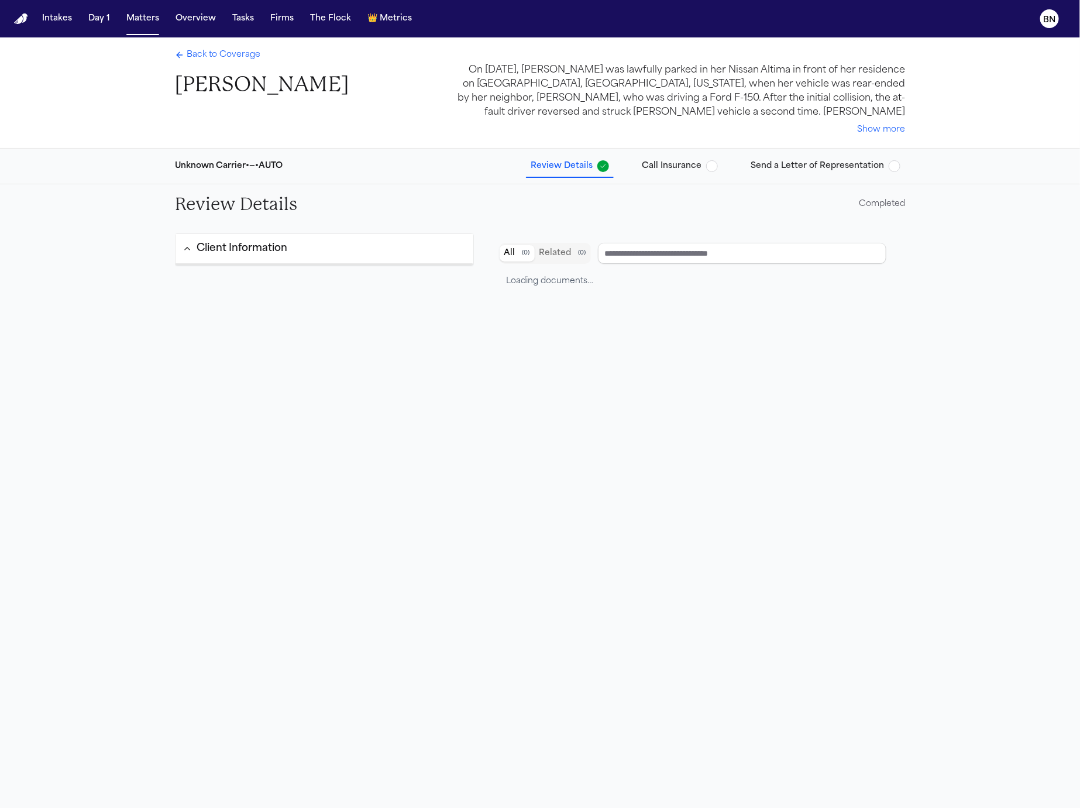
type input "**********"
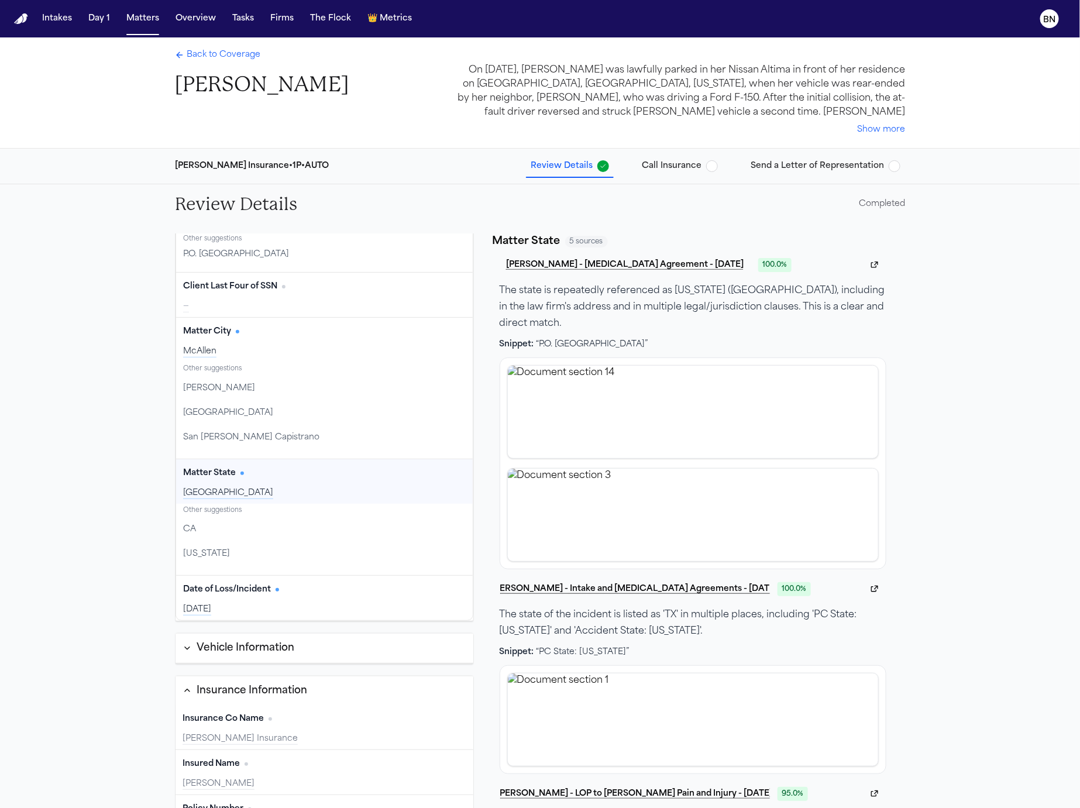
click at [649, 161] on span "Call Insurance" at bounding box center [672, 166] width 60 height 12
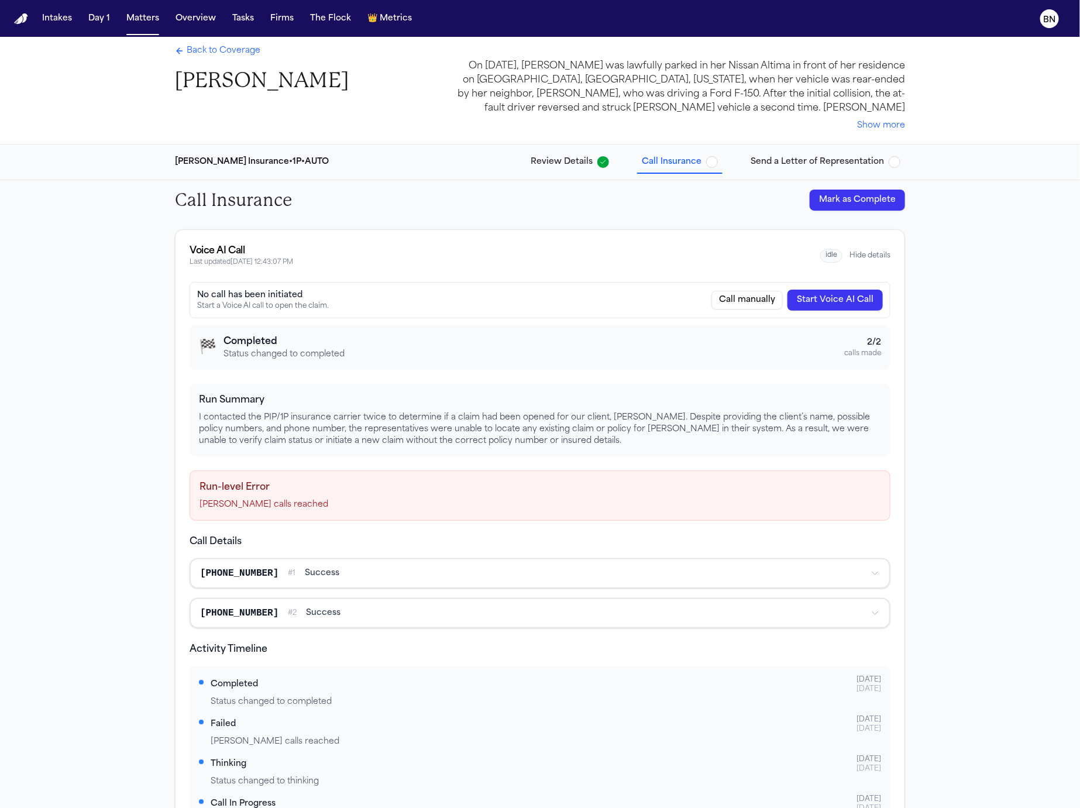
scroll to position [6, 0]
click at [777, 163] on span "Send a Letter of Representation" at bounding box center [816, 160] width 133 height 12
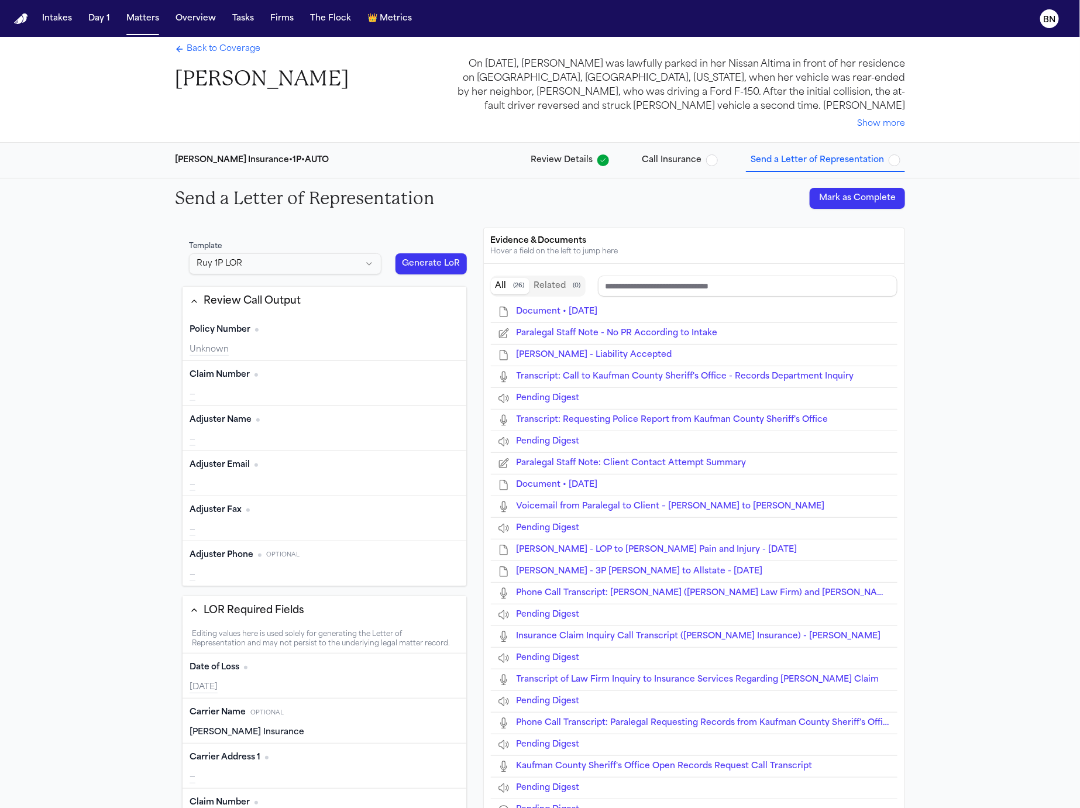
type input "*******"
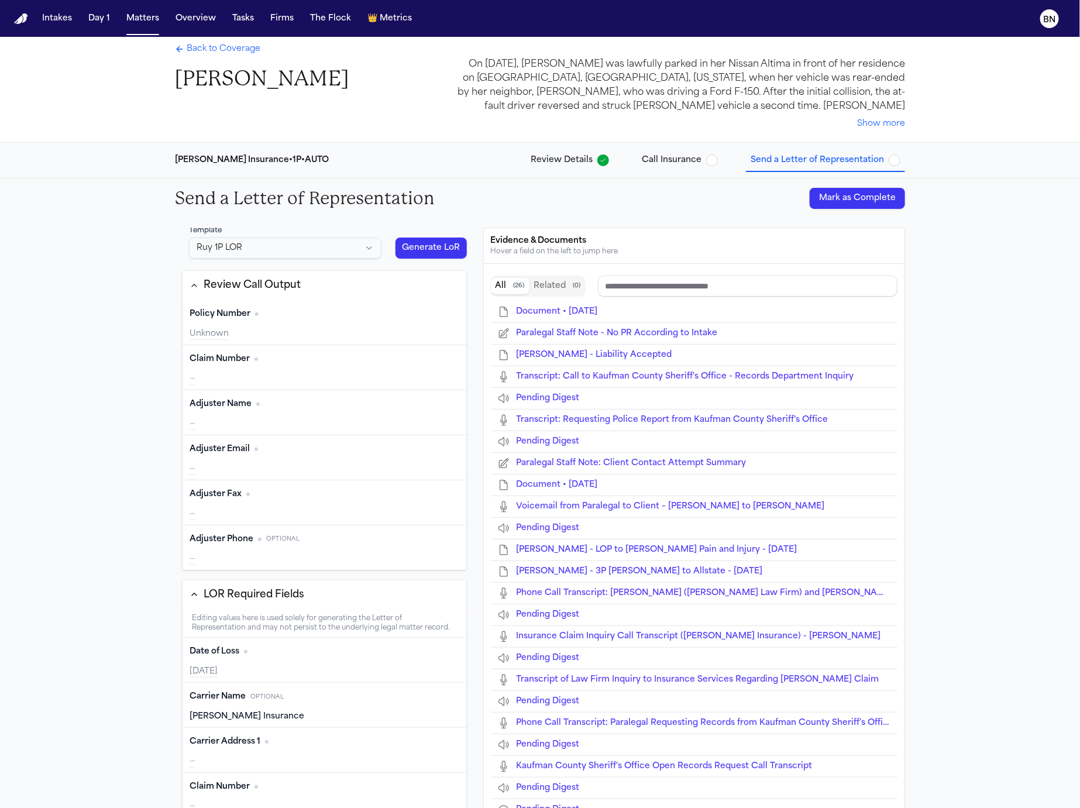
click at [296, 379] on div "—" at bounding box center [325, 379] width 270 height 12
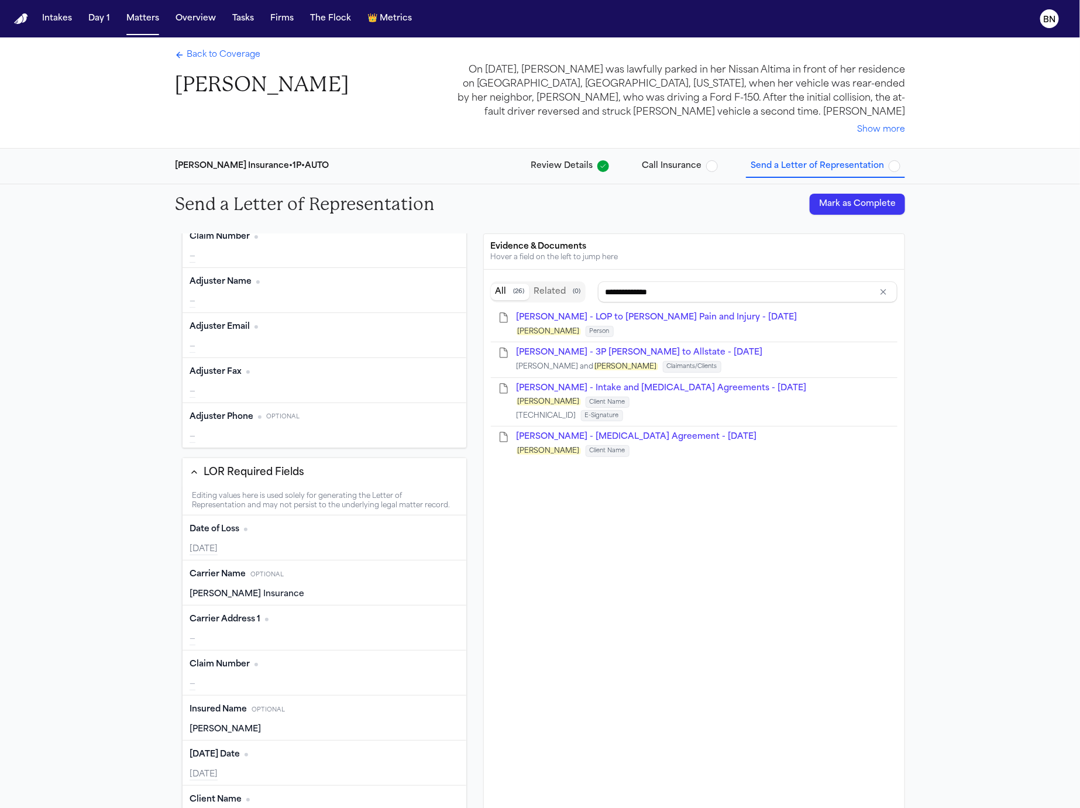
scroll to position [0, 0]
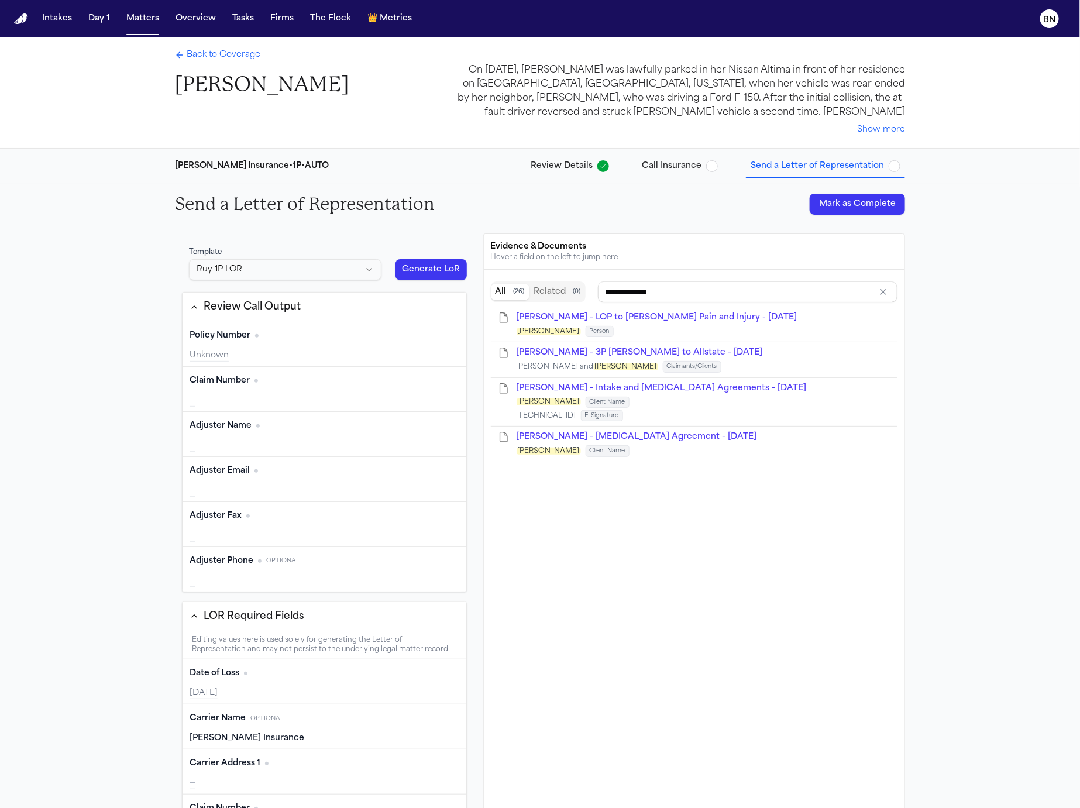
type input "*******"
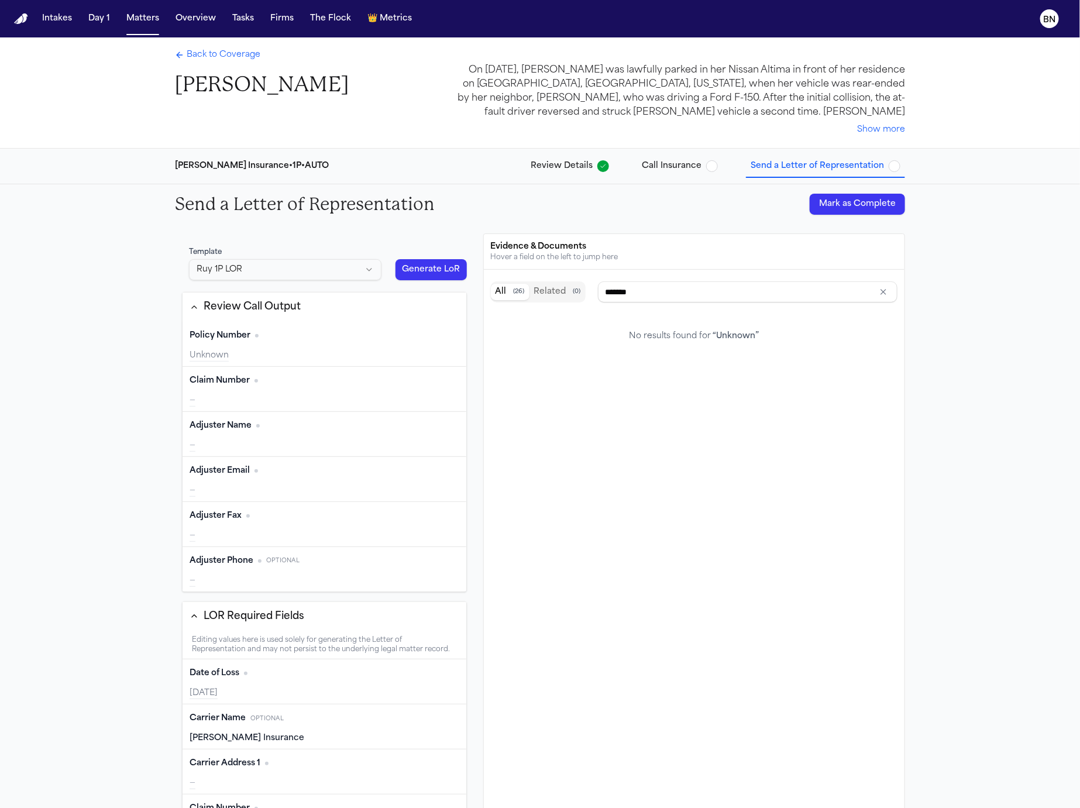
click at [215, 57] on span "Back to Coverage" at bounding box center [224, 55] width 74 height 12
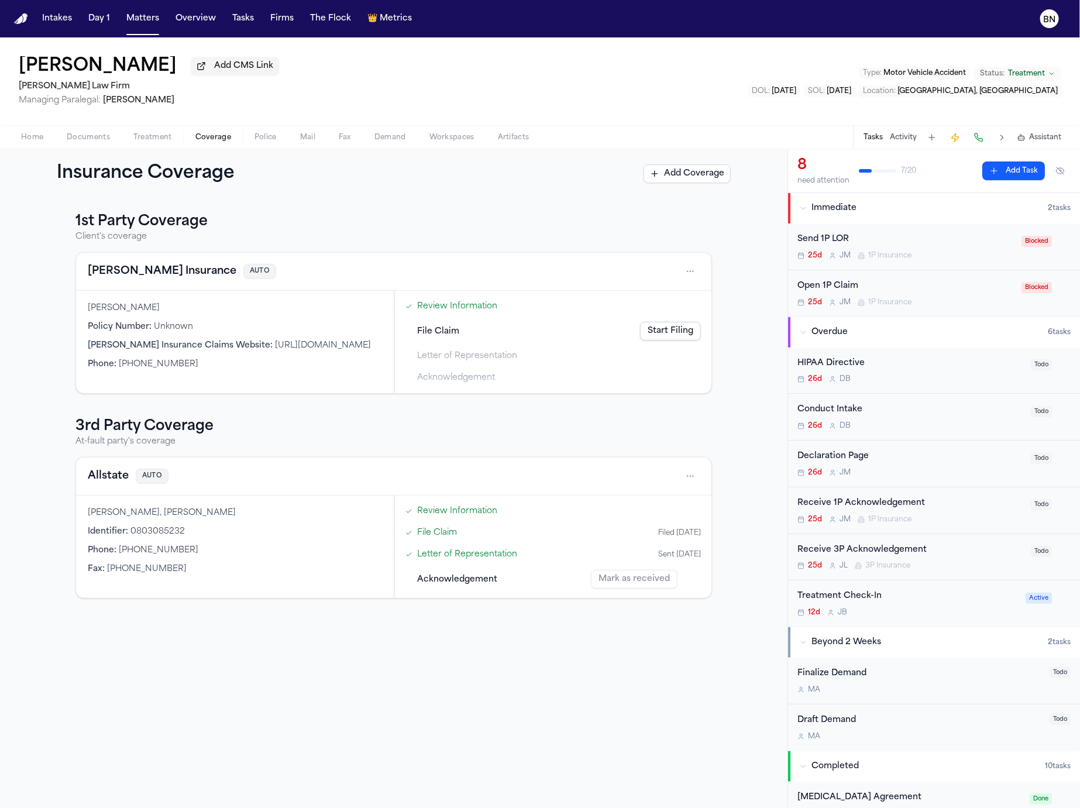
click at [214, 72] on span "Add CMS Link" at bounding box center [243, 66] width 59 height 12
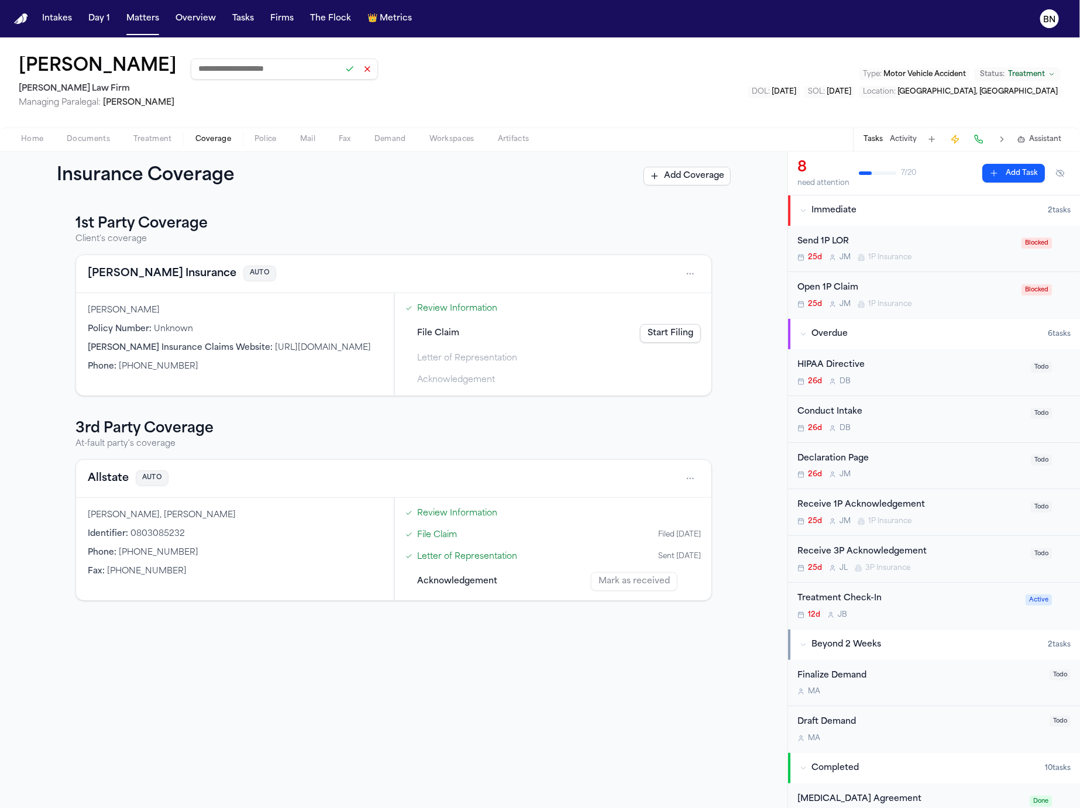
click at [245, 78] on input at bounding box center [284, 68] width 187 height 21
click at [273, 77] on input at bounding box center [284, 68] width 187 height 21
click at [342, 75] on button at bounding box center [350, 69] width 16 height 16
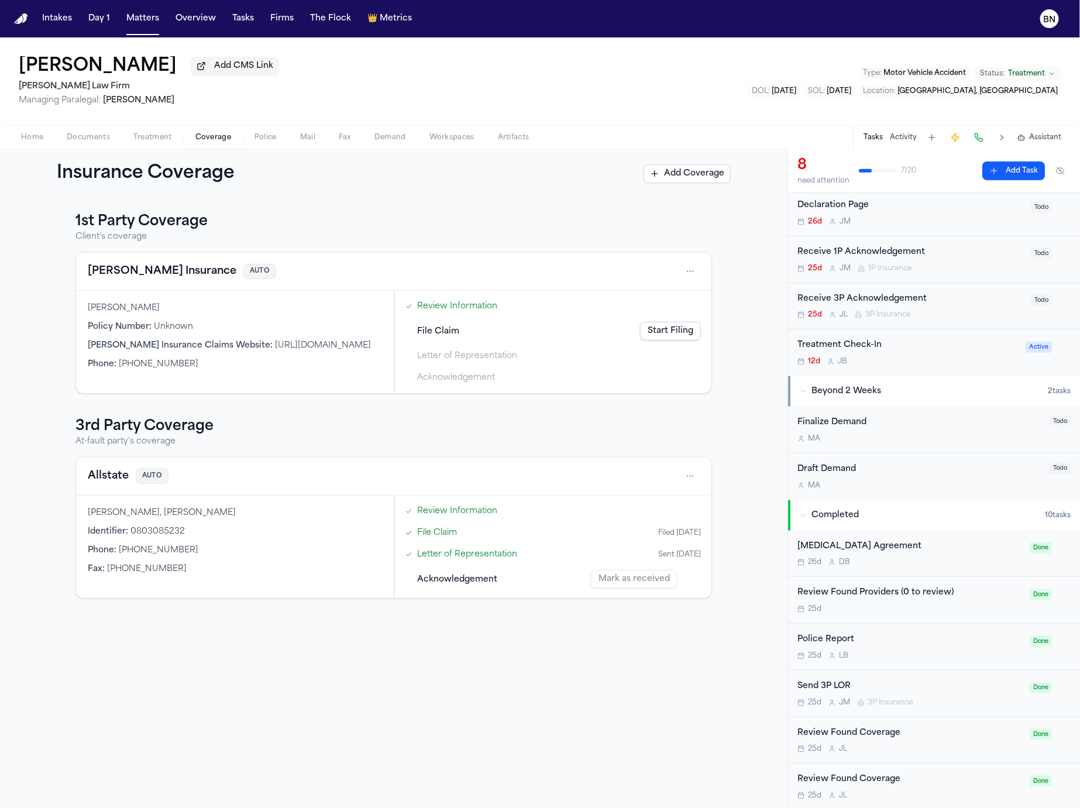
scroll to position [175, 0]
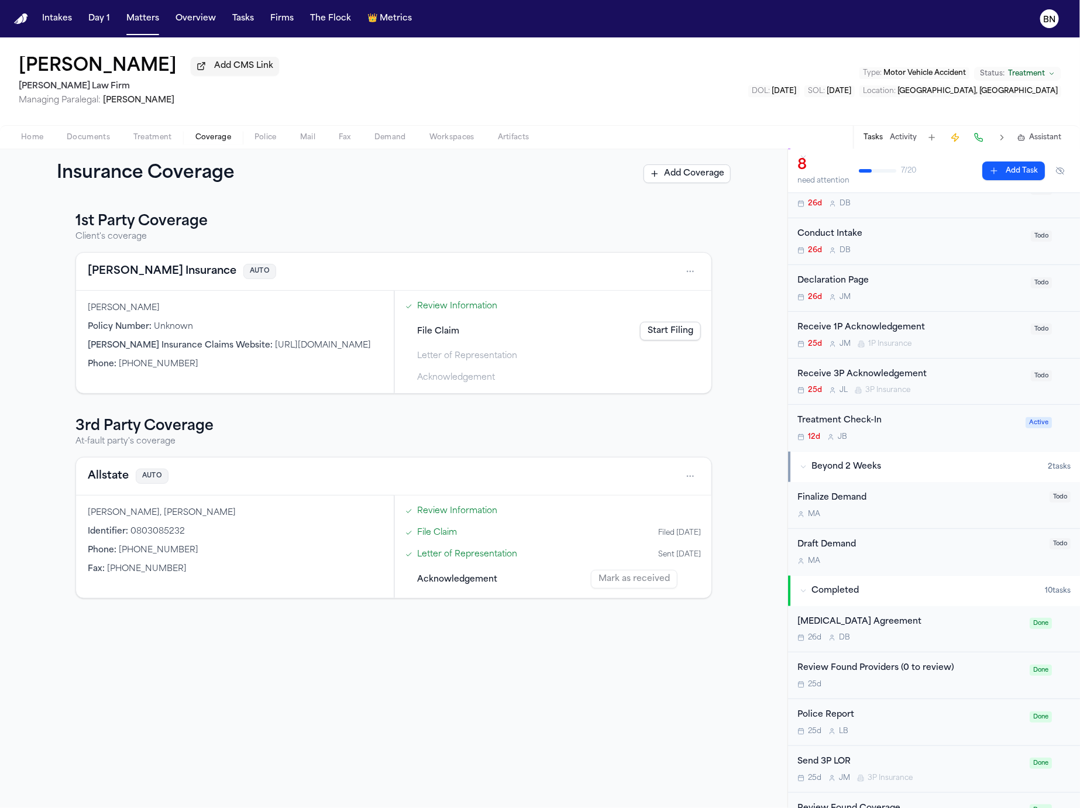
click at [920, 425] on div "Treatment Check-In" at bounding box center [907, 420] width 221 height 13
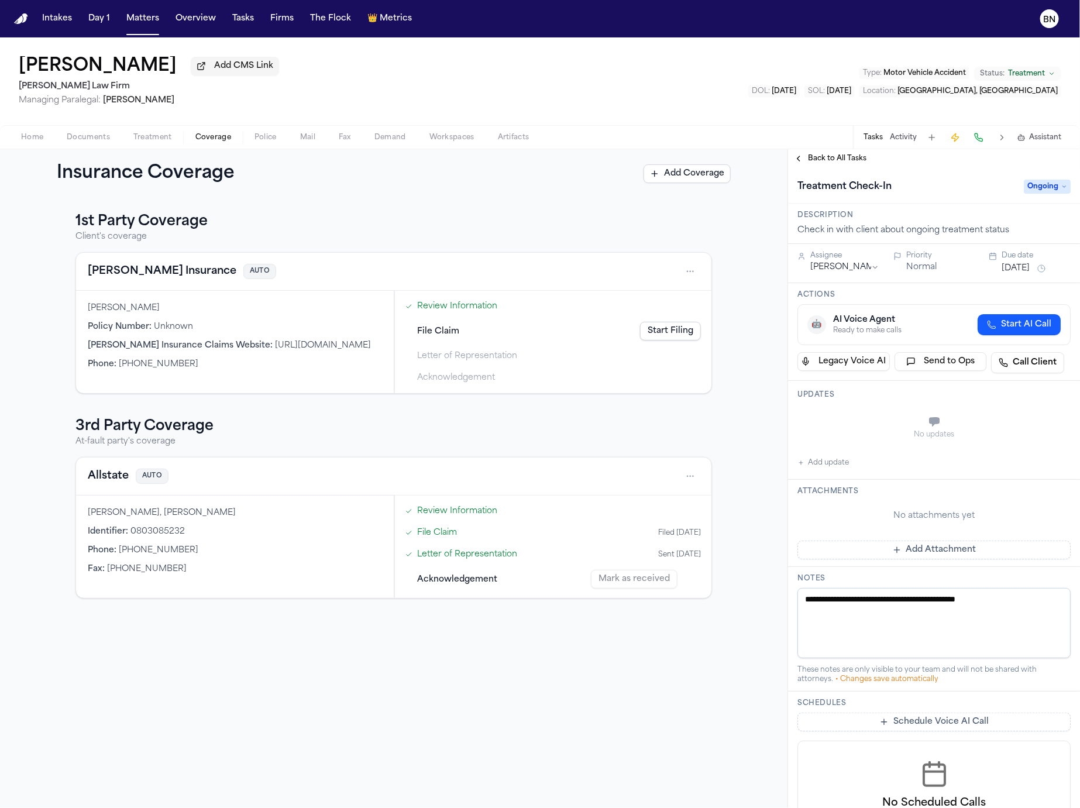
click at [820, 162] on span "Back to All Tasks" at bounding box center [837, 158] width 58 height 9
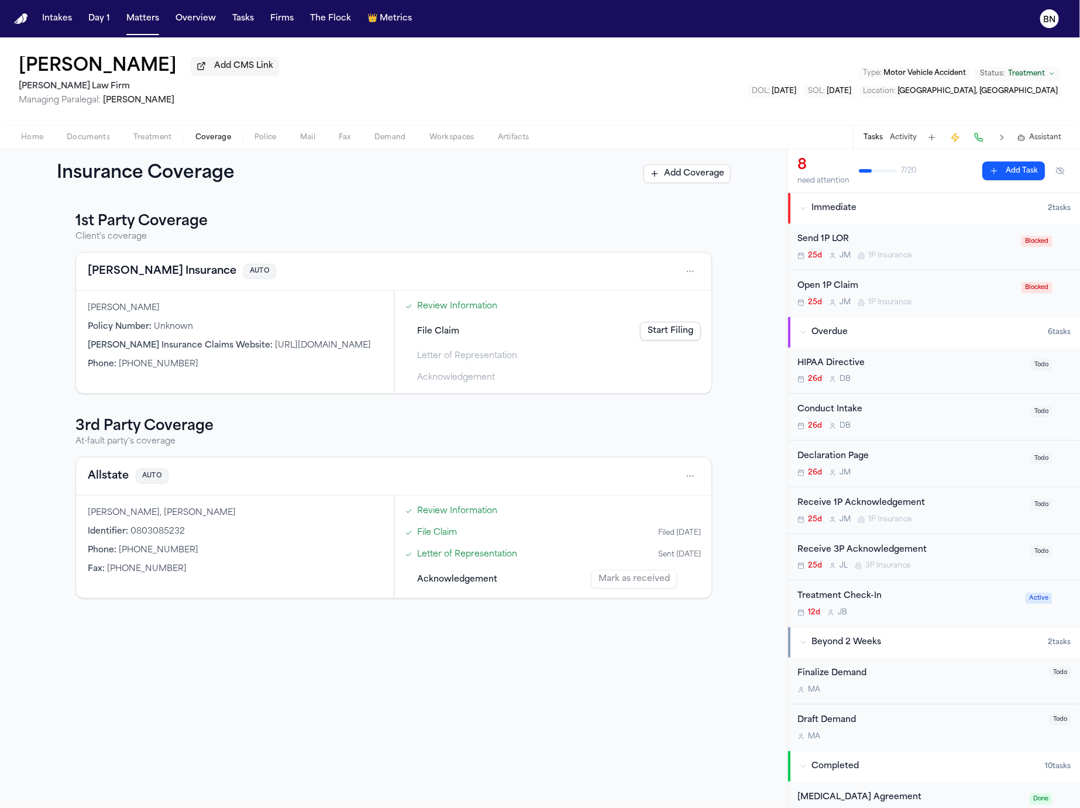
click at [900, 142] on button "Activity" at bounding box center [903, 137] width 27 height 9
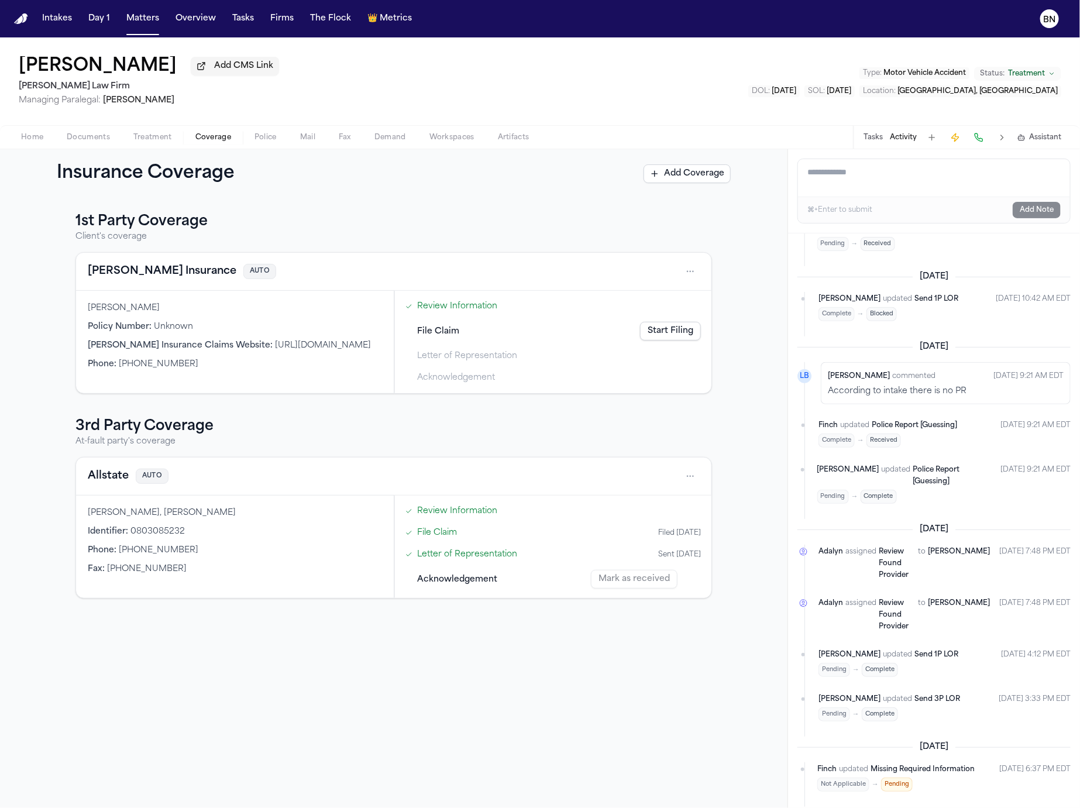
scroll to position [193, 0]
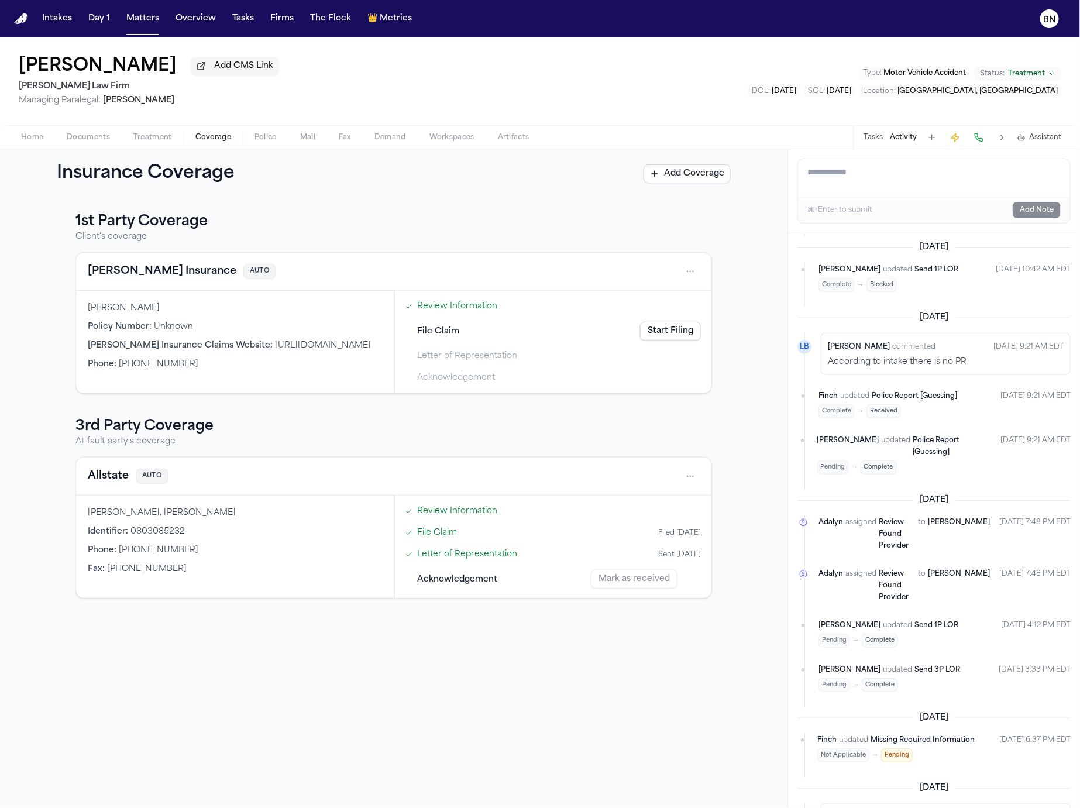
click at [871, 368] on p "According to intake there is no PR" at bounding box center [946, 362] width 236 height 12
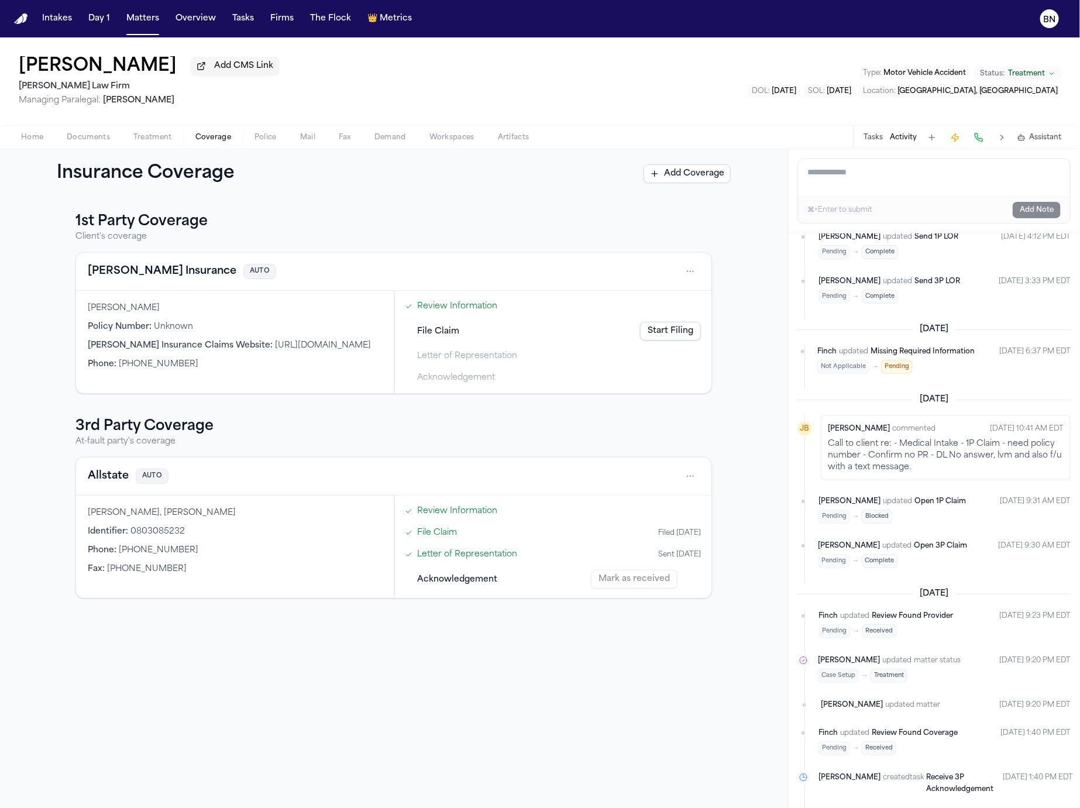
scroll to position [697, 0]
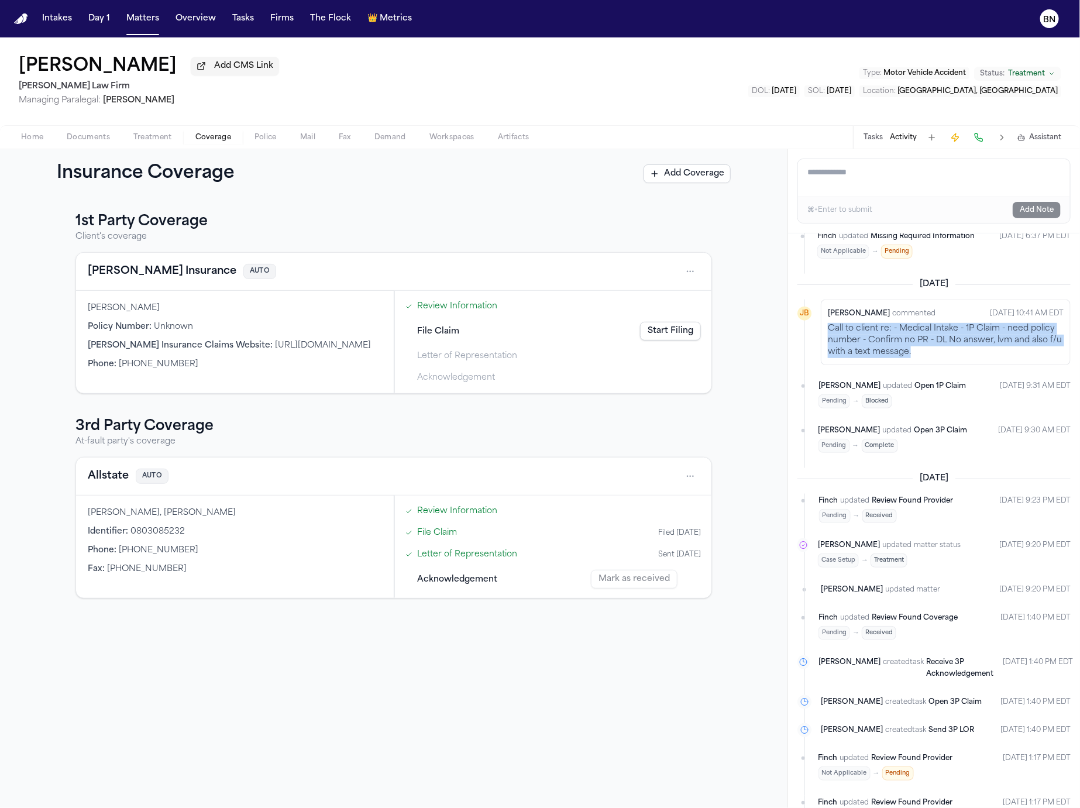
drag, startPoint x: 931, startPoint y: 341, endPoint x: 822, endPoint y: 323, distance: 110.2
click at [822, 323] on div "Jessica Barrett commented Aug 29, 2025 10:41 AM EDT Call to client re: - Medica…" at bounding box center [946, 332] width 250 height 66
click at [848, 329] on p "Call to client re: - Medical Intake - 1P Claim - need policy number - Confirm n…" at bounding box center [946, 340] width 236 height 35
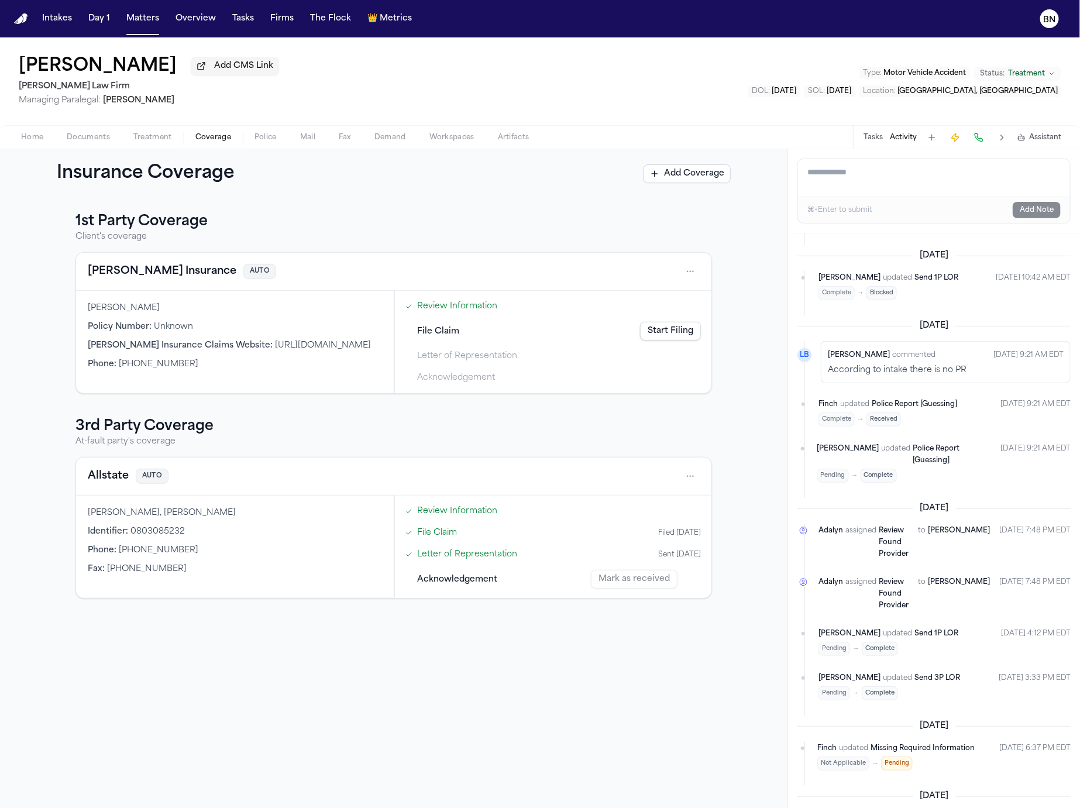
scroll to position [0, 0]
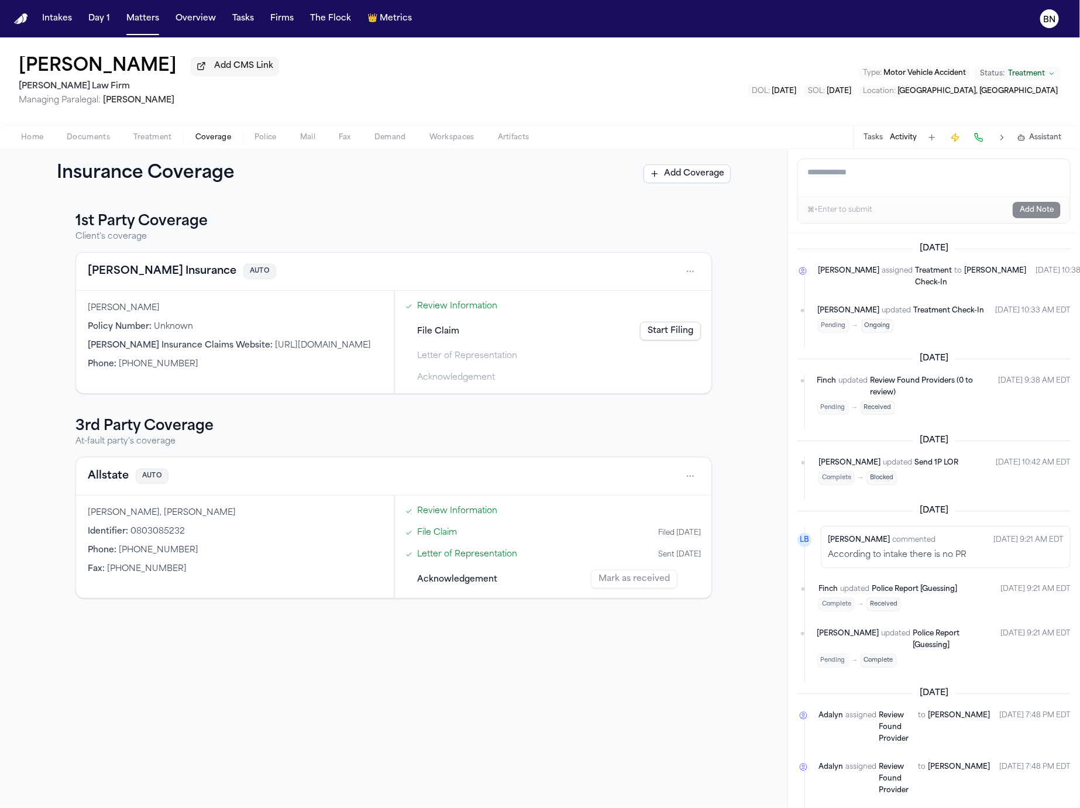
click at [972, 139] on button at bounding box center [978, 137] width 16 height 16
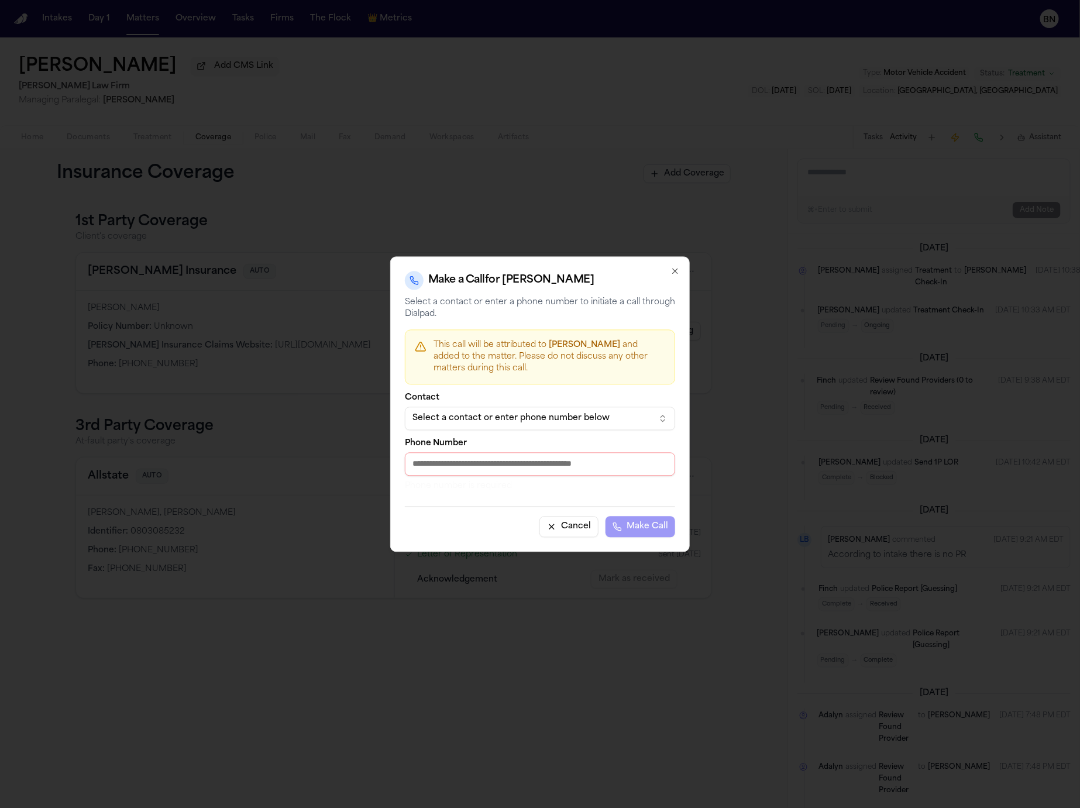
click at [562, 455] on input "Phone Number" at bounding box center [540, 463] width 270 height 23
click at [586, 425] on button "Select a contact or enter phone number below" at bounding box center [540, 418] width 270 height 23
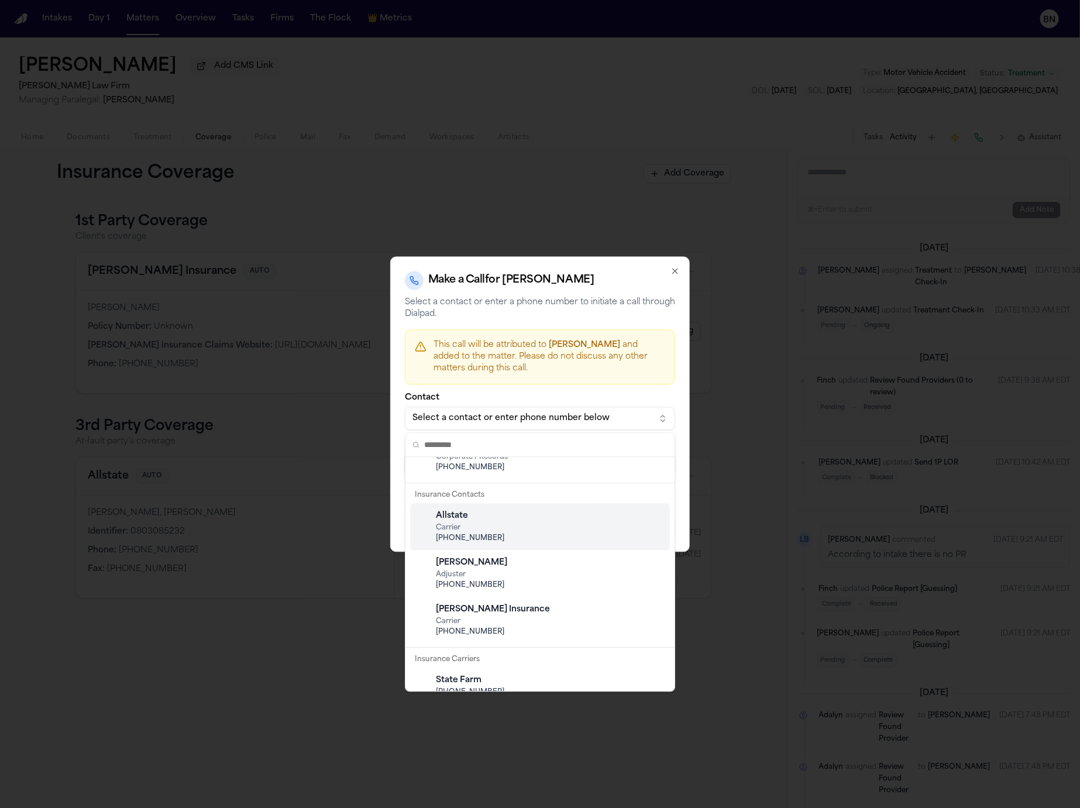
scroll to position [88, 0]
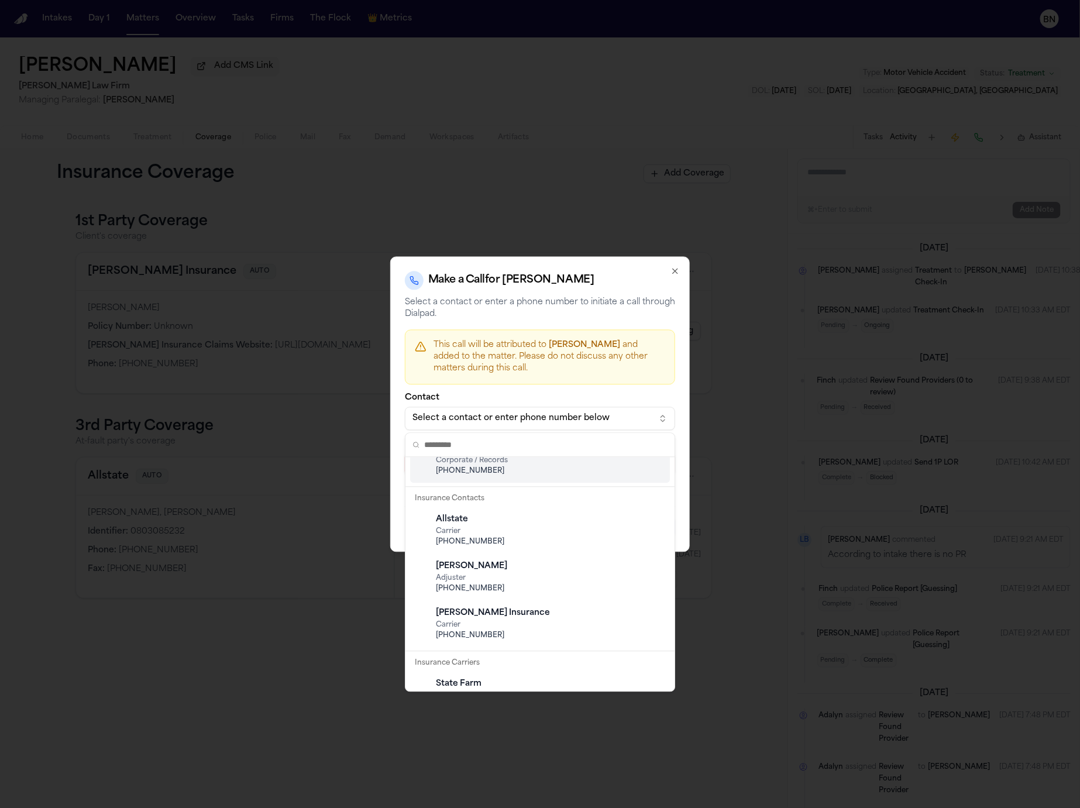
click at [676, 271] on div at bounding box center [540, 404] width 1080 height 808
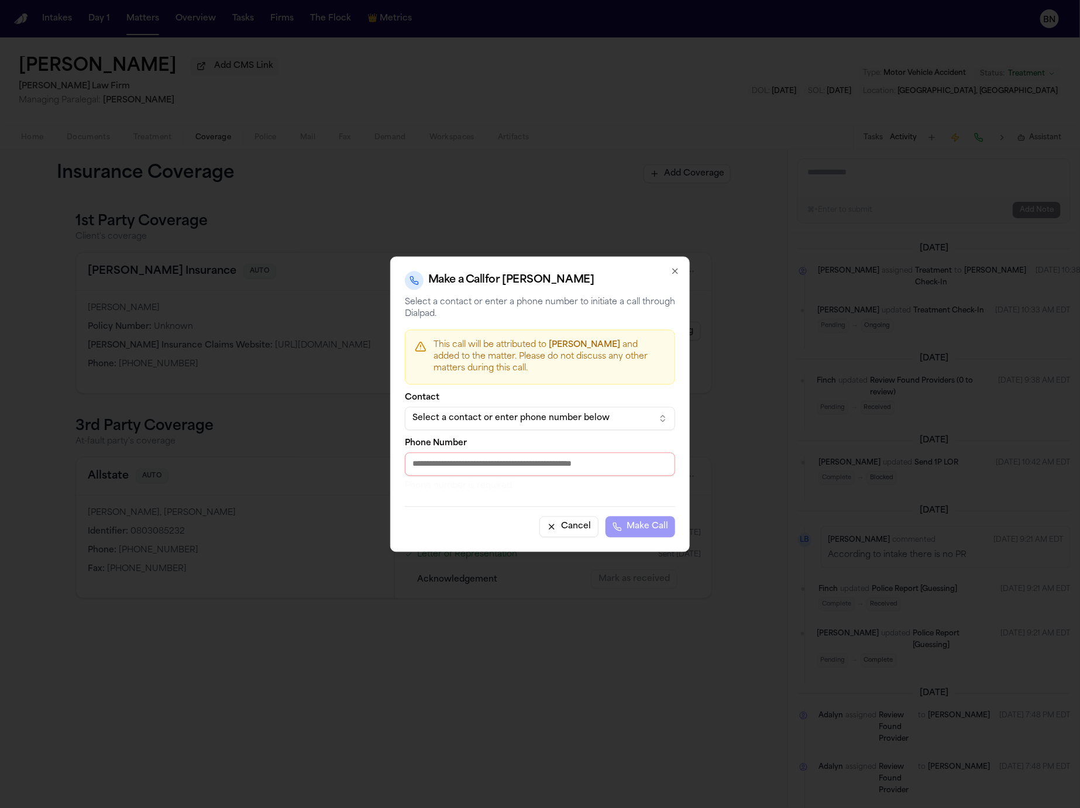
click at [673, 271] on icon "button" at bounding box center [674, 270] width 9 height 9
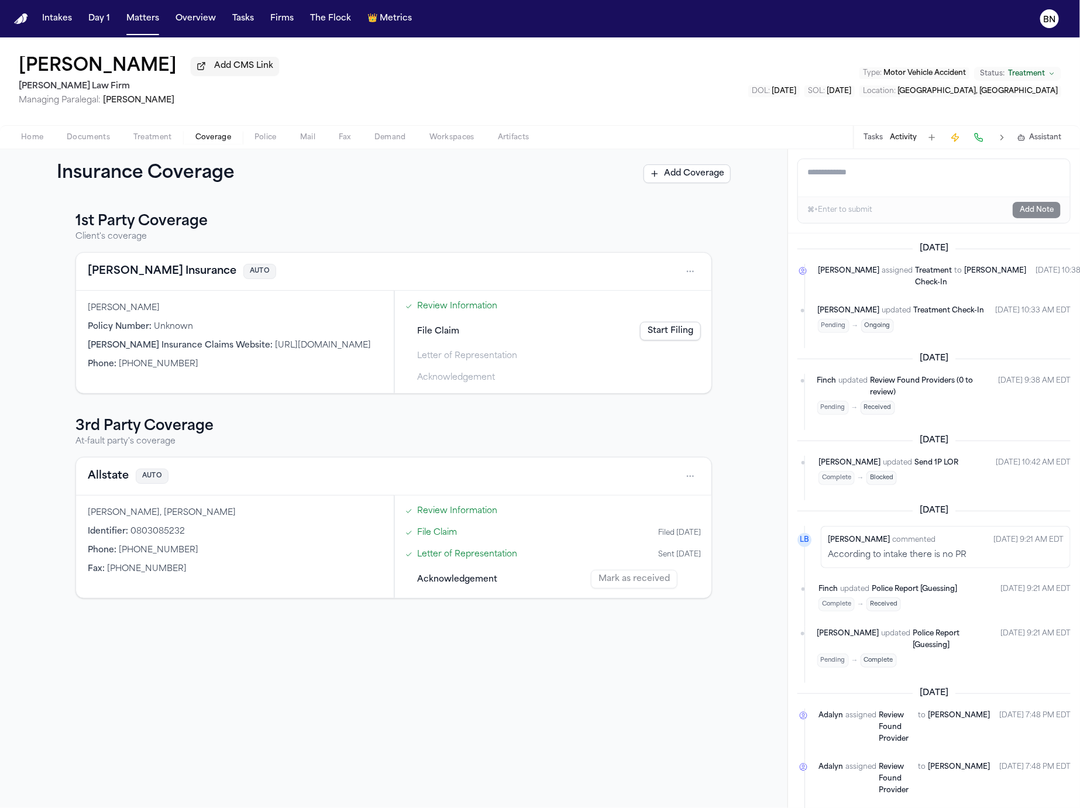
click at [1028, 142] on button "Assistant" at bounding box center [1039, 137] width 44 height 9
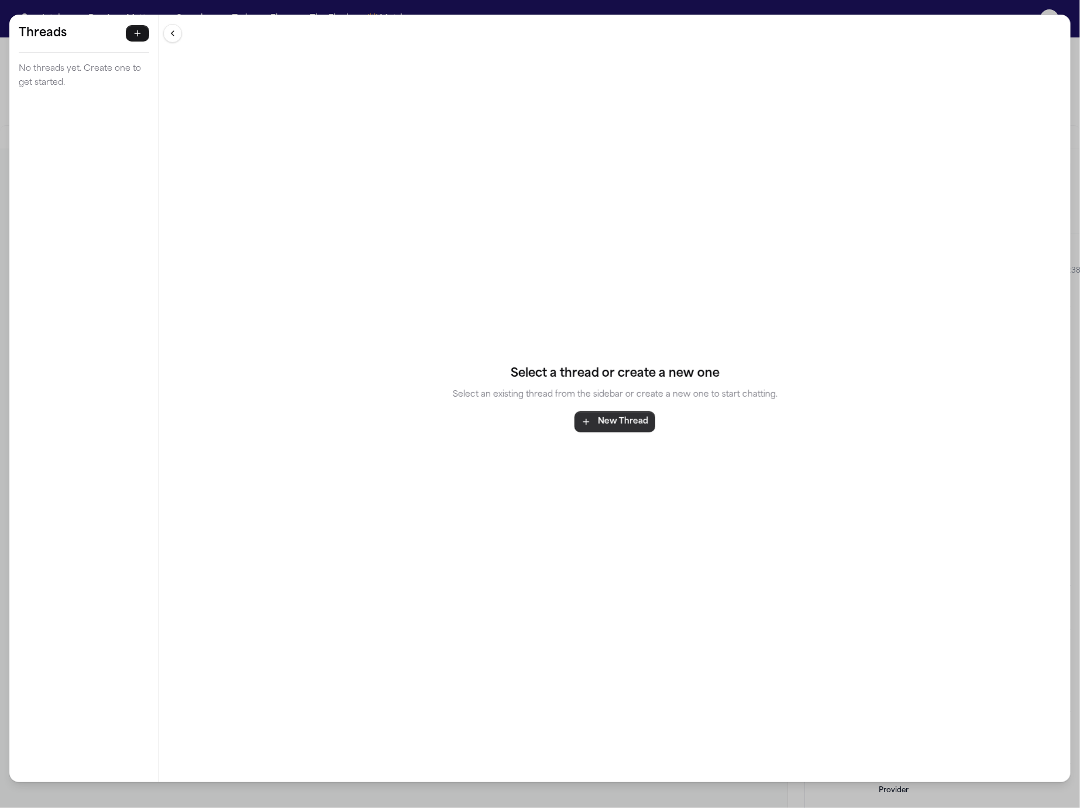
click at [625, 418] on button "New Thread" at bounding box center [614, 421] width 81 height 21
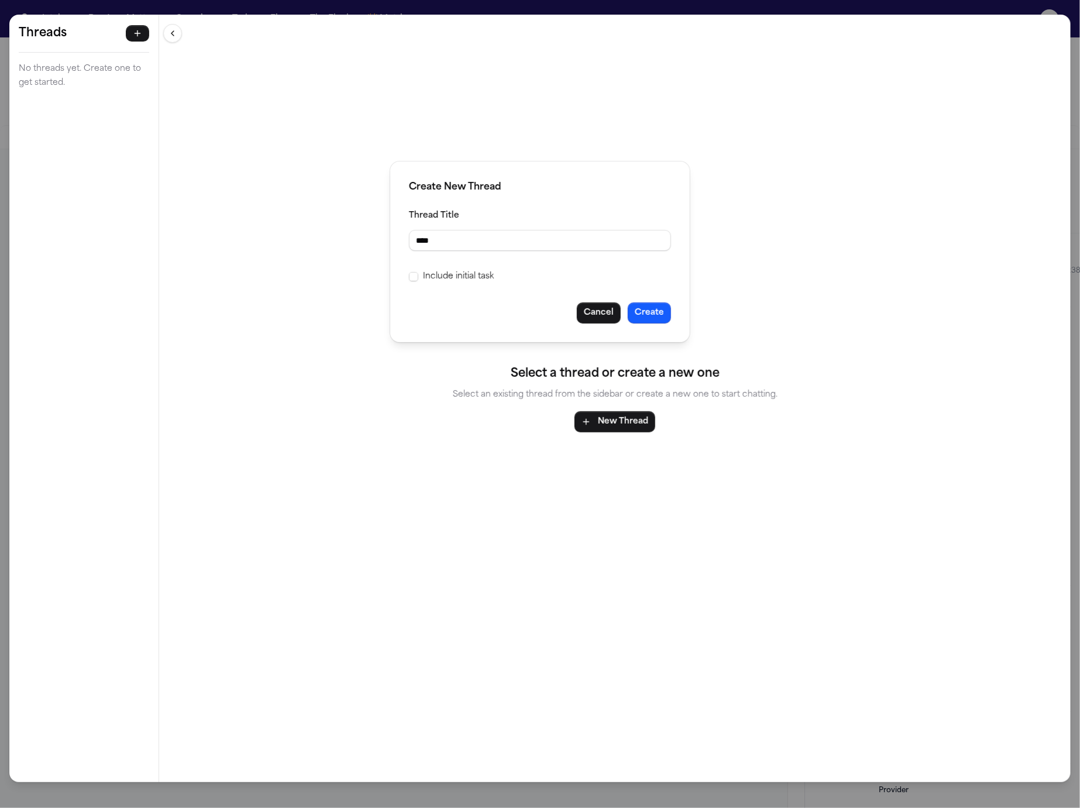
type input "****"
click at [655, 309] on button "Create" at bounding box center [649, 312] width 43 height 21
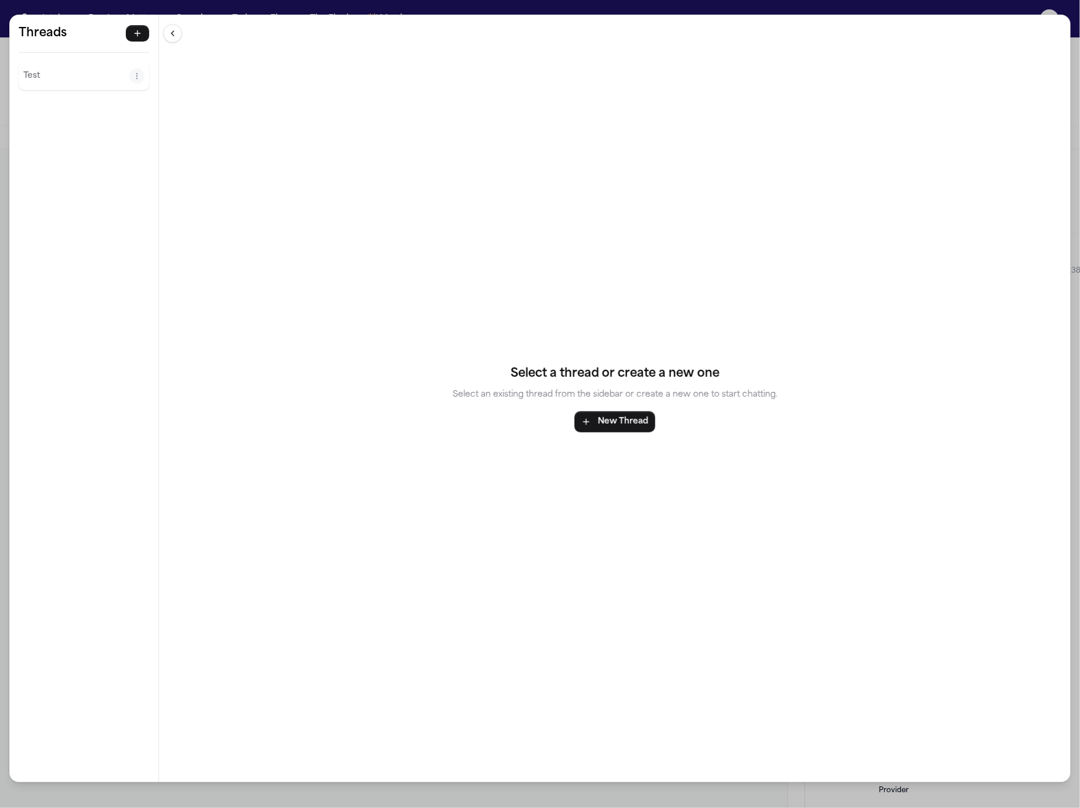
click at [66, 82] on p "Test" at bounding box center [76, 76] width 106 height 14
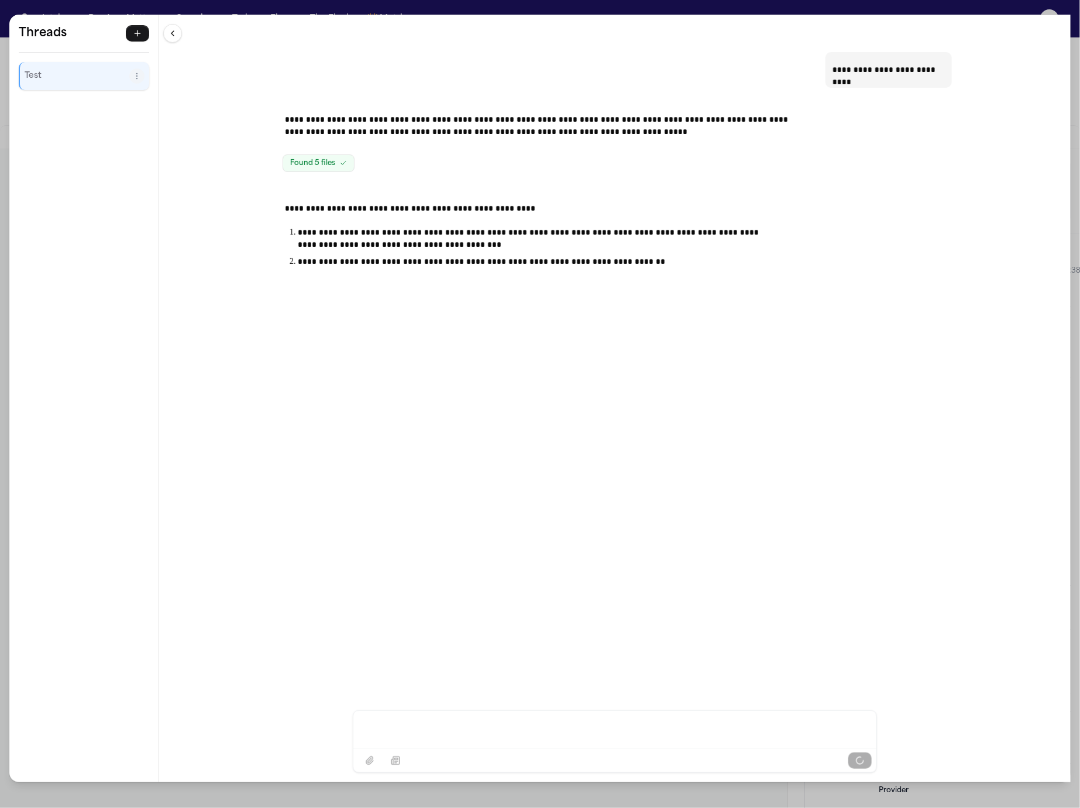
click at [267, 198] on div "**********" at bounding box center [614, 363] width 911 height 696
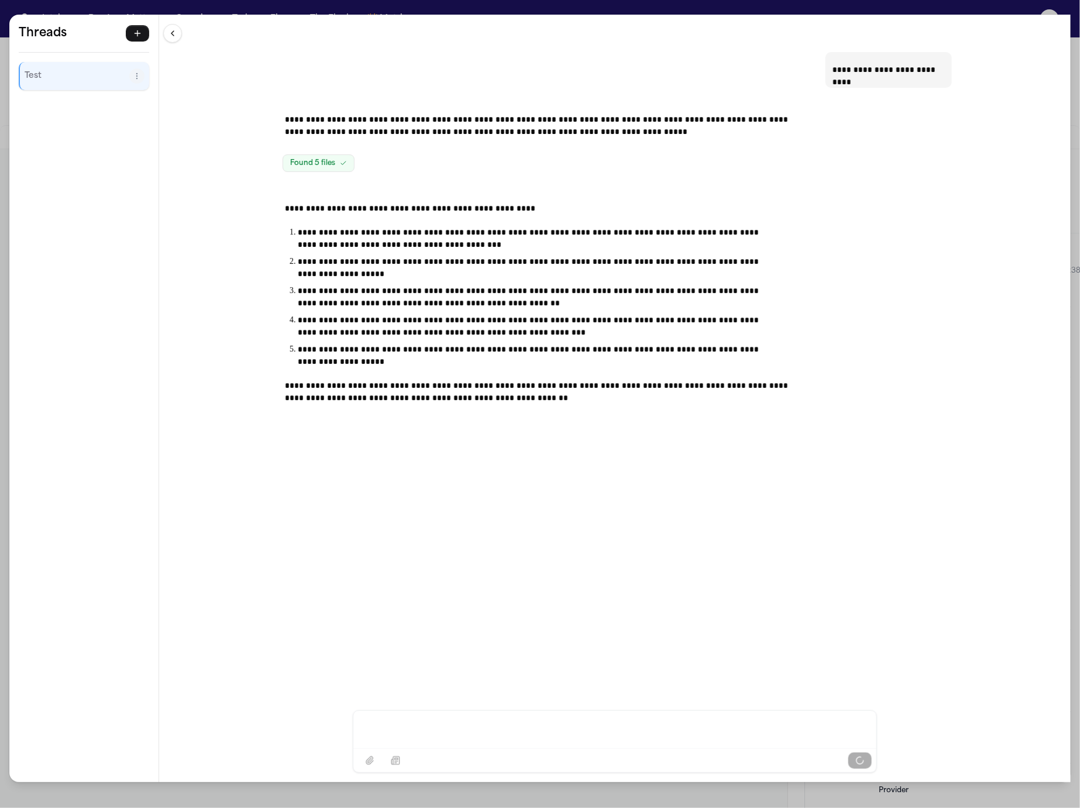
click at [239, 8] on div "**********" at bounding box center [540, 404] width 1080 height 808
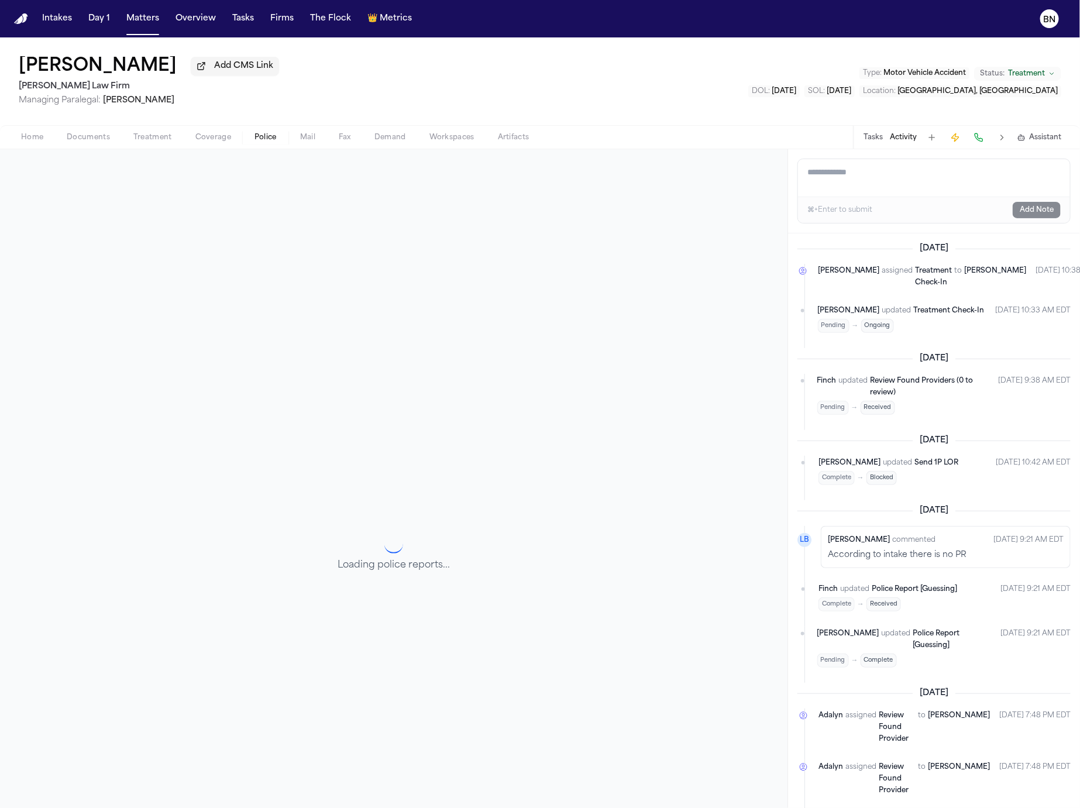
click at [268, 137] on span "Police" at bounding box center [265, 137] width 22 height 9
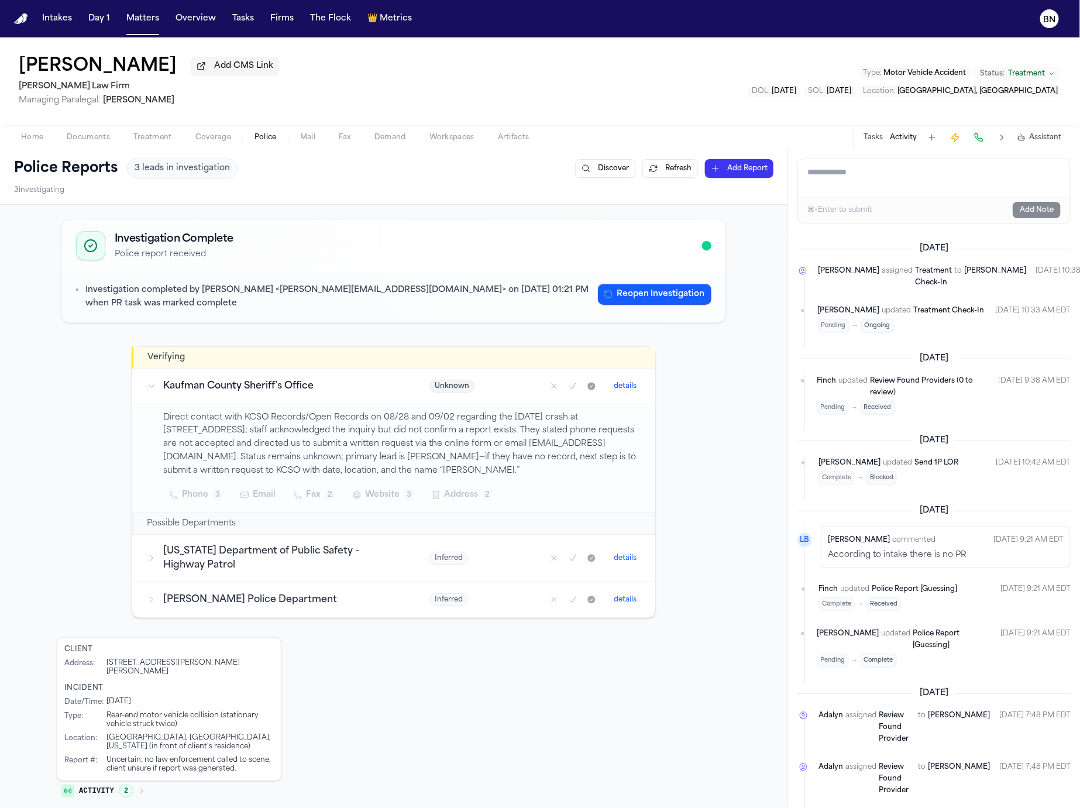
click at [304, 139] on span "Mail" at bounding box center [307, 137] width 15 height 9
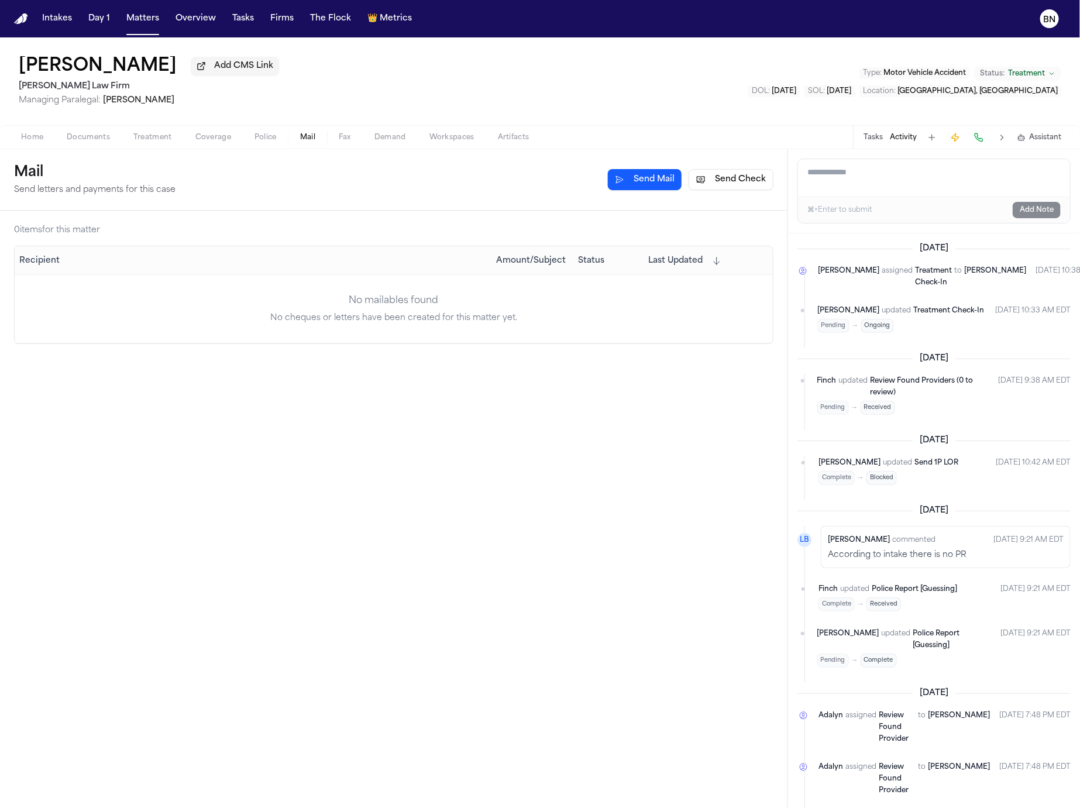
click at [346, 142] on span "Fax" at bounding box center [345, 137] width 12 height 9
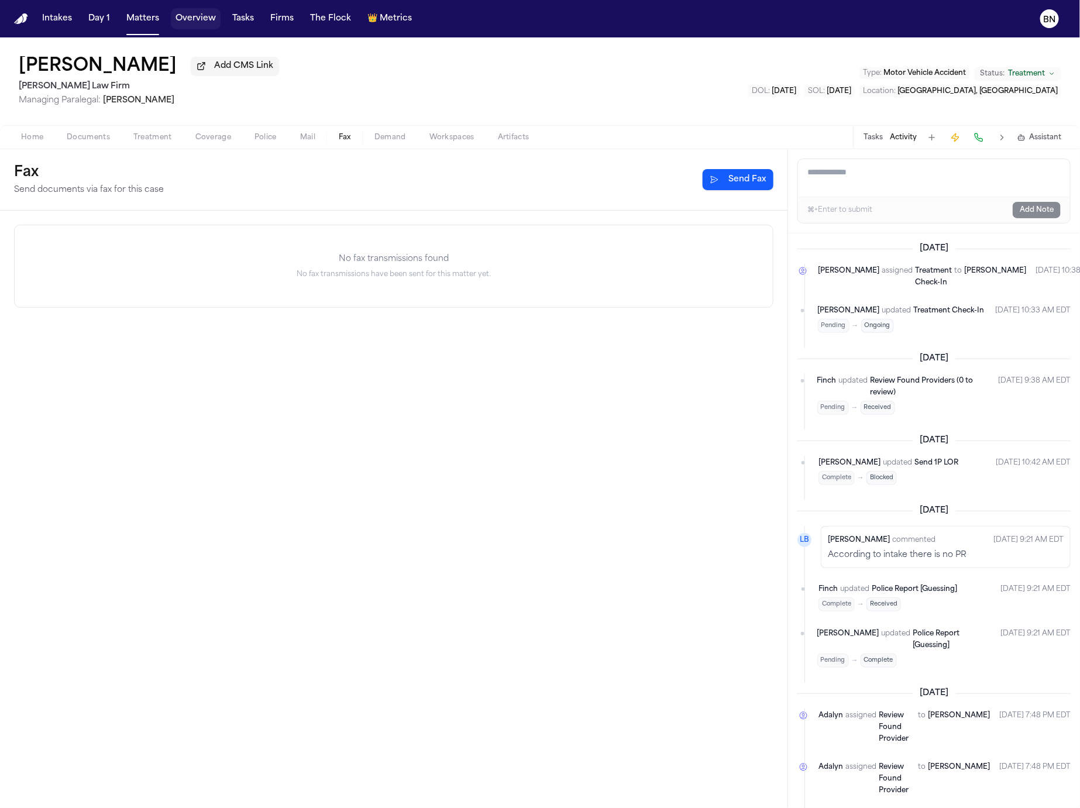
click at [180, 21] on button "Overview" at bounding box center [196, 18] width 50 height 21
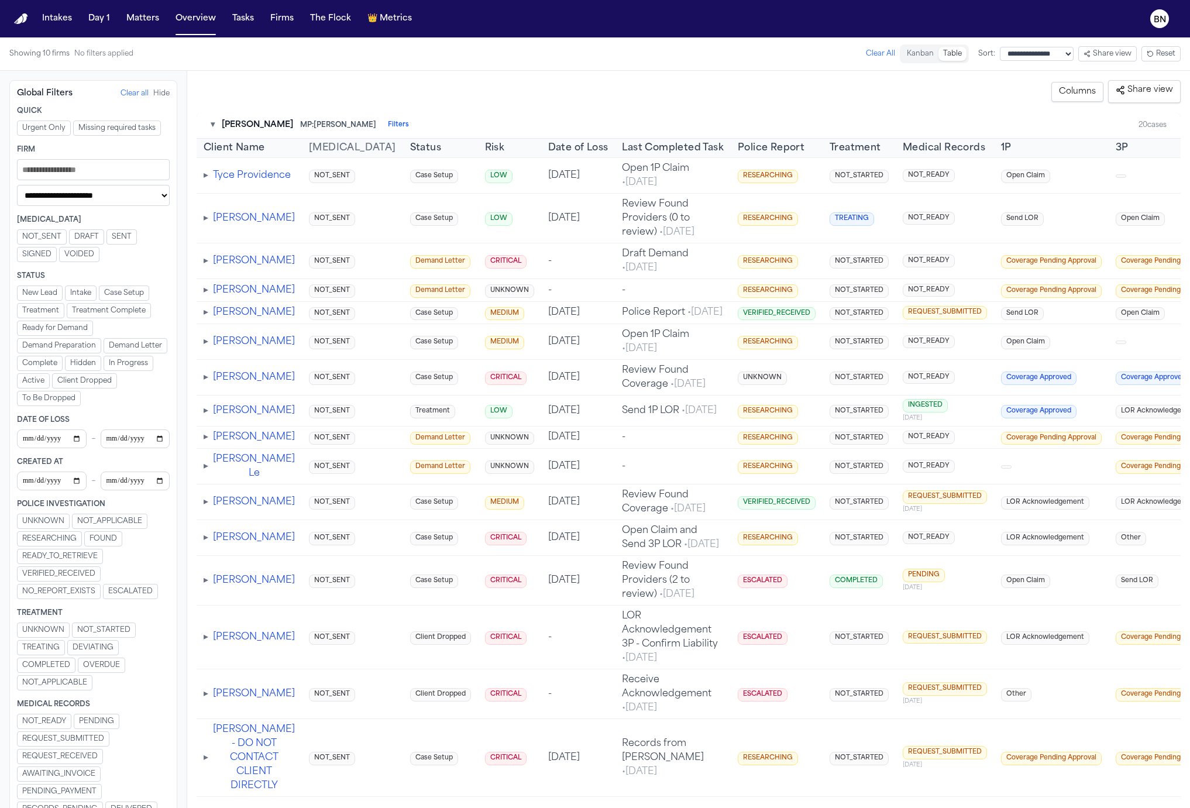
click at [140, 203] on select "**********" at bounding box center [93, 195] width 153 height 21
click at [248, 18] on button "Tasks" at bounding box center [243, 18] width 31 height 21
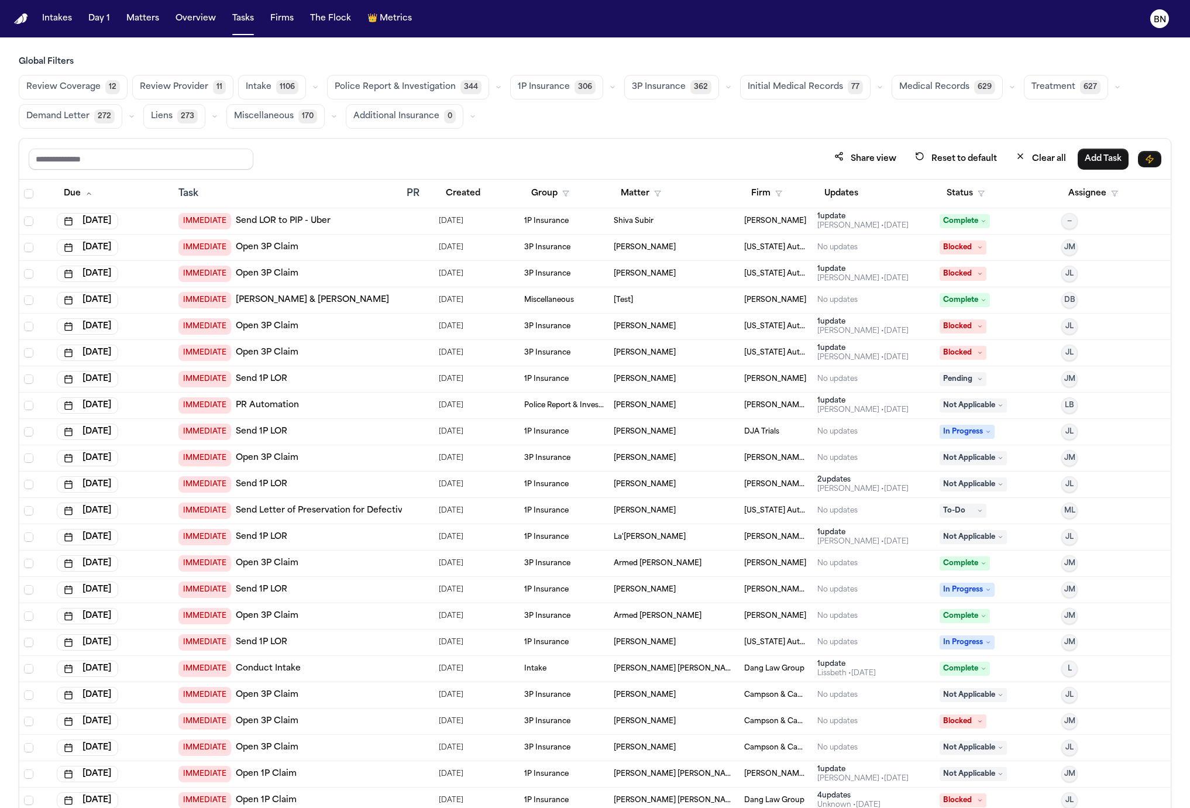
click at [97, 120] on span "272" at bounding box center [104, 116] width 20 height 14
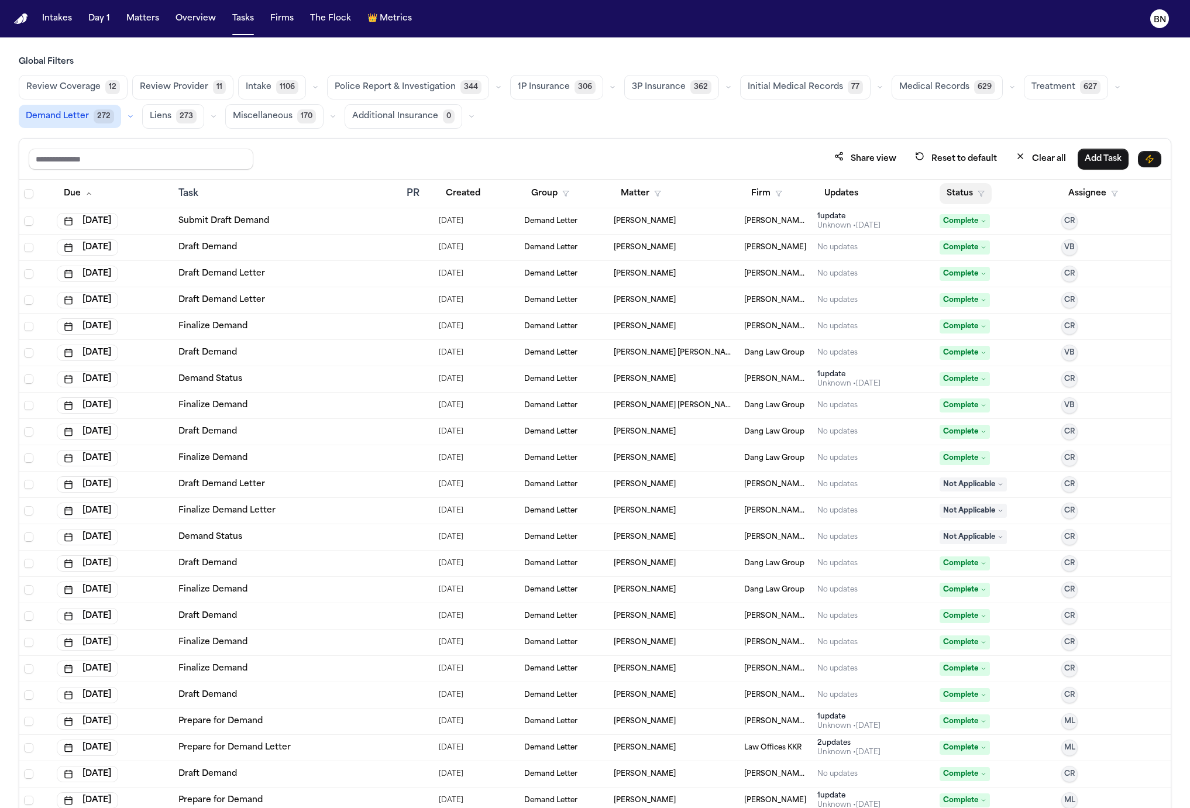
click at [959, 188] on button "Status" at bounding box center [965, 193] width 52 height 21
click at [956, 186] on button "Status" at bounding box center [965, 193] width 52 height 21
click at [960, 261] on button "Active" at bounding box center [962, 263] width 33 height 15
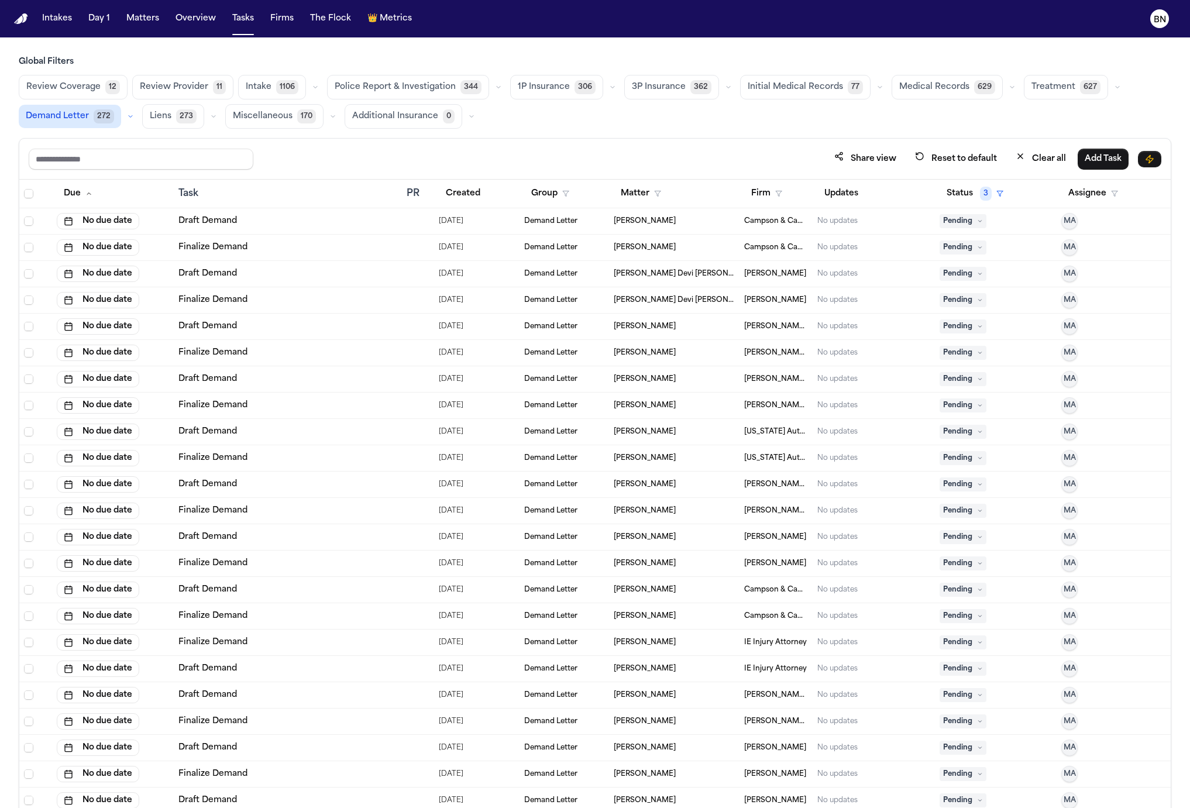
click at [495, 85] on icon "button" at bounding box center [498, 87] width 7 height 7
click at [411, 142] on span "Police Report Escalation" at bounding box center [386, 140] width 102 height 12
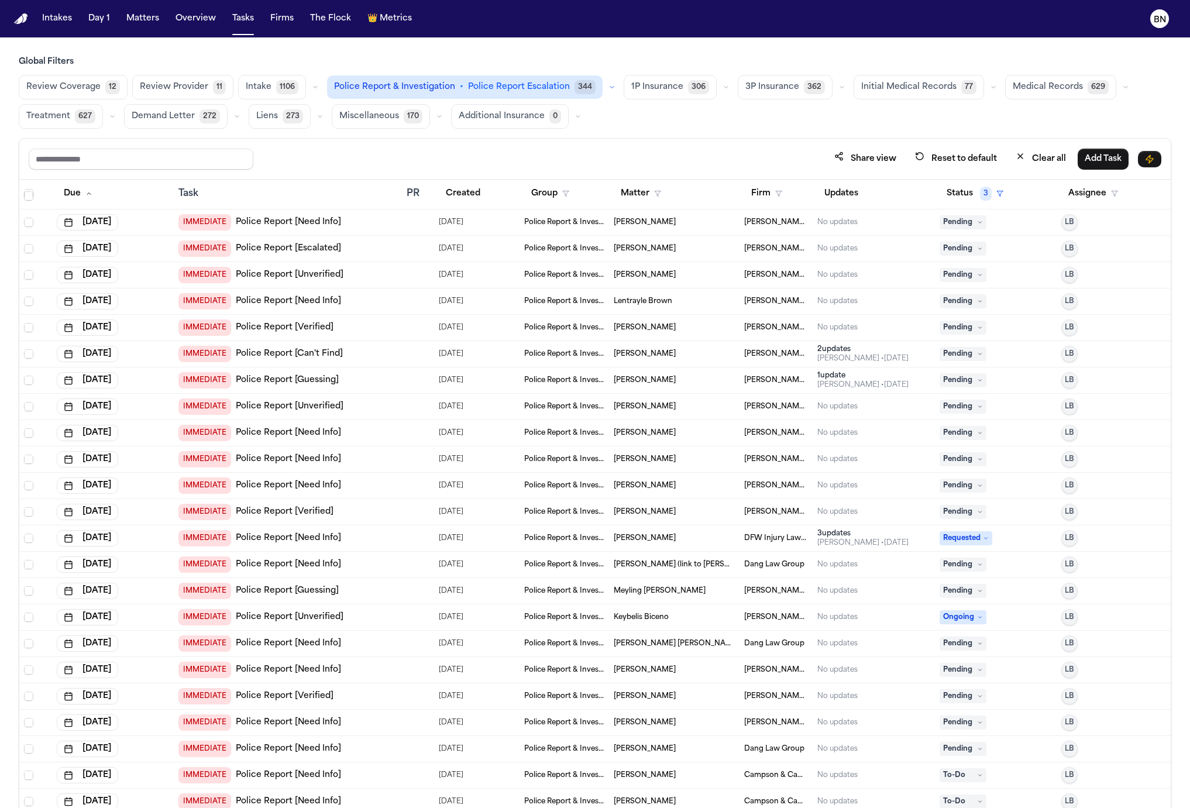
scroll to position [2010, 0]
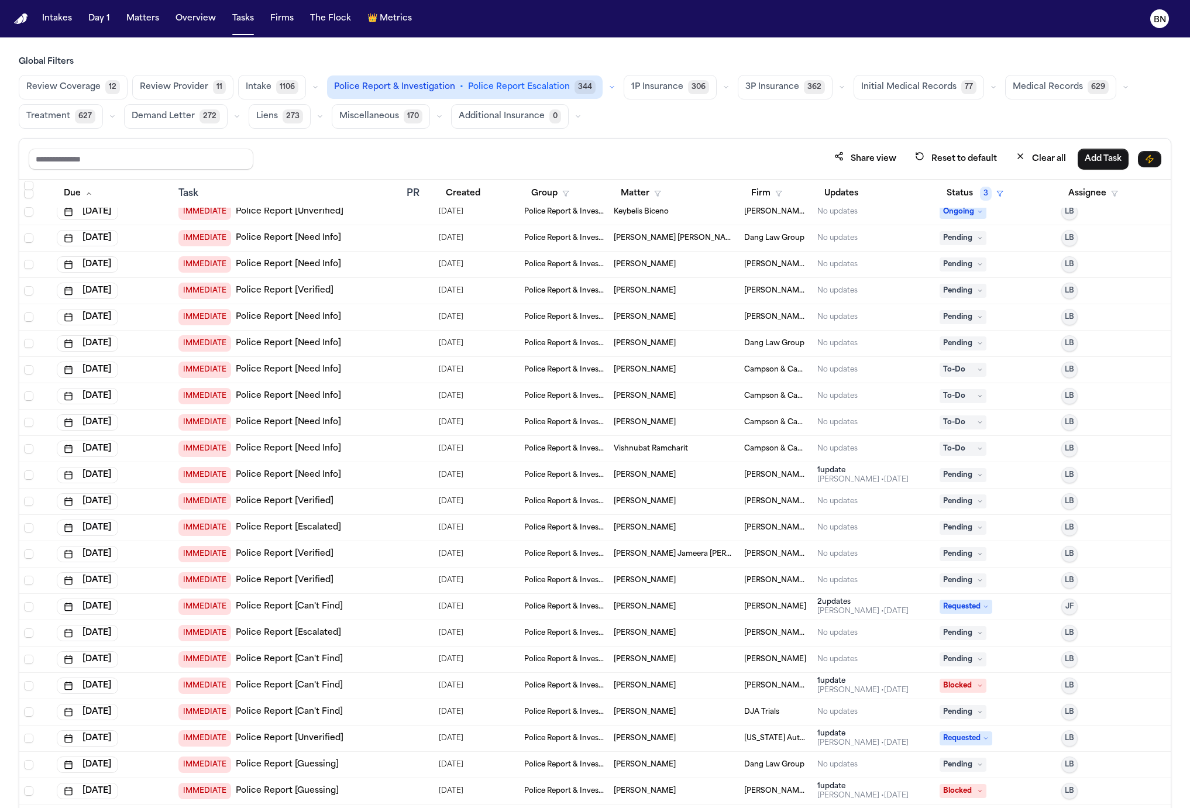
click at [160, 160] on input "text" at bounding box center [141, 159] width 225 height 21
click at [1069, 188] on button "Assignee" at bounding box center [1093, 193] width 64 height 21
click at [1046, 135] on div "Global Filters Review Coverage 12 Review Provider 11 Intake 1106 Police Report …" at bounding box center [595, 457] width 1152 height 803
click at [159, 115] on span "Demand Letter" at bounding box center [163, 117] width 63 height 12
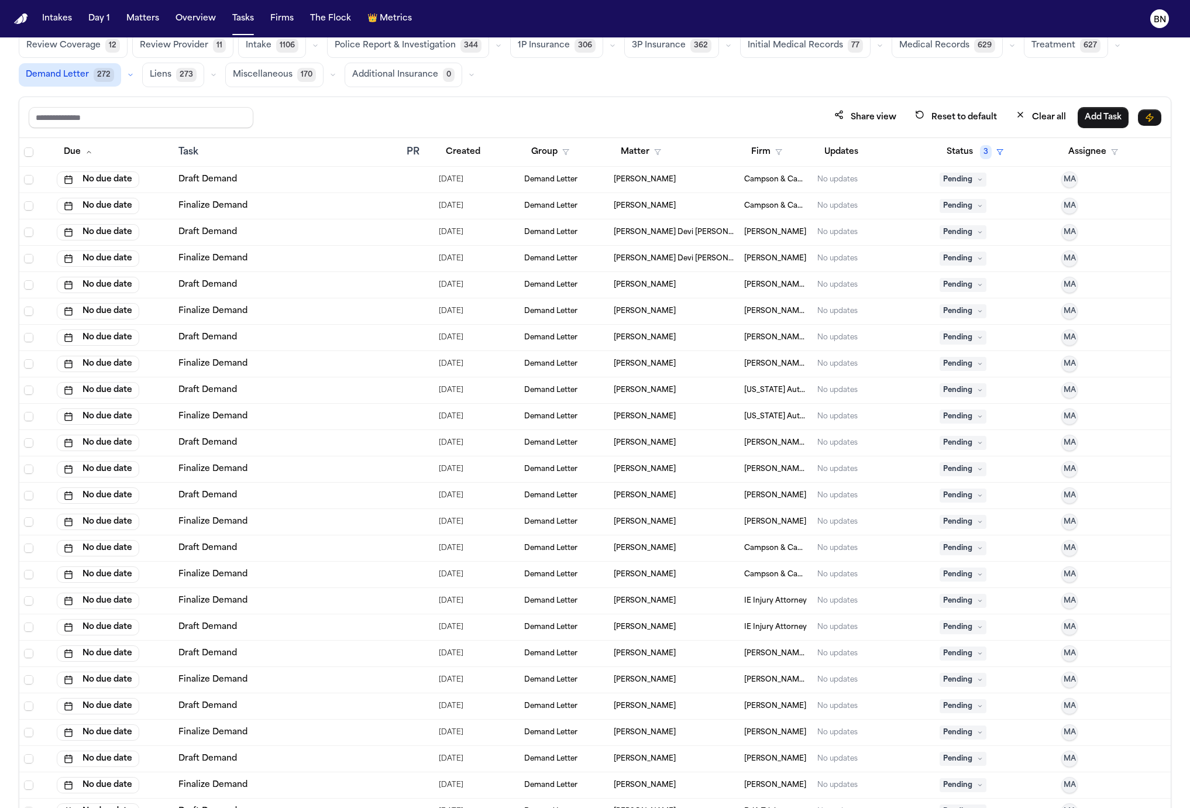
scroll to position [40, 0]
click at [27, 150] on span "Select all" at bounding box center [28, 153] width 9 height 9
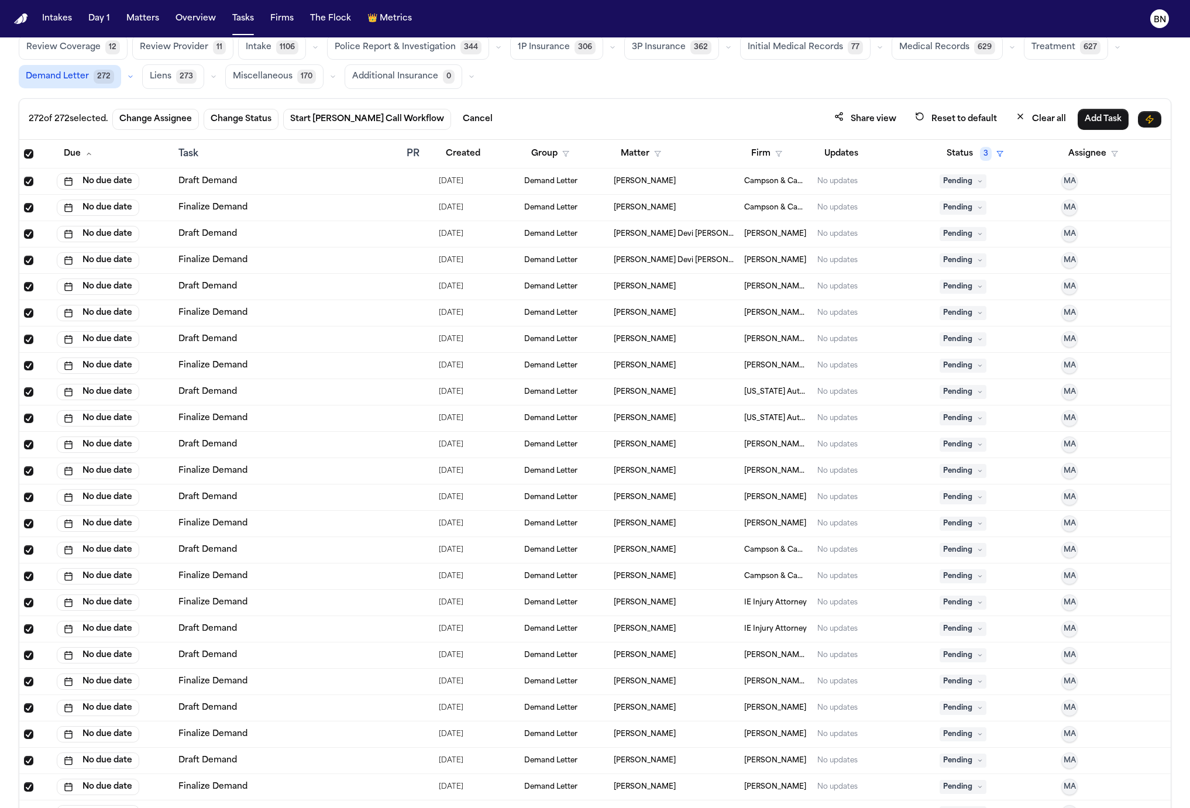
scroll to position [0, 0]
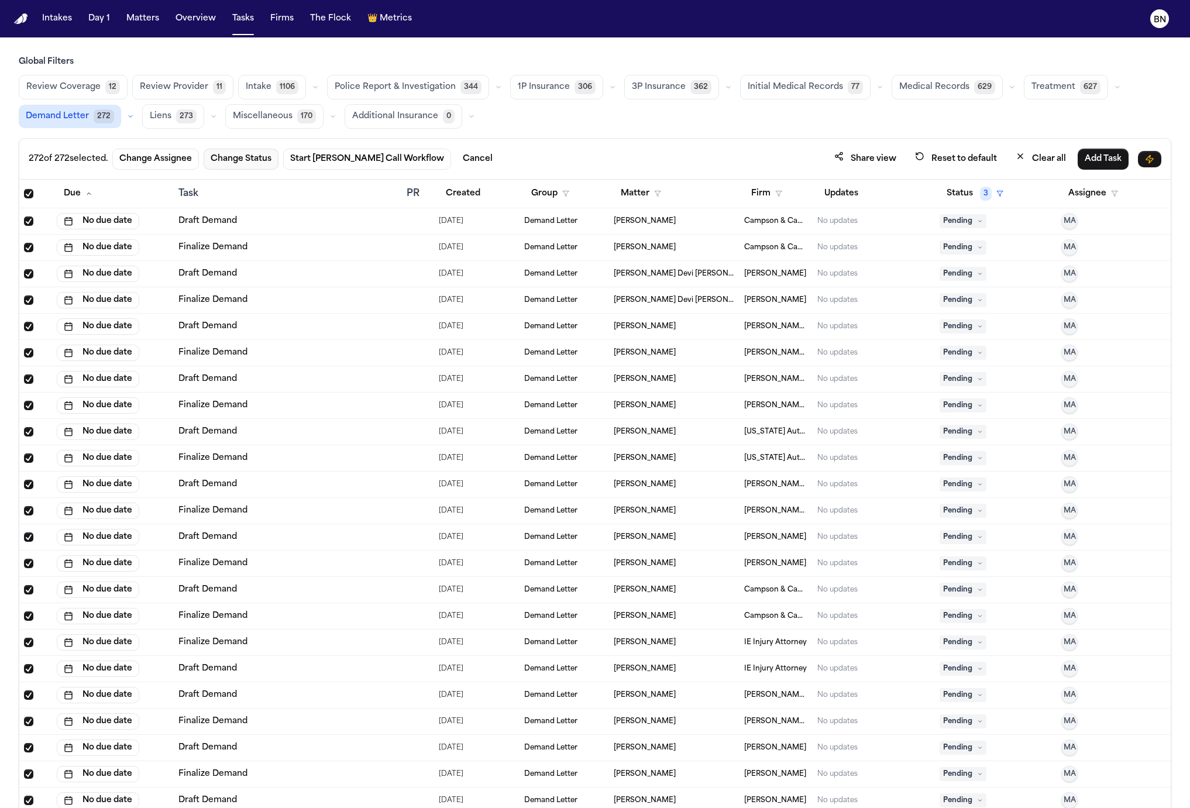
click at [242, 163] on button "Change Status" at bounding box center [241, 159] width 75 height 21
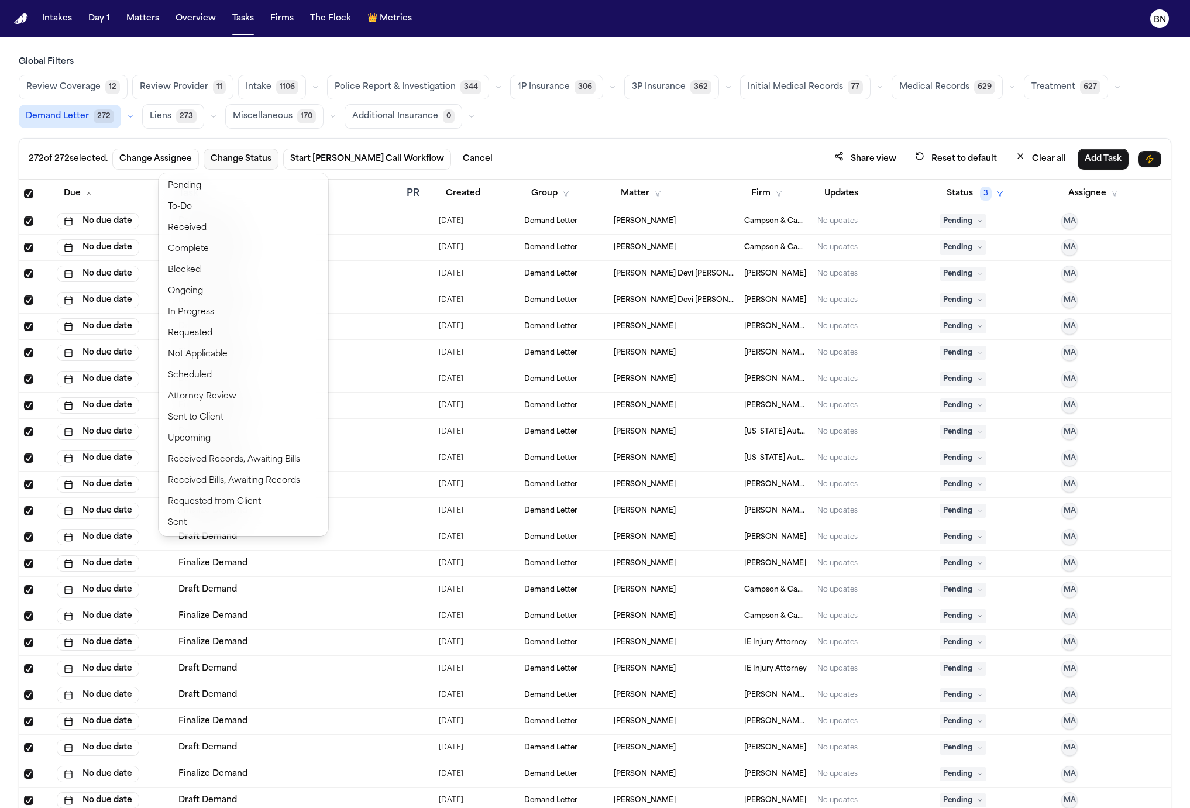
click at [720, 143] on div "272 of 272 selected. Change Assignee Change Status Start Bland Call Workflow Ca…" at bounding box center [594, 159] width 1151 height 41
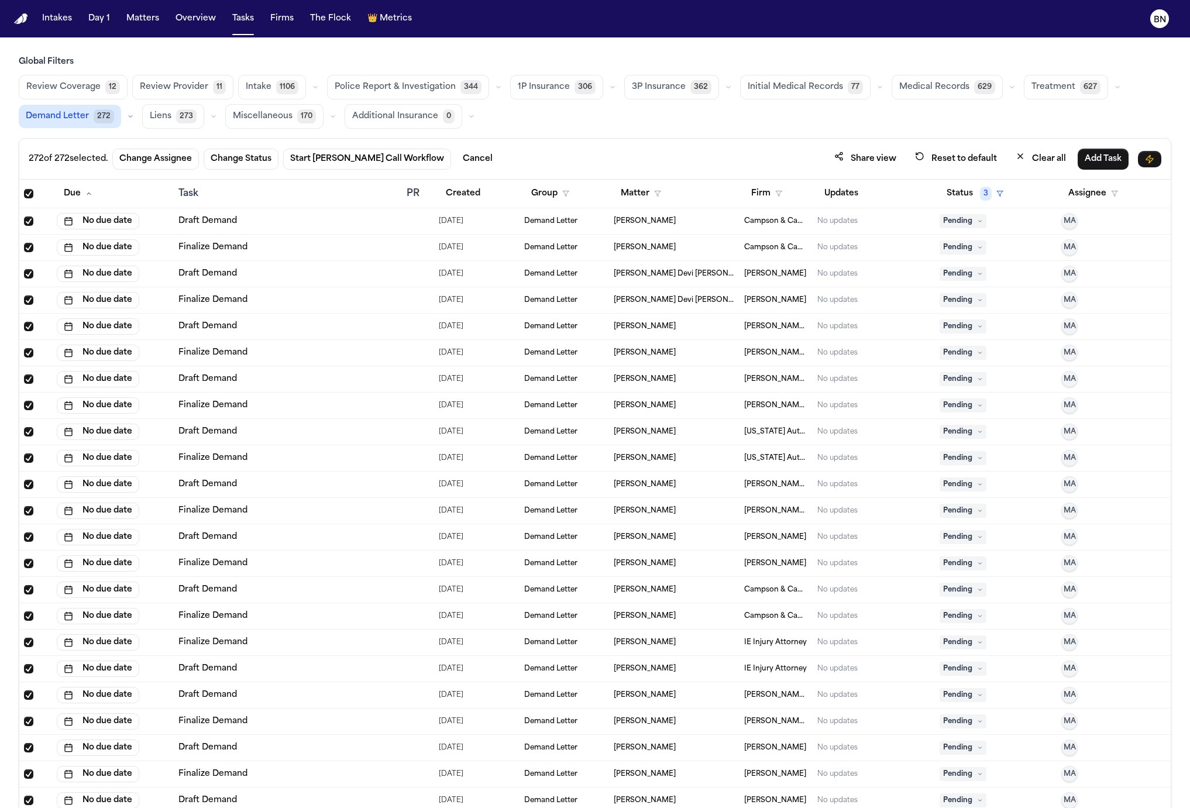
click at [33, 191] on span "Select all" at bounding box center [28, 193] width 9 height 9
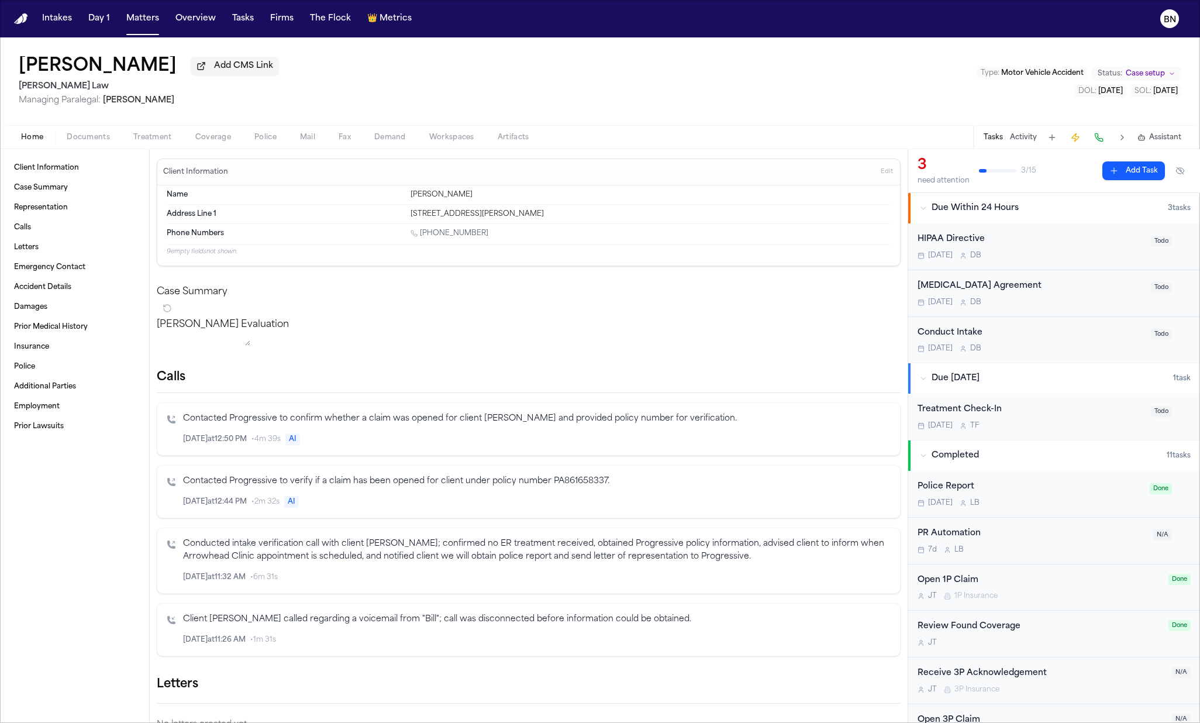
click at [223, 142] on span "Coverage" at bounding box center [213, 137] width 36 height 9
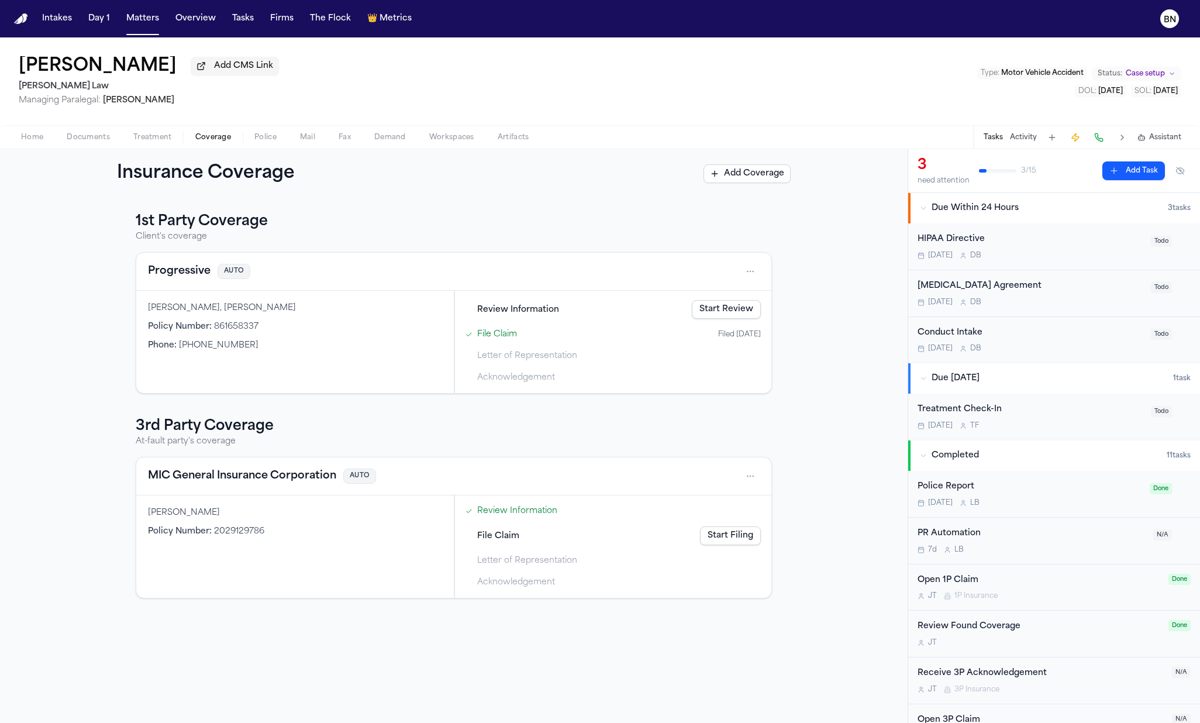
click at [509, 311] on span "Review Information" at bounding box center [518, 310] width 82 height 12
click at [502, 339] on link "File Claim" at bounding box center [497, 334] width 40 height 12
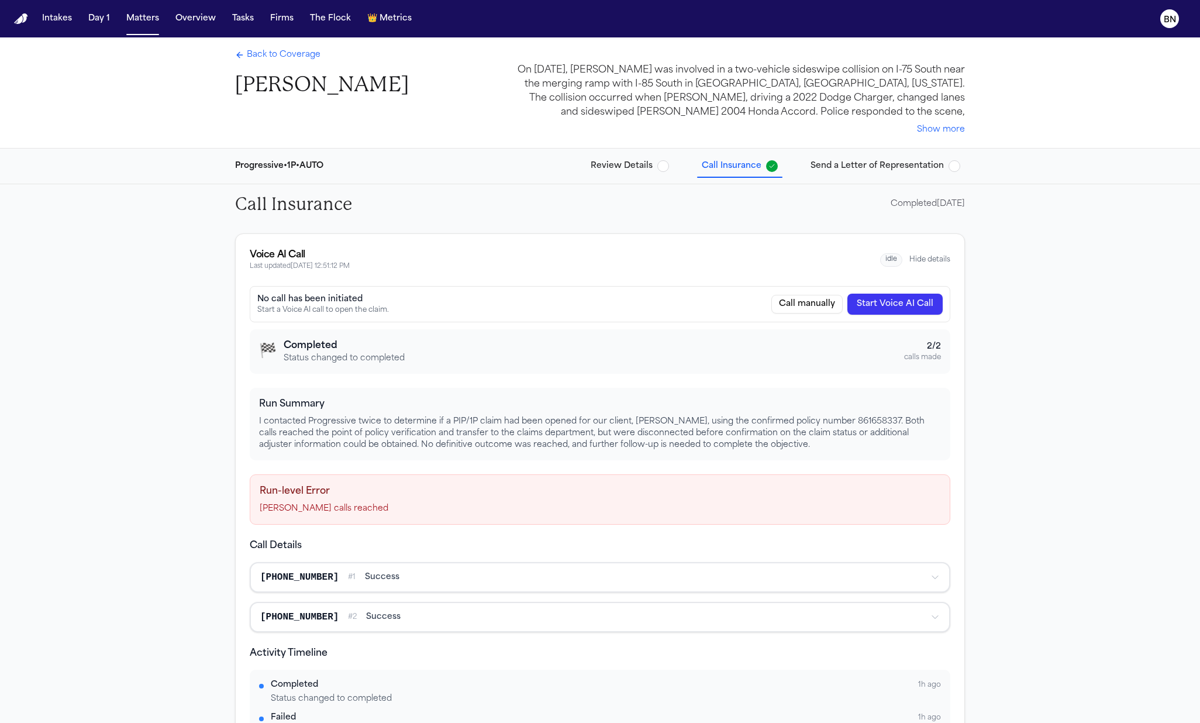
click at [618, 175] on button "Review Details" at bounding box center [630, 166] width 88 height 21
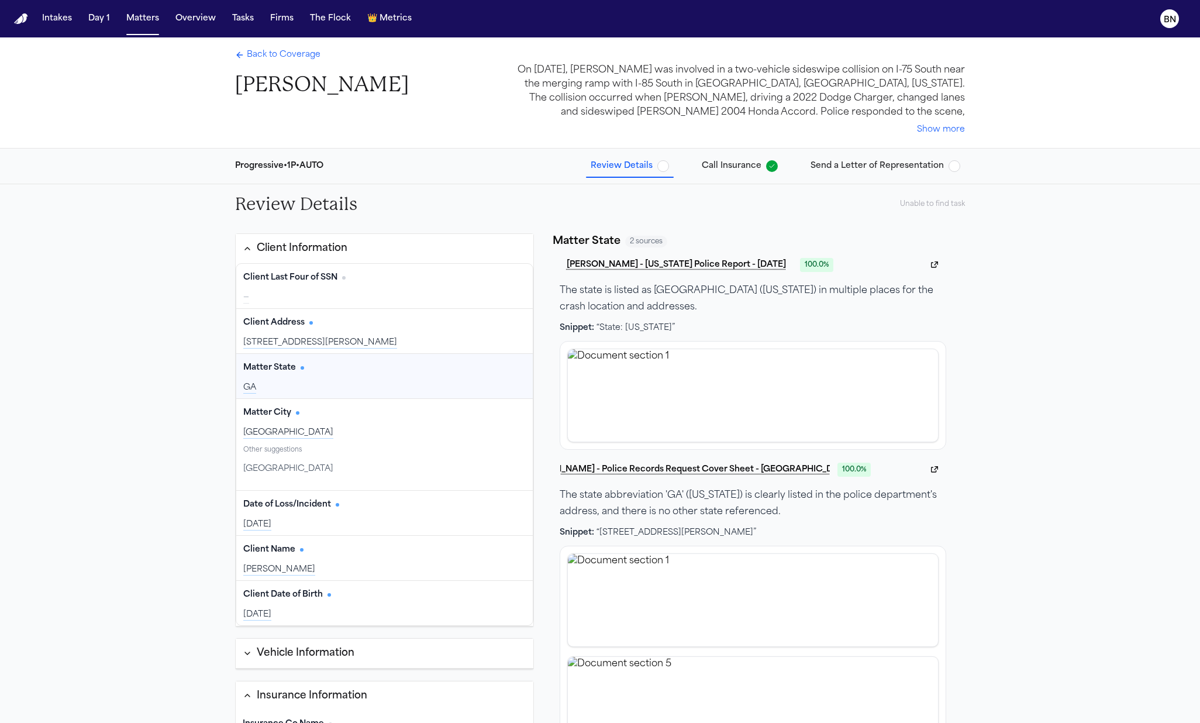
click at [259, 62] on div "Back to Coverage [PERSON_NAME]" at bounding box center [322, 73] width 174 height 49
click at [261, 55] on span "Back to Coverage" at bounding box center [284, 55] width 74 height 12
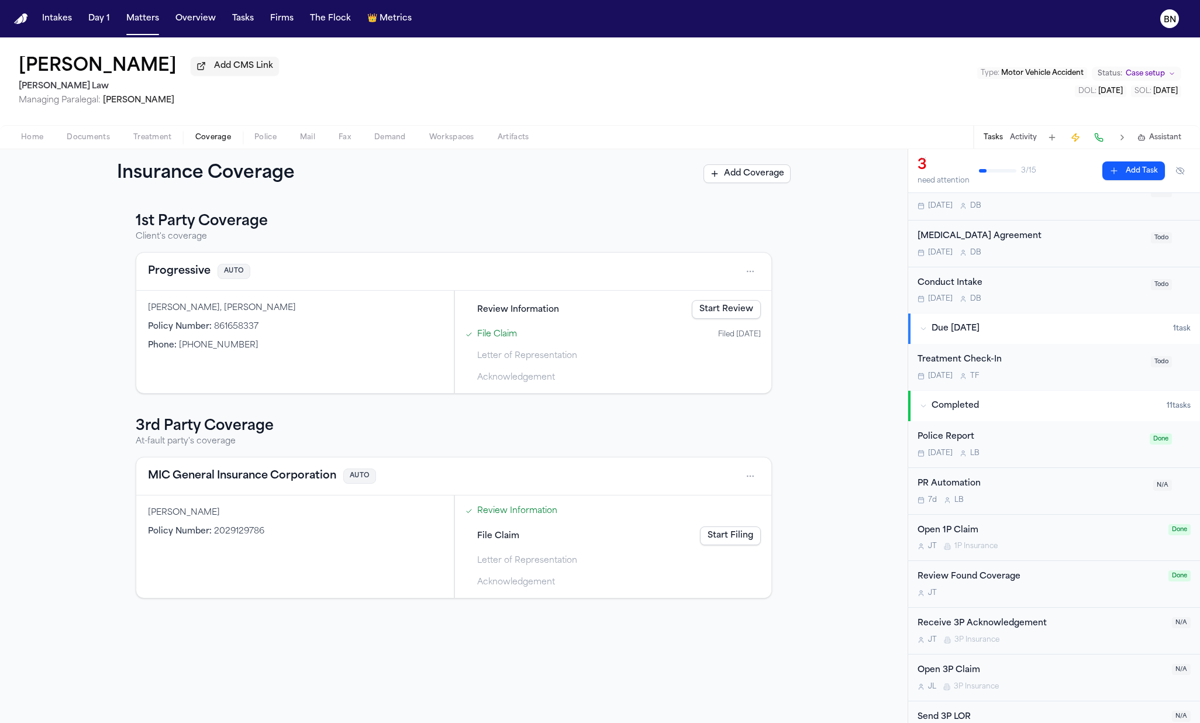
scroll to position [92, 0]
